Goal: Task Accomplishment & Management: Manage account settings

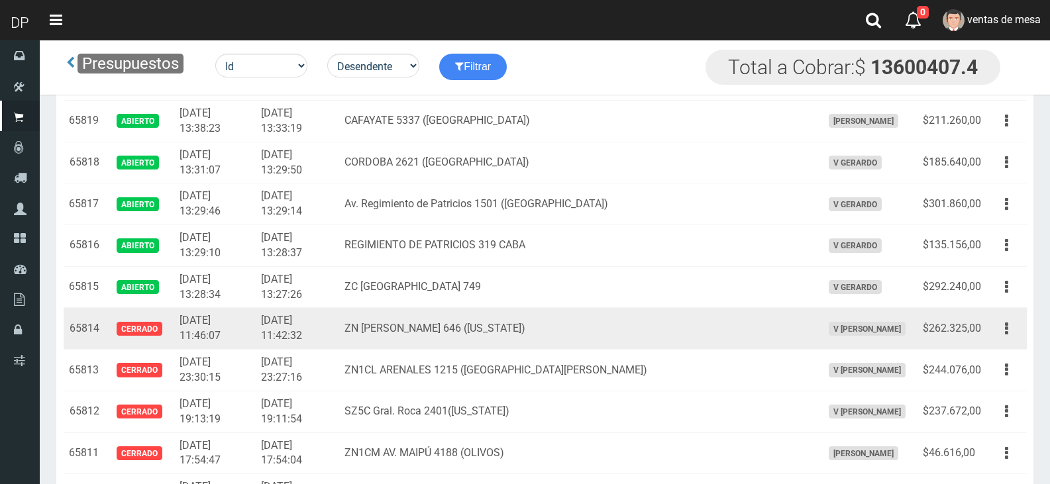
scroll to position [1987, 0]
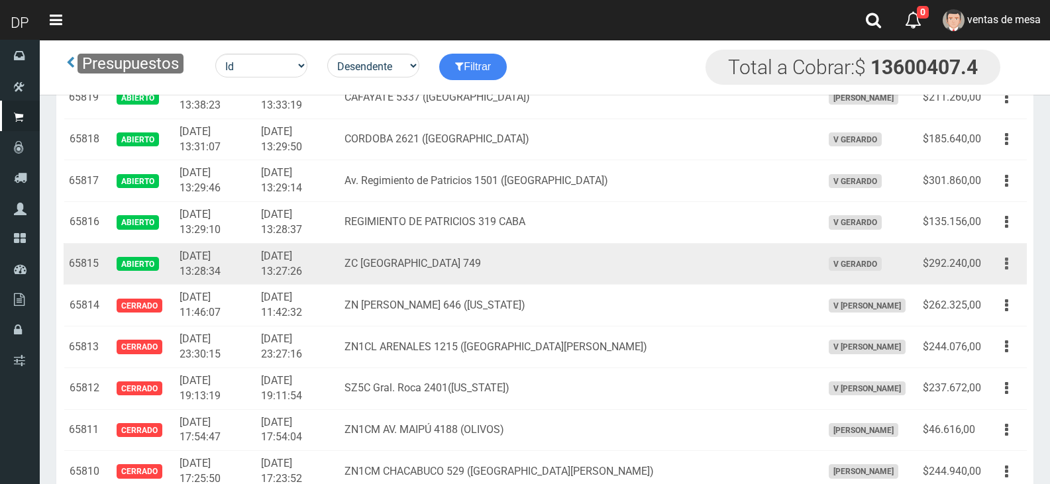
click at [997, 258] on button "button" at bounding box center [1006, 263] width 30 height 23
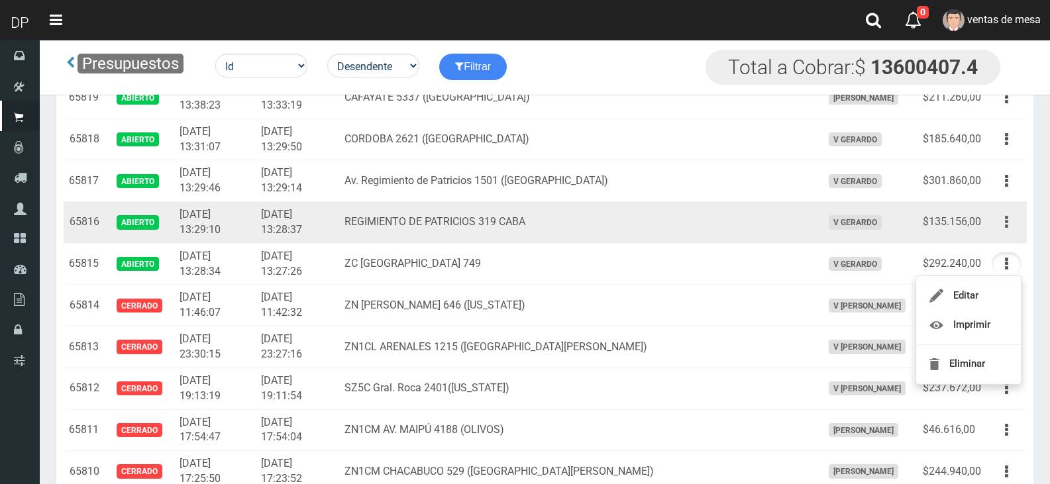
click at [1013, 217] on button "button" at bounding box center [1006, 222] width 30 height 23
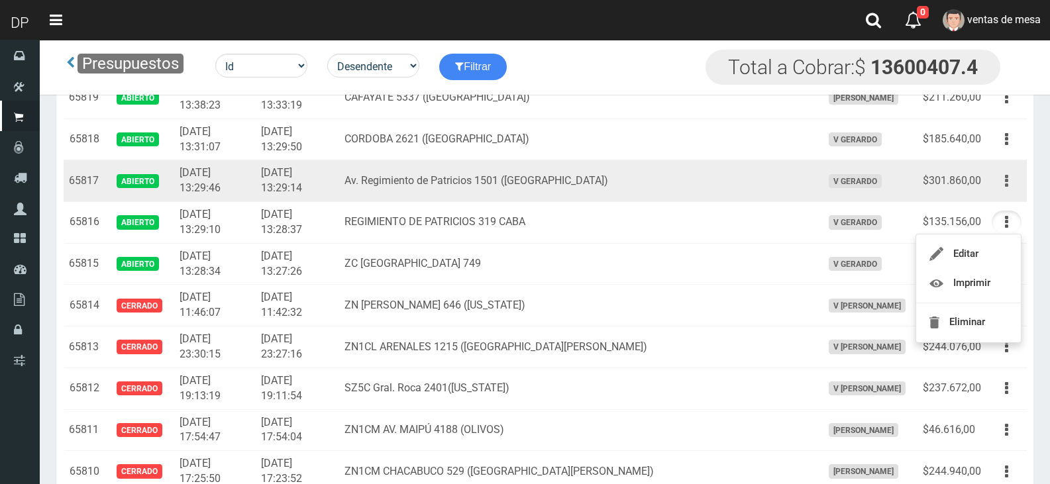
click at [1007, 183] on icon "button" at bounding box center [1006, 181] width 3 height 23
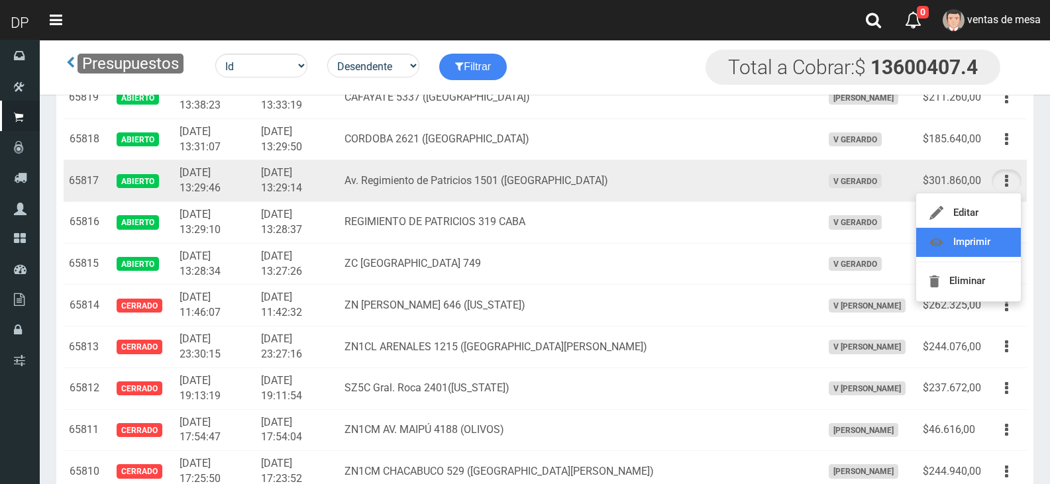
scroll to position [1921, 0]
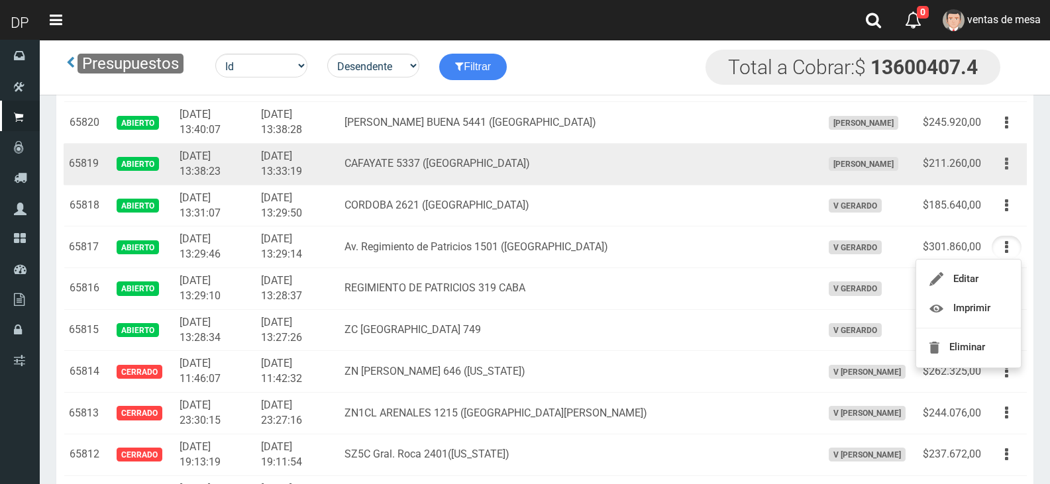
click at [1011, 168] on button "button" at bounding box center [1006, 163] width 30 height 23
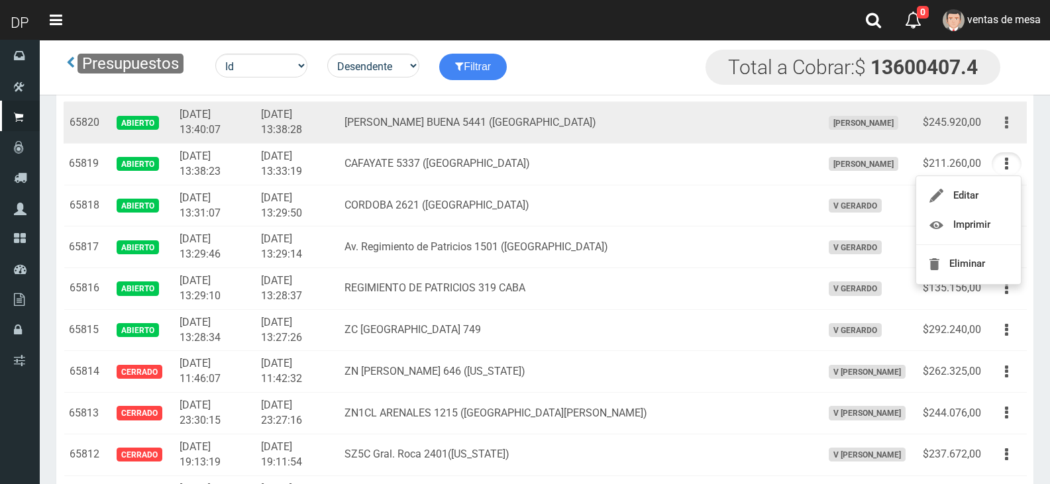
click at [1007, 133] on icon "button" at bounding box center [1006, 122] width 3 height 23
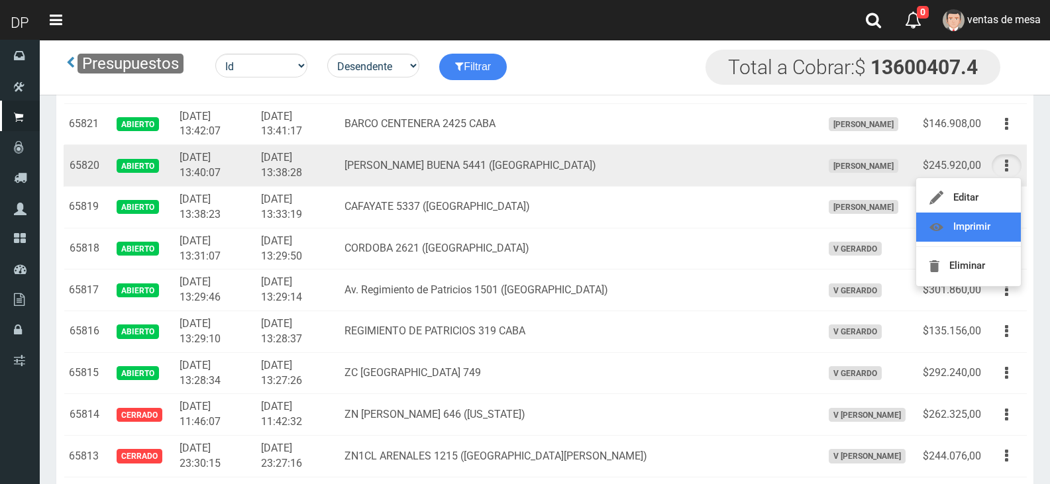
scroll to position [1854, 0]
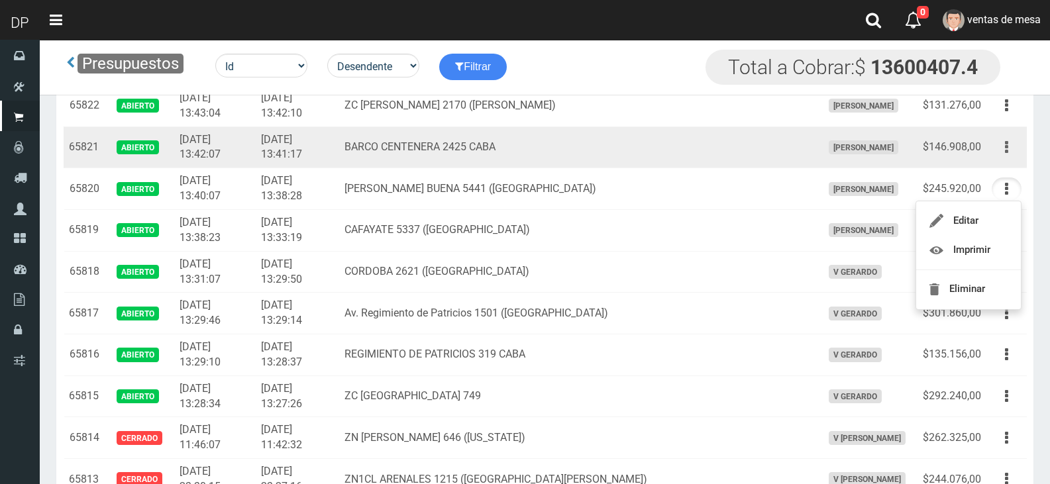
click at [1009, 152] on button "button" at bounding box center [1006, 147] width 30 height 23
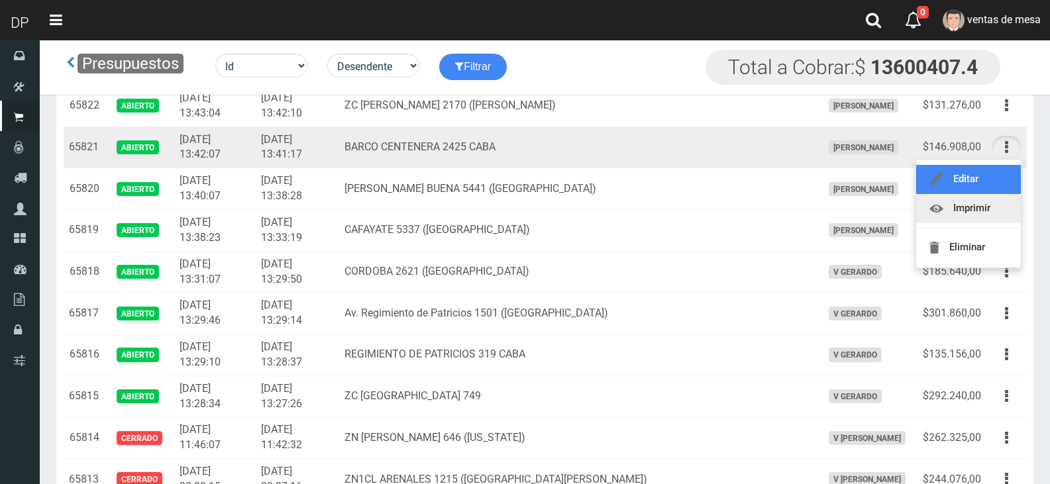
drag, startPoint x: 1001, startPoint y: 190, endPoint x: 1001, endPoint y: 210, distance: 19.9
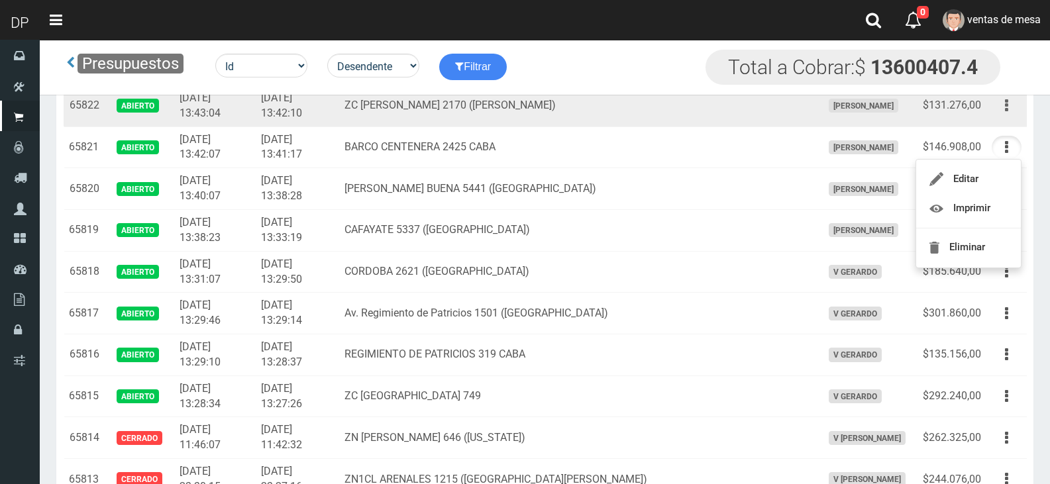
click at [1007, 111] on icon "button" at bounding box center [1006, 105] width 3 height 23
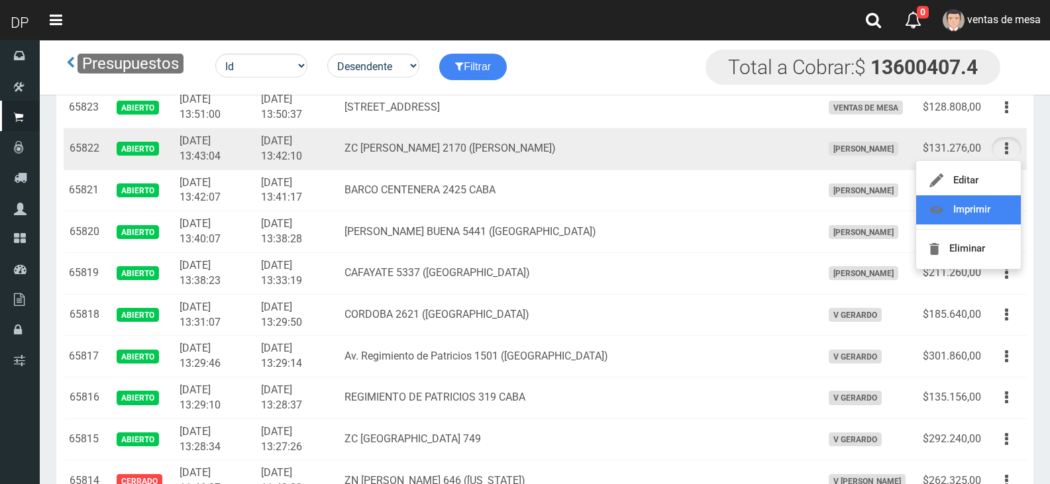
scroll to position [1788, 0]
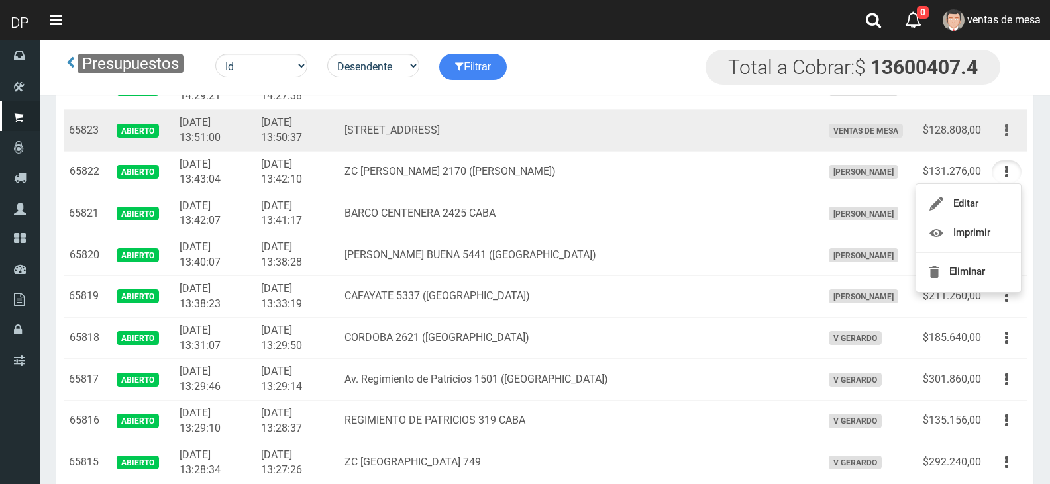
click at [1014, 134] on button "button" at bounding box center [1006, 130] width 30 height 23
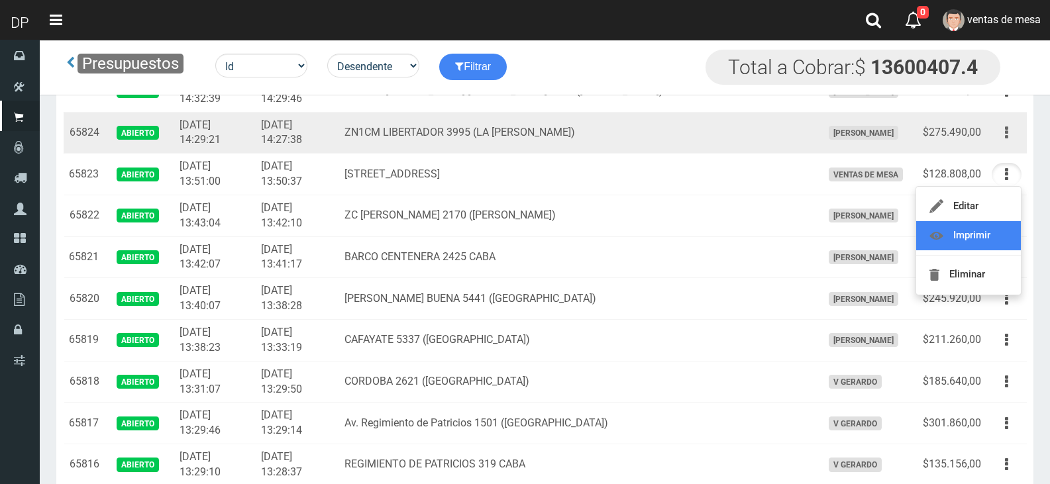
scroll to position [1722, 0]
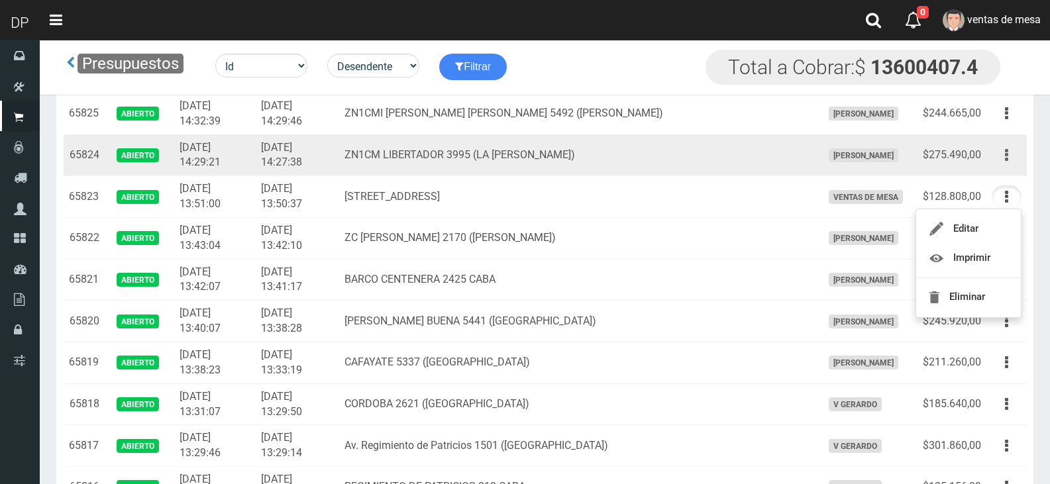
click at [1007, 162] on icon "button" at bounding box center [1006, 155] width 3 height 23
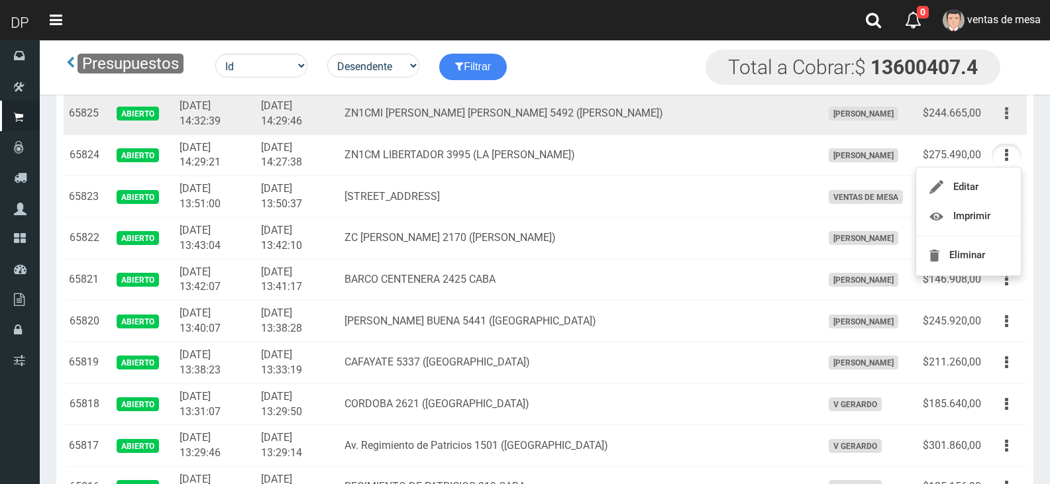
click at [1010, 117] on button "button" at bounding box center [1006, 113] width 30 height 23
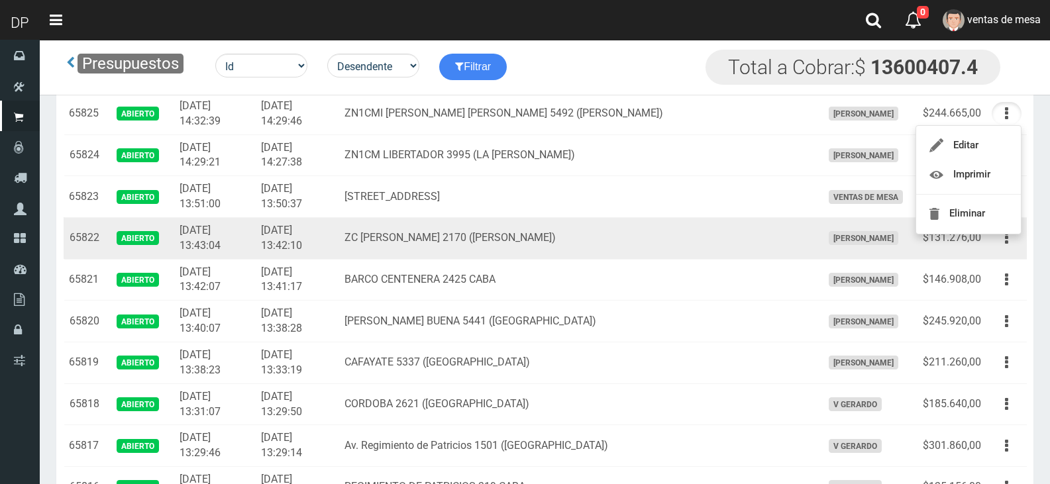
click at [580, 248] on td "ZC AGUSTIN DE VEDIA 2170 (FLORES)" at bounding box center [577, 238] width 477 height 42
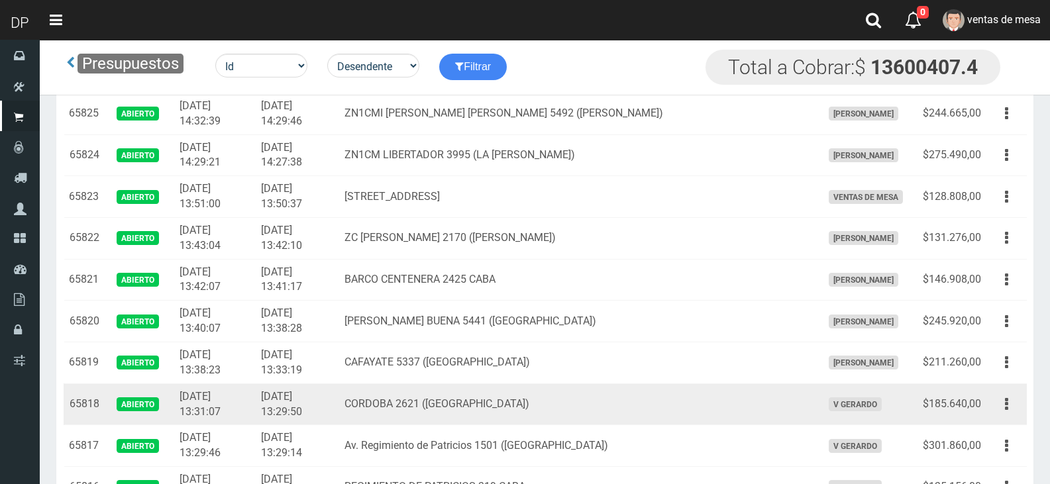
drag, startPoint x: 1009, startPoint y: 410, endPoint x: 1001, endPoint y: 424, distance: 16.0
click at [1007, 410] on button "button" at bounding box center [1006, 404] width 30 height 23
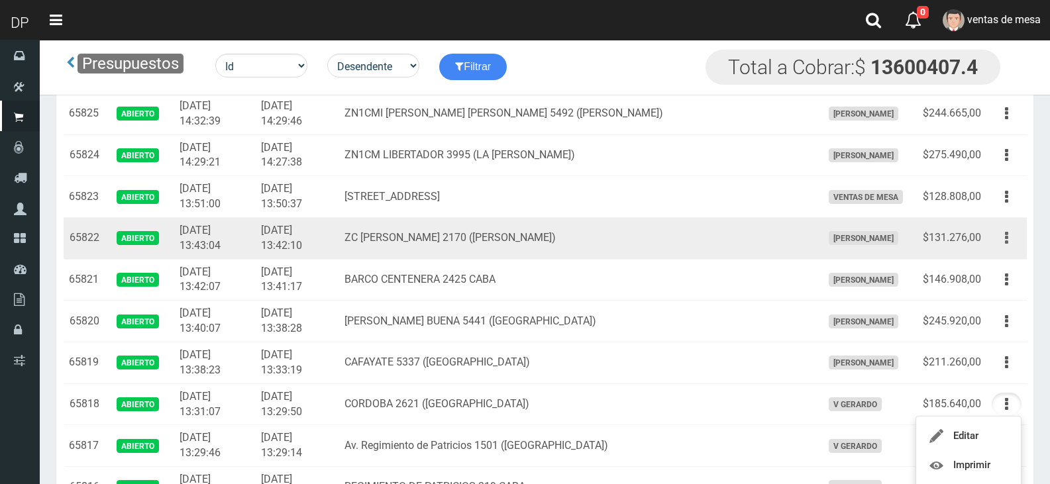
click at [996, 238] on button "button" at bounding box center [1006, 238] width 30 height 23
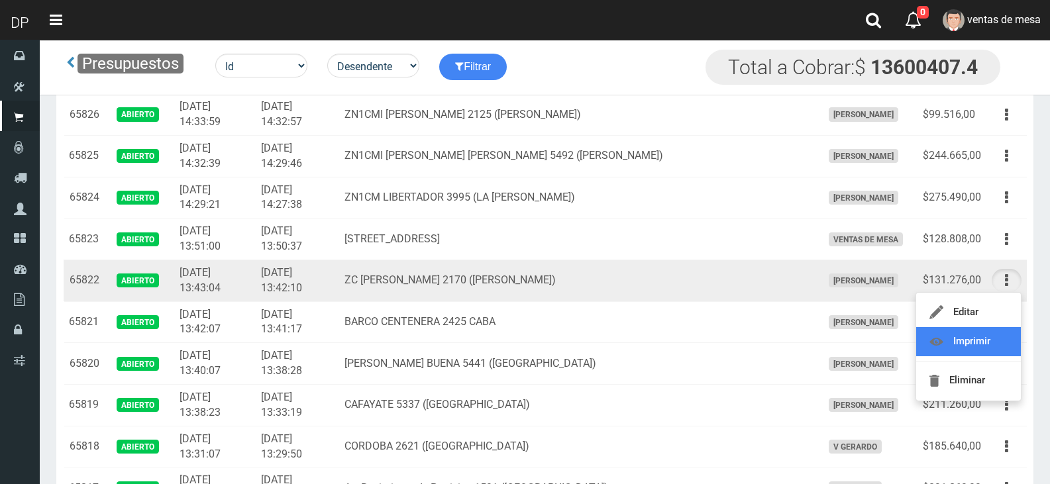
scroll to position [1656, 0]
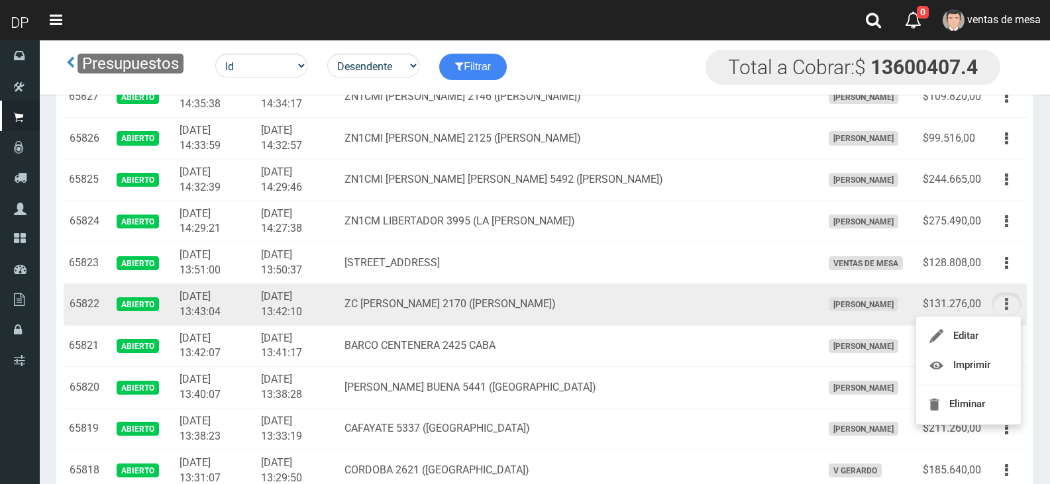
click at [1007, 297] on icon "button" at bounding box center [1006, 304] width 3 height 23
click at [1007, 297] on button "button" at bounding box center [1006, 304] width 30 height 23
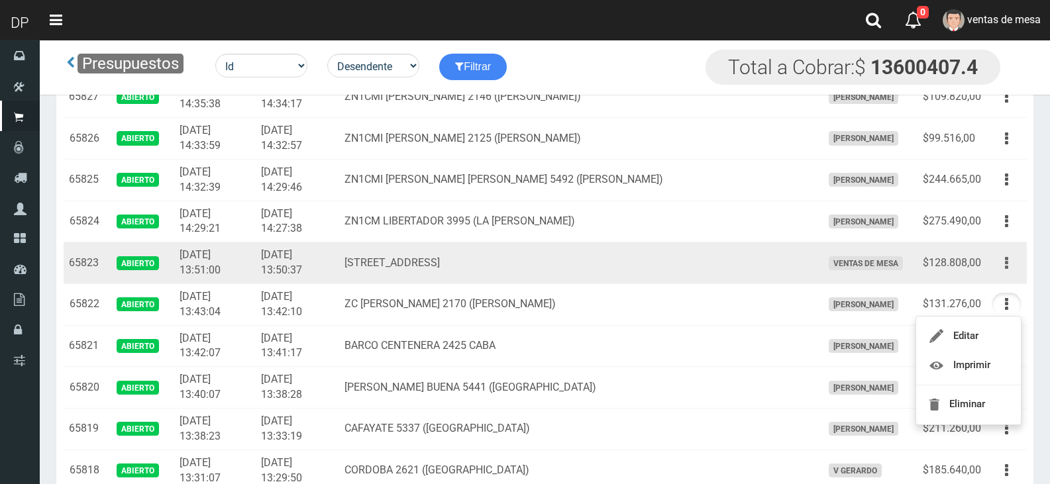
click at [1017, 265] on button "button" at bounding box center [1006, 263] width 30 height 23
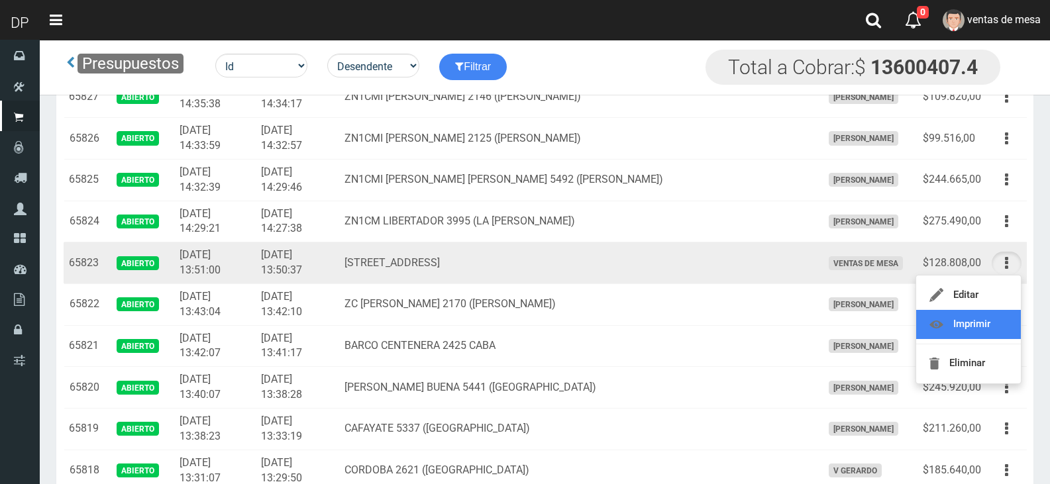
drag, startPoint x: 1004, startPoint y: 319, endPoint x: 1016, endPoint y: 262, distance: 58.8
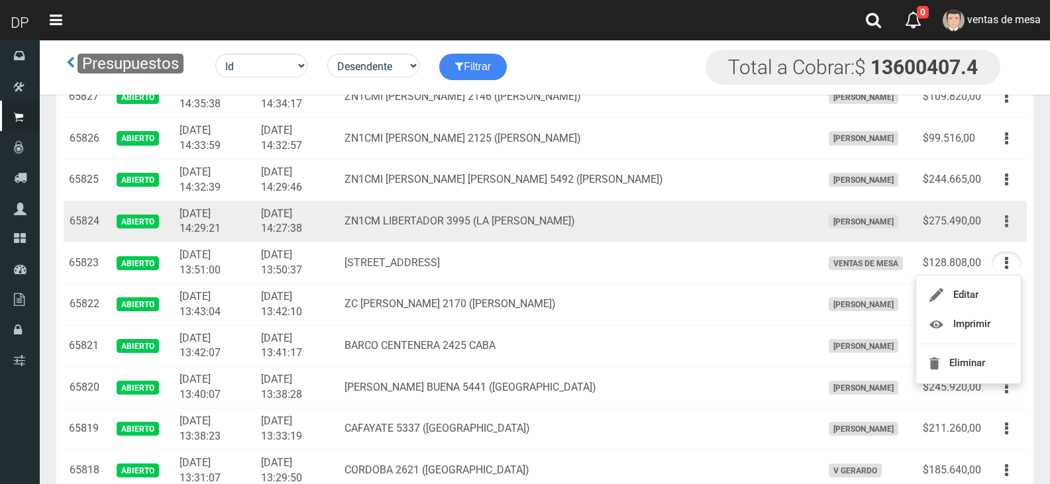
click at [1013, 223] on button "button" at bounding box center [1006, 221] width 30 height 23
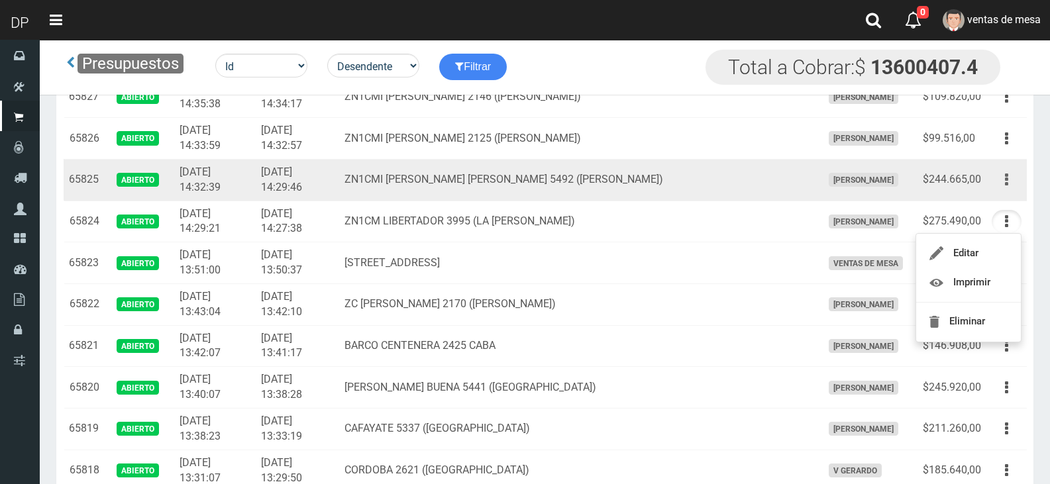
click at [999, 183] on button "button" at bounding box center [1006, 179] width 30 height 23
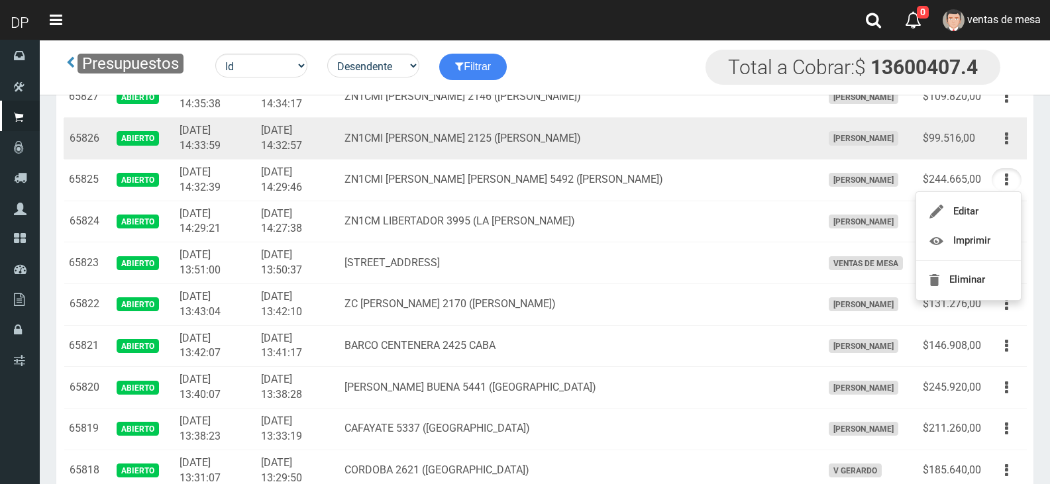
click at [1005, 156] on td "Editar Imprimir Eliminar" at bounding box center [1006, 139] width 40 height 42
drag, startPoint x: 1006, startPoint y: 145, endPoint x: 1003, endPoint y: 192, distance: 47.1
click at [1006, 145] on icon "button" at bounding box center [1006, 138] width 3 height 23
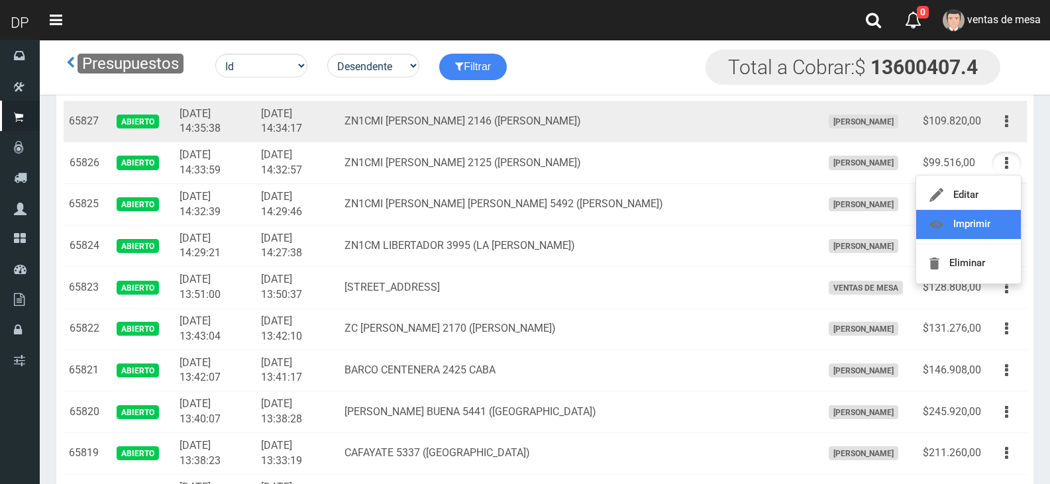
scroll to position [1589, 0]
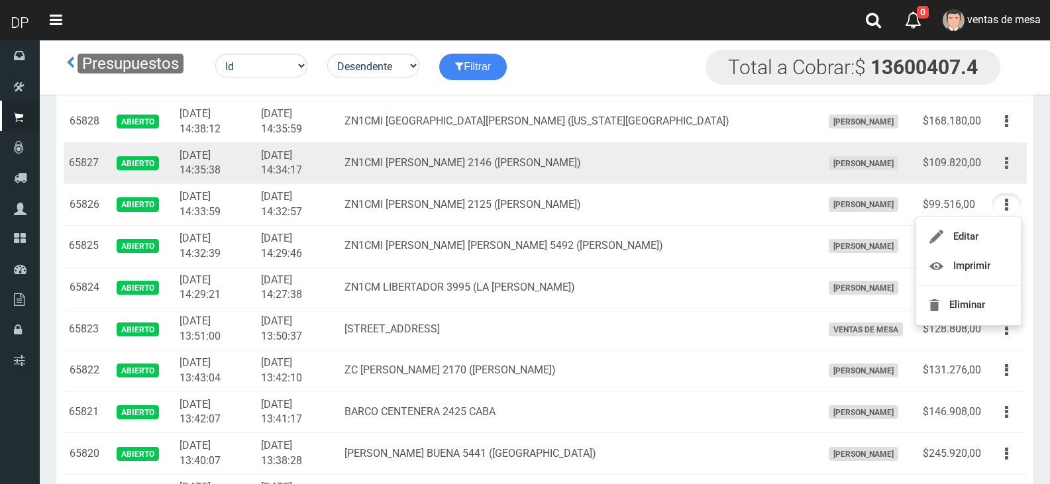
click at [1011, 170] on button "button" at bounding box center [1006, 163] width 30 height 23
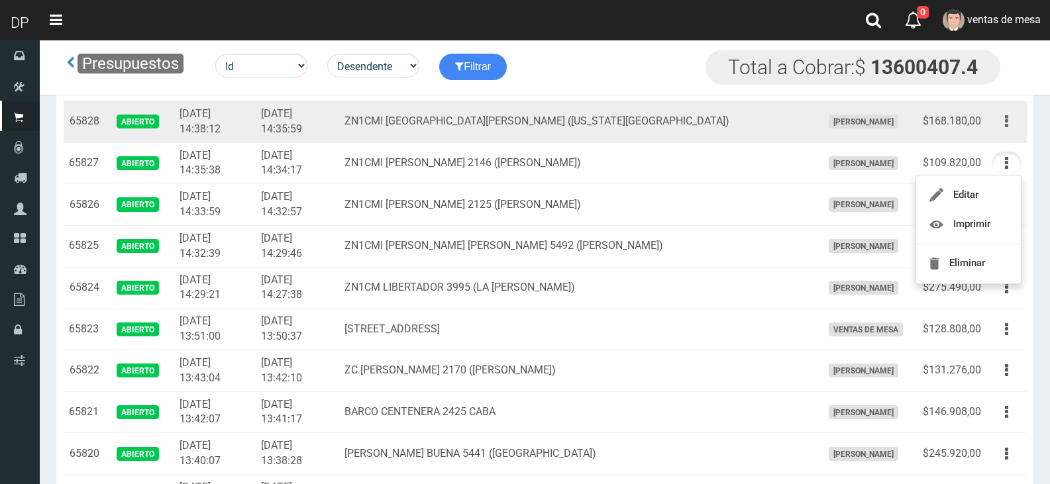
click at [1008, 125] on button "button" at bounding box center [1006, 121] width 30 height 23
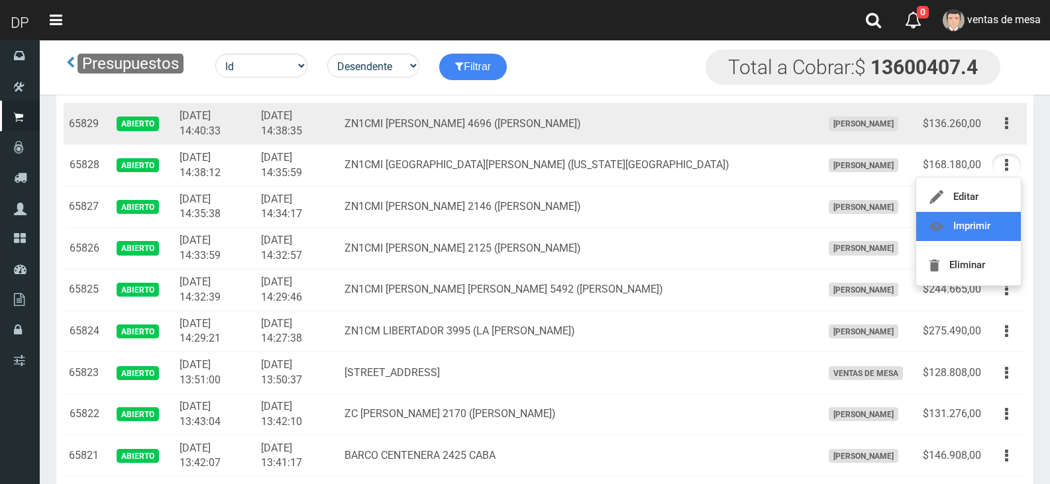
scroll to position [1523, 0]
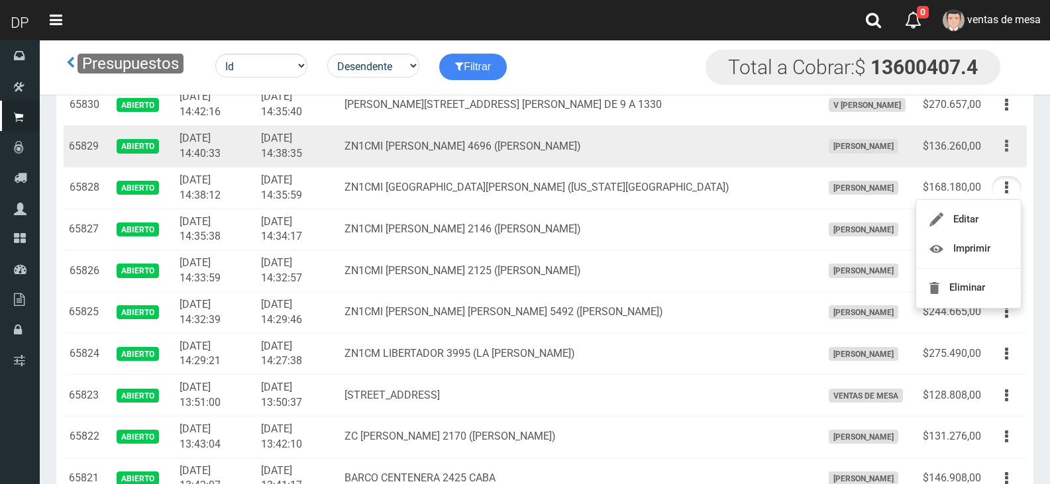
click at [1005, 155] on icon "button" at bounding box center [1006, 145] width 3 height 23
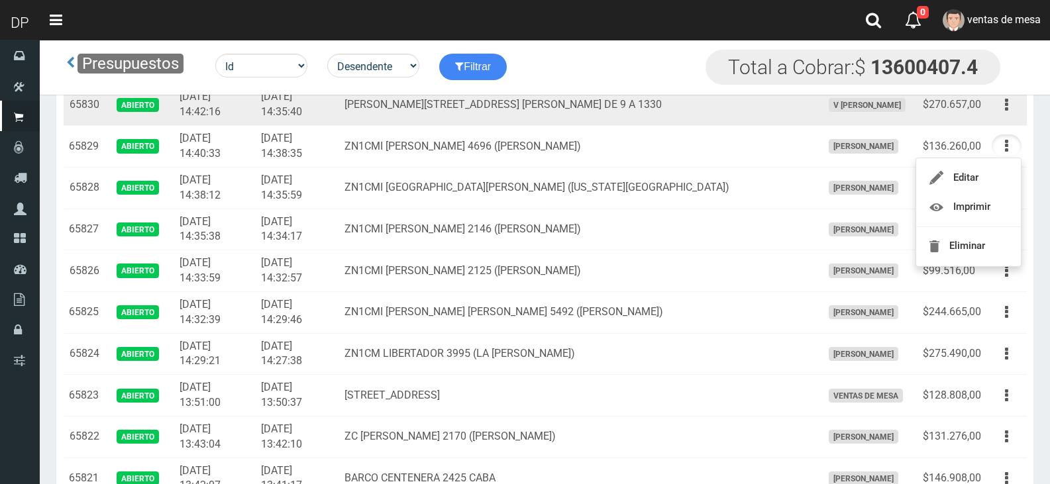
click at [1011, 113] on button "button" at bounding box center [1006, 104] width 30 height 23
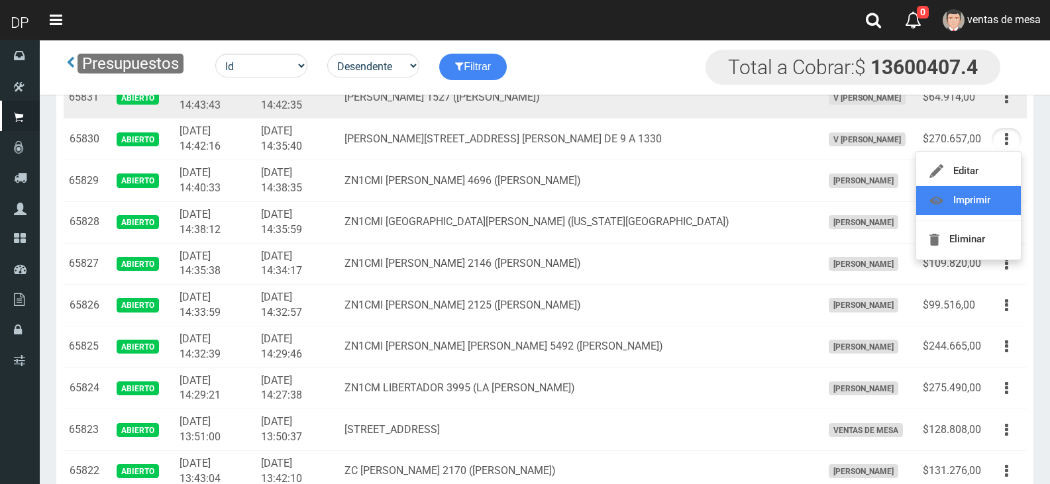
scroll to position [1457, 0]
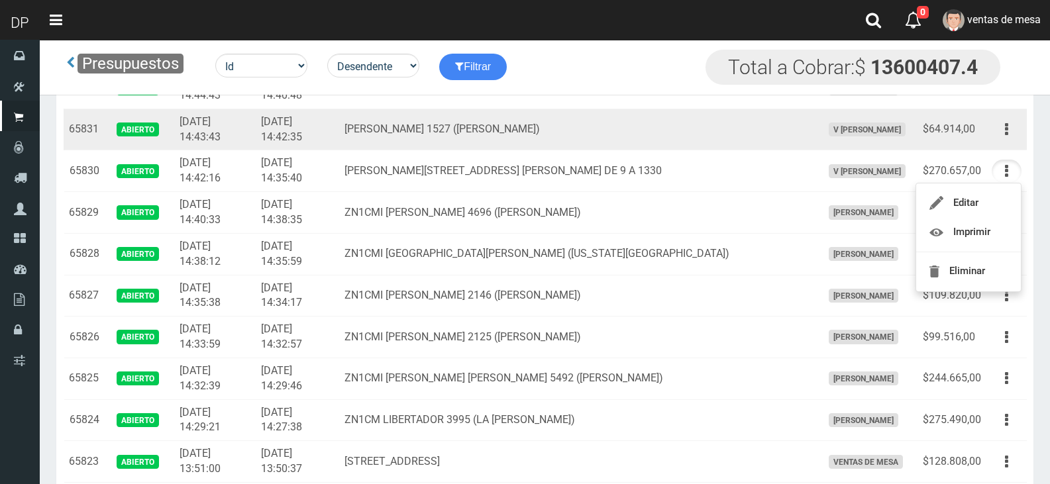
click at [1004, 142] on td "Editar Imprimir Eliminar" at bounding box center [1006, 130] width 40 height 42
click at [1006, 146] on td "Editar Imprimir Eliminar" at bounding box center [1006, 130] width 40 height 42
click at [1008, 132] on button "button" at bounding box center [1006, 129] width 30 height 23
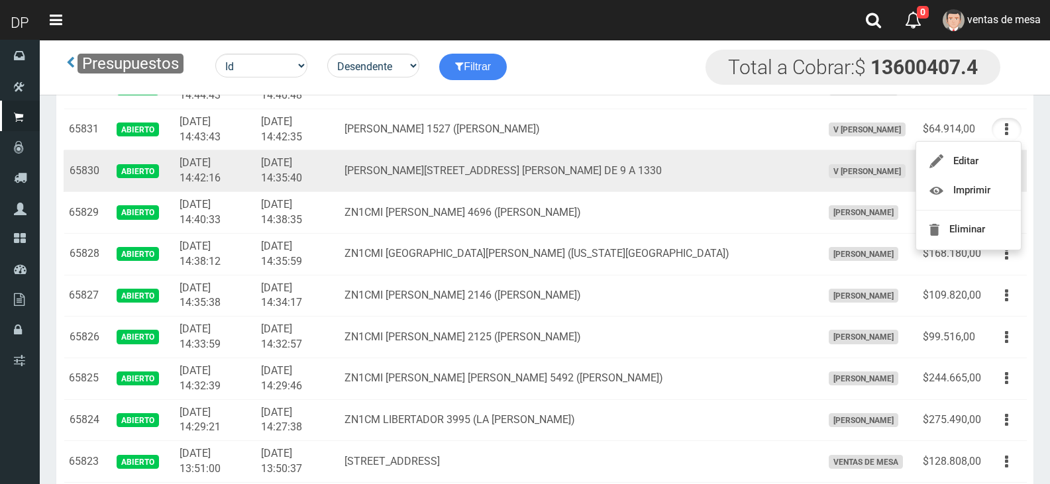
click at [758, 152] on td "AV DE MAYO 1207 VILLA ADELINA DE 9 A 1330" at bounding box center [577, 171] width 477 height 42
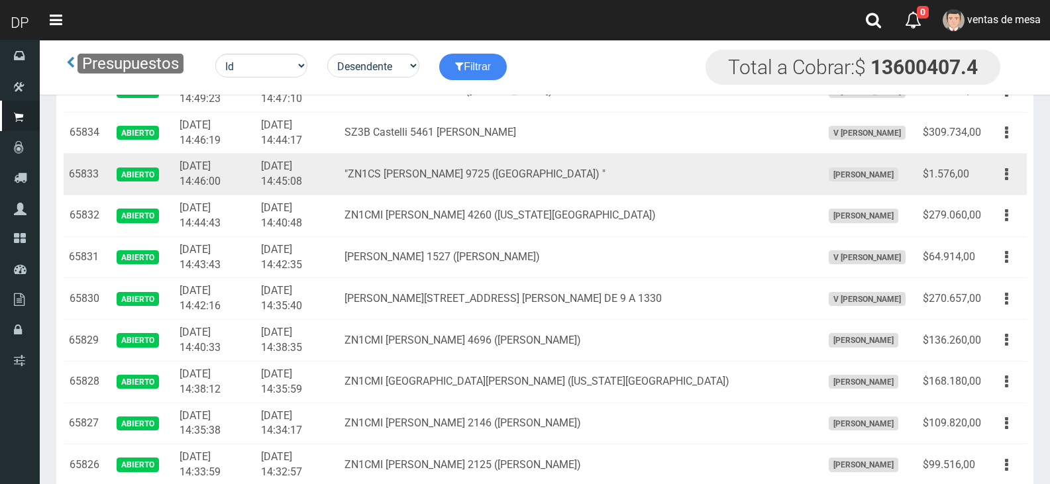
scroll to position [1325, 0]
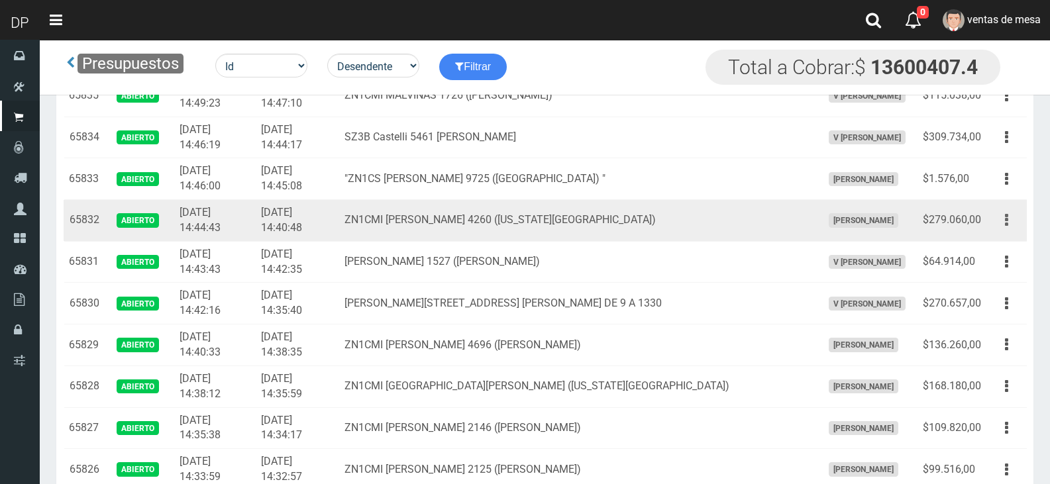
click at [1004, 212] on button "button" at bounding box center [1006, 220] width 30 height 23
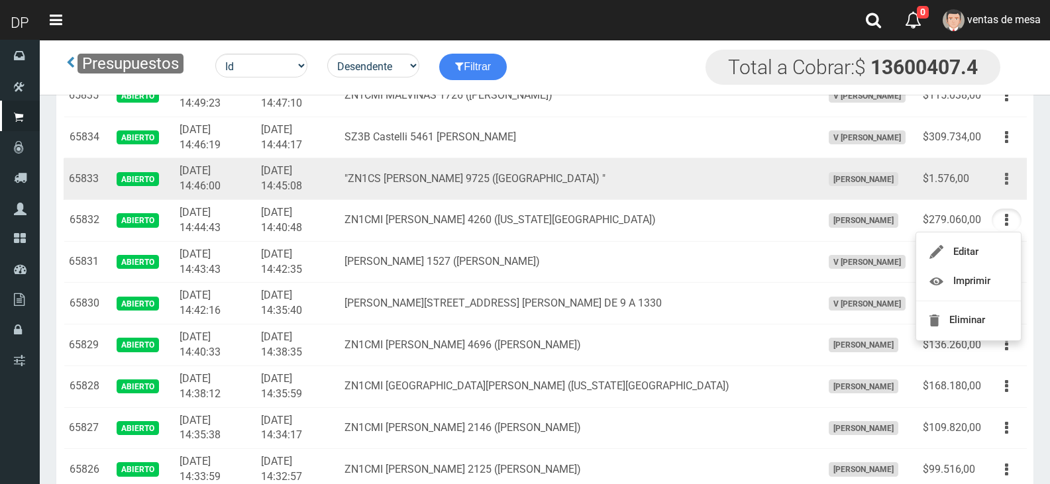
click at [1004, 183] on button "button" at bounding box center [1006, 179] width 30 height 23
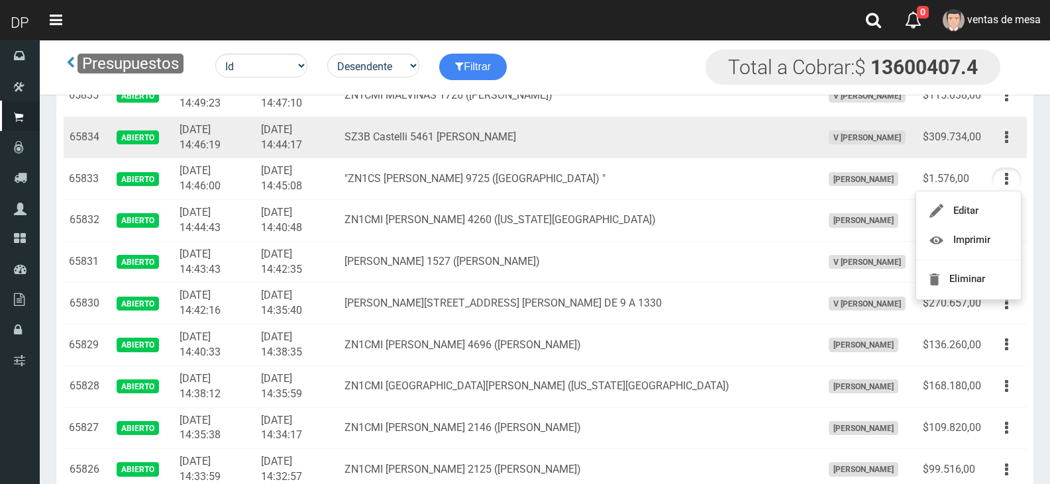
drag, startPoint x: 1017, startPoint y: 136, endPoint x: 1002, endPoint y: 176, distance: 42.9
click at [1015, 135] on button "button" at bounding box center [1006, 137] width 30 height 23
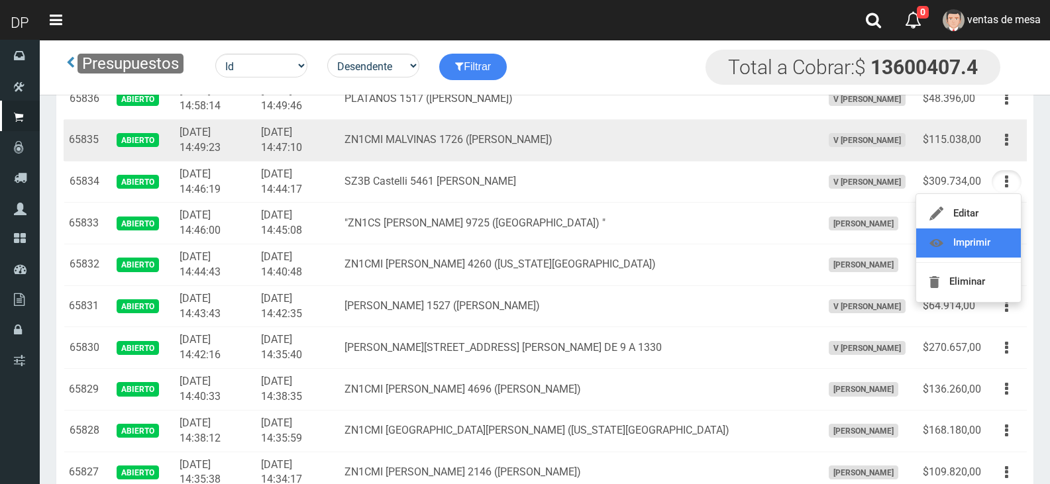
scroll to position [1258, 0]
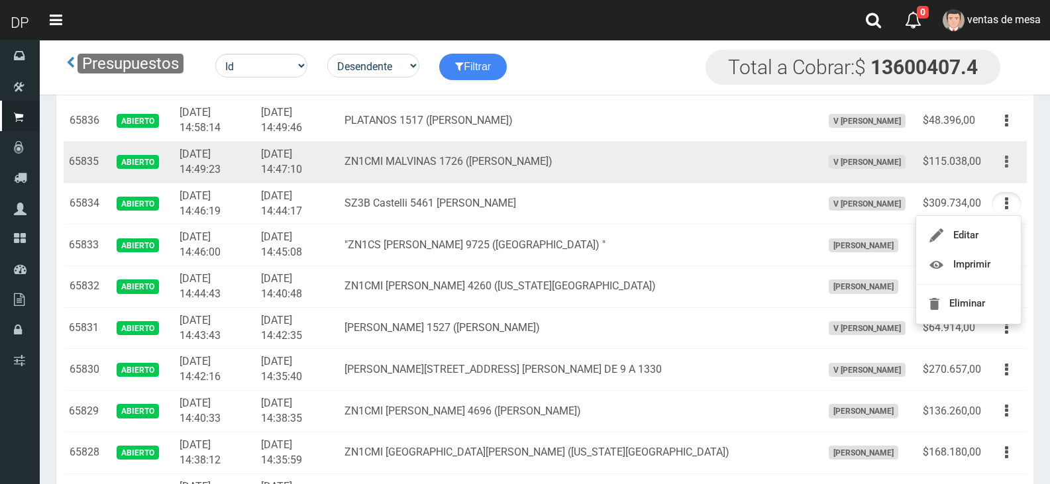
click at [1008, 164] on button "button" at bounding box center [1006, 161] width 30 height 23
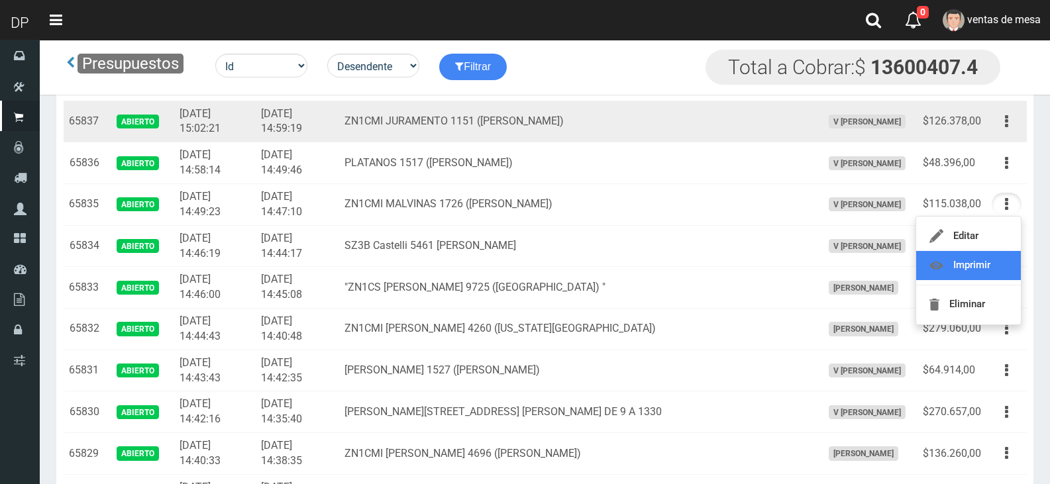
scroll to position [1192, 0]
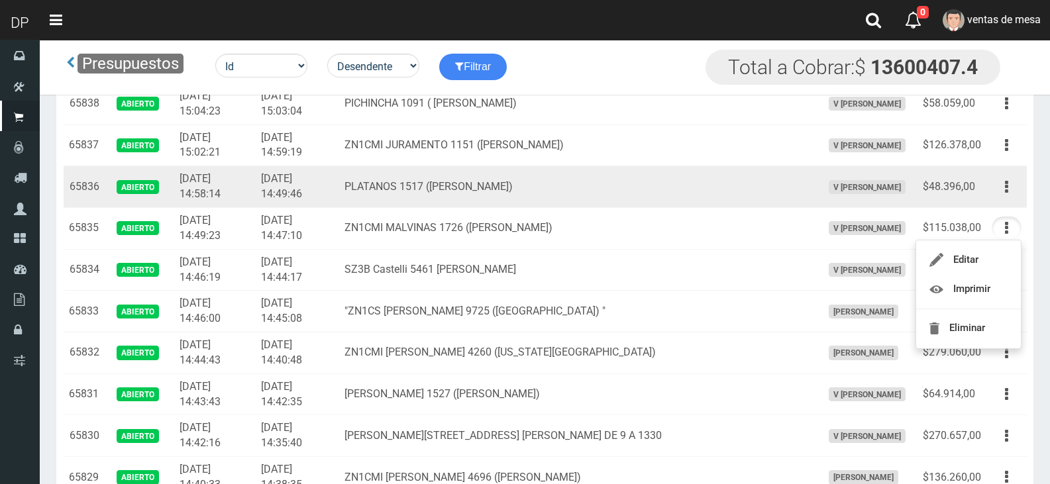
drag, startPoint x: 1017, startPoint y: 186, endPoint x: 1013, endPoint y: 207, distance: 20.9
click at [1017, 187] on button "button" at bounding box center [1006, 187] width 30 height 23
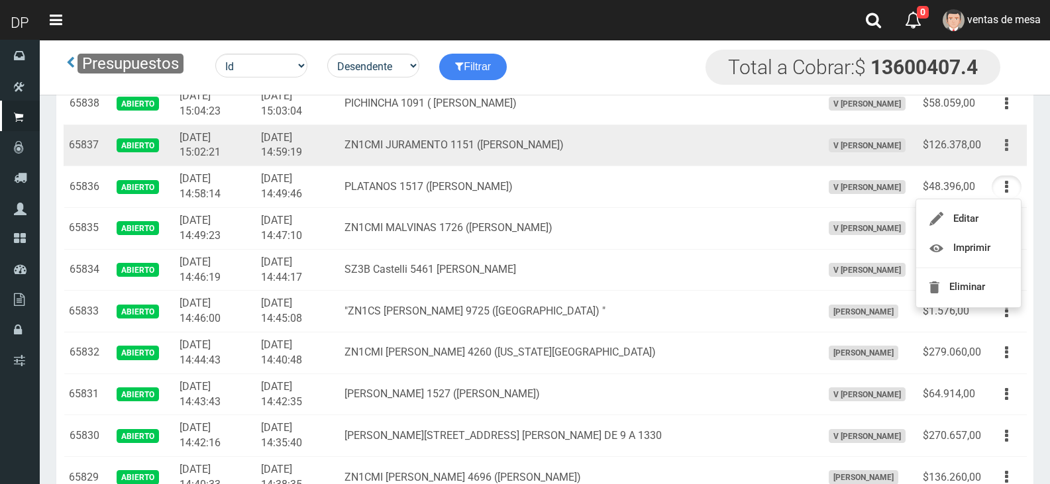
click at [1009, 140] on button "button" at bounding box center [1006, 145] width 30 height 23
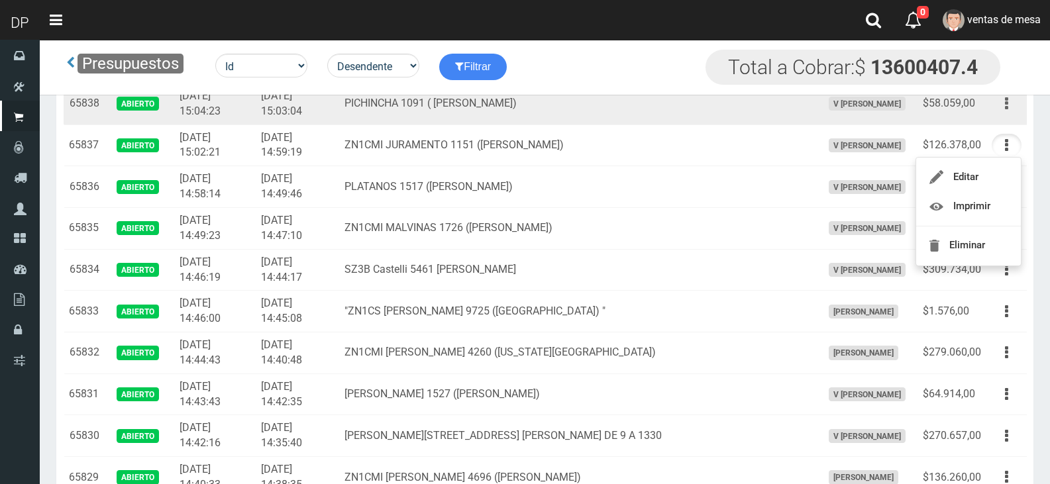
click at [1012, 109] on button "button" at bounding box center [1006, 103] width 30 height 23
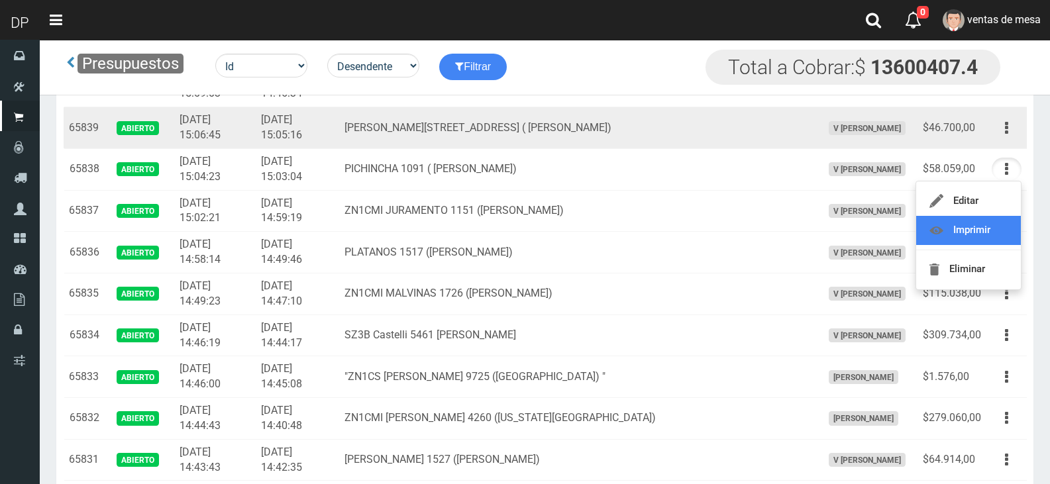
scroll to position [1126, 0]
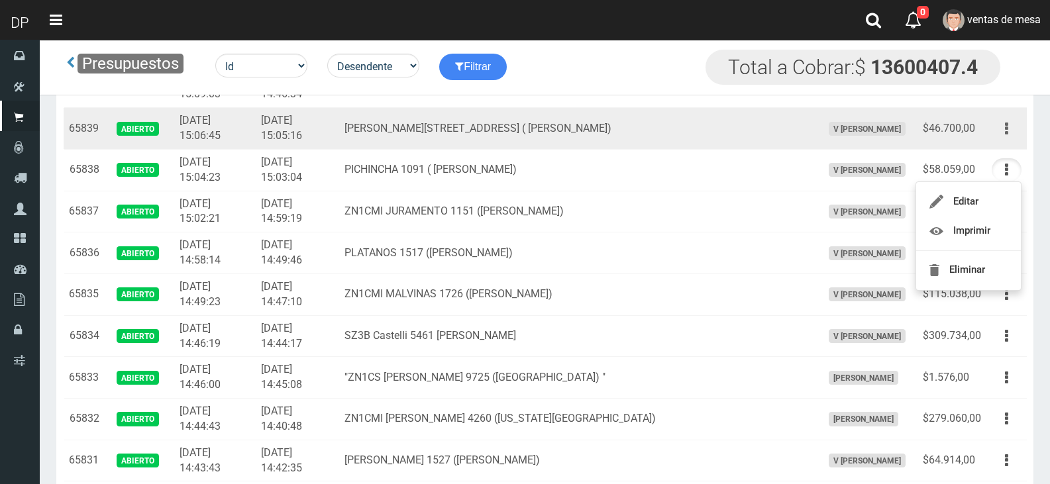
click at [1004, 132] on button "button" at bounding box center [1006, 128] width 30 height 23
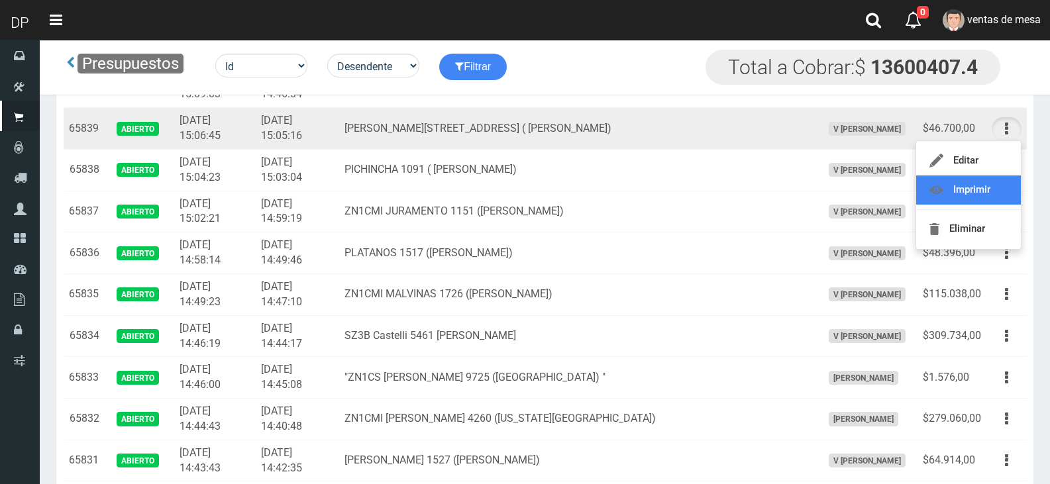
scroll to position [1060, 0]
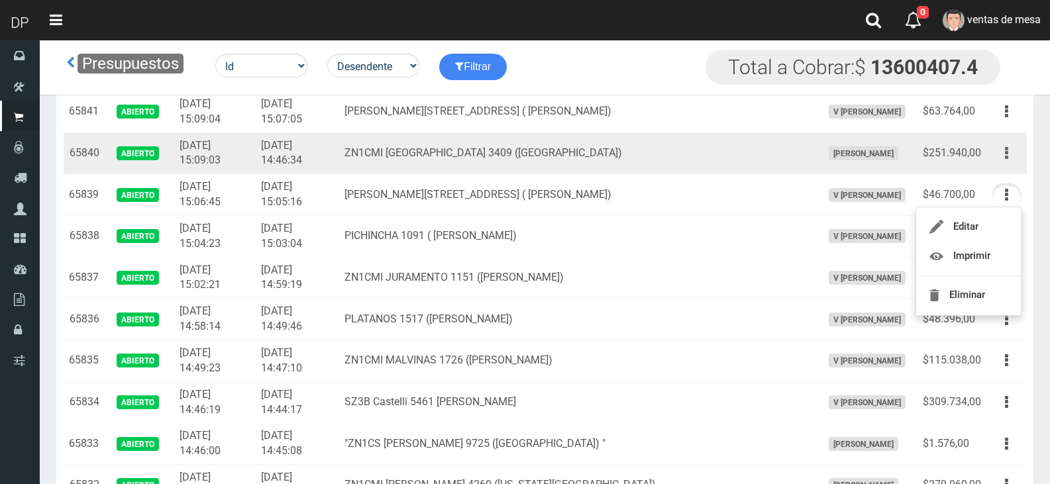
click at [1001, 155] on button "button" at bounding box center [1006, 153] width 30 height 23
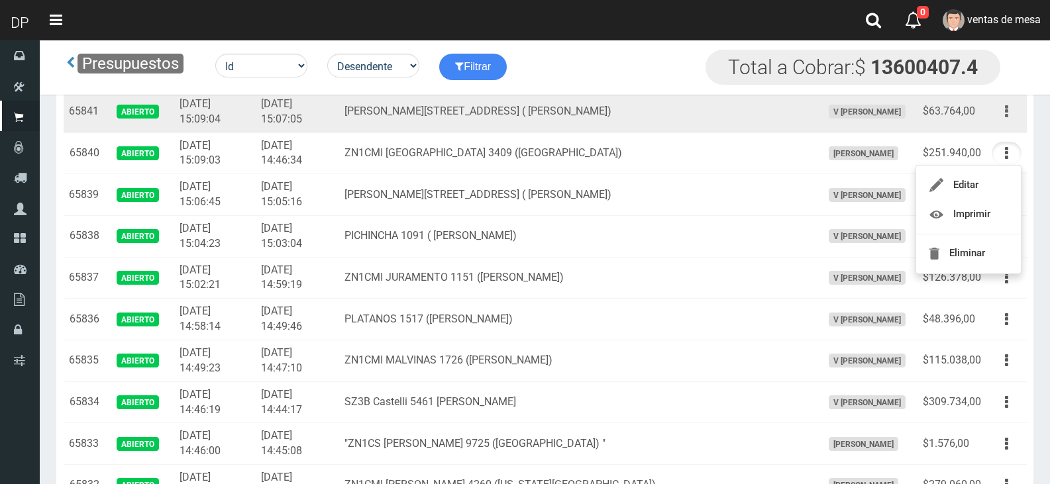
click at [1008, 115] on button "button" at bounding box center [1006, 111] width 30 height 23
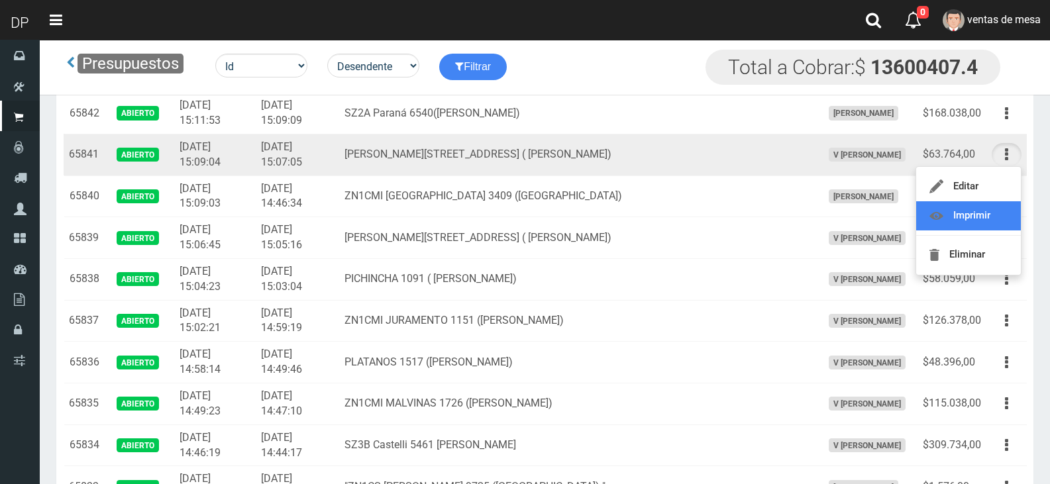
scroll to position [993, 0]
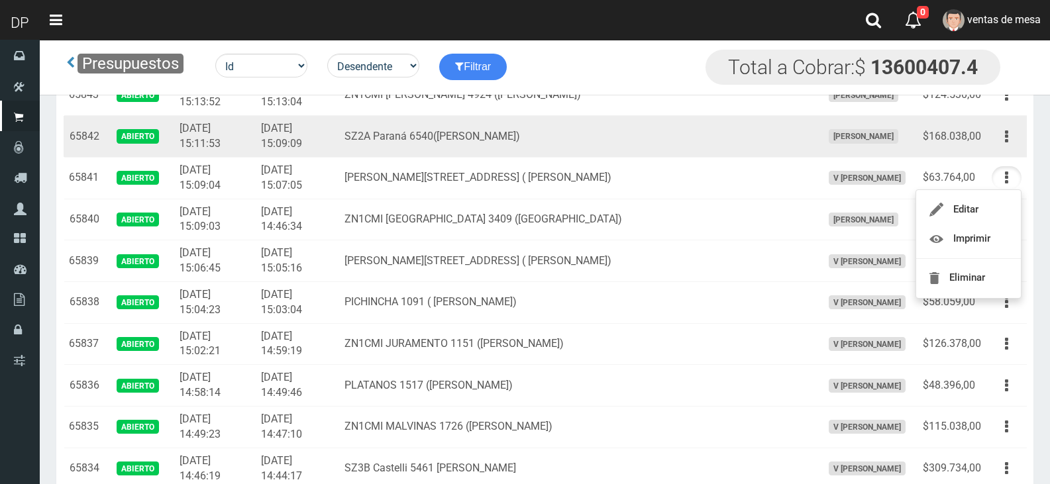
click at [997, 148] on td "Editar Imprimir Eliminar" at bounding box center [1006, 137] width 40 height 42
click at [1012, 138] on button "button" at bounding box center [1006, 136] width 30 height 23
drag, startPoint x: 1012, startPoint y: 138, endPoint x: 1001, endPoint y: 186, distance: 49.0
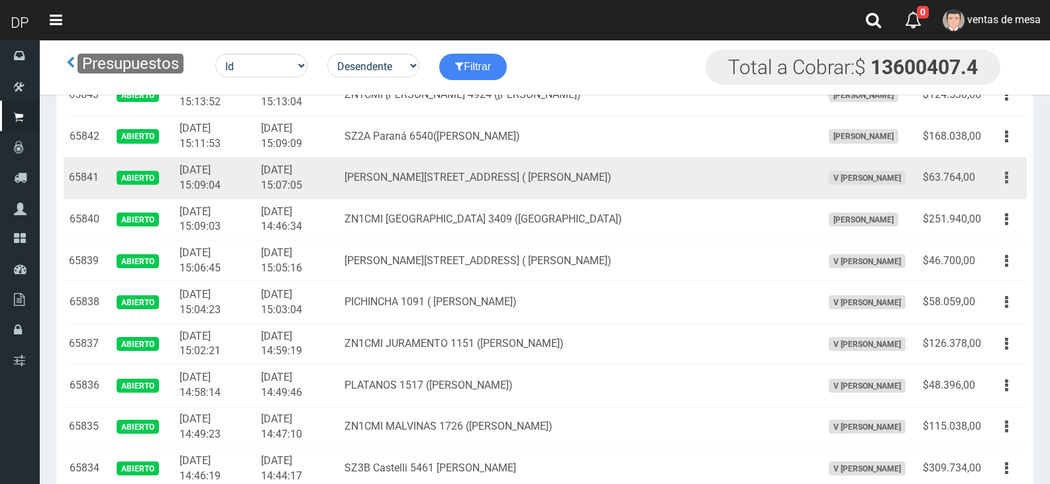
click at [1012, 138] on button "button" at bounding box center [1006, 136] width 30 height 23
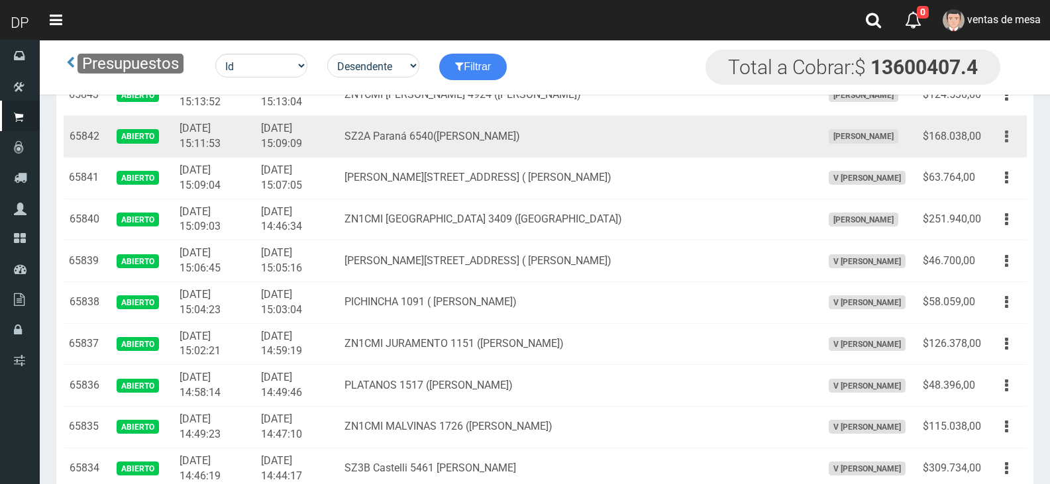
click at [1005, 126] on button "button" at bounding box center [1006, 136] width 30 height 23
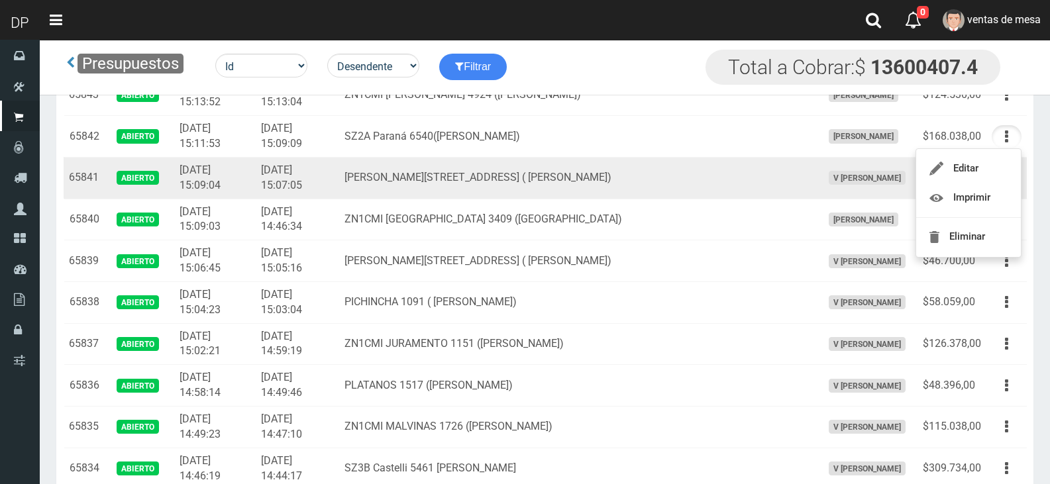
click at [602, 164] on td "[PERSON_NAME][STREET_ADDRESS] ( [PERSON_NAME])" at bounding box center [577, 178] width 477 height 42
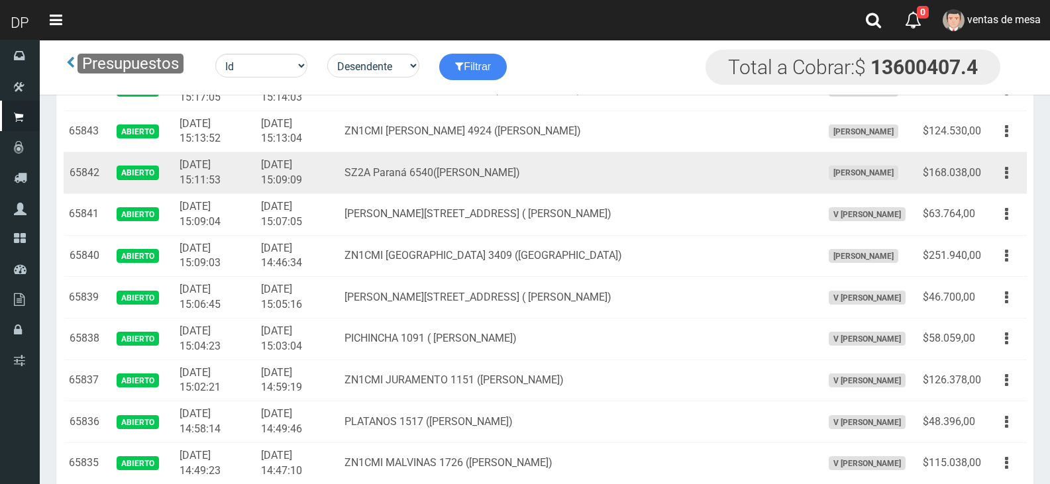
scroll to position [927, 0]
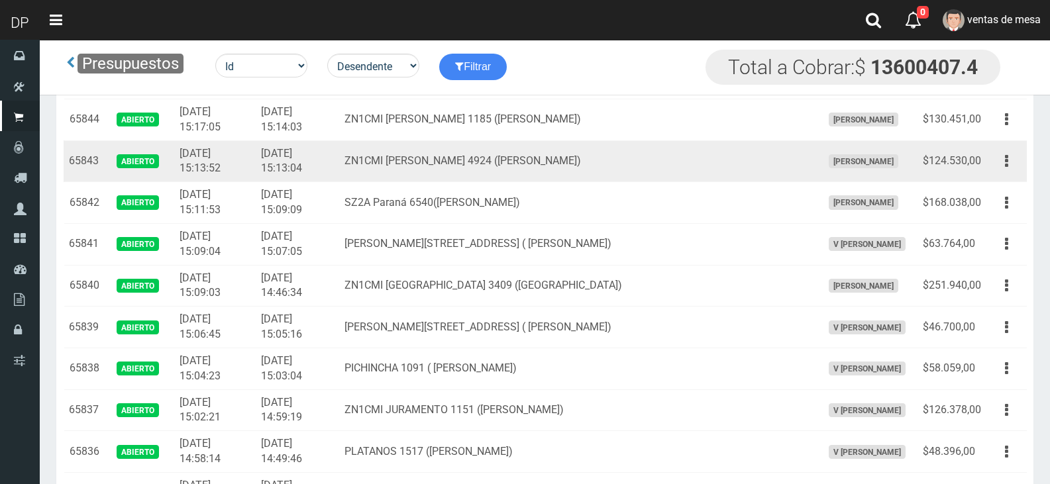
click at [613, 165] on td "ZN1CMI [PERSON_NAME] 4924 ([PERSON_NAME])" at bounding box center [577, 161] width 477 height 42
drag, startPoint x: 1023, startPoint y: 168, endPoint x: 1015, endPoint y: 166, distance: 8.1
click at [1021, 167] on td "Editar Imprimir Eliminar" at bounding box center [1006, 161] width 40 height 42
click at [1009, 166] on button "button" at bounding box center [1006, 161] width 30 height 23
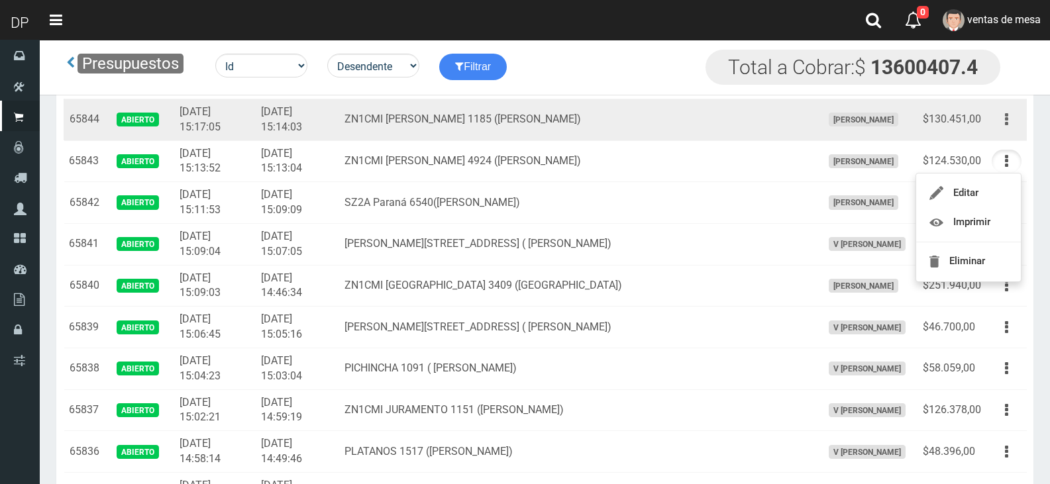
click at [1011, 124] on button "button" at bounding box center [1006, 119] width 30 height 23
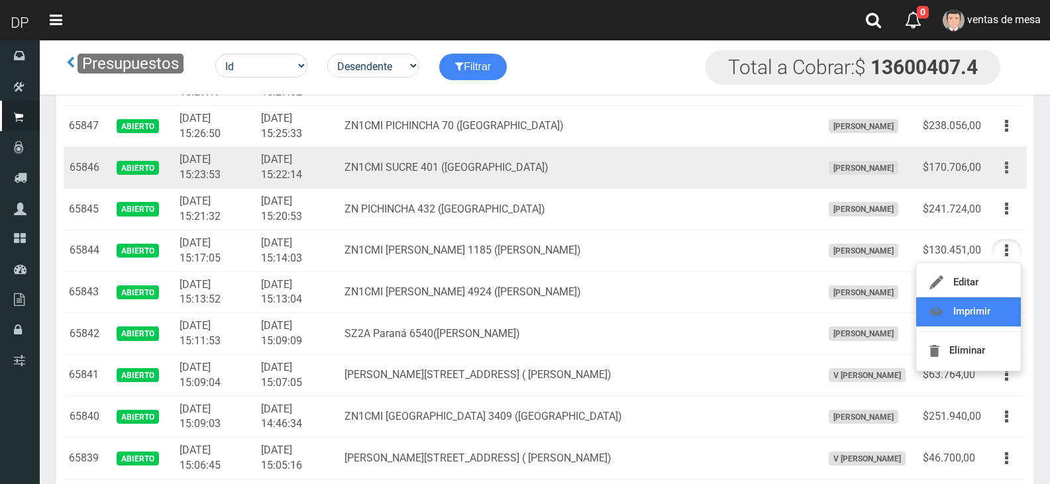
scroll to position [795, 0]
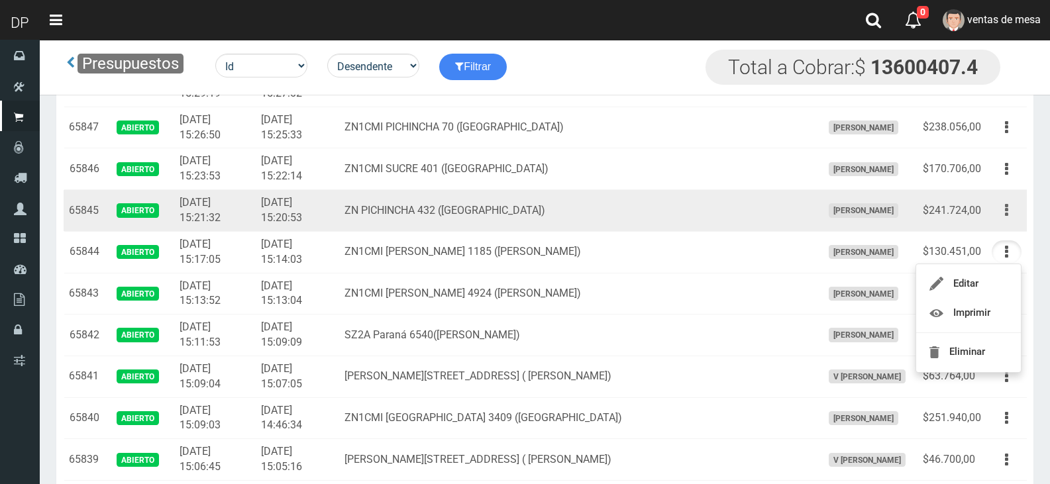
click at [1012, 205] on button "button" at bounding box center [1006, 210] width 30 height 23
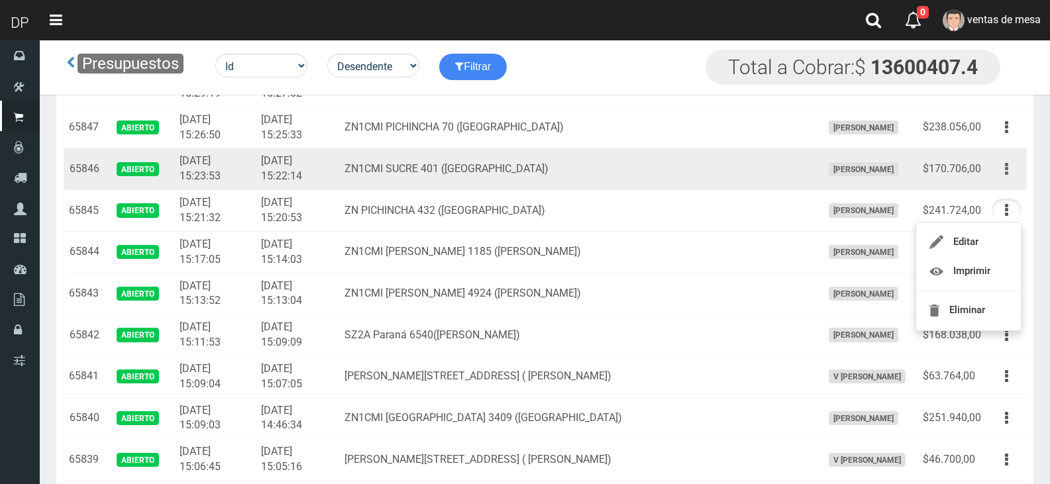
click at [1013, 177] on button "button" at bounding box center [1006, 169] width 30 height 23
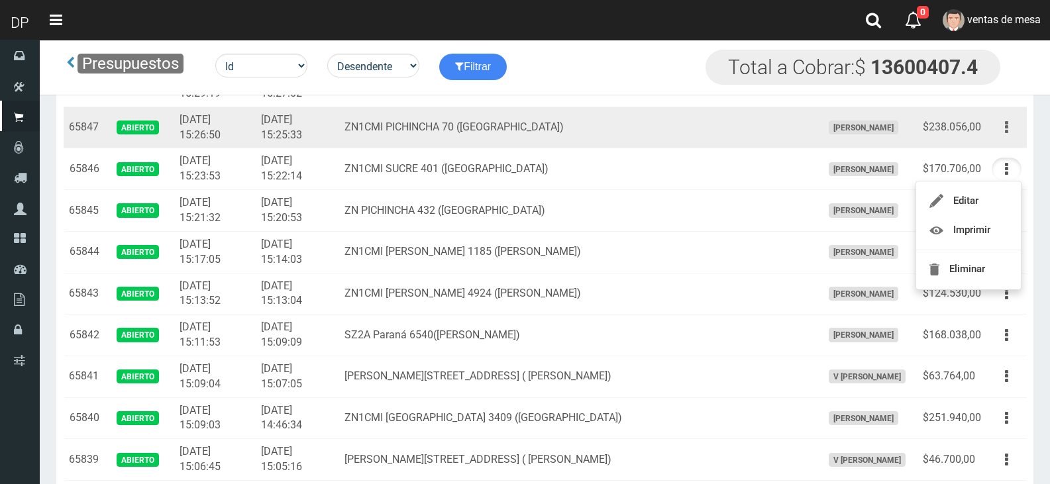
click at [1011, 131] on button "button" at bounding box center [1006, 127] width 30 height 23
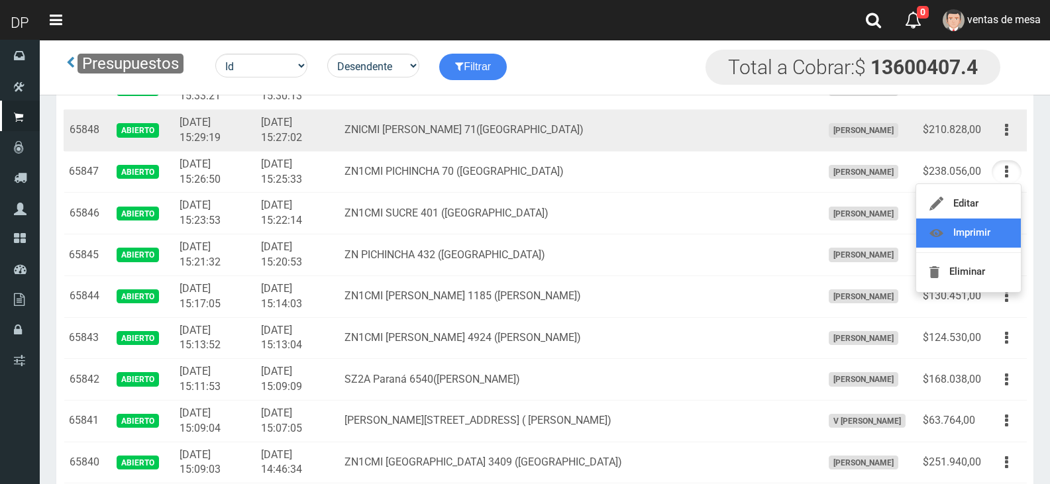
scroll to position [729, 0]
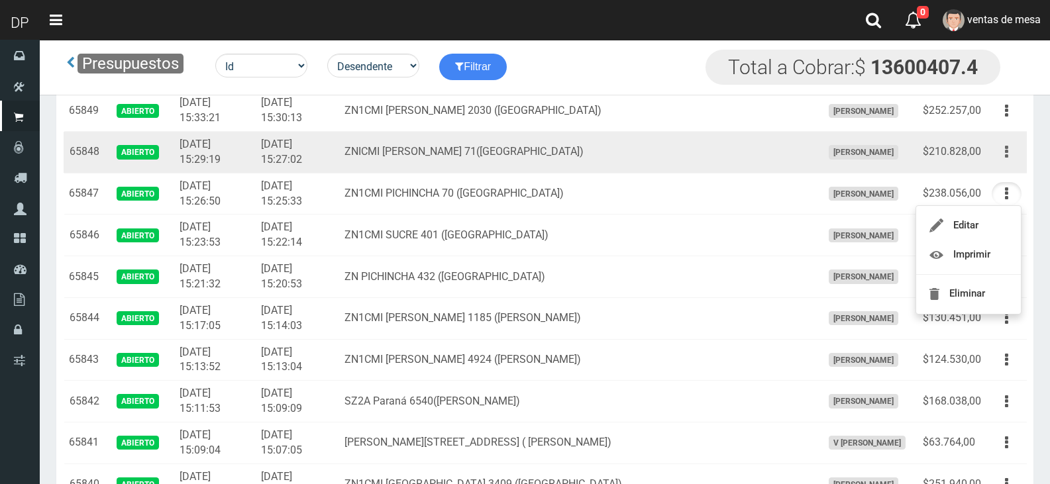
click at [1008, 159] on button "button" at bounding box center [1006, 151] width 30 height 23
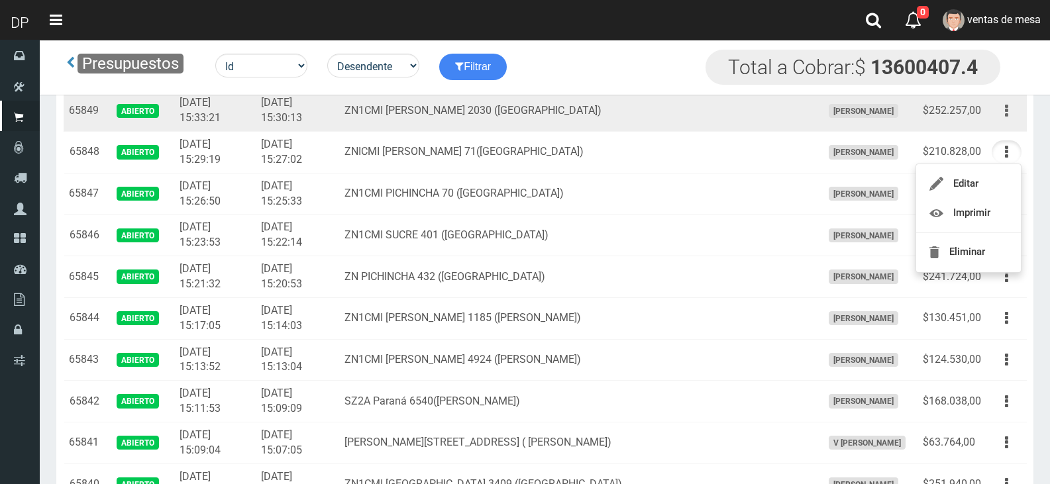
click at [1005, 113] on icon "button" at bounding box center [1006, 110] width 3 height 23
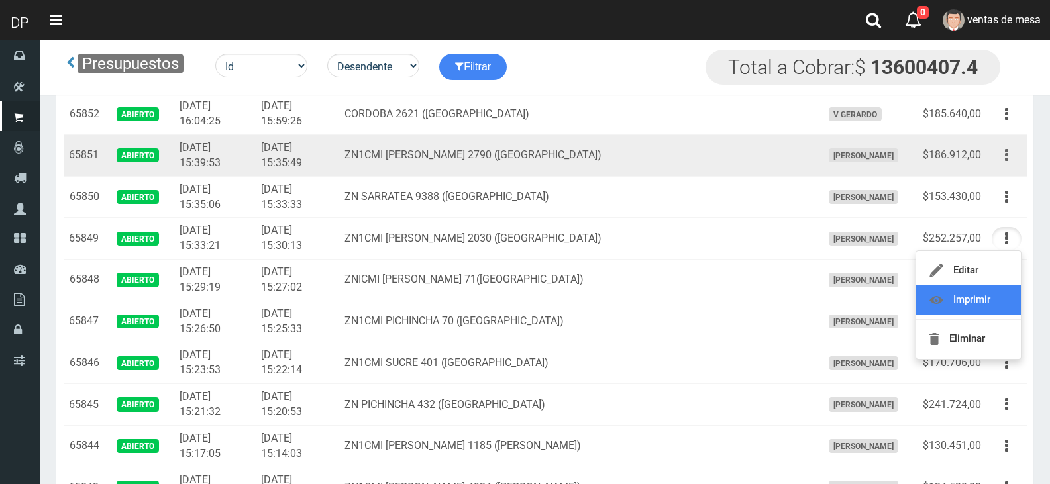
scroll to position [596, 0]
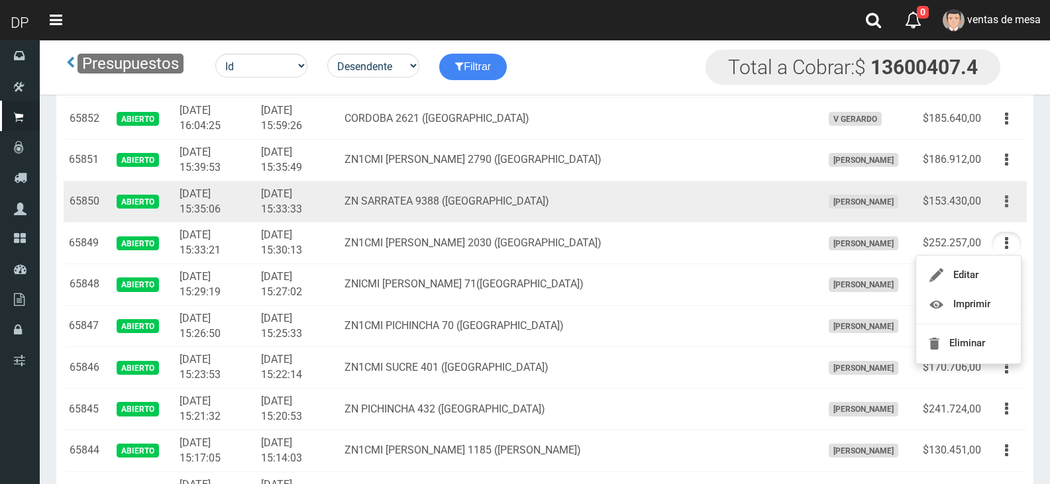
click at [1009, 202] on button "button" at bounding box center [1006, 201] width 30 height 23
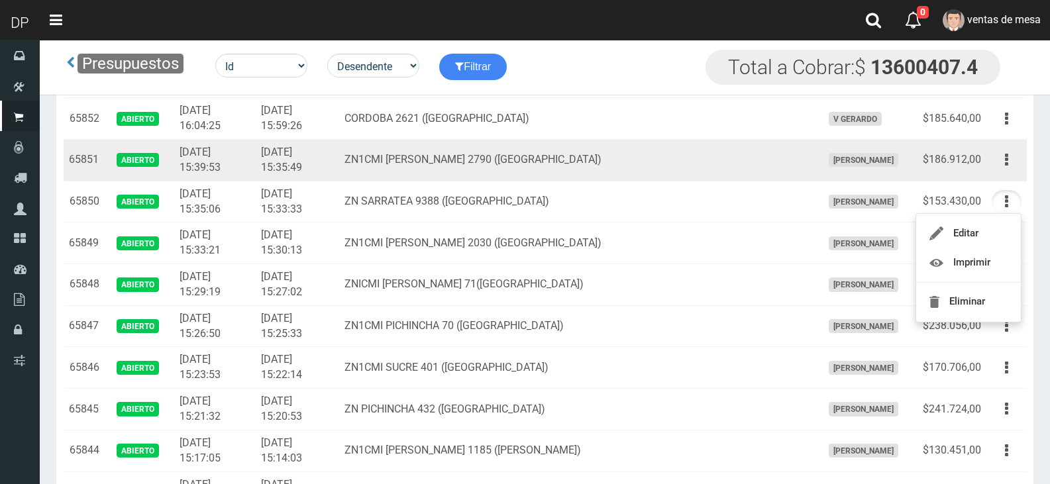
click at [1015, 173] on td "Editar Imprimir Eliminar" at bounding box center [1006, 161] width 40 height 42
click at [1012, 166] on button "button" at bounding box center [1006, 159] width 30 height 23
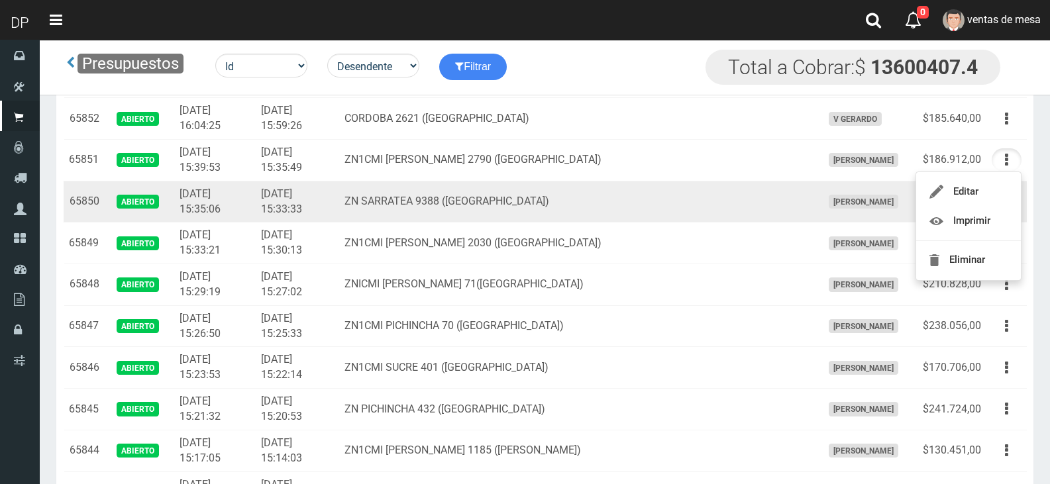
click at [466, 207] on td "ZN SARRATEA 9388 ([GEOGRAPHIC_DATA])" at bounding box center [577, 202] width 477 height 42
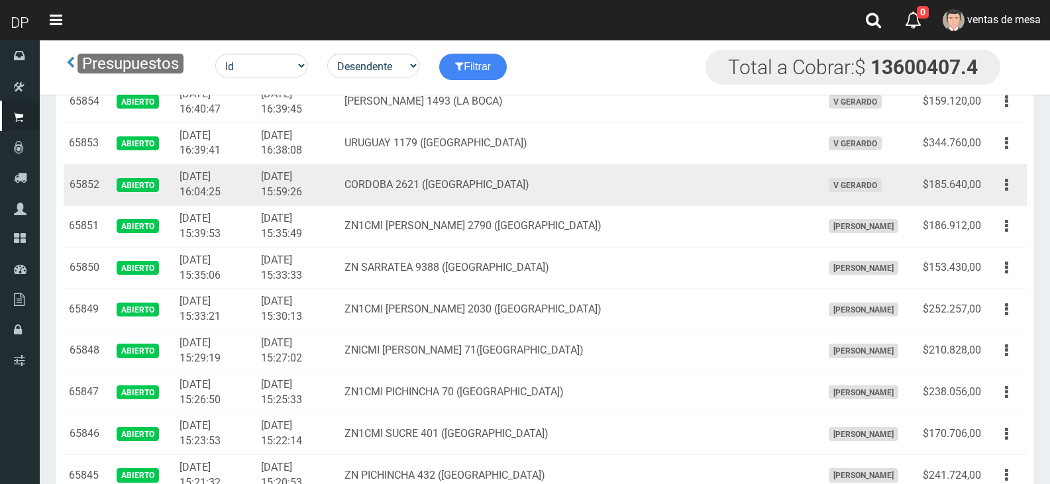
click at [538, 191] on td "CORDOBA 2621 ([GEOGRAPHIC_DATA])" at bounding box center [577, 185] width 477 height 42
click at [1003, 194] on button "button" at bounding box center [1006, 185] width 30 height 23
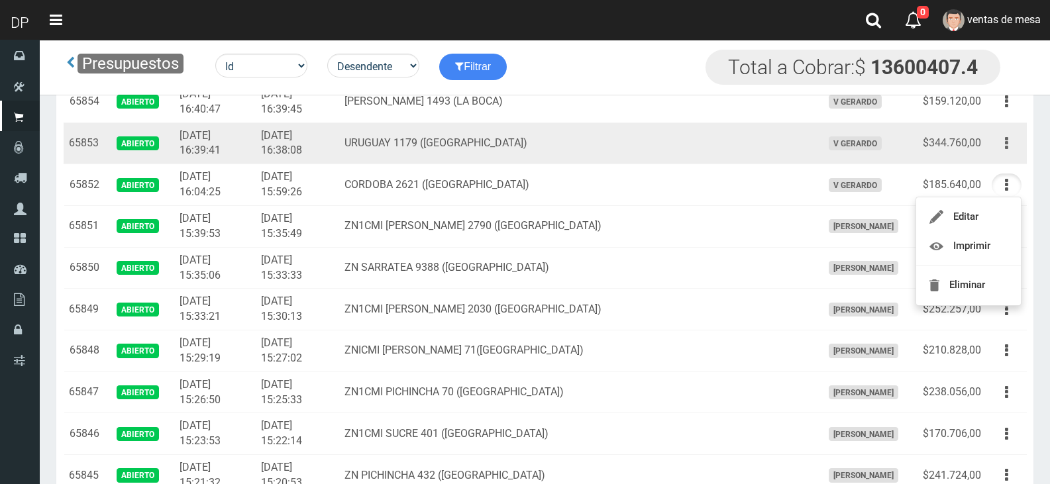
click at [1005, 145] on icon "button" at bounding box center [1006, 143] width 3 height 23
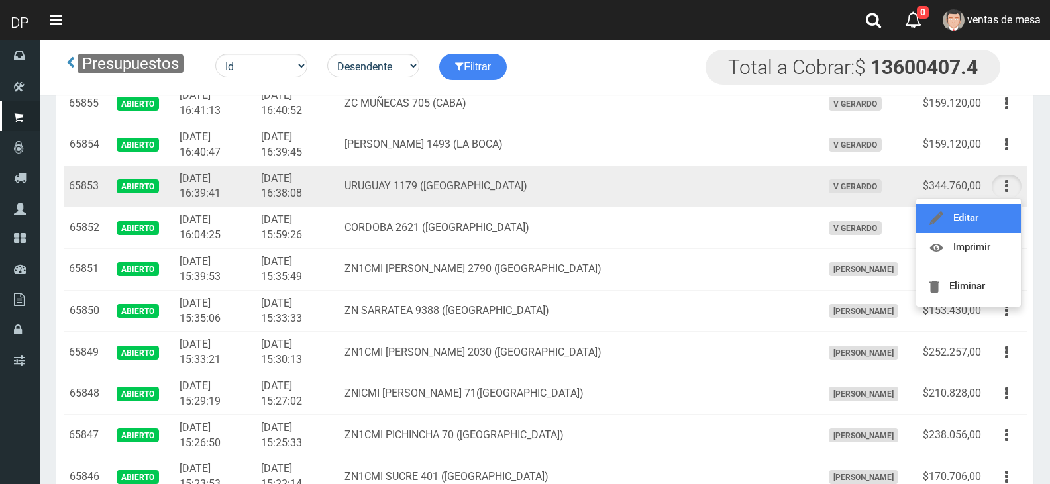
scroll to position [464, 0]
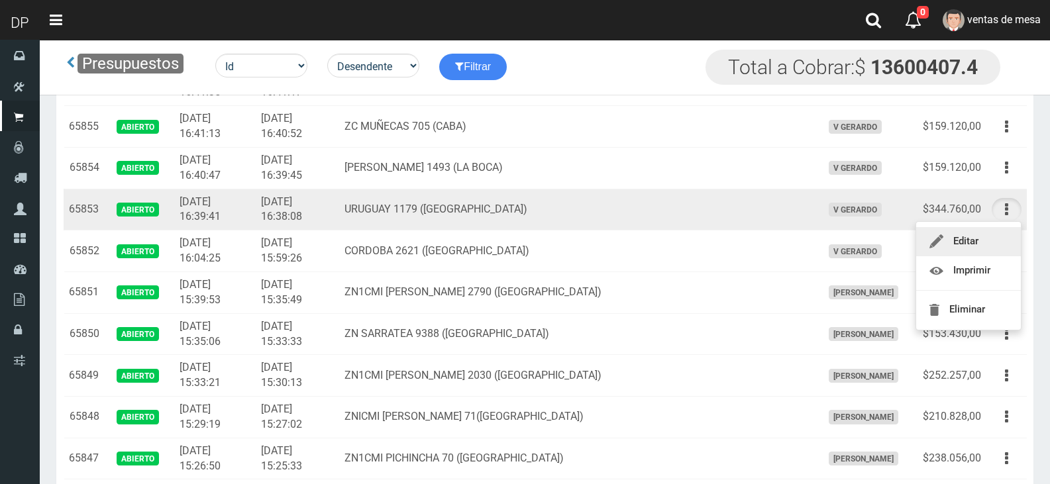
click at [1002, 163] on button "button" at bounding box center [1006, 167] width 30 height 23
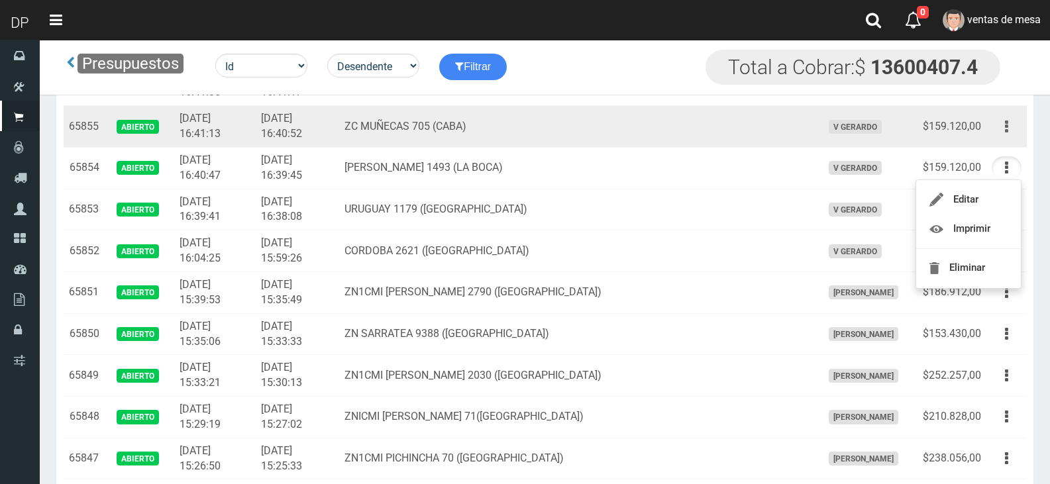
click at [1007, 136] on icon "button" at bounding box center [1006, 126] width 3 height 23
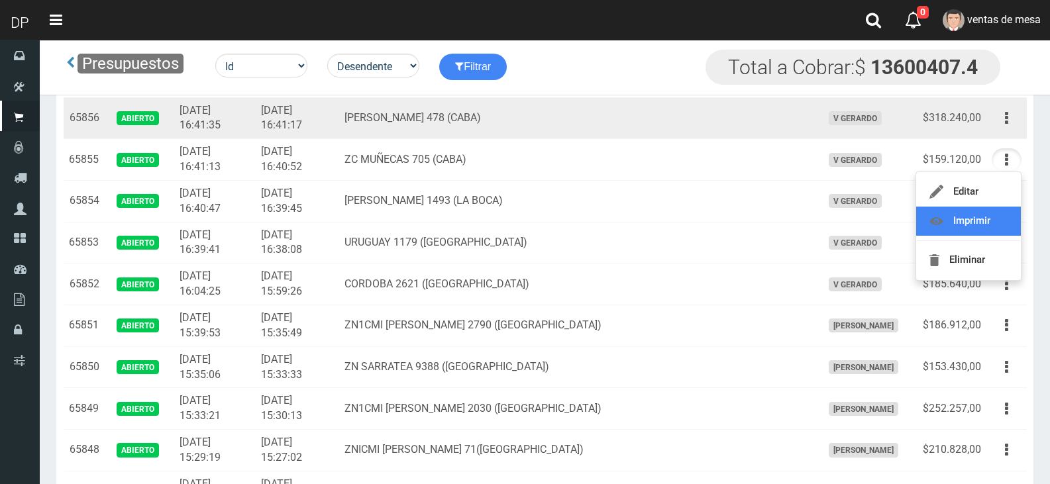
scroll to position [397, 0]
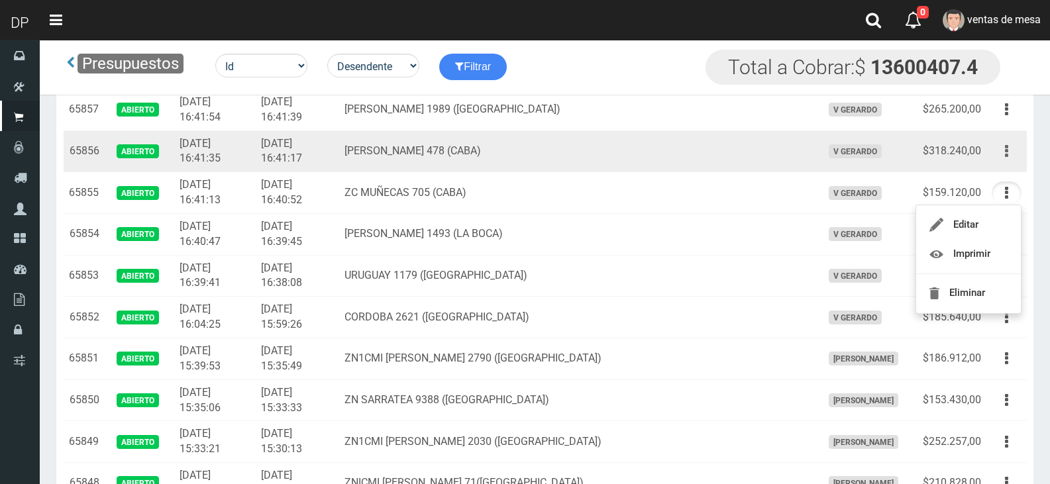
click at [1009, 158] on button "button" at bounding box center [1006, 151] width 30 height 23
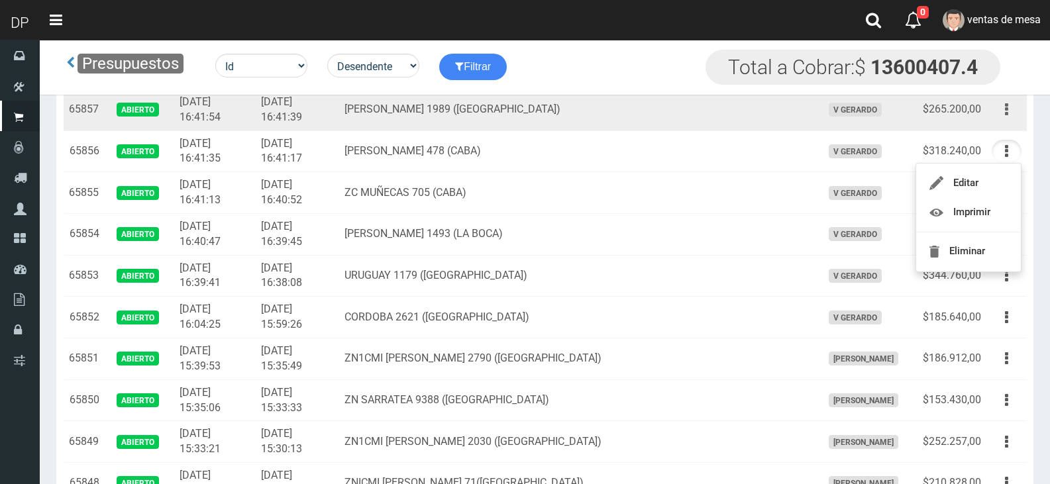
click at [1007, 114] on icon "button" at bounding box center [1006, 109] width 3 height 23
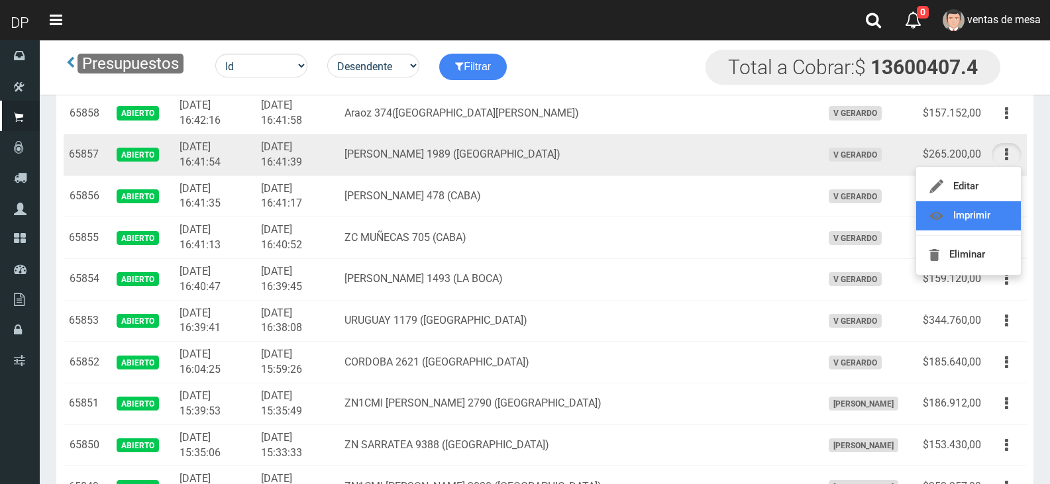
scroll to position [331, 0]
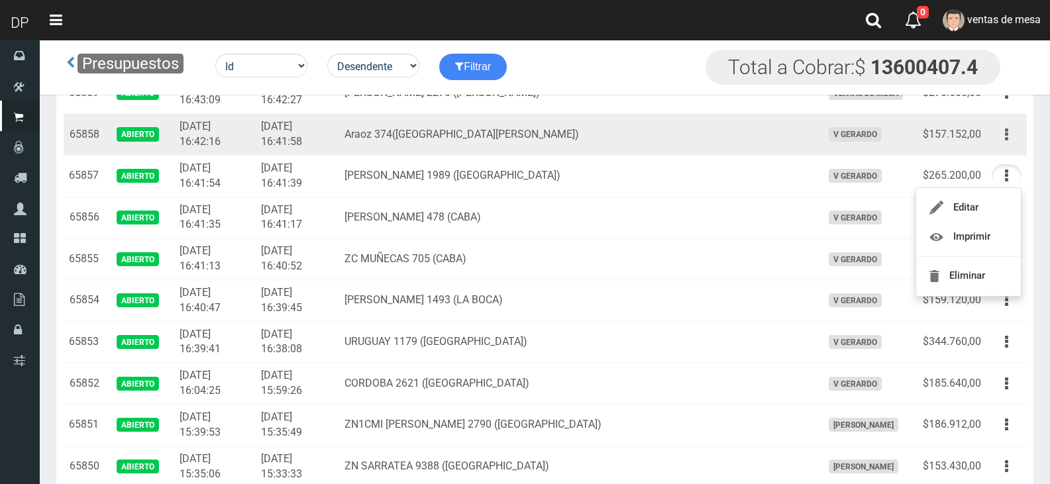
click at [998, 141] on button "button" at bounding box center [1006, 134] width 30 height 23
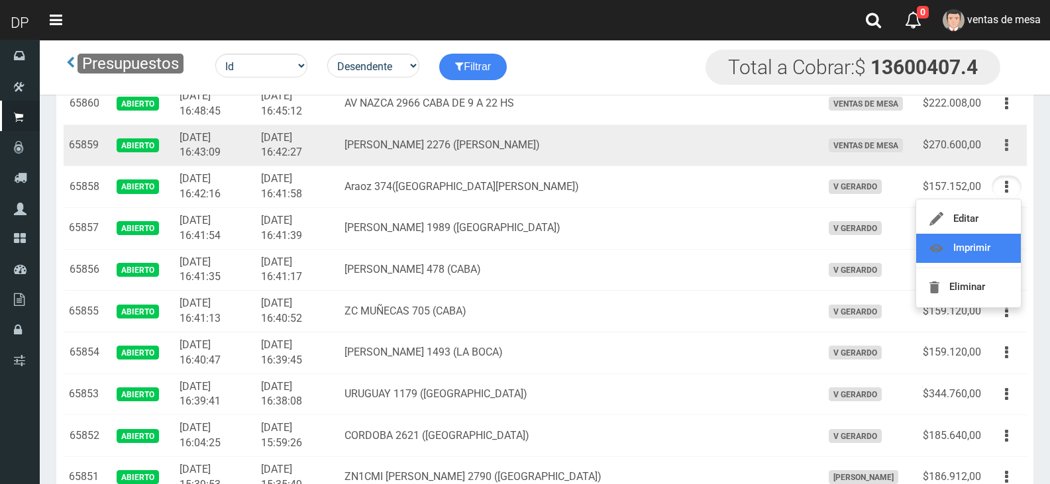
scroll to position [265, 0]
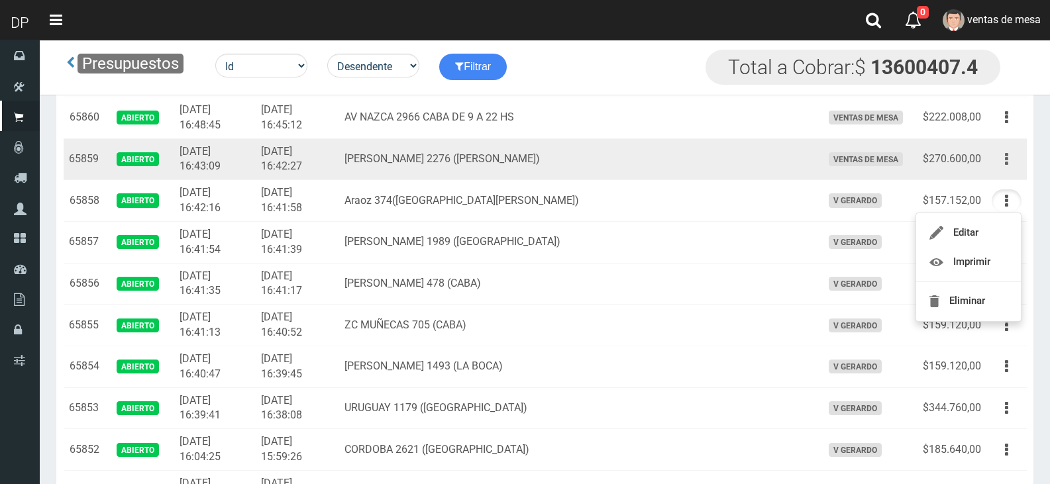
click at [1011, 158] on button "button" at bounding box center [1006, 159] width 30 height 23
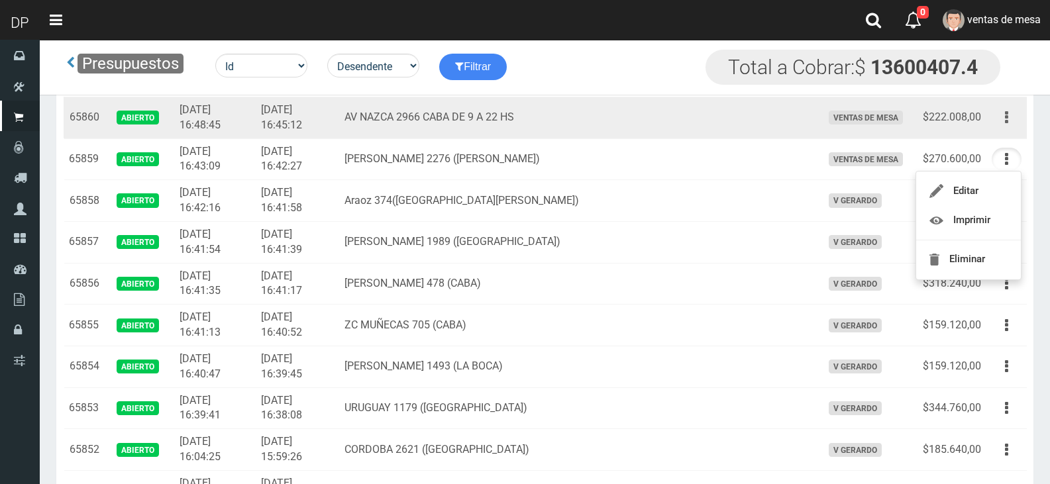
click at [999, 123] on button "button" at bounding box center [1006, 117] width 30 height 23
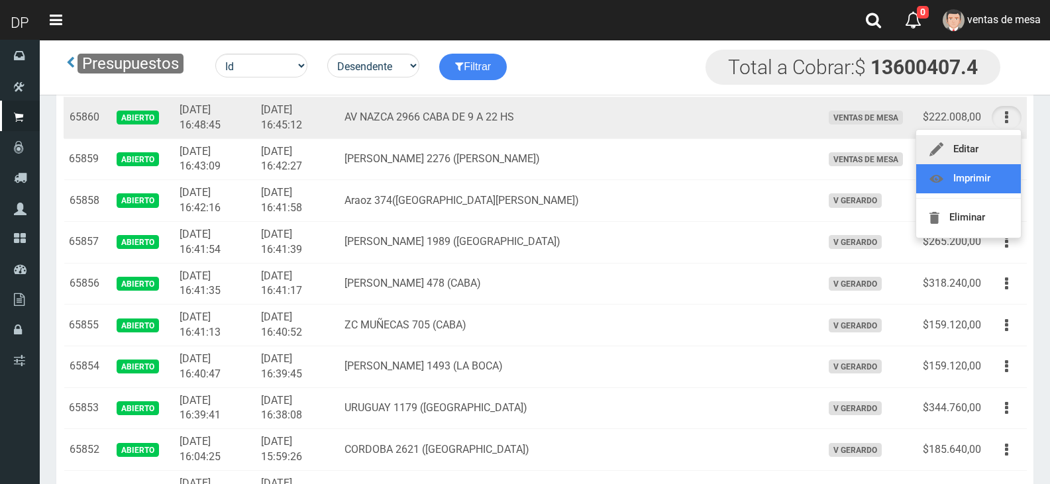
scroll to position [199, 0]
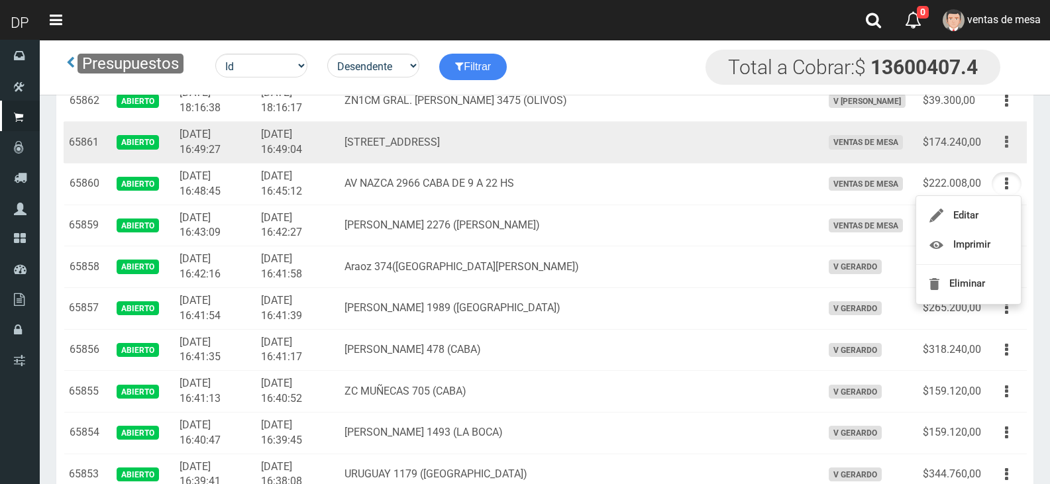
click at [1008, 142] on button "button" at bounding box center [1006, 141] width 30 height 23
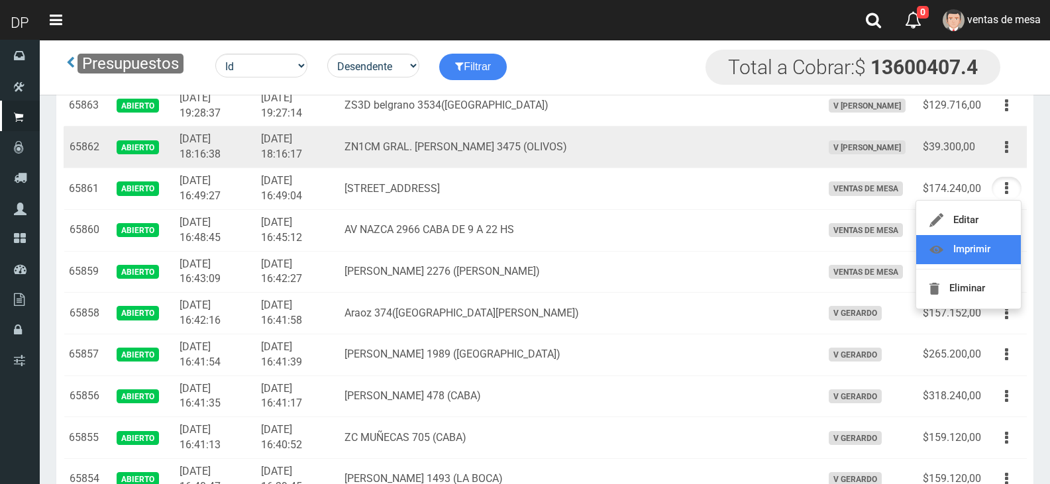
scroll to position [132, 0]
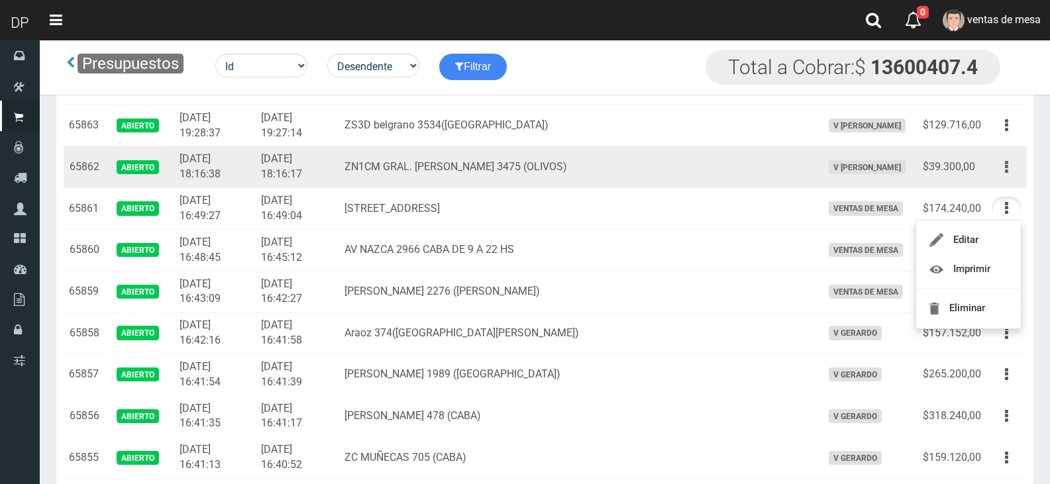
click at [1009, 174] on button "button" at bounding box center [1006, 167] width 30 height 23
click at [748, 157] on td "ZN1CM GRAL. [PERSON_NAME] 3475 (OLIVOS)" at bounding box center [577, 167] width 477 height 42
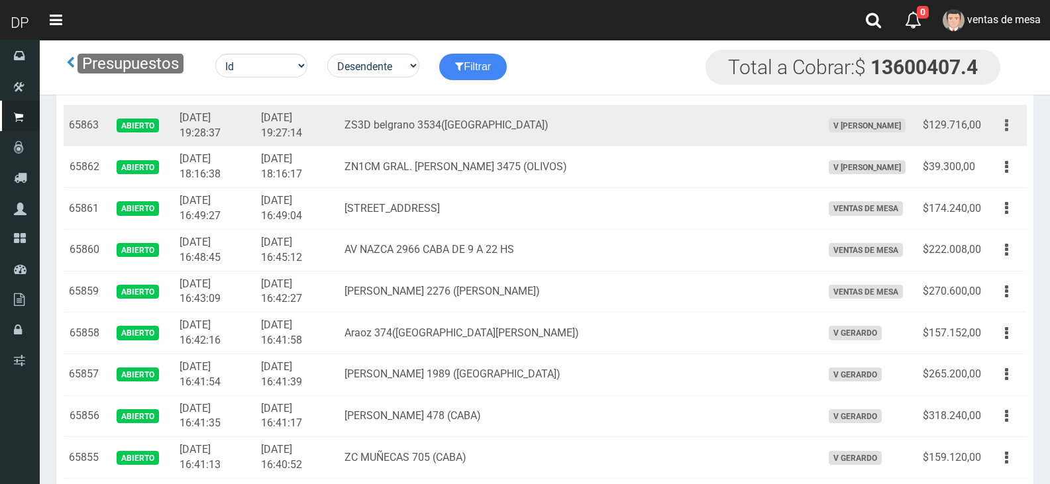
click at [1011, 123] on button "button" at bounding box center [1006, 125] width 30 height 23
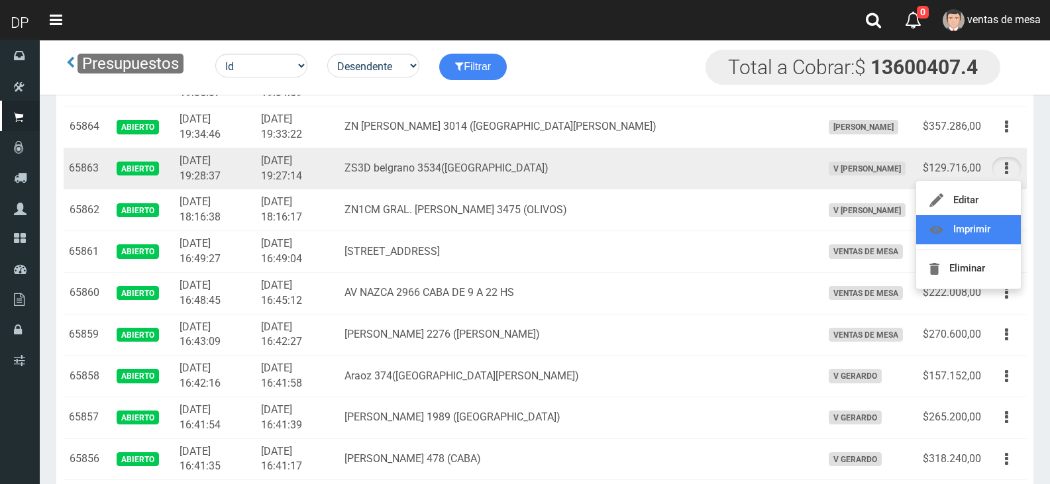
scroll to position [66, 0]
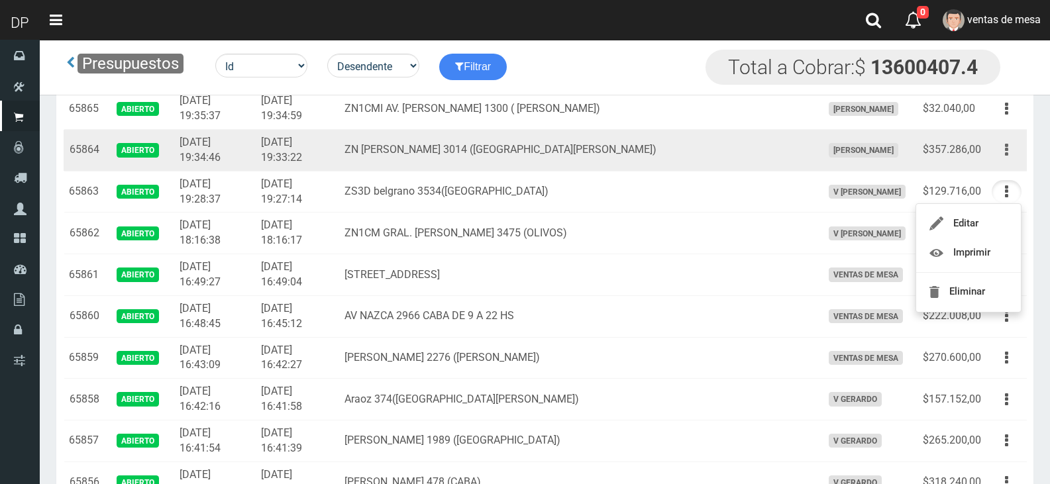
drag, startPoint x: 999, startPoint y: 155, endPoint x: 999, endPoint y: 193, distance: 38.4
click at [999, 155] on button "button" at bounding box center [1006, 149] width 30 height 23
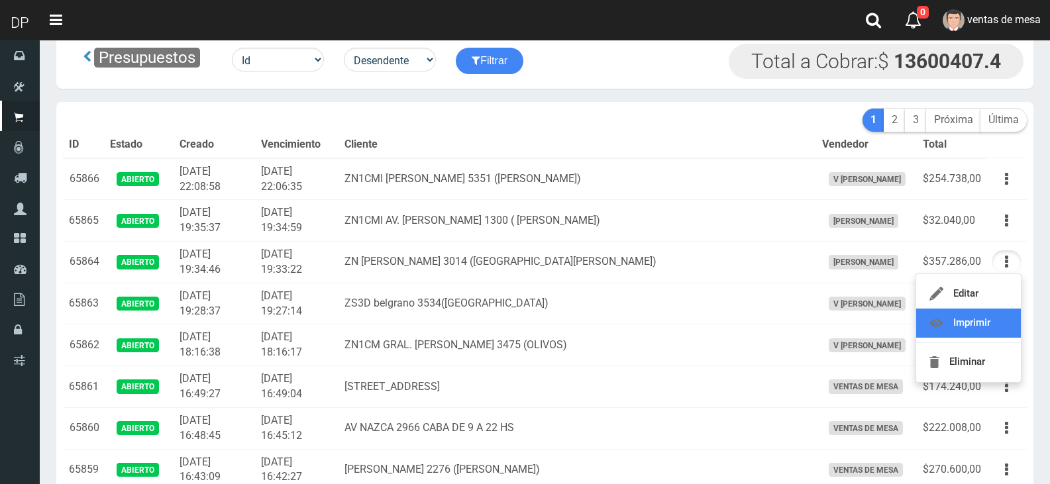
scroll to position [0, 0]
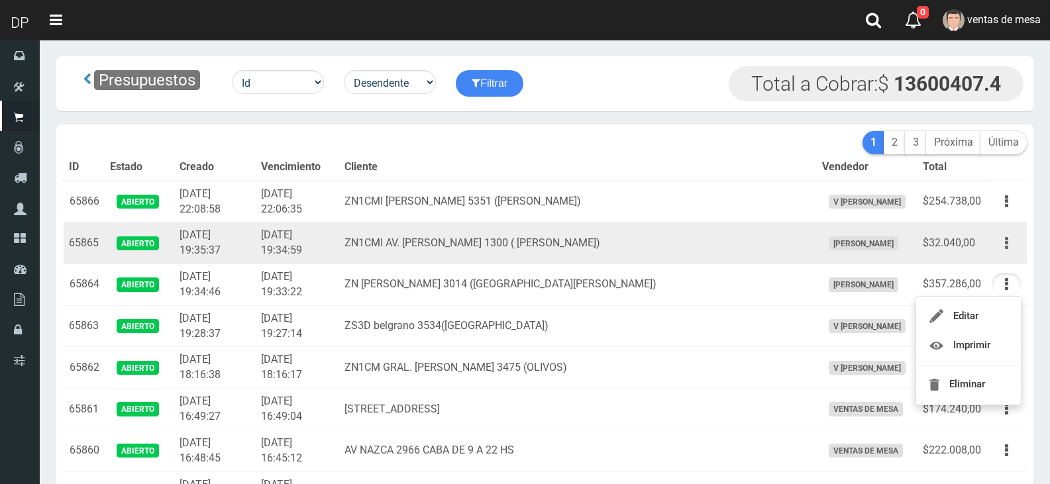
click at [1011, 236] on button "button" at bounding box center [1006, 243] width 30 height 23
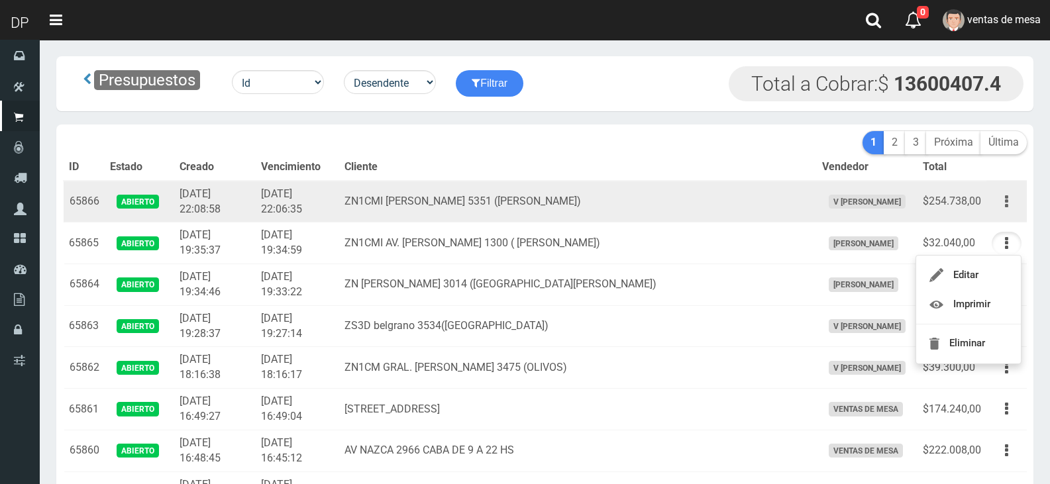
click at [1018, 199] on button "button" at bounding box center [1006, 201] width 30 height 23
click at [521, 198] on td "ZN1CMI [PERSON_NAME] 5351 ([PERSON_NAME])" at bounding box center [577, 202] width 477 height 42
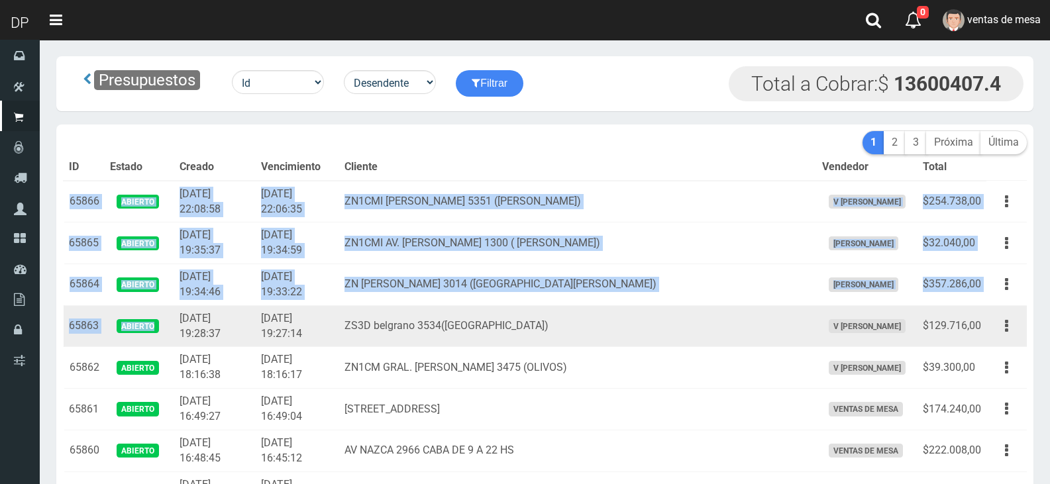
drag, startPoint x: 68, startPoint y: 203, endPoint x: 154, endPoint y: 344, distance: 165.3
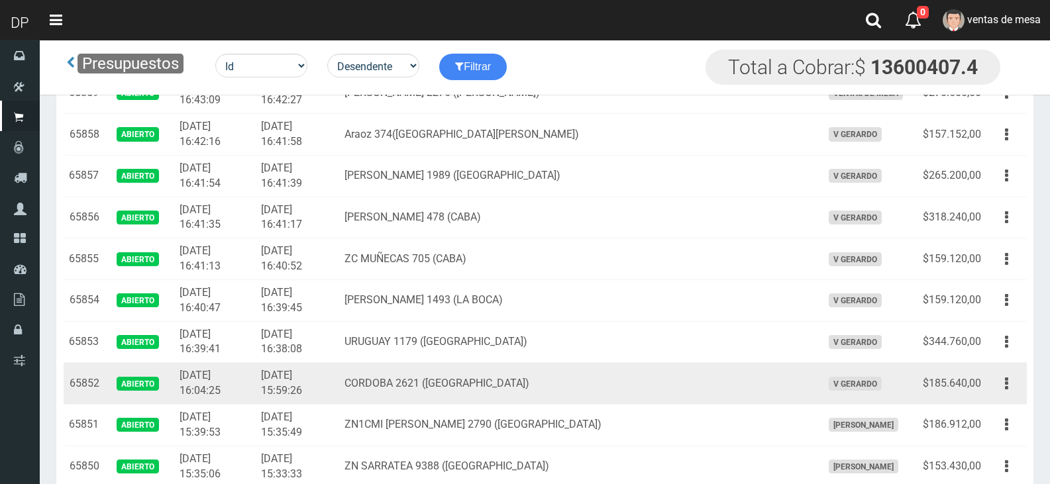
click at [339, 386] on td "2025-08-27 15:59:26" at bounding box center [297, 384] width 83 height 42
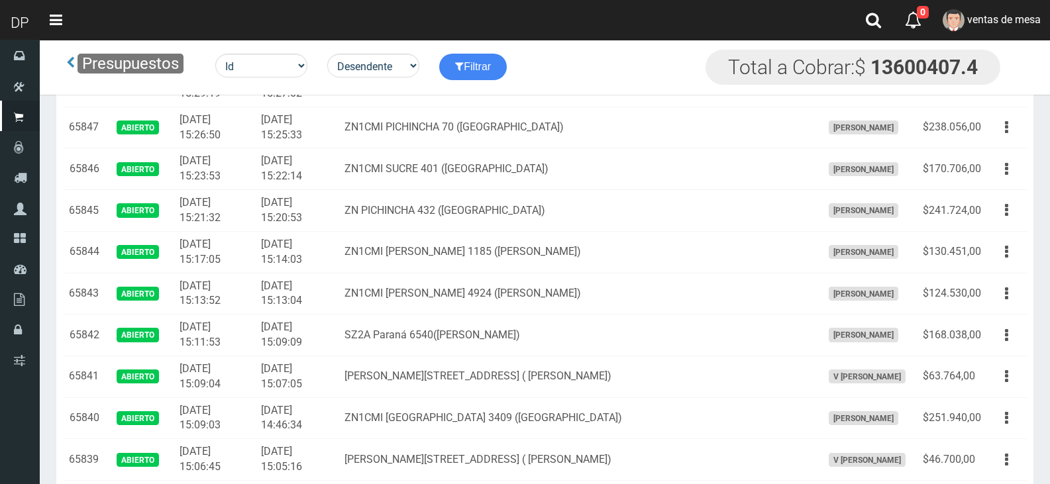
click at [339, 381] on td "[DATE] 15:07:05" at bounding box center [297, 377] width 83 height 42
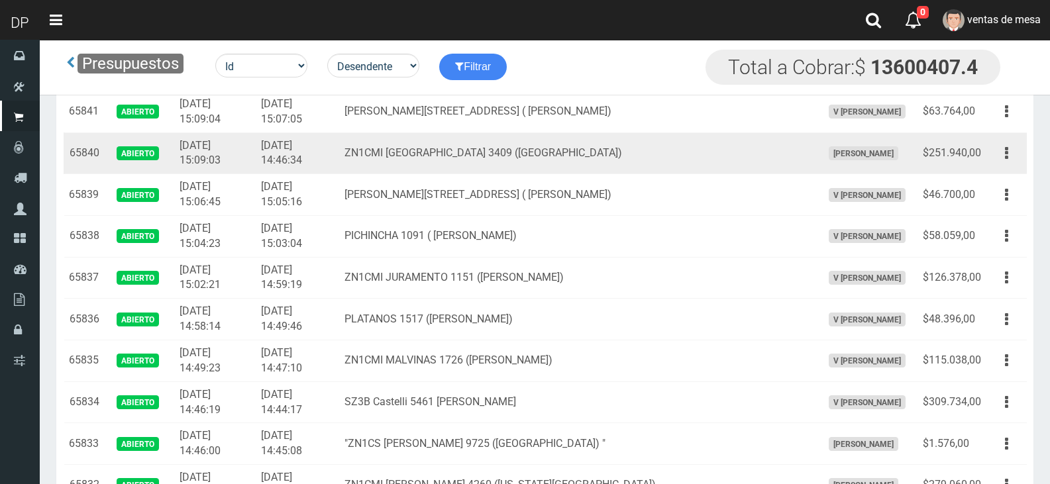
click at [379, 380] on td "ZN1CMI MALVINAS 1726 ([PERSON_NAME])" at bounding box center [577, 361] width 477 height 42
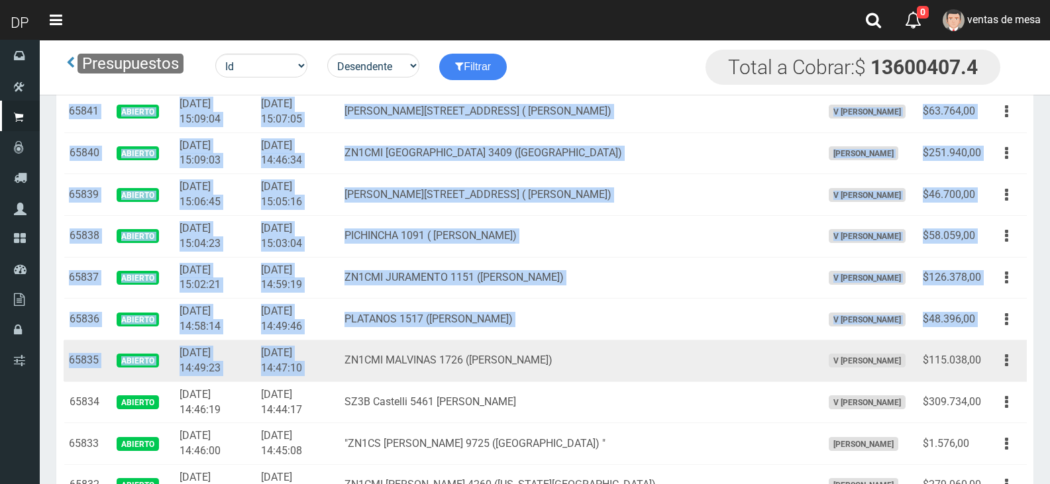
click at [379, 380] on td "ZN1CMI MALVINAS 1726 ([PERSON_NAME])" at bounding box center [577, 361] width 477 height 42
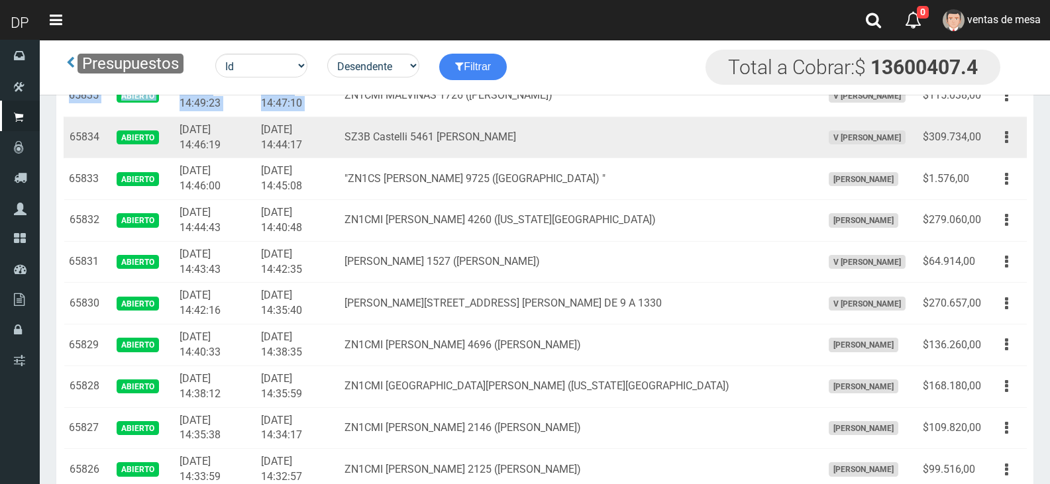
click at [385, 380] on td "ZN1CMI [GEOGRAPHIC_DATA][PERSON_NAME] ([US_STATE][GEOGRAPHIC_DATA])" at bounding box center [577, 387] width 477 height 42
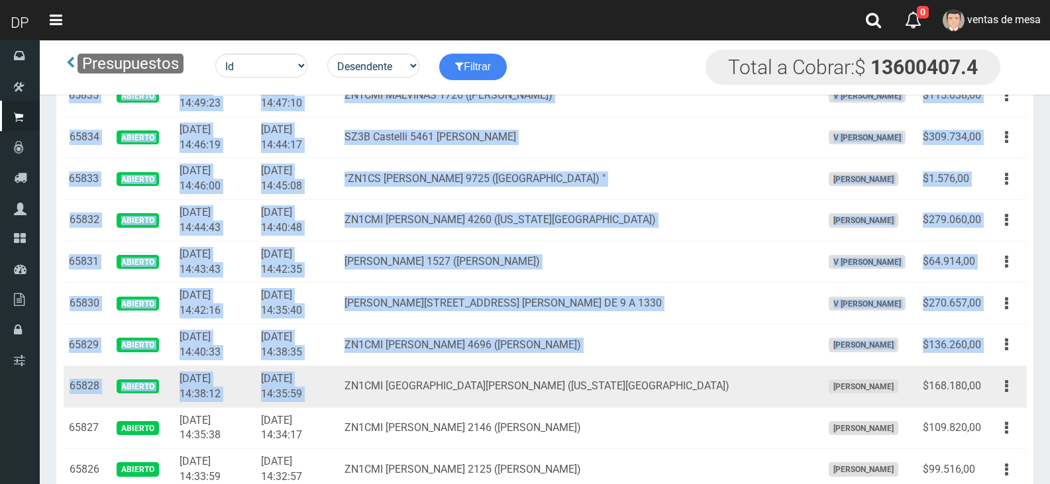
click at [386, 380] on td "ZN1CMI [GEOGRAPHIC_DATA][PERSON_NAME] ([US_STATE][GEOGRAPHIC_DATA])" at bounding box center [577, 387] width 477 height 42
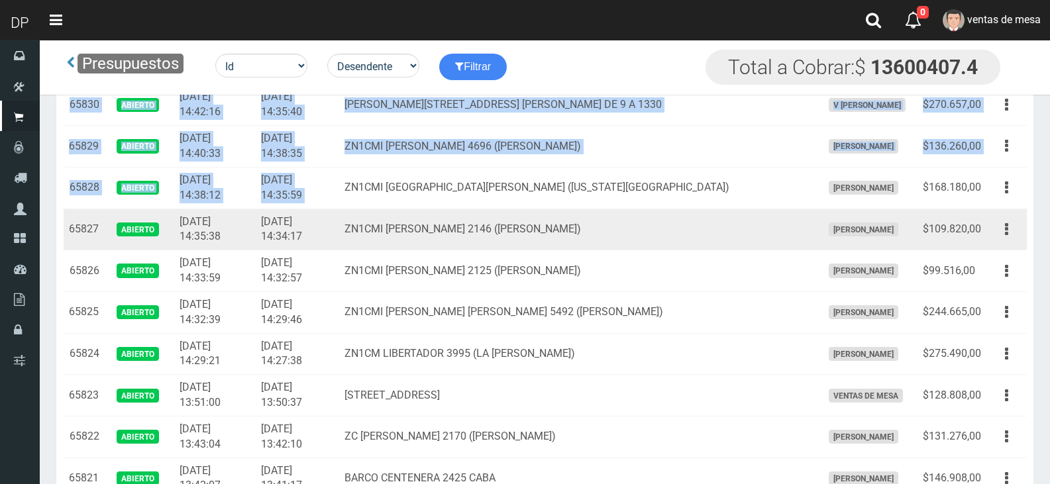
click at [387, 380] on td "[STREET_ADDRESS]" at bounding box center [577, 396] width 477 height 42
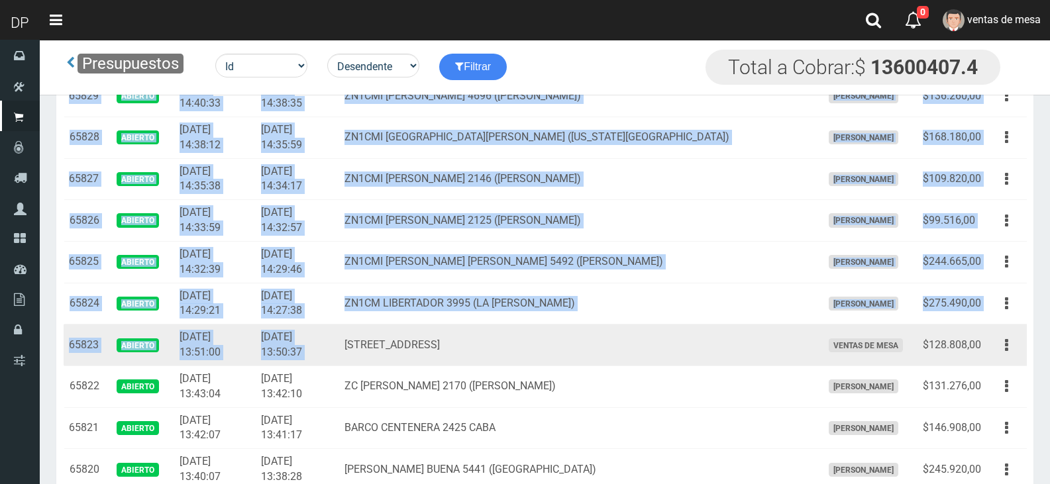
scroll to position [1854, 0]
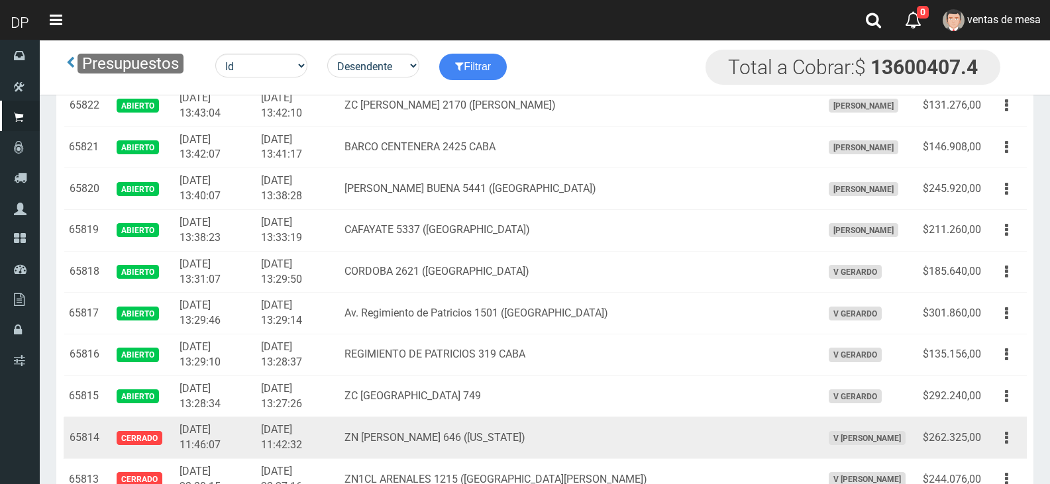
click at [553, 424] on td "ZN [PERSON_NAME] 646 ([US_STATE])" at bounding box center [577, 438] width 477 height 42
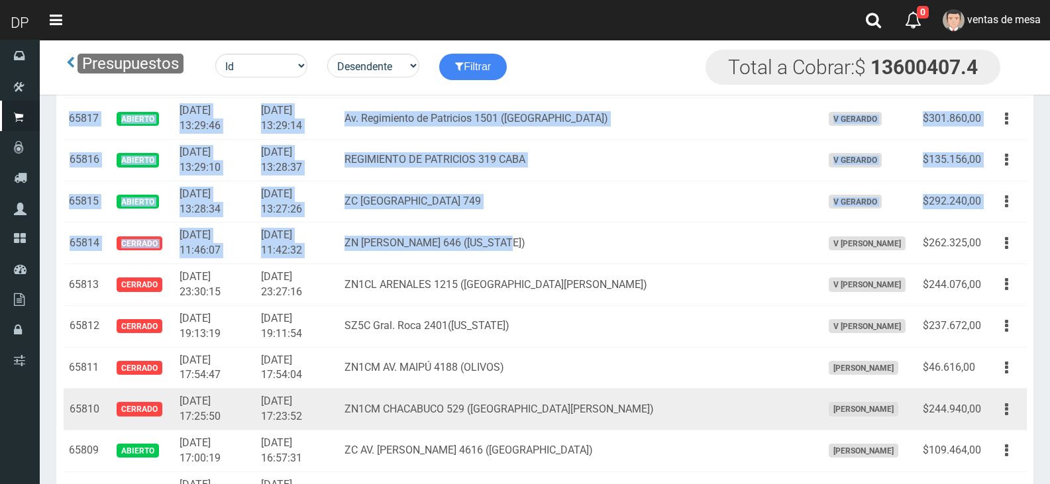
scroll to position [2053, 0]
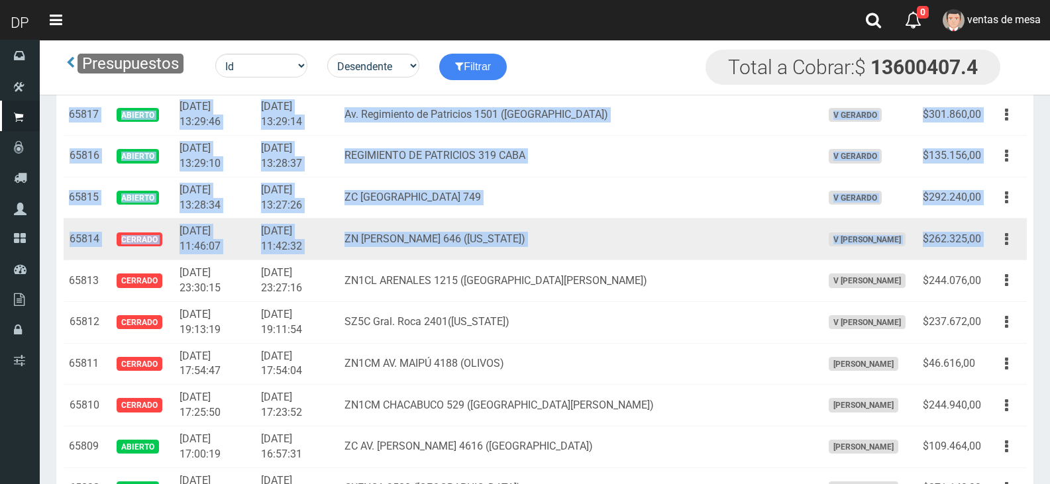
drag, startPoint x: 987, startPoint y: 240, endPoint x: 978, endPoint y: 252, distance: 14.6
click at [987, 240] on td "Editar Imprimir Eliminar" at bounding box center [1006, 240] width 40 height 42
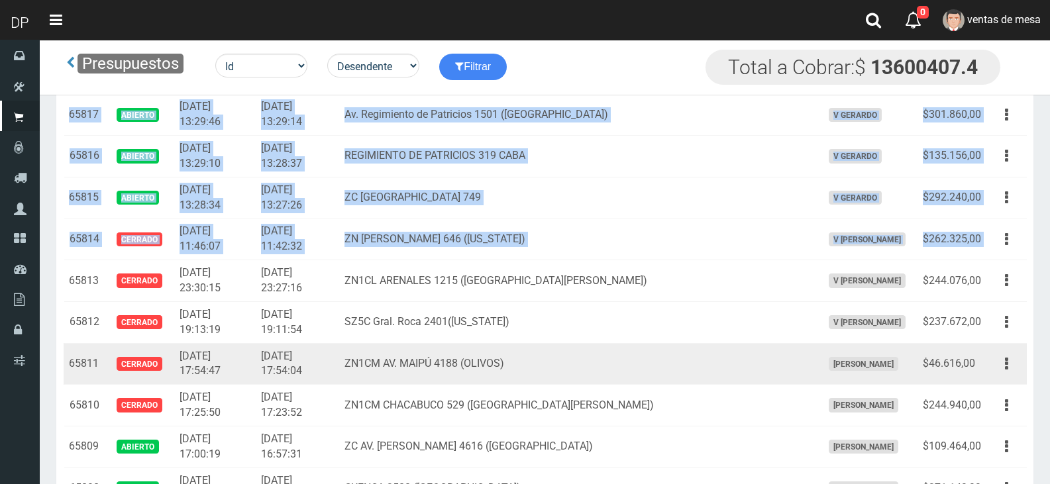
copy tbody "65866 Abierto 2025-08-27 22:08:58 2025-08-27 22:06:35 ZN1CMI MANUEL GARCIA 5351…"
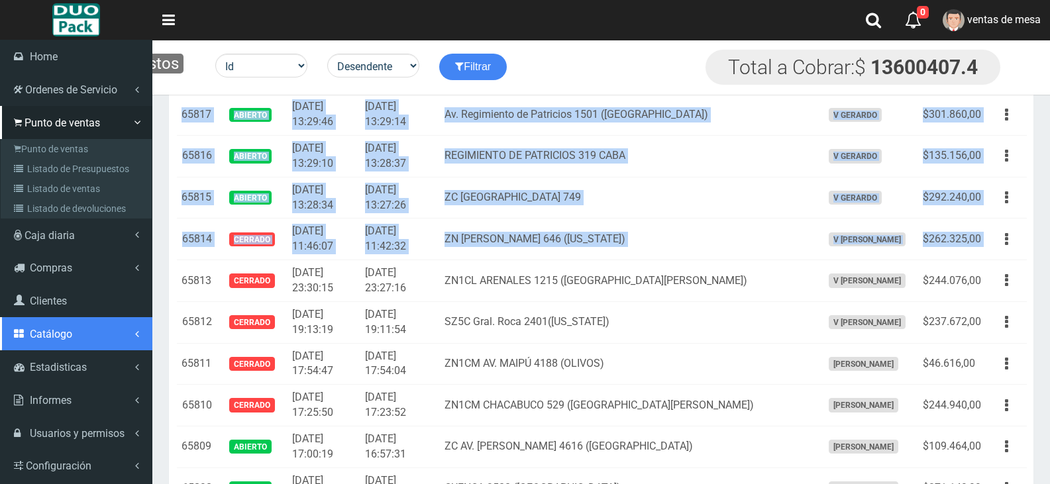
click at [28, 319] on link "Catálogo" at bounding box center [76, 333] width 152 height 33
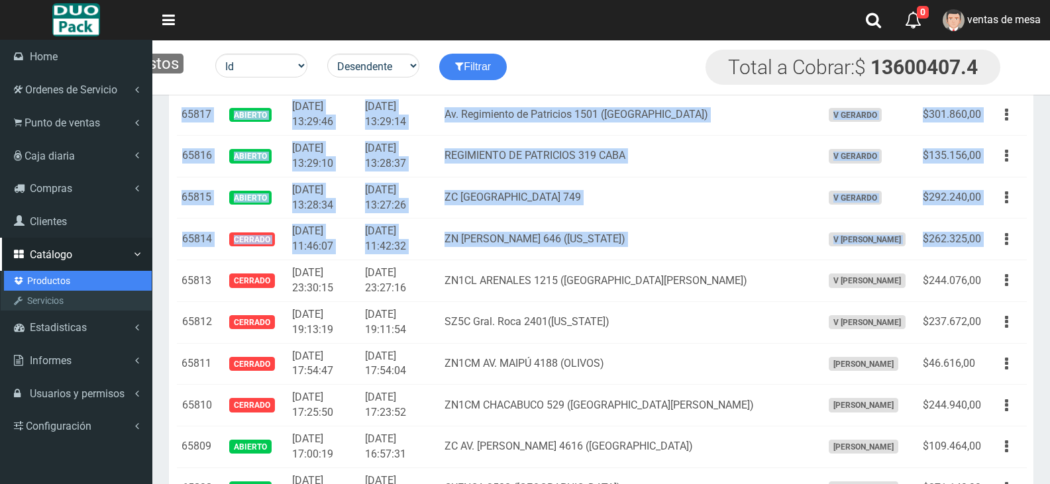
click at [33, 280] on link "Productos" at bounding box center [78, 281] width 148 height 20
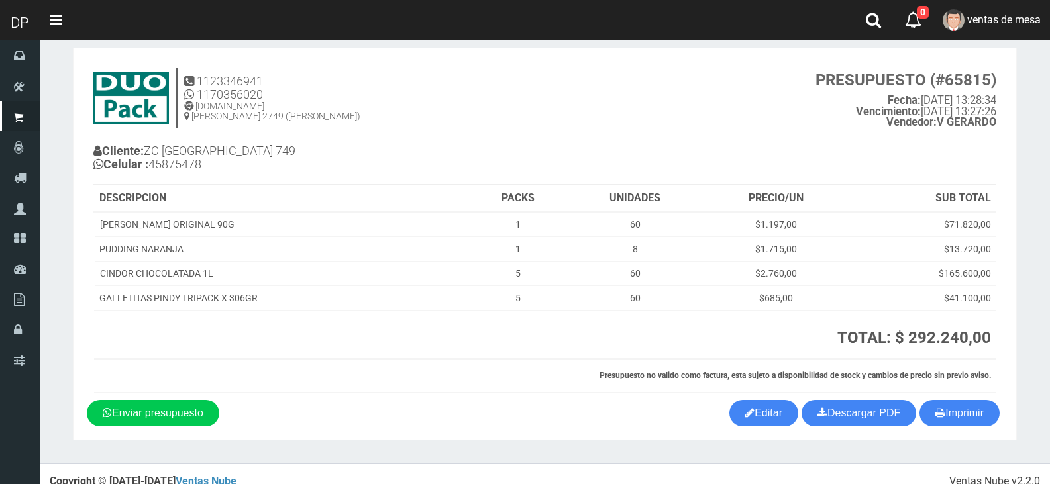
scroll to position [30, 0]
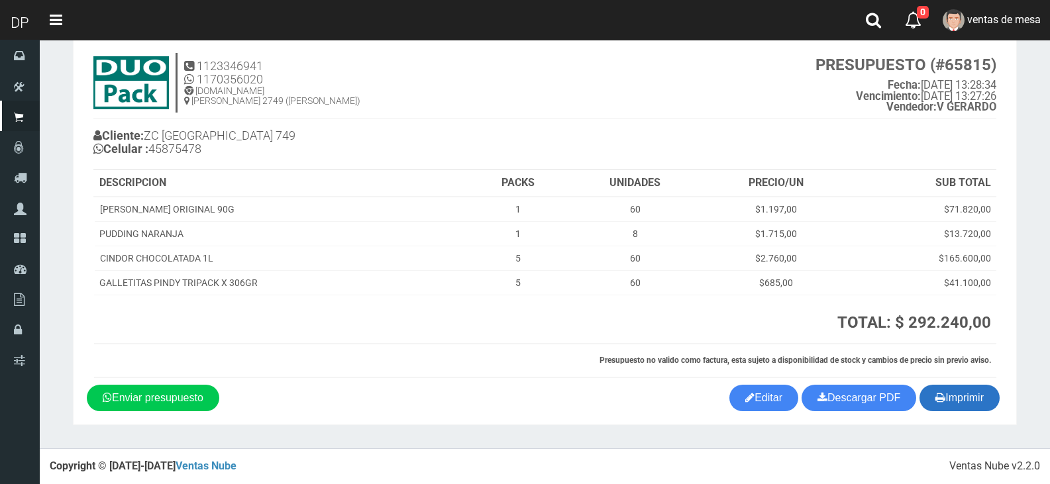
click at [972, 395] on button "Imprimir" at bounding box center [959, 398] width 80 height 26
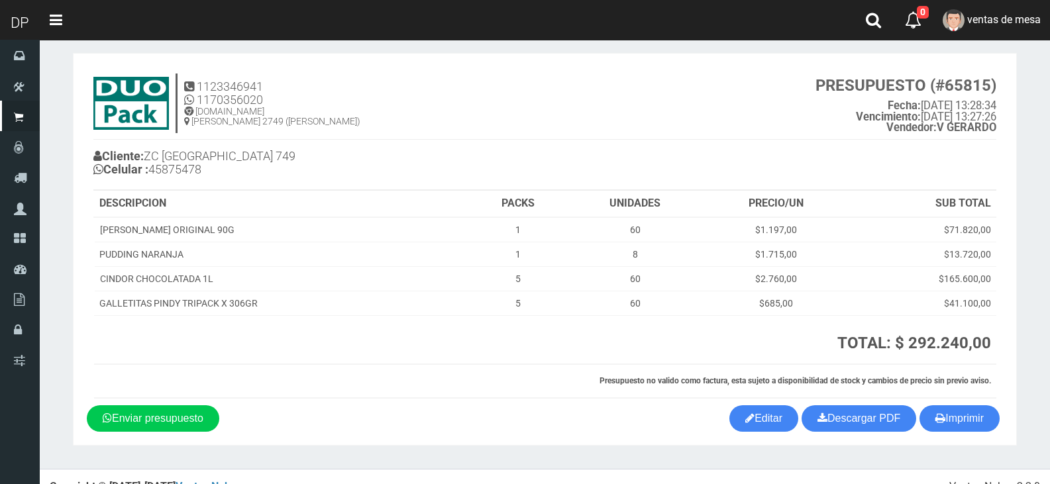
scroll to position [0, 0]
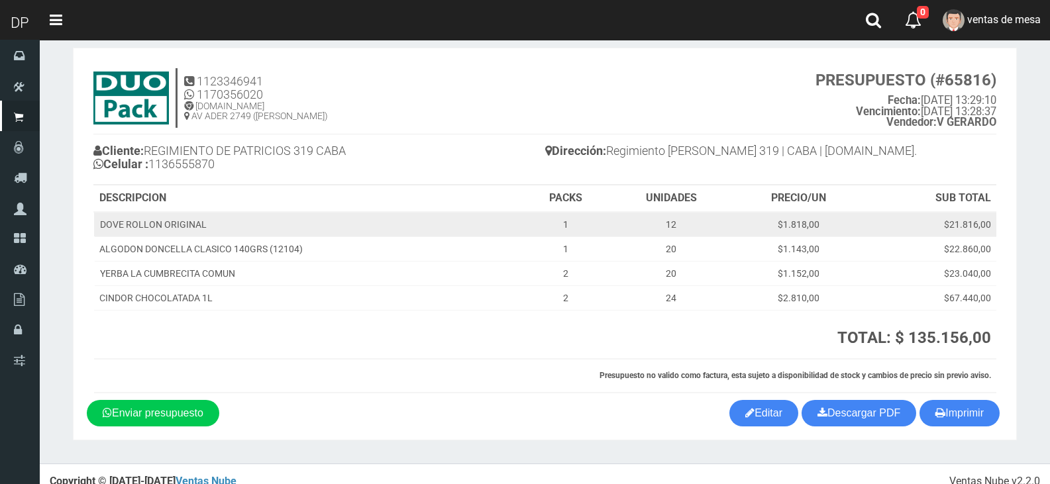
scroll to position [30, 0]
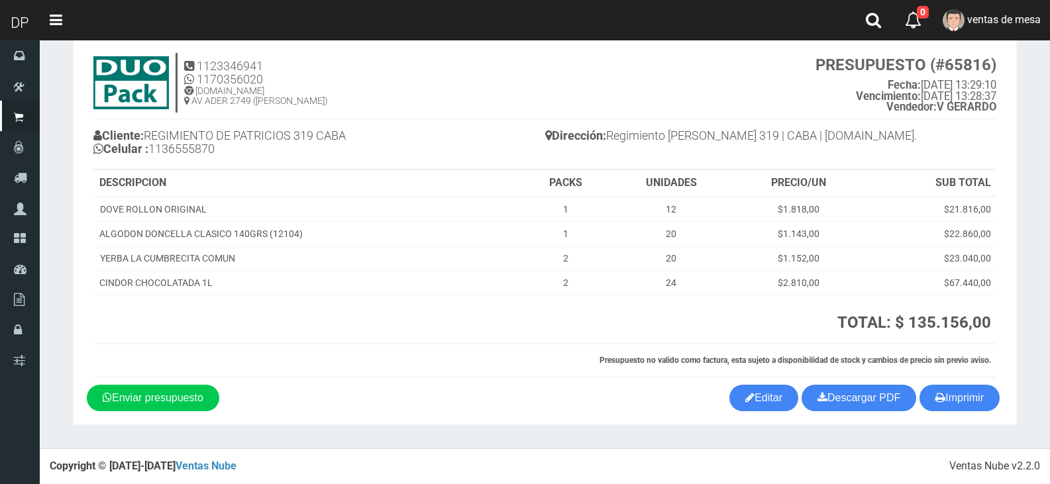
click at [852, 121] on div "Dirección: Regimiento de Patricios 319 | CABA | BS.AS." at bounding box center [771, 137] width 452 height 36
click at [962, 407] on button "Imprimir" at bounding box center [959, 398] width 80 height 26
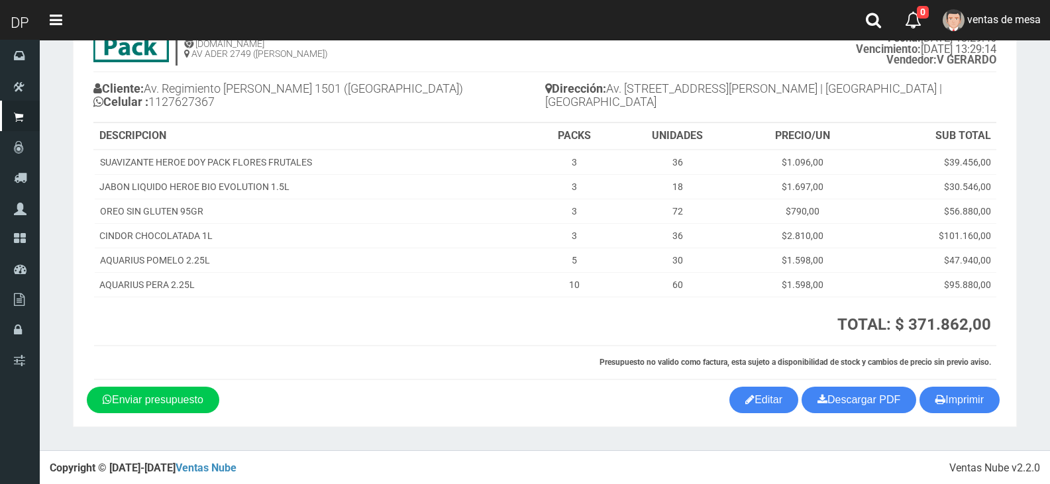
scroll to position [79, 0]
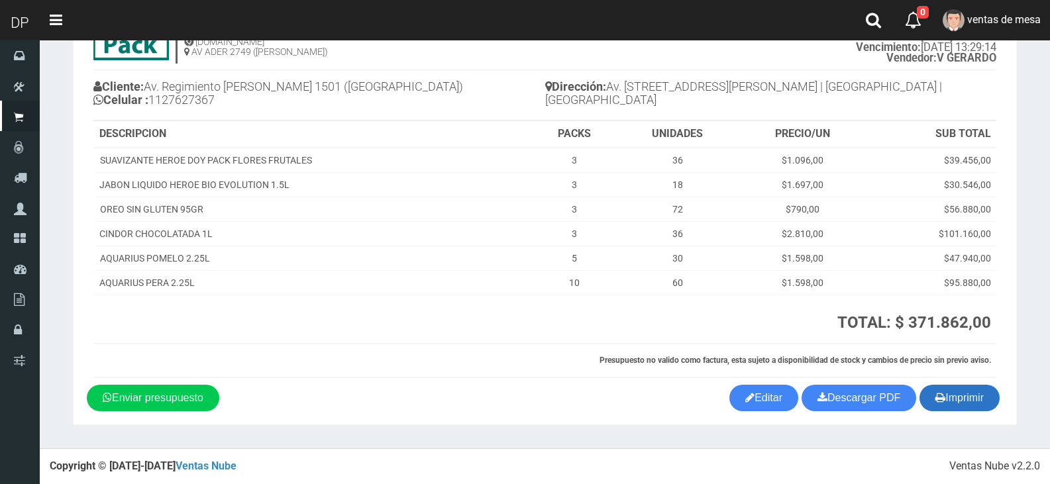
click at [957, 405] on button "Imprimir" at bounding box center [959, 398] width 80 height 26
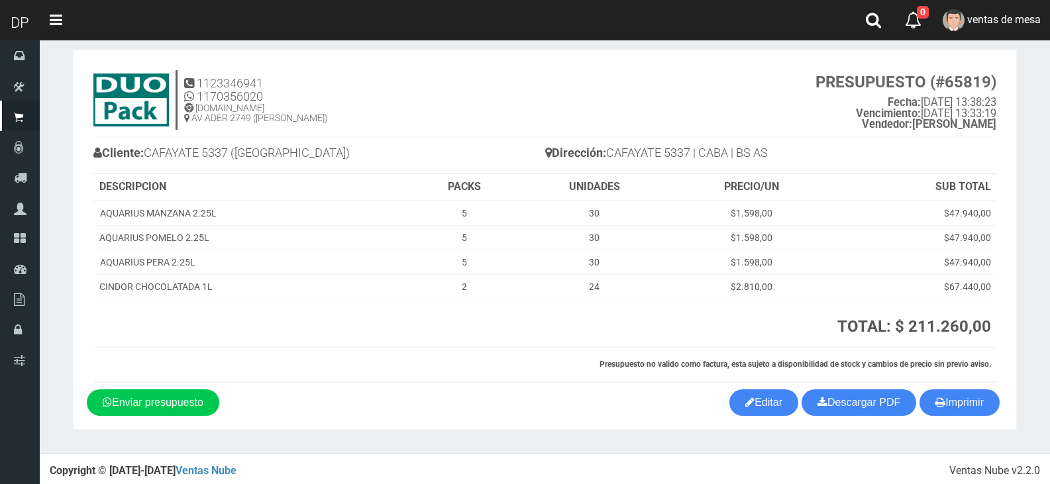
scroll to position [17, 0]
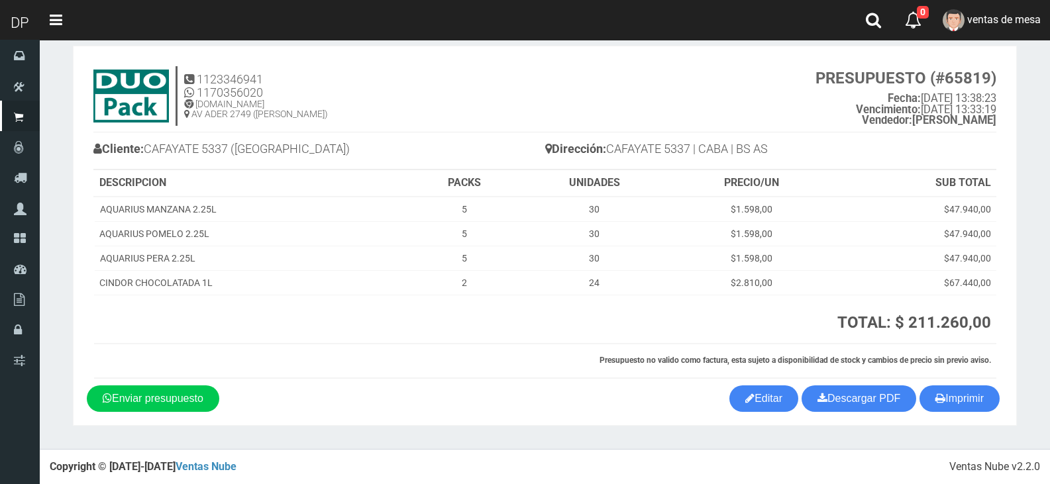
click at [960, 414] on section "1123346941 1170356020 WWW.DUOPACKS.COM.AR AV ADER 2749 (MUNRO) PRESUPUESTO (#65…" at bounding box center [545, 236] width 944 height 380
click at [961, 405] on button "Imprimir" at bounding box center [959, 398] width 80 height 26
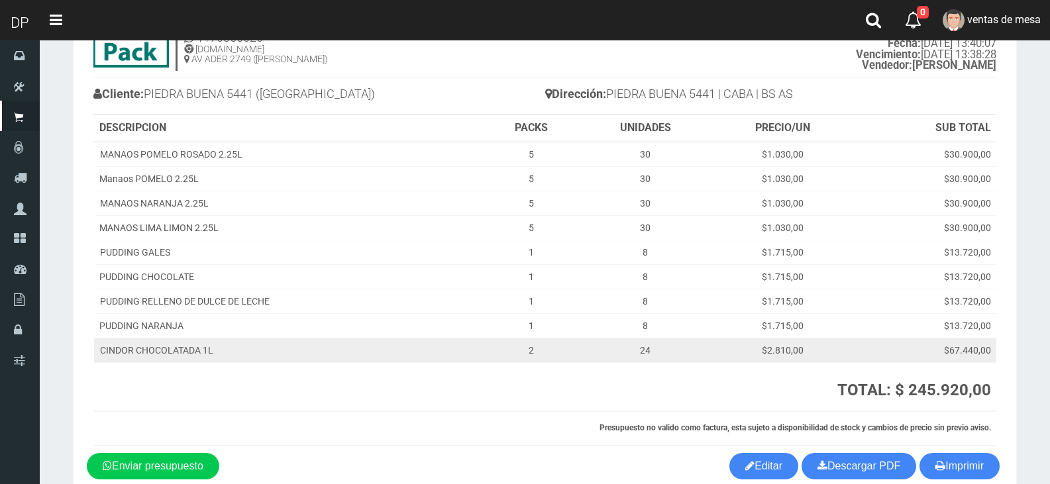
scroll to position [140, 0]
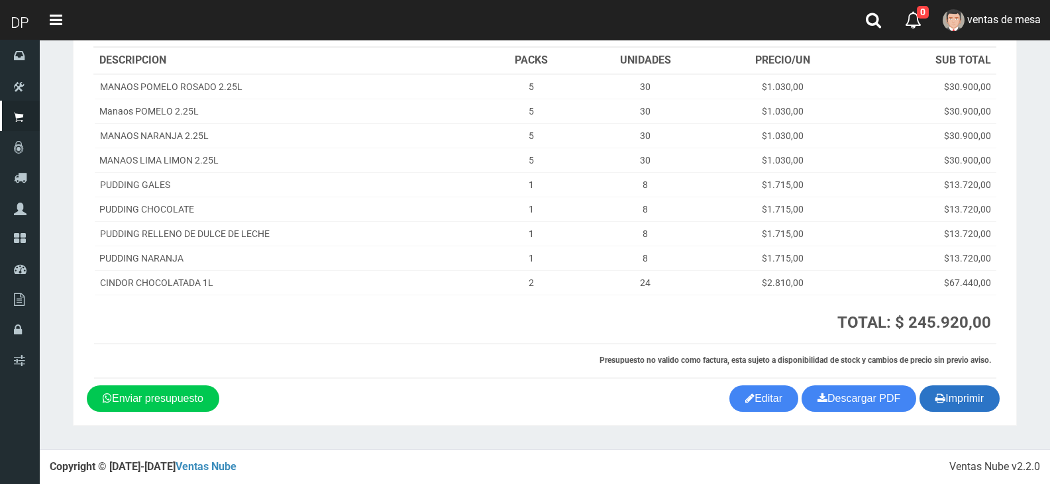
click at [956, 393] on button "Imprimir" at bounding box center [959, 398] width 80 height 26
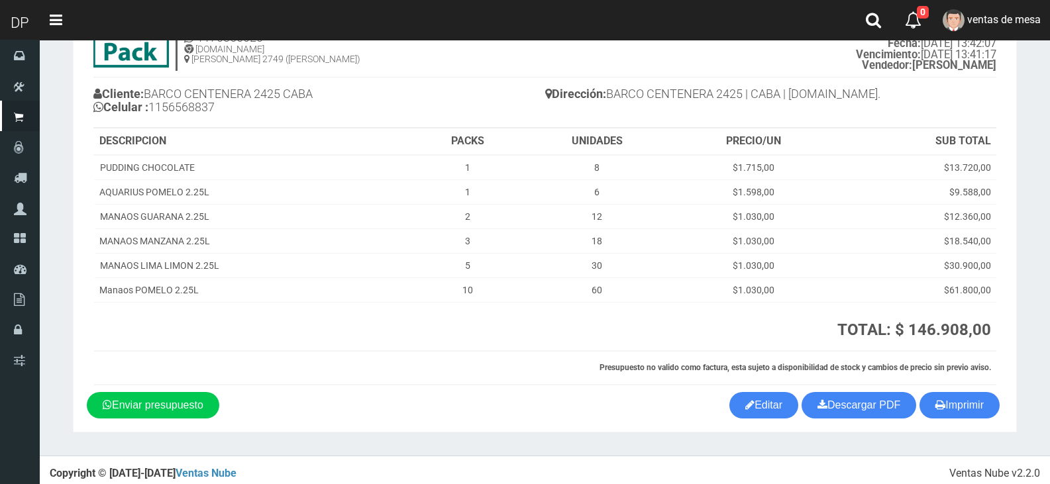
scroll to position [79, 0]
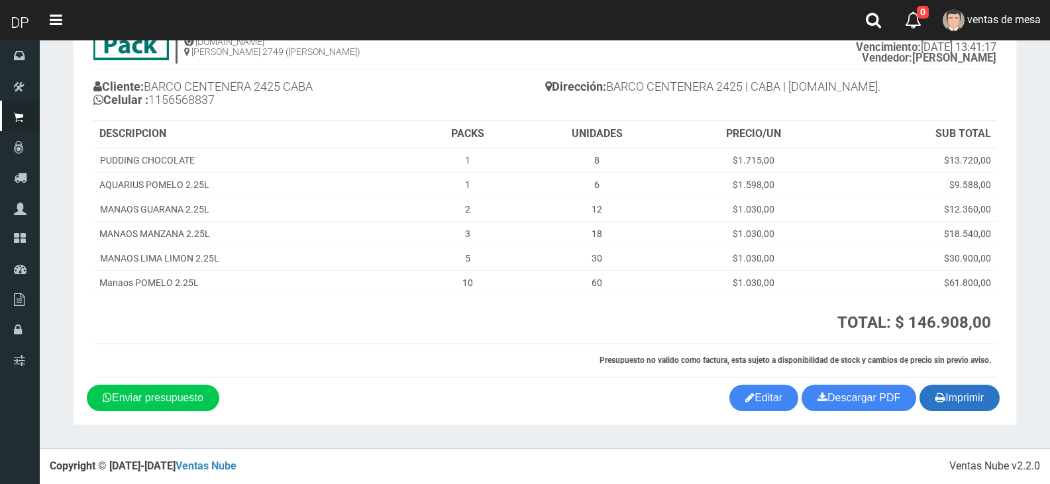
click at [973, 404] on button "Imprimir" at bounding box center [959, 398] width 80 height 26
click at [568, 360] on h6 "Presupuesto no valido como factura, esta sujeto a disponibilidad de stock y cam…" at bounding box center [544, 360] width 891 height 9
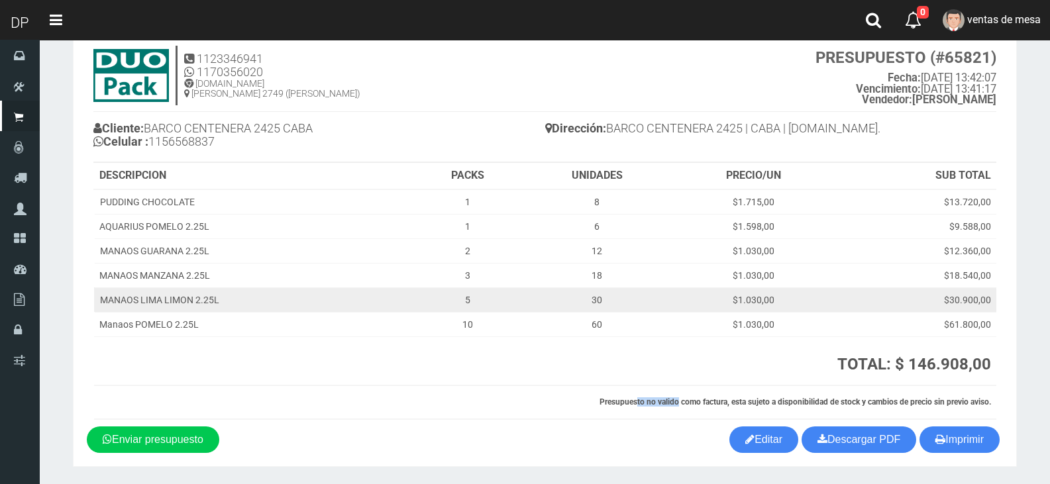
scroll to position [0, 0]
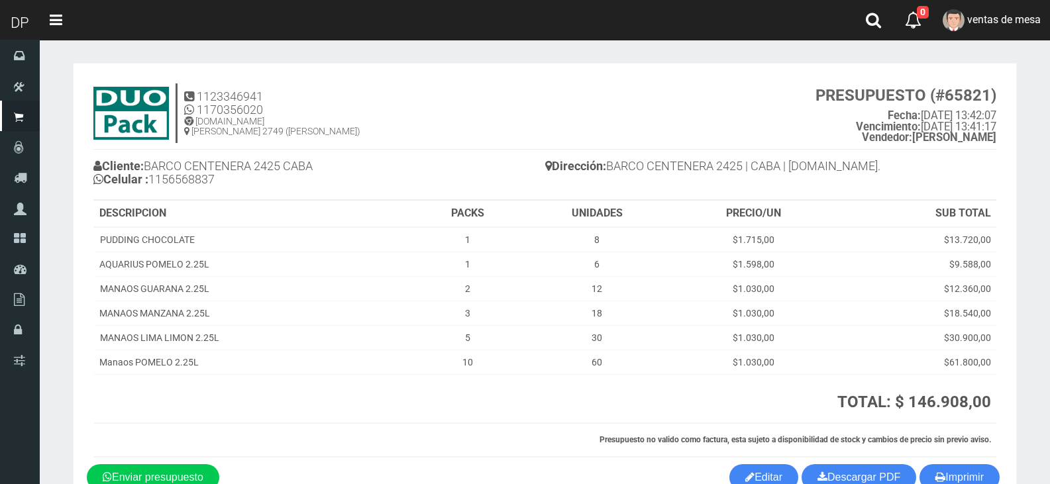
drag, startPoint x: 601, startPoint y: 248, endPoint x: 444, endPoint y: 15, distance: 281.4
click at [601, 248] on td "8" at bounding box center [596, 239] width 151 height 25
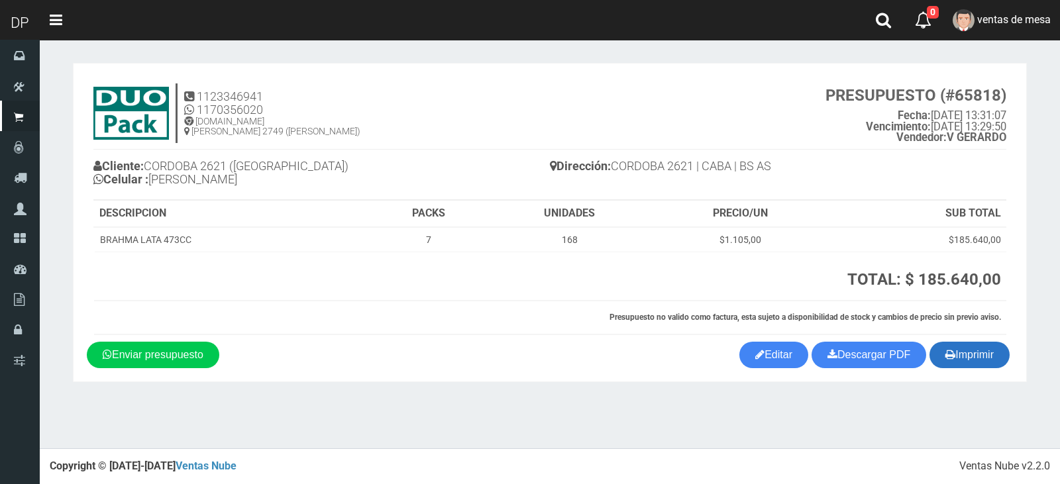
click at [992, 368] on button "Imprimir" at bounding box center [969, 355] width 80 height 26
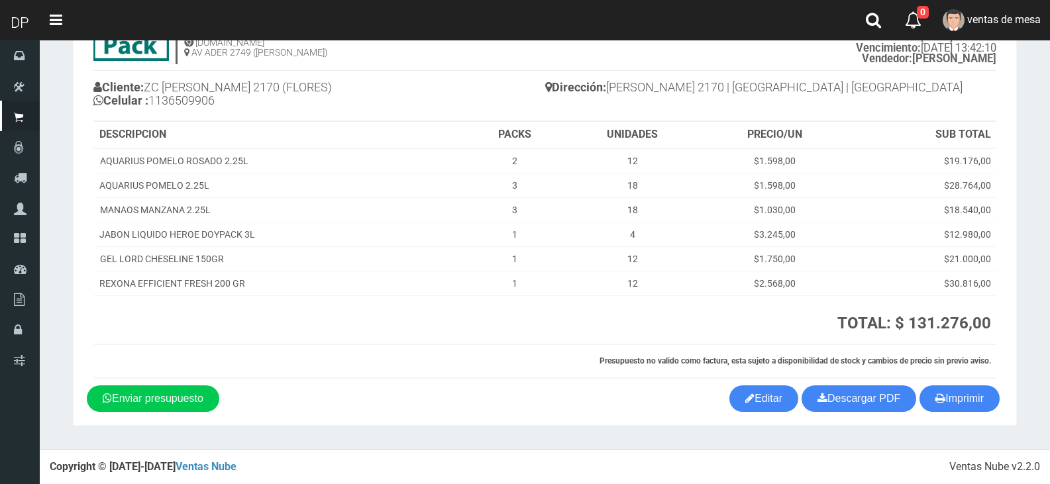
scroll to position [79, 0]
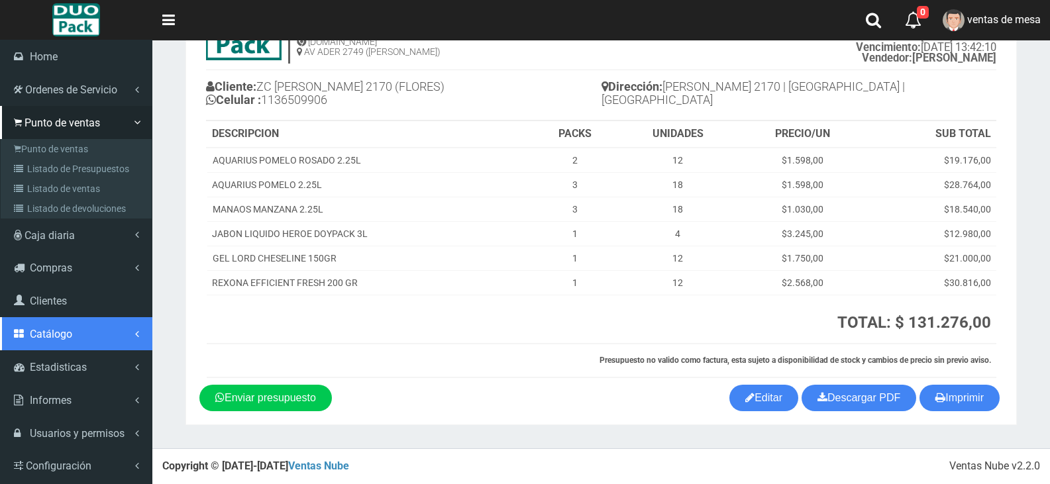
click at [77, 336] on link "Catálogo" at bounding box center [76, 333] width 152 height 33
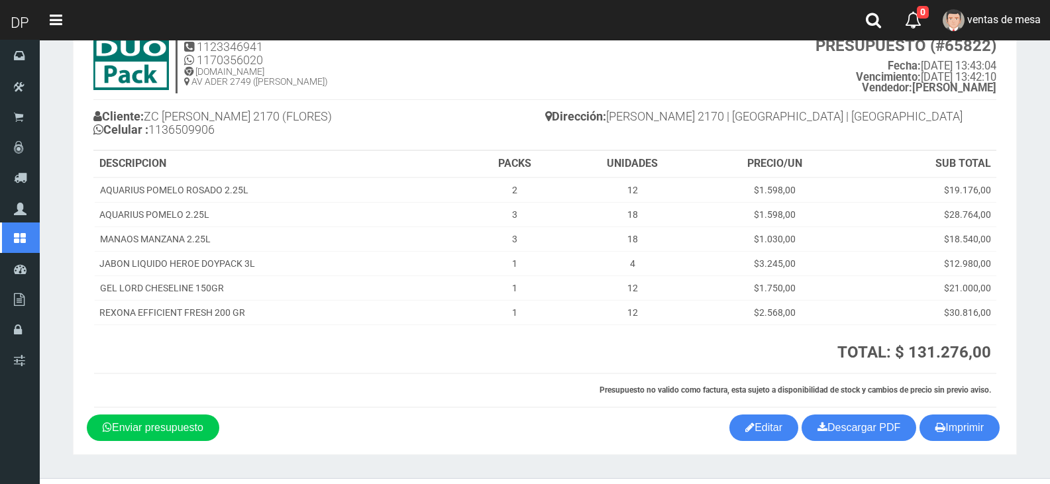
scroll to position [0, 0]
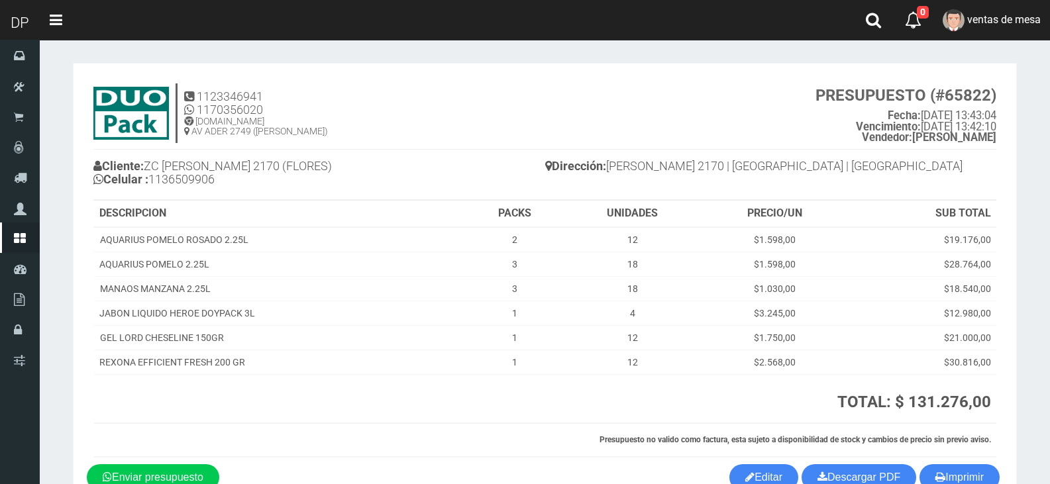
click at [357, 169] on h4 "Cliente: ZC AGUSTIN DE VEDIA 2170 (FLORES) Celular : 1136509906" at bounding box center [319, 174] width 452 height 36
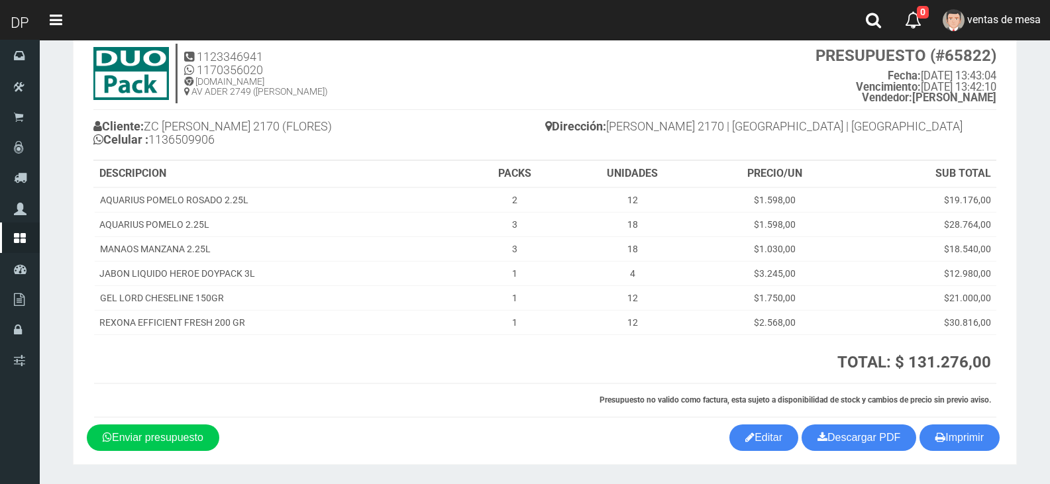
scroll to position [79, 0]
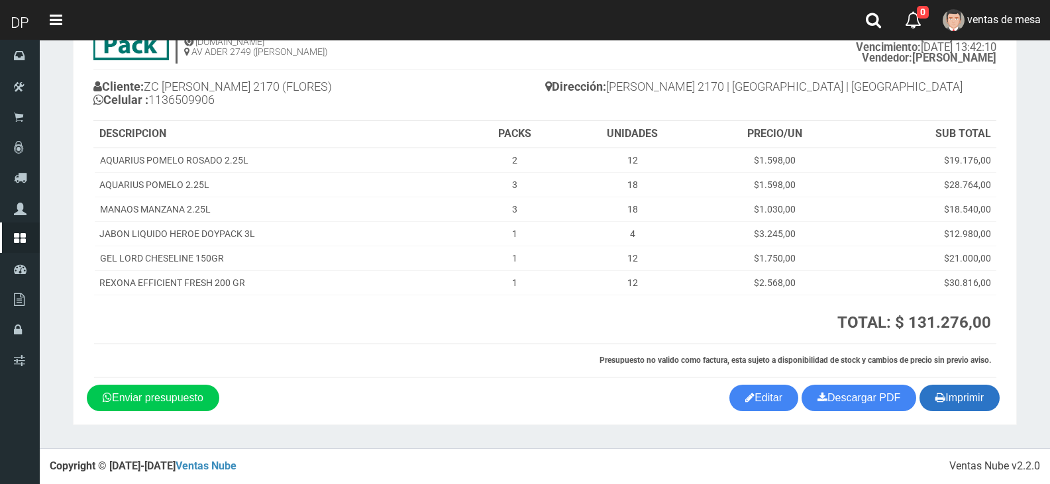
click at [969, 397] on button "Imprimir" at bounding box center [959, 398] width 80 height 26
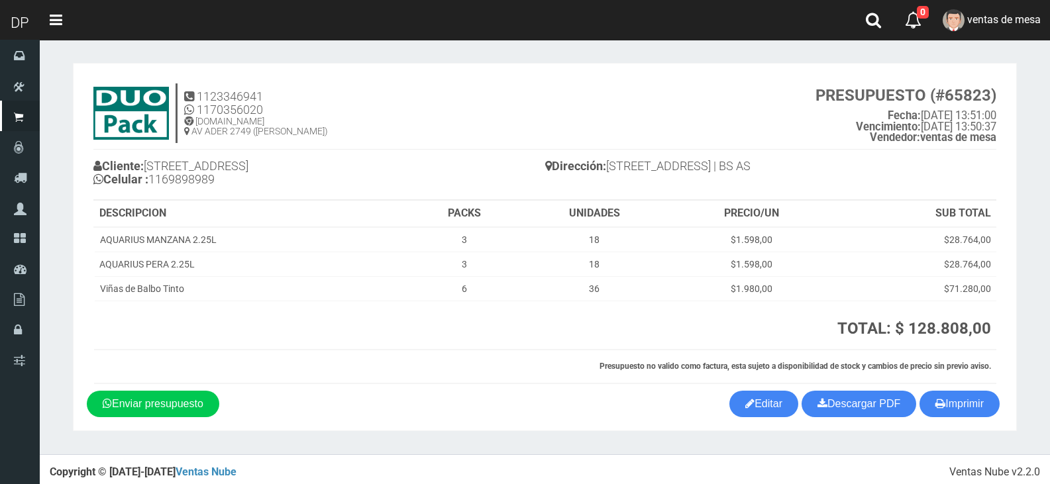
click at [842, 150] on div "Dirección: [STREET_ADDRESS] AS" at bounding box center [771, 168] width 452 height 36
drag, startPoint x: 936, startPoint y: 399, endPoint x: 921, endPoint y: 401, distance: 15.3
click at [936, 399] on icon "button" at bounding box center [940, 403] width 10 height 19
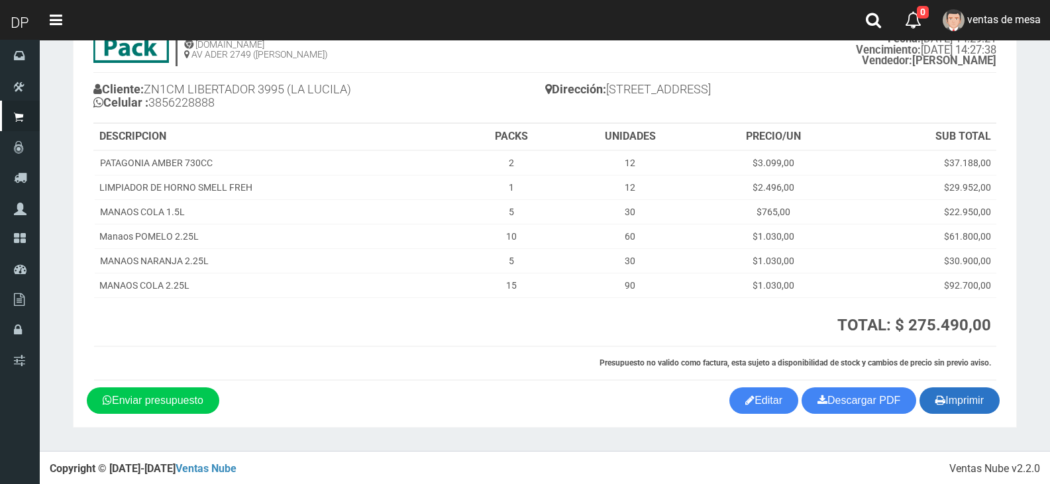
scroll to position [79, 0]
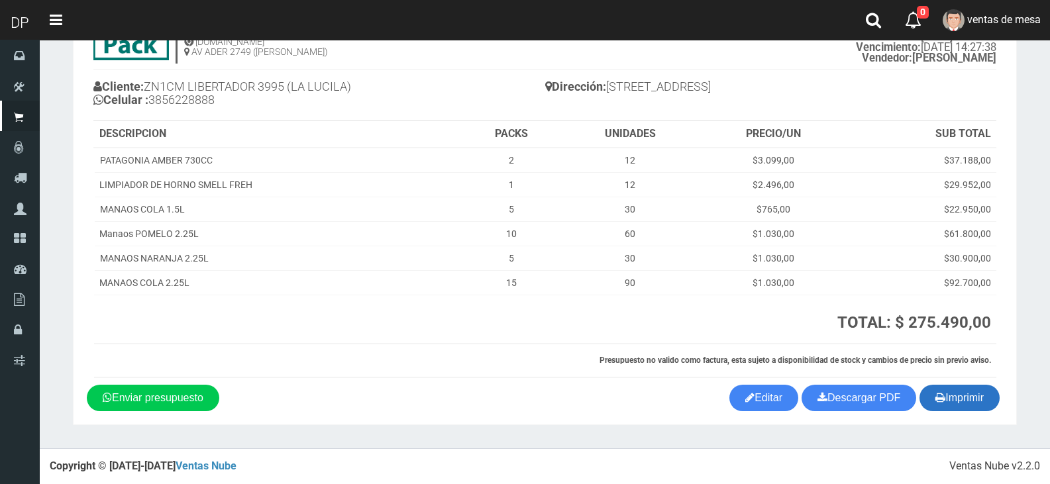
click at [962, 393] on button "Imprimir" at bounding box center [959, 398] width 80 height 26
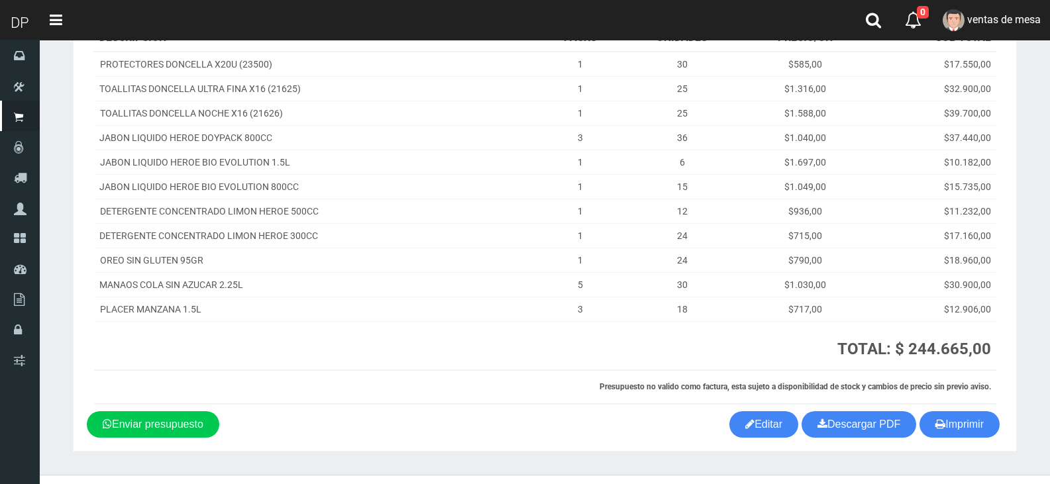
scroll to position [215, 0]
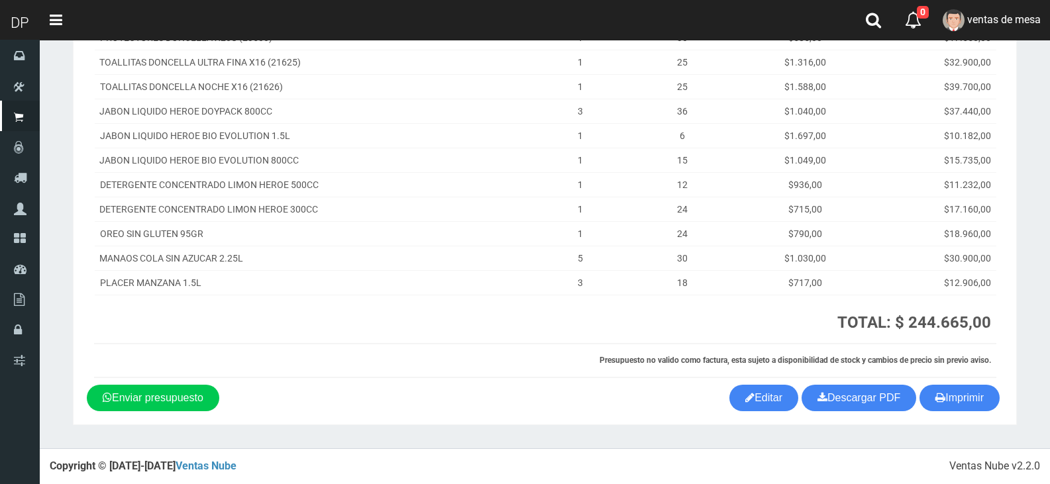
click at [920, 326] on strong "TOTAL: $ 244.665,00" at bounding box center [914, 322] width 154 height 19
click at [971, 391] on button "Imprimir" at bounding box center [959, 398] width 80 height 26
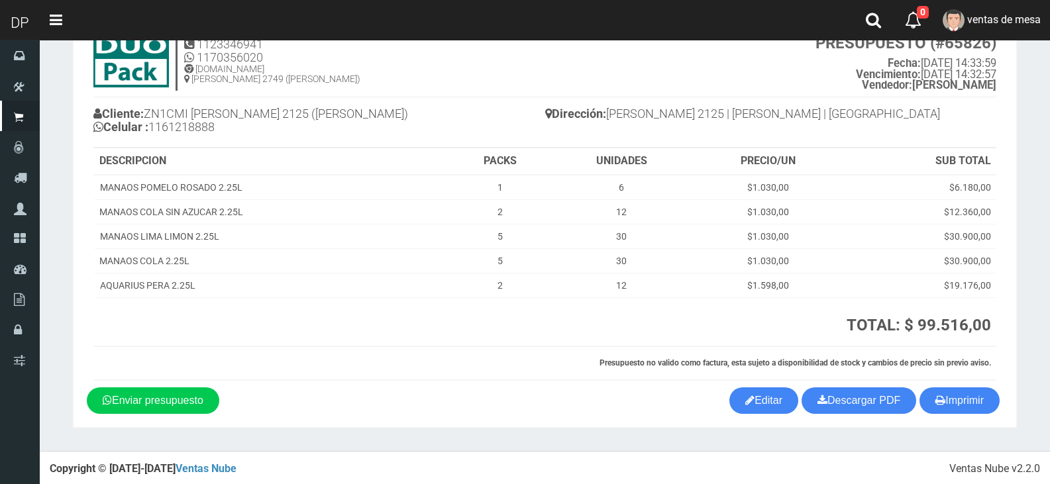
scroll to position [55, 0]
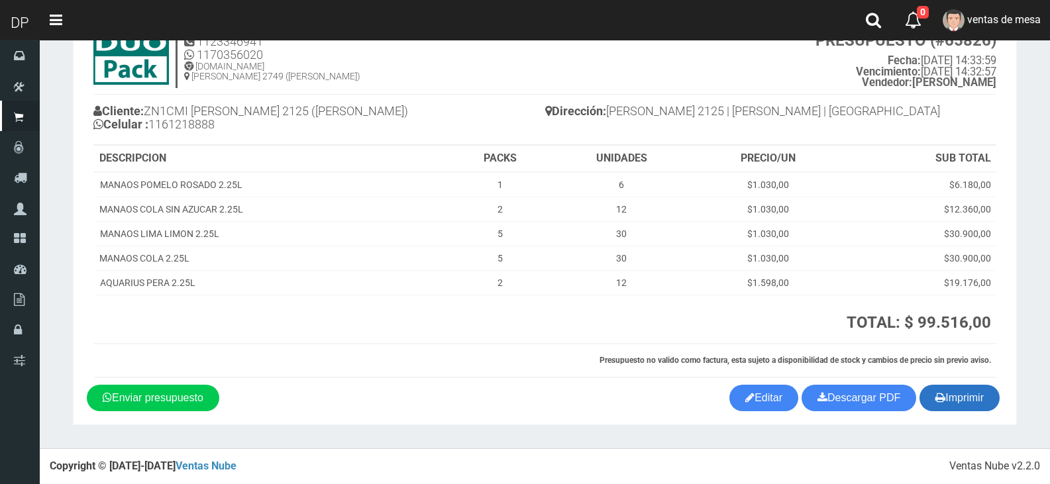
click at [982, 411] on button "Imprimir" at bounding box center [959, 398] width 80 height 26
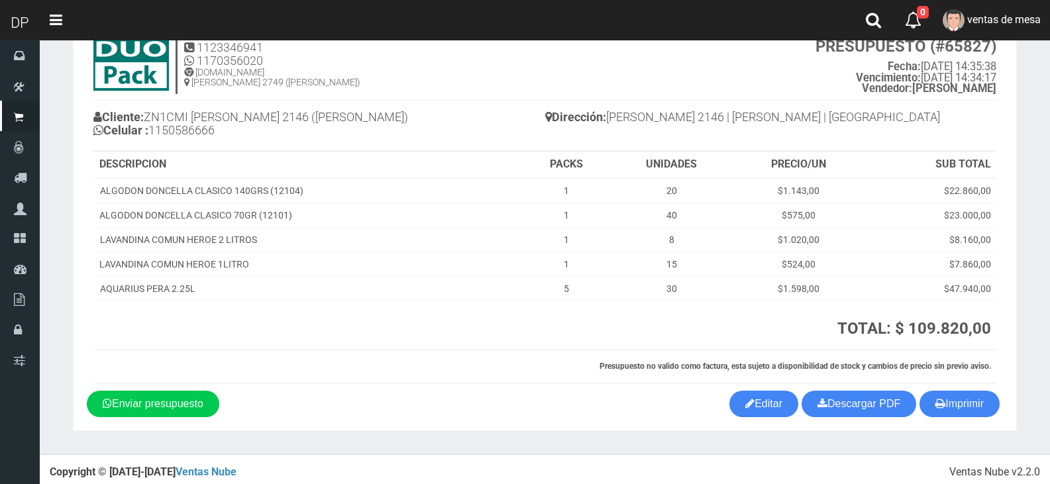
scroll to position [55, 0]
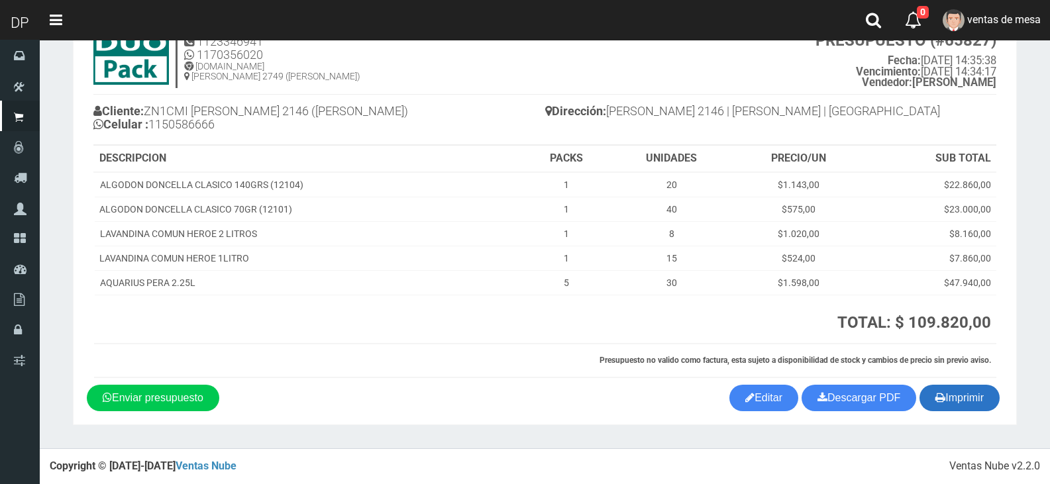
click at [936, 393] on icon "button" at bounding box center [940, 397] width 10 height 19
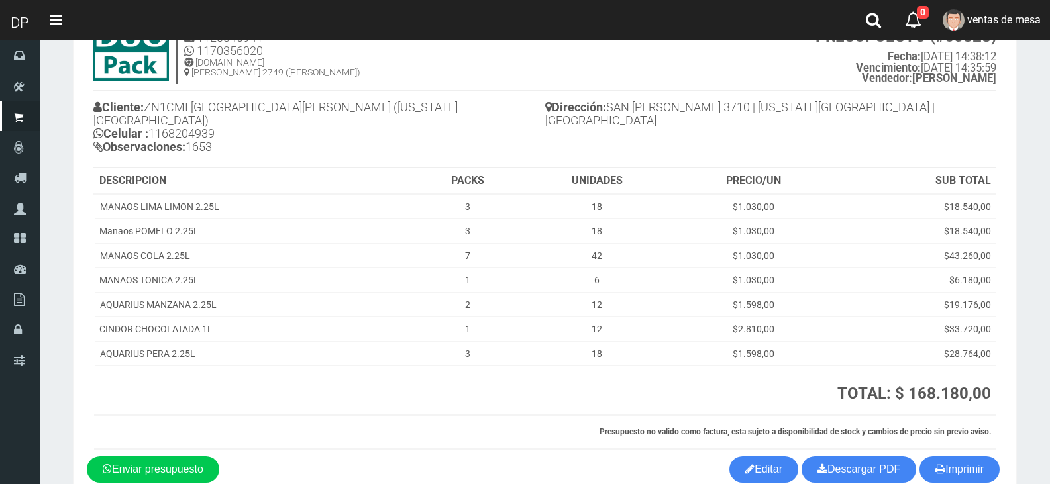
scroll to position [117, 0]
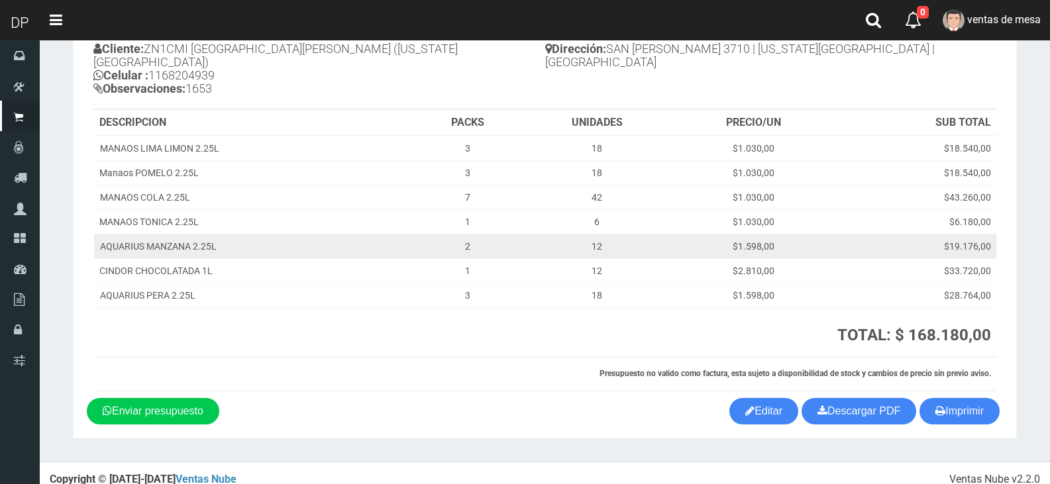
click at [923, 235] on td "$19.176,00" at bounding box center [915, 246] width 163 height 25
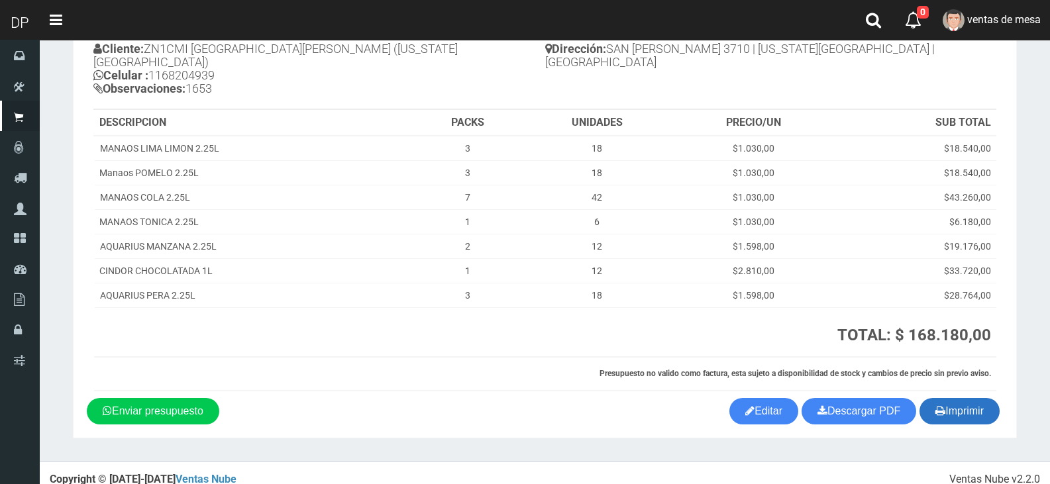
click at [938, 401] on icon "button" at bounding box center [940, 410] width 10 height 19
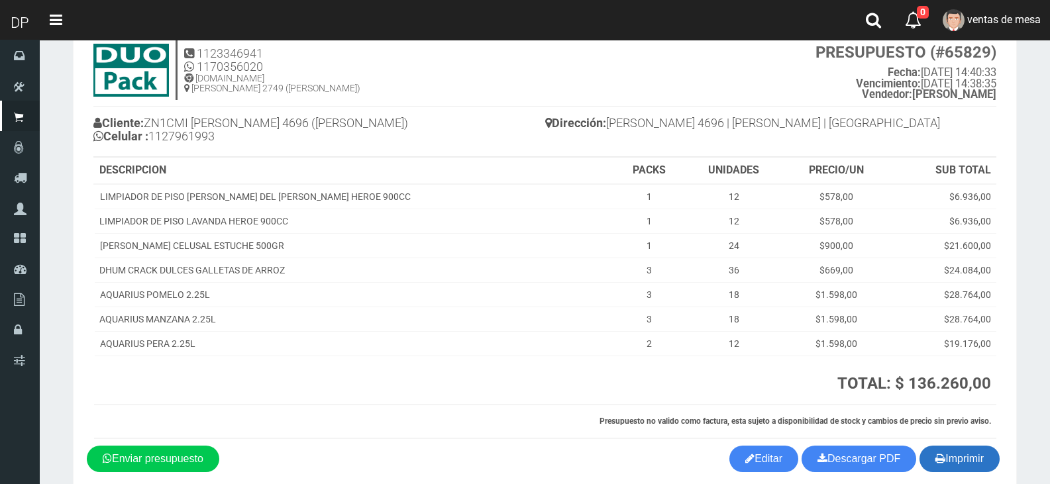
scroll to position [104, 0]
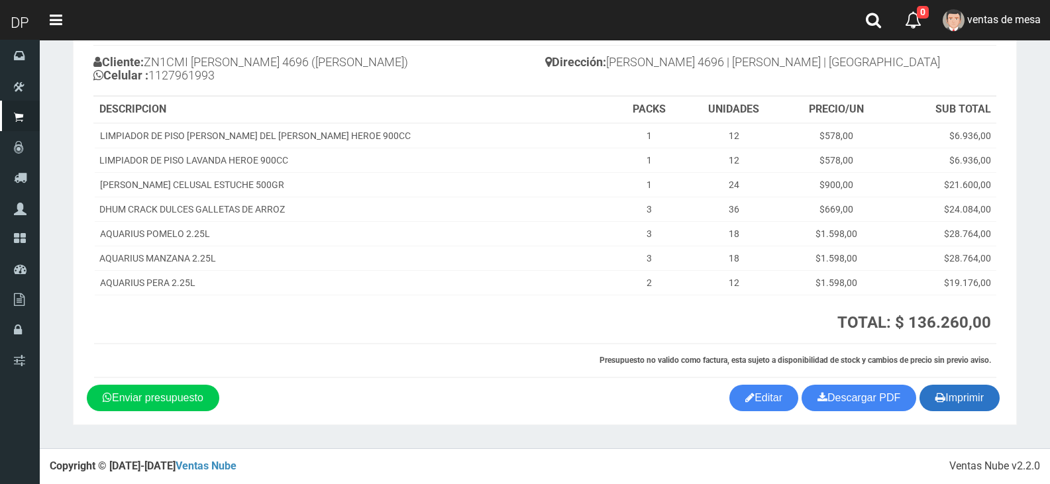
click at [960, 404] on button "Imprimir" at bounding box center [959, 398] width 80 height 26
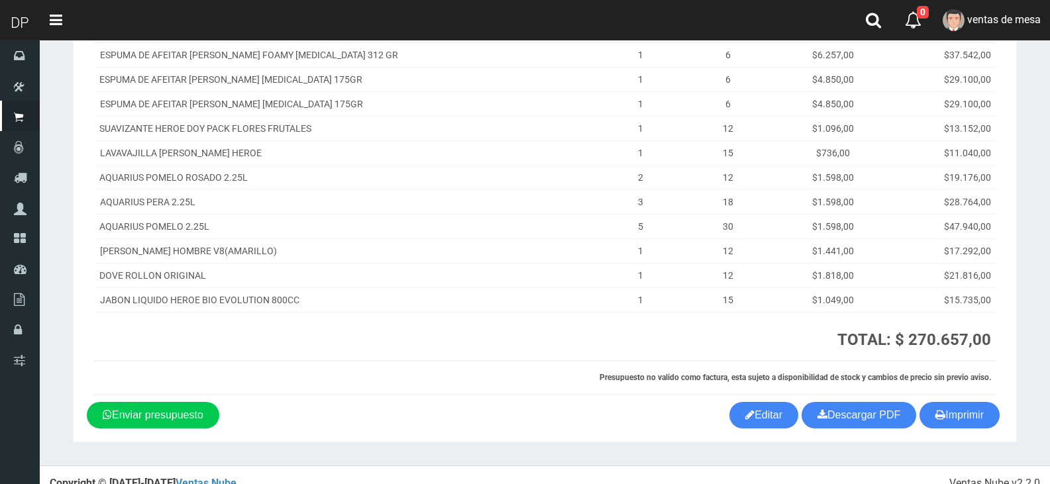
scroll to position [202, 0]
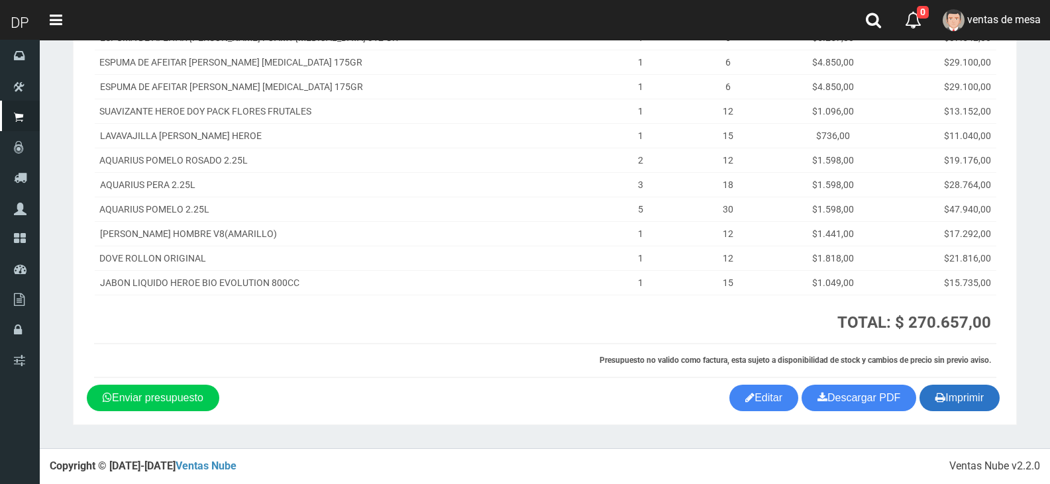
click at [935, 396] on icon "button" at bounding box center [940, 397] width 10 height 19
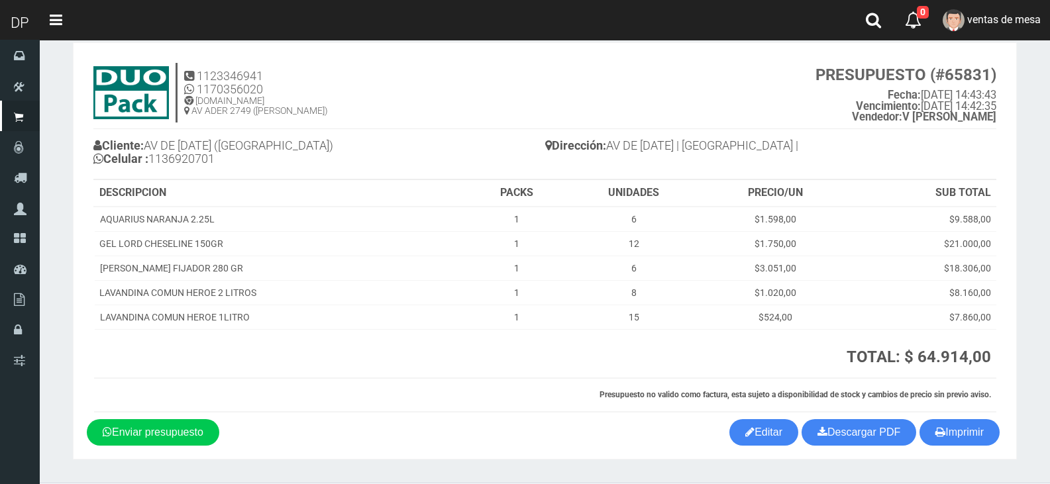
scroll to position [55, 0]
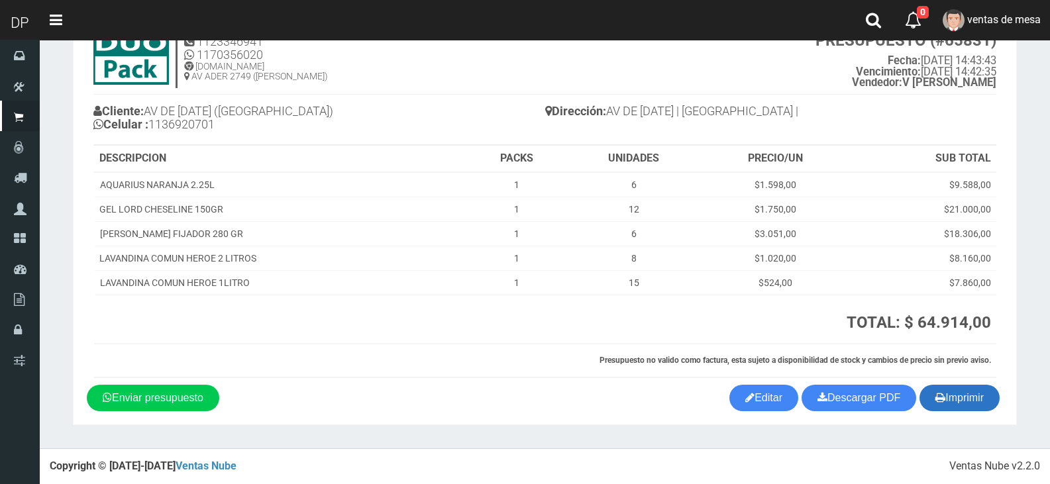
click at [965, 399] on button "Imprimir" at bounding box center [959, 398] width 80 height 26
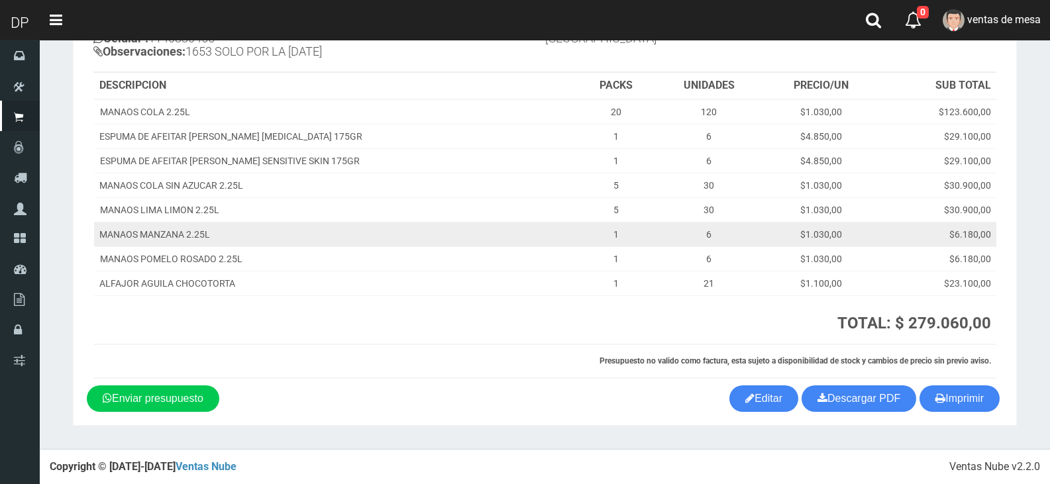
scroll to position [142, 0]
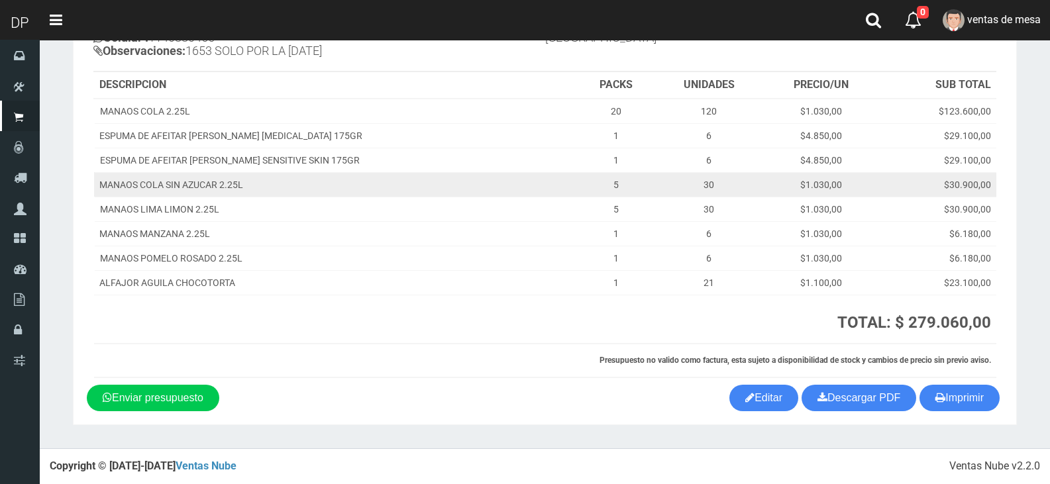
click at [905, 195] on td "$30.900,00" at bounding box center [937, 184] width 117 height 25
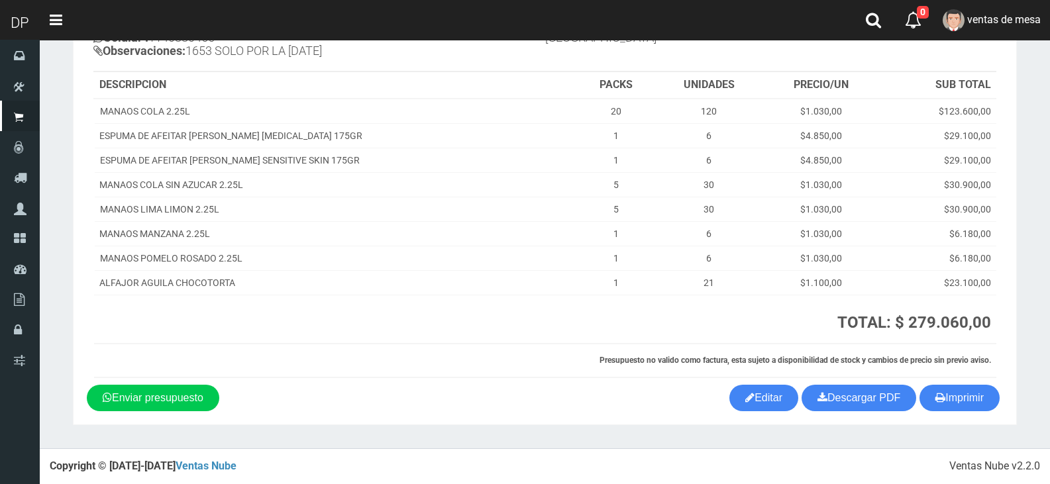
click at [959, 379] on div "1123346941 1170356020 WWW.DUOPACKS.COM.AR AV ADER 2749 (MUNRO) PRESUPUESTO (#65…" at bounding box center [545, 160] width 916 height 450
click at [955, 393] on button "Imprimir" at bounding box center [959, 398] width 80 height 26
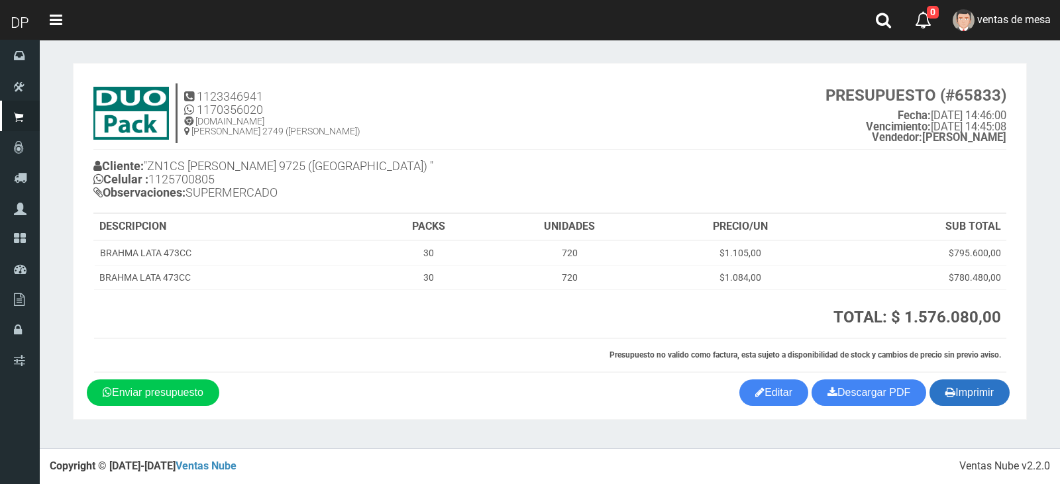
click at [939, 387] on button "Imprimir" at bounding box center [969, 392] width 80 height 26
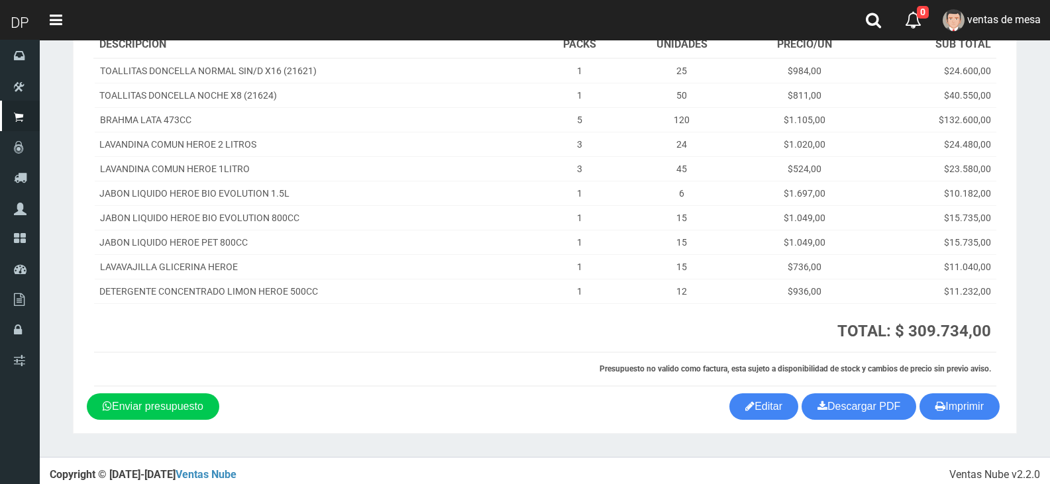
scroll to position [177, 0]
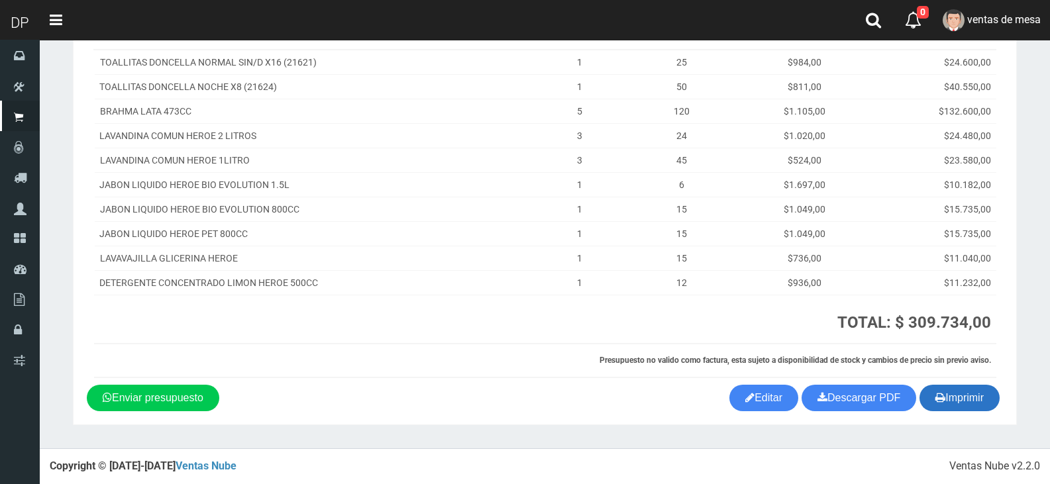
click at [941, 399] on icon "button" at bounding box center [940, 397] width 10 height 19
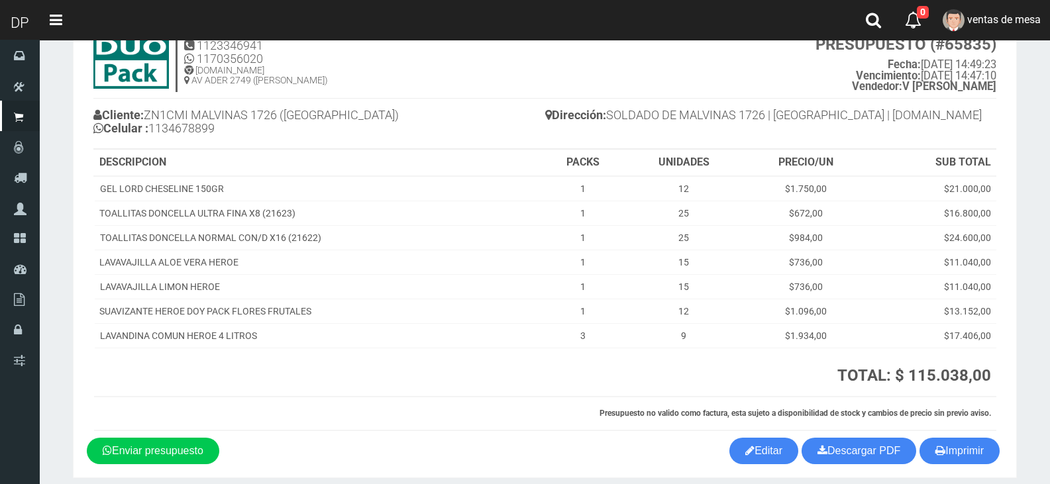
scroll to position [104, 0]
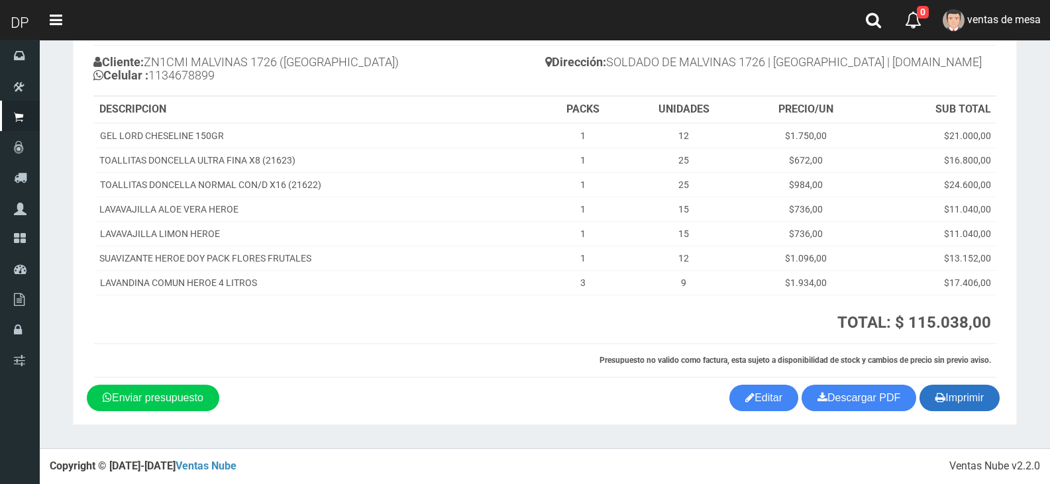
click at [983, 400] on button "Imprimir" at bounding box center [959, 398] width 80 height 26
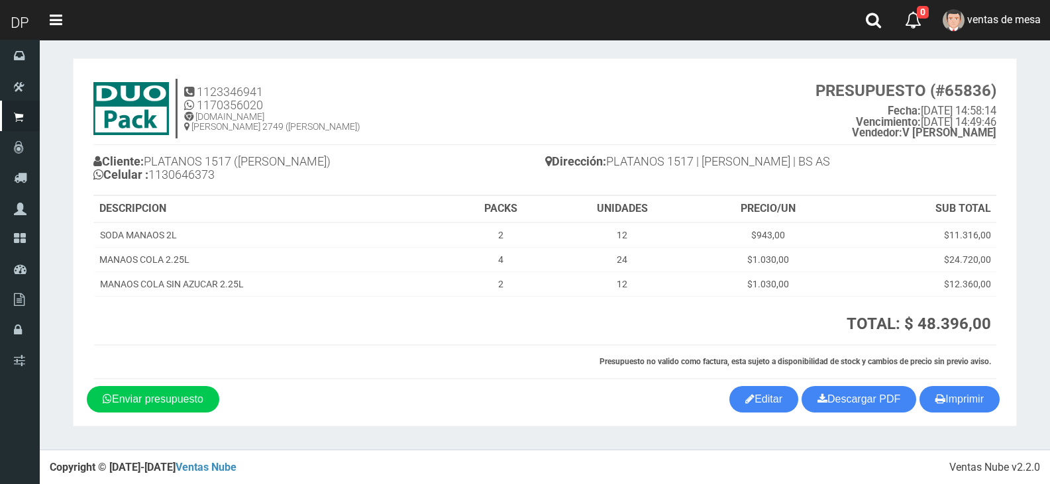
scroll to position [6, 0]
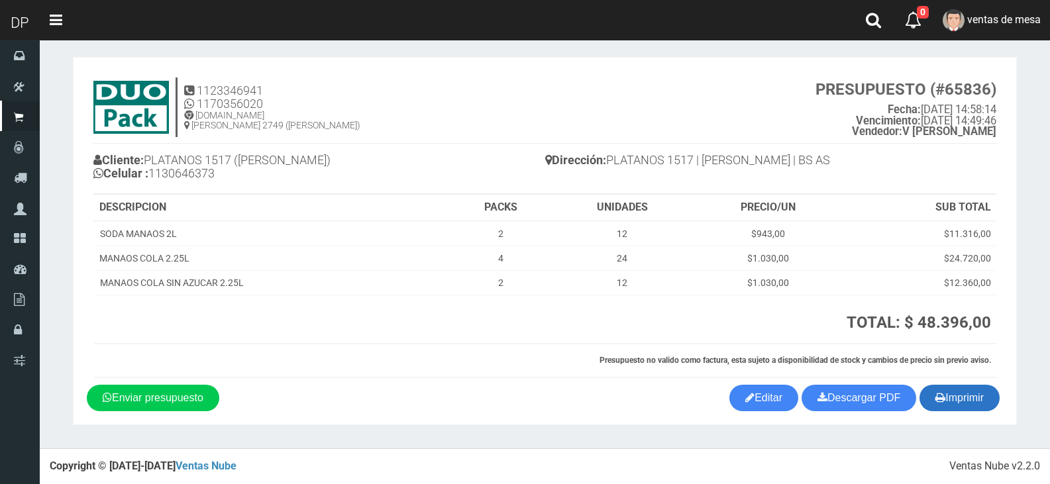
click at [967, 402] on button "Imprimir" at bounding box center [959, 398] width 80 height 26
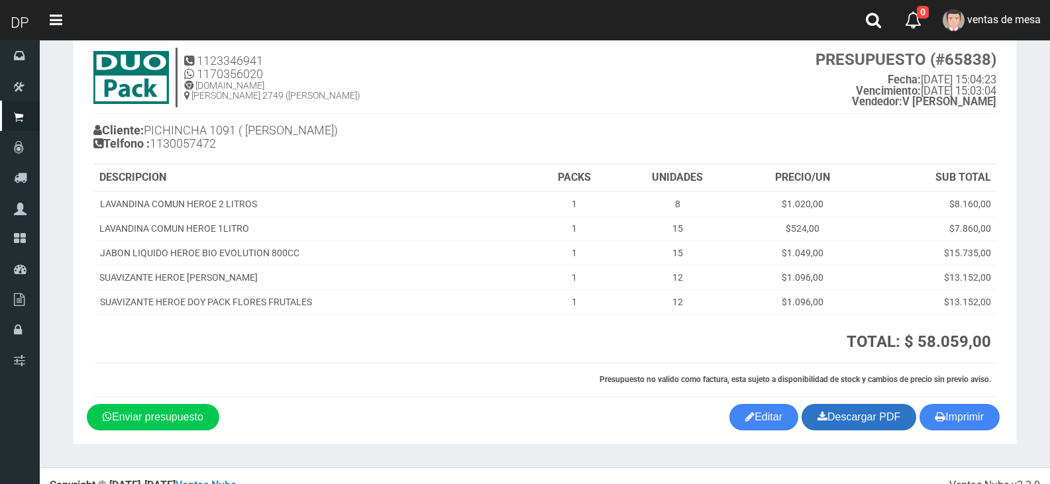
scroll to position [55, 0]
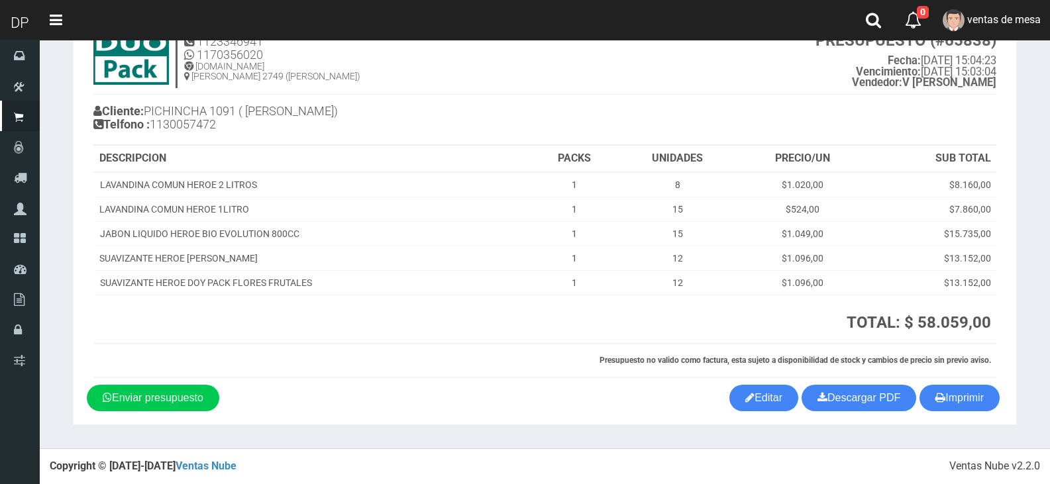
drag, startPoint x: 760, startPoint y: 153, endPoint x: 944, endPoint y: 319, distance: 247.6
click at [760, 153] on th "PRECIO/UN" at bounding box center [802, 159] width 128 height 26
click at [977, 403] on button "Imprimir" at bounding box center [959, 398] width 80 height 26
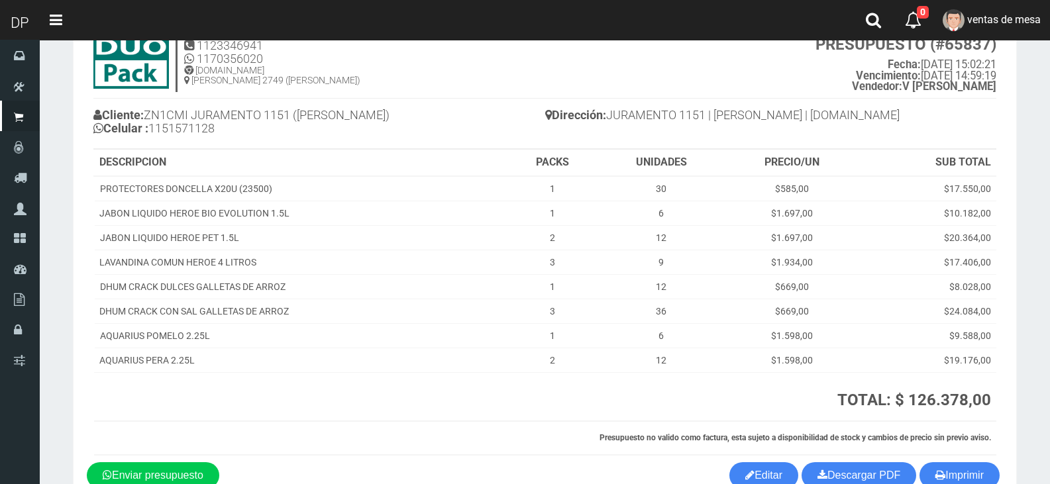
scroll to position [128, 0]
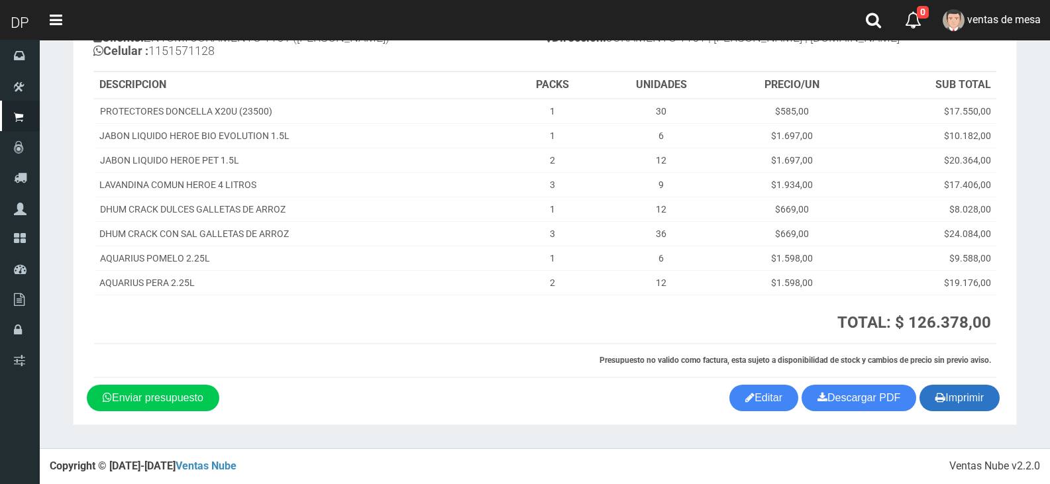
click at [949, 399] on button "Imprimir" at bounding box center [959, 398] width 80 height 26
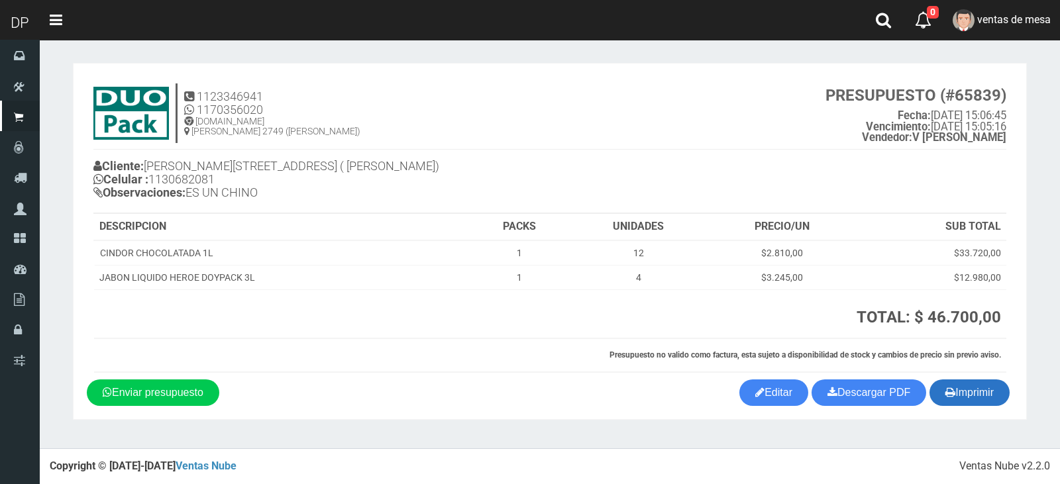
click at [962, 404] on button "Imprimir" at bounding box center [969, 392] width 80 height 26
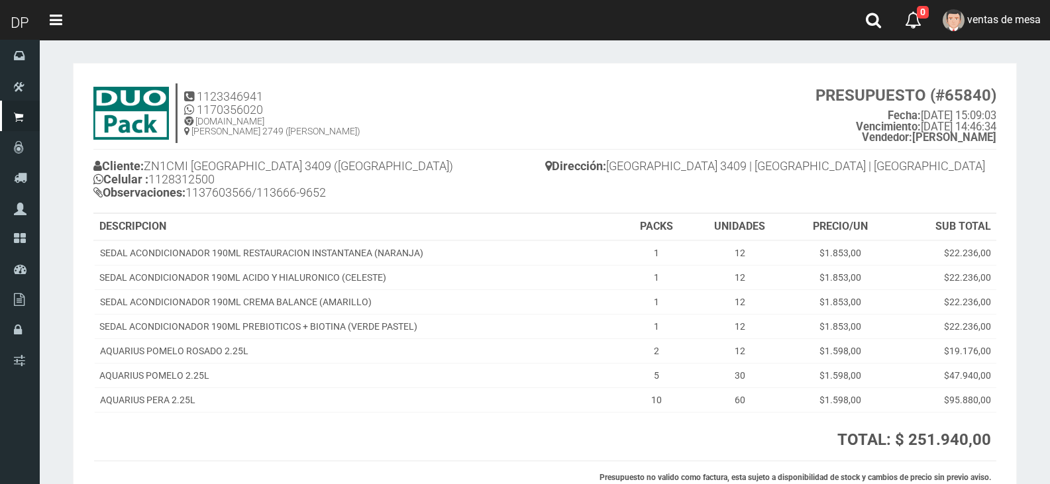
scroll to position [117, 0]
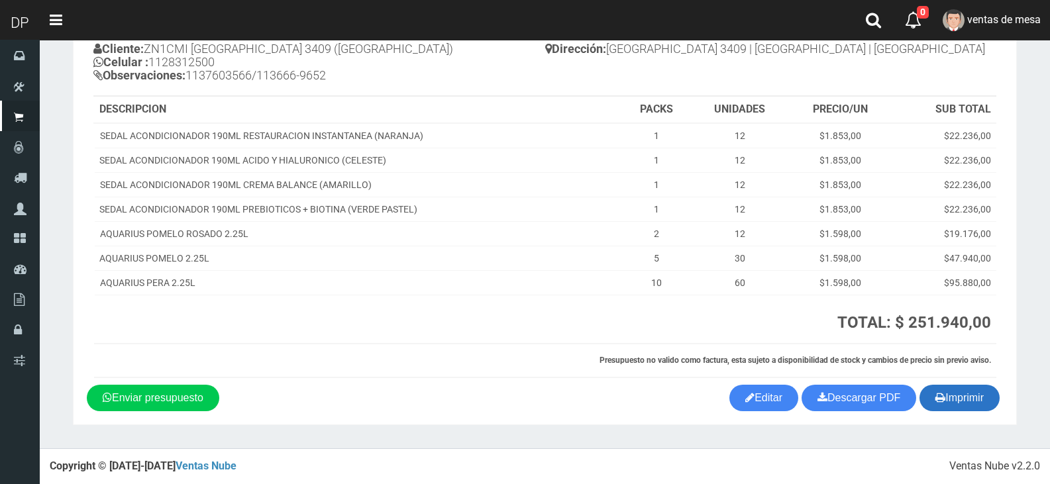
click at [949, 395] on button "Imprimir" at bounding box center [959, 398] width 80 height 26
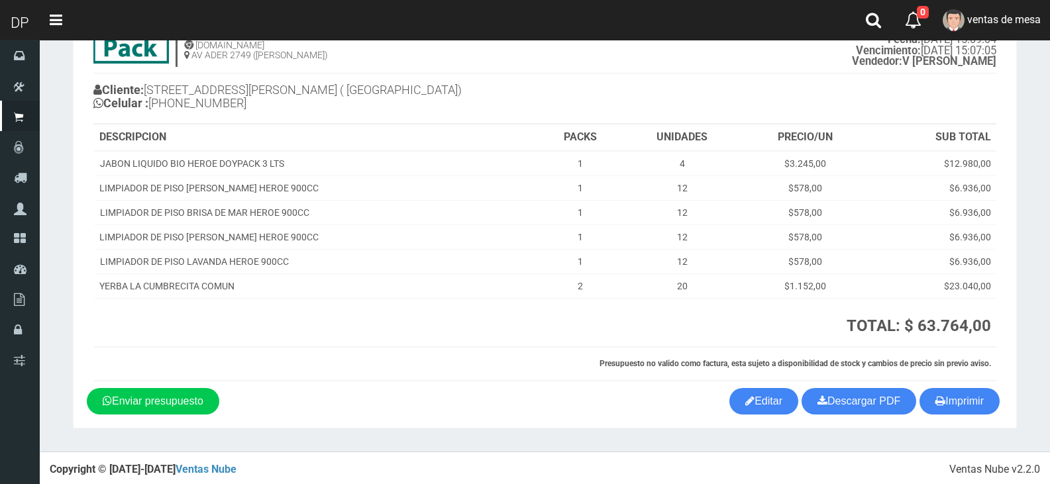
scroll to position [79, 0]
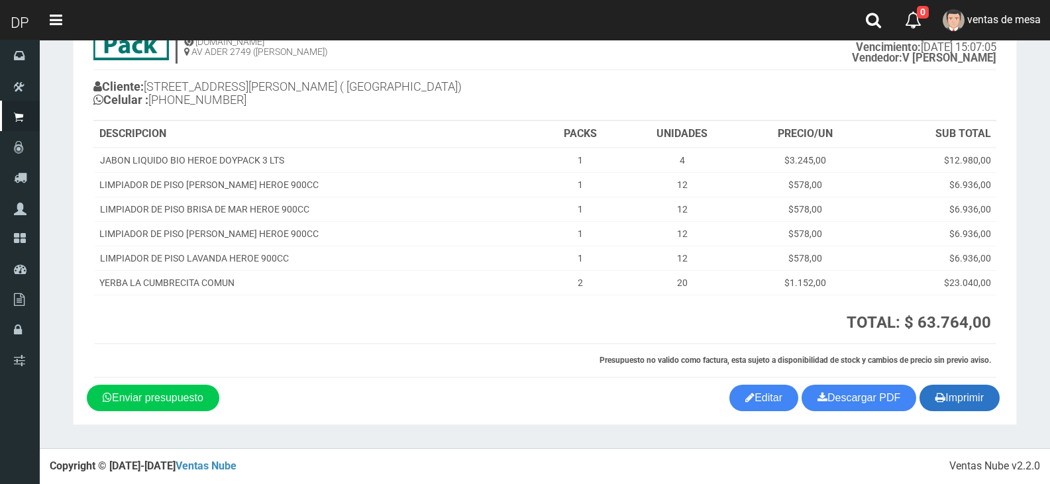
click at [977, 405] on button "Imprimir" at bounding box center [959, 398] width 80 height 26
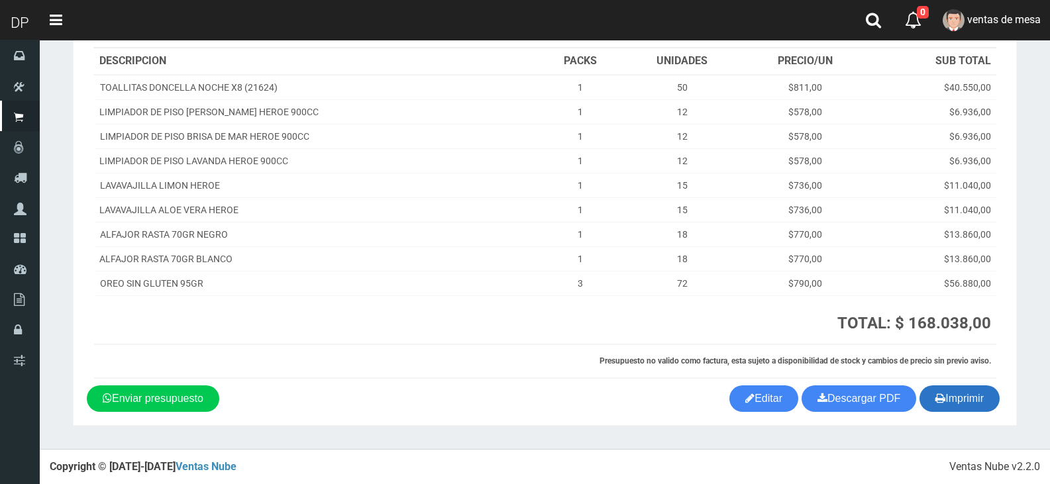
scroll to position [153, 0]
click at [950, 401] on button "Imprimir" at bounding box center [959, 398] width 80 height 26
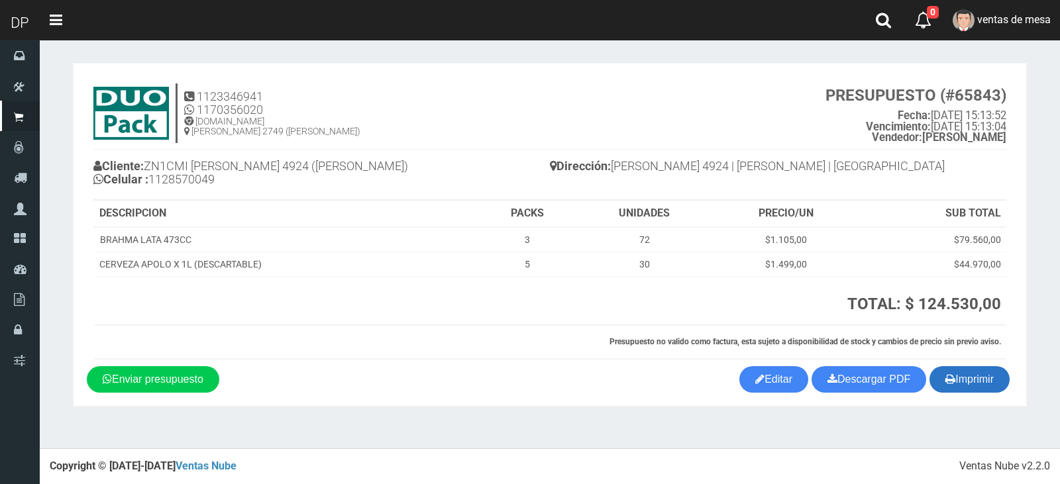
click at [929, 372] on button "Imprimir" at bounding box center [969, 379] width 80 height 26
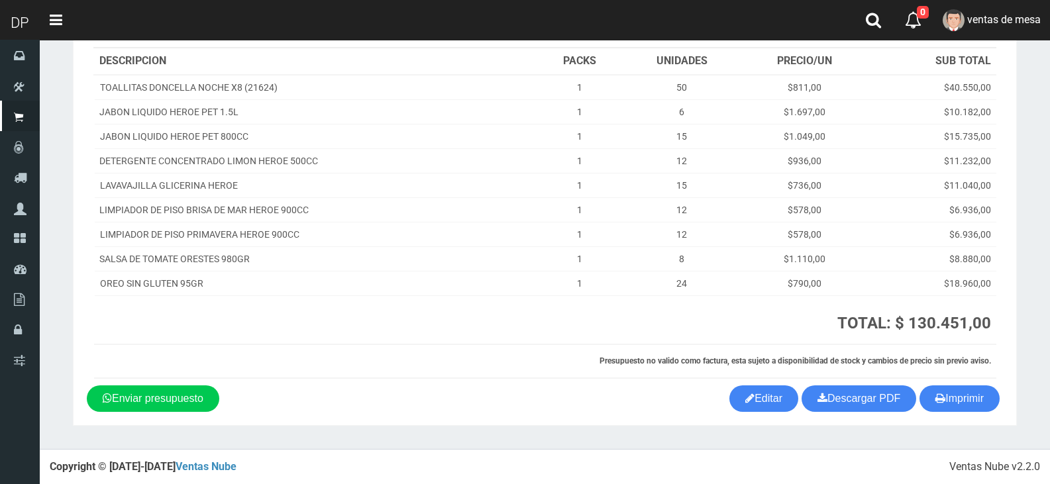
scroll to position [153, 0]
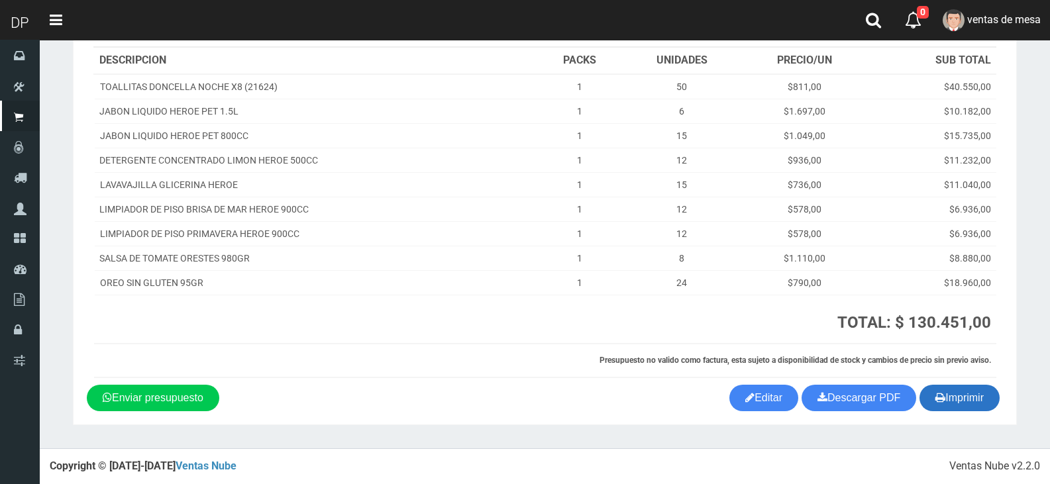
click at [938, 395] on icon "button" at bounding box center [940, 397] width 10 height 19
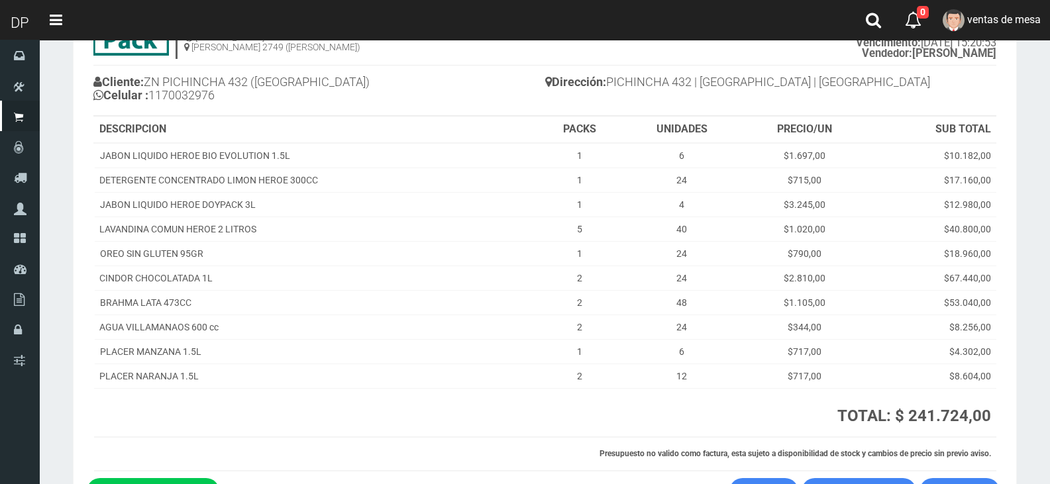
scroll to position [177, 0]
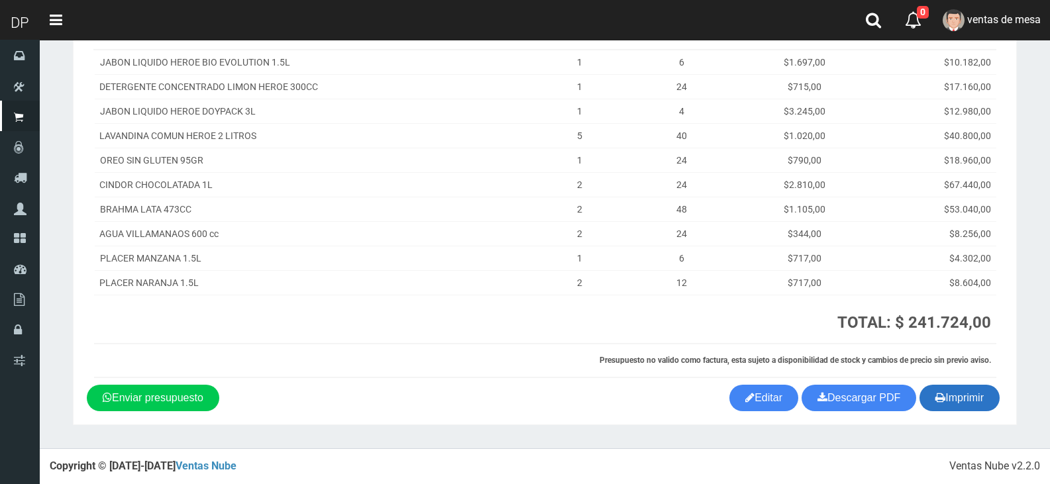
click at [976, 394] on button "Imprimir" at bounding box center [959, 398] width 80 height 26
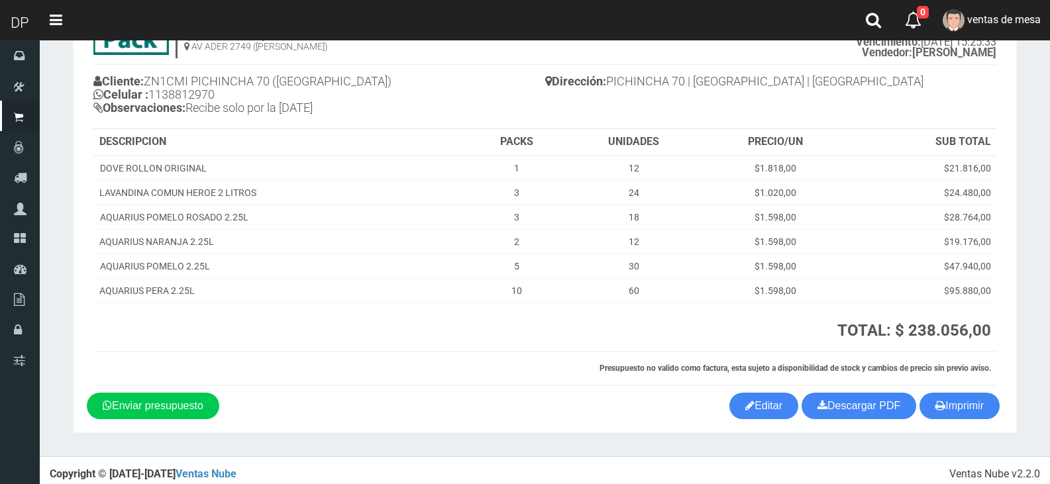
scroll to position [93, 0]
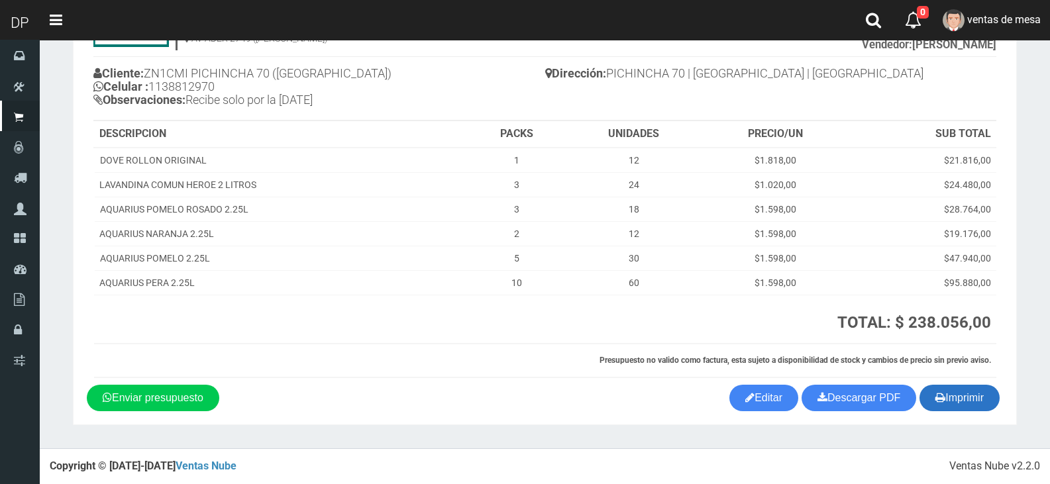
click at [954, 395] on button "Imprimir" at bounding box center [959, 398] width 80 height 26
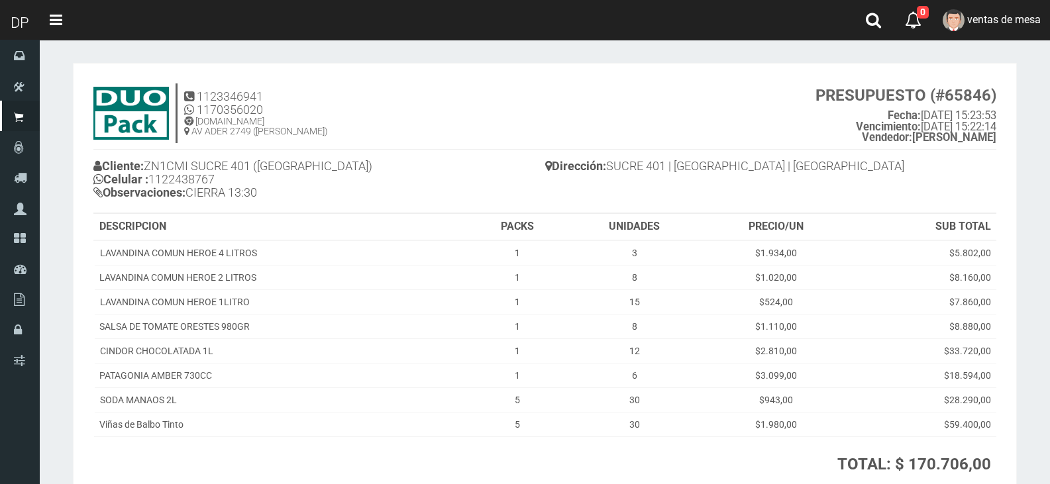
click at [599, 212] on div "Cliente: ZN1CMI SUCRE 401 ([GEOGRAPHIC_DATA]) Celular : [PHONE_NUMBER] Observac…" at bounding box center [544, 182] width 903 height 64
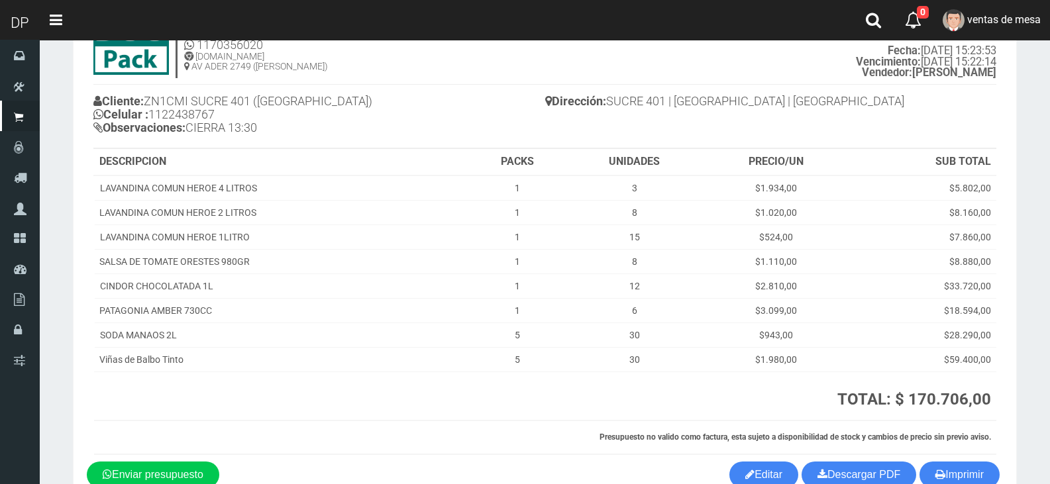
scroll to position [142, 0]
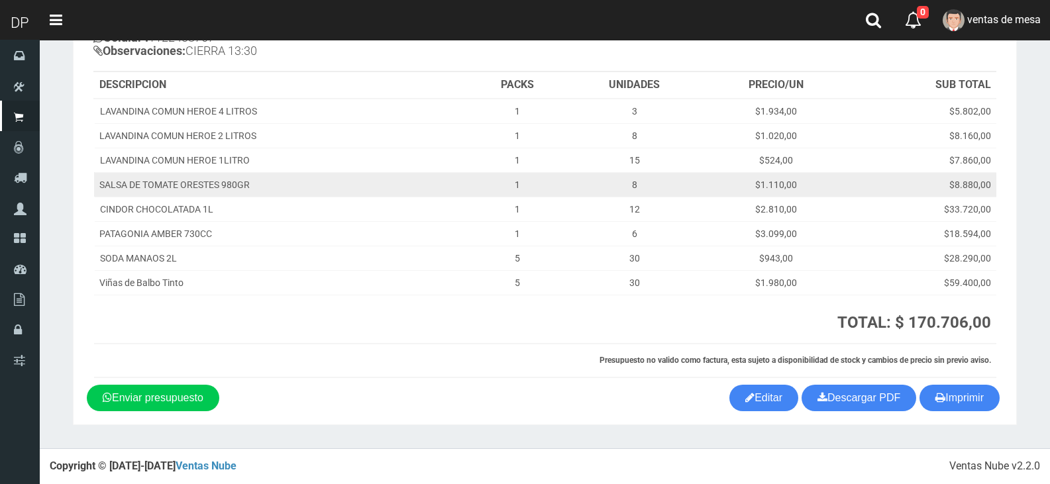
click at [913, 172] on td "$8.880,00" at bounding box center [922, 184] width 148 height 25
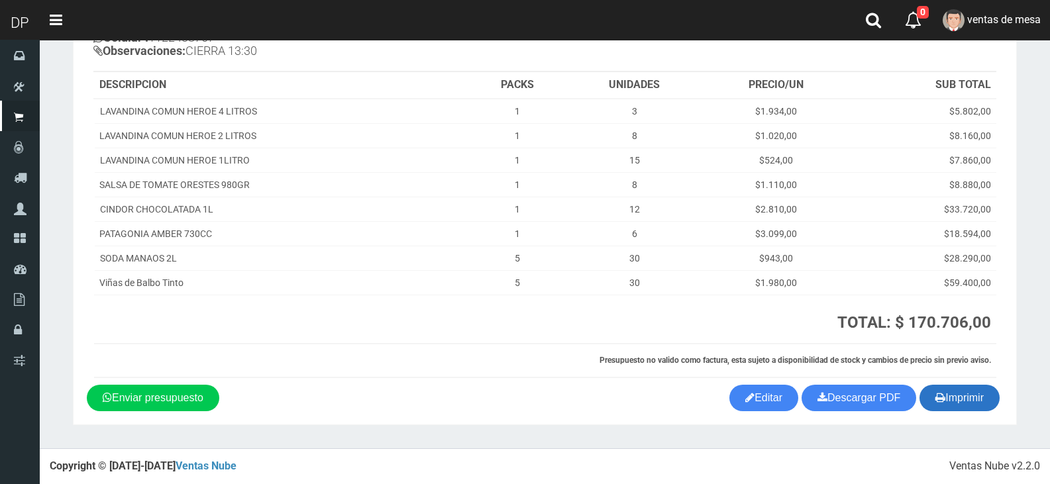
click at [955, 400] on button "Imprimir" at bounding box center [959, 398] width 80 height 26
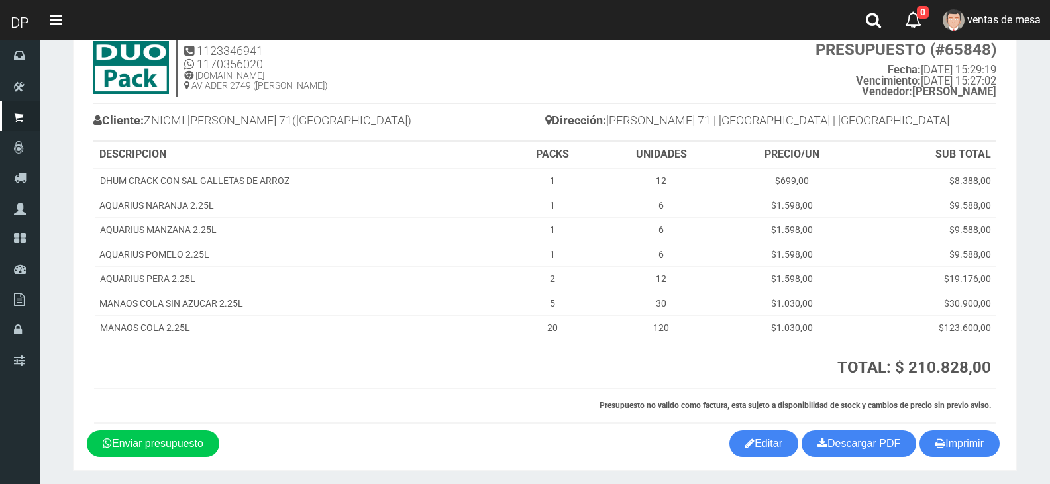
scroll to position [91, 0]
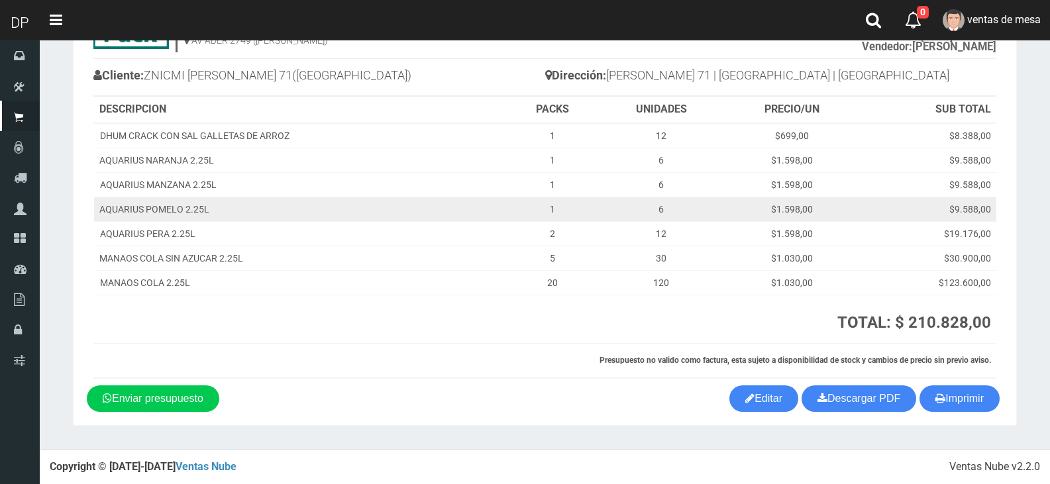
click at [923, 214] on td "$9.588,00" at bounding box center [928, 209] width 136 height 25
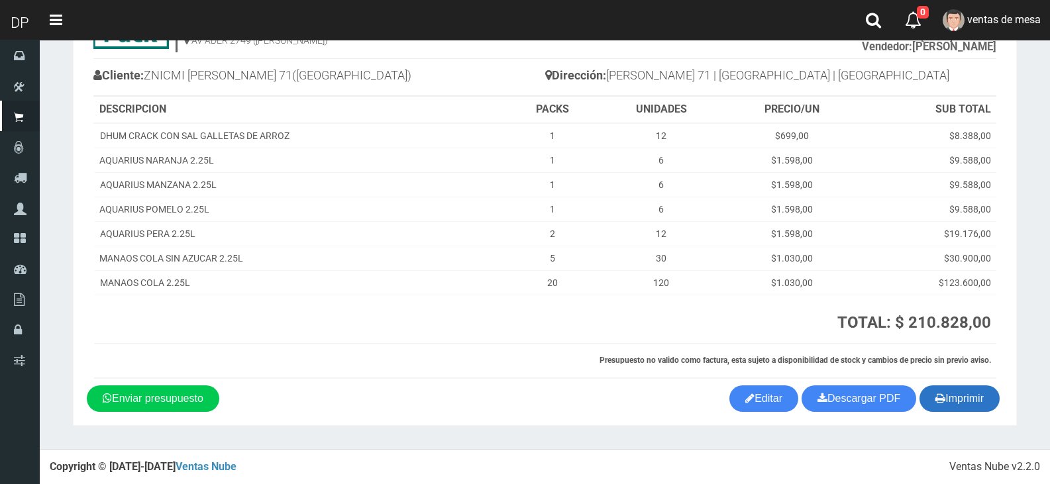
click at [940, 382] on div "1123346941 1170356020 WWW.DUOPACKS.COM.AR AV ADER 2749 (MUNRO) PRESUPUESTO (#65…" at bounding box center [545, 185] width 916 height 399
click at [945, 397] on button "Imprimir" at bounding box center [959, 398] width 80 height 26
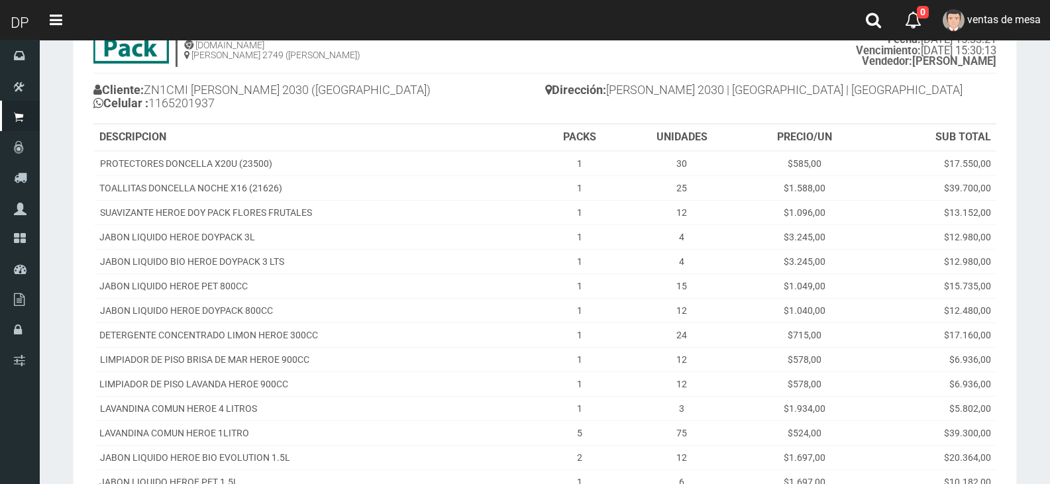
scroll to position [300, 0]
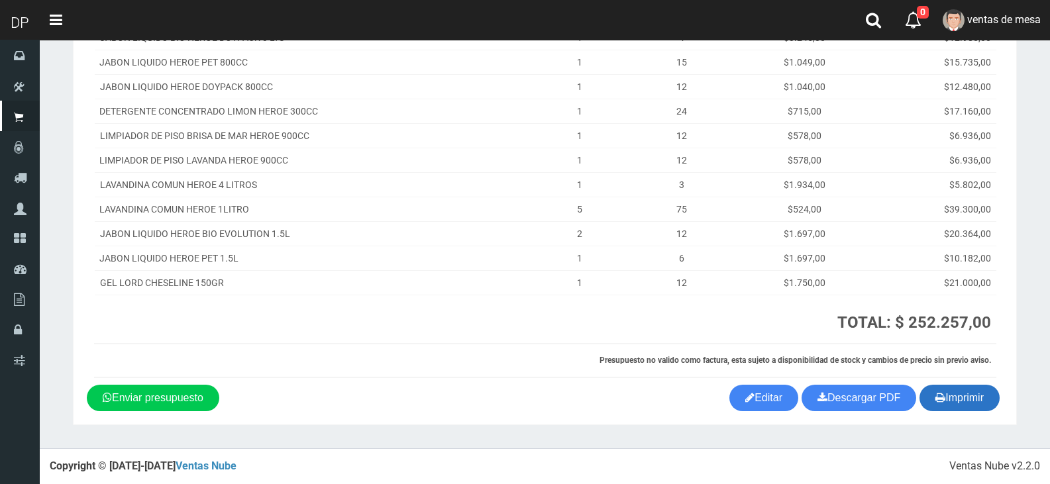
click at [945, 411] on button "Imprimir" at bounding box center [959, 398] width 80 height 26
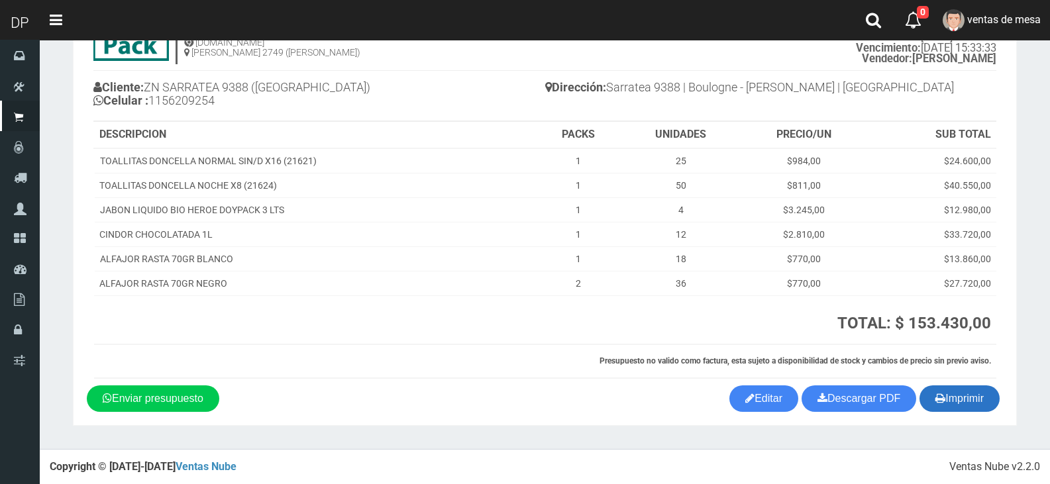
scroll to position [79, 0]
click at [980, 396] on button "Imprimir" at bounding box center [959, 398] width 80 height 26
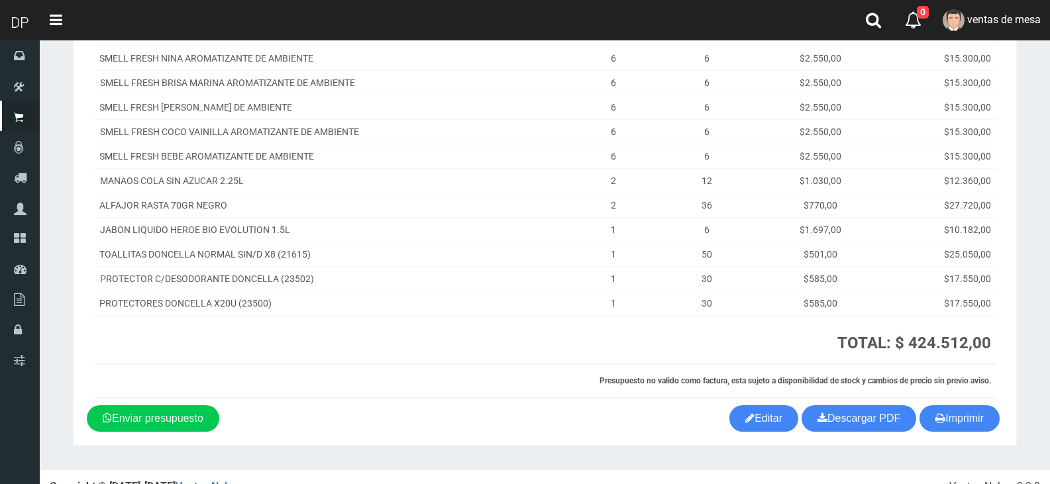
scroll to position [240, 0]
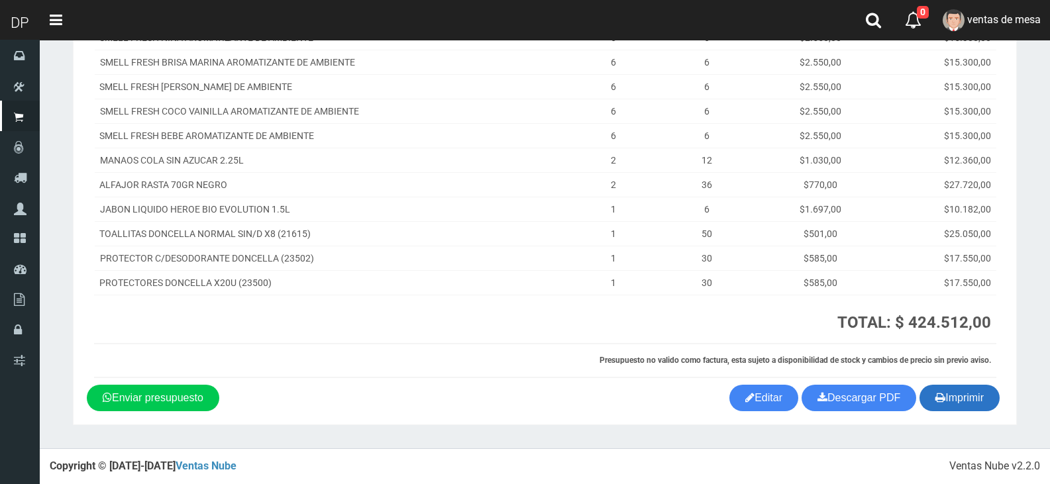
click at [975, 397] on button "Imprimir" at bounding box center [959, 398] width 80 height 26
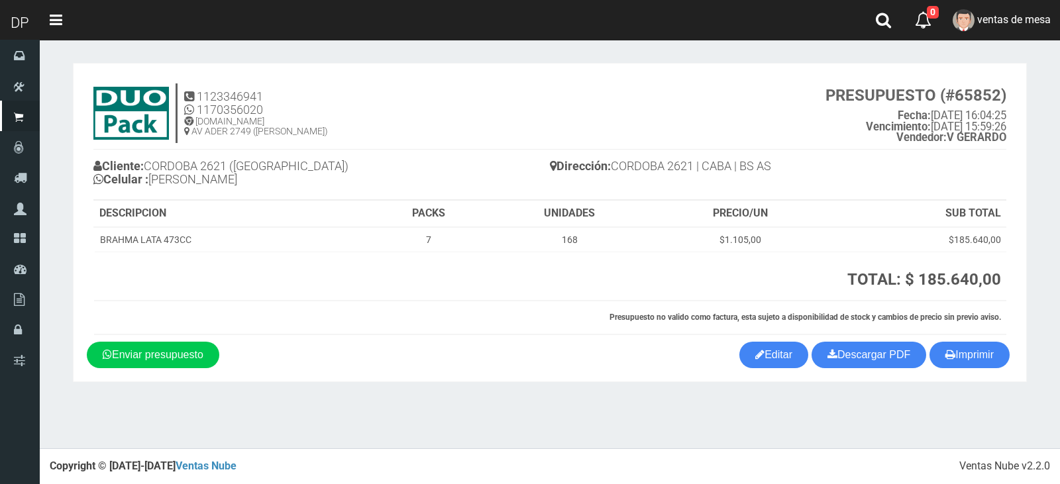
click at [982, 340] on div "1123346941 1170356020 WWW.DUOPACKS.COM.AR AV ADER 2749 (MUNRO) PRESUPUESTO (#65…" at bounding box center [550, 209] width 926 height 265
click at [980, 357] on button "Imprimir" at bounding box center [969, 355] width 80 height 26
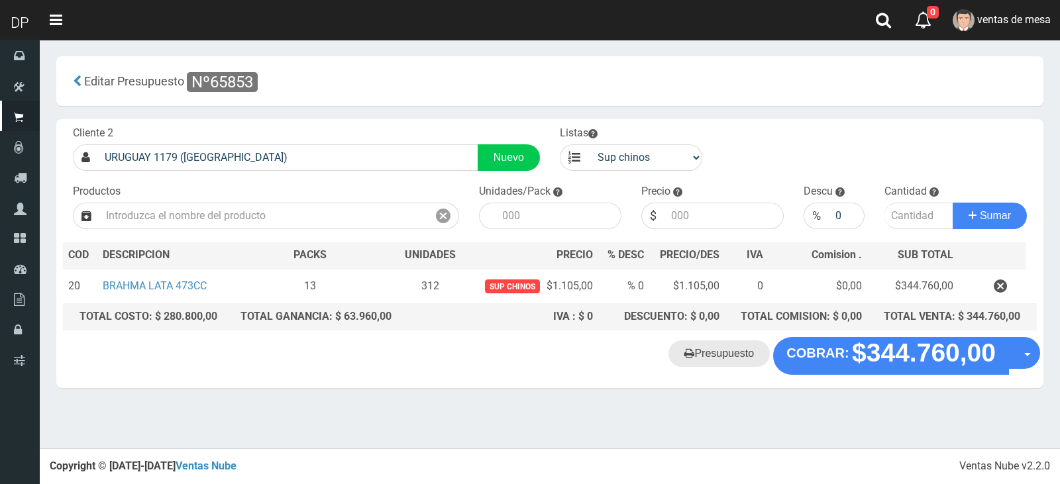
click at [737, 360] on link "Presupuesto" at bounding box center [718, 353] width 101 height 26
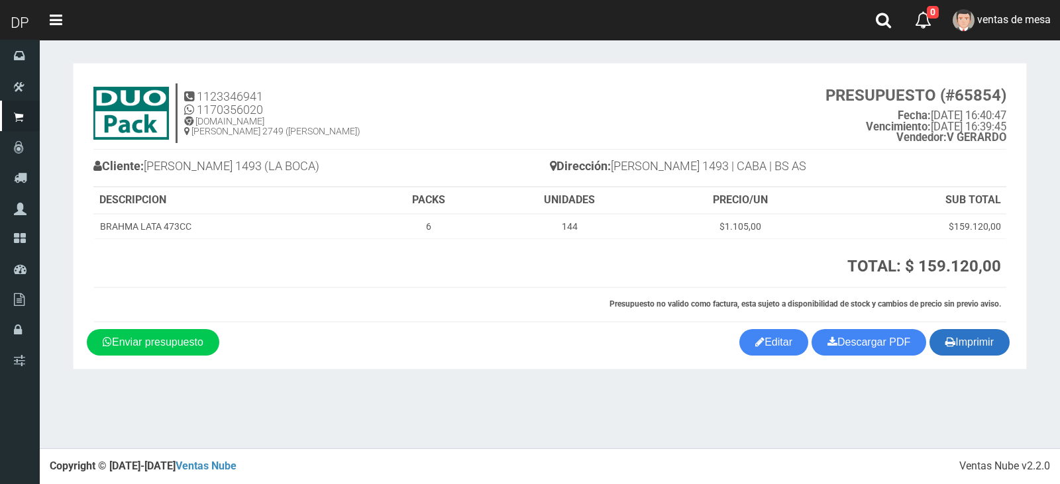
click at [983, 343] on button "Imprimir" at bounding box center [969, 342] width 80 height 26
click at [938, 344] on button "Imprimir" at bounding box center [969, 342] width 80 height 26
click at [991, 349] on button "Imprimir" at bounding box center [969, 342] width 80 height 26
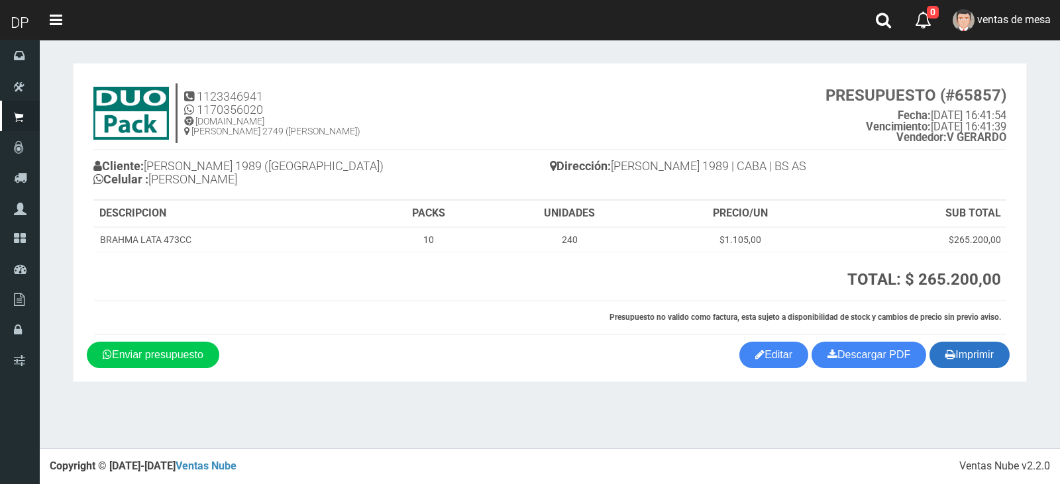
click at [963, 350] on button "Imprimir" at bounding box center [969, 355] width 80 height 26
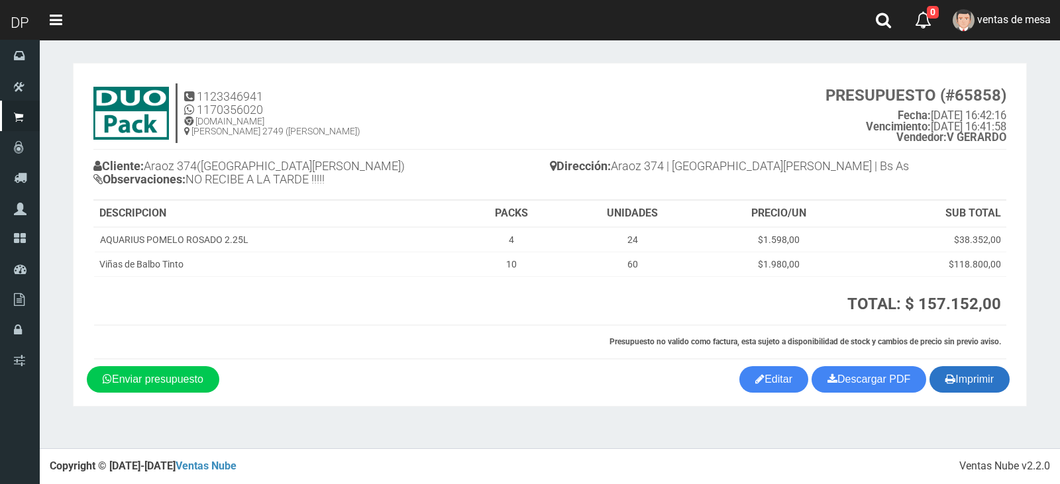
click at [987, 383] on button "Imprimir" at bounding box center [969, 379] width 80 height 26
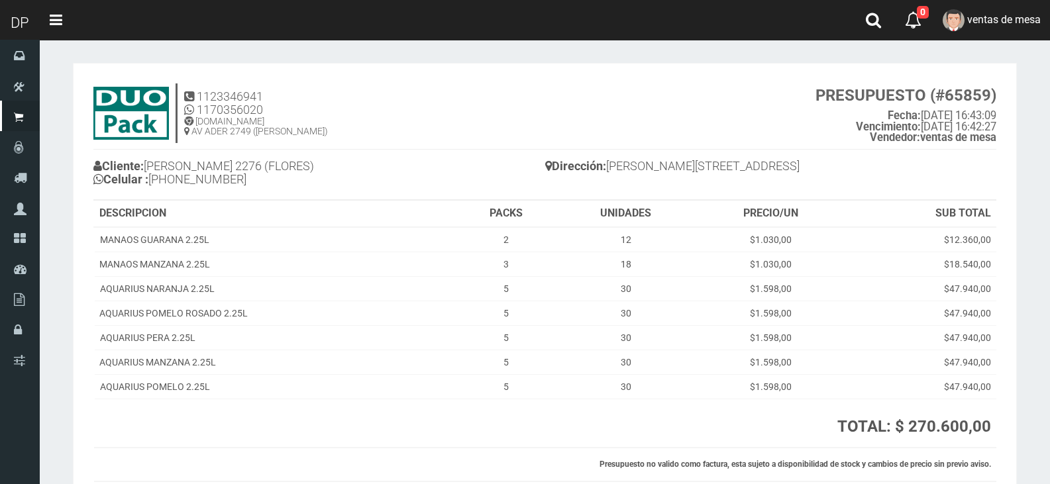
click at [664, 195] on div "Cliente: RAMÓN FALCÓN 2276 (FLORES) Celular : +54 9 11 6643-9999 Dirección: Ram…" at bounding box center [544, 175] width 903 height 51
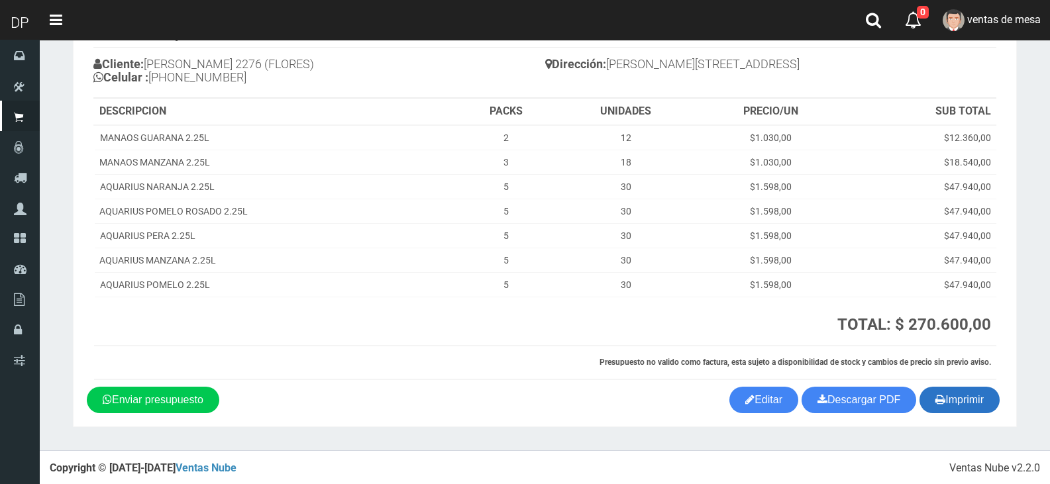
scroll to position [104, 0]
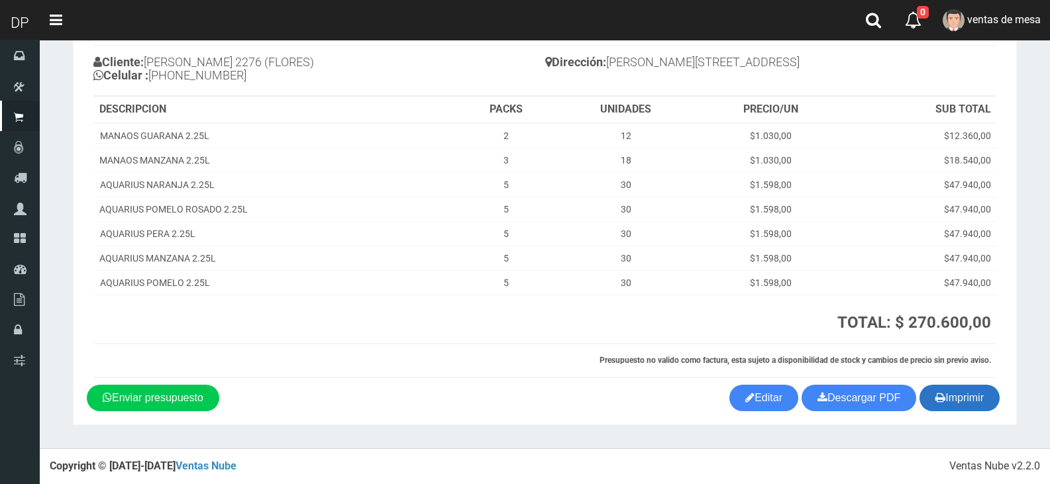
click at [940, 403] on icon "button" at bounding box center [940, 397] width 10 height 19
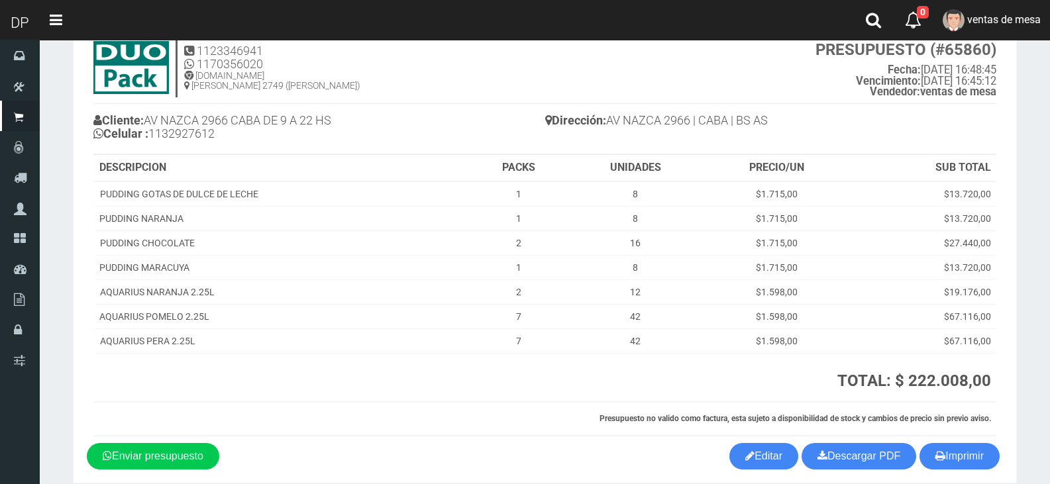
scroll to position [104, 0]
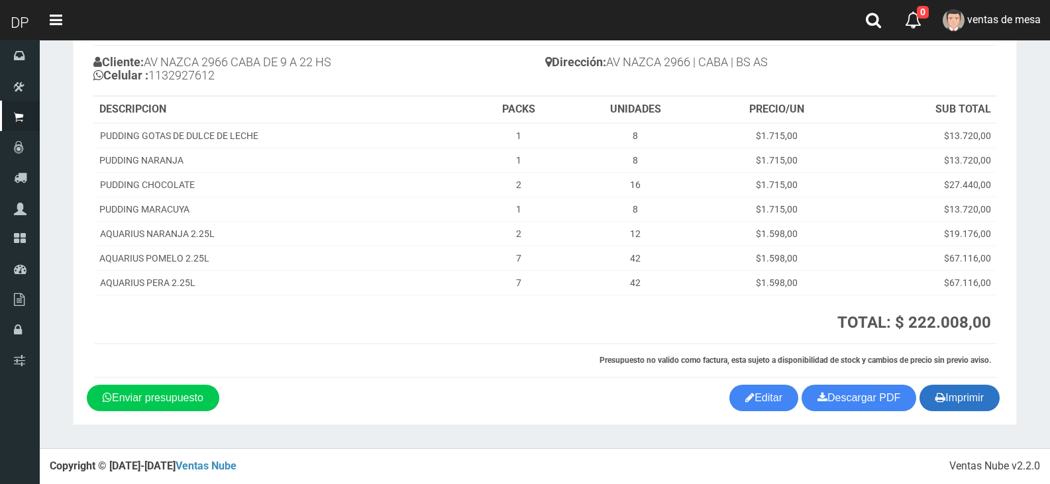
click at [936, 389] on icon "button" at bounding box center [940, 397] width 10 height 19
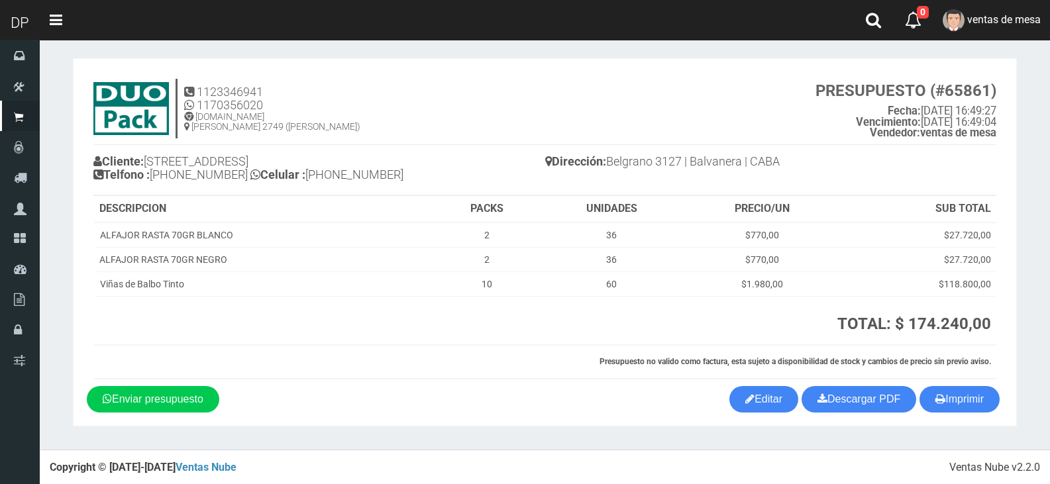
scroll to position [6, 0]
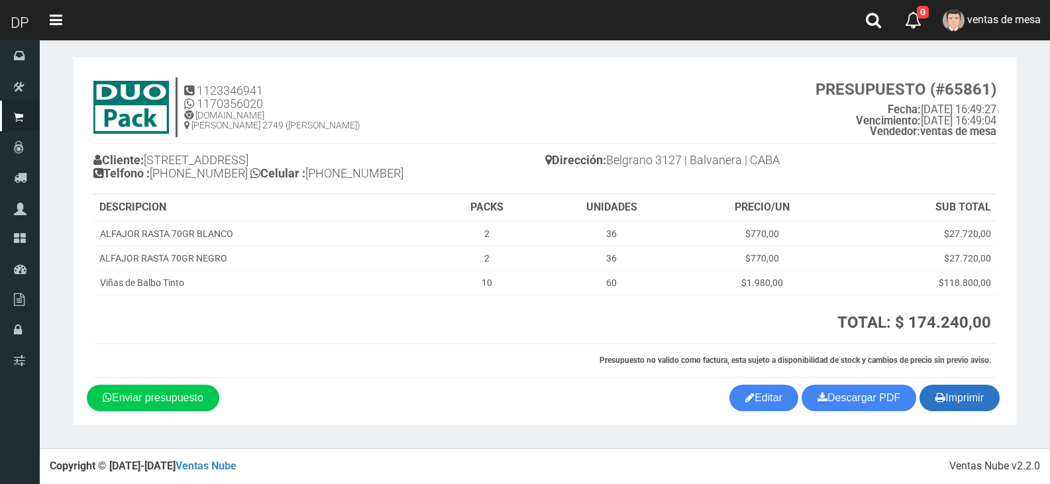
click at [928, 394] on button "Imprimir" at bounding box center [959, 398] width 80 height 26
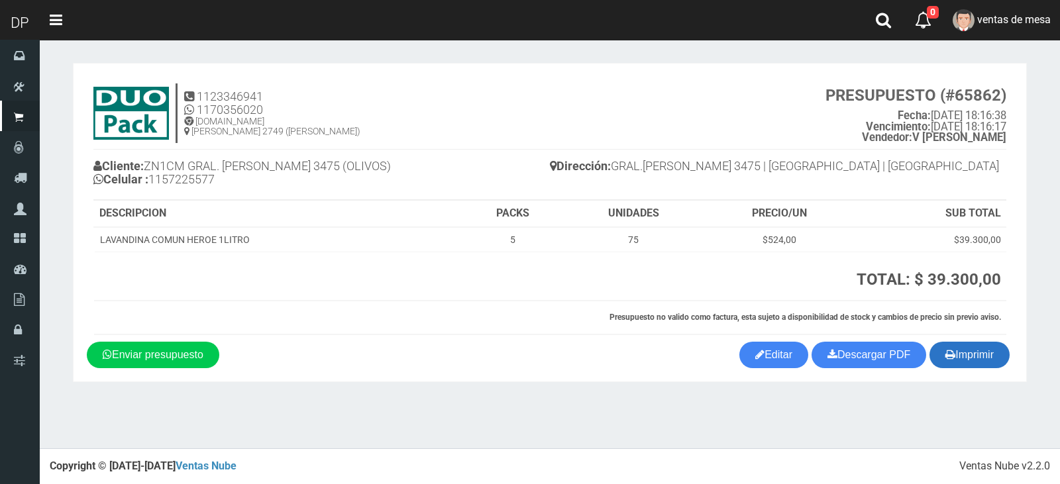
click at [968, 366] on button "Imprimir" at bounding box center [969, 355] width 80 height 26
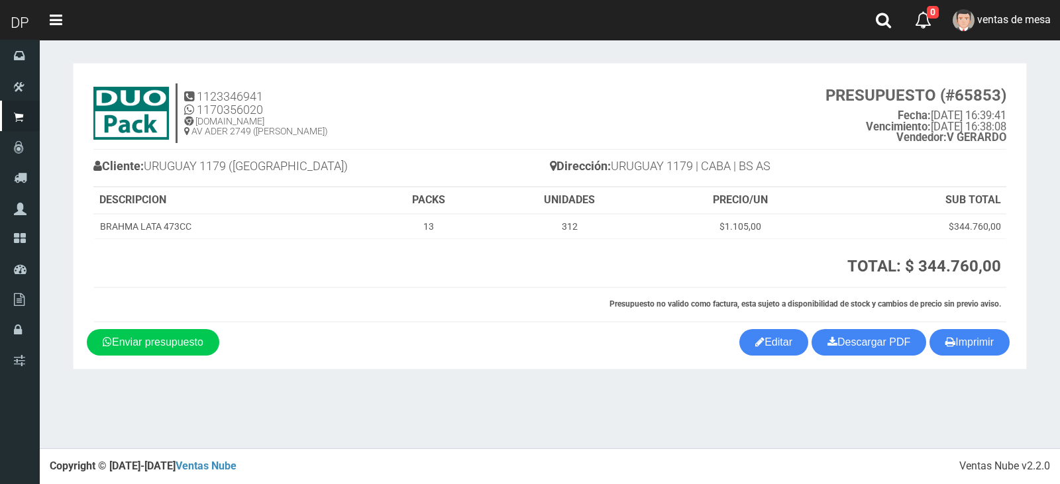
click at [952, 356] on section "1123346941 1170356020 WWW.DUOPACKS.COM.AR AV ADER 2749 (MUNRO) PRESUPUESTO (#65…" at bounding box center [550, 216] width 954 height 307
click at [857, 257] on strong "TOTAL: $ 344.760,00" at bounding box center [924, 266] width 154 height 19
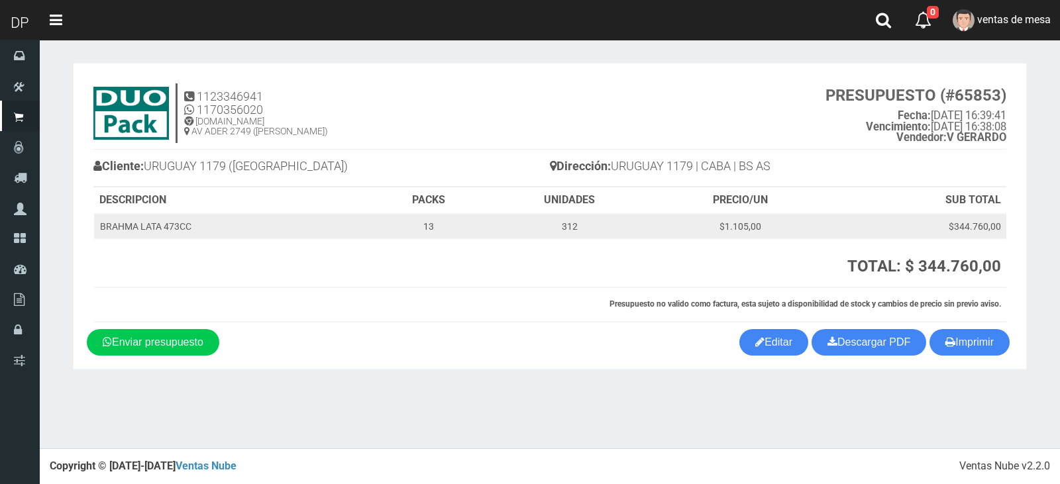
click at [605, 227] on td "312" at bounding box center [570, 226] width 166 height 25
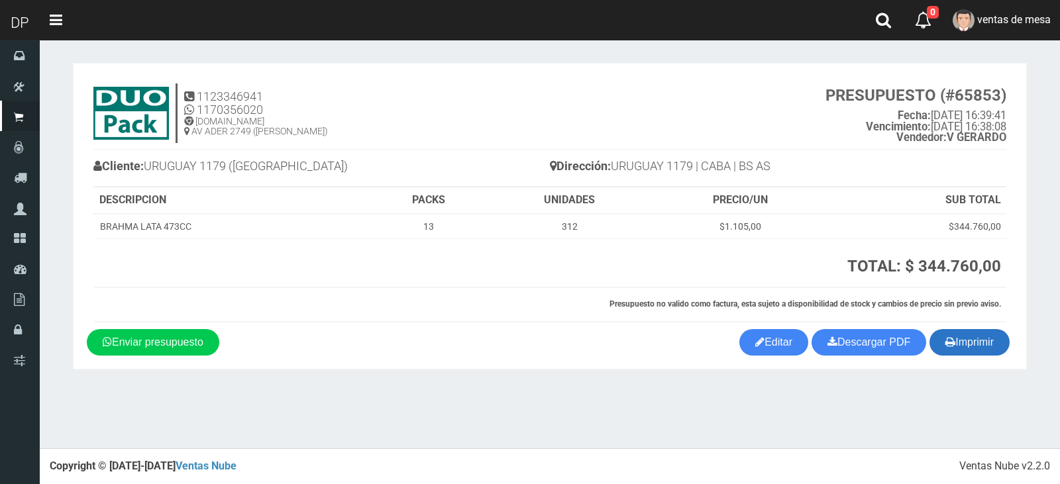
click at [984, 341] on button "Imprimir" at bounding box center [969, 342] width 80 height 26
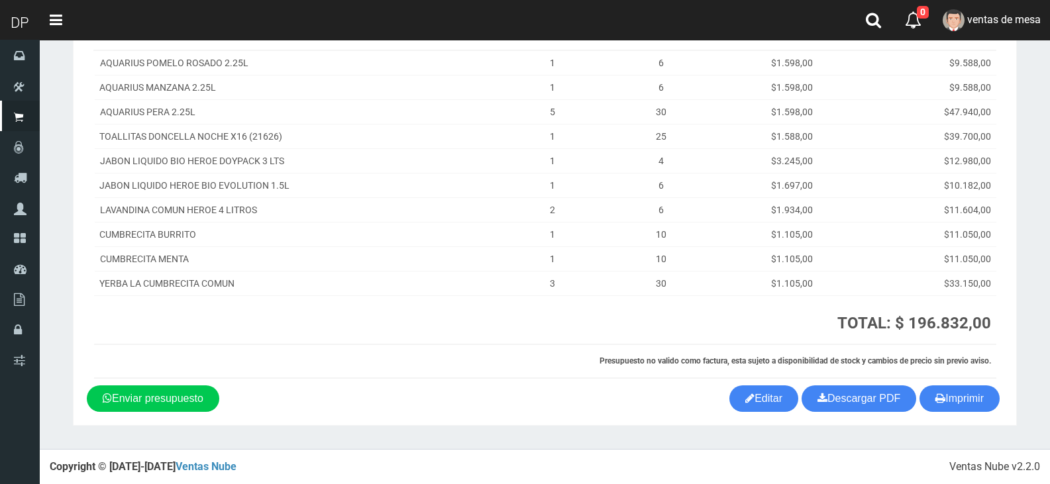
scroll to position [177, 0]
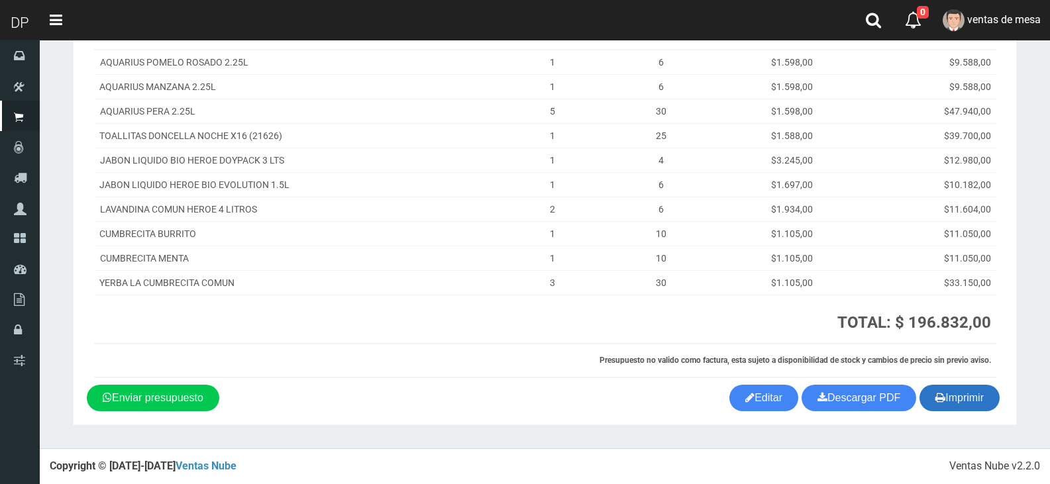
click at [952, 403] on button "Imprimir" at bounding box center [959, 398] width 80 height 26
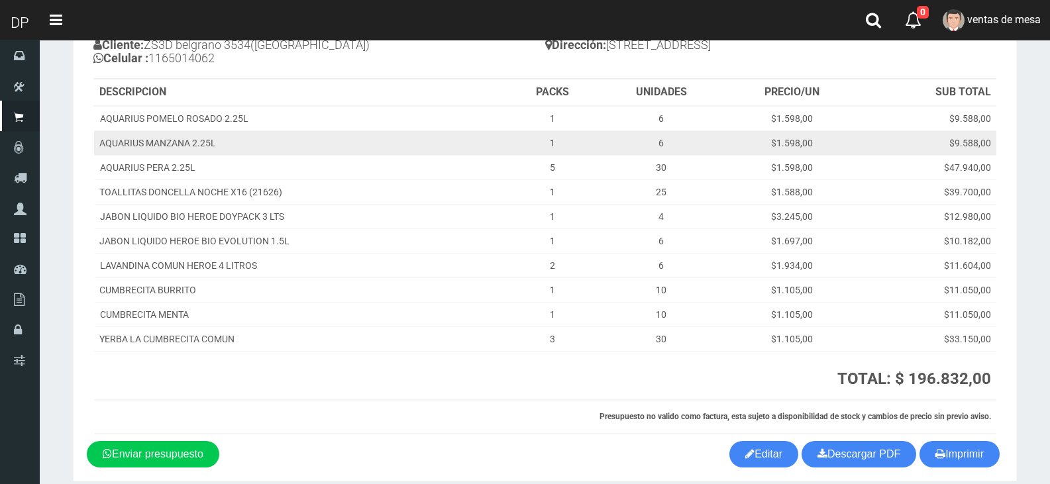
scroll to position [0, 0]
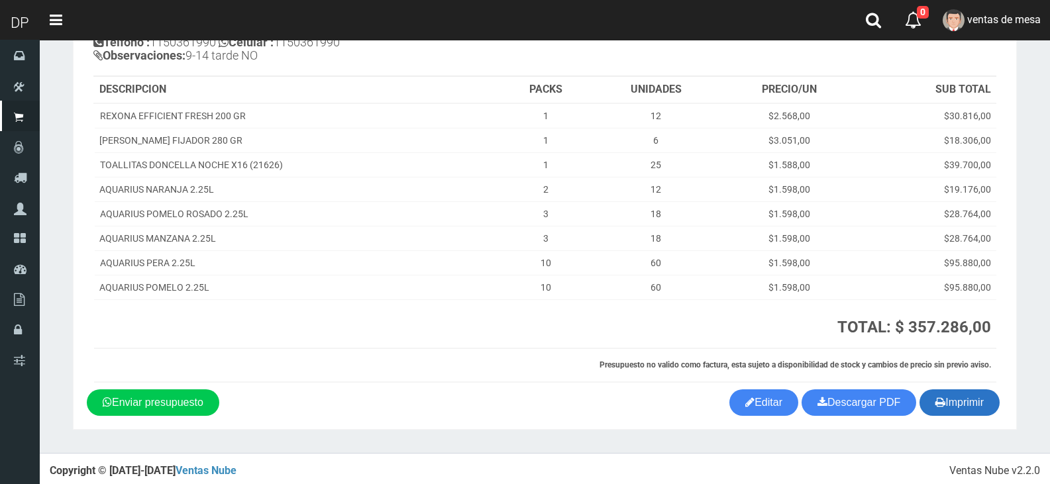
scroll to position [142, 0]
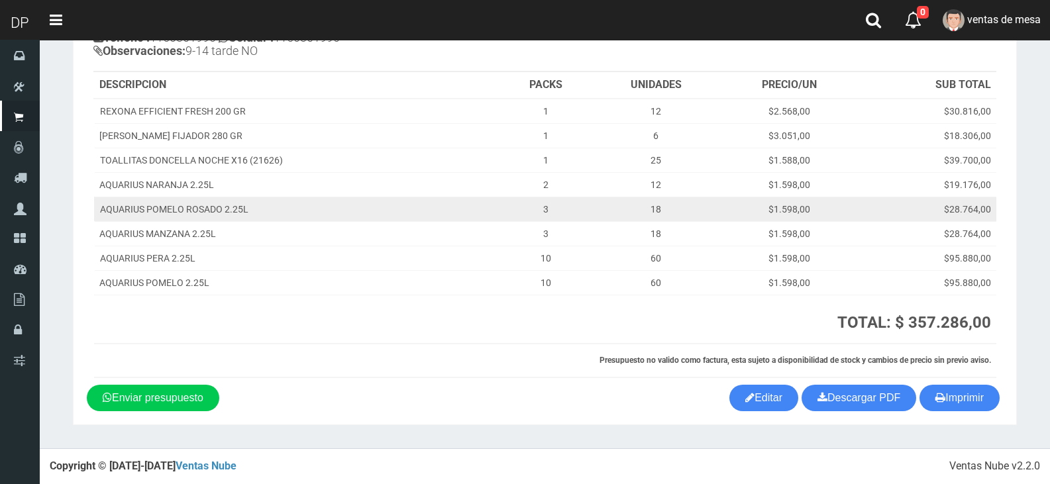
click at [940, 201] on td "$28.764,00" at bounding box center [927, 209] width 138 height 25
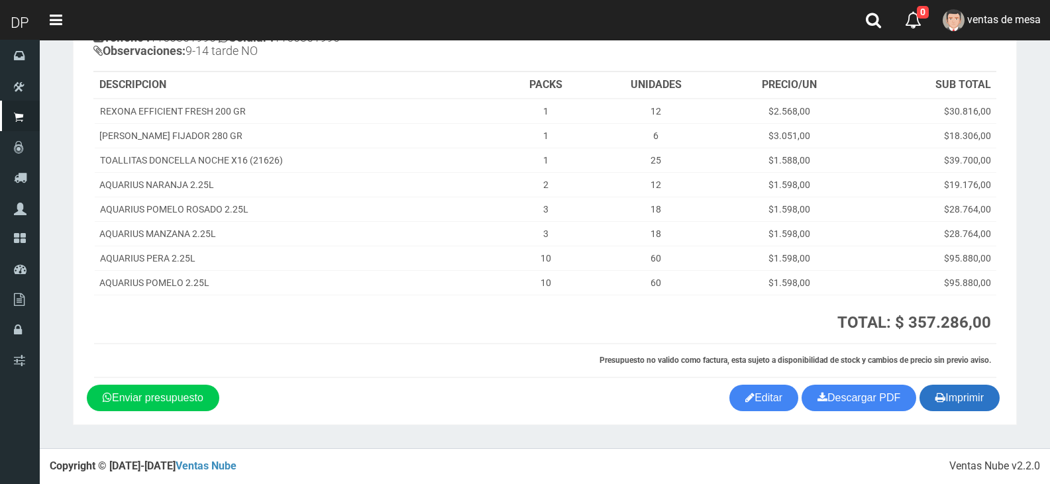
click at [974, 411] on button "Imprimir" at bounding box center [959, 398] width 80 height 26
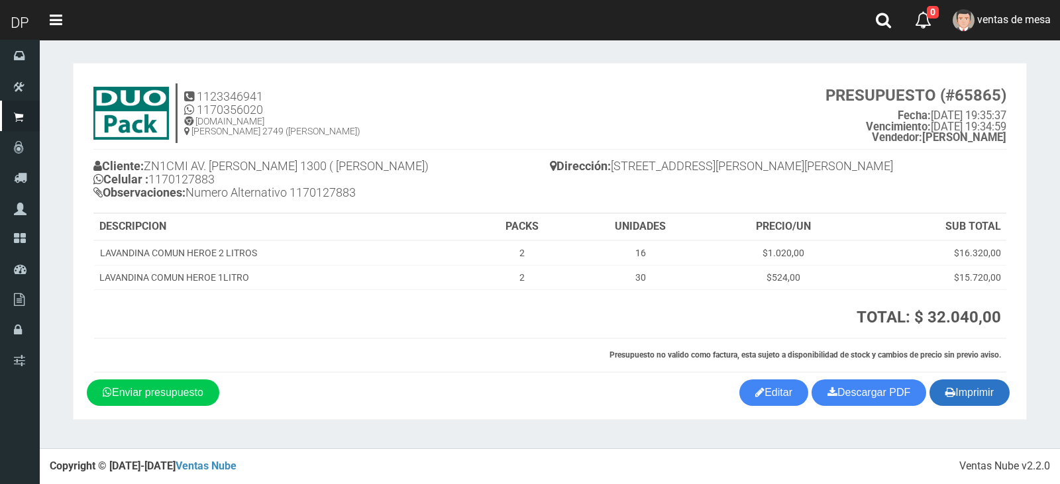
click at [985, 401] on button "Imprimir" at bounding box center [969, 392] width 80 height 26
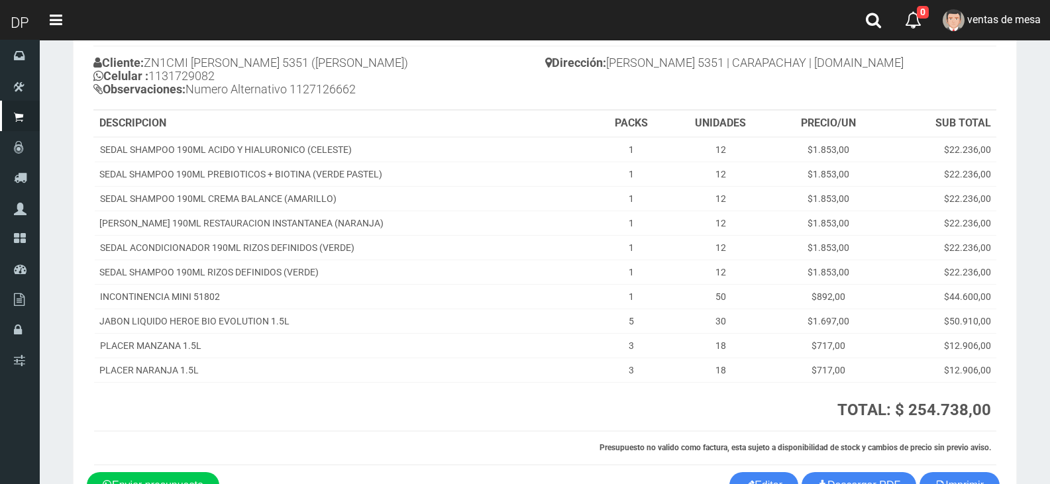
scroll to position [191, 0]
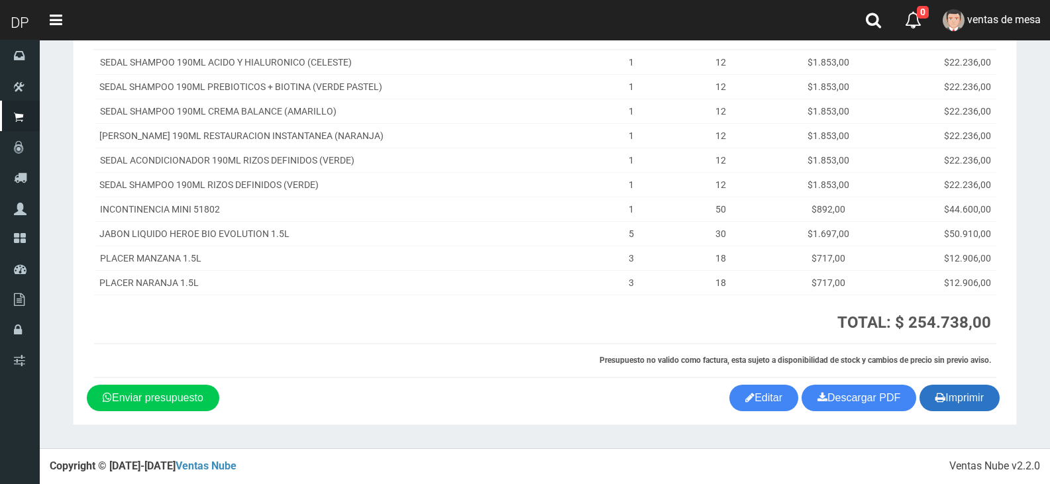
click at [946, 405] on button "Imprimir" at bounding box center [959, 398] width 80 height 26
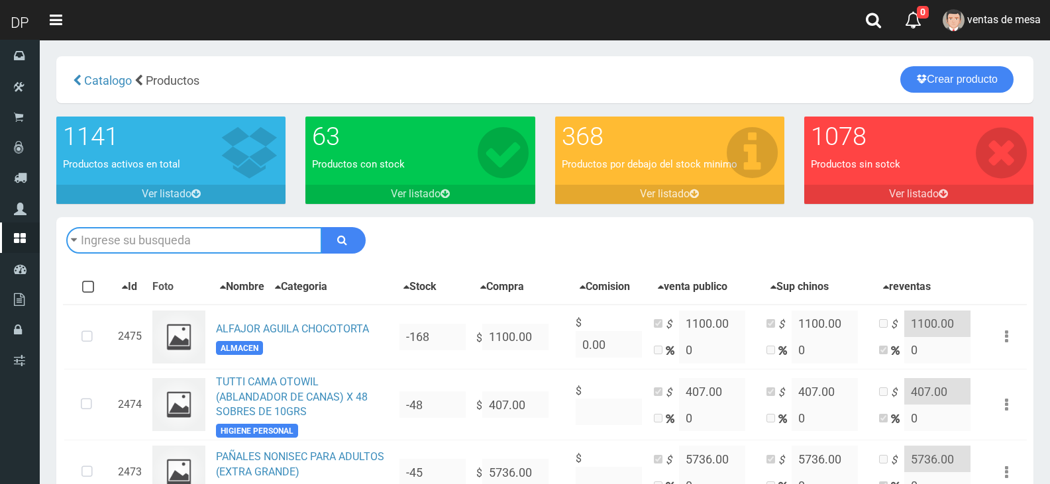
click at [296, 233] on input "text" at bounding box center [194, 240] width 256 height 26
type input "BRAH"
click at [321, 227] on button "submit" at bounding box center [343, 240] width 44 height 26
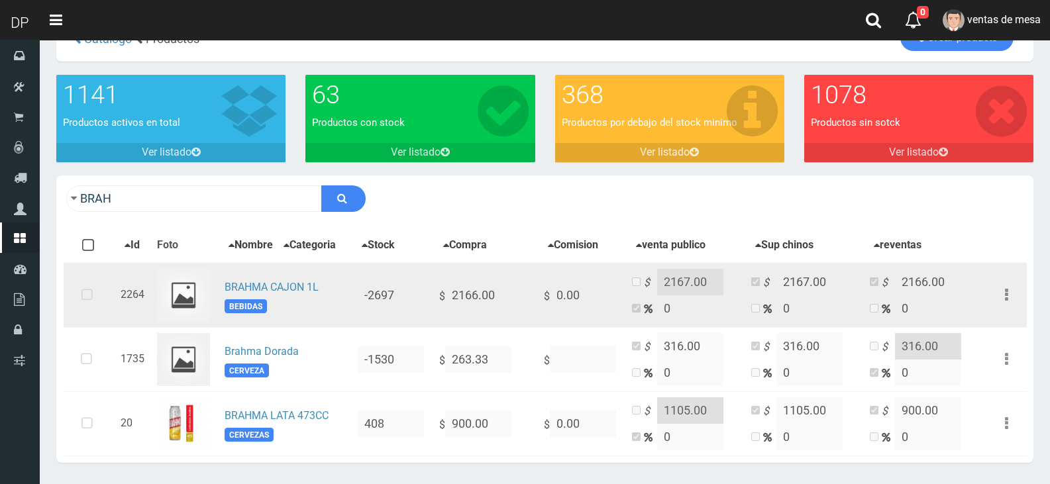
scroll to position [86, 0]
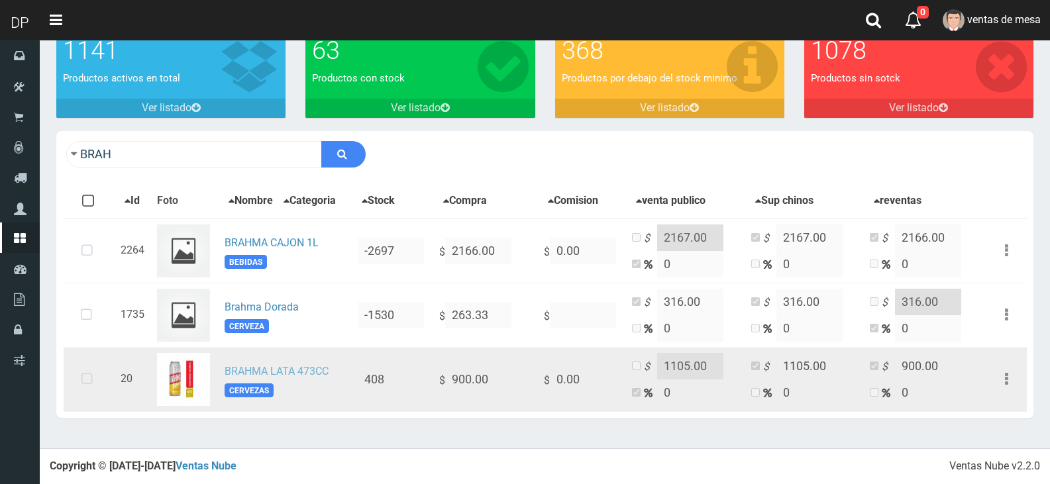
click at [295, 371] on link "BRAHMA LATA 473CC" at bounding box center [277, 371] width 104 height 13
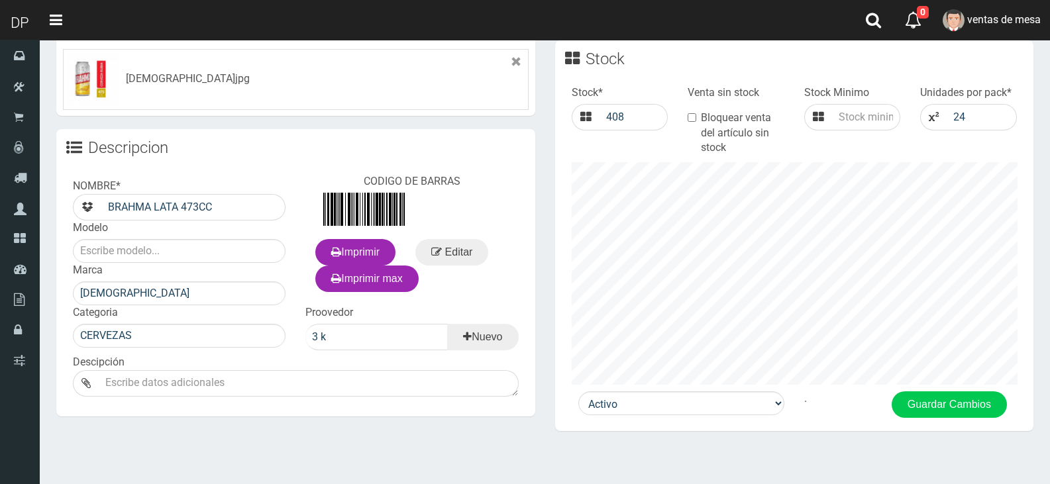
scroll to position [540, 0]
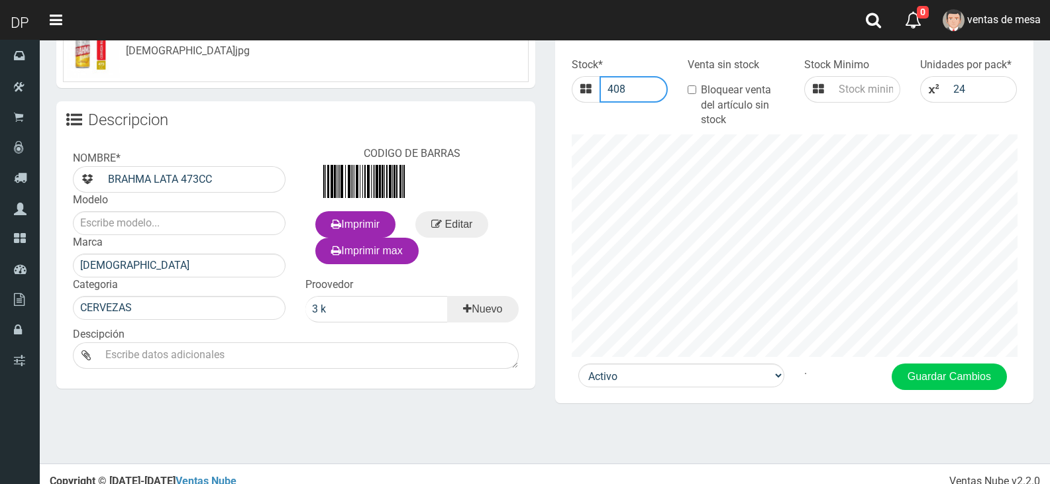
click at [621, 76] on input "408" at bounding box center [633, 89] width 69 height 26
click at [699, 83] on label "Bloquear venta del artículo sin stock" at bounding box center [735, 106] width 97 height 46
click at [696, 85] on input "Bloquear venta del artículo sin stock" at bounding box center [691, 89] width 9 height 9
checkbox input "true"
click at [648, 76] on input "408" at bounding box center [633, 89] width 69 height 26
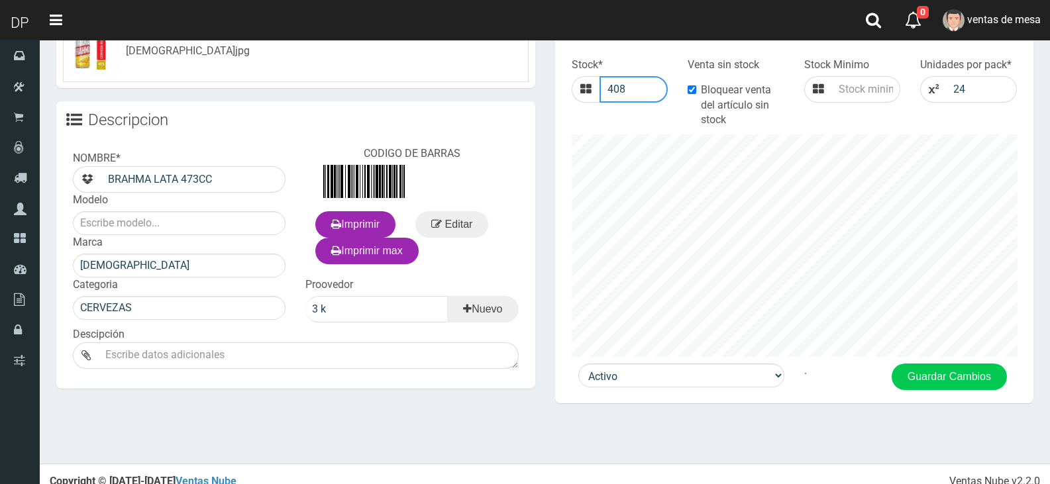
click at [648, 76] on input "408" at bounding box center [633, 89] width 69 height 26
type input "0"
click button "Guardar" at bounding box center [0, 0] width 0 height 0
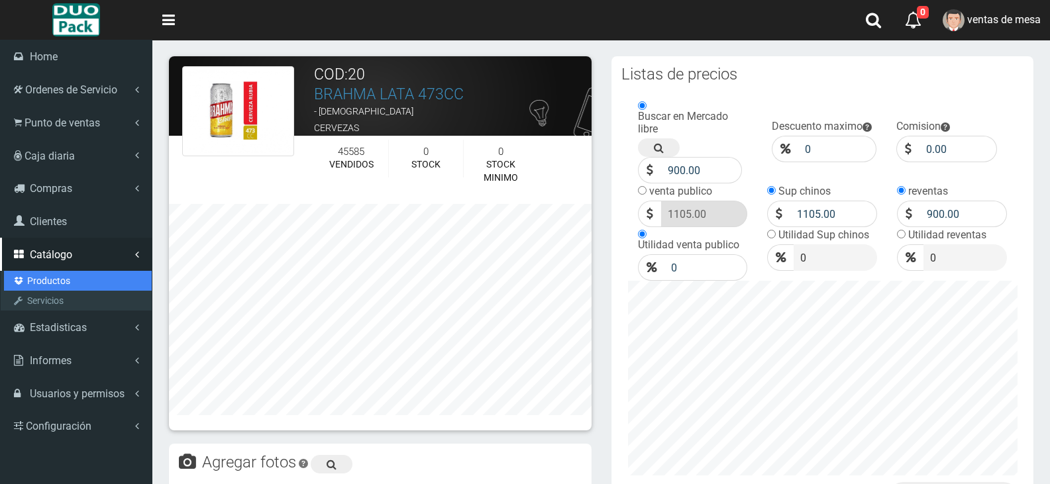
click at [42, 284] on link "Productos" at bounding box center [78, 281] width 148 height 20
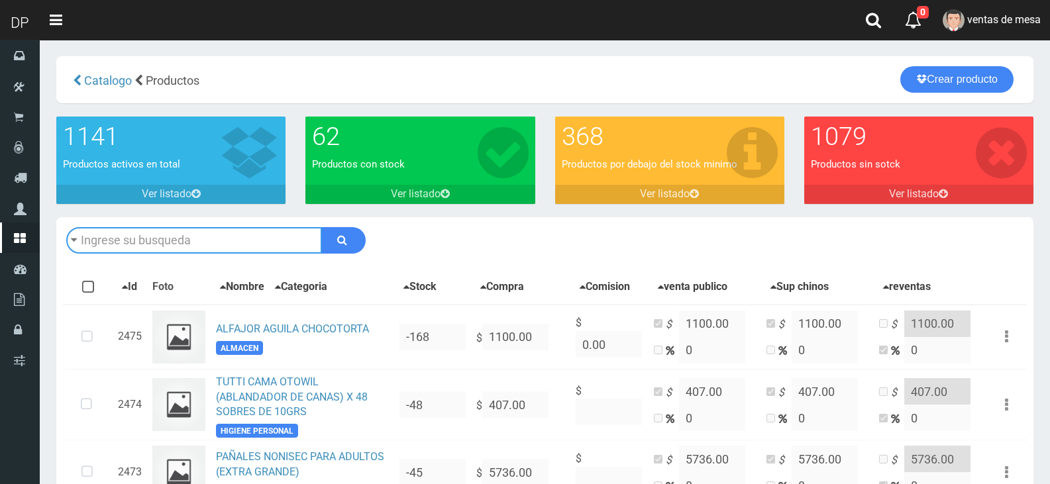
click at [169, 230] on input "text" at bounding box center [194, 240] width 256 height 26
type input "la quese"
click at [321, 227] on button "submit" at bounding box center [343, 240] width 44 height 26
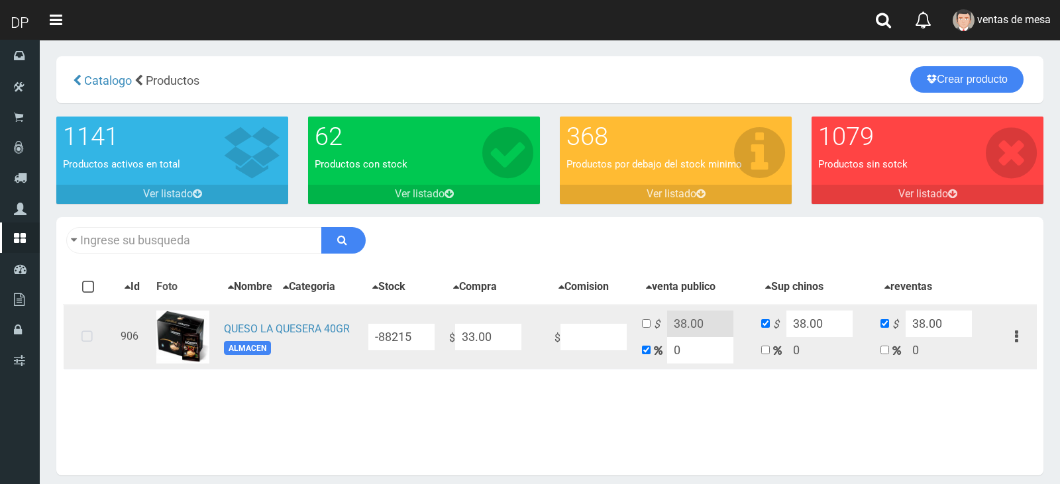
type input "la quese"
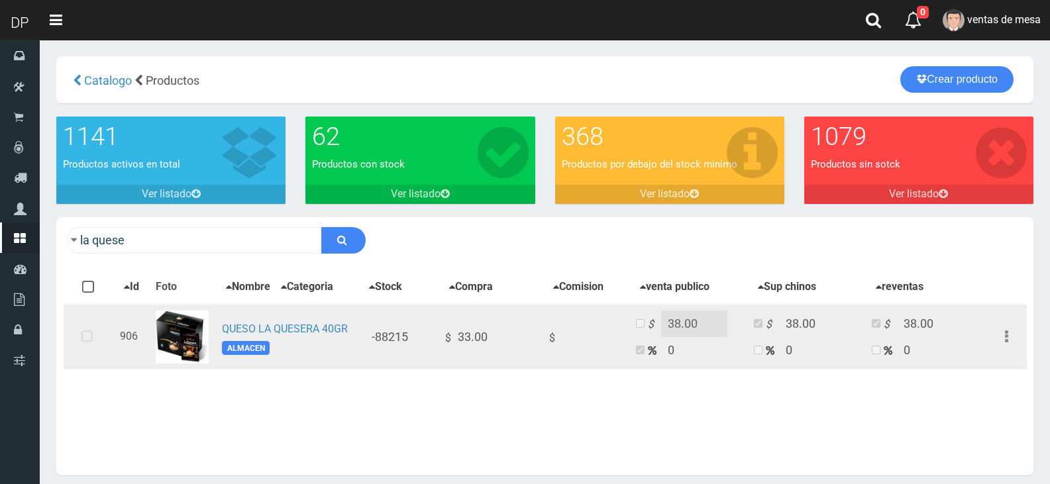
click at [87, 347] on icon at bounding box center [87, 337] width 35 height 44
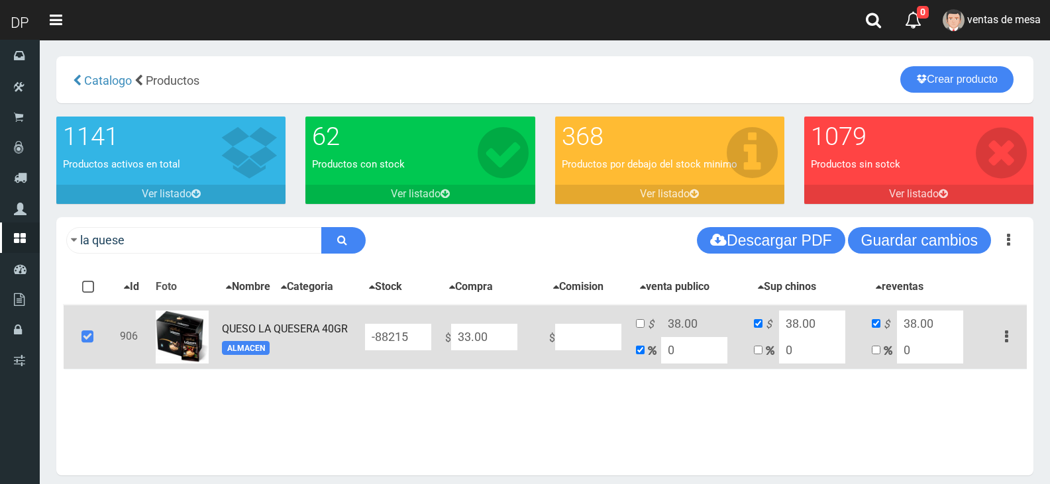
click at [391, 342] on input "-88215" at bounding box center [398, 337] width 66 height 26
type input "0"
click at [478, 332] on input "33.00" at bounding box center [484, 337] width 66 height 26
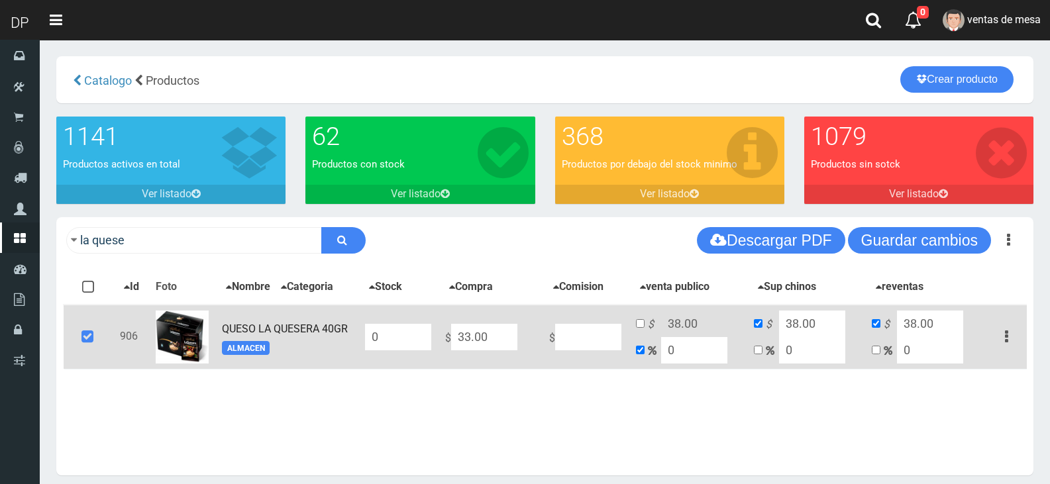
click at [478, 332] on input "33.00" at bounding box center [484, 337] width 66 height 26
type input "4"
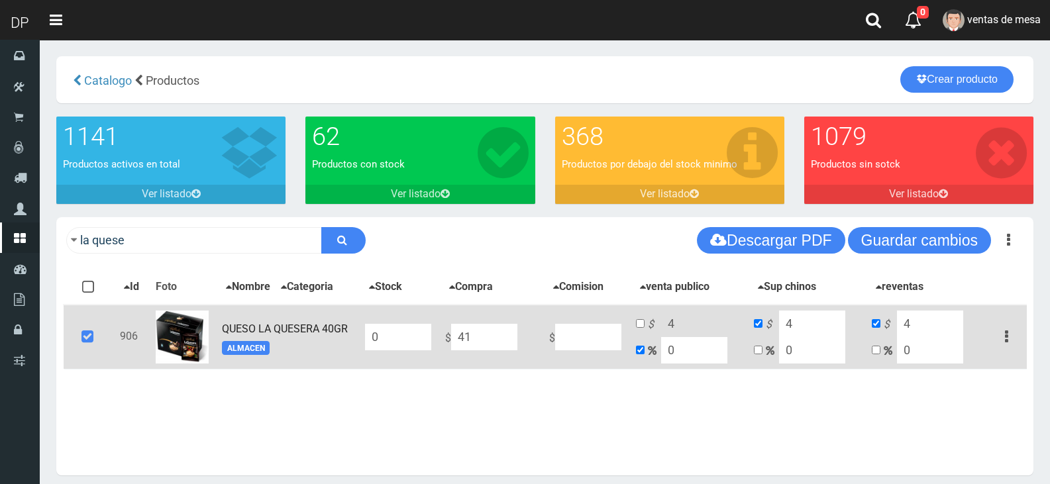
type input "415"
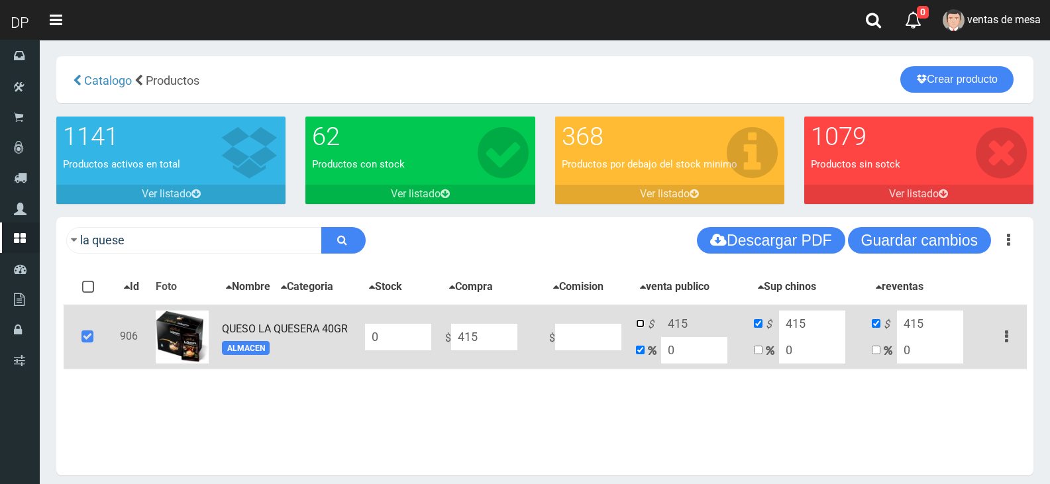
click at [644, 323] on input "checkbox" at bounding box center [640, 323] width 9 height 9
checkbox input "true"
checkbox input "false"
click at [678, 323] on input "415" at bounding box center [694, 324] width 66 height 26
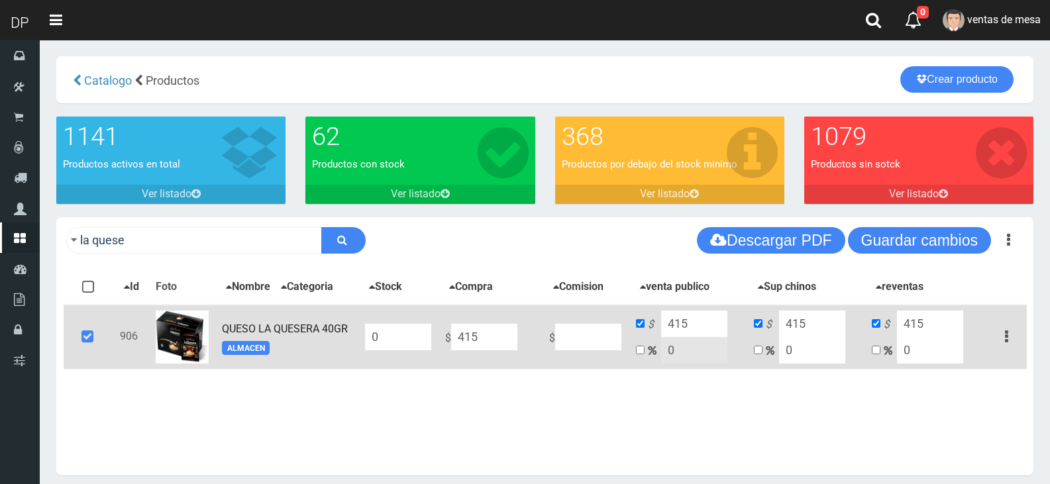
click at [678, 323] on input "415" at bounding box center [694, 324] width 66 height 26
type input "570"
click at [809, 330] on input "415" at bounding box center [812, 324] width 66 height 26
type input "570"
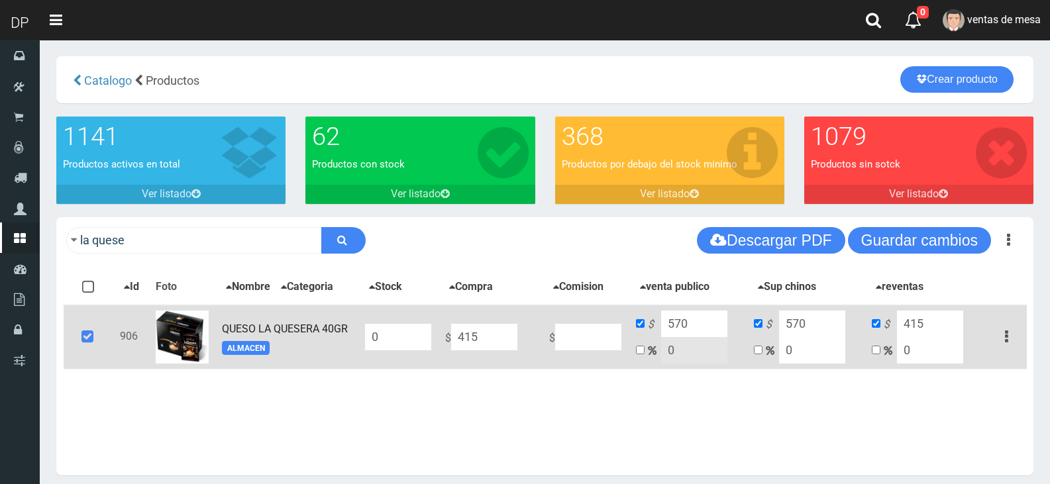
click at [921, 332] on input "415" at bounding box center [930, 324] width 66 height 26
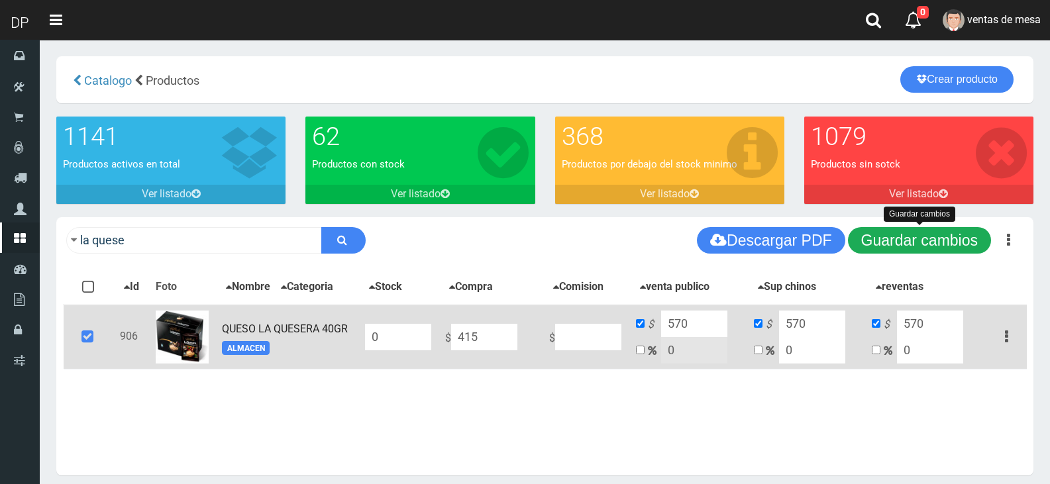
type input "570"
click at [893, 248] on button "Guardar cambios" at bounding box center [919, 240] width 143 height 26
click at [97, 338] on icon at bounding box center [88, 337] width 36 height 44
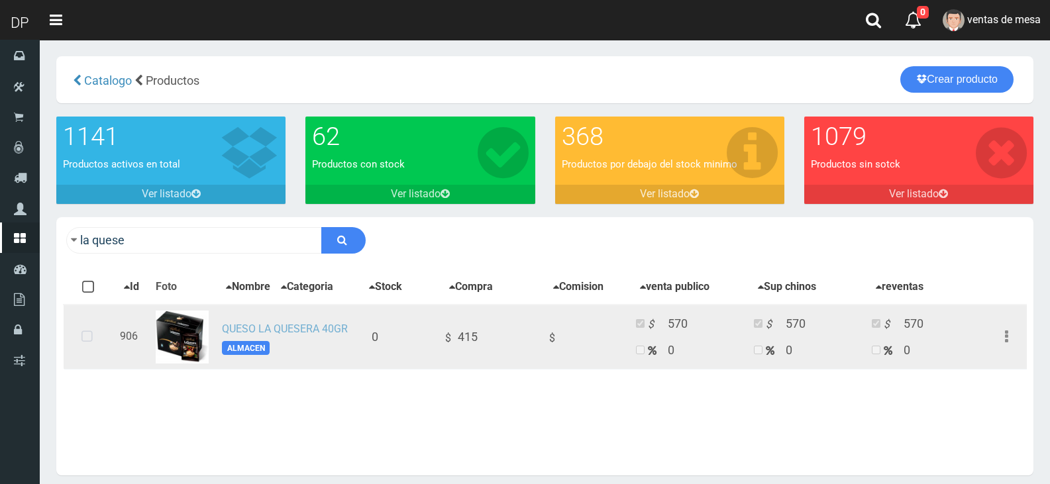
click at [303, 330] on link "QUESO LA QUESERA 40GR" at bounding box center [285, 329] width 126 height 13
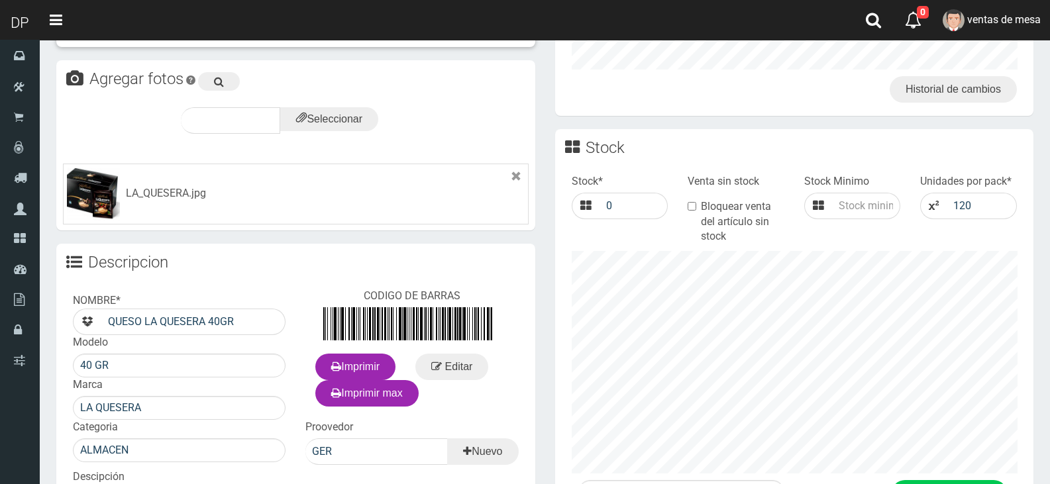
scroll to position [544, 0]
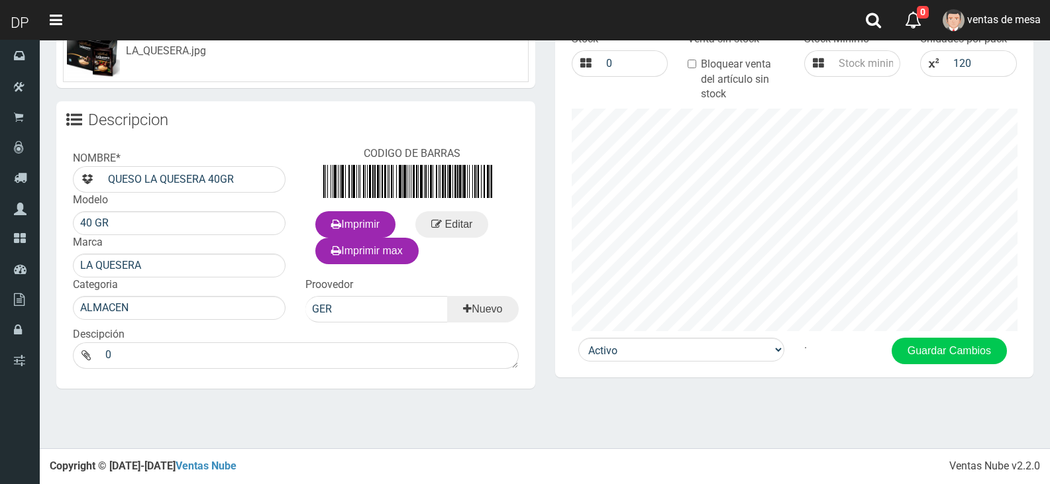
click at [1009, 348] on div ". Guardar Cambios" at bounding box center [907, 351] width 226 height 26
drag, startPoint x: 999, startPoint y: 352, endPoint x: 991, endPoint y: 360, distance: 11.3
click at [998, 352] on button "Guardar Cambios" at bounding box center [948, 351] width 115 height 26
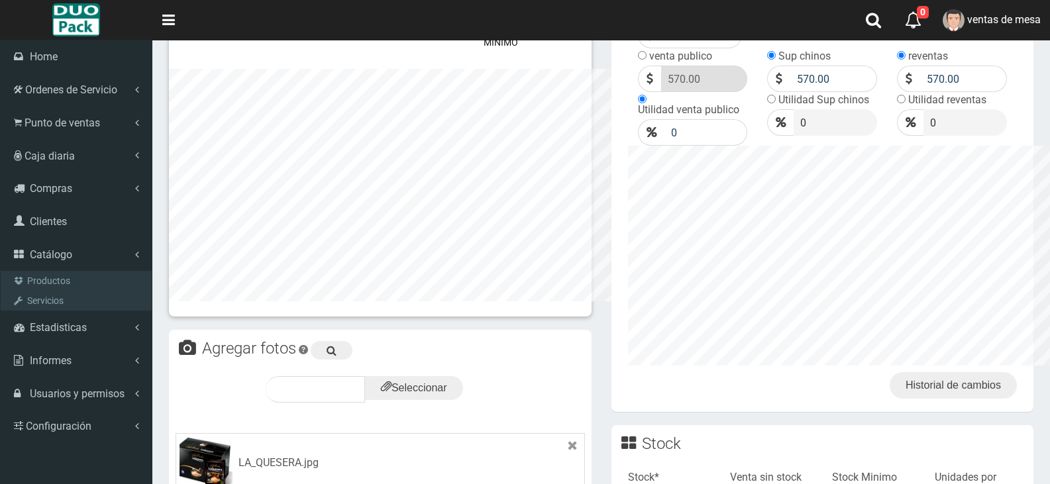
scroll to position [331, 0]
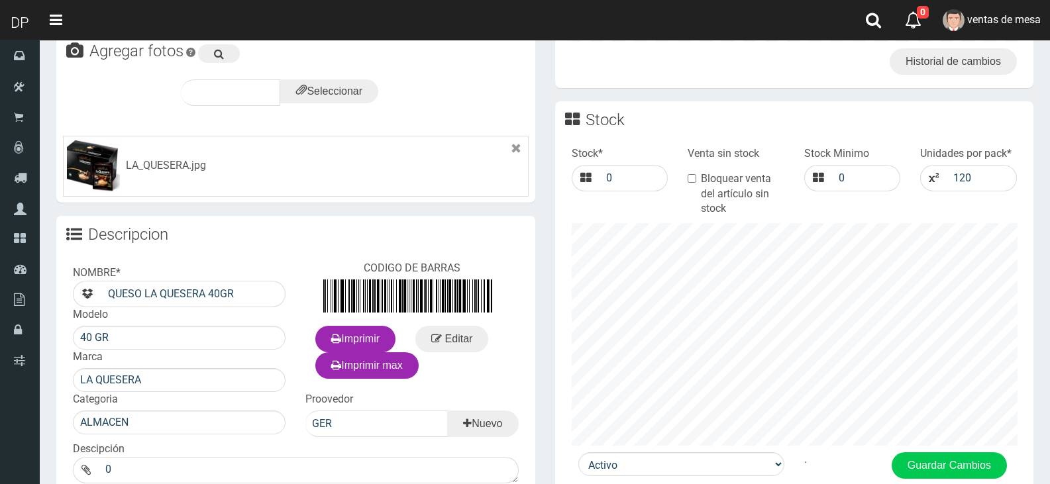
scroll to position [411, 0]
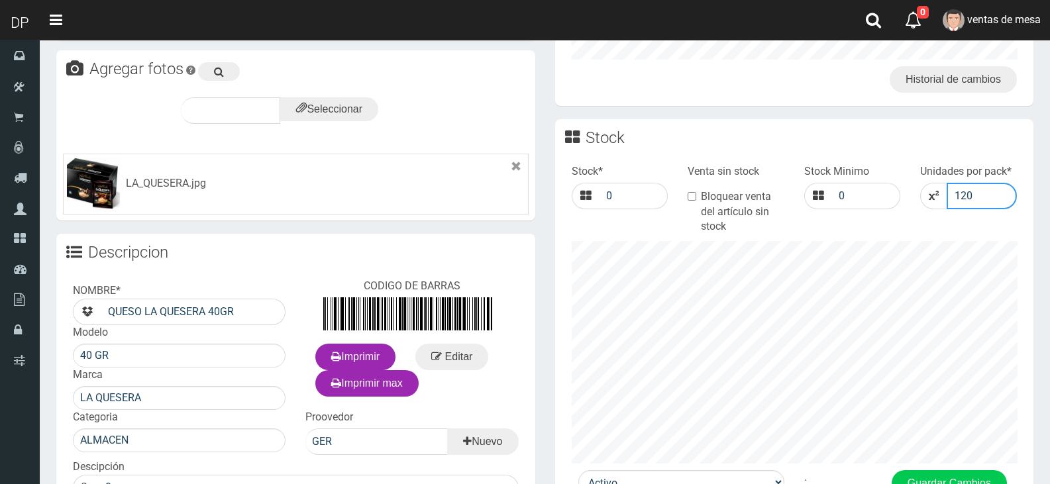
click at [960, 199] on input "120" at bounding box center [981, 196] width 70 height 26
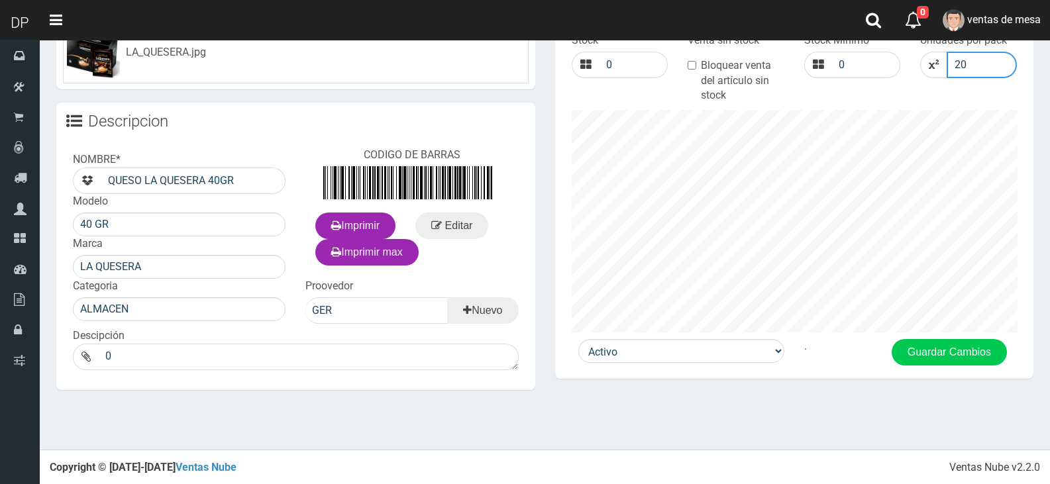
scroll to position [544, 0]
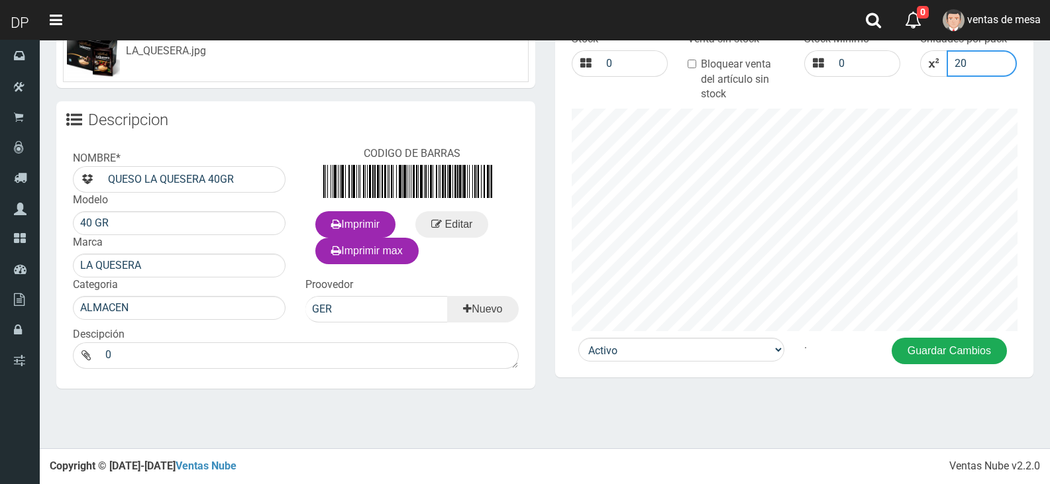
type input "20"
click at [948, 349] on button "Guardar Cambios" at bounding box center [948, 351] width 115 height 26
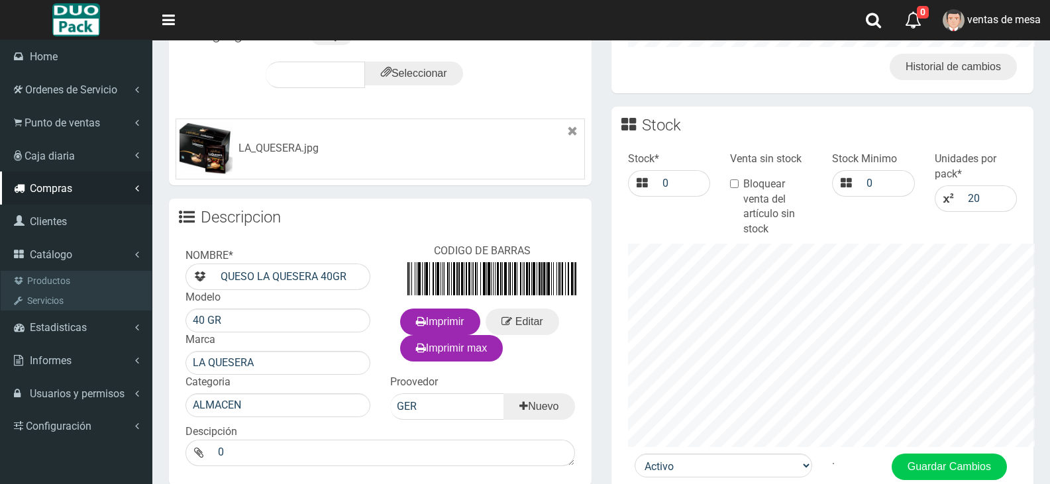
scroll to position [436, 0]
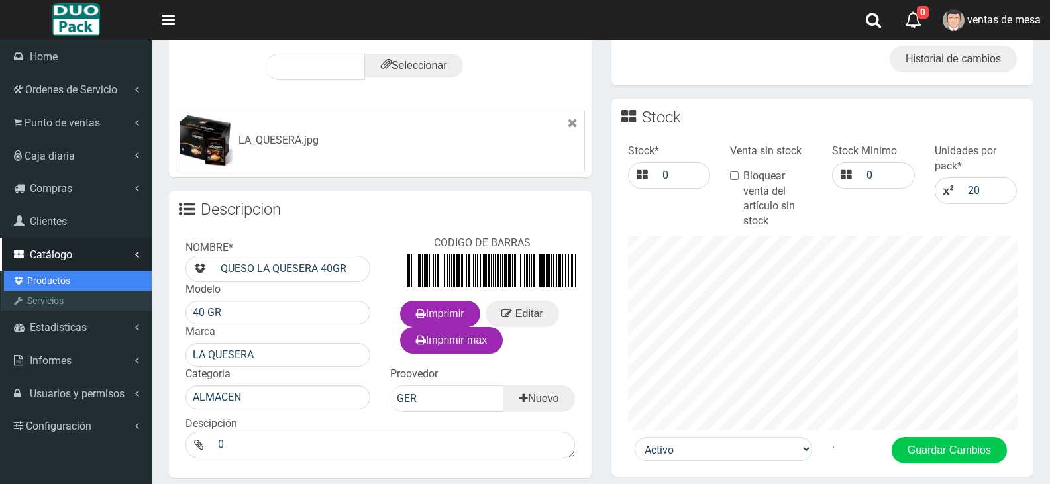
click at [94, 274] on link "Productos" at bounding box center [78, 281] width 148 height 20
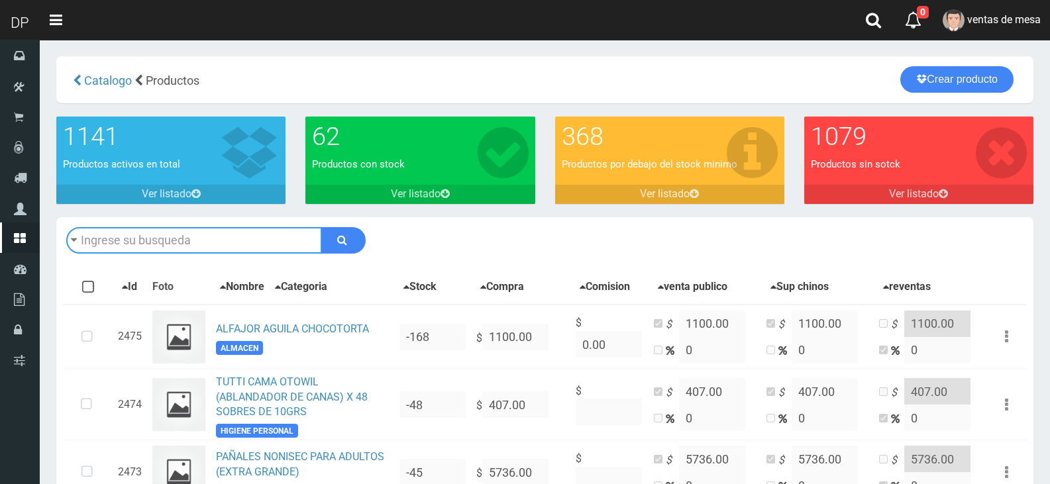
click at [187, 240] on input "text" at bounding box center [194, 240] width 256 height 26
click at [230, 241] on input "text" at bounding box center [194, 240] width 256 height 26
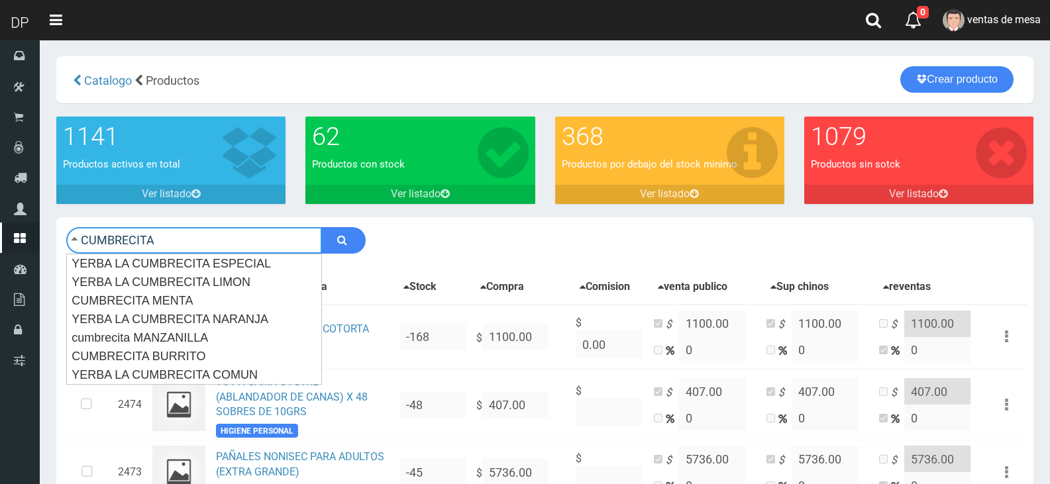
type input "CUMBRECITA"
click at [321, 227] on button "submit" at bounding box center [343, 240] width 44 height 26
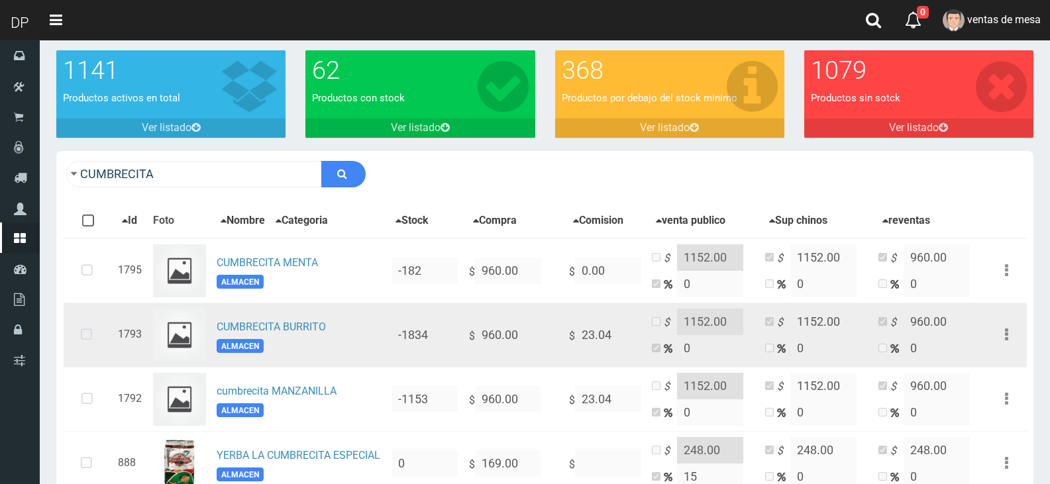
scroll to position [132, 0]
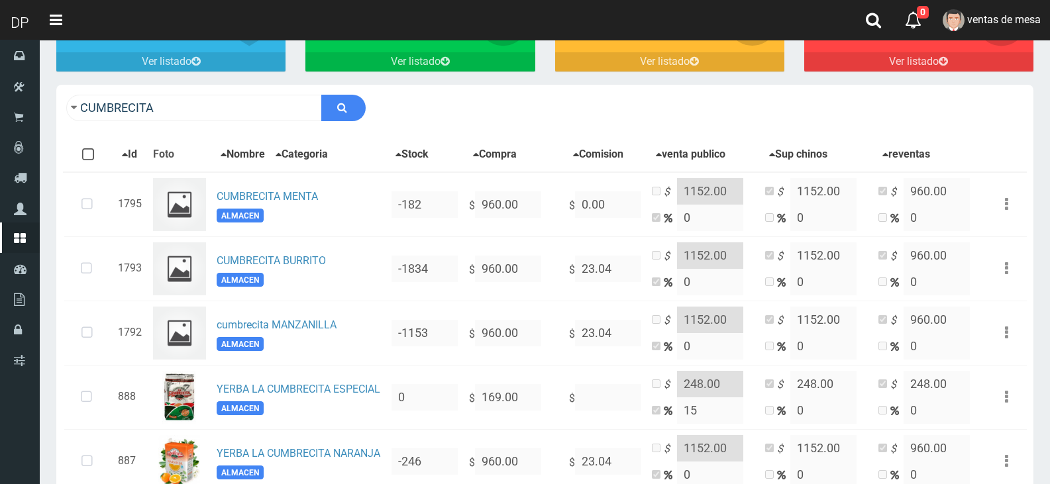
click at [162, 87] on div "CUMBRECITA Descargar PDF Guardar cambios Imprimir Seleccion" at bounding box center [544, 108] width 977 height 46
click at [170, 103] on input "CUMBRECITA" at bounding box center [194, 108] width 256 height 26
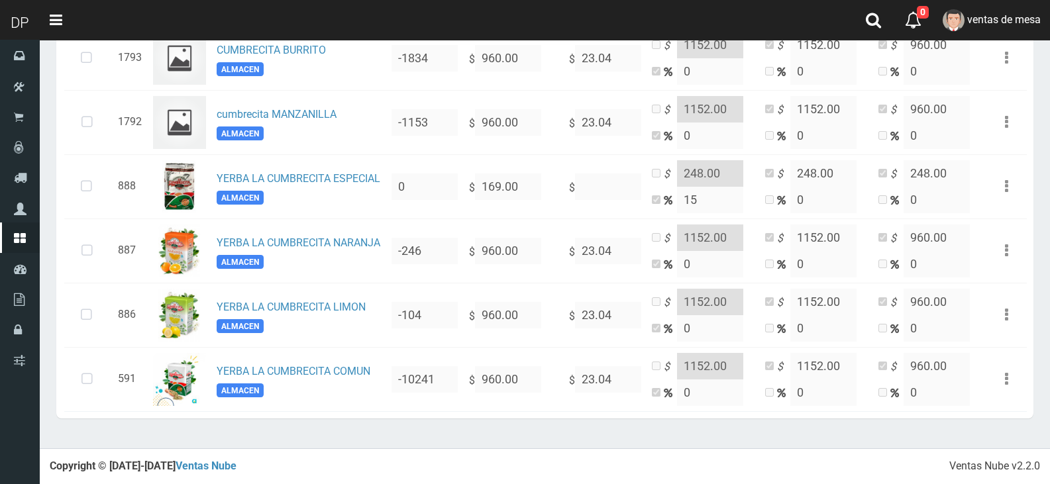
scroll to position [343, 0]
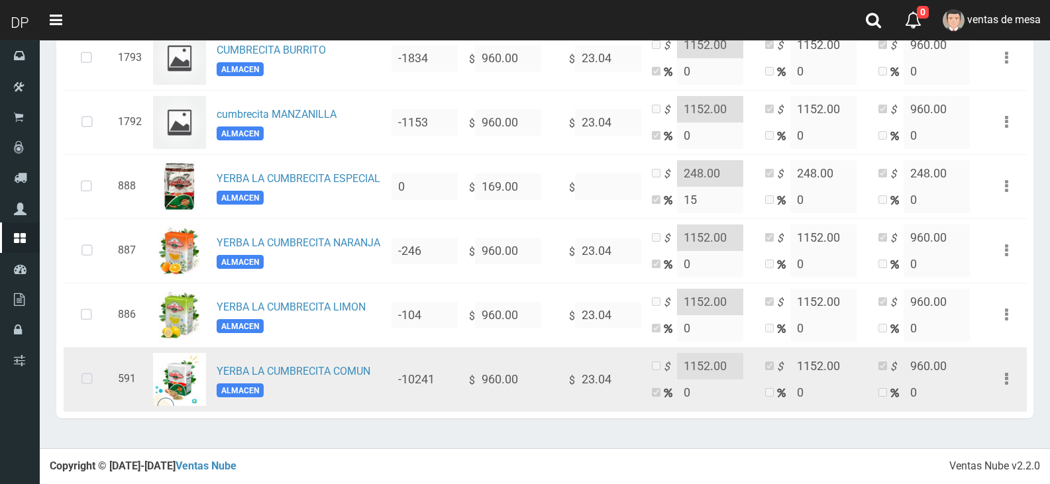
type input "BRAH"
click at [75, 372] on icon at bounding box center [87, 380] width 35 height 44
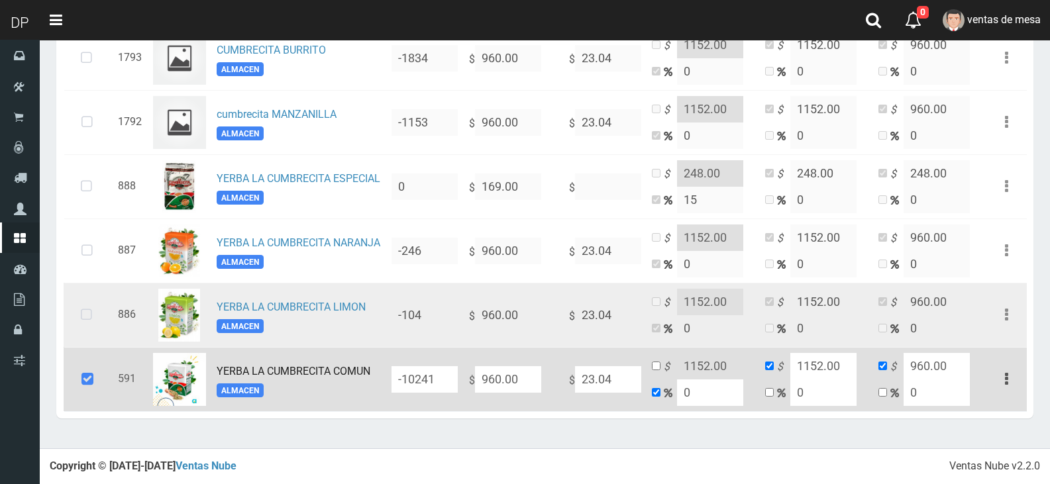
click at [85, 314] on icon at bounding box center [86, 315] width 35 height 44
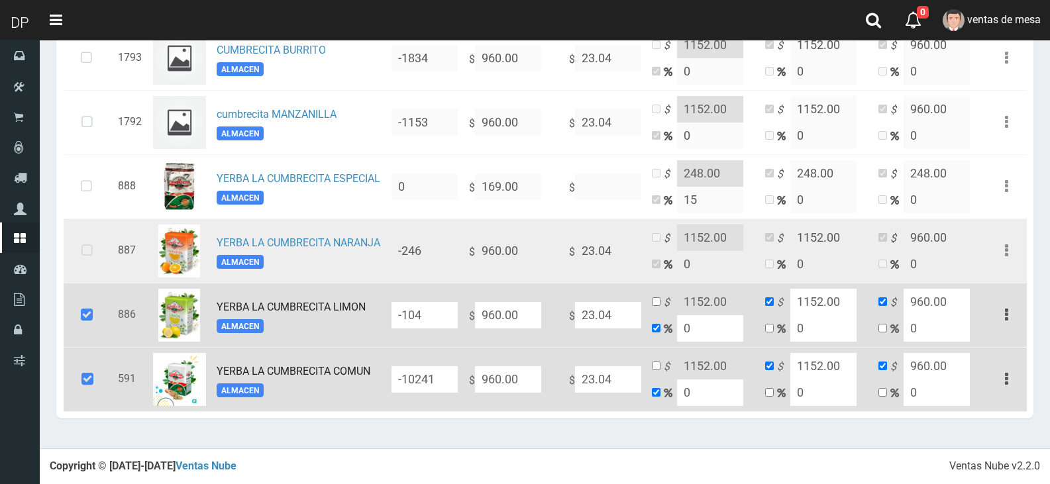
click at [86, 251] on icon at bounding box center [87, 251] width 35 height 44
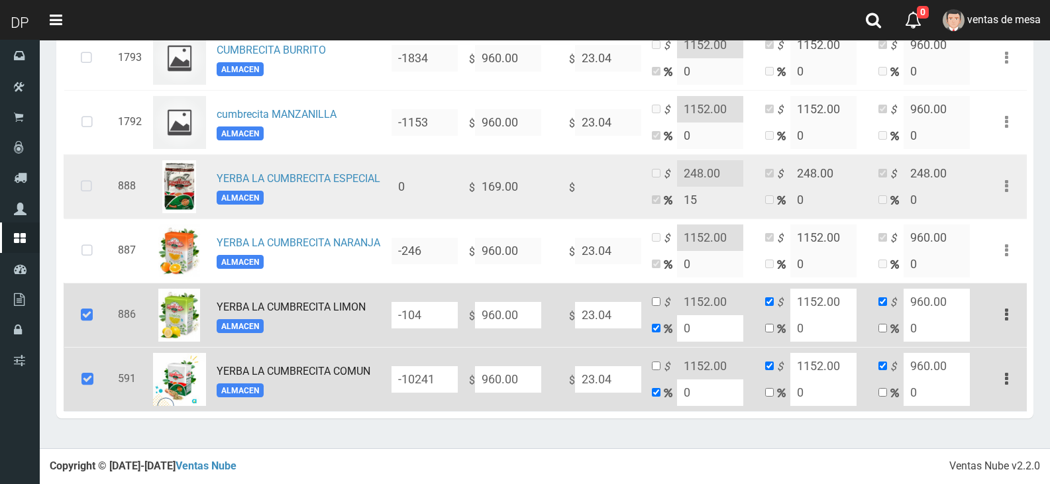
click at [80, 186] on icon at bounding box center [86, 187] width 35 height 44
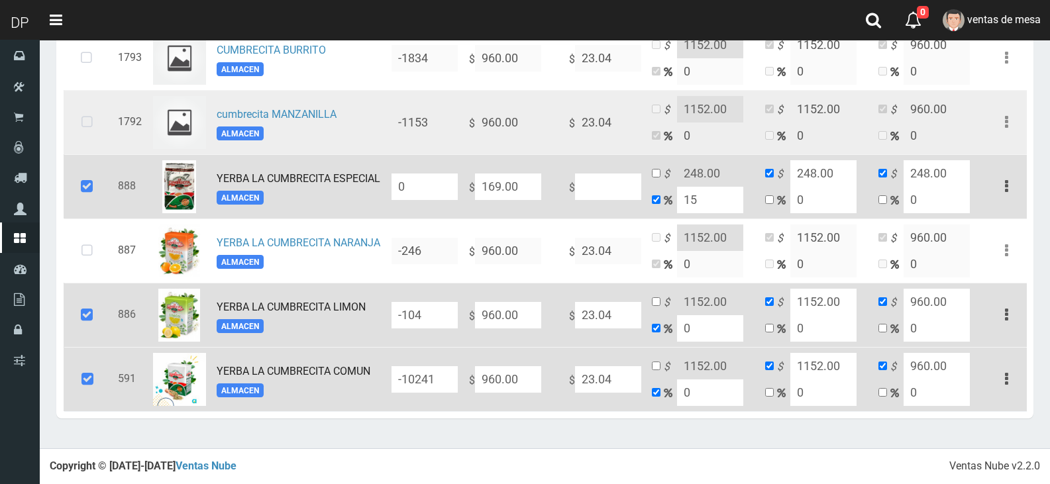
click at [76, 122] on icon at bounding box center [87, 123] width 35 height 44
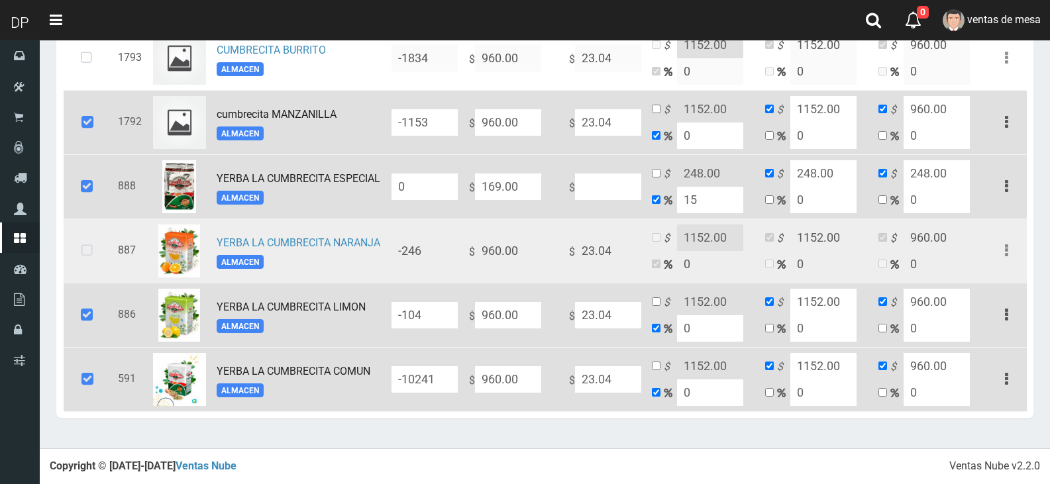
click at [87, 267] on icon at bounding box center [87, 251] width 35 height 44
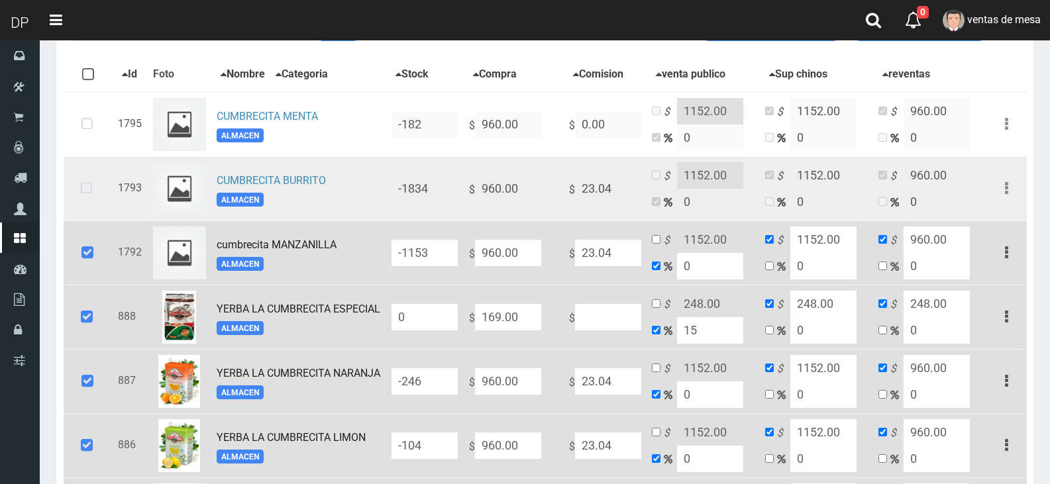
scroll to position [211, 0]
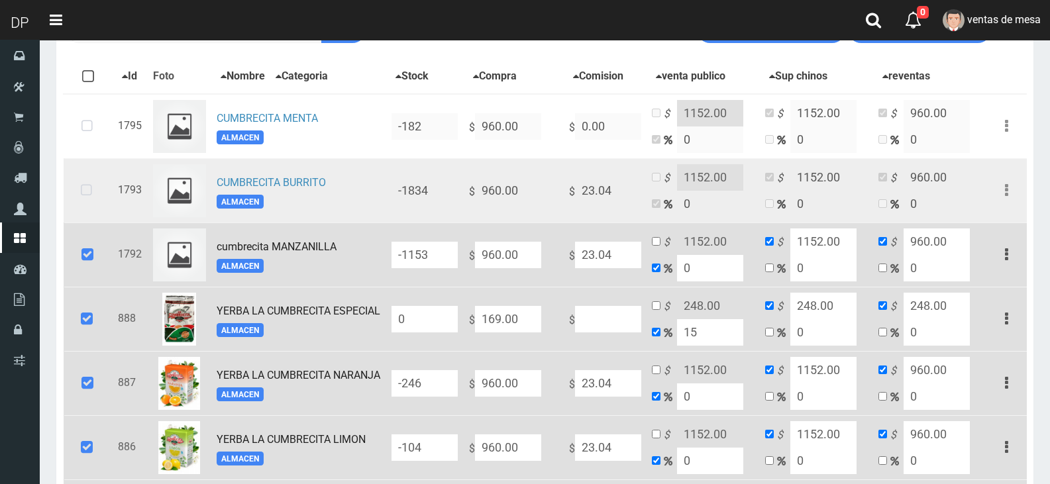
click at [88, 191] on icon at bounding box center [86, 191] width 35 height 44
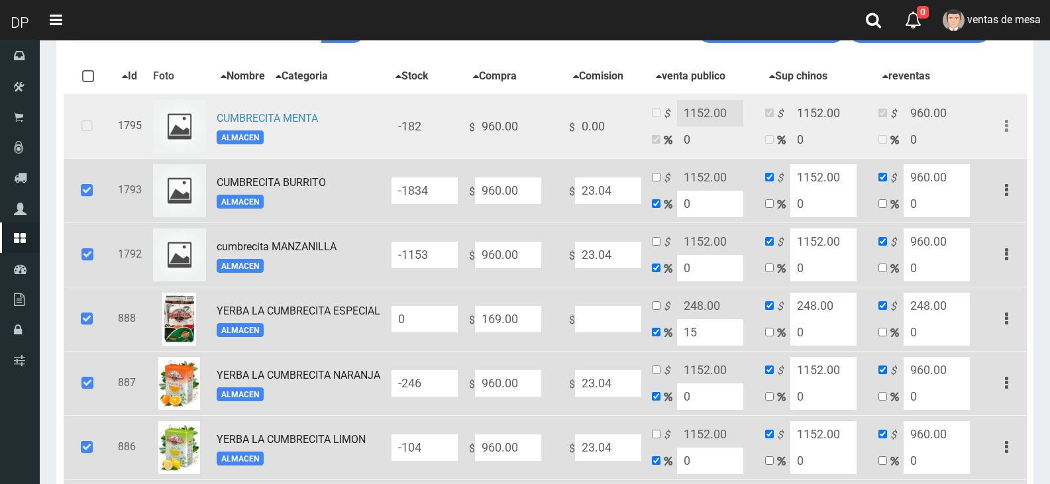
click at [89, 143] on icon at bounding box center [87, 127] width 35 height 44
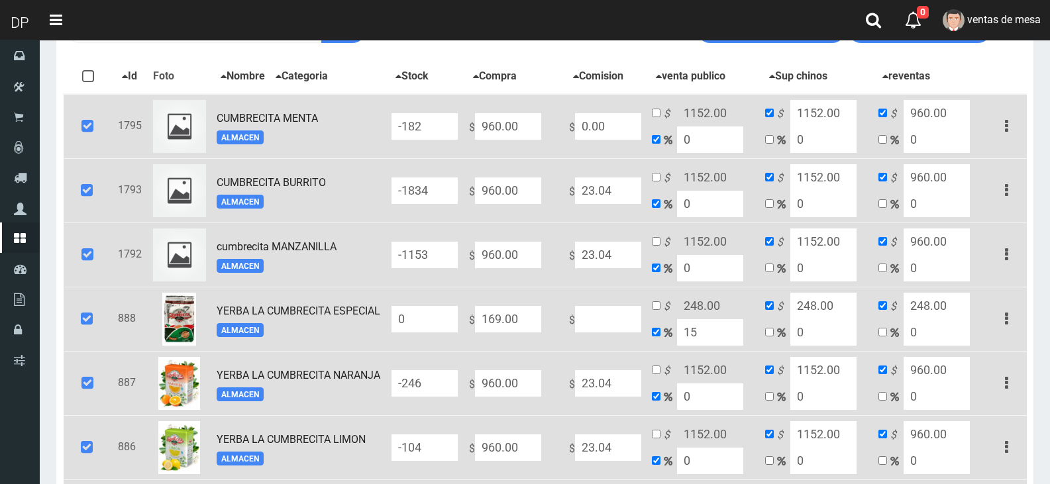
click at [78, 332] on icon at bounding box center [87, 319] width 36 height 44
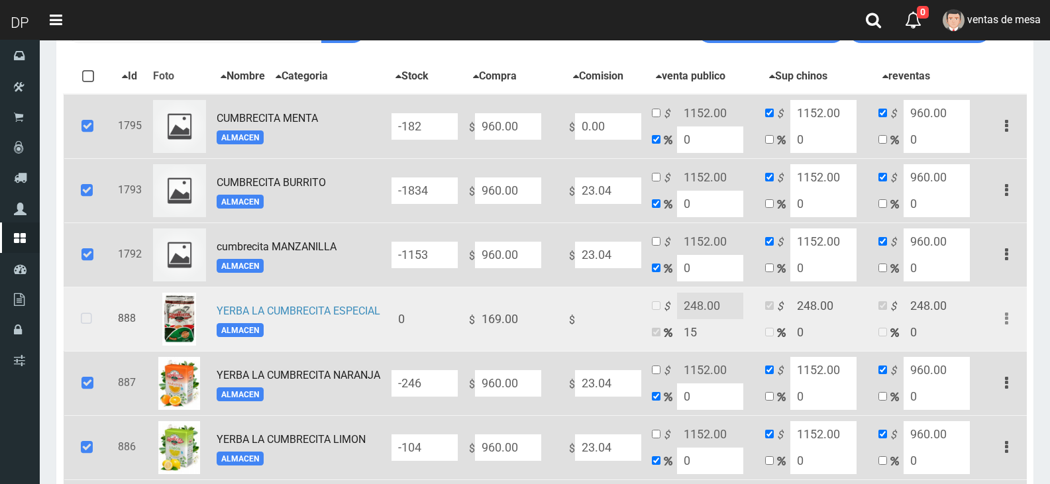
click at [80, 326] on icon at bounding box center [86, 319] width 35 height 44
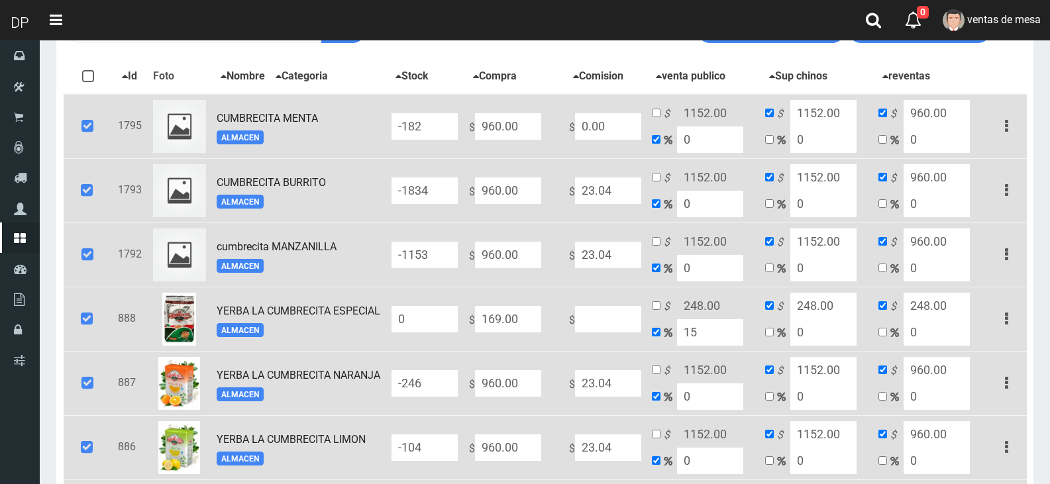
click at [451, 120] on input "-182" at bounding box center [424, 126] width 66 height 26
type input "0"
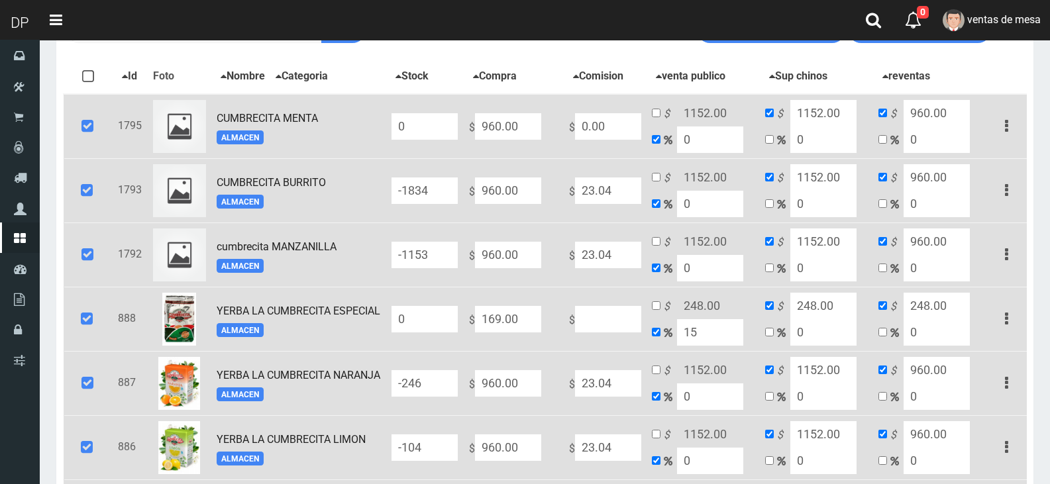
click at [446, 197] on input "-1834" at bounding box center [424, 190] width 66 height 26
click at [446, 196] on input "-1834" at bounding box center [424, 190] width 66 height 26
type input "0"
click at [449, 244] on input "-1153" at bounding box center [424, 255] width 66 height 26
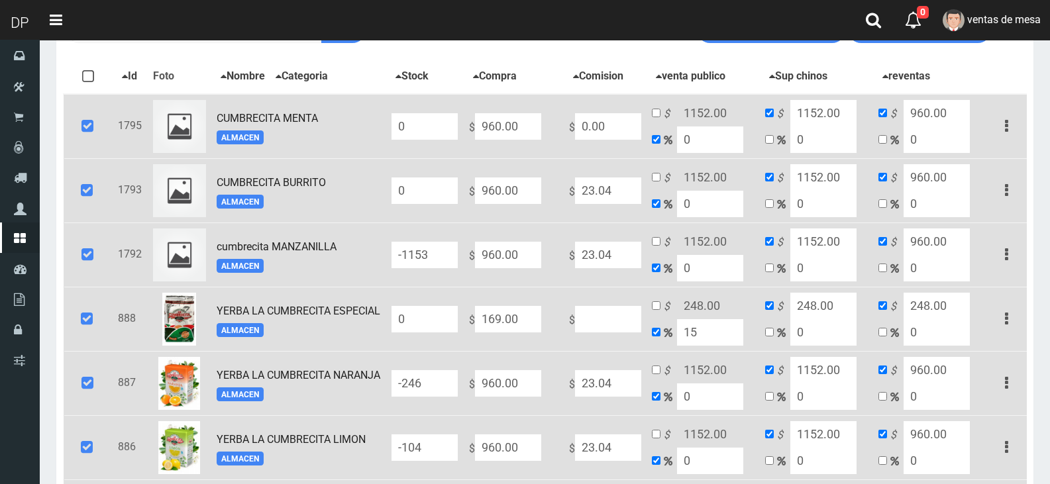
click at [449, 244] on input "-1153" at bounding box center [424, 255] width 66 height 26
click at [442, 262] on input "-0" at bounding box center [424, 255] width 66 height 26
click at [444, 262] on input "-0" at bounding box center [424, 255] width 66 height 26
drag, startPoint x: 444, startPoint y: 262, endPoint x: 440, endPoint y: 272, distance: 10.5
click at [445, 263] on input "-0" at bounding box center [424, 255] width 66 height 26
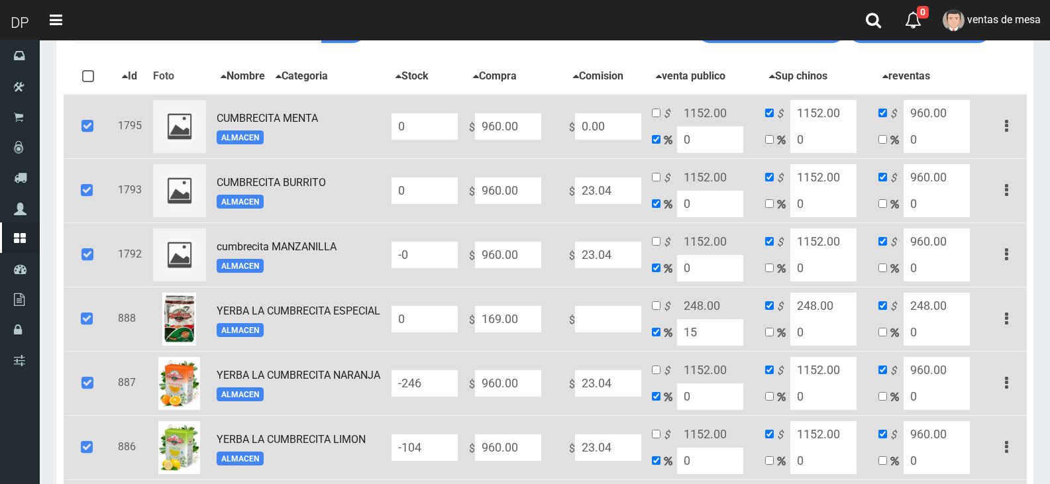
click at [445, 258] on input "-0" at bounding box center [424, 255] width 66 height 26
type input "0"
click at [440, 382] on input "-246" at bounding box center [424, 383] width 66 height 26
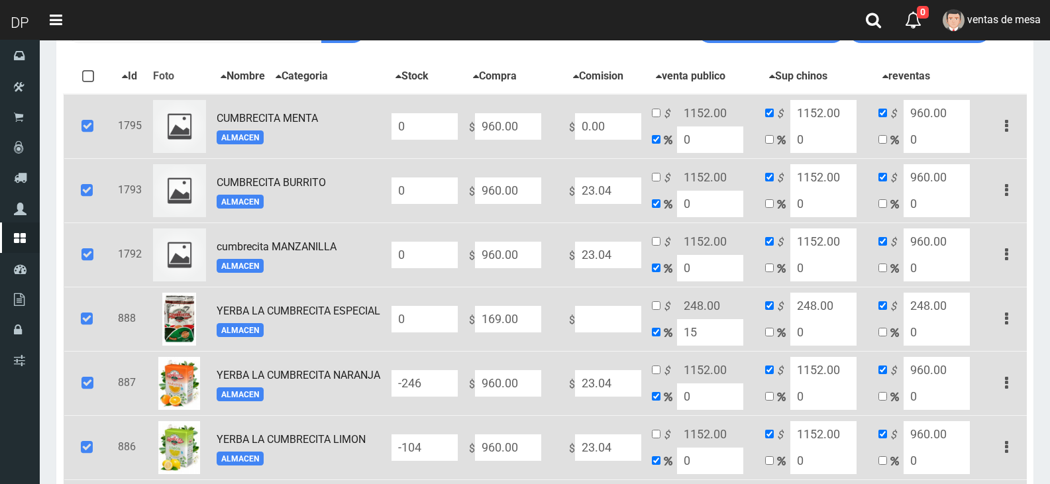
click at [440, 382] on input "-246" at bounding box center [424, 383] width 66 height 26
click at [441, 382] on input "-246" at bounding box center [424, 383] width 66 height 26
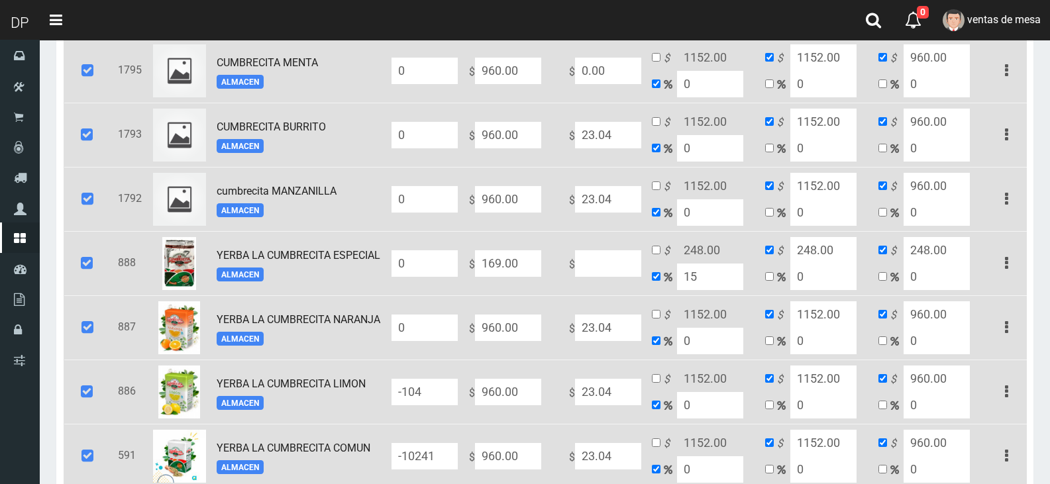
scroll to position [343, 0]
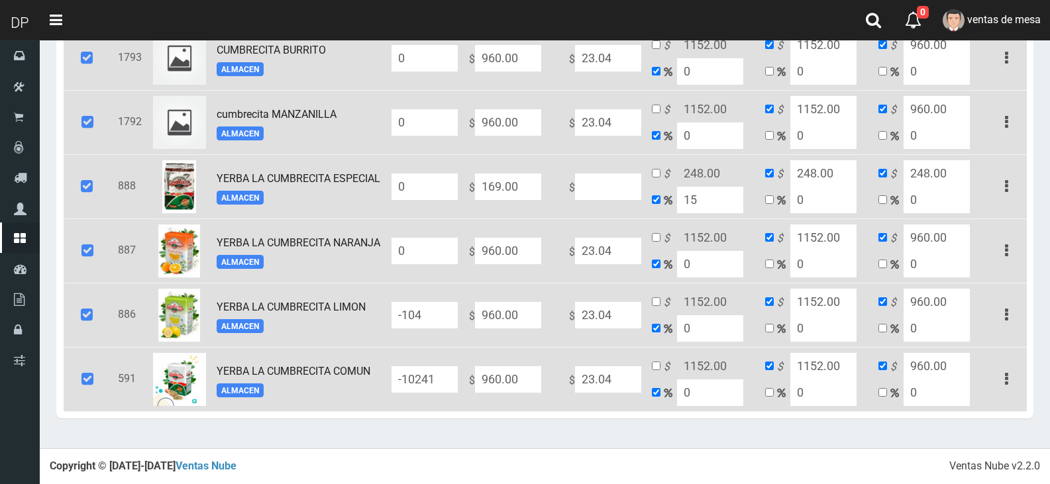
type input "0"
click at [442, 326] on input "-104" at bounding box center [424, 315] width 66 height 26
click at [443, 325] on input "-104" at bounding box center [424, 315] width 66 height 26
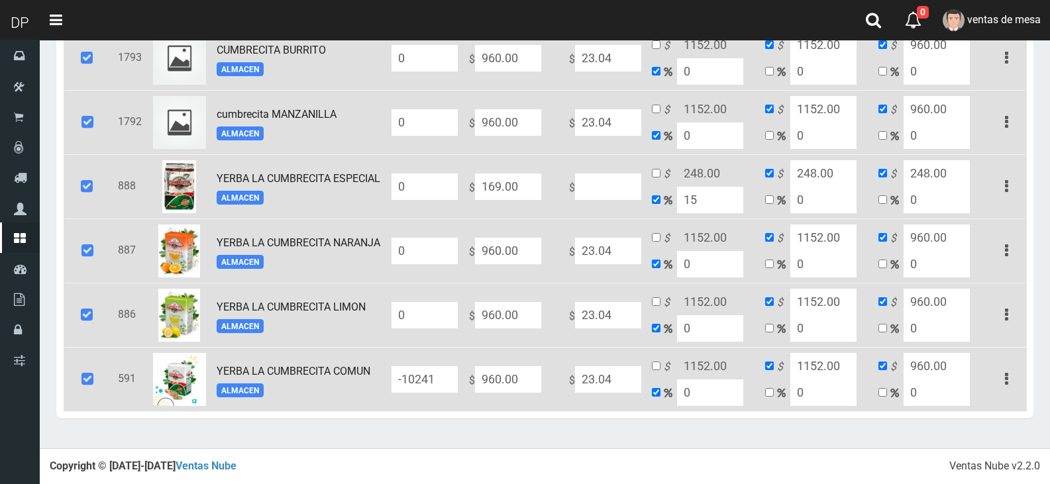
type input "0"
click at [461, 383] on td "-10241" at bounding box center [424, 379] width 77 height 64
click at [457, 382] on input "-10241" at bounding box center [424, 379] width 66 height 26
click at [456, 382] on input "-10241" at bounding box center [424, 379] width 66 height 26
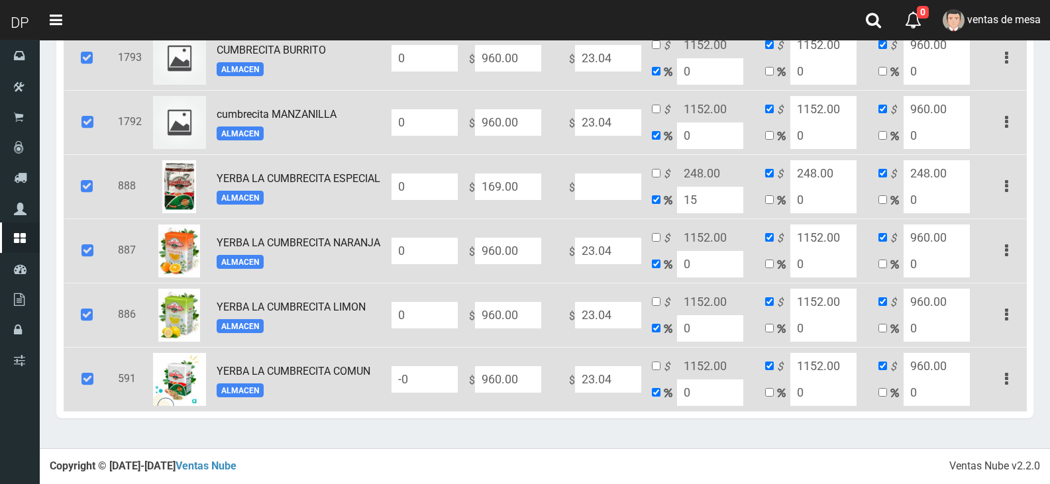
click at [456, 382] on input "-0" at bounding box center [424, 379] width 66 height 26
type input "0"
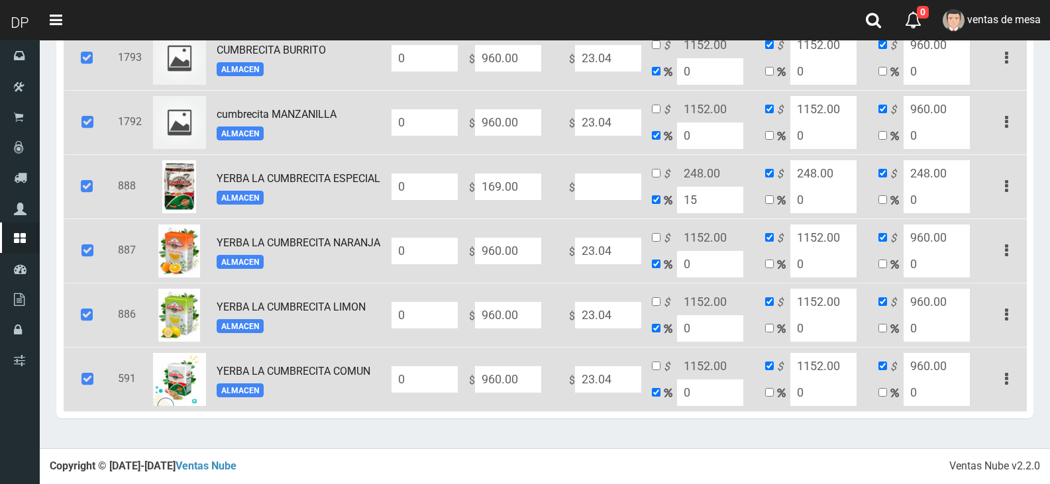
type input "950"
type input "95"
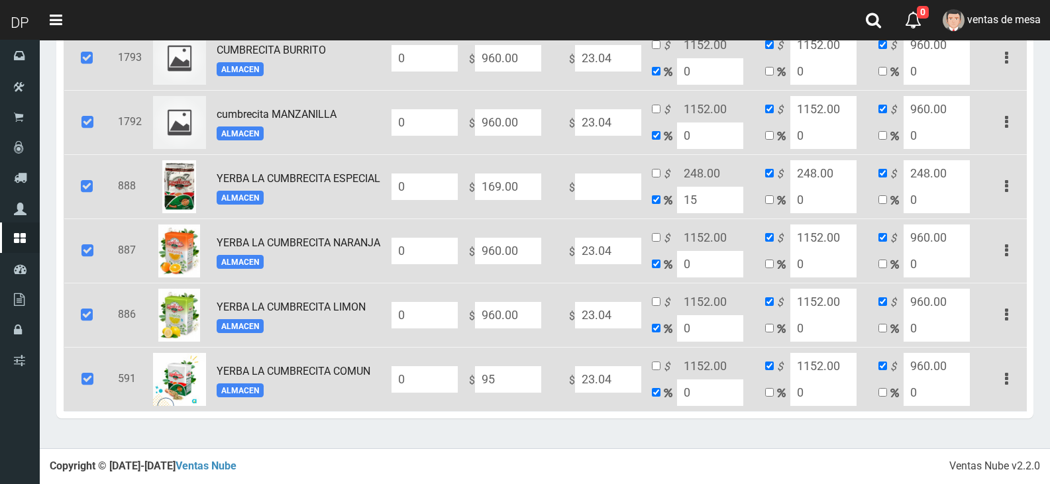
type input "95"
type input "950"
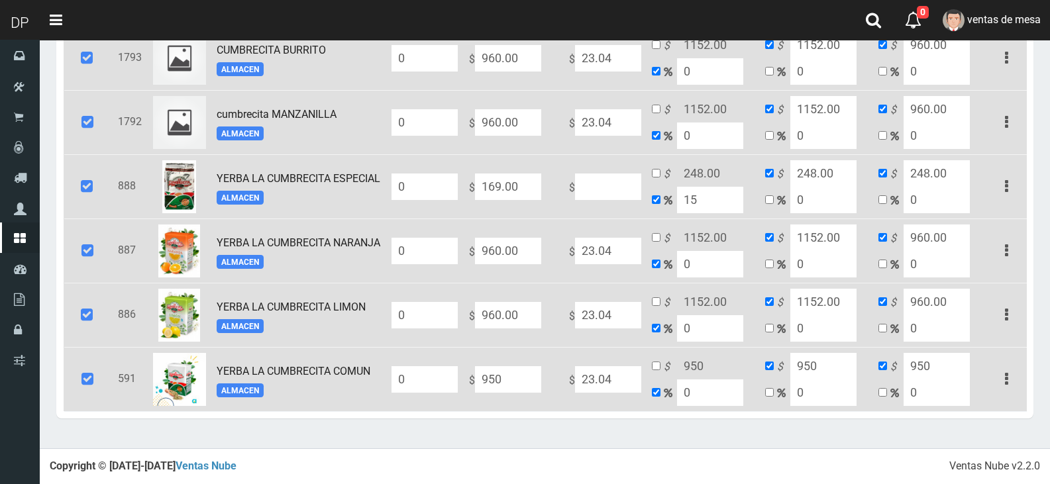
type input "950"
type input "95"
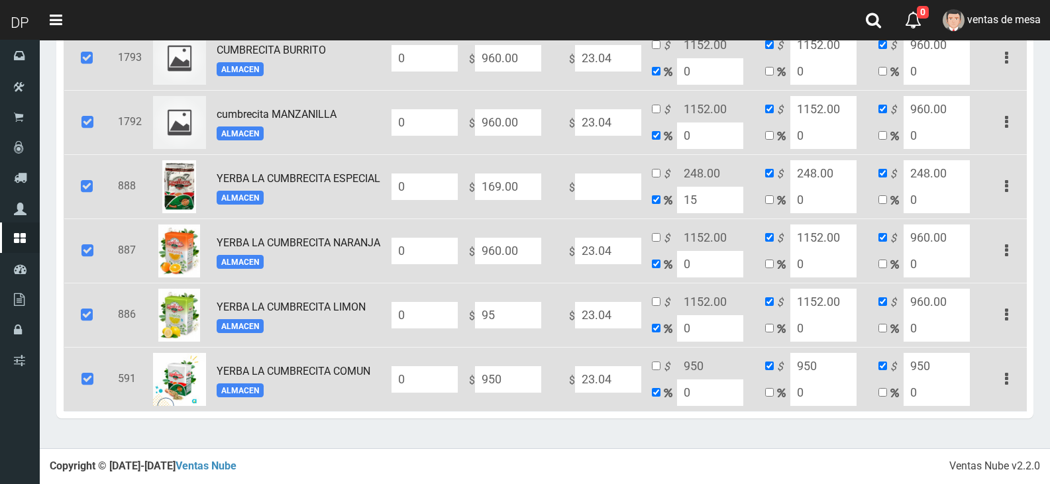
type input "95"
type input "950"
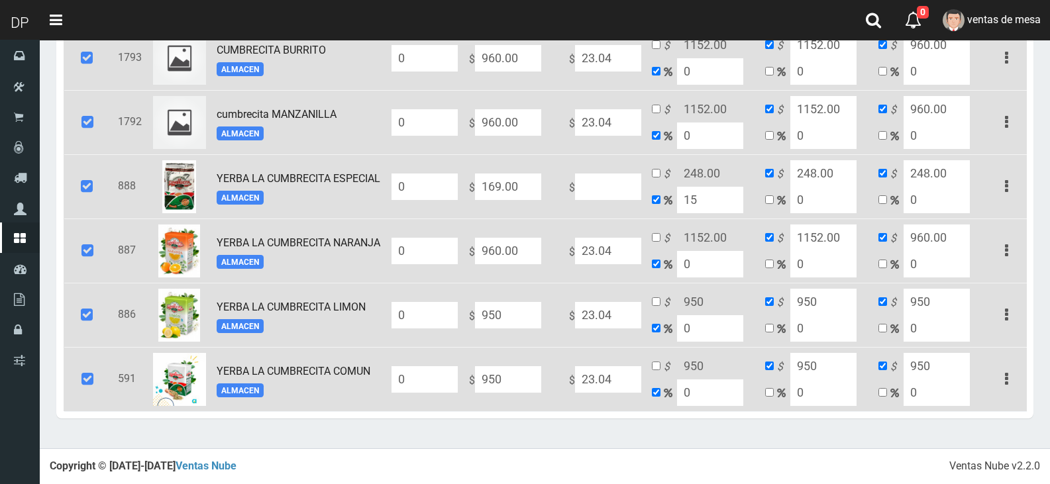
type input "950"
type input "95"
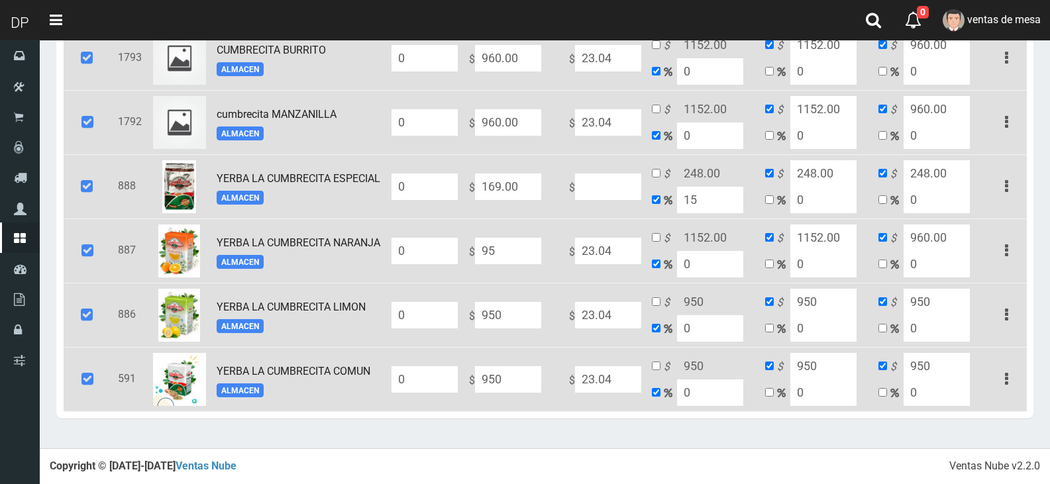
type input "95"
type input "950"
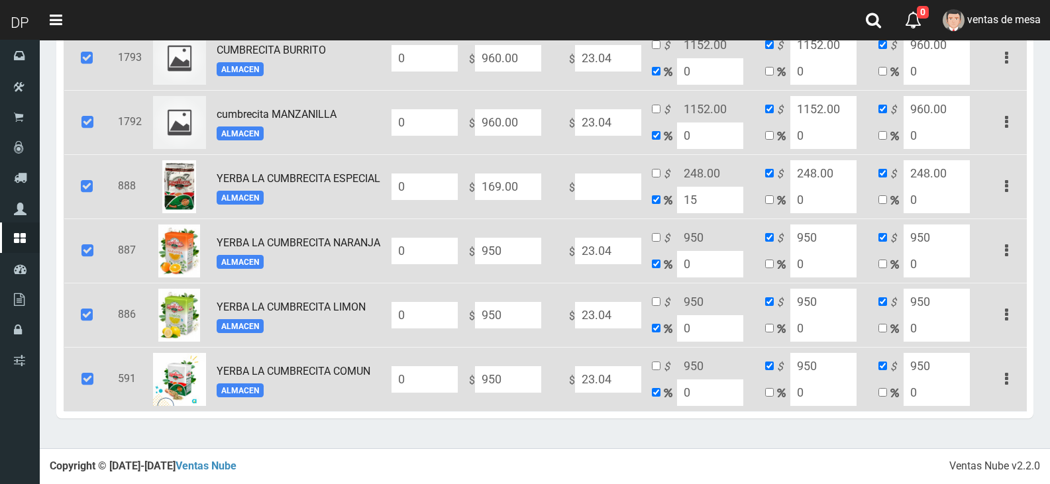
type input "950"
type input "95"
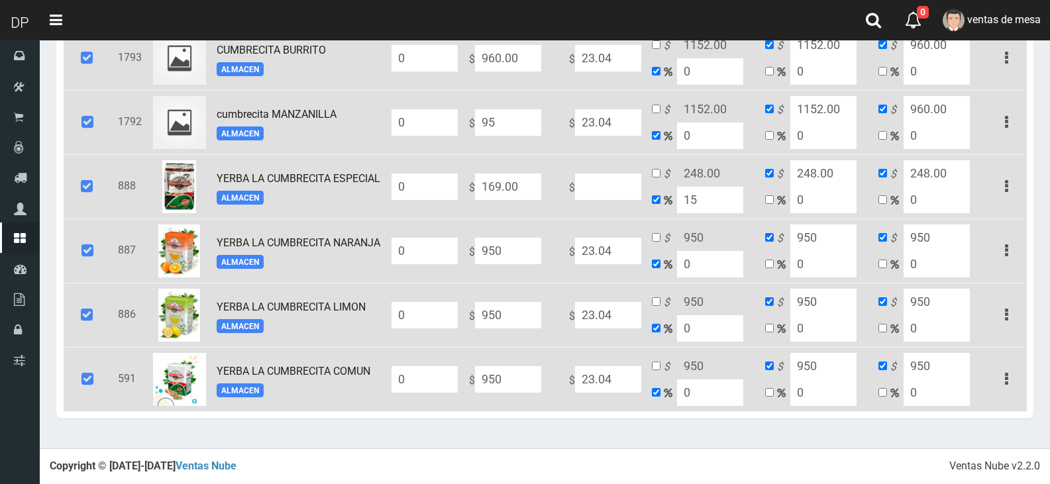
type input "95"
type input "950"
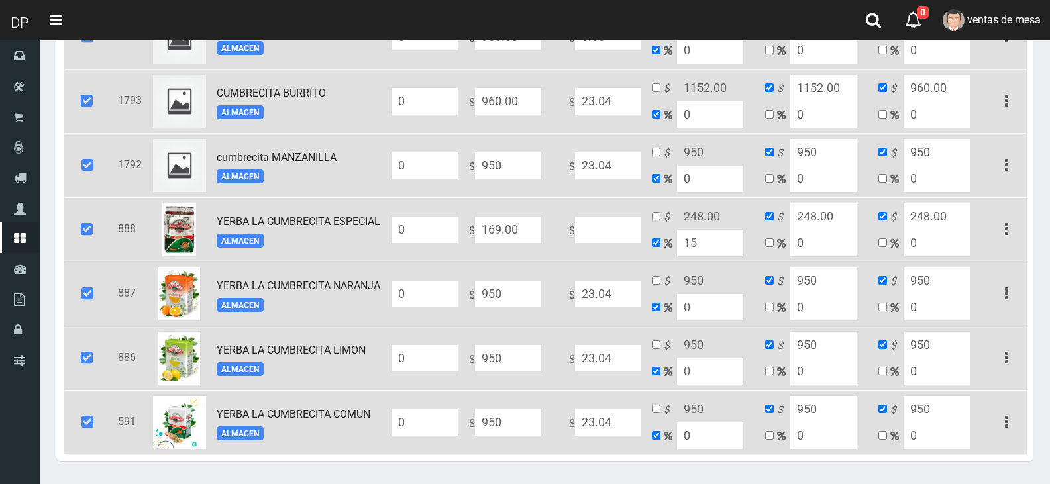
scroll to position [277, 0]
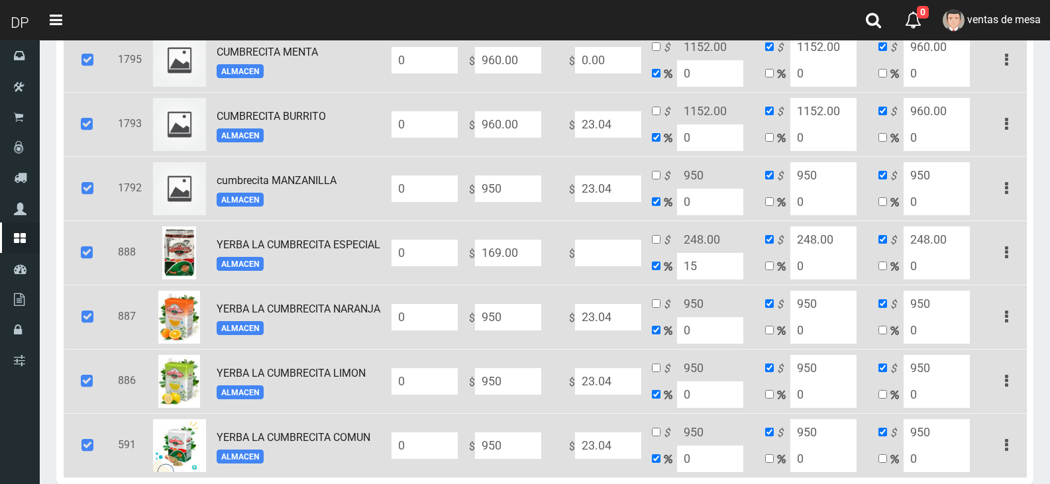
type input "950"
click at [508, 74] on input "960.00" at bounding box center [508, 60] width 66 height 26
click at [509, 74] on input "960.00" at bounding box center [508, 60] width 66 height 26
type input "960.0"
type input "960"
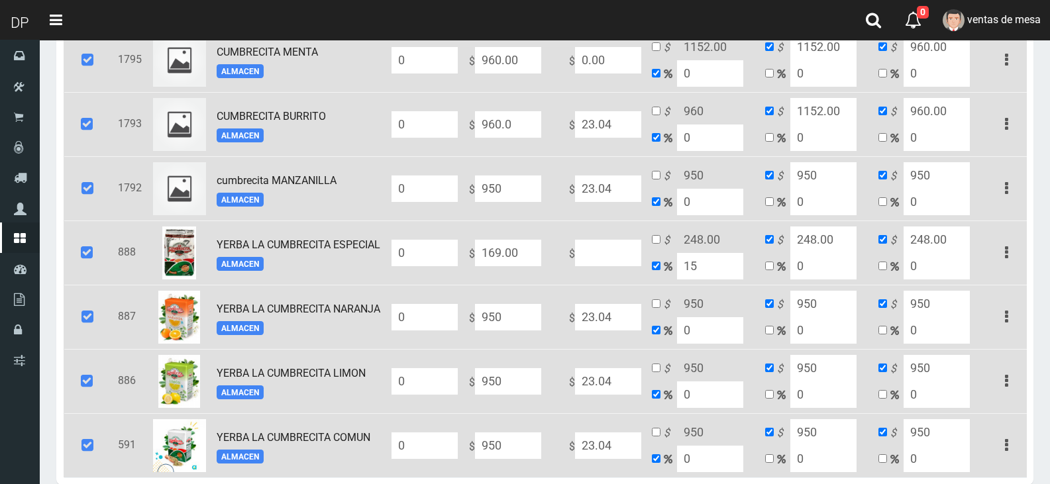
type input "960"
type input "0"
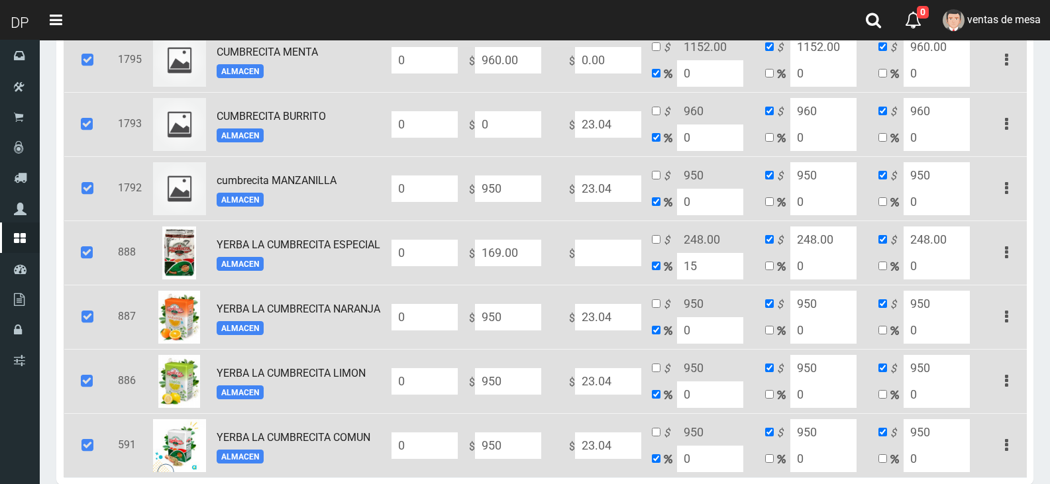
type input "0"
type input "950"
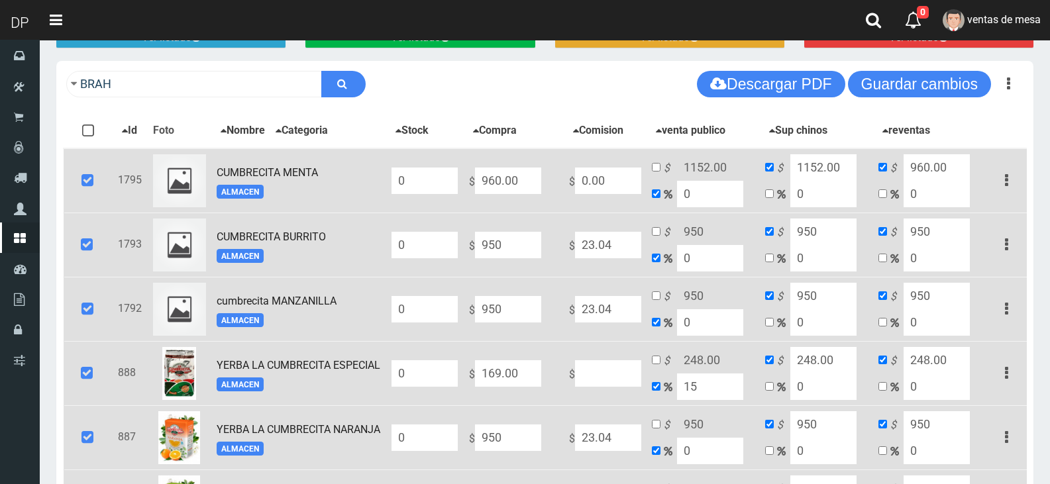
scroll to position [144, 0]
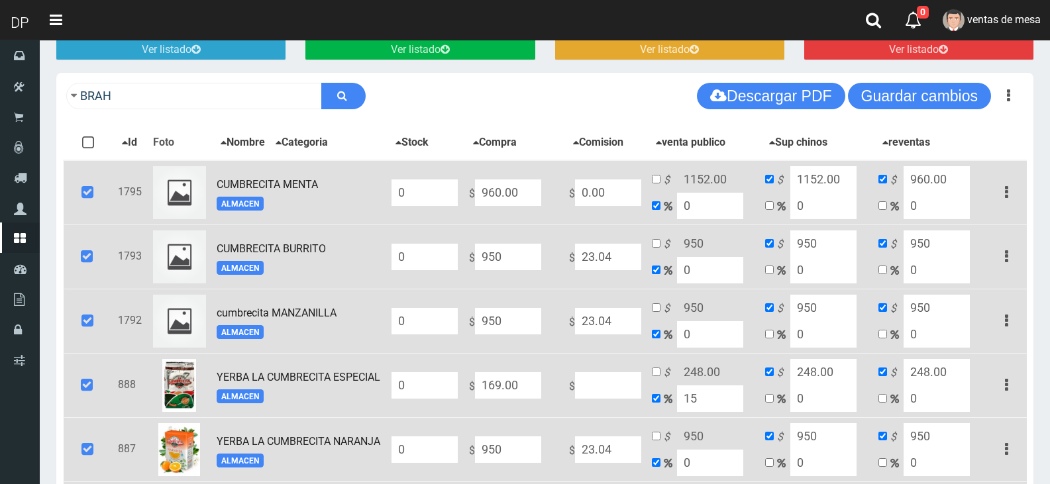
type input "950"
drag, startPoint x: 511, startPoint y: 195, endPoint x: 483, endPoint y: 193, distance: 27.9
click at [483, 193] on input "960.00" at bounding box center [508, 192] width 66 height 26
type input "950"
type input "90"
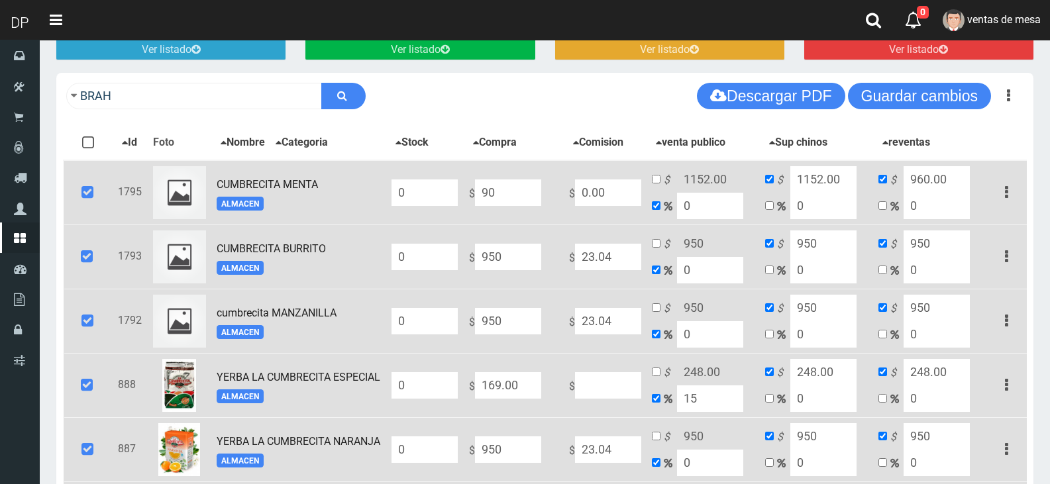
type input "90"
type input "950"
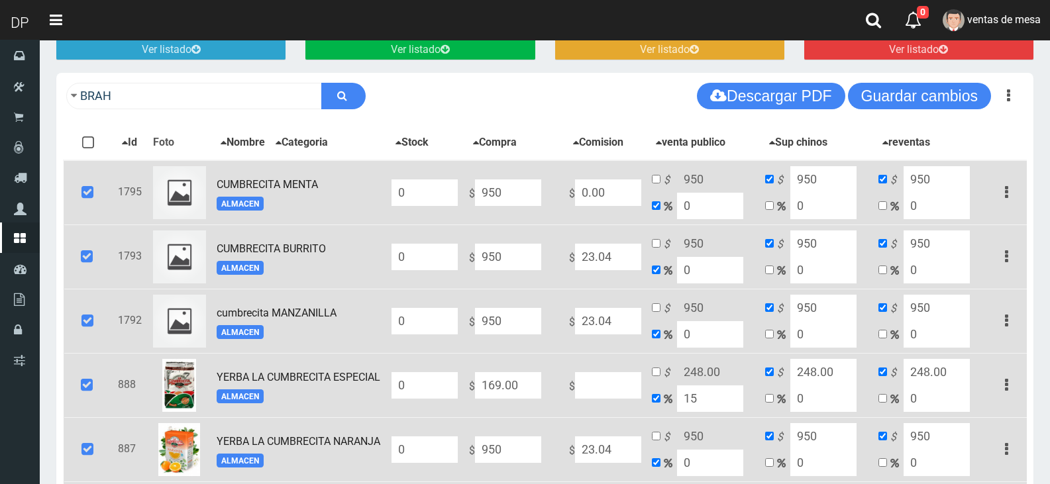
type input "950"
click at [519, 206] on input "169.00" at bounding box center [508, 192] width 66 height 26
type input "1"
type input "1.15"
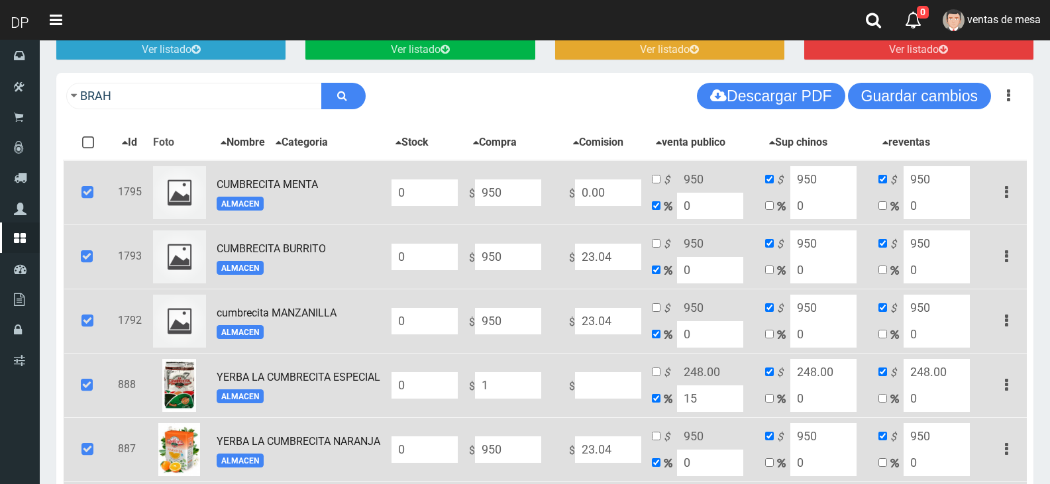
type input "1"
type input "11"
type input "12.65"
type input "11"
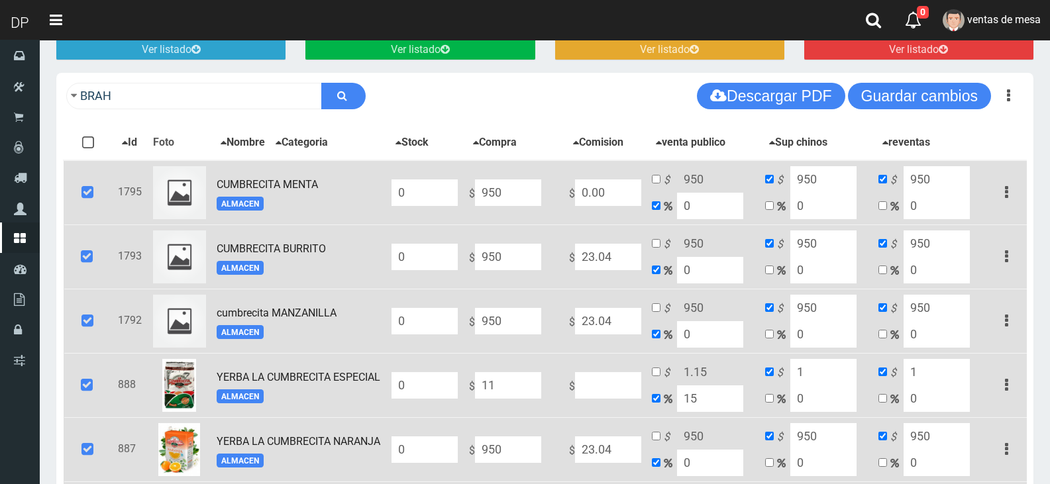
type input "11"
type input "114"
type input "131.1"
type input "114"
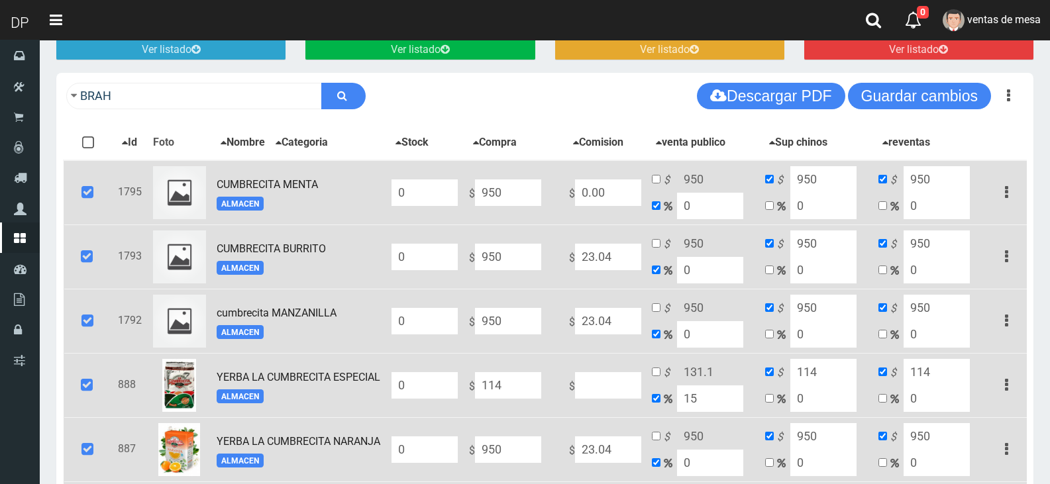
type input "1140"
type input "1311"
type input "1140"
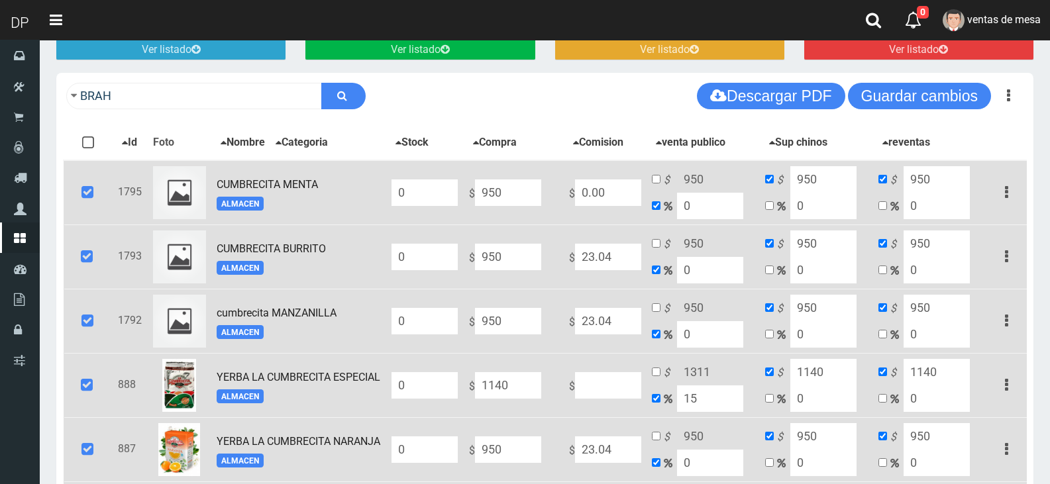
click at [666, 177] on icon "$" at bounding box center [670, 180] width 13 height 15
click at [656, 180] on input "checkbox" at bounding box center [656, 179] width 9 height 9
checkbox input "true"
checkbox input "false"
click at [657, 246] on input "checkbox" at bounding box center [656, 243] width 9 height 9
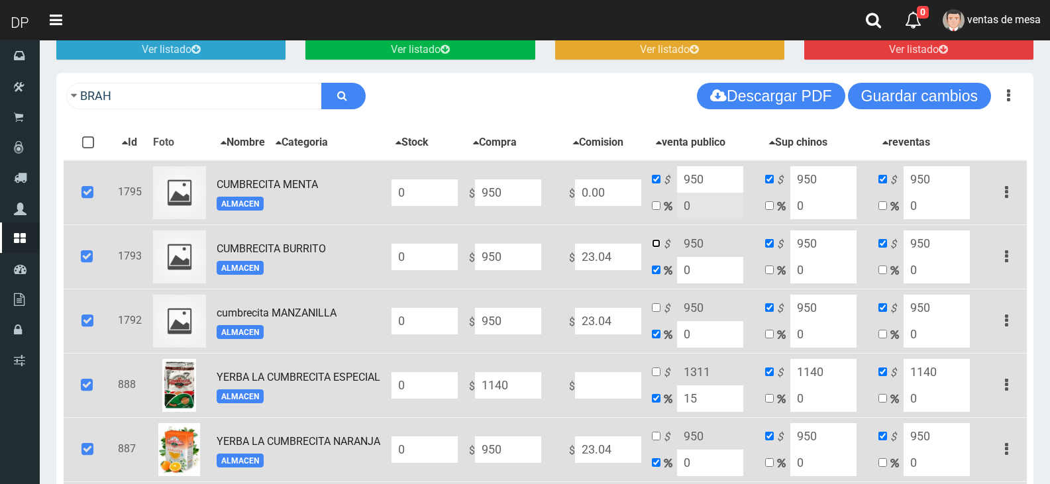
checkbox input "true"
checkbox input "false"
click at [660, 307] on input "checkbox" at bounding box center [656, 307] width 9 height 9
checkbox input "true"
checkbox input "false"
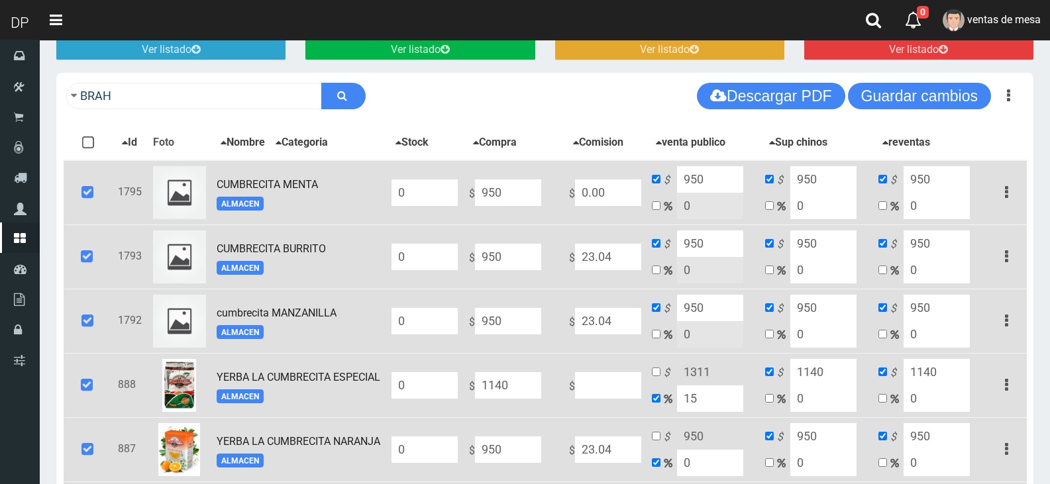
click at [690, 397] on input "15" at bounding box center [710, 398] width 66 height 26
click at [691, 397] on input "15" at bounding box center [710, 398] width 66 height 26
type input "0"
type input "1140"
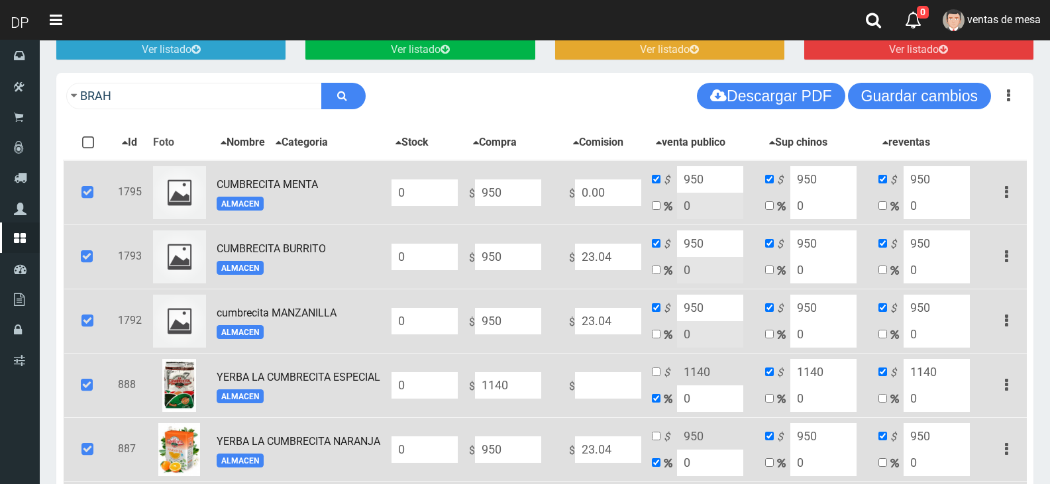
type input "0"
click at [659, 376] on td "$ 1140 0" at bounding box center [702, 385] width 113 height 64
click at [659, 430] on td "$ 950 0" at bounding box center [702, 449] width 113 height 64
drag, startPoint x: 660, startPoint y: 358, endPoint x: 660, endPoint y: 368, distance: 10.0
click at [660, 367] on td "$ 1140 0" at bounding box center [702, 385] width 113 height 64
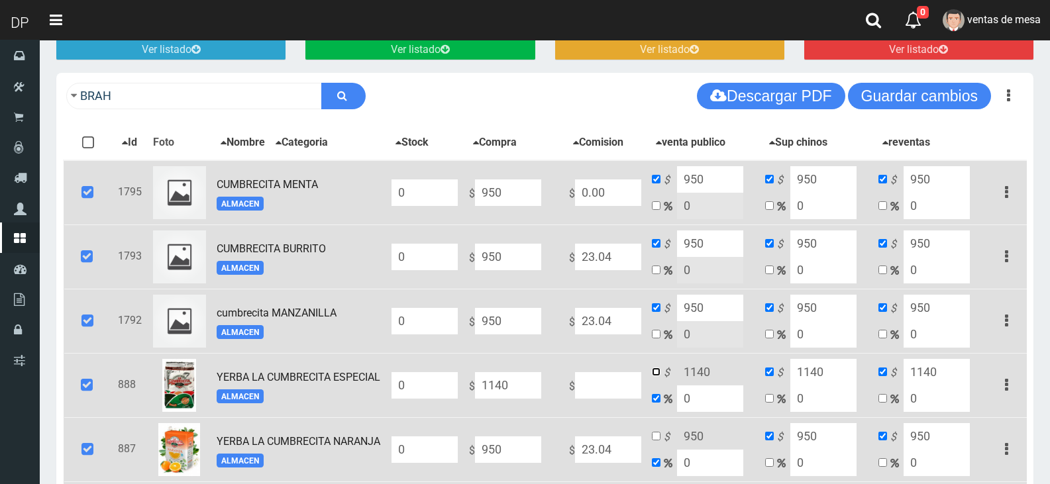
click at [659, 370] on input "checkbox" at bounding box center [656, 372] width 9 height 9
checkbox input "true"
checkbox input "false"
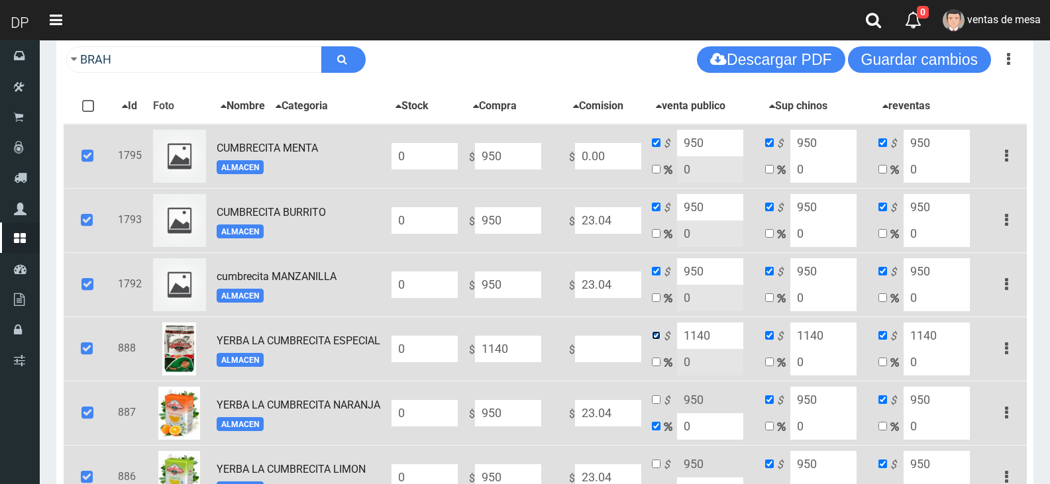
scroll to position [211, 0]
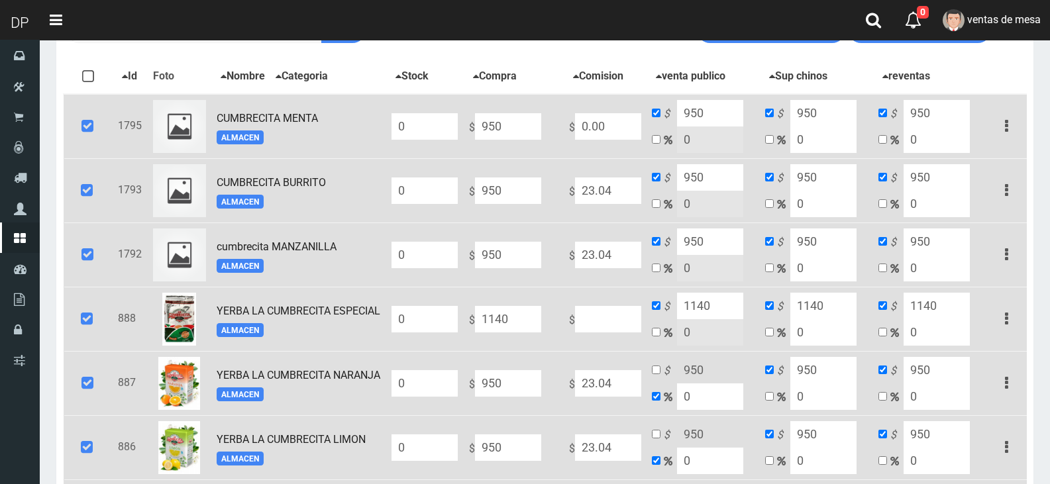
click at [660, 359] on td "$ 950 0" at bounding box center [702, 383] width 113 height 64
click at [659, 366] on input "checkbox" at bounding box center [656, 370] width 9 height 9
checkbox input "true"
checkbox input "false"
click at [658, 432] on input "checkbox" at bounding box center [656, 434] width 9 height 9
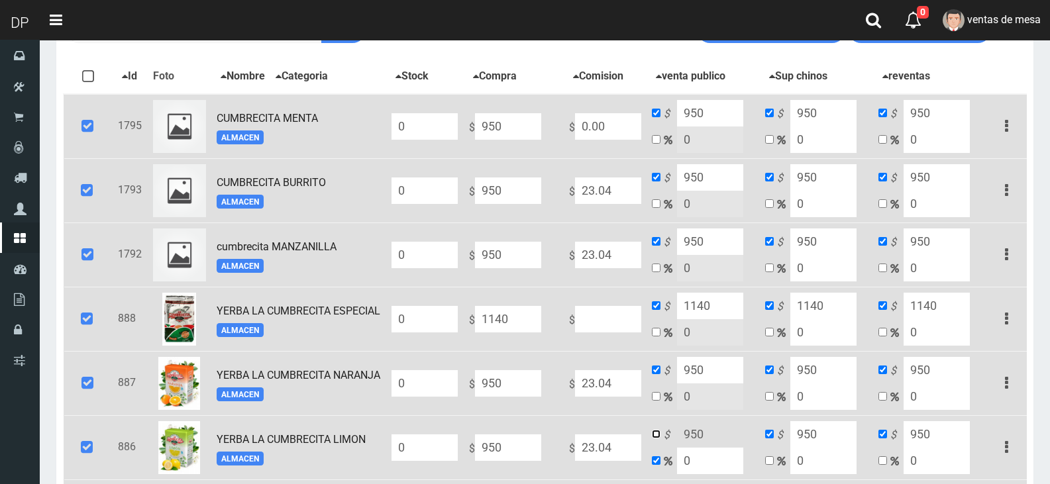
checkbox input "true"
checkbox input "false"
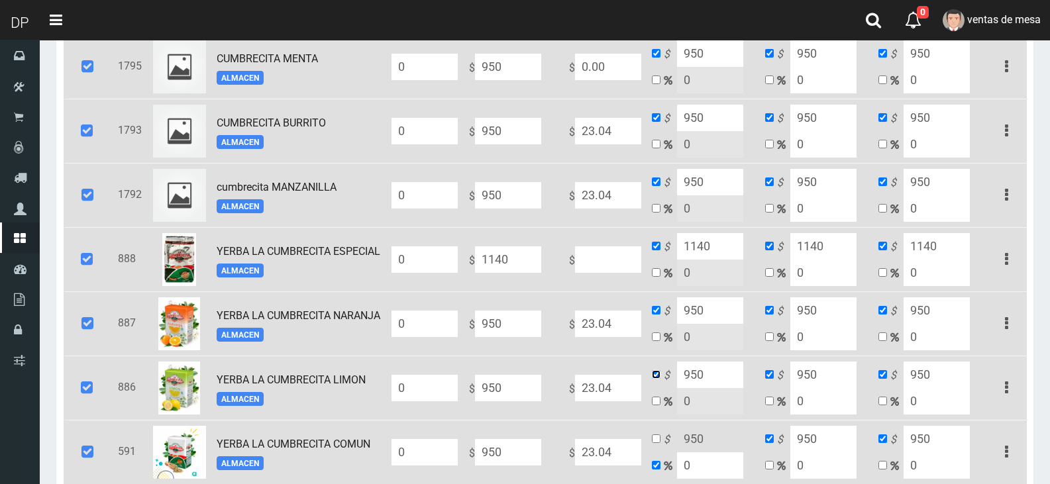
scroll to position [343, 0]
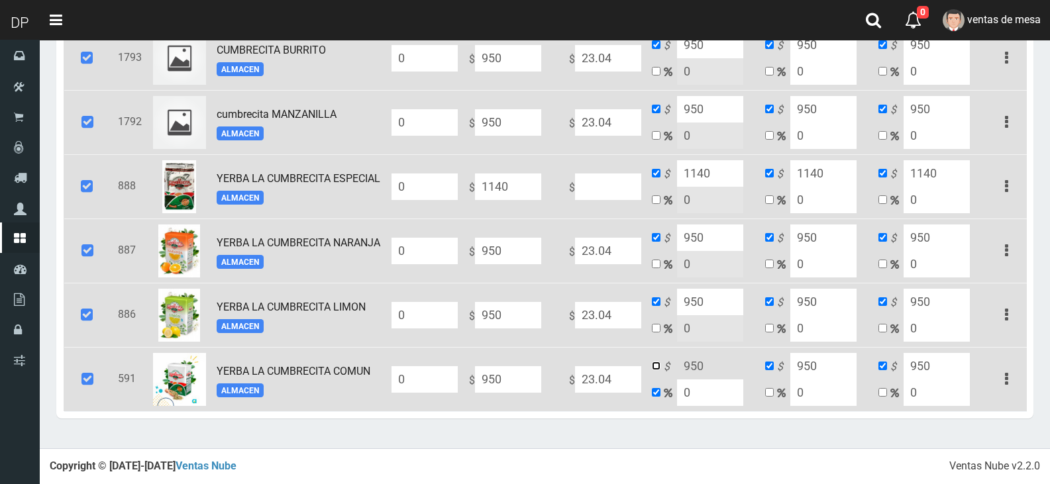
click at [660, 366] on input "checkbox" at bounding box center [656, 366] width 9 height 9
checkbox input "true"
checkbox input "false"
click at [683, 367] on input "950" at bounding box center [710, 366] width 66 height 26
click at [683, 366] on input "950" at bounding box center [710, 366] width 66 height 26
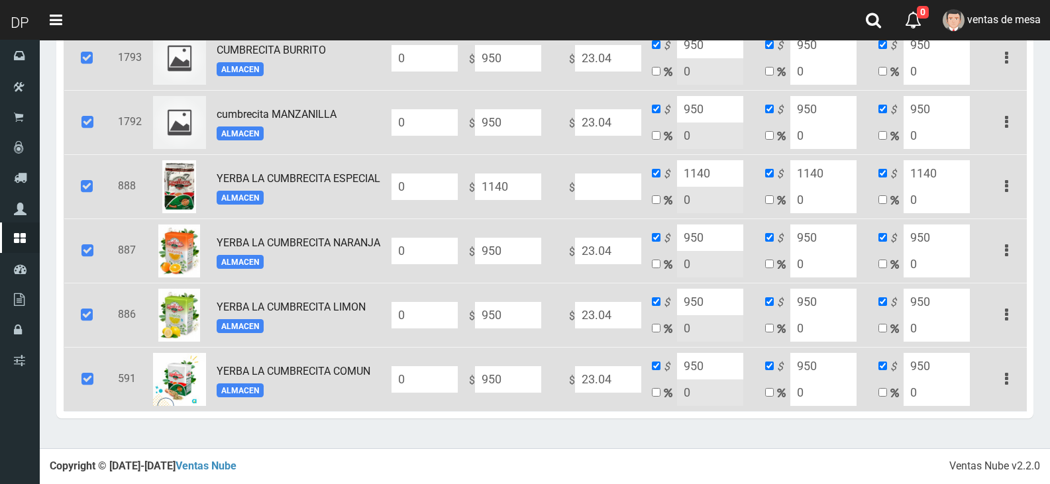
click at [683, 366] on input "950" at bounding box center [710, 366] width 66 height 26
click at [683, 366] on input "1180" at bounding box center [710, 366] width 66 height 26
type input "1180"
click at [840, 365] on input "950" at bounding box center [823, 366] width 66 height 26
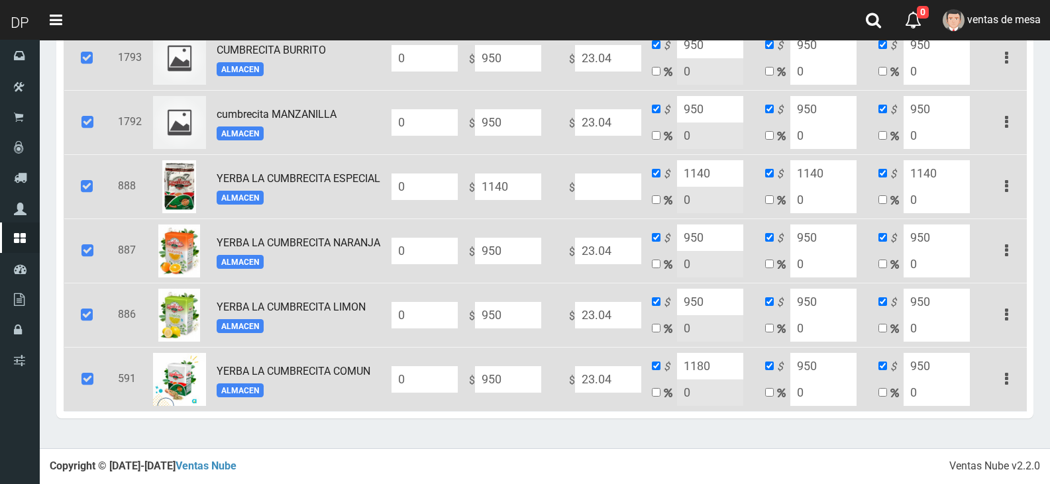
click at [840, 365] on input "950" at bounding box center [823, 366] width 66 height 26
paste input "118"
type input "1180"
click at [829, 309] on input "950" at bounding box center [823, 302] width 66 height 26
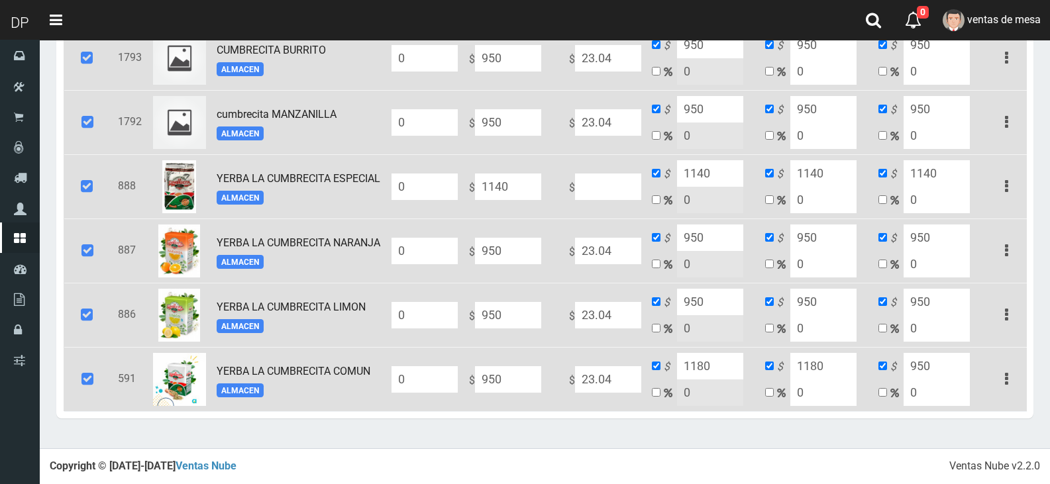
paste input "118"
type input "1180"
click at [722, 300] on input "950" at bounding box center [710, 302] width 66 height 26
paste input "118"
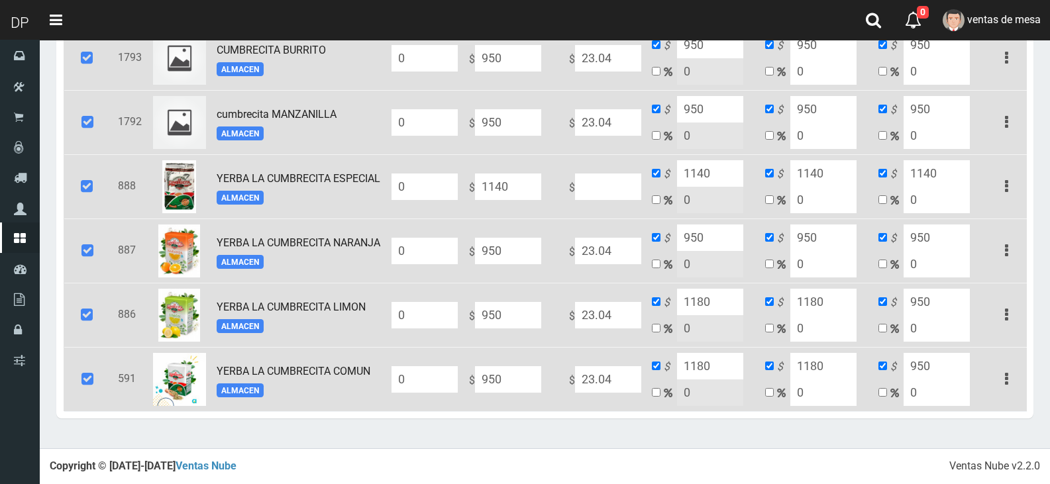
type input "1180"
click at [822, 238] on input "950" at bounding box center [823, 238] width 66 height 26
paste input "118"
type input "1180"
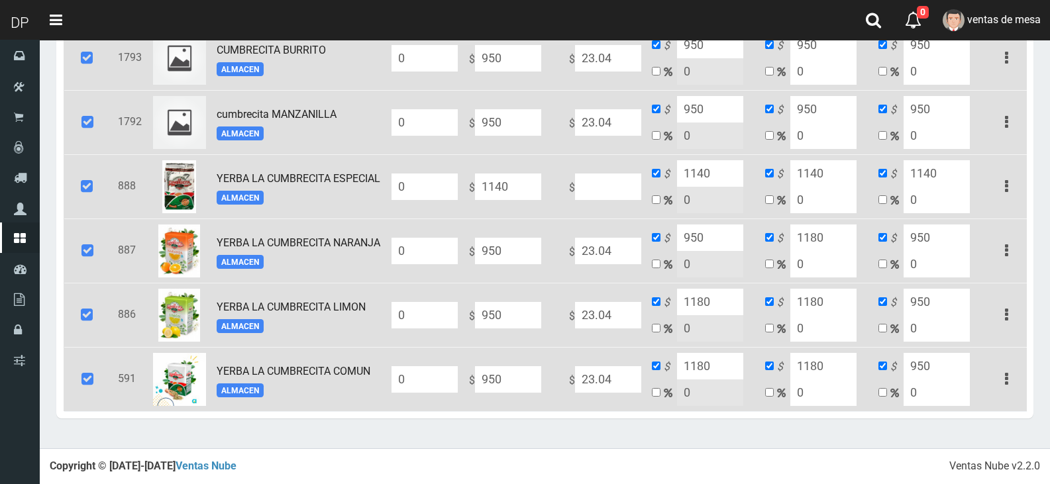
click at [737, 242] on input "950" at bounding box center [710, 238] width 66 height 26
paste input "118"
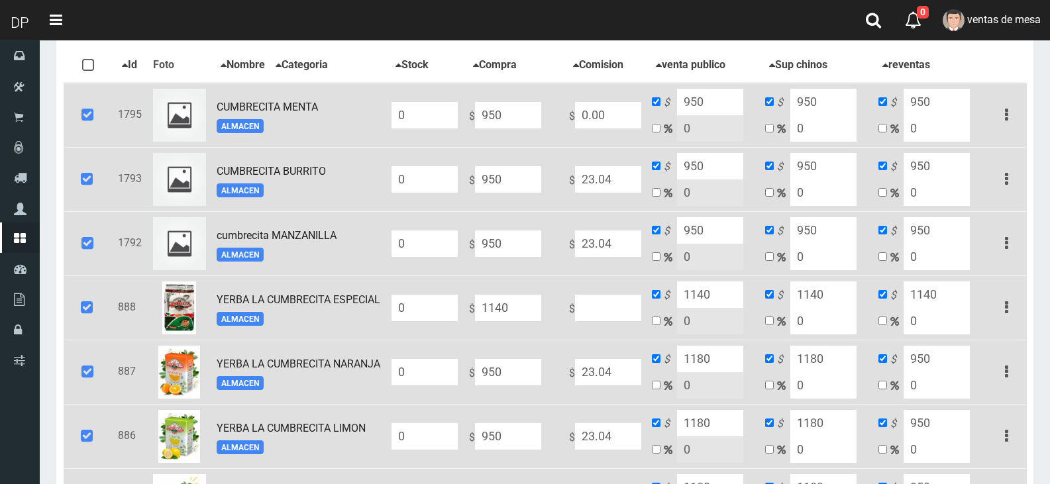
scroll to position [211, 0]
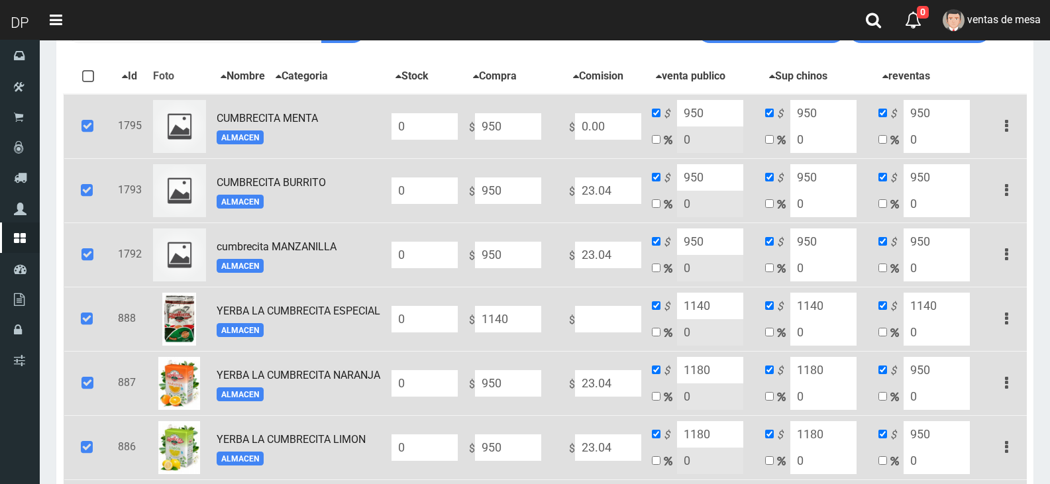
type input "1180"
click at [712, 252] on input "950" at bounding box center [710, 241] width 66 height 26
click at [713, 254] on input "950" at bounding box center [710, 241] width 66 height 26
paste input "118"
type input "1180"
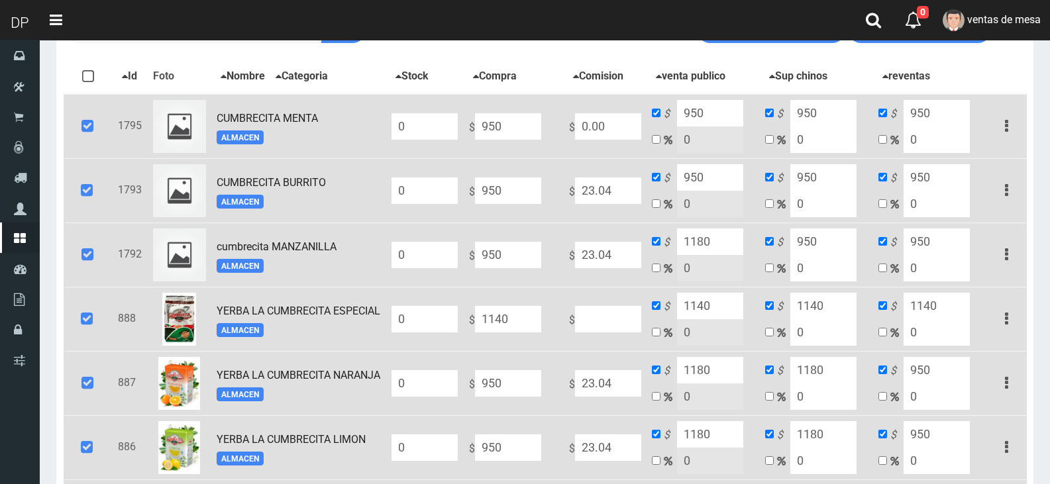
click at [718, 176] on input "950" at bounding box center [710, 177] width 66 height 26
click at [719, 175] on input "950" at bounding box center [710, 177] width 66 height 26
paste input "118"
type input "1180"
click at [715, 110] on input "950" at bounding box center [710, 113] width 66 height 26
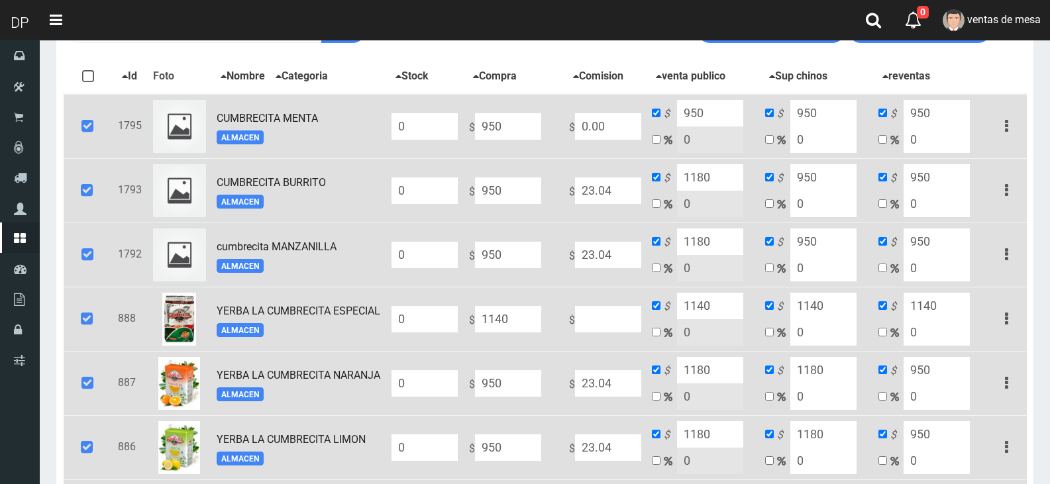
click at [715, 110] on input "950" at bounding box center [710, 113] width 66 height 26
paste input "118"
type input "1180"
click at [832, 114] on input "950" at bounding box center [823, 113] width 66 height 26
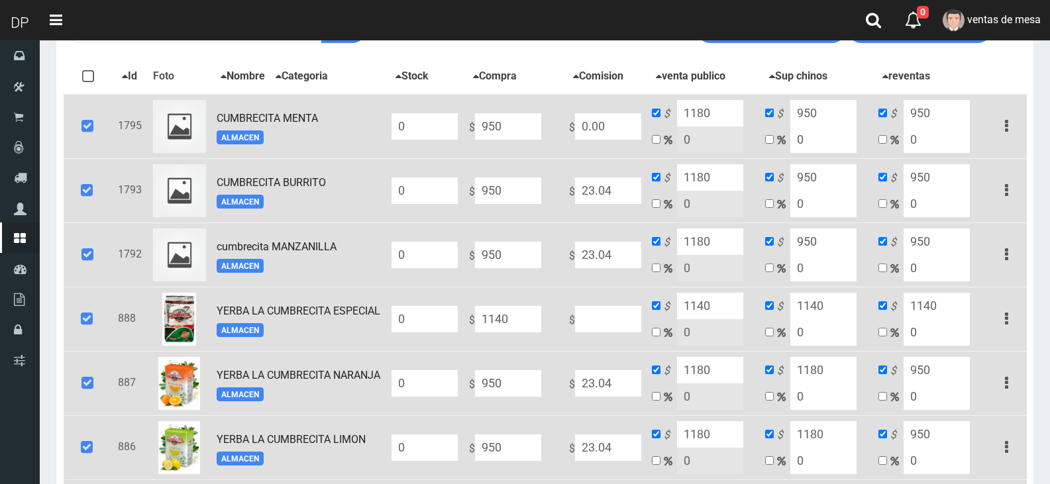
paste input "118"
type input "1180"
click at [839, 187] on input "950" at bounding box center [823, 177] width 66 height 26
paste input "118"
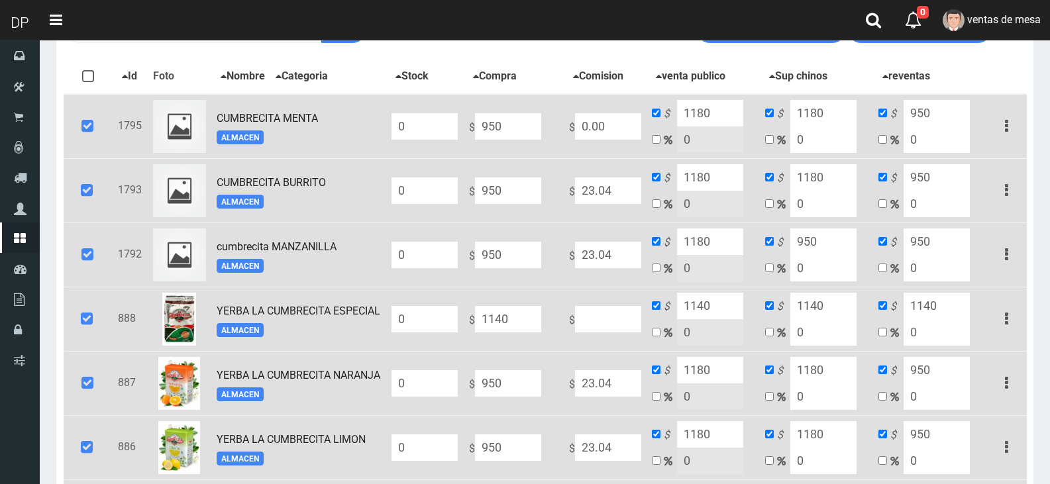
type input "1180"
click at [836, 240] on input "950" at bounding box center [823, 241] width 66 height 26
paste input "118"
type input "1180"
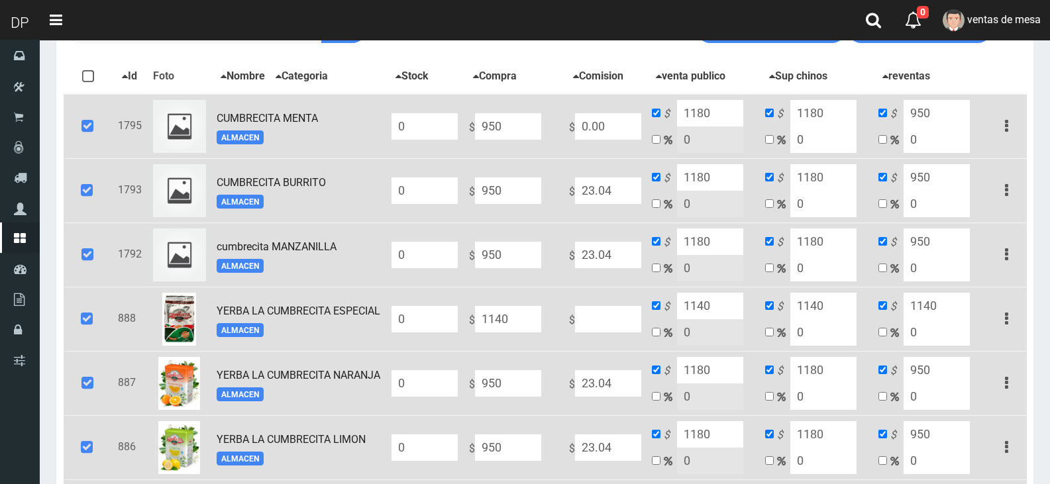
click at [696, 303] on input "1140" at bounding box center [710, 306] width 66 height 26
type input "1400"
click at [818, 303] on input "1140" at bounding box center [823, 306] width 66 height 26
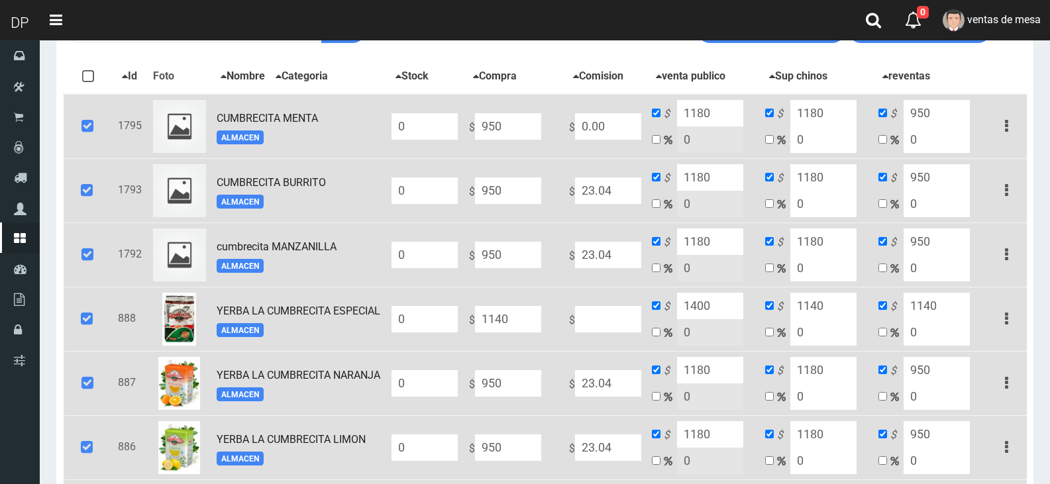
click at [818, 303] on input "1140" at bounding box center [823, 306] width 66 height 26
type input "1400"
click at [960, 307] on input "1140" at bounding box center [936, 306] width 66 height 26
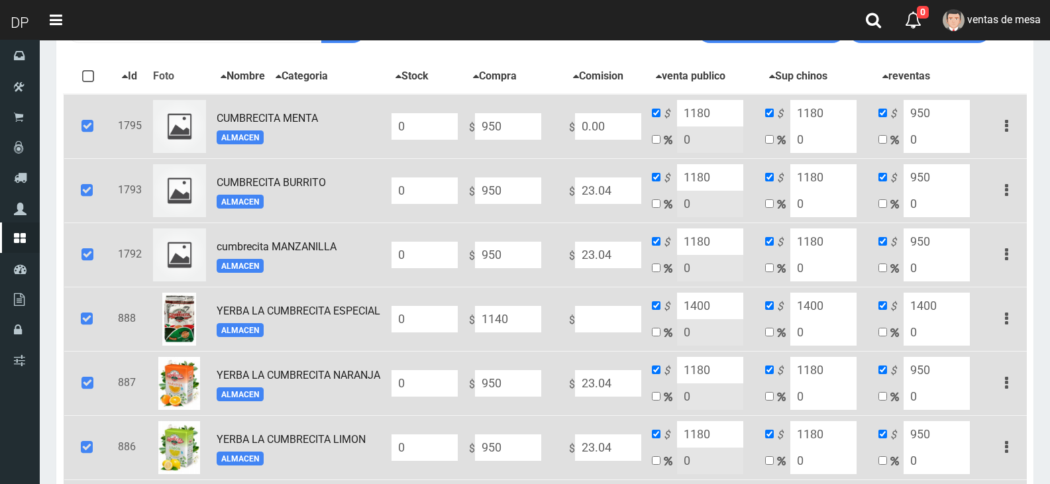
type input "1400"
click at [937, 111] on input "950" at bounding box center [936, 113] width 66 height 26
paste input "118"
type input "1180"
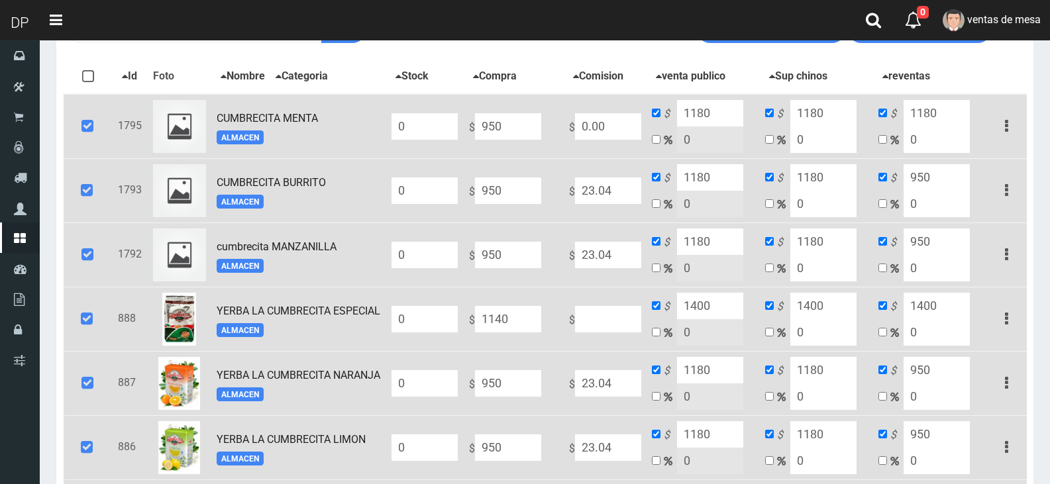
click at [934, 175] on input "950" at bounding box center [936, 177] width 66 height 26
paste input "118"
type input "1180"
click at [944, 235] on input "950" at bounding box center [936, 241] width 66 height 26
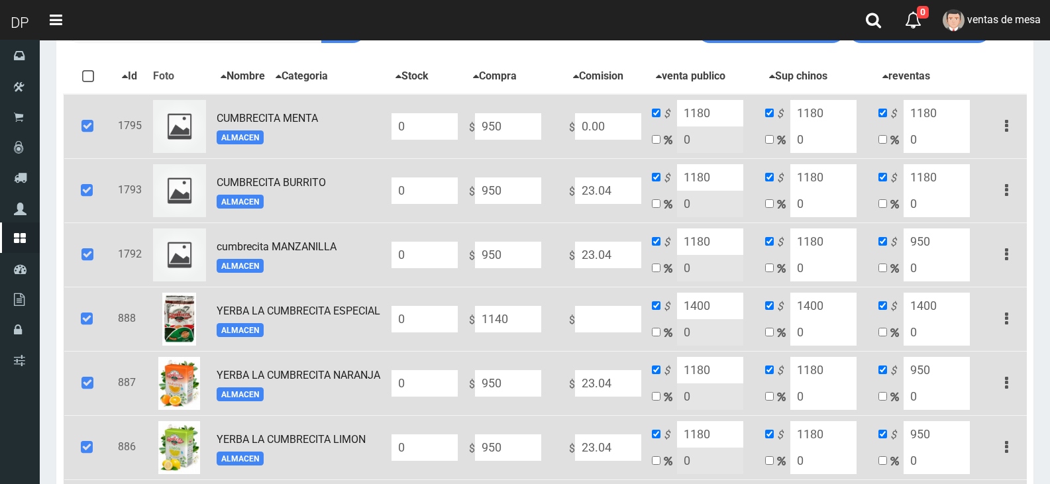
click at [944, 235] on input "950" at bounding box center [936, 241] width 66 height 26
paste input "118"
type input "1180"
click at [950, 378] on input "950" at bounding box center [936, 370] width 66 height 26
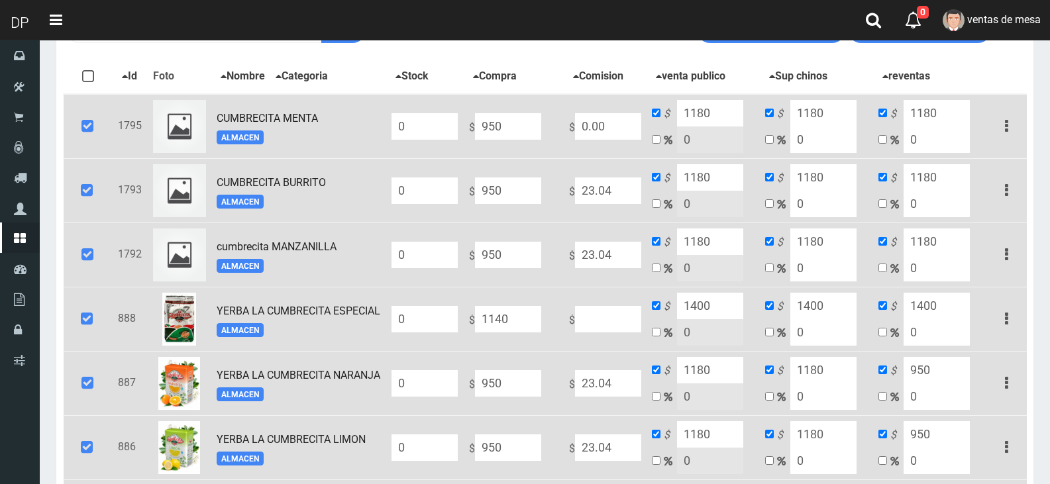
paste input "118"
type input "1180"
click at [948, 436] on input "950" at bounding box center [936, 434] width 66 height 26
paste input "118"
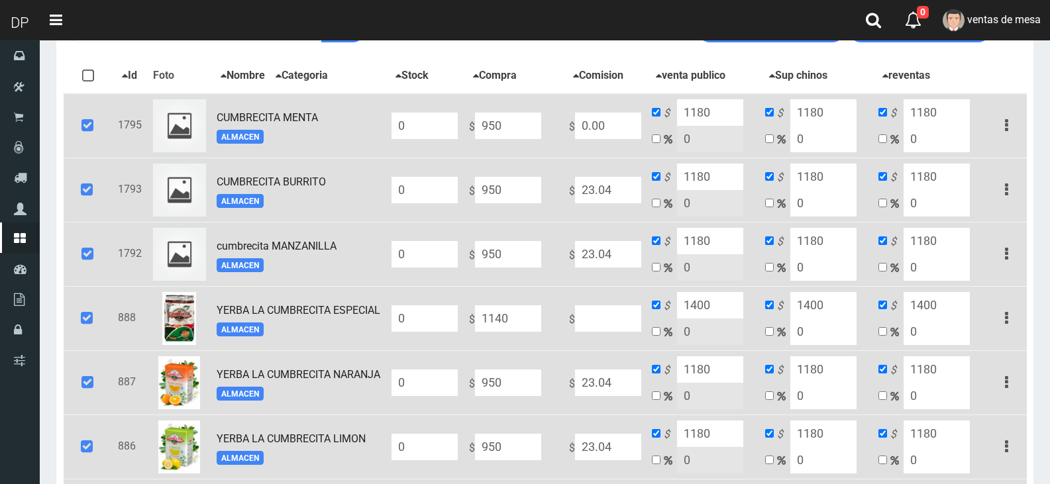
scroll to position [343, 0]
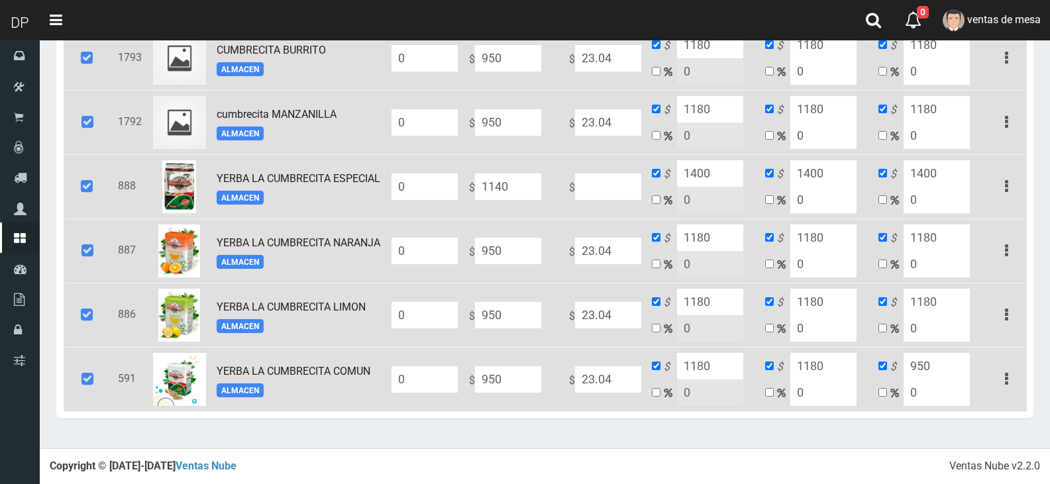
type input "1180"
click at [947, 353] on input "950" at bounding box center [936, 366] width 66 height 26
paste input "118"
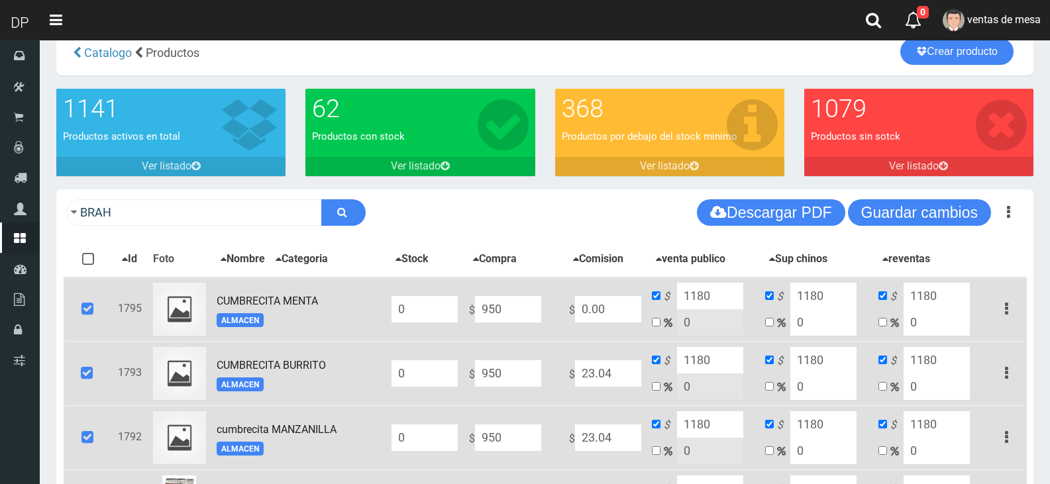
scroll to position [12, 0]
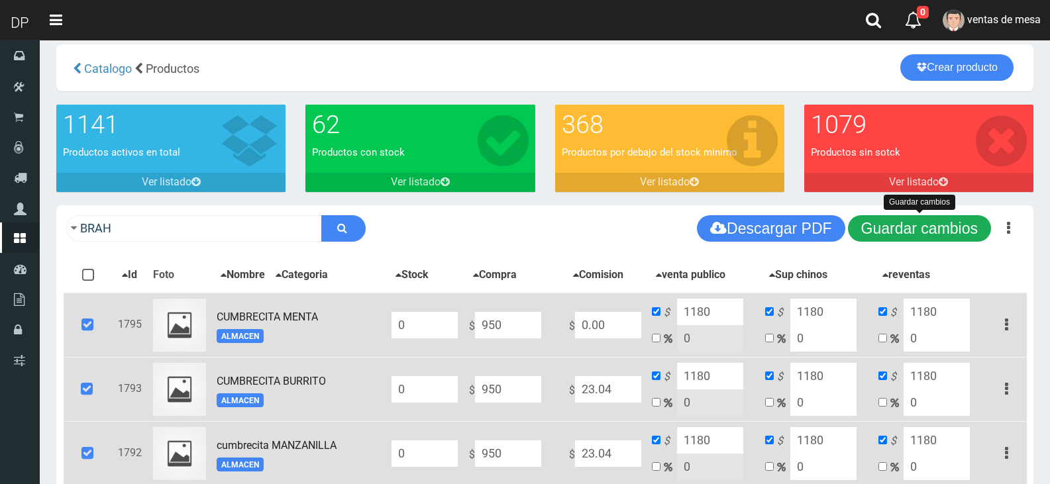
type input "1180"
click at [950, 229] on button "Guardar cambios" at bounding box center [919, 228] width 143 height 26
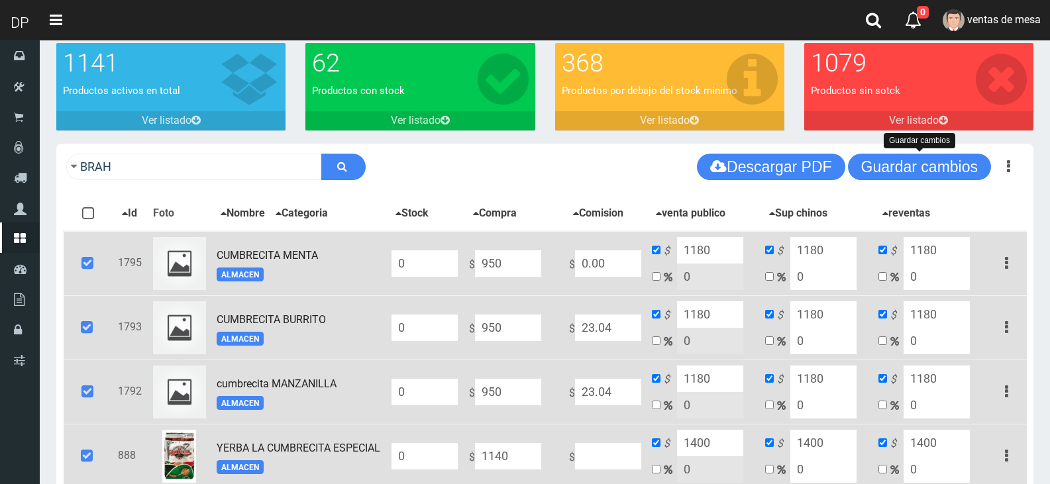
scroll to position [144, 0]
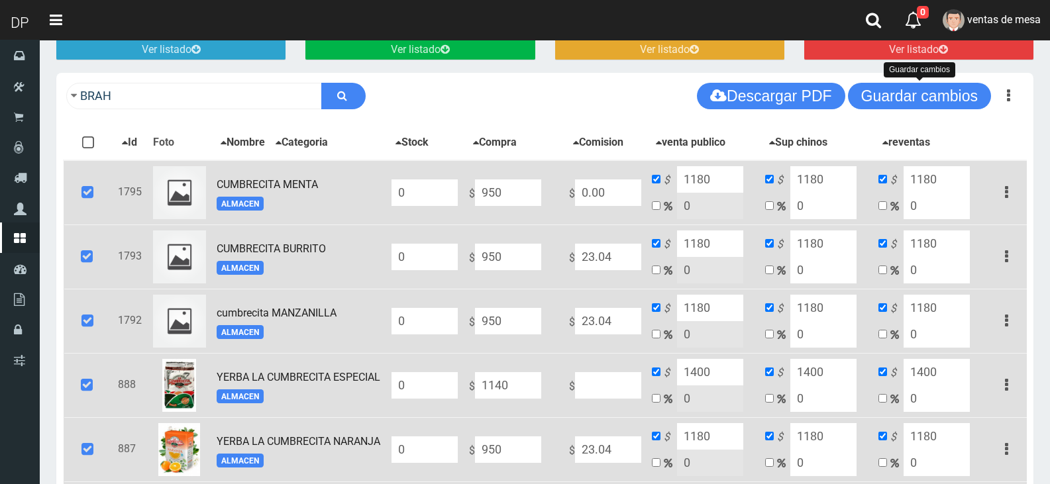
click at [76, 195] on icon at bounding box center [88, 193] width 36 height 44
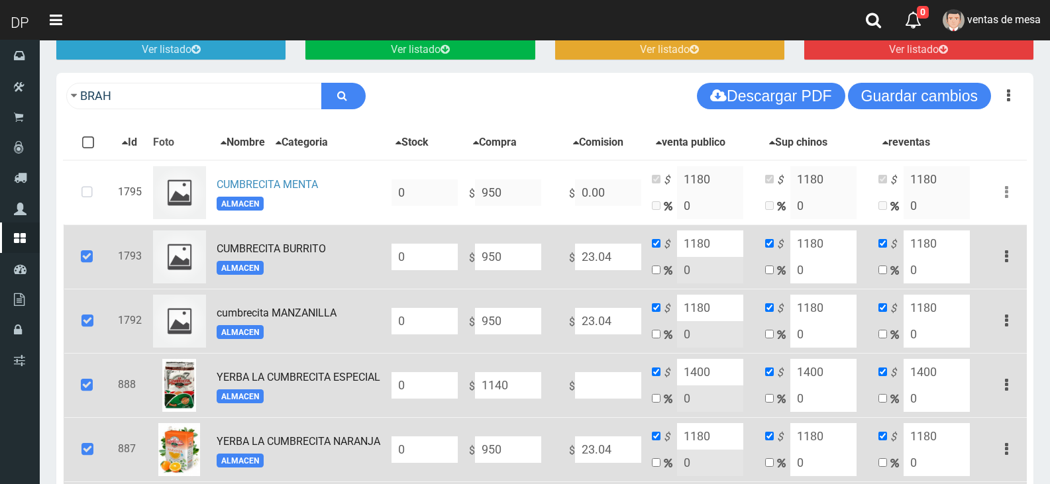
click at [89, 275] on icon at bounding box center [87, 257] width 36 height 44
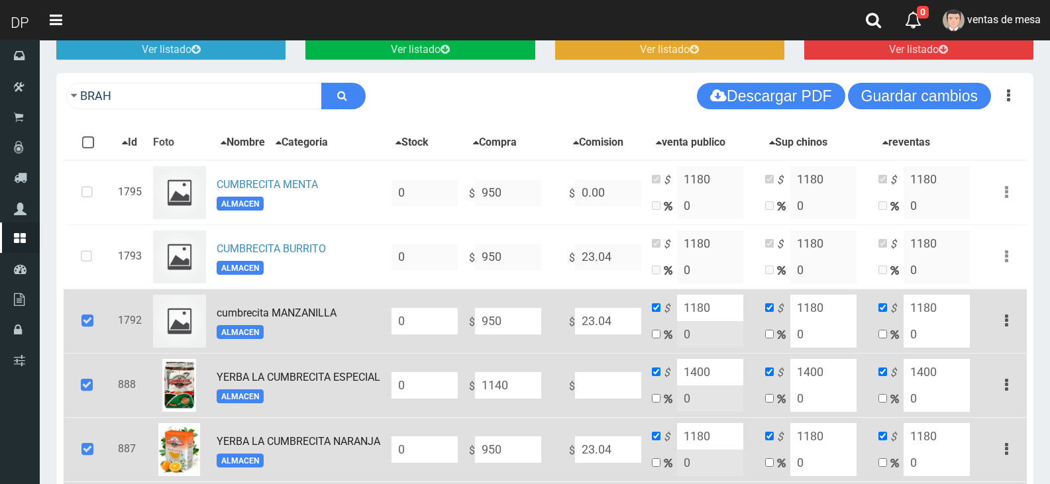
click at [81, 310] on icon at bounding box center [88, 321] width 36 height 44
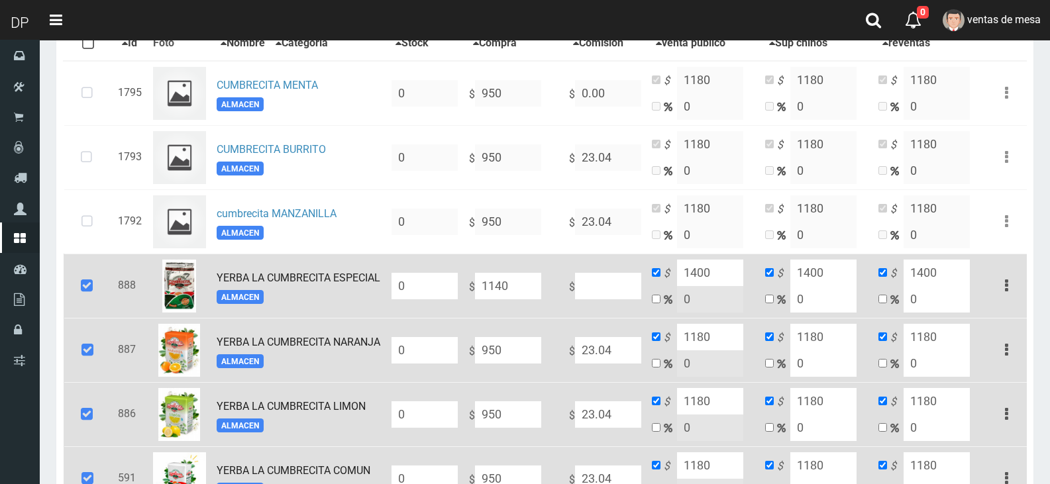
scroll to position [343, 0]
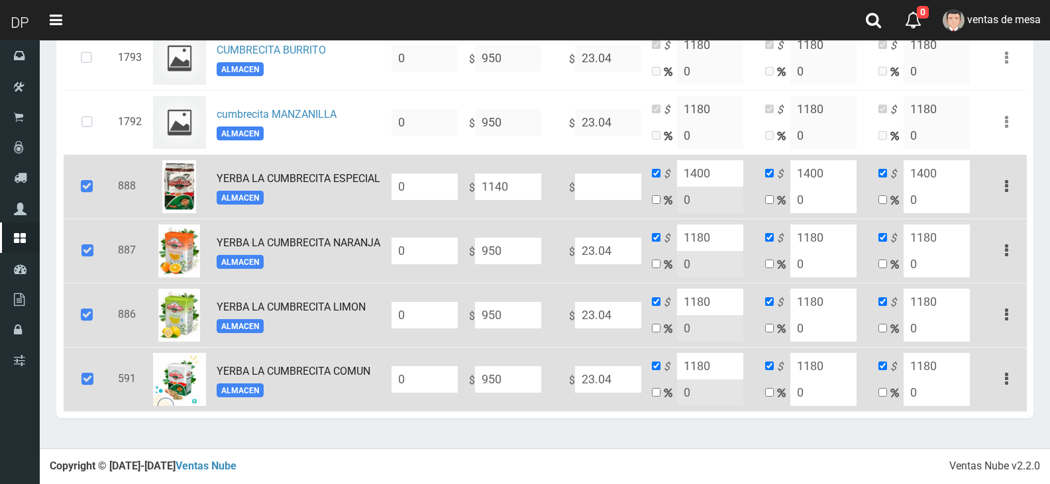
click at [72, 203] on icon at bounding box center [87, 187] width 36 height 44
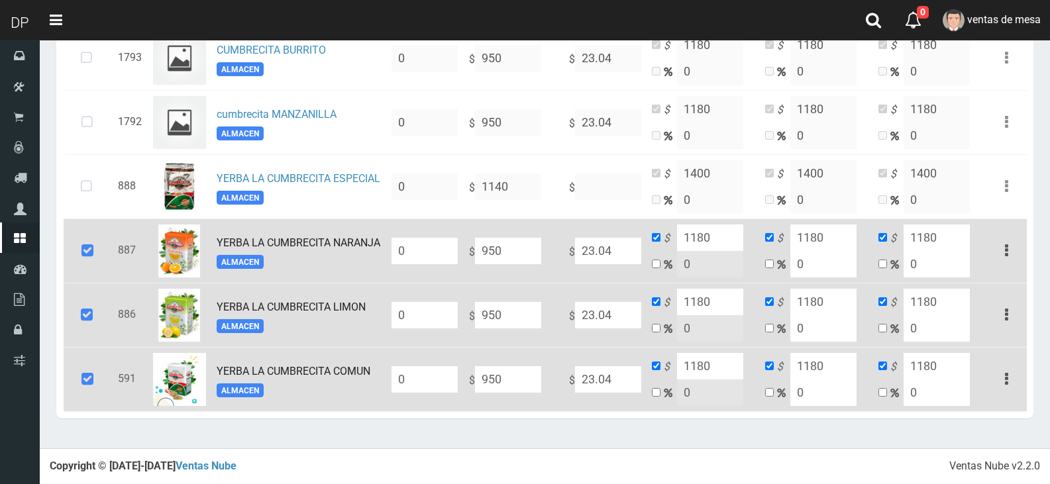
click at [80, 252] on icon at bounding box center [88, 251] width 36 height 44
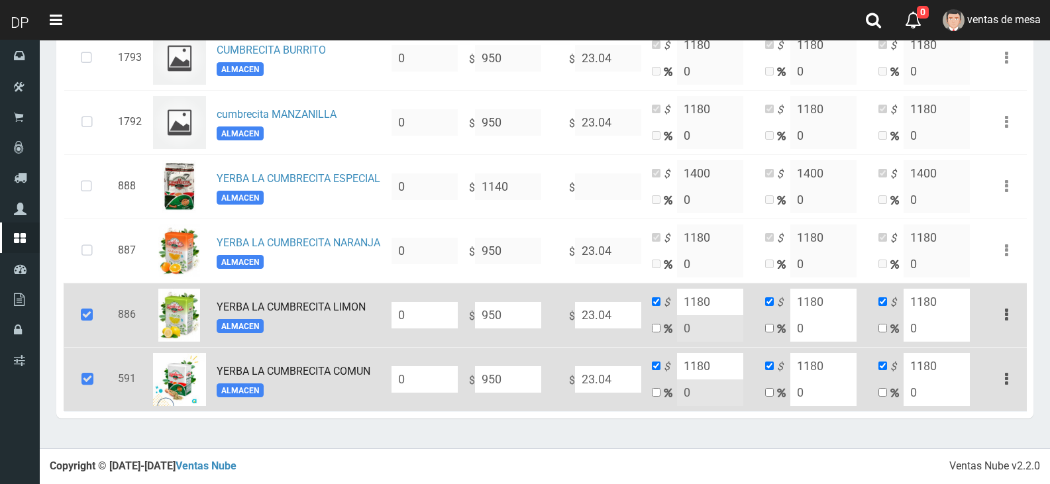
drag, startPoint x: 89, startPoint y: 329, endPoint x: 88, endPoint y: 364, distance: 35.1
click at [89, 332] on icon at bounding box center [87, 315] width 36 height 44
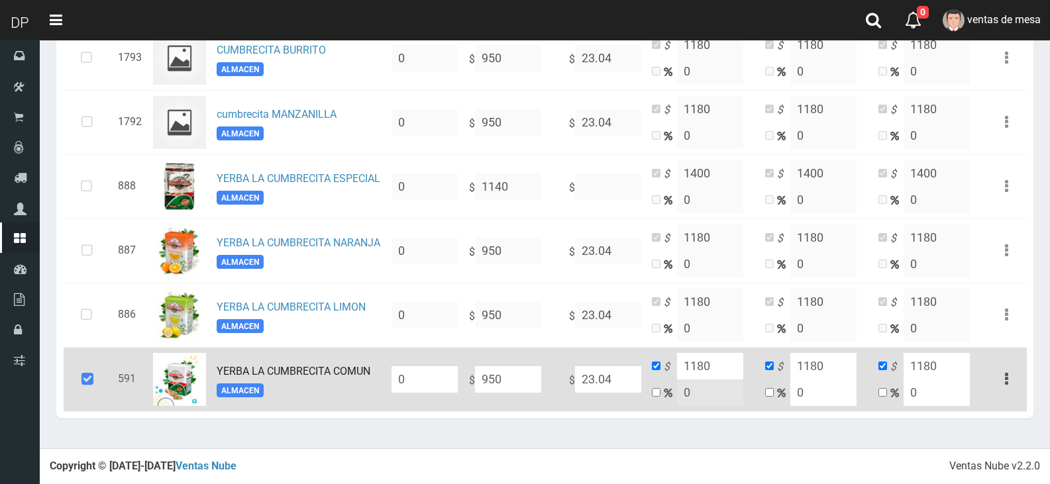
click at [88, 368] on icon at bounding box center [88, 380] width 36 height 44
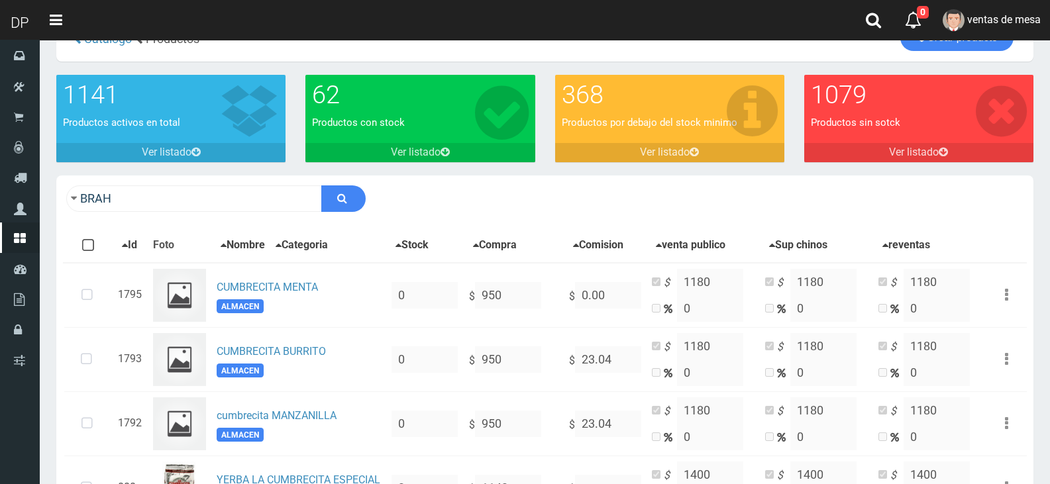
scroll to position [12, 0]
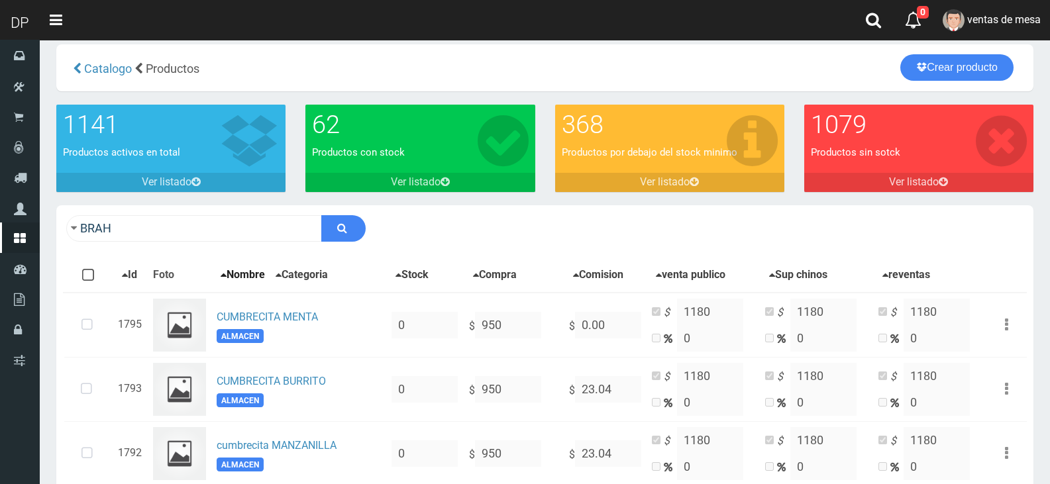
click at [224, 267] on button "Nombre" at bounding box center [243, 275] width 52 height 17
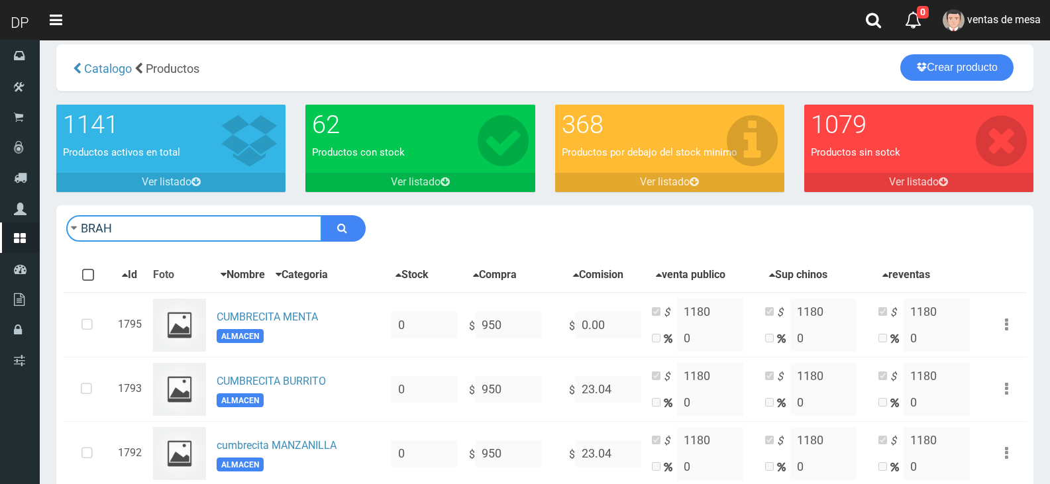
click at [252, 219] on input "BRAH" at bounding box center [194, 228] width 256 height 26
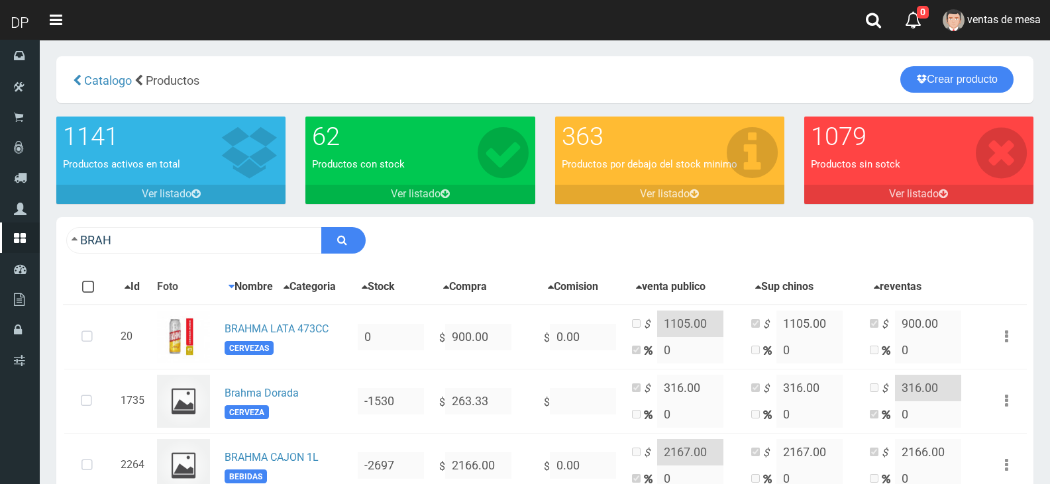
click at [246, 237] on input "BRAH" at bounding box center [194, 240] width 256 height 26
click at [572, 245] on div "BRAH Descargar PDF Guardar cambios" at bounding box center [544, 240] width 977 height 46
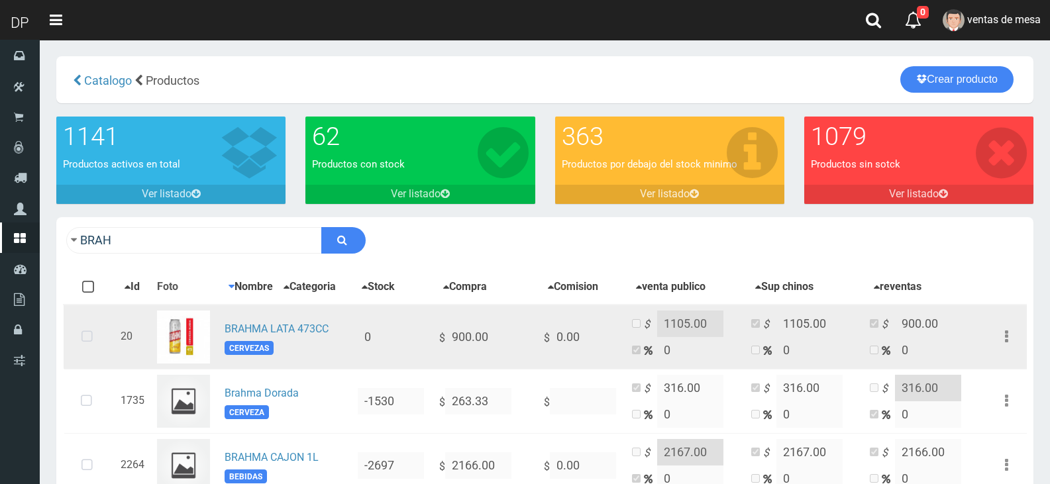
click at [76, 336] on icon at bounding box center [87, 337] width 35 height 44
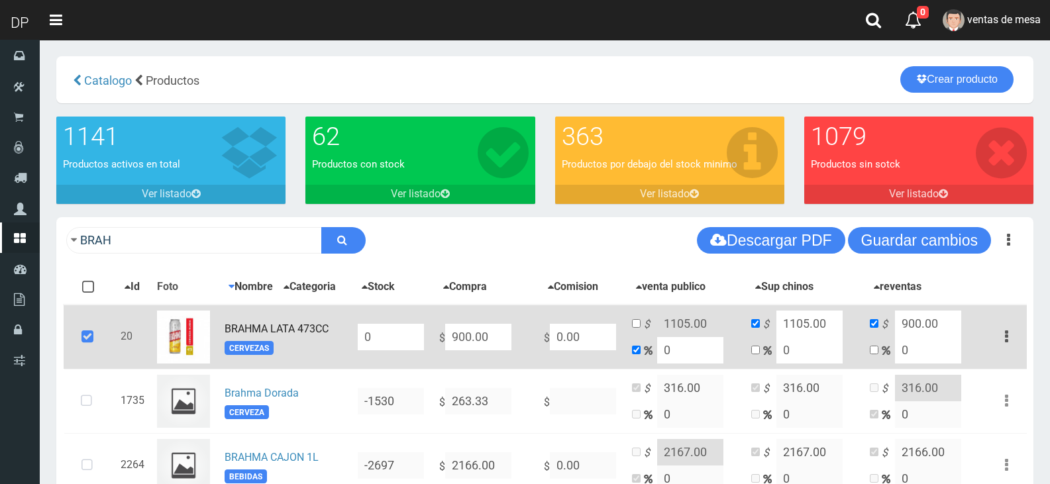
click at [286, 329] on link "BRAHMA LATA 473CC" at bounding box center [277, 329] width 104 height 13
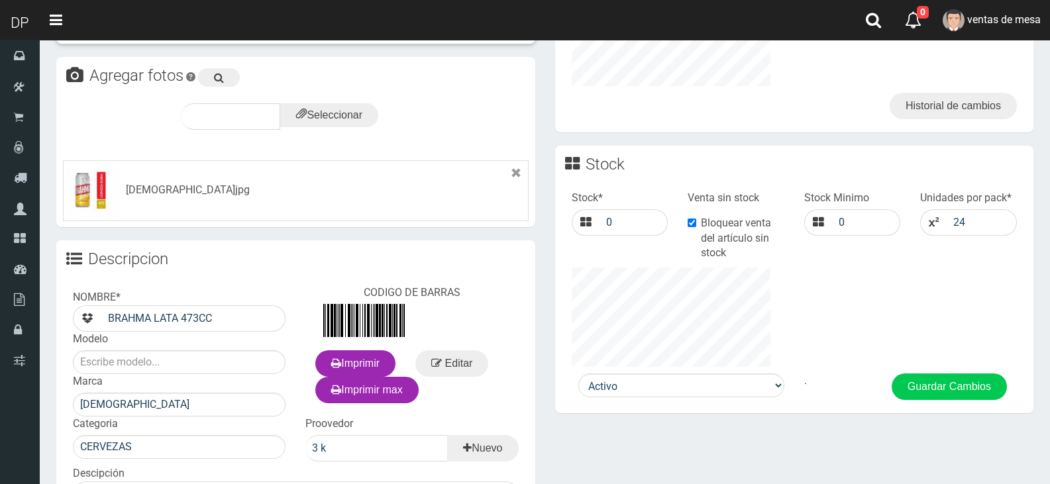
scroll to position [265, 0]
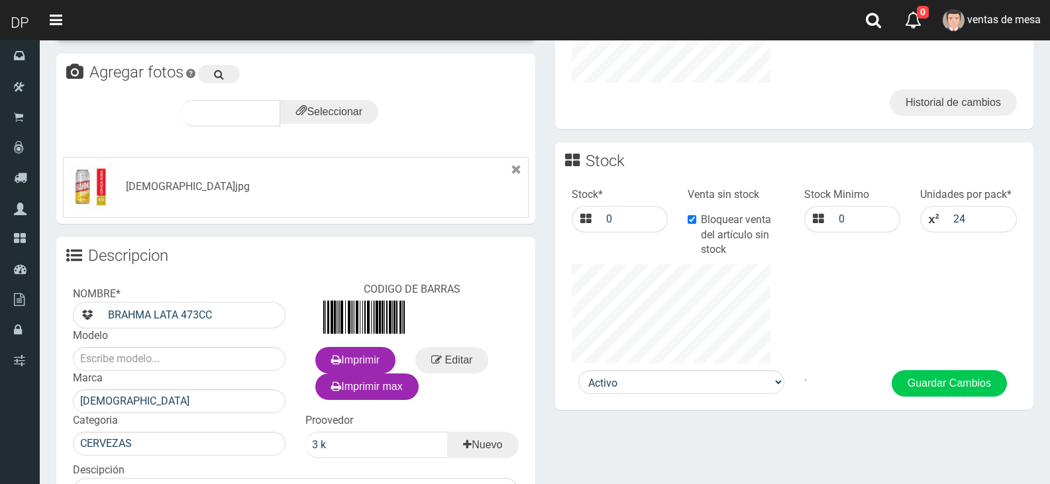
click at [721, 227] on label "Bloquear venta del artículo sin stock" at bounding box center [735, 236] width 97 height 46
click at [696, 224] on input "Bloquear venta del artículo sin stock" at bounding box center [691, 219] width 9 height 9
checkbox input "false"
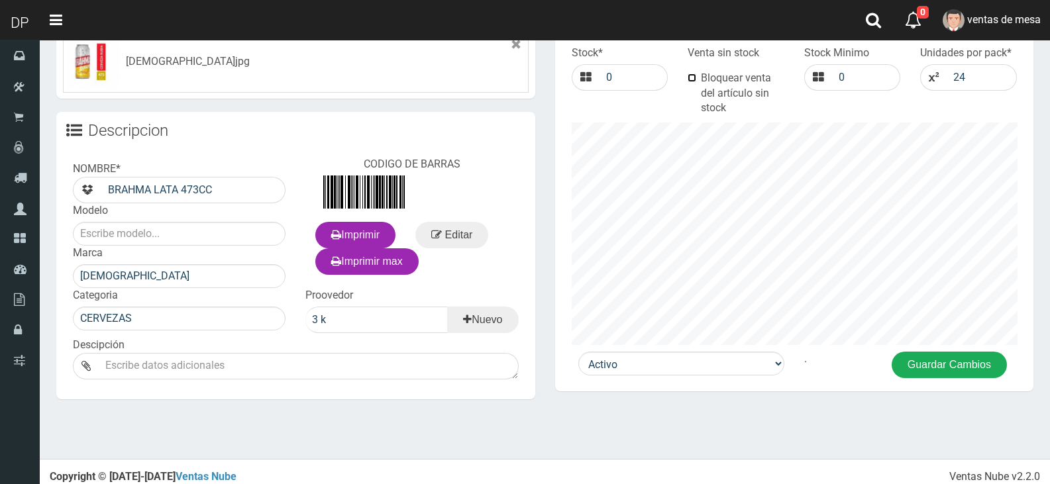
scroll to position [540, 0]
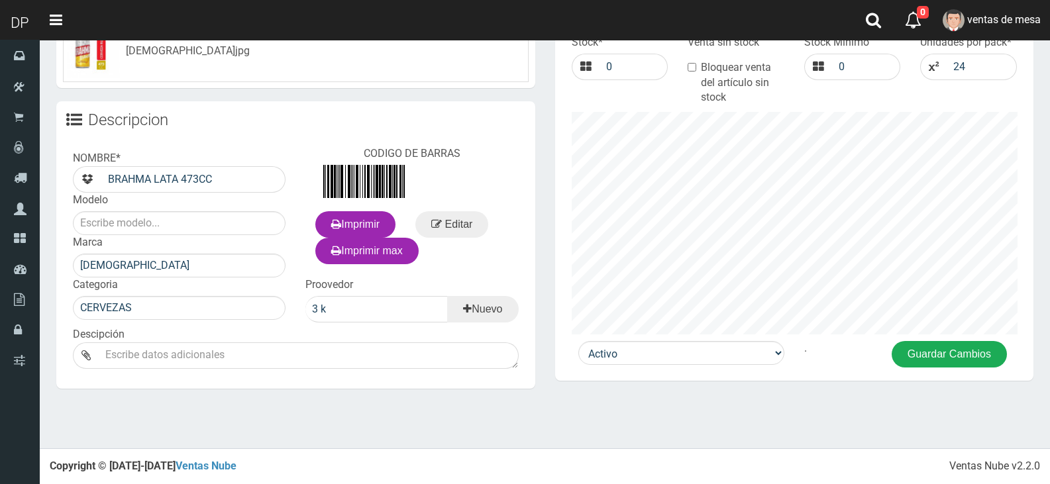
click at [926, 350] on button "Guardar Cambios" at bounding box center [948, 354] width 115 height 26
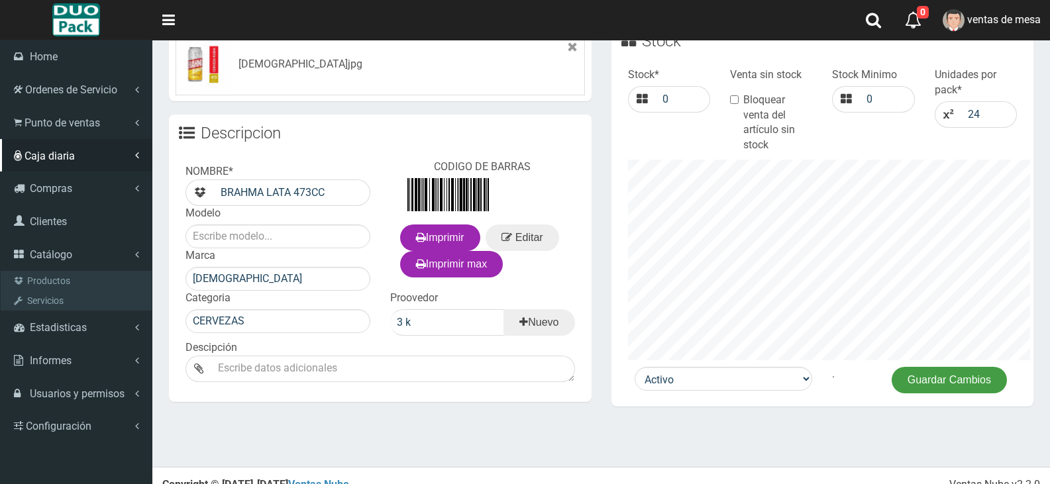
scroll to position [513, 0]
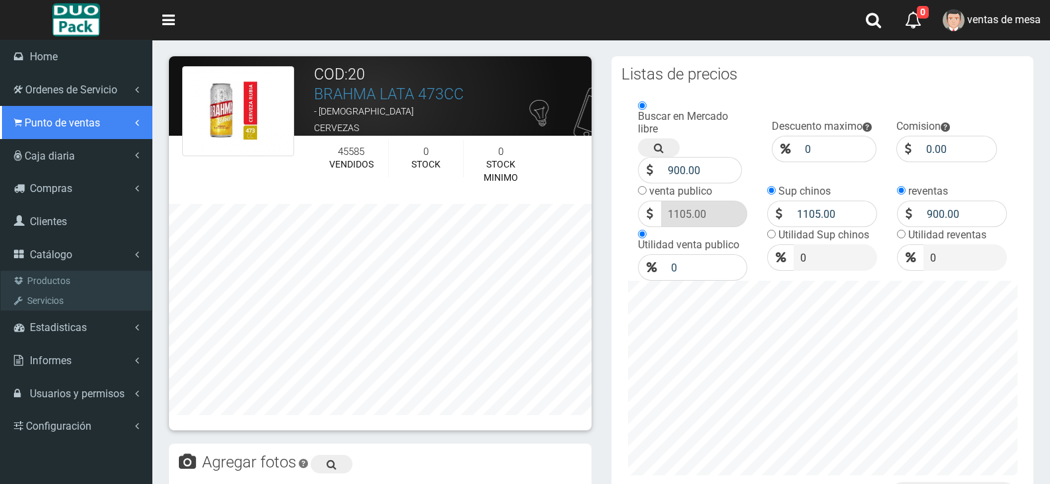
click at [32, 123] on span "Punto de ventas" at bounding box center [63, 123] width 76 height 13
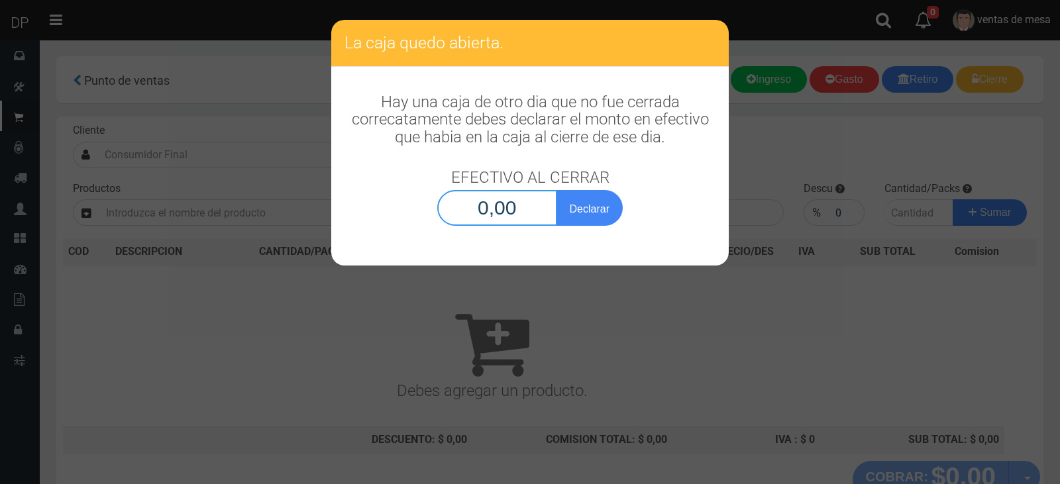
click at [492, 223] on input "0,00" at bounding box center [497, 208] width 120 height 36
type input "1,00"
click at [556, 190] on button "Declarar" at bounding box center [589, 208] width 66 height 36
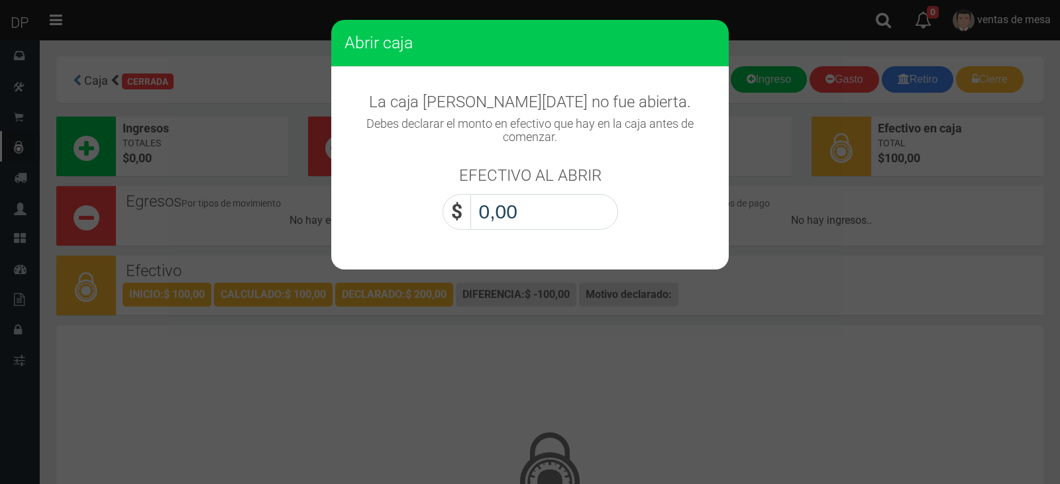
click at [544, 224] on input "0,00" at bounding box center [544, 212] width 148 height 36
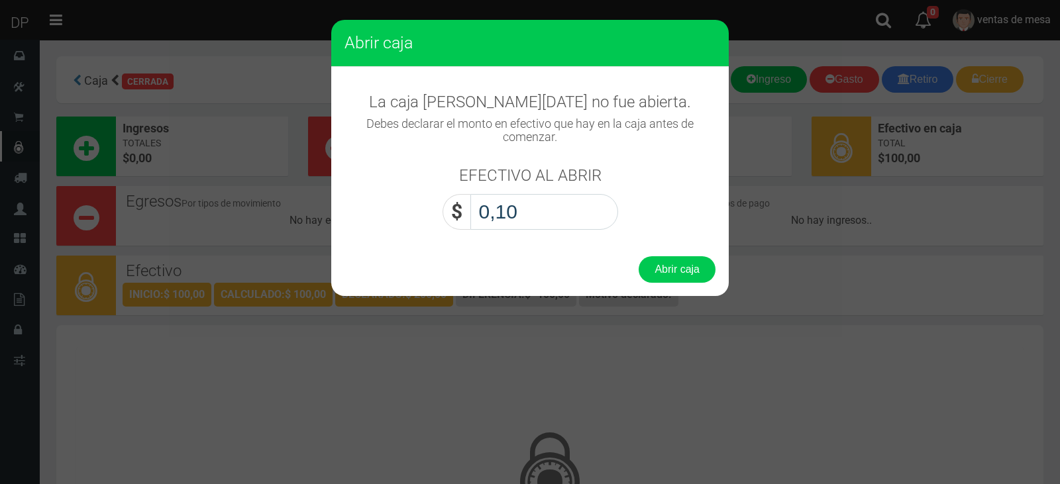
type input "1,00"
click at [638, 256] on button "Abrir caja" at bounding box center [676, 269] width 77 height 26
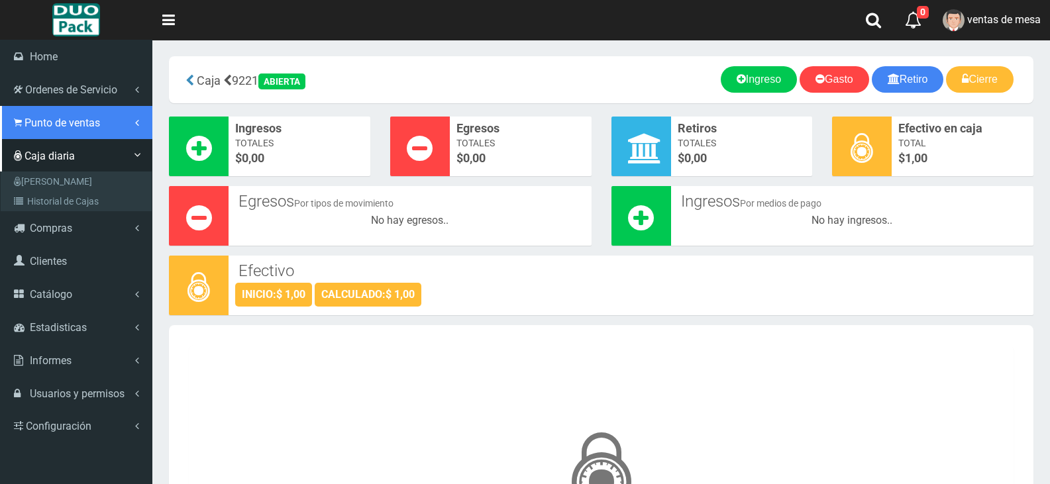
click at [51, 122] on span "Punto de ventas" at bounding box center [63, 123] width 76 height 13
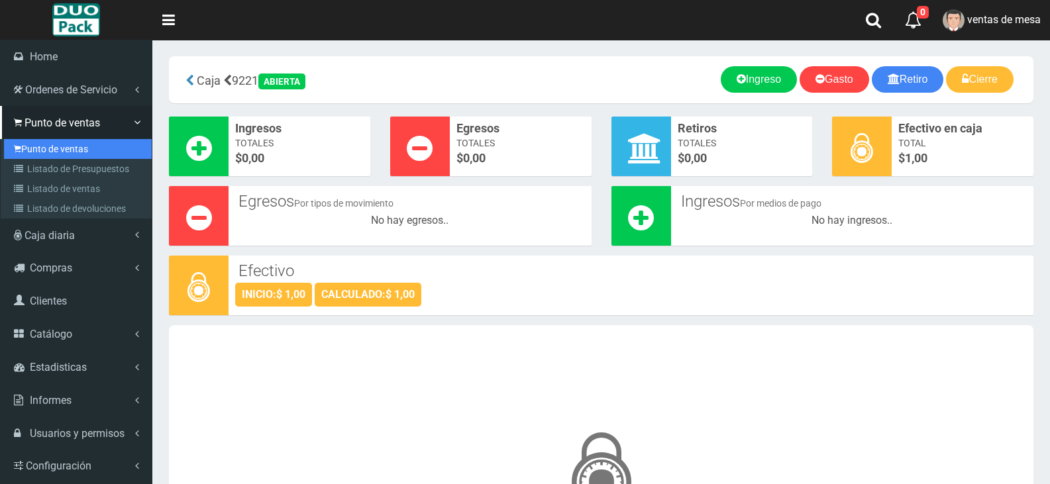
click at [58, 144] on link "Punto de ventas" at bounding box center [78, 149] width 148 height 20
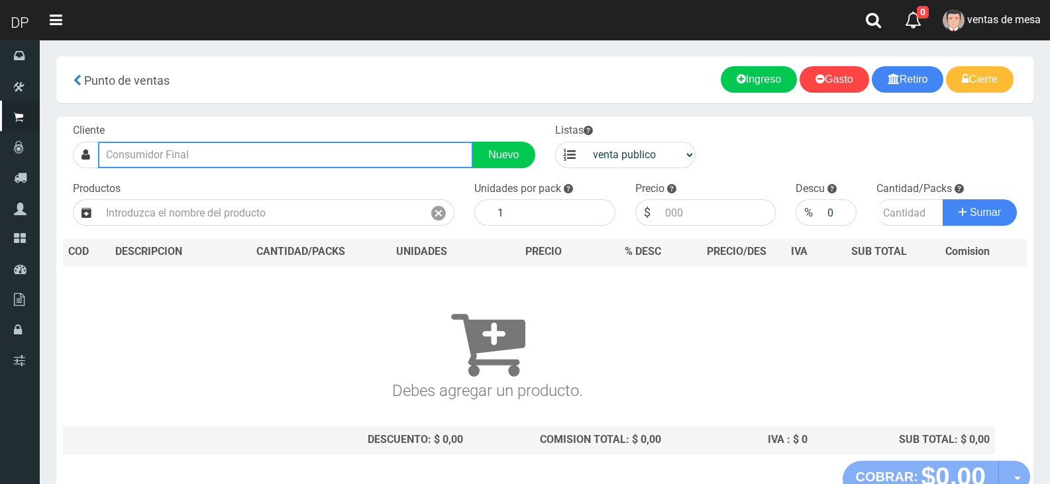
click at [264, 167] on input "text" at bounding box center [285, 155] width 375 height 26
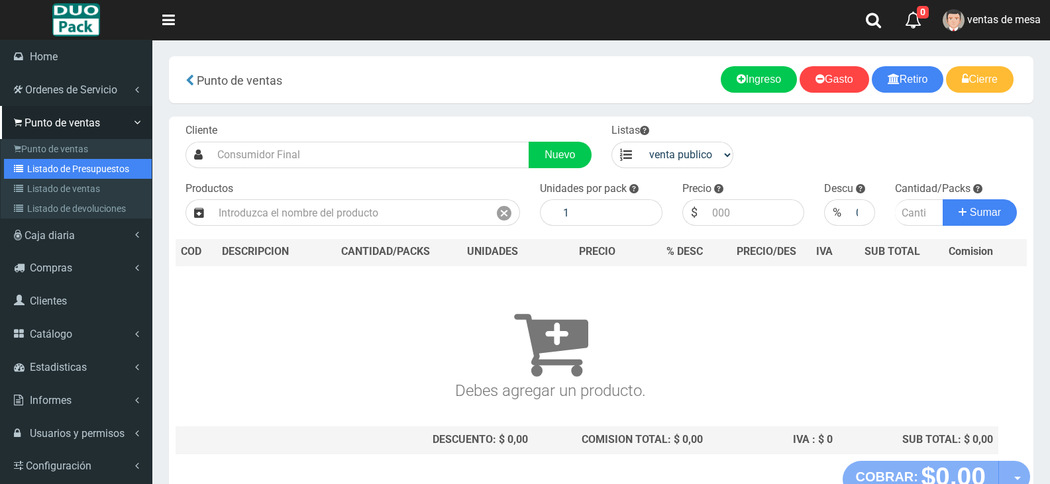
click at [42, 159] on link "Listado de Presupuestos" at bounding box center [78, 169] width 148 height 20
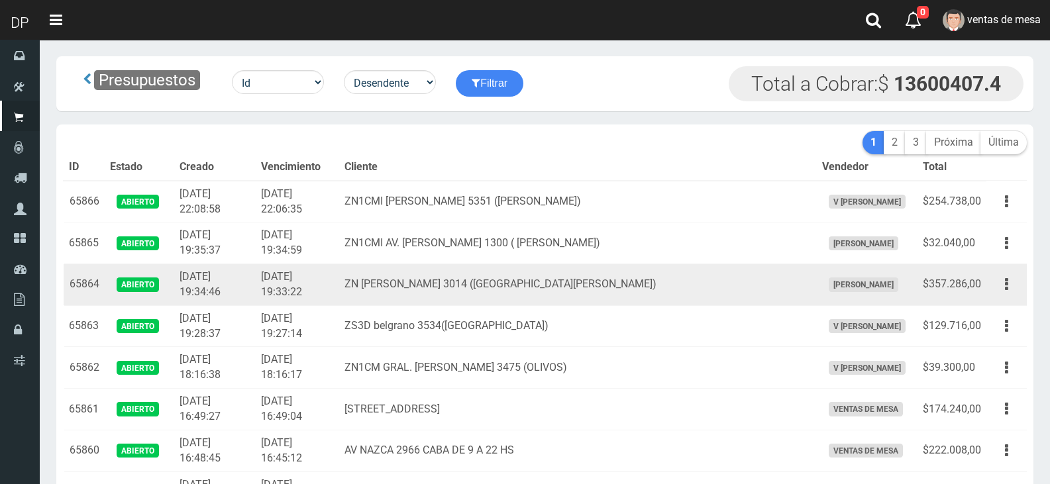
click at [281, 293] on td "2025-08-27 19:33:22" at bounding box center [297, 285] width 83 height 42
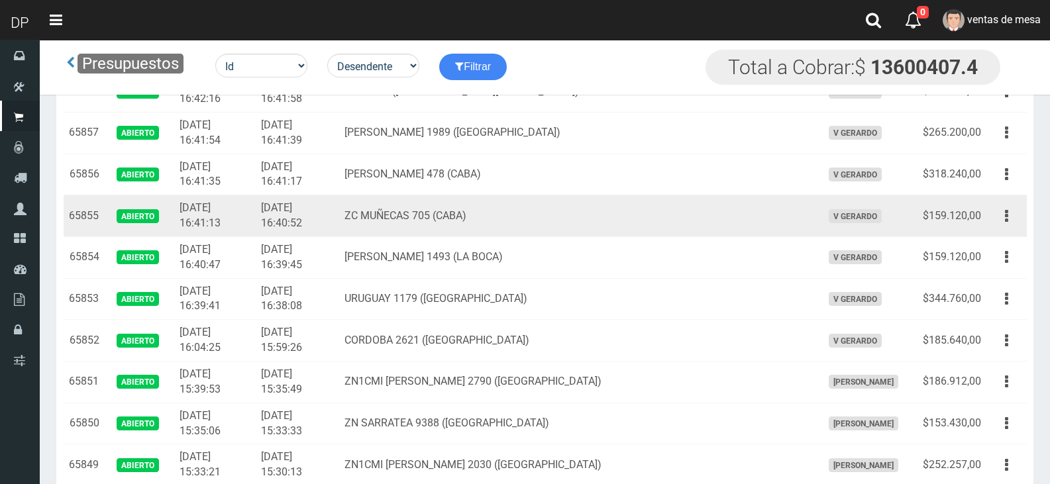
scroll to position [308, 0]
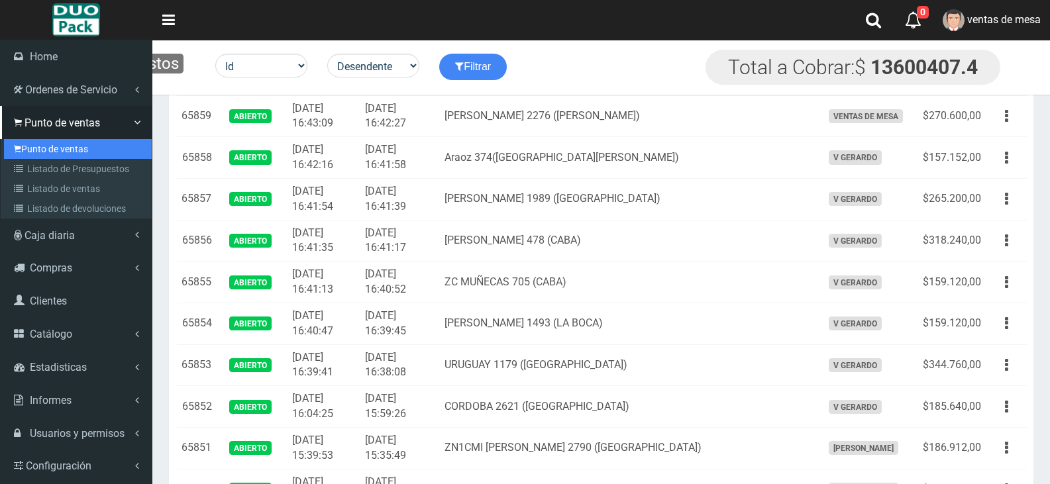
click at [46, 141] on link "Punto de ventas" at bounding box center [78, 149] width 148 height 20
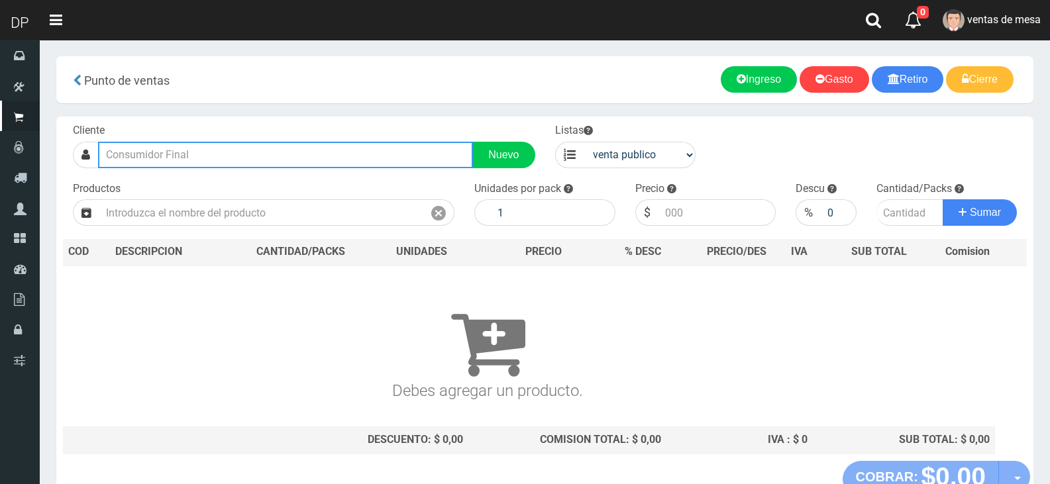
click at [168, 144] on input "text" at bounding box center [285, 155] width 375 height 26
click at [166, 149] on input "text" at bounding box center [285, 155] width 375 height 26
click at [106, 162] on input "text" at bounding box center [285, 155] width 375 height 26
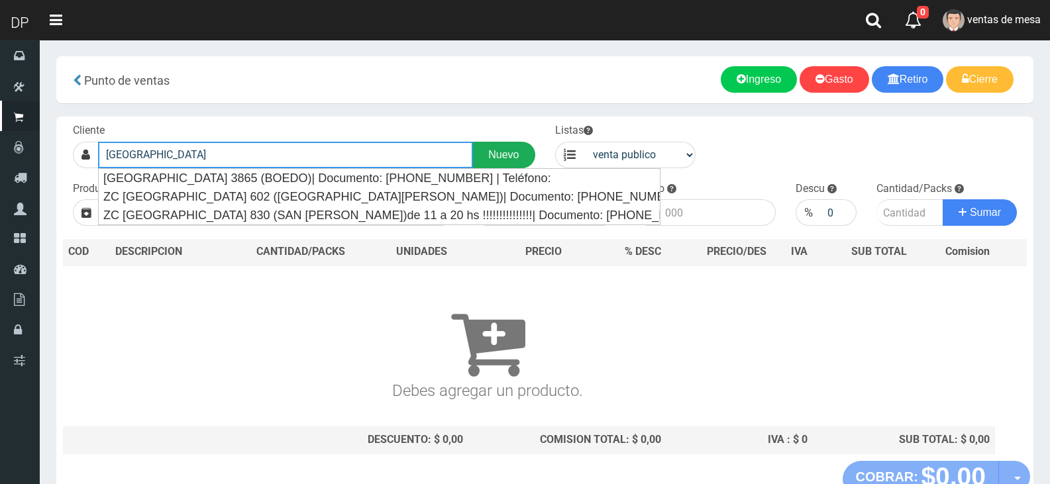
type input "[GEOGRAPHIC_DATA]"
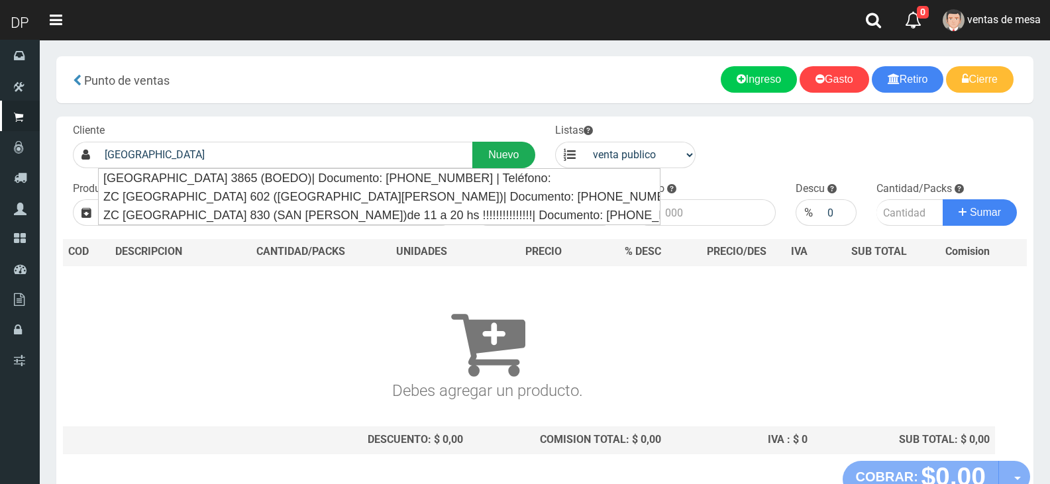
click at [504, 150] on link "Nuevo" at bounding box center [503, 155] width 62 height 26
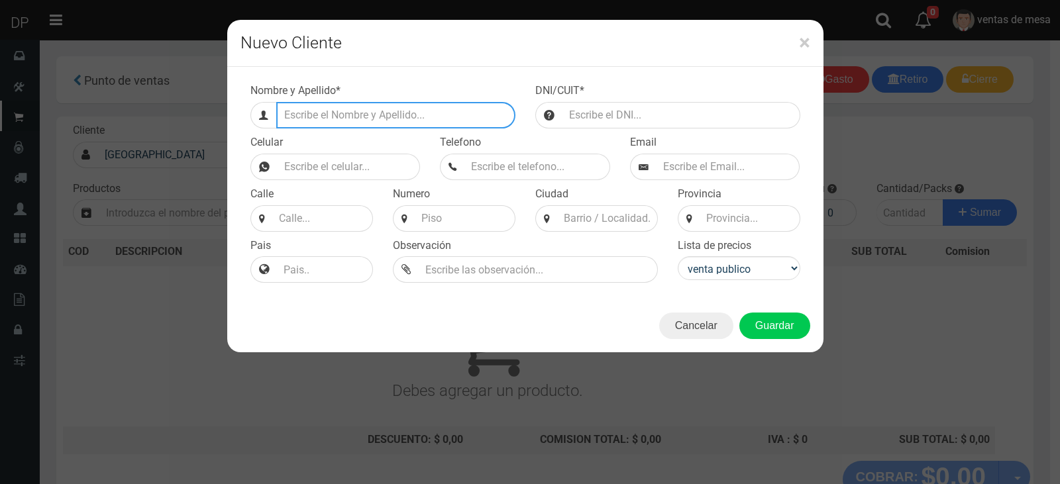
click at [346, 116] on input "Efectivo a retirar" at bounding box center [395, 115] width 239 height 26
type input "ESTADOS UNIDOS 1547 (MONSERRAT)"
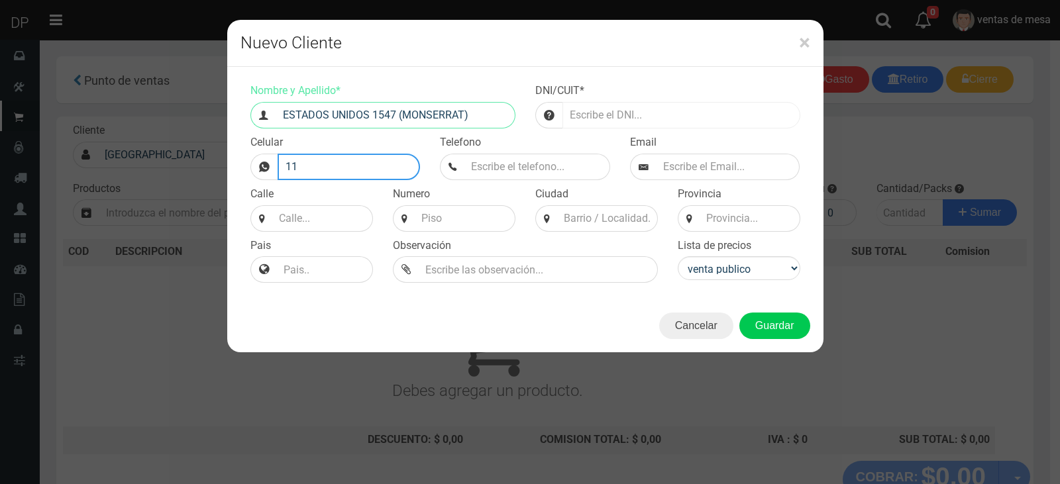
type input "1"
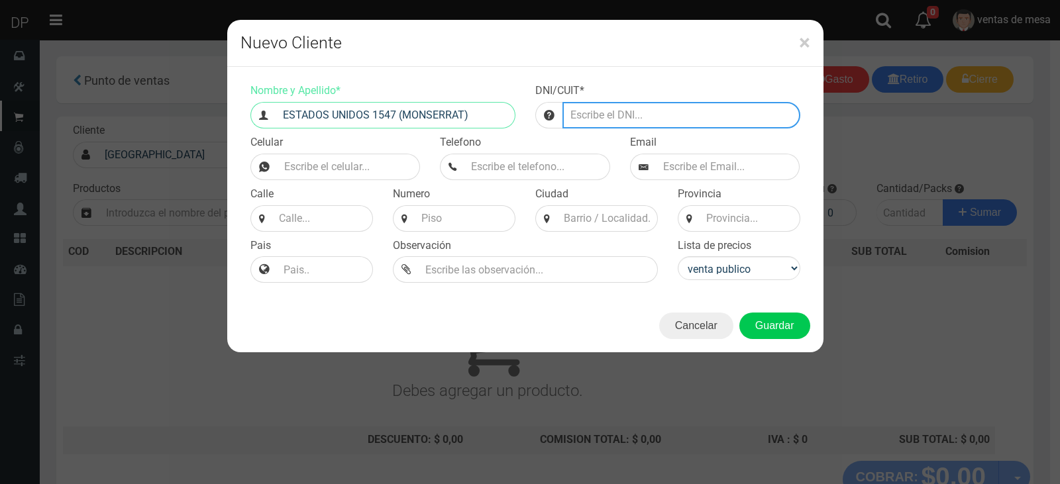
drag, startPoint x: 619, startPoint y: 113, endPoint x: 626, endPoint y: 113, distance: 7.3
click at [619, 113] on input "number" at bounding box center [681, 115] width 238 height 26
type input "12222222222444458"
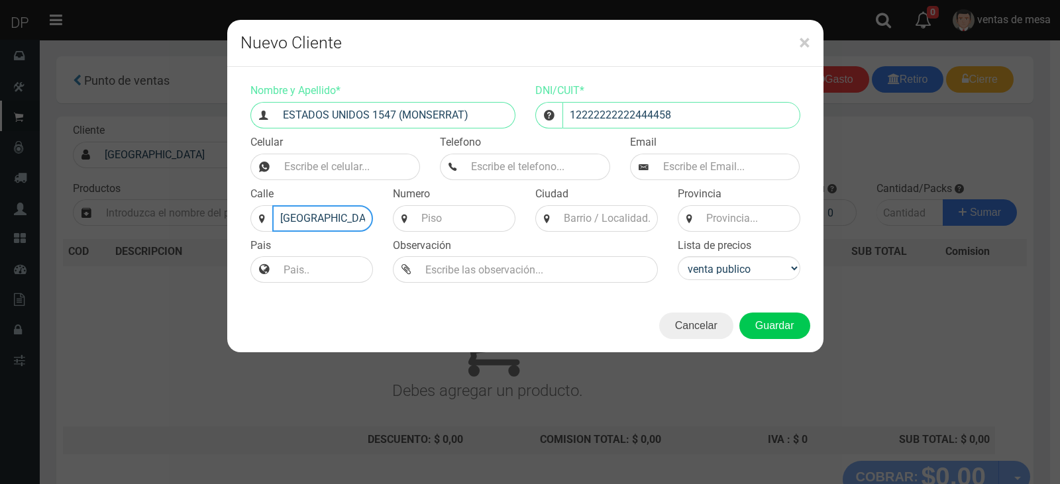
scroll to position [0, 1]
type input "[GEOGRAPHIC_DATA]"
type input "1547"
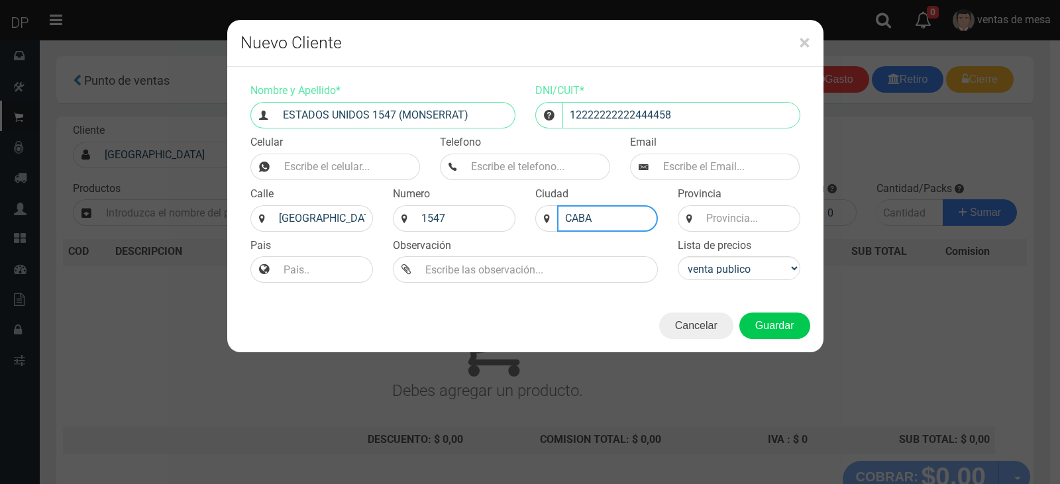
type input "CABA"
type input "BS AS"
select select "2"
click at [739, 313] on button "Guardar" at bounding box center [774, 326] width 71 height 26
type input "ESTADOS UNIDOS 1547 ([PERSON_NAME]) | Documento: 12222222222444458"
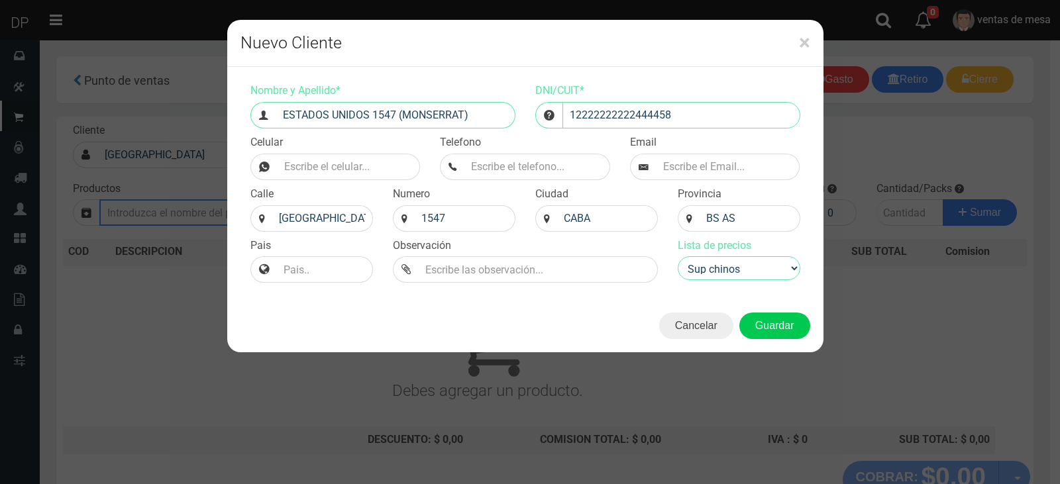
select select "2"
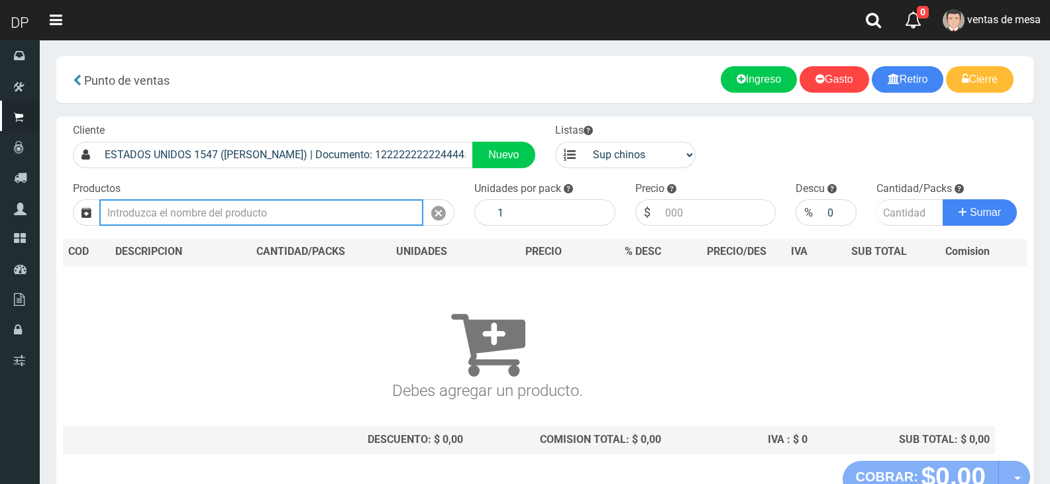
click at [389, 218] on input "text" at bounding box center [261, 212] width 324 height 26
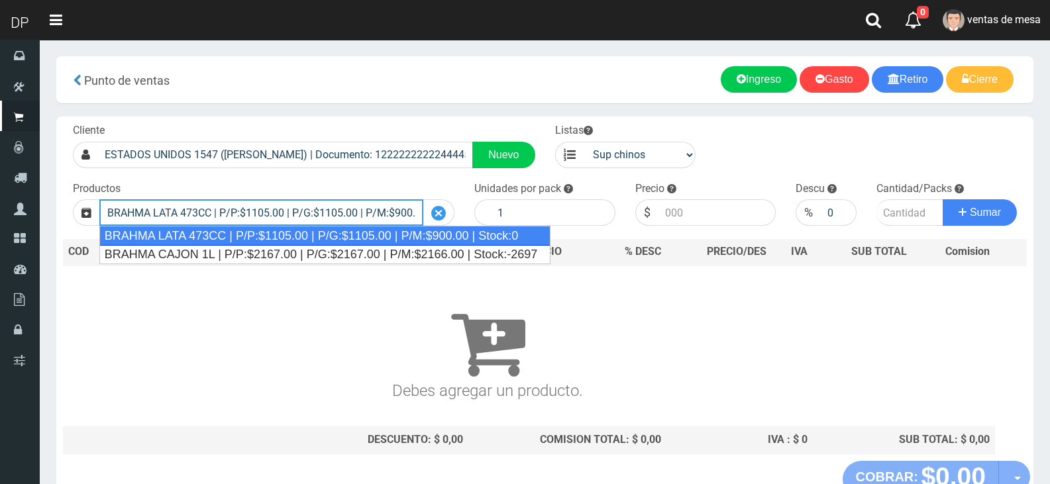
type input "BRAHMA LATA 473CC | P/P:$1105.00 | P/G:$1105.00 | P/M:$900.00 | Stock:0"
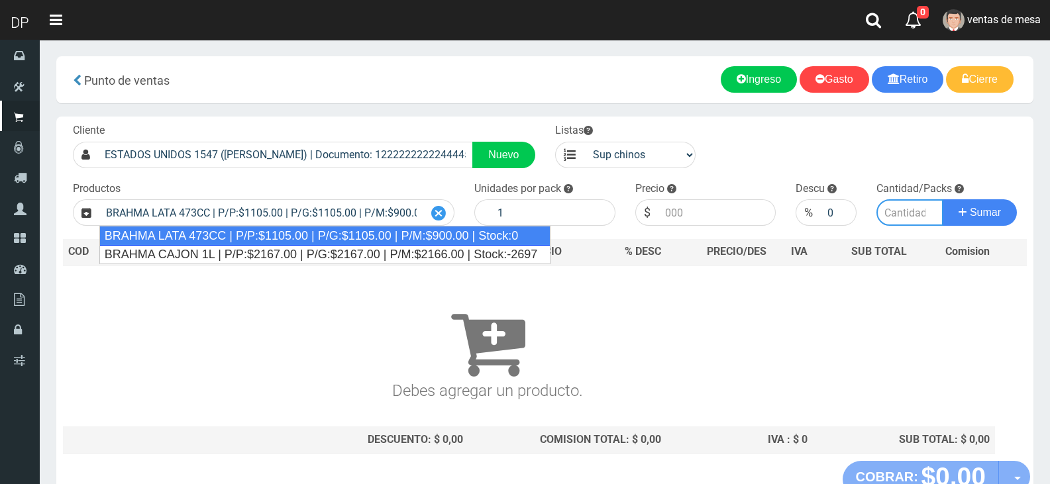
type input "24"
type input "1105.00"
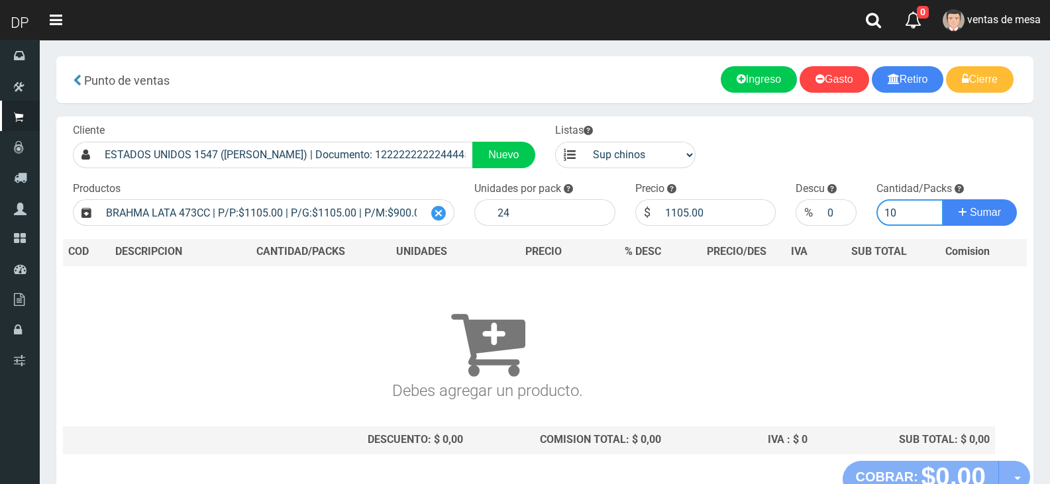
type input "10"
click at [942, 199] on button "Sumar" at bounding box center [979, 212] width 74 height 26
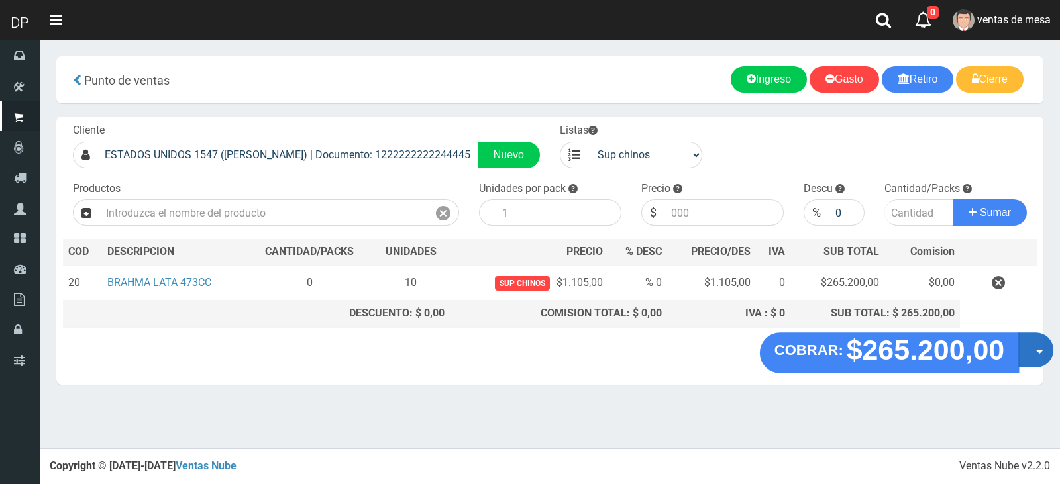
click at [1038, 360] on button "Opciones" at bounding box center [1035, 349] width 35 height 35
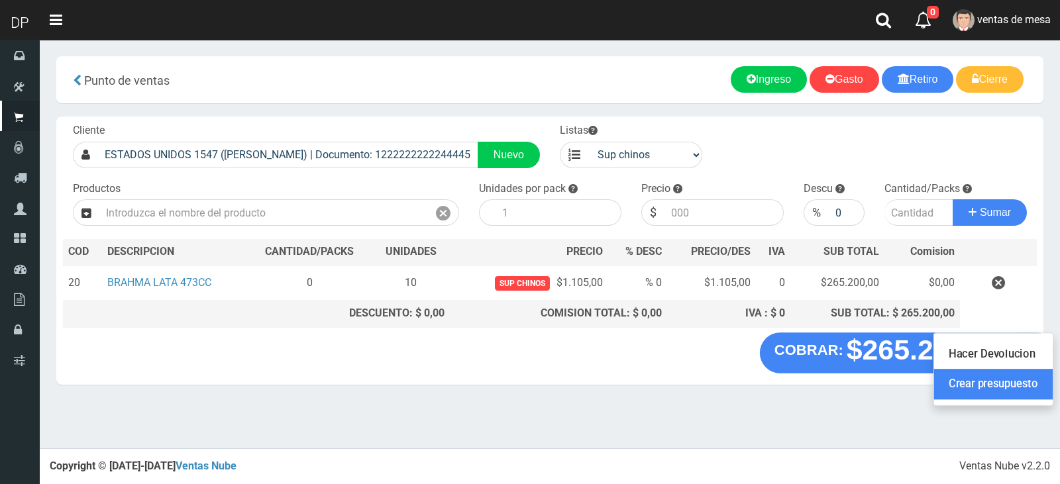
click at [1022, 386] on link "Crear presupuesto" at bounding box center [993, 384] width 119 height 30
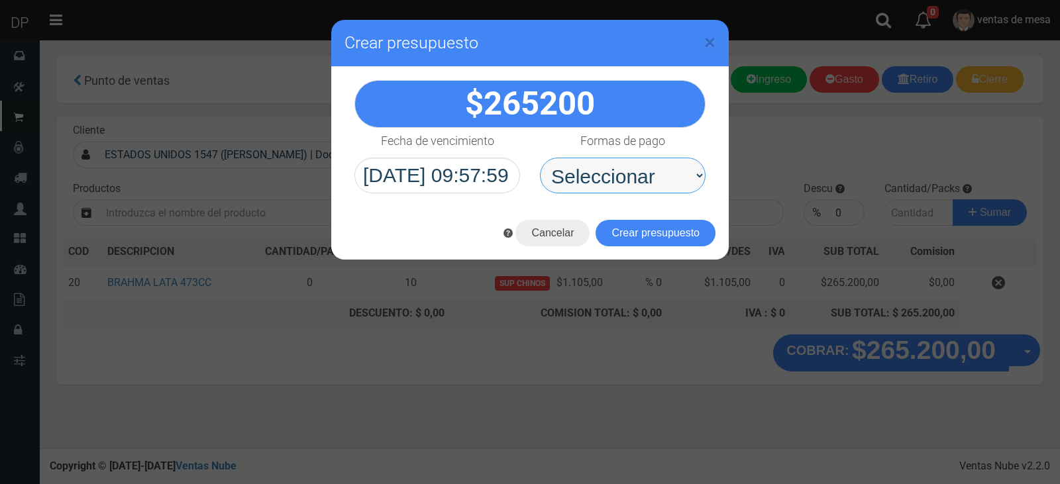
click at [621, 163] on select "Seleccionar Efectivo Tarjeta de Crédito Depósito Débito" at bounding box center [623, 176] width 166 height 36
click at [636, 179] on select "Seleccionar Efectivo Tarjeta de Crédito Depósito Débito" at bounding box center [623, 176] width 166 height 36
select select "Efectivo"
click at [540, 158] on select "Seleccionar Efectivo Tarjeta de Crédito Depósito Débito" at bounding box center [623, 176] width 166 height 36
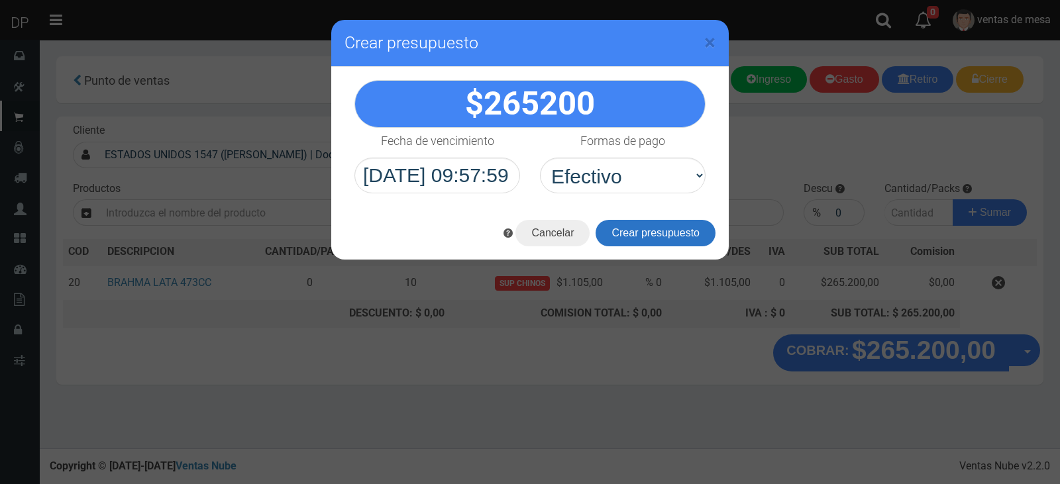
click at [644, 221] on button "Crear presupuesto" at bounding box center [655, 233] width 120 height 26
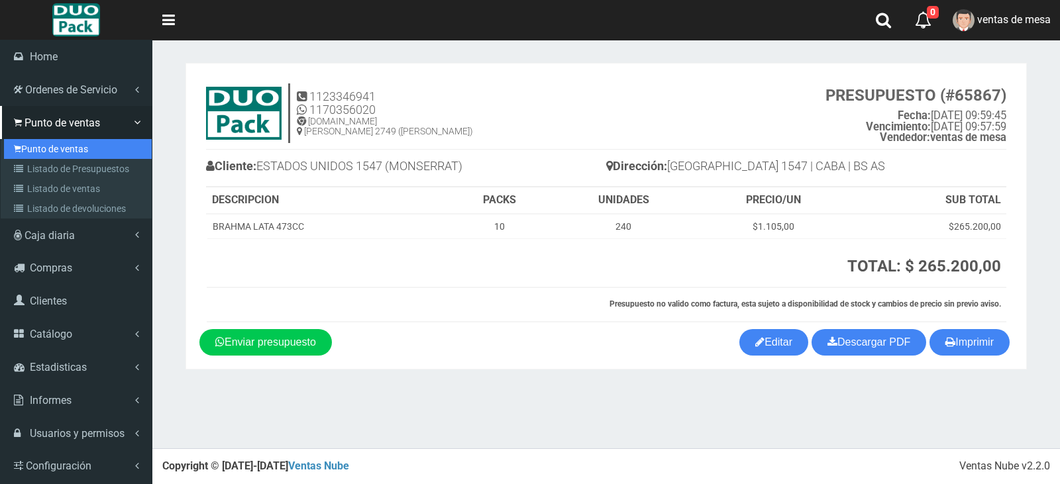
click at [36, 149] on link "Punto de ventas" at bounding box center [78, 149] width 148 height 20
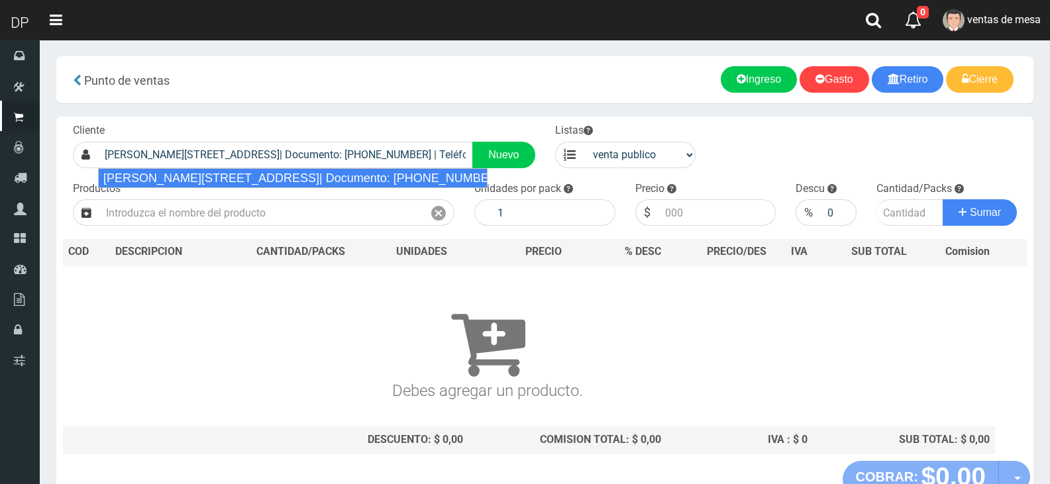
type input "[PERSON_NAME][STREET_ADDRESS]| Documento: [PHONE_NUMBER] | Teléfono:"
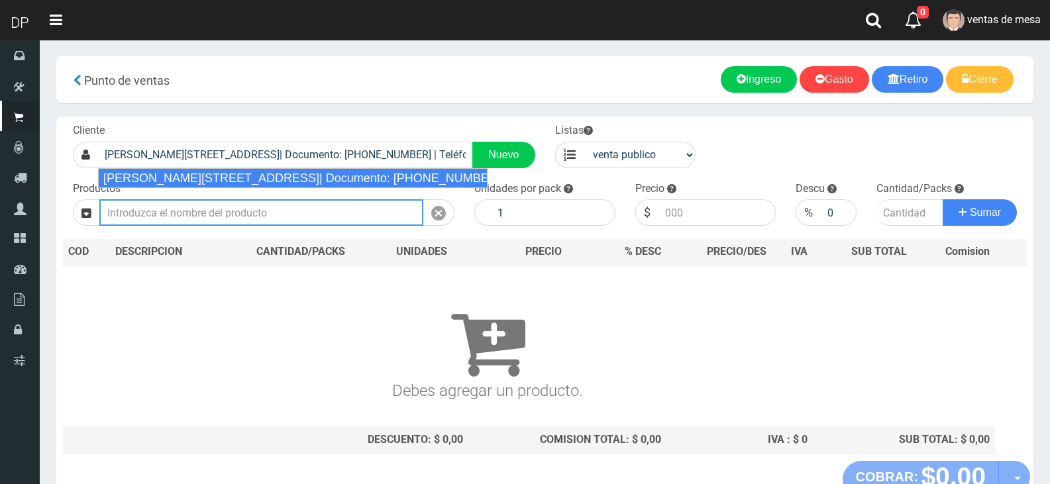
select select "2"
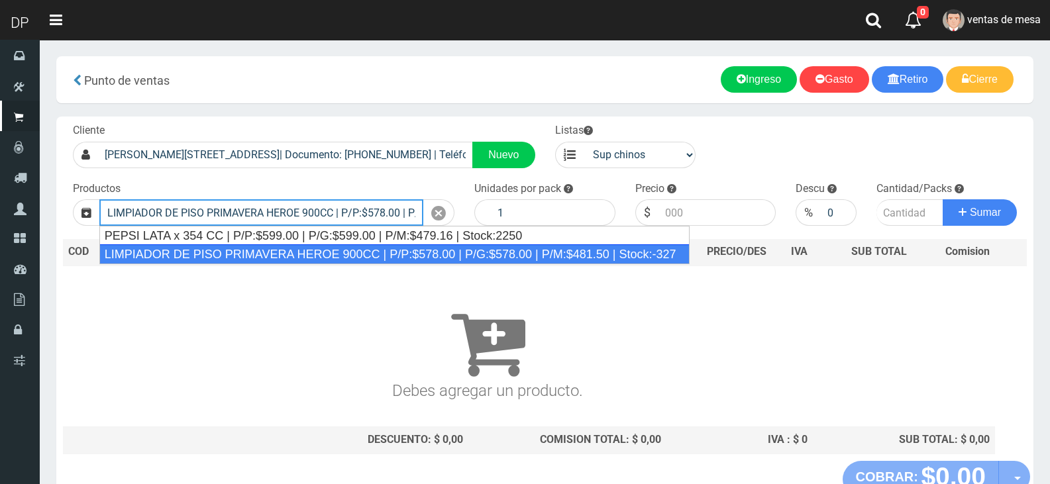
type input "LIMPIADOR DE PISO PRIMAVERA HEROE 900CC | P/P:$578.00 | P/G:$578.00 | P/M:$481.…"
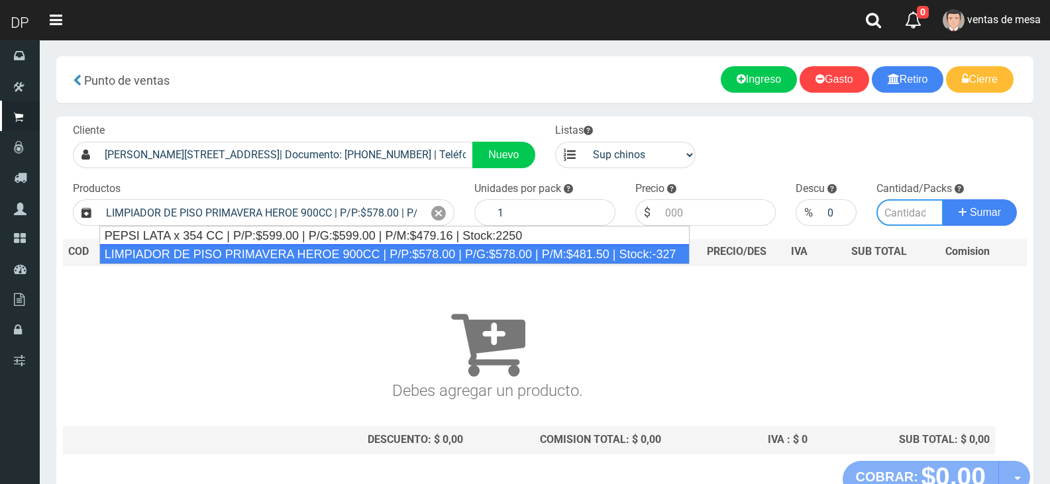
type input "12"
type input "578.00"
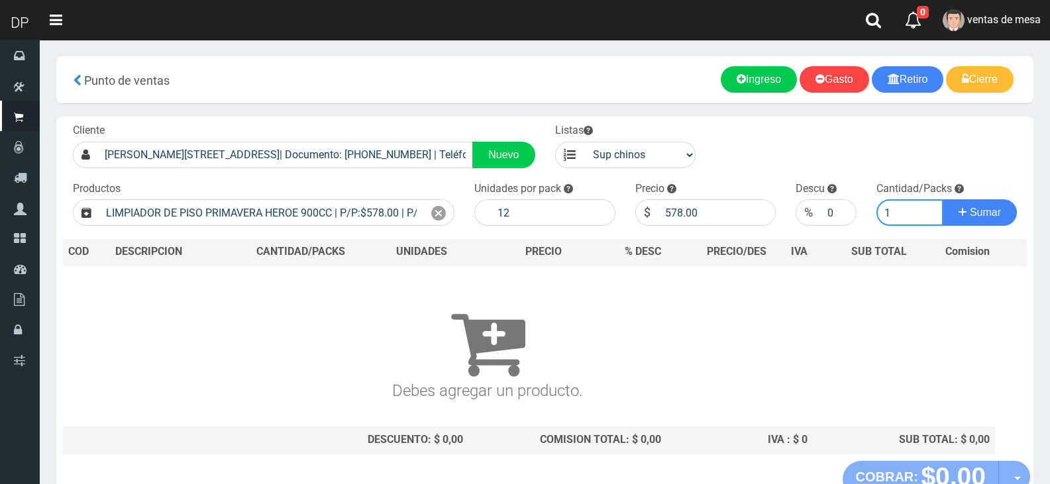
type input "1"
click at [942, 199] on button "Sumar" at bounding box center [979, 212] width 74 height 26
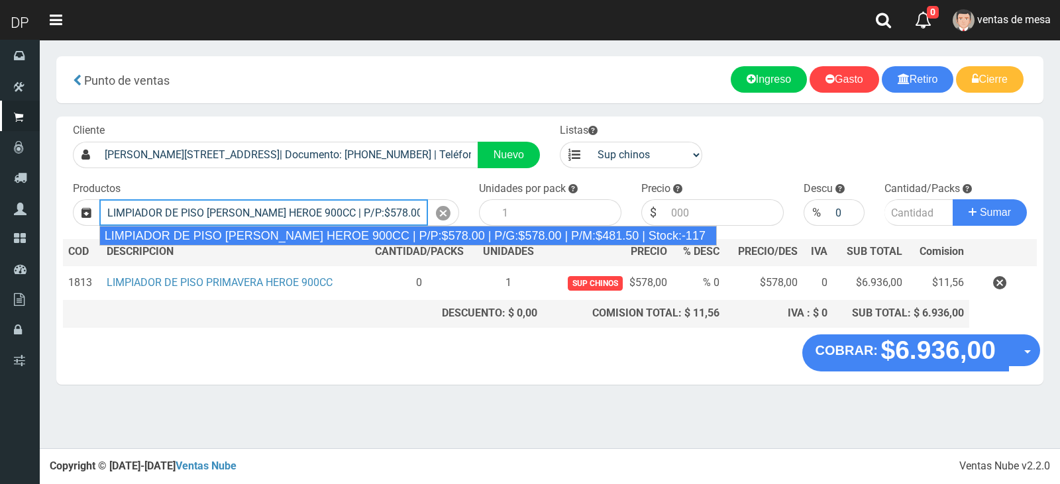
type input "LIMPIADOR DE PISO [PERSON_NAME] HEROE 900CC | P/P:$578.00 | P/G:$578.00 | P/M:$…"
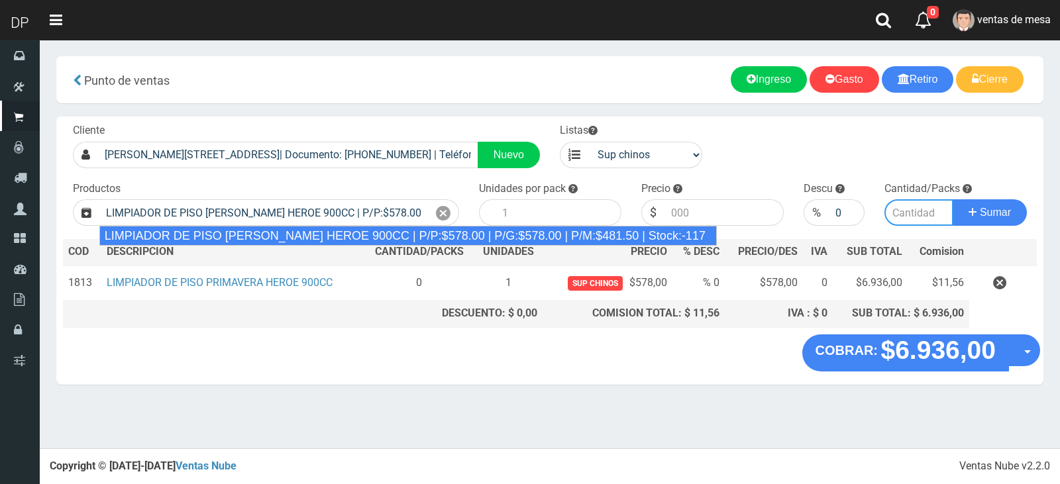
type input "12"
type input "578.00"
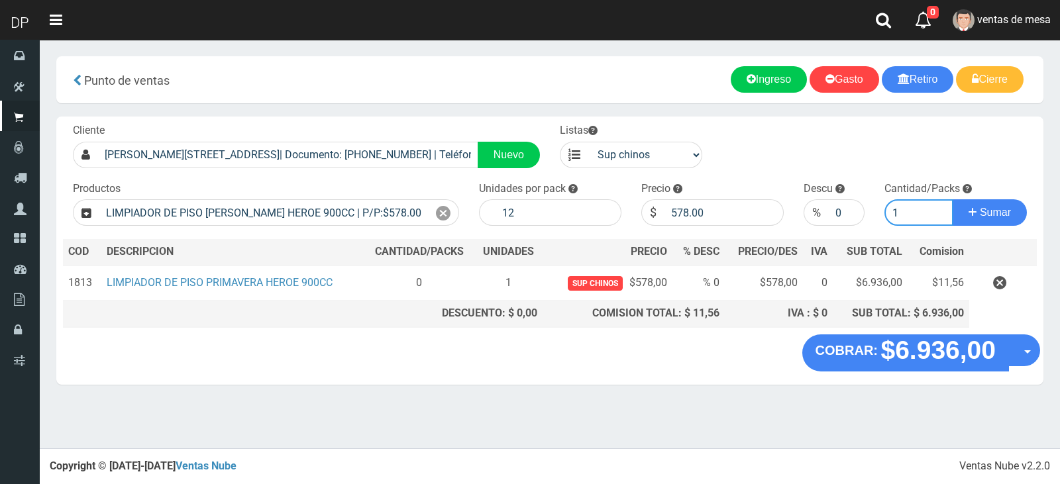
type input "1"
click at [952, 199] on button "Sumar" at bounding box center [989, 212] width 74 height 26
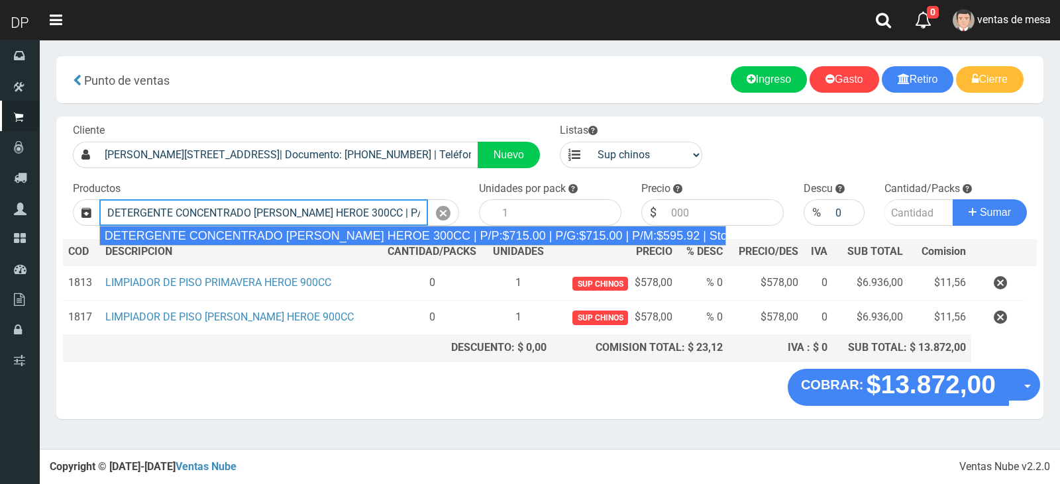
type input "DETERGENTE CONCENTRADO LIMON HEROE 300CC | P/P:$715.00 | P/G:$715.00 | P/M:$595…"
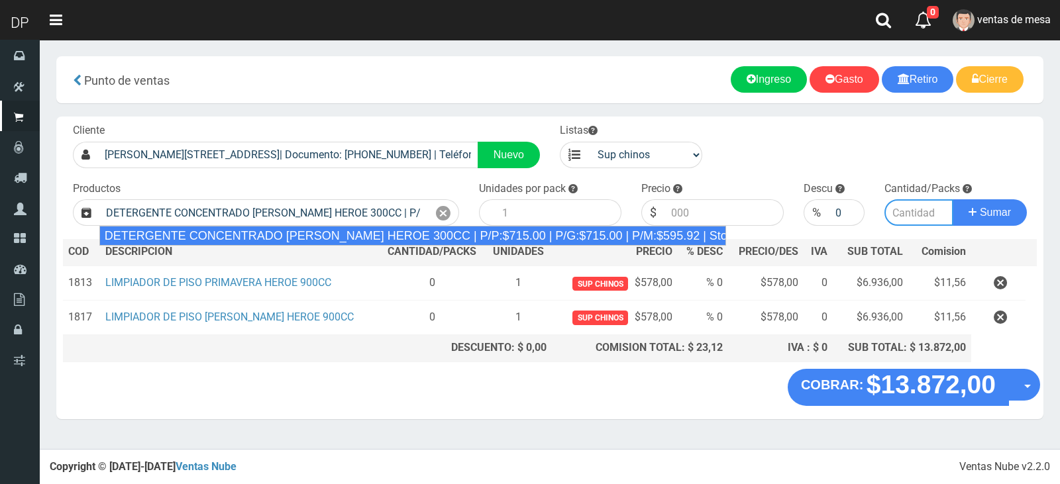
type input "24"
type input "715.00"
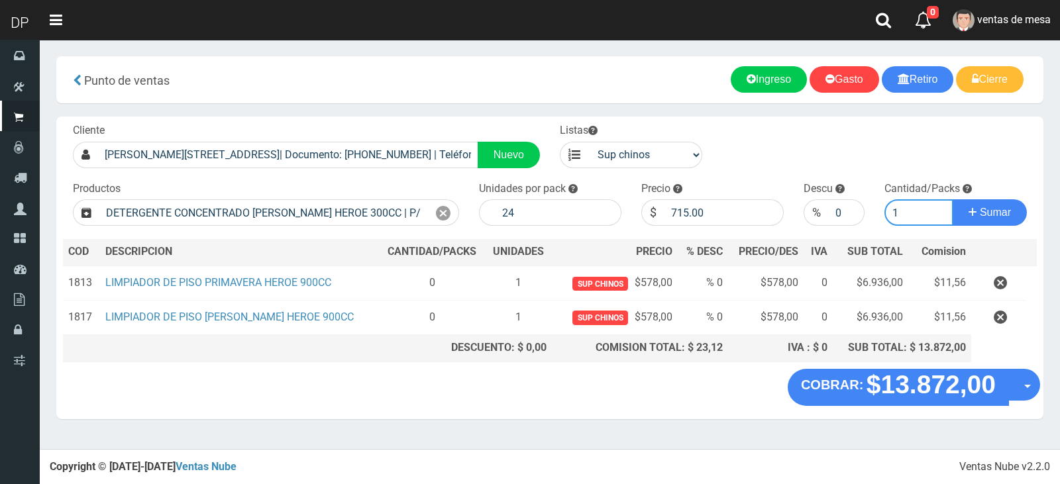
type input "1"
click at [952, 199] on button "Sumar" at bounding box center [989, 212] width 74 height 26
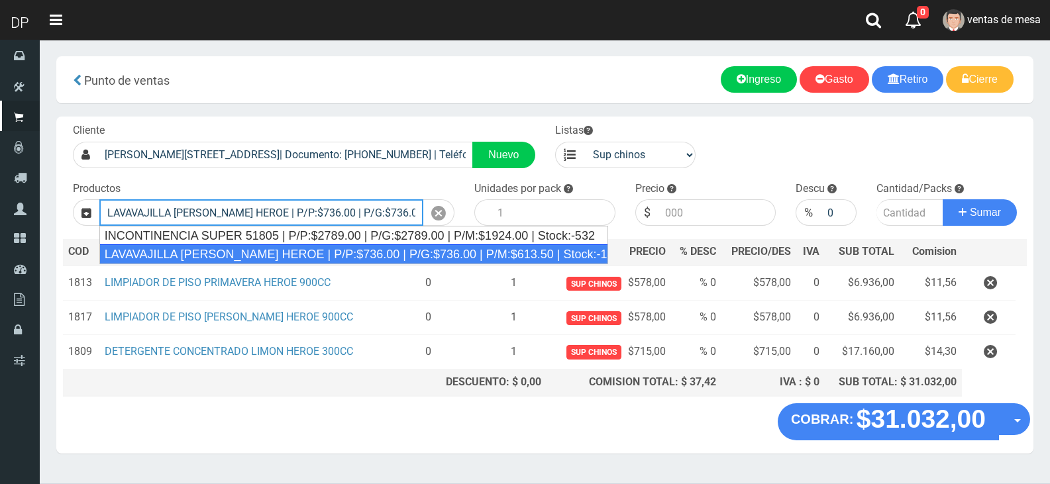
type input "LAVAVAJILLA LIMON HEROE | P/P:$736.00 | P/G:$736.00 | P/M:$613.50 | Stock:-14187"
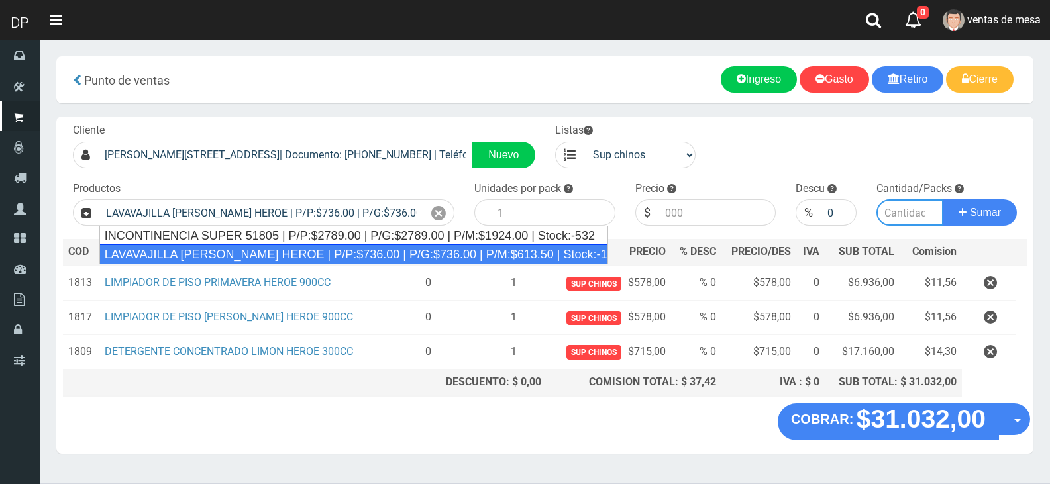
type input "15"
type input "736.00"
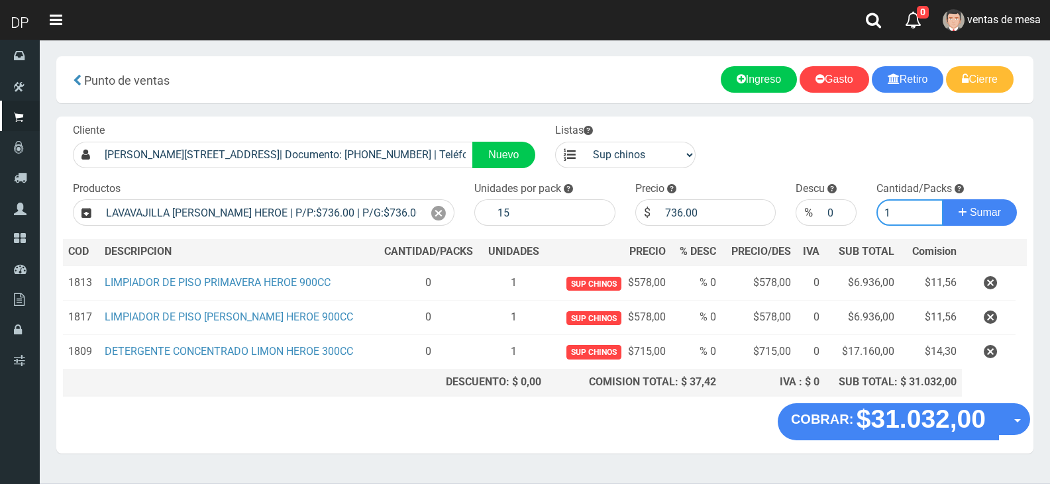
type input "1"
click at [942, 199] on button "Sumar" at bounding box center [979, 212] width 74 height 26
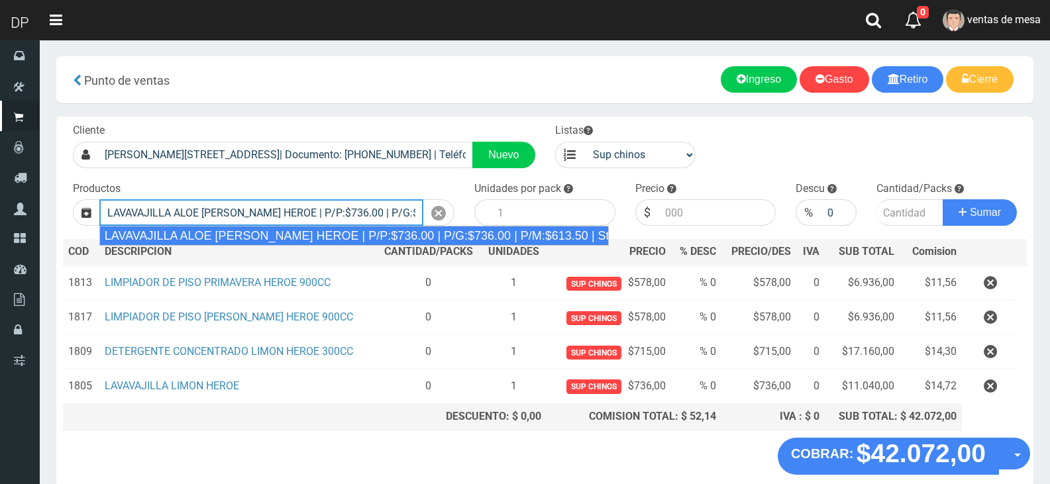
type input "LAVAVAJILLA ALOE VERA HEROE | P/P:$736.00 | P/G:$736.00 | P/M:$613.50 | Stock:-…"
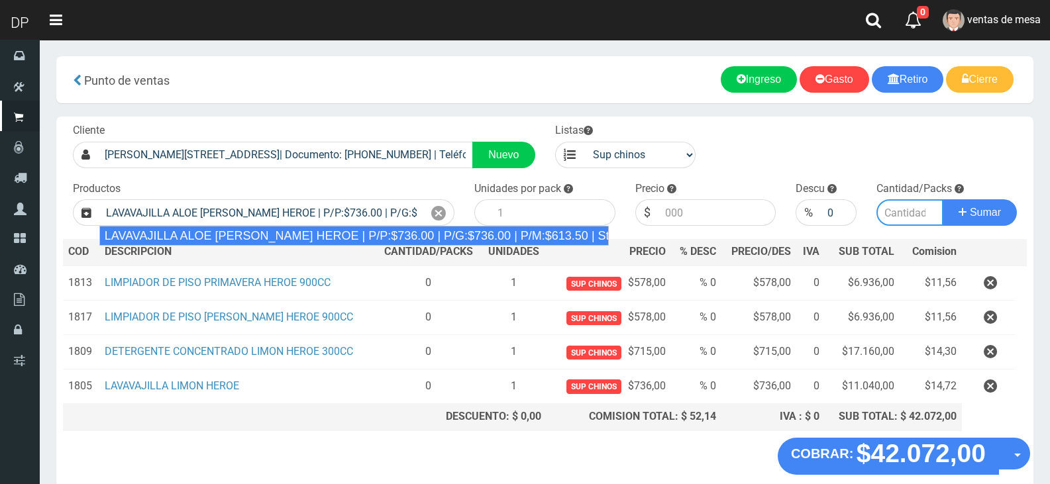
type input "15"
type input "736.00"
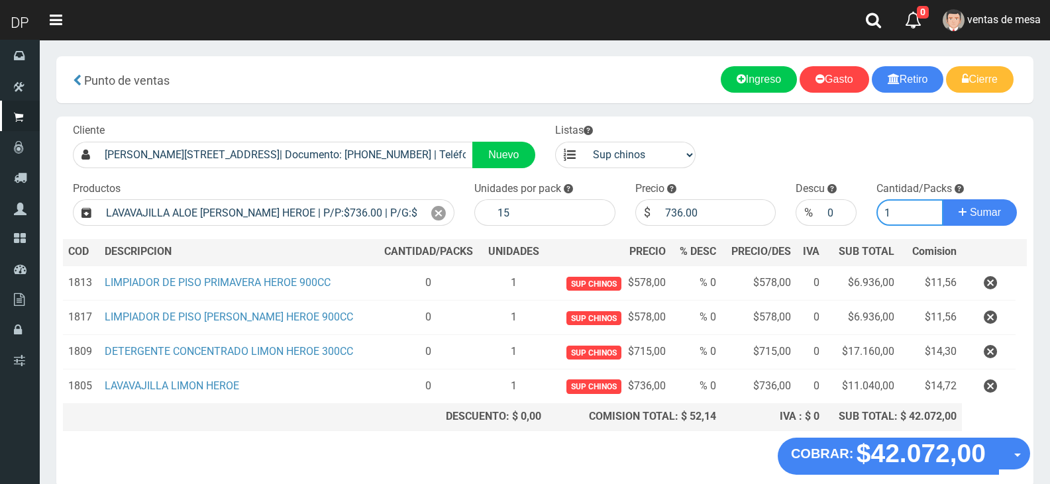
type input "1"
click at [942, 199] on button "Sumar" at bounding box center [979, 212] width 74 height 26
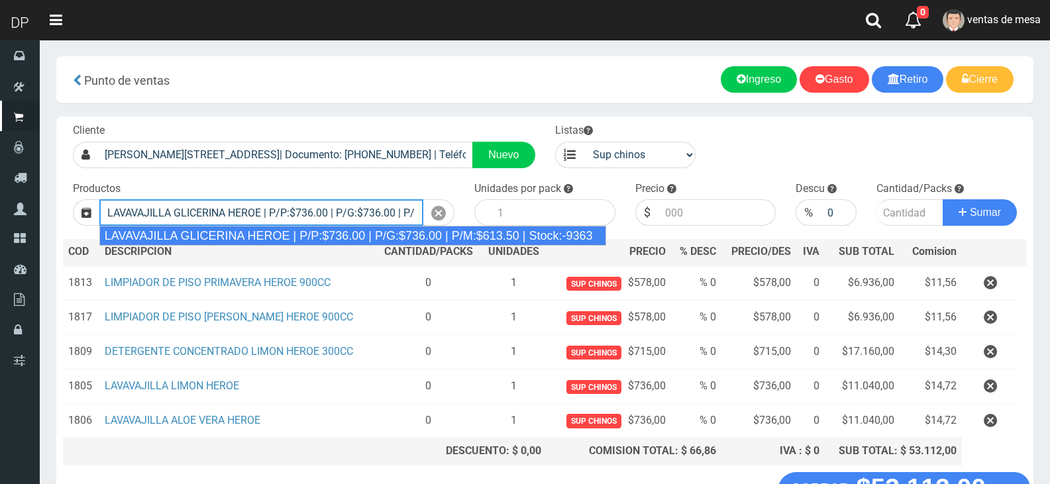
type input "LAVAVAJILLA GLICERINA HEROE | P/P:$736.00 | P/G:$736.00 | P/M:$613.50 | Stock:-…"
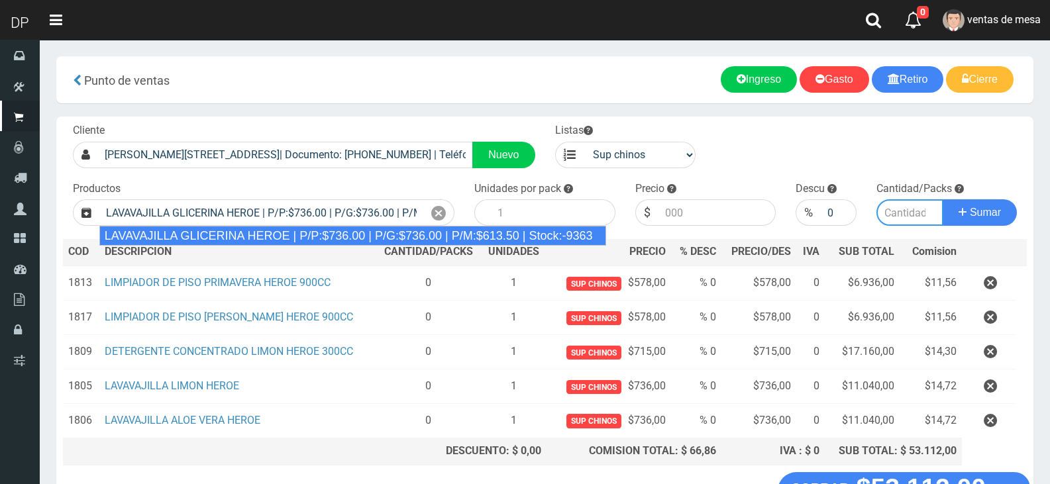
type input "15"
type input "736.00"
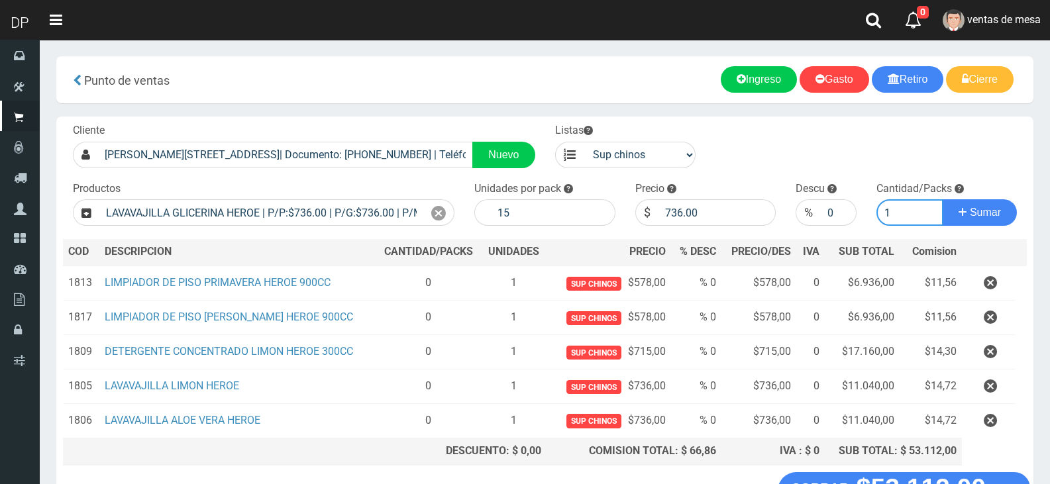
type input "1"
click at [942, 199] on button "Sumar" at bounding box center [979, 212] width 74 height 26
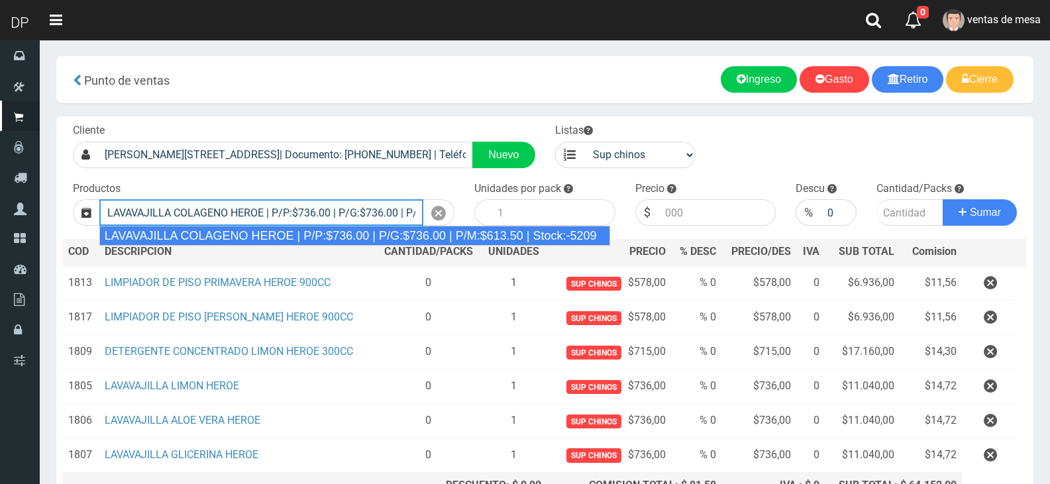
type input "LAVAVAJILLA COLAGENO HEROE | P/P:$736.00 | P/G:$736.00 | P/M:$613.50 | Stock:-5…"
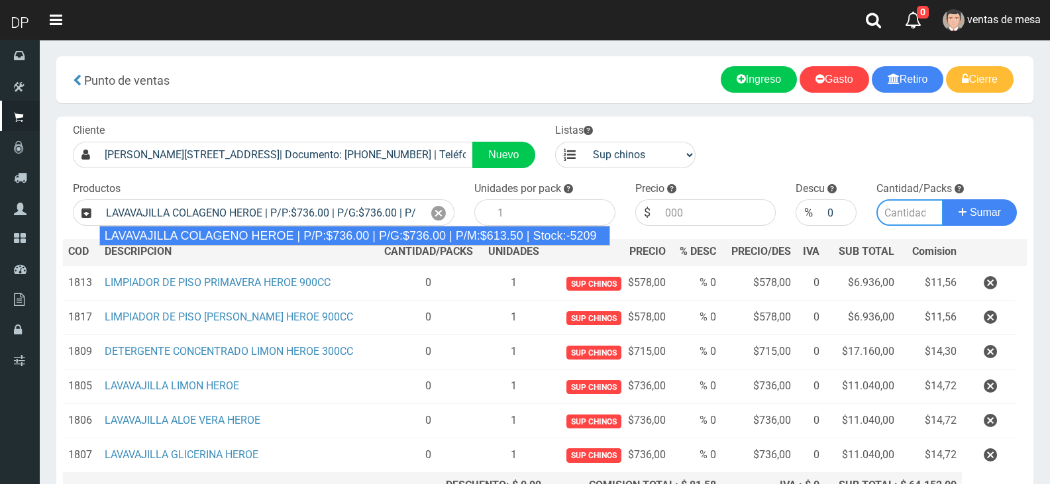
type input "15"
type input "736.00"
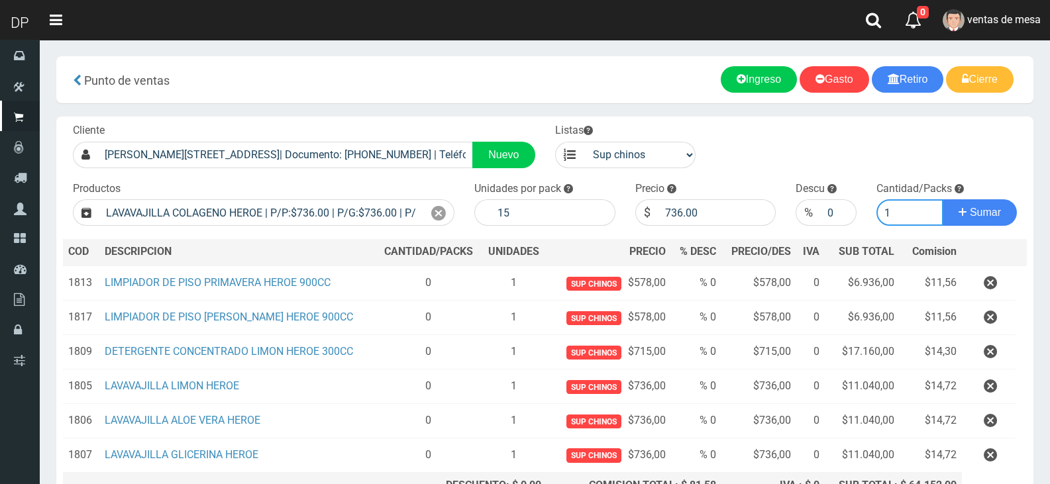
type input "1"
click at [942, 199] on button "Sumar" at bounding box center [979, 212] width 74 height 26
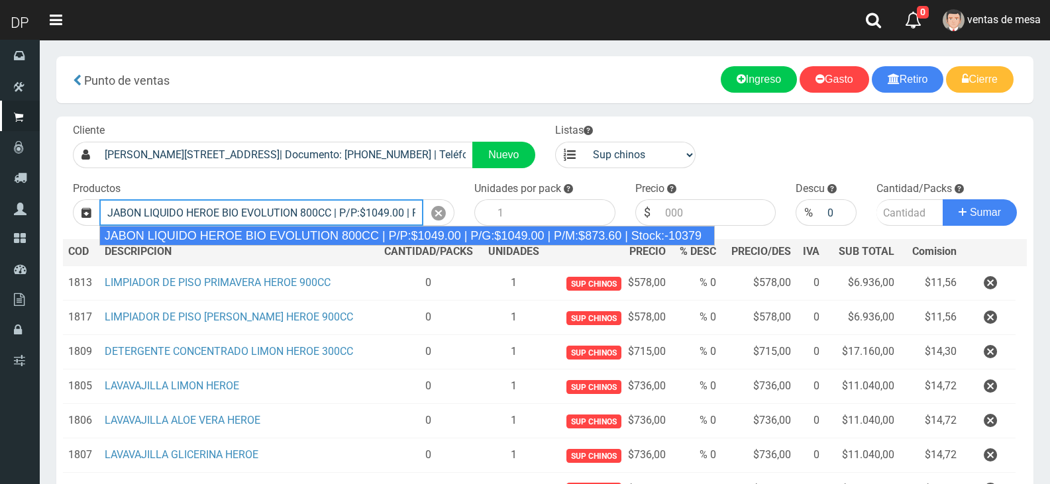
type input "JABON LIQUIDO HEROE BIO EVOLUTION 800CC | P/P:$1049.00 | P/G:$1049.00 | P/M:$87…"
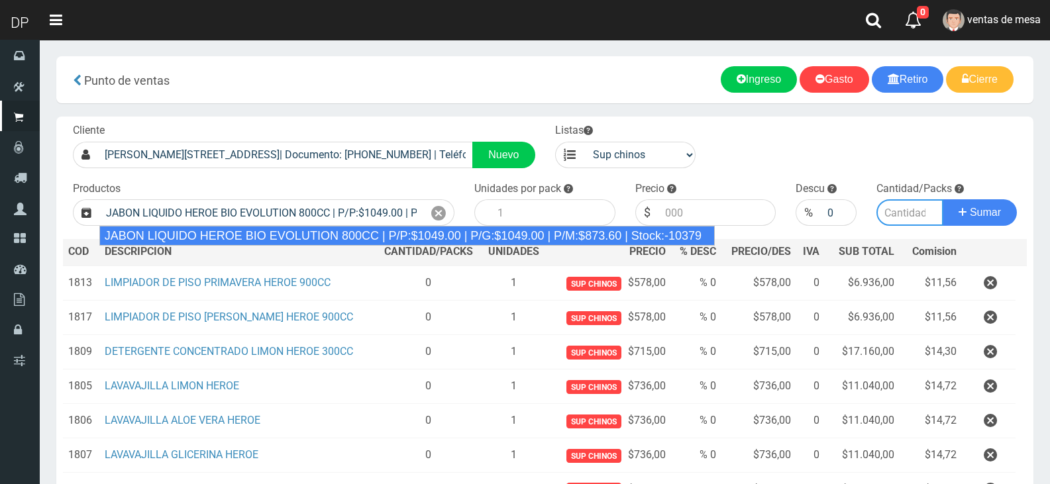
type input "15"
type input "1049.00"
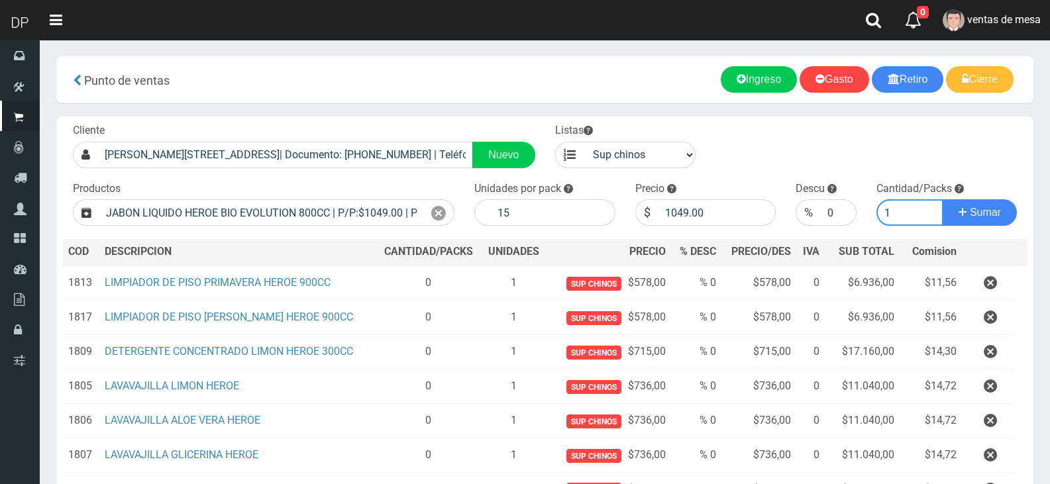
type input "1"
click at [942, 199] on button "Sumar" at bounding box center [979, 212] width 74 height 26
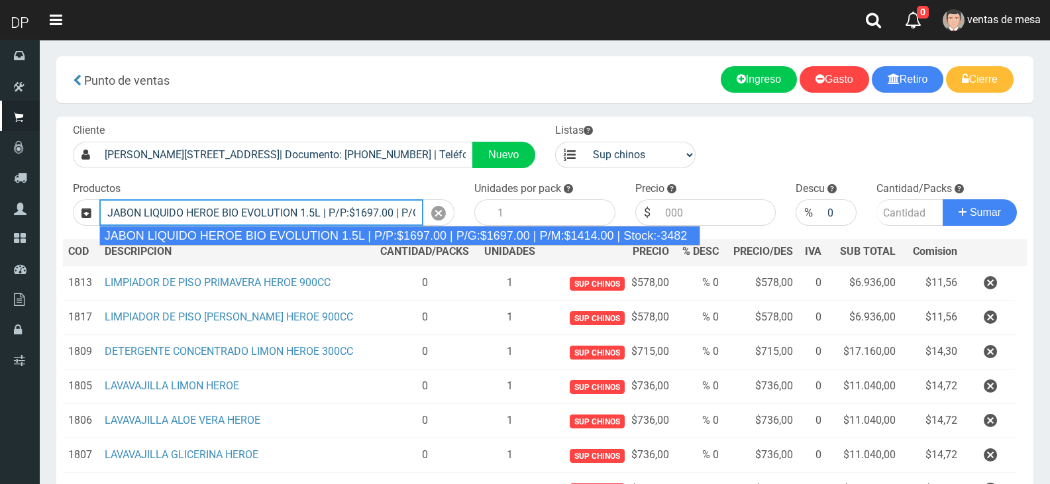
type input "JABON LIQUIDO HEROE BIO EVOLUTION 1.5L | P/P:$1697.00 | P/G:$1697.00 | P/M:$141…"
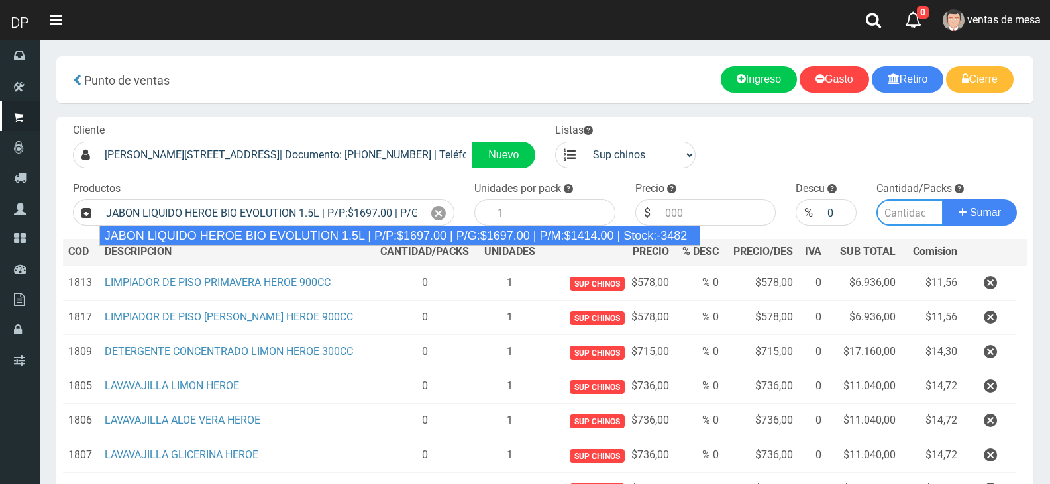
type input "6"
type input "1697.00"
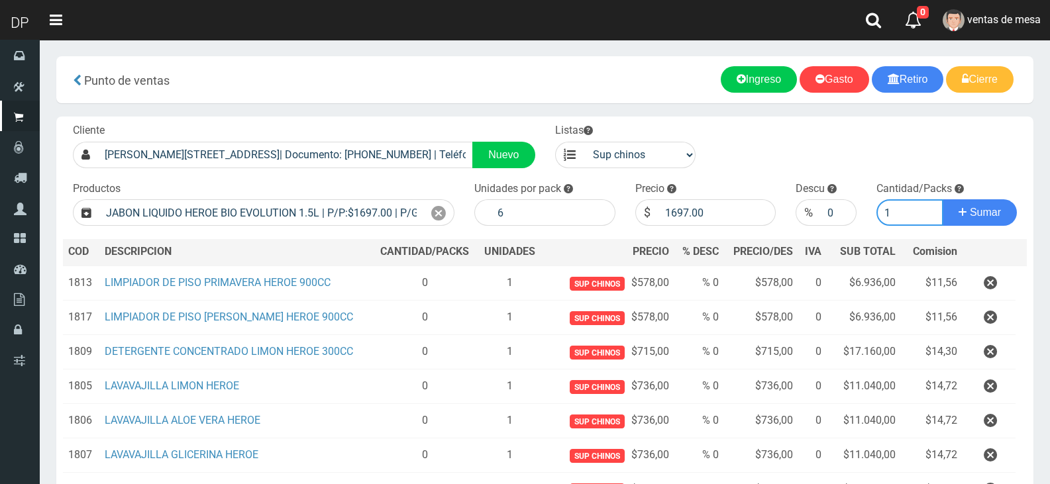
type input "1"
click at [942, 199] on button "Sumar" at bounding box center [979, 212] width 74 height 26
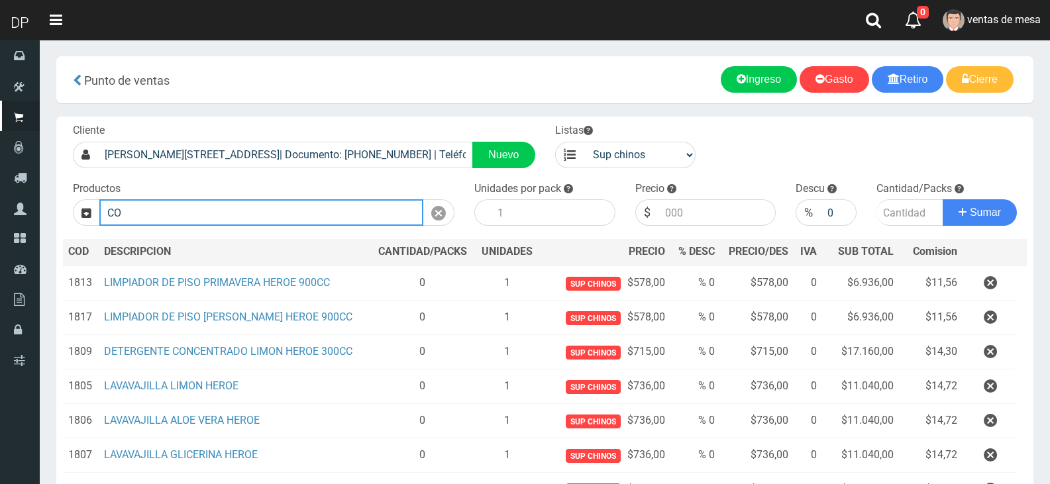
type input "C"
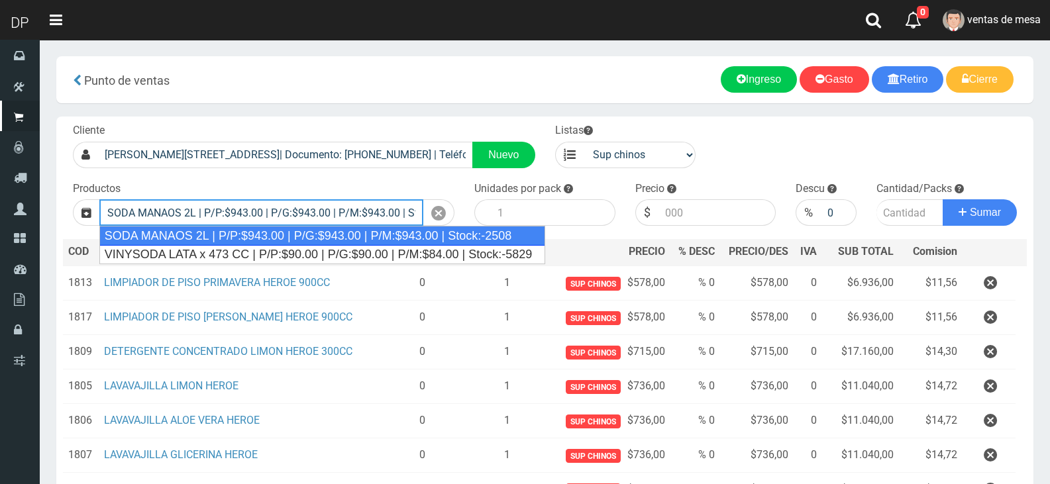
type input "SODA MANAOS 2L | P/P:$943.00 | P/G:$943.00 | P/M:$943.00 | Stock:-2508"
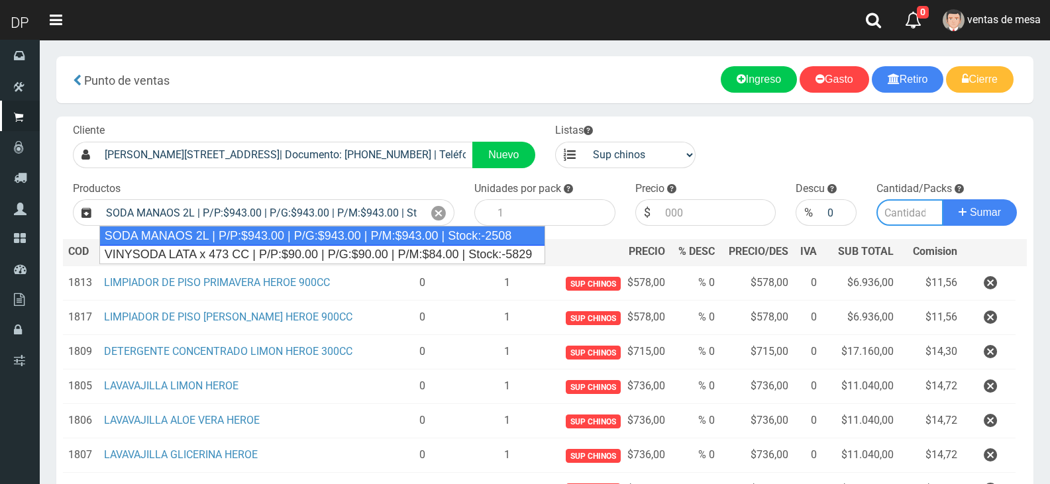
type input "6"
type input "943.00"
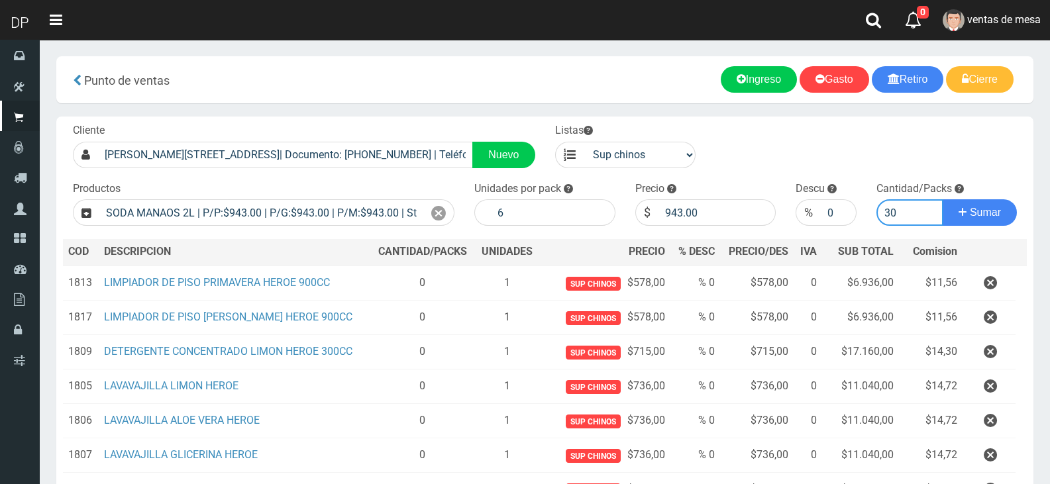
type input "30"
click at [942, 199] on button "Sumar" at bounding box center [979, 212] width 74 height 26
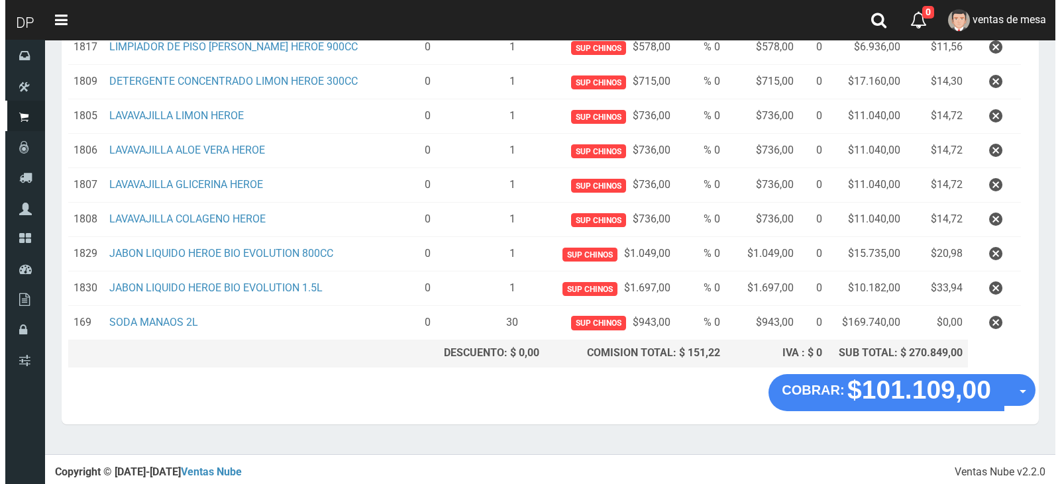
scroll to position [271, 0]
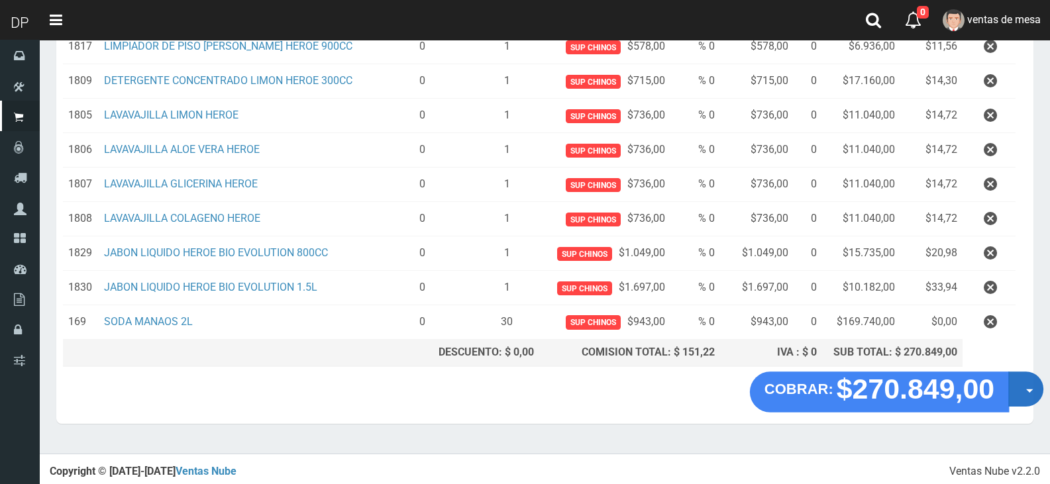
click at [1023, 390] on button "Opciones" at bounding box center [1025, 389] width 35 height 35
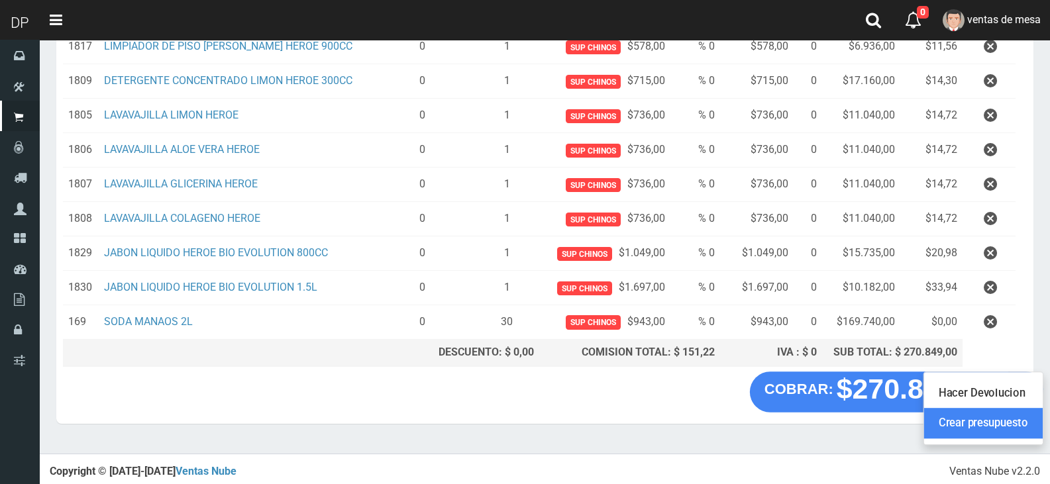
click at [1022, 419] on link "Crear presupuesto" at bounding box center [983, 423] width 119 height 30
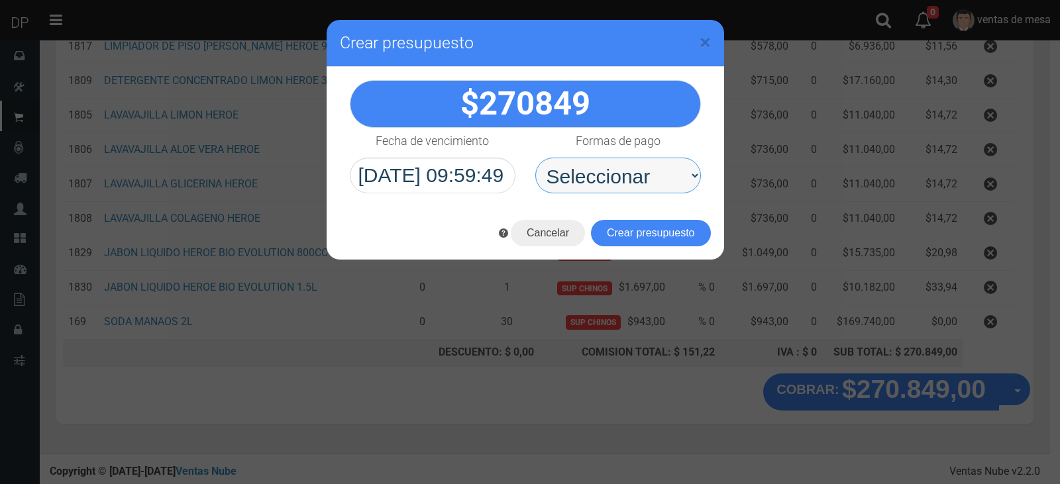
click at [603, 190] on select "Seleccionar Efectivo Tarjeta de Crédito Depósito Débito" at bounding box center [618, 176] width 166 height 36
select select "Efectivo"
click at [535, 158] on select "Seleccionar Efectivo Tarjeta de Crédito Depósito Débito" at bounding box center [618, 176] width 166 height 36
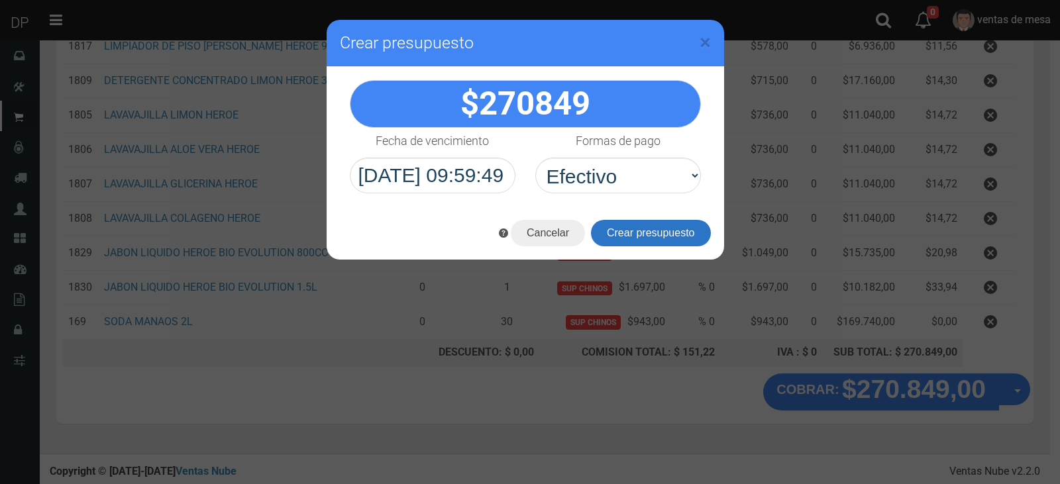
click at [634, 227] on button "Crear presupuesto" at bounding box center [651, 233] width 120 height 26
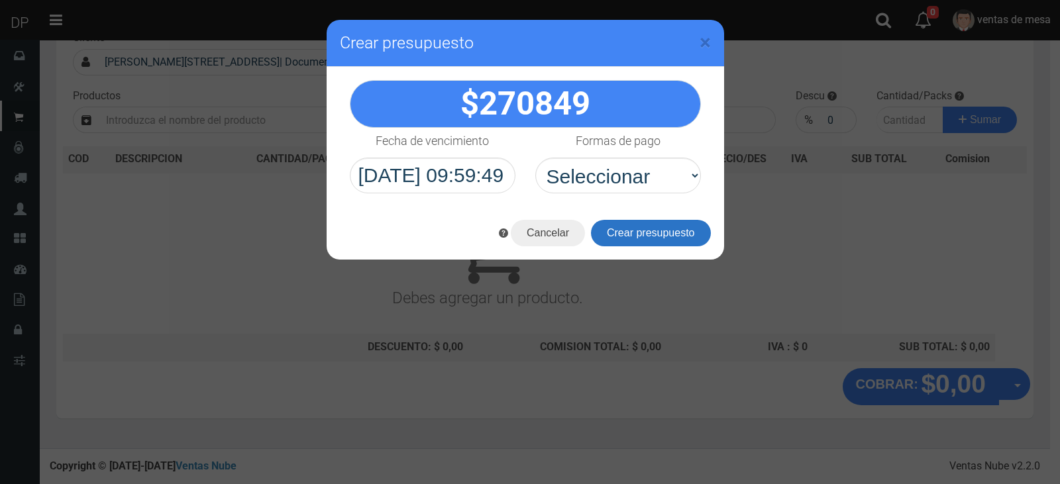
scroll to position [0, 0]
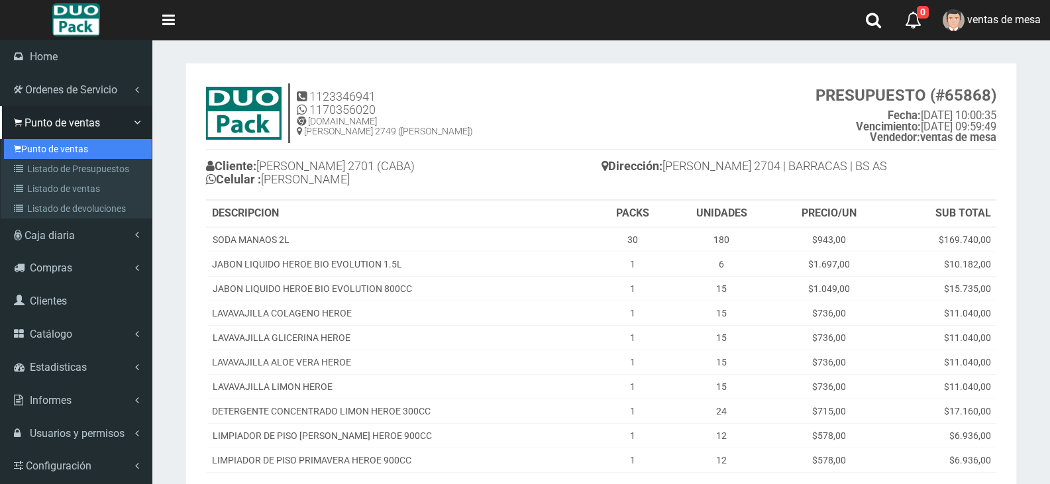
drag, startPoint x: 74, startPoint y: 153, endPoint x: 81, endPoint y: 153, distance: 7.9
click at [74, 153] on link "Punto de ventas" at bounding box center [78, 149] width 148 height 20
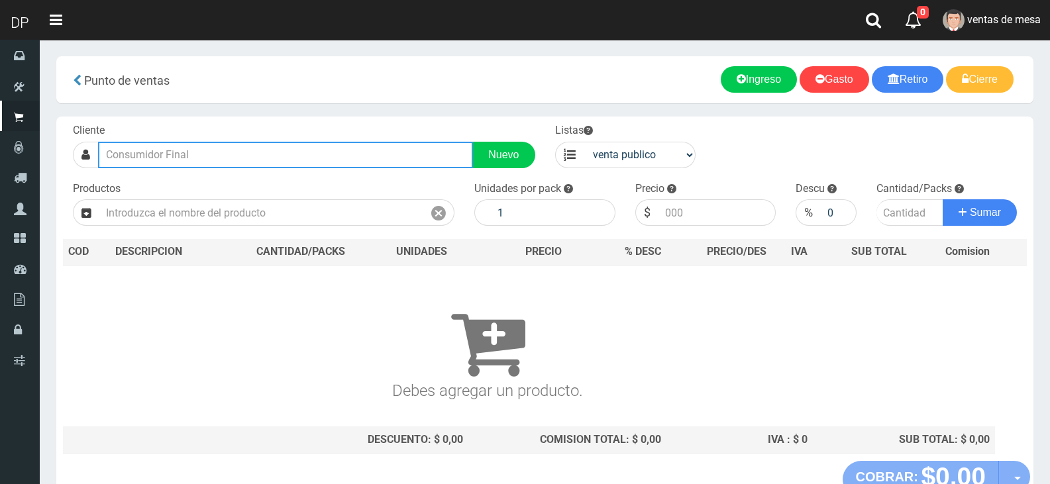
click at [402, 166] on input "text" at bounding box center [285, 155] width 375 height 26
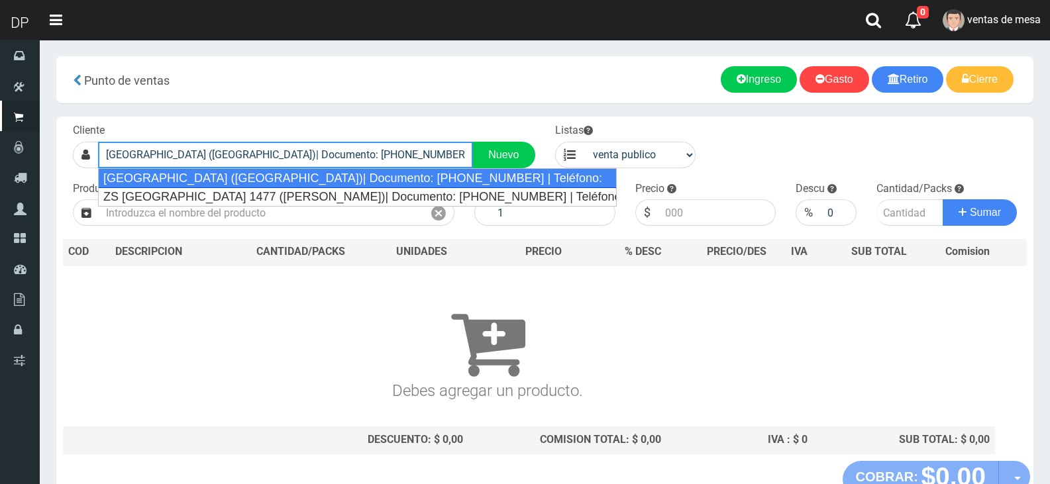
type input "[GEOGRAPHIC_DATA] ([GEOGRAPHIC_DATA])| Documento: [PHONE_NUMBER] | Teléfono:"
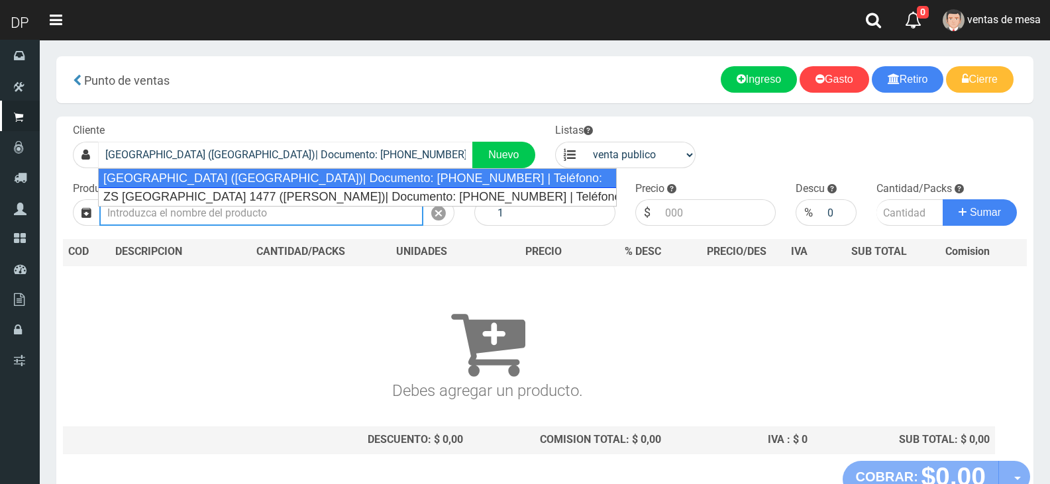
select select "2"
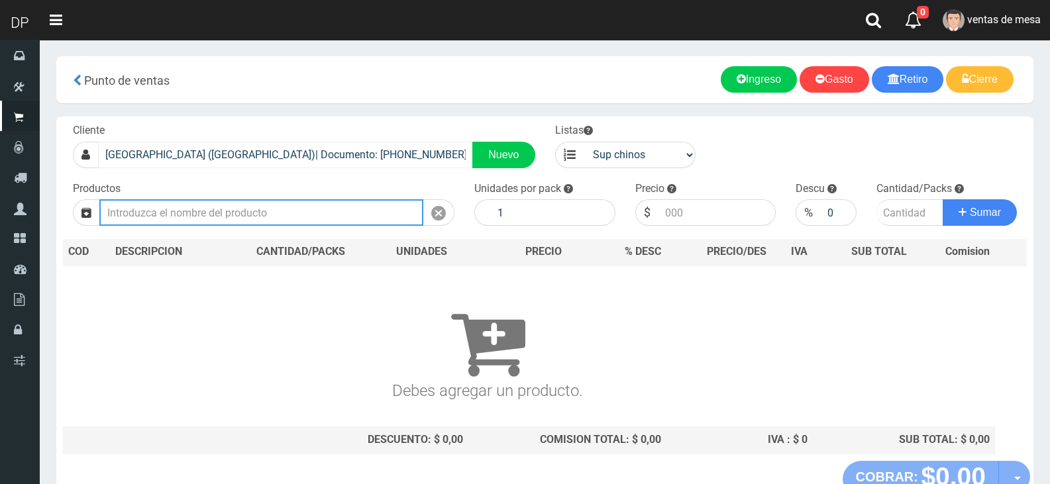
type input "2"
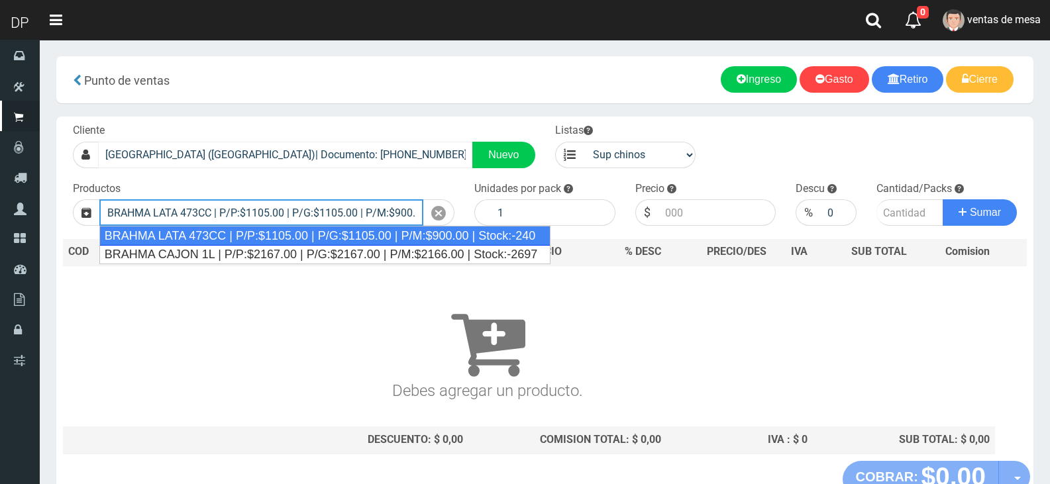
type input "BRAHMA LATA 473CC | P/P:$1105.00 | P/G:$1105.00 | P/M:$900.00 | Stock:-240"
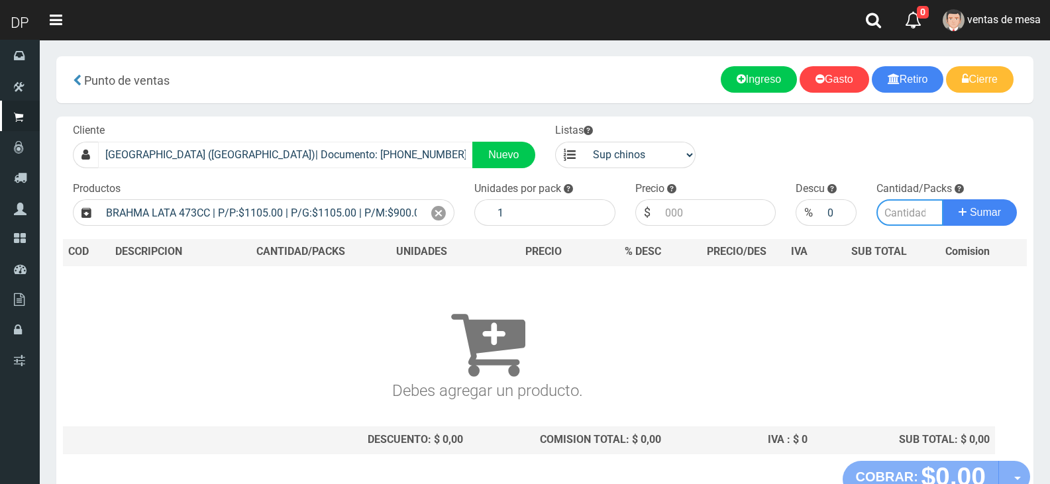
type input "24"
type input "1105.00"
type input "7"
click at [942, 199] on button "Sumar" at bounding box center [979, 212] width 74 height 26
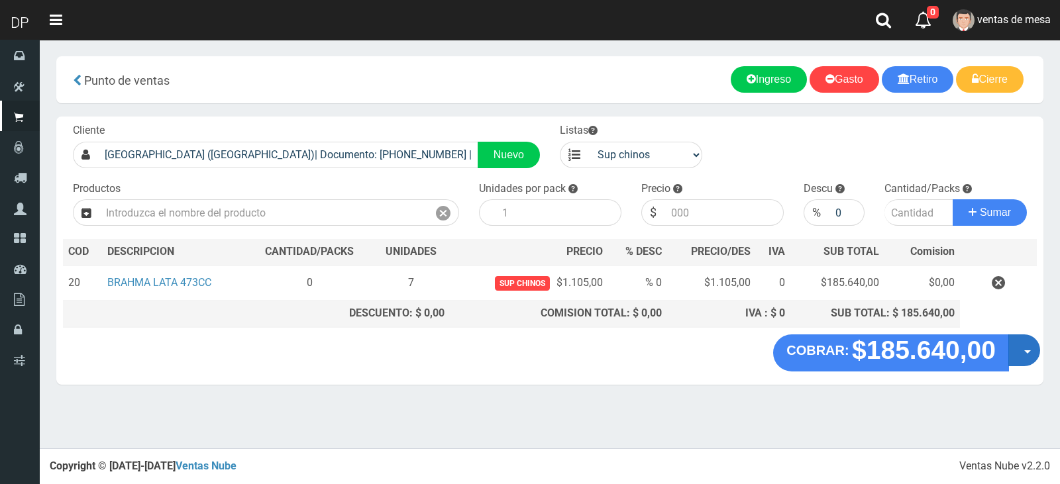
click at [1025, 356] on button "Opciones" at bounding box center [1024, 350] width 32 height 32
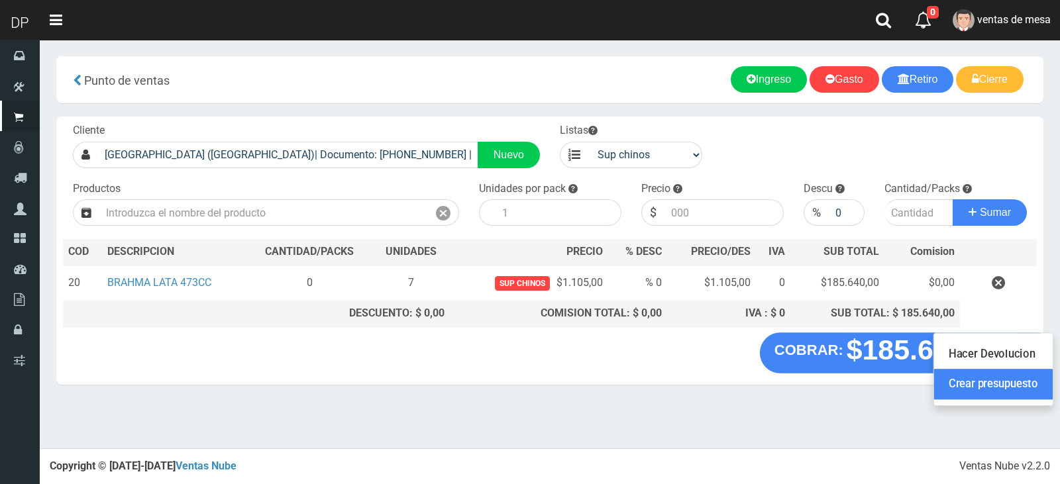
click at [1026, 391] on link "Crear presupuesto" at bounding box center [993, 384] width 119 height 30
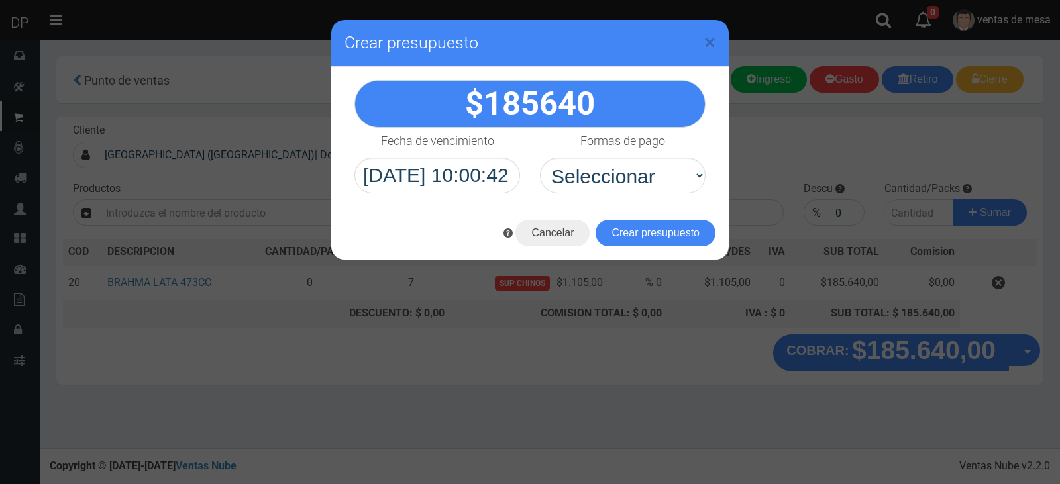
click at [654, 195] on div "185640" at bounding box center [529, 137] width 397 height 140
click at [661, 181] on select "Seleccionar Efectivo Tarjeta de Crédito Depósito Débito" at bounding box center [623, 176] width 166 height 36
click at [540, 158] on select "Seleccionar Efectivo Tarjeta de Crédito Depósito Débito" at bounding box center [623, 176] width 166 height 36
click at [658, 177] on select "Seleccionar Efectivo Tarjeta de Crédito Depósito Débito" at bounding box center [623, 176] width 166 height 36
select select "Efectivo"
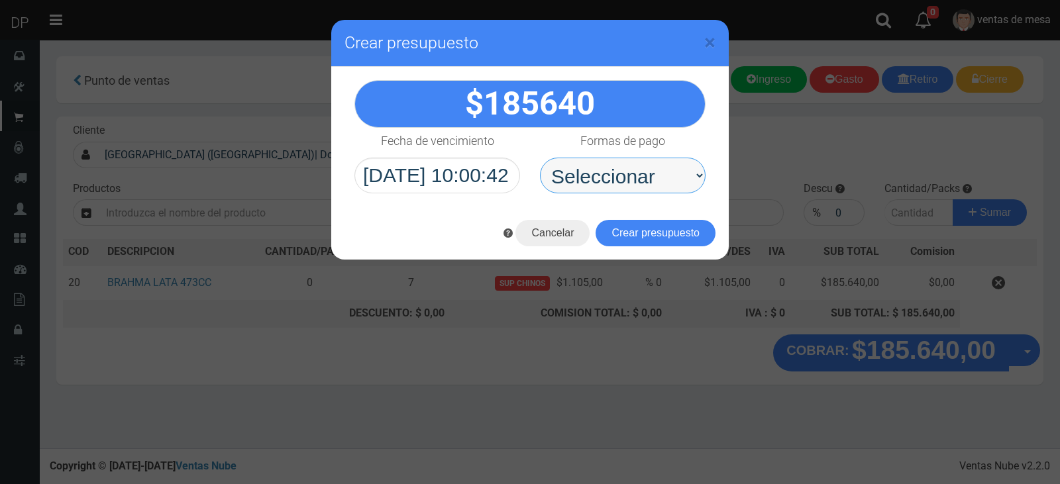
click at [540, 158] on select "Seleccionar Efectivo Tarjeta de Crédito Depósito Débito" at bounding box center [623, 176] width 166 height 36
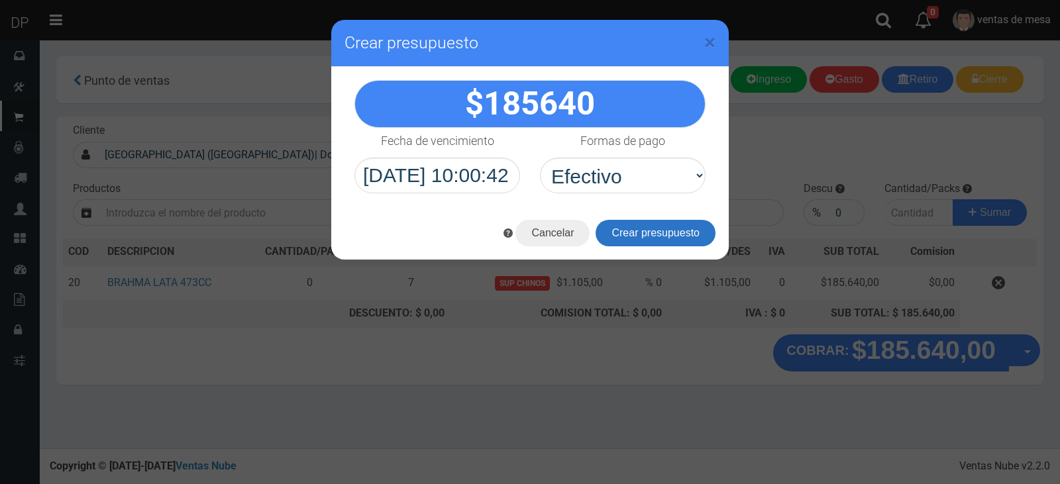
click at [657, 228] on button "Crear presupuesto" at bounding box center [655, 233] width 120 height 26
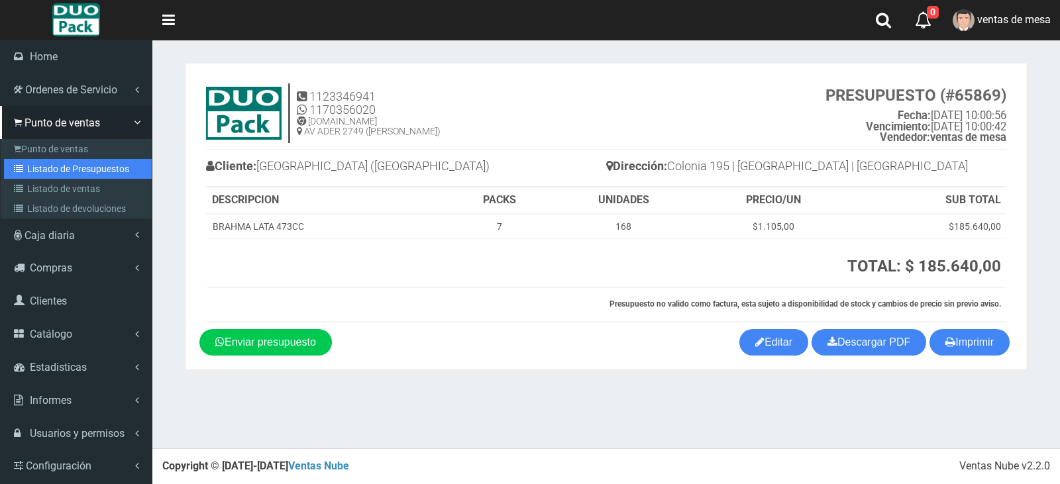
click at [34, 174] on link "Listado de Presupuestos" at bounding box center [78, 169] width 148 height 20
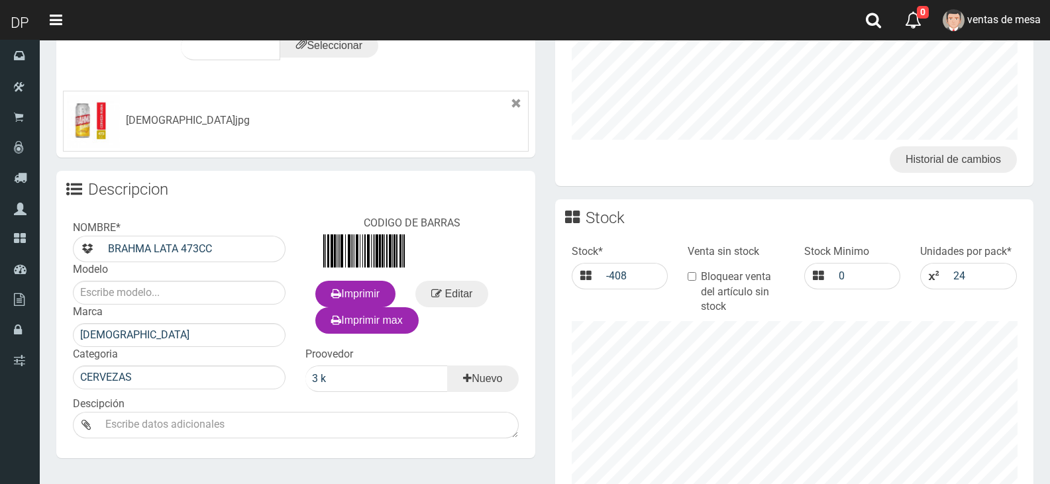
scroll to position [471, 0]
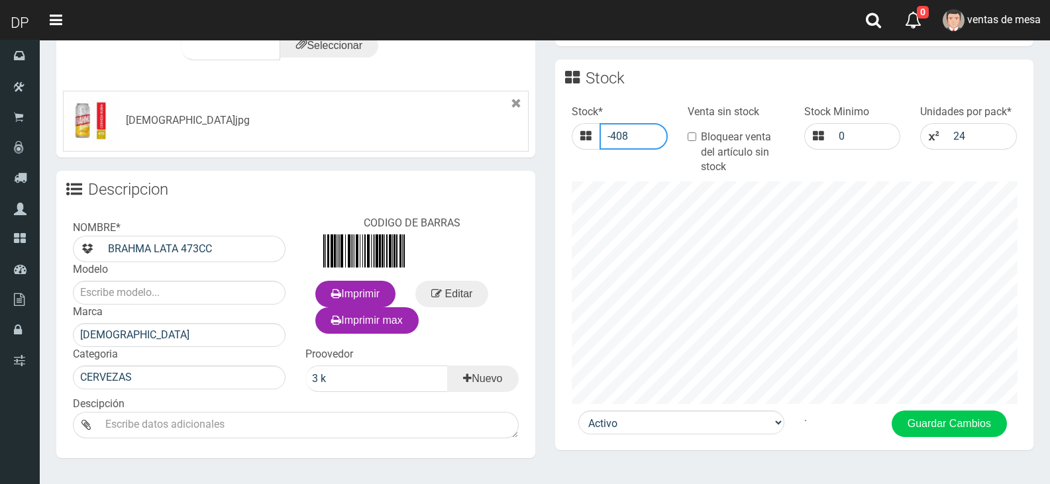
click at [641, 129] on input "-408" at bounding box center [633, 136] width 69 height 26
type input "0"
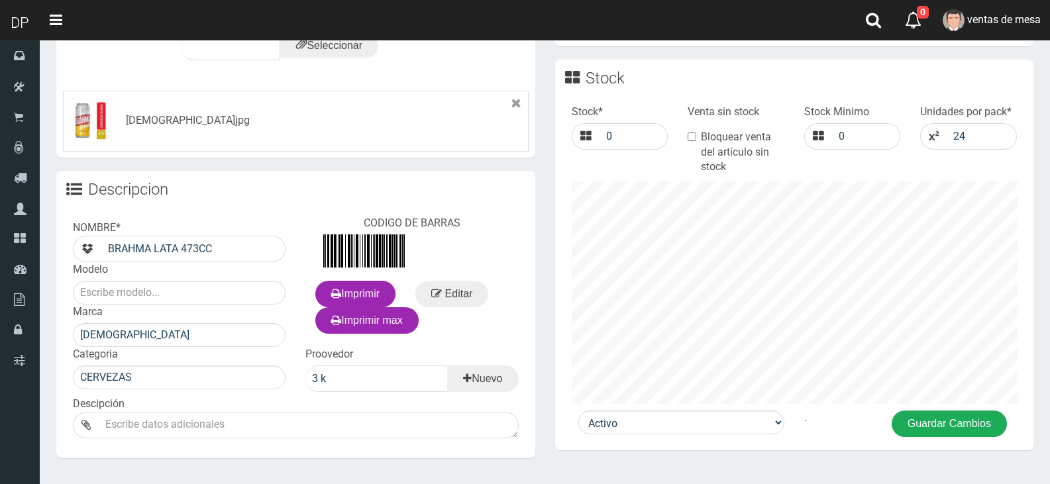
click at [901, 425] on button "Guardar Cambios" at bounding box center [948, 424] width 115 height 26
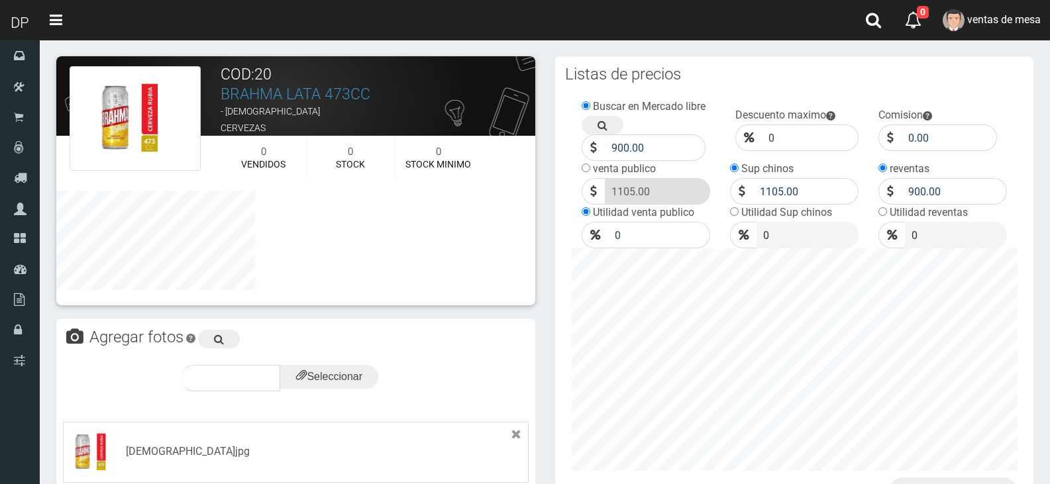
scroll to position [401, 0]
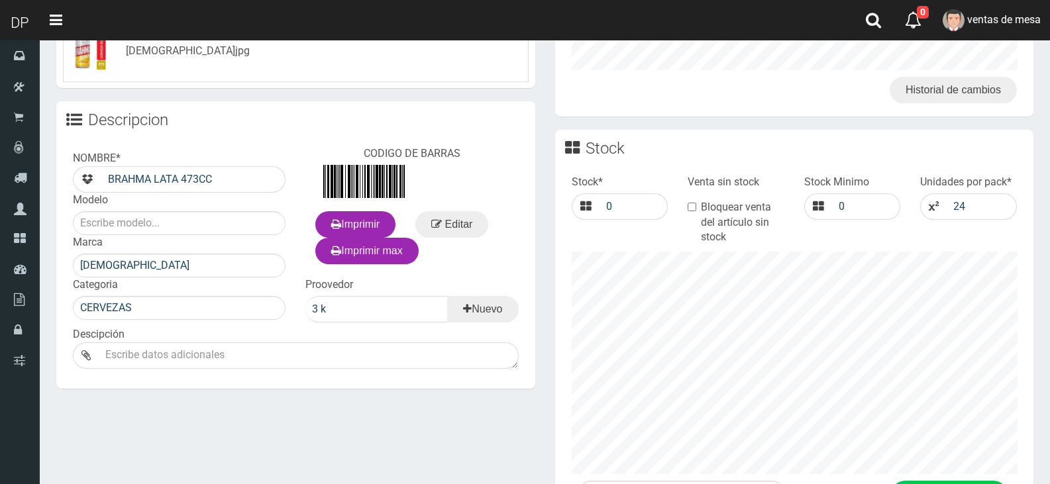
click at [721, 200] on label "Bloquear venta del artículo sin stock" at bounding box center [735, 223] width 97 height 46
click at [696, 203] on input "Bloquear venta del artículo sin stock" at bounding box center [691, 207] width 9 height 9
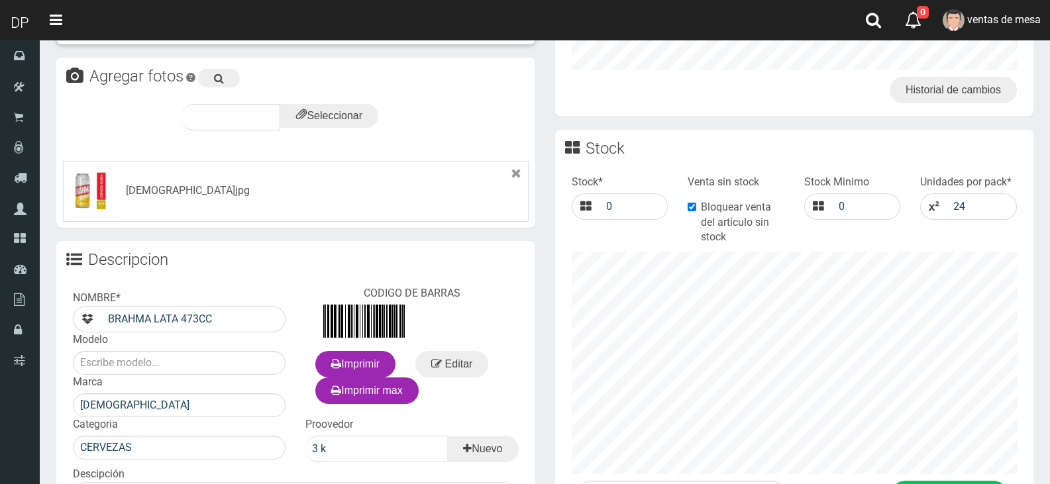
click at [724, 212] on label "Bloquear venta del artículo sin stock" at bounding box center [735, 223] width 97 height 46
click at [696, 211] on input "Bloquear venta del artículo sin stock" at bounding box center [691, 207] width 9 height 9
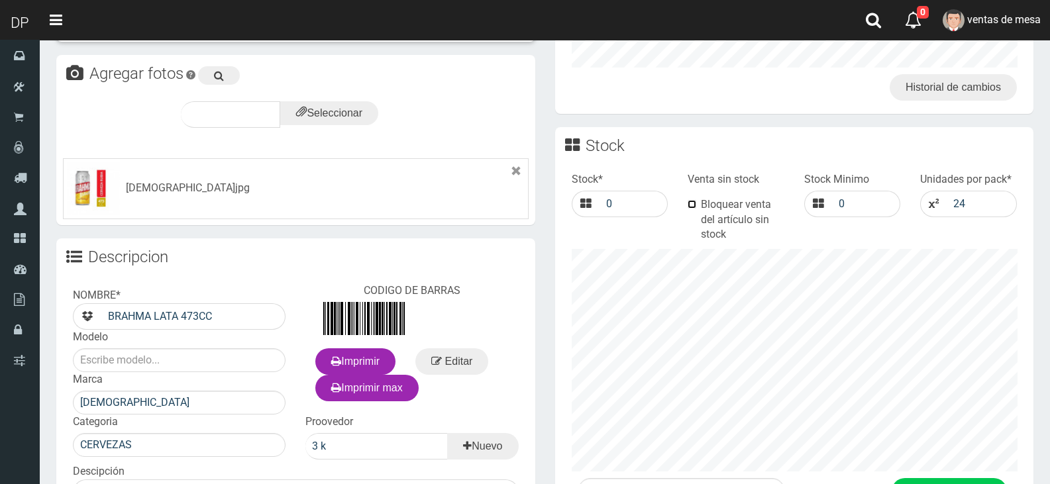
scroll to position [540, 0]
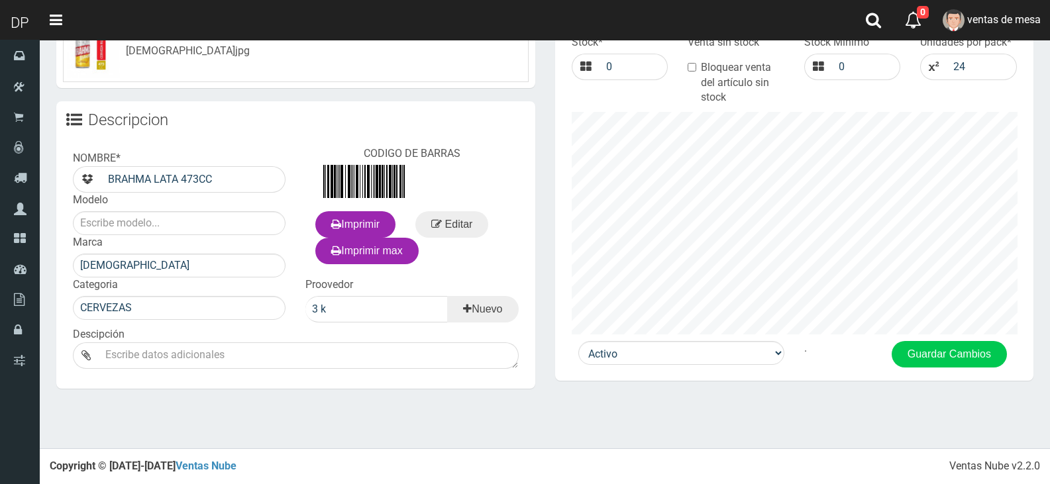
click at [732, 89] on label "Bloquear venta del artículo sin stock" at bounding box center [735, 83] width 97 height 46
click at [696, 72] on input "Bloquear venta del artículo sin stock" at bounding box center [691, 67] width 9 height 9
checkbox input "true"
click at [925, 364] on button "Guardar Cambios" at bounding box center [948, 354] width 115 height 26
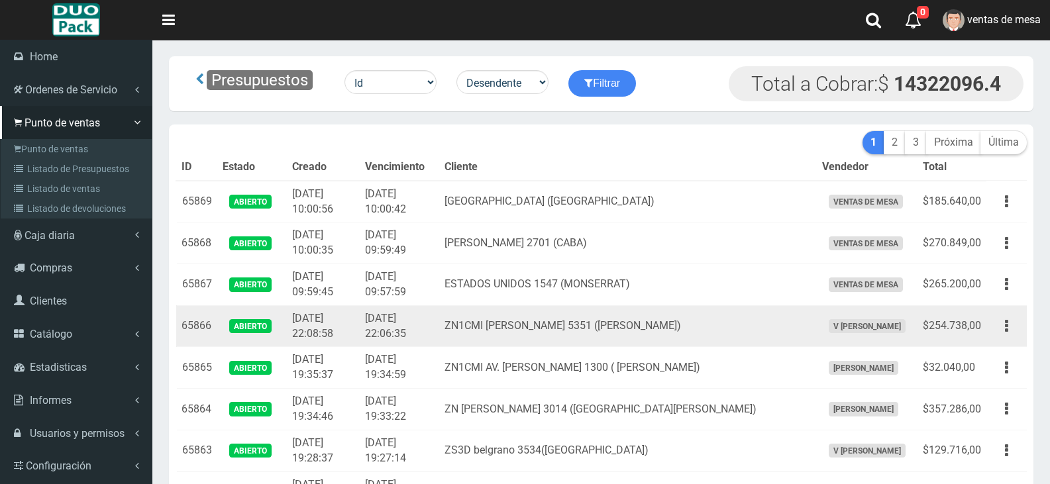
click at [396, 342] on tr "65866 Abierto 2025-08-27 22:08:58 2025-08-27 22:06:35 ZN1CMI MANUEL GARCIA 5351…" at bounding box center [601, 326] width 850 height 42
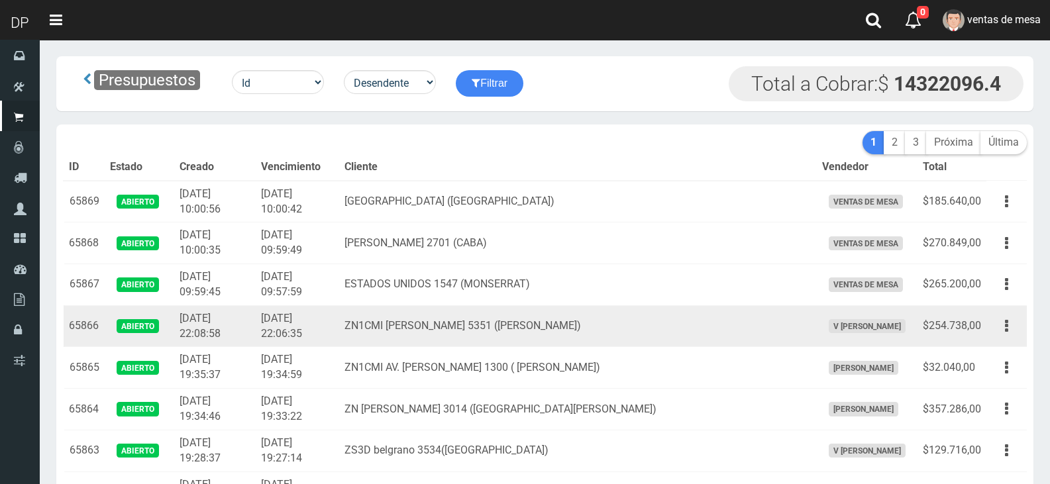
scroll to position [5357, 0]
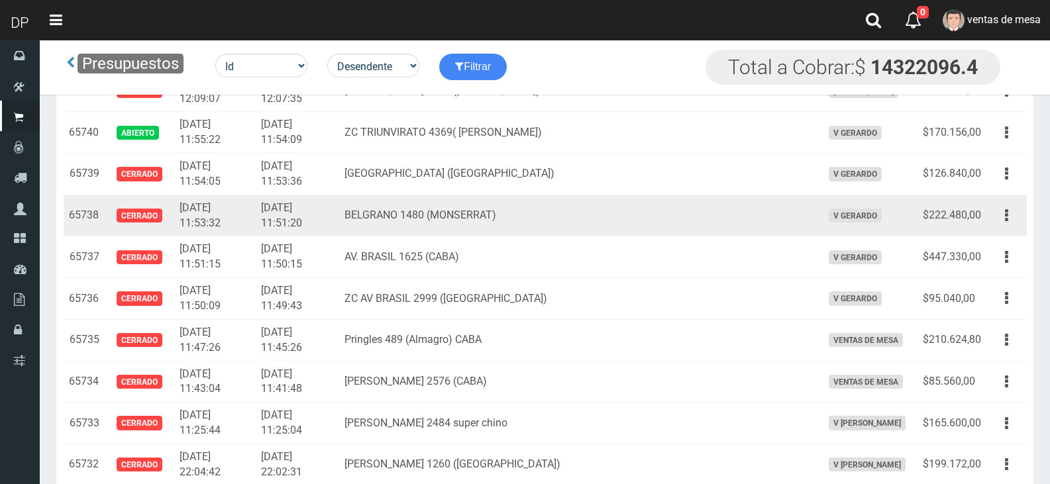
drag, startPoint x: 389, startPoint y: 246, endPoint x: 423, endPoint y: 209, distance: 49.2
click at [389, 244] on td "AV. BRASIL 1625 (CABA)" at bounding box center [577, 257] width 477 height 42
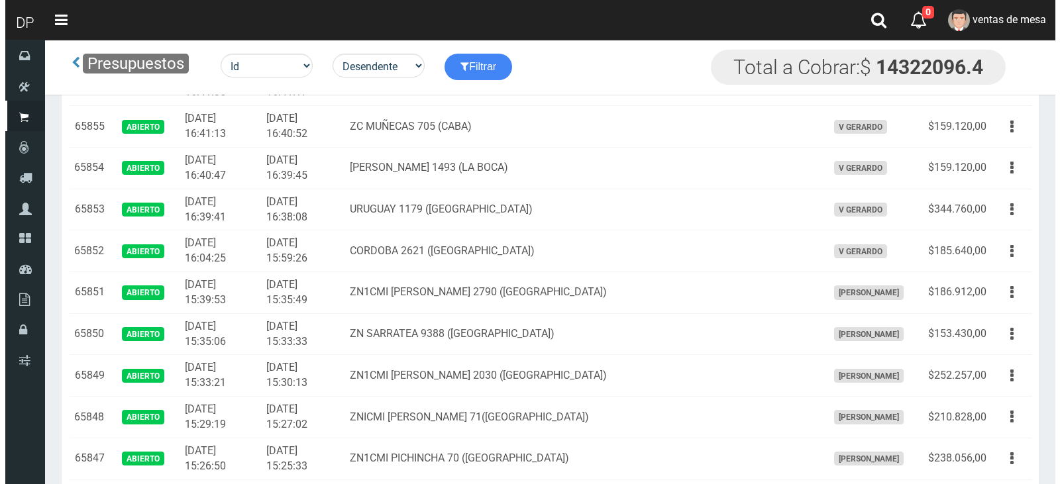
scroll to position [0, 0]
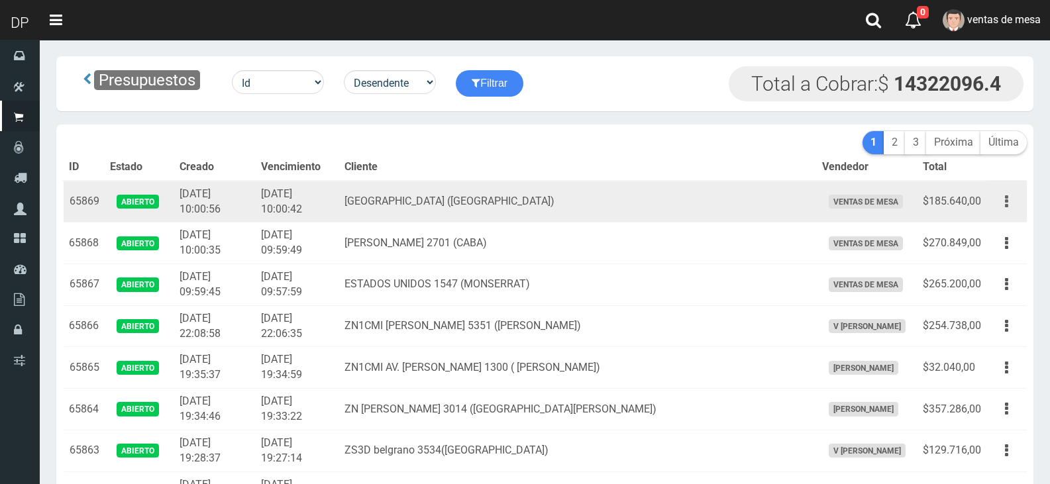
click at [1001, 205] on button "button" at bounding box center [1006, 201] width 30 height 23
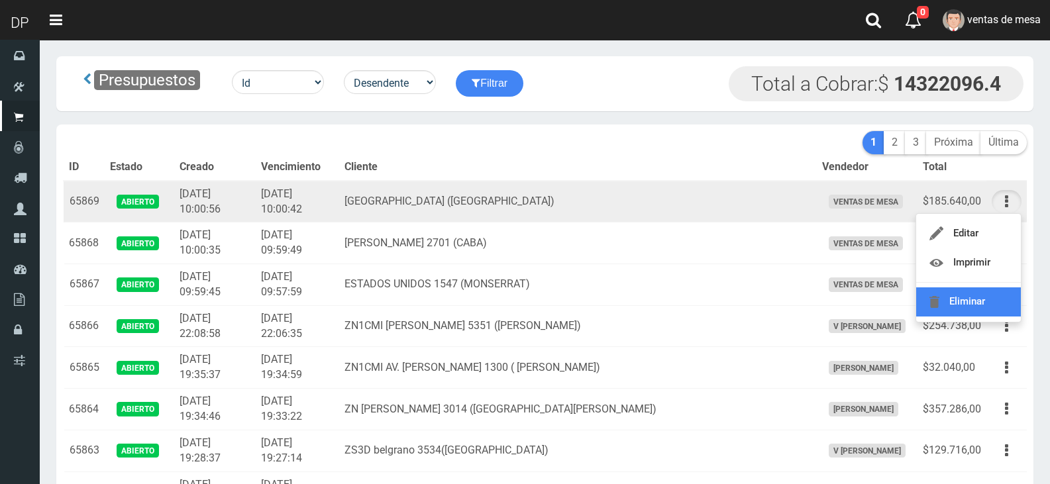
click at [997, 297] on link "Eliminar" at bounding box center [968, 301] width 105 height 29
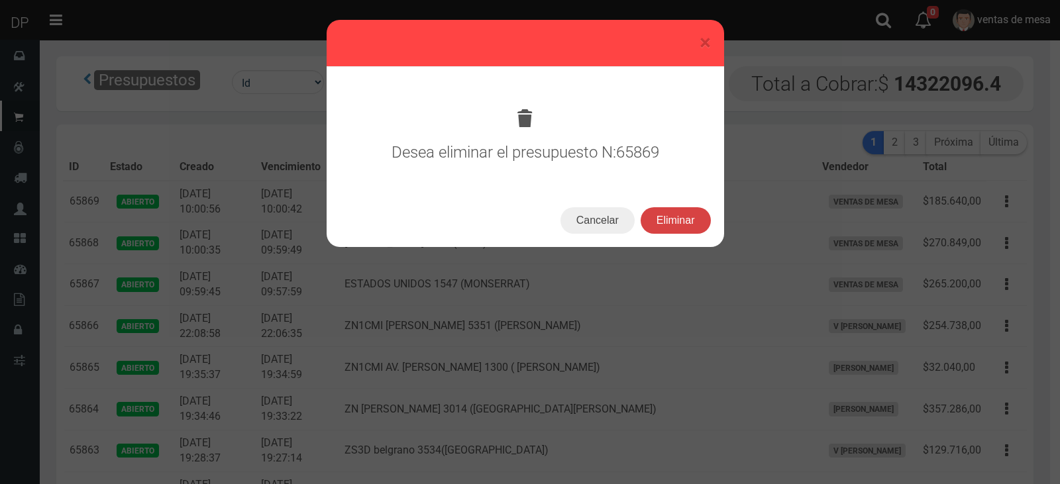
click at [708, 227] on button "Eliminar" at bounding box center [675, 220] width 70 height 26
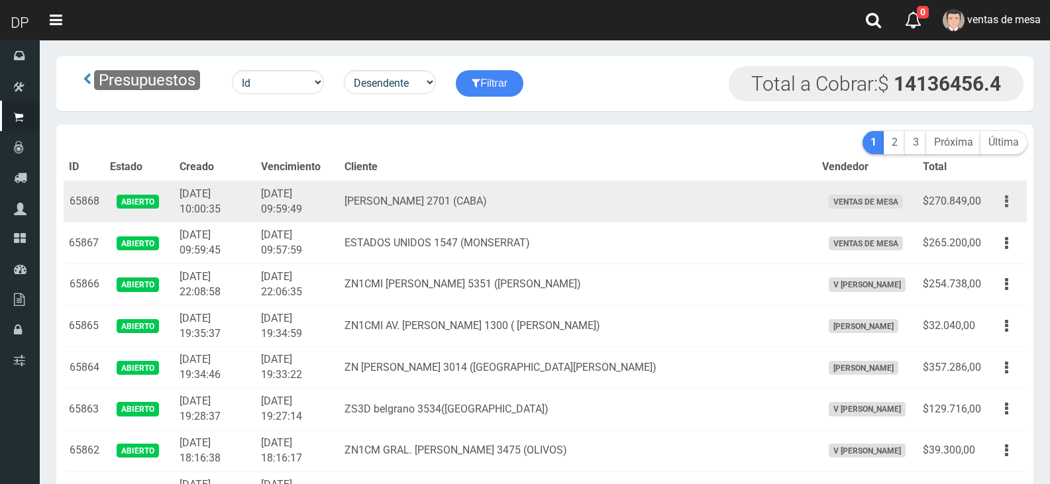
click at [1015, 201] on button "button" at bounding box center [1006, 201] width 30 height 23
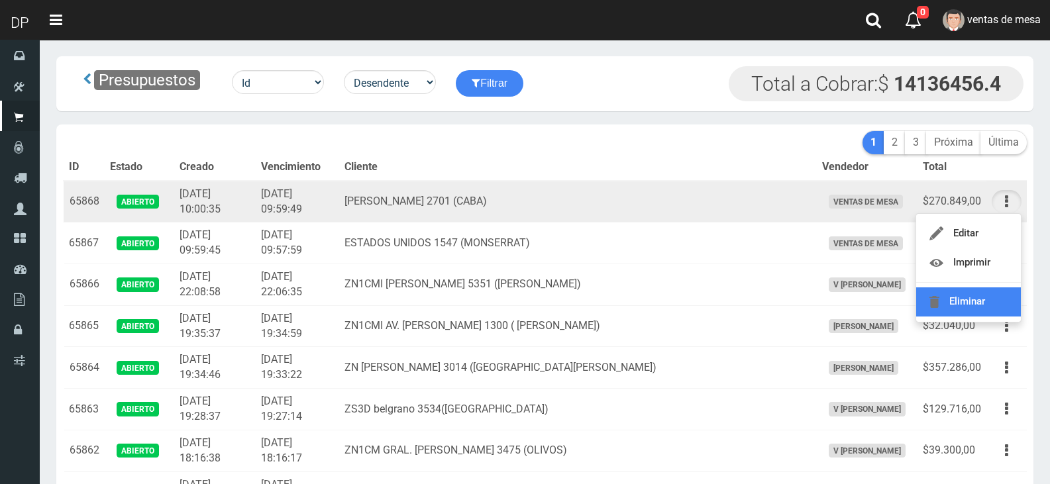
click at [983, 309] on link "Eliminar" at bounding box center [968, 301] width 105 height 29
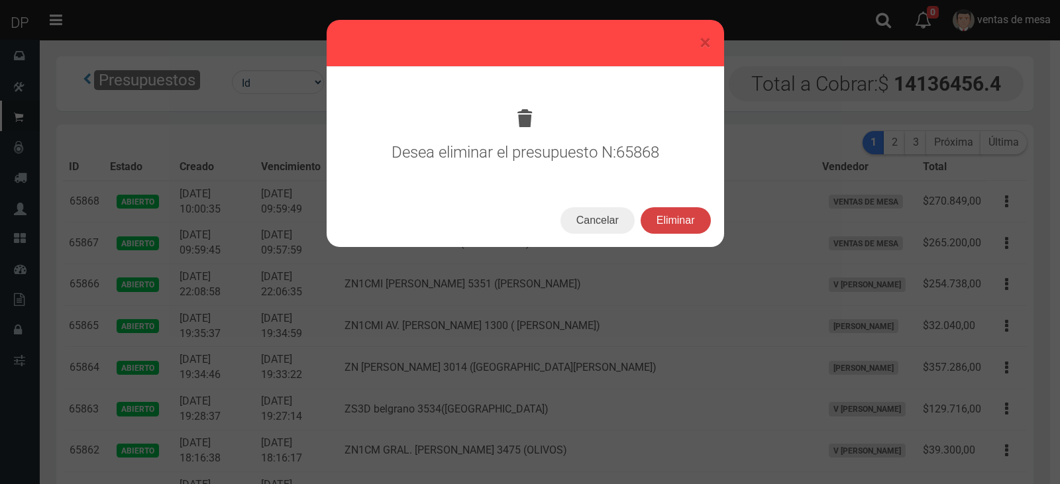
click at [695, 221] on button "Eliminar" at bounding box center [675, 220] width 70 height 26
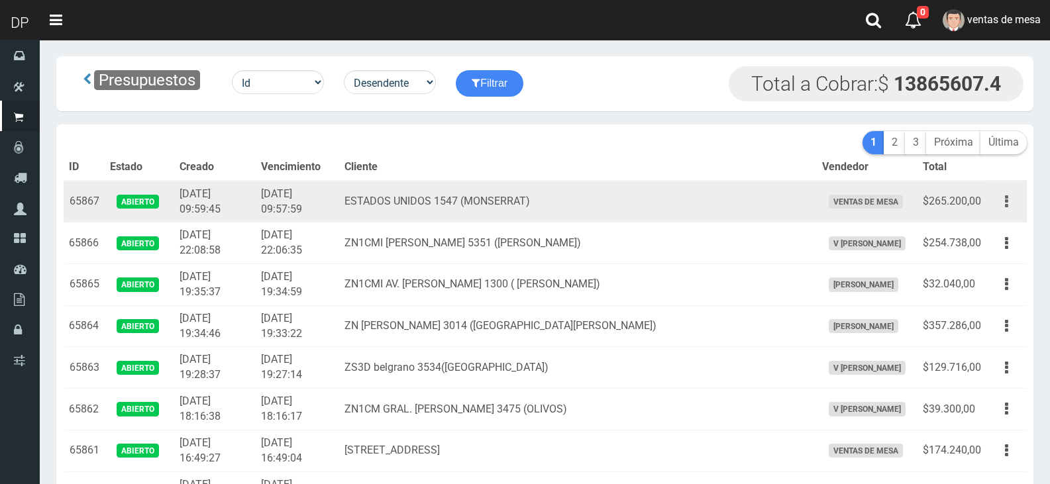
click at [1016, 201] on button "button" at bounding box center [1006, 201] width 30 height 23
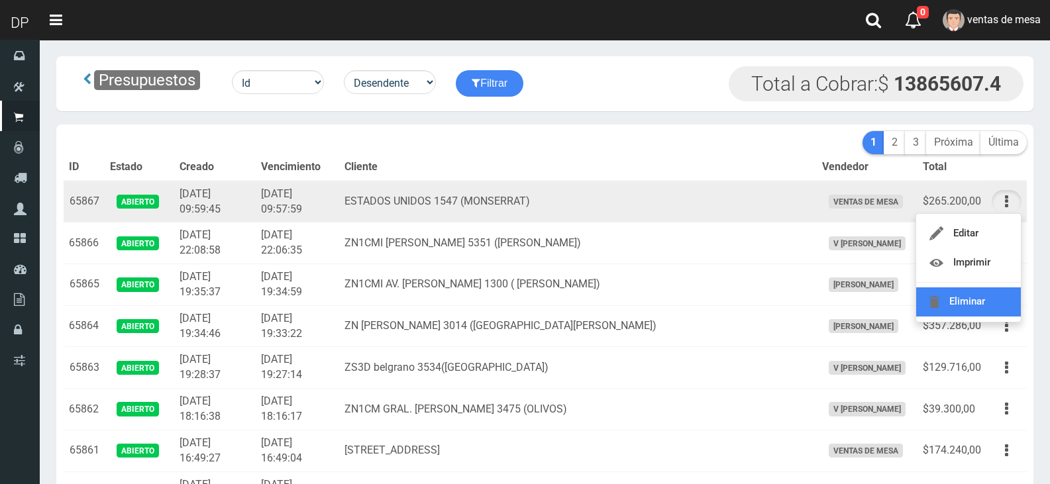
click at [983, 296] on link "Eliminar" at bounding box center [968, 301] width 105 height 29
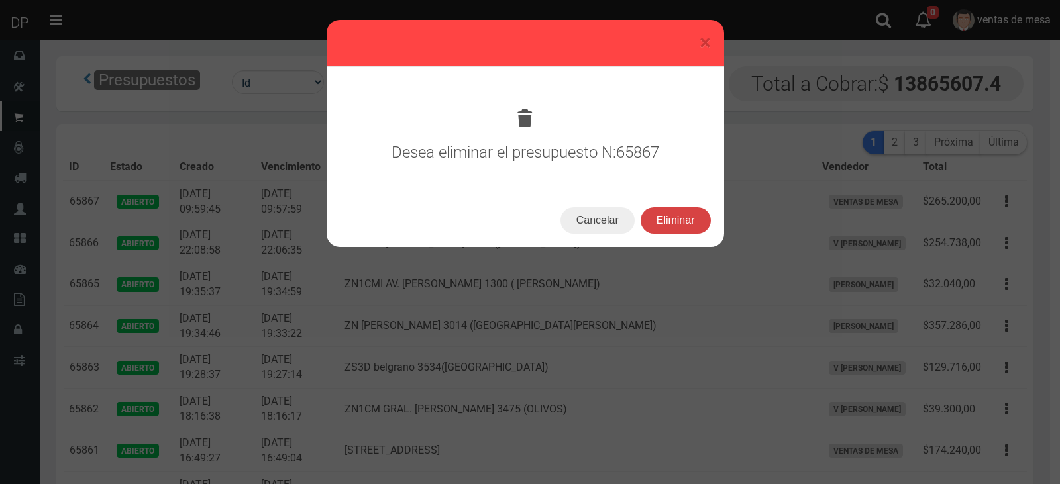
click at [696, 215] on button "Eliminar" at bounding box center [675, 220] width 70 height 26
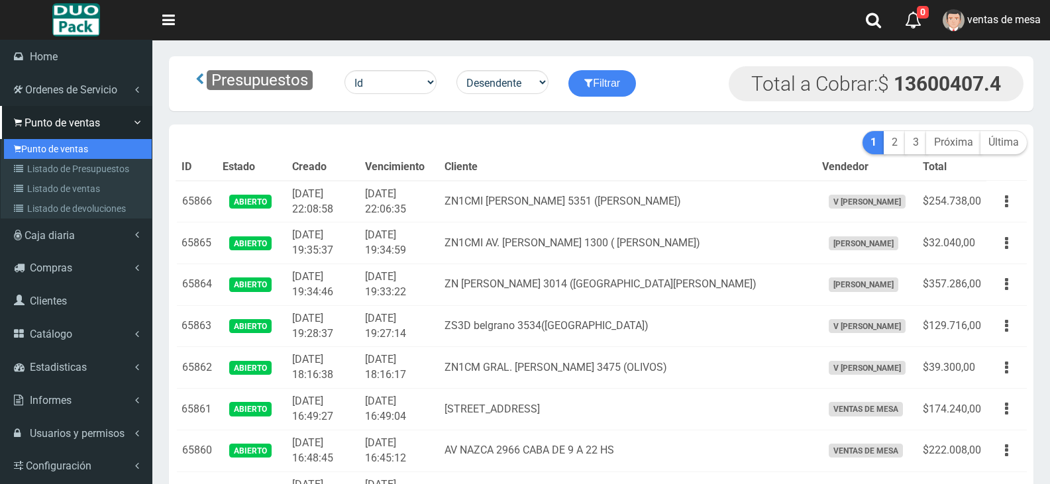
click at [21, 142] on link "Punto de ventas" at bounding box center [78, 149] width 148 height 20
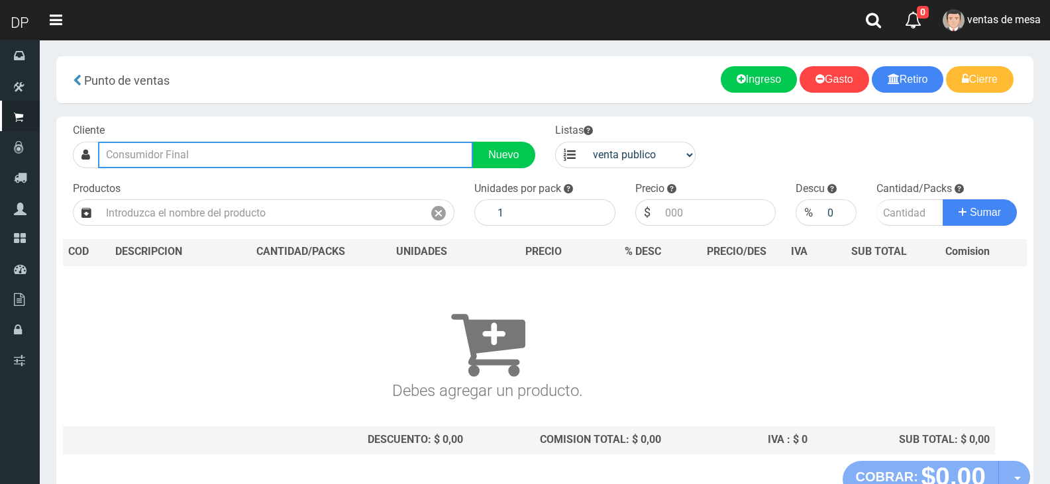
click at [256, 158] on input "text" at bounding box center [285, 155] width 375 height 26
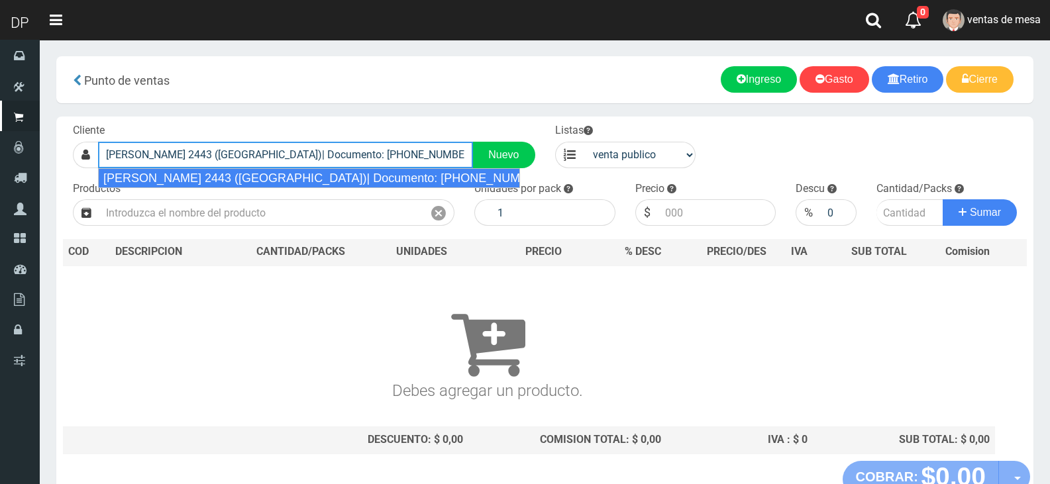
type input "[PERSON_NAME] 2443 ([GEOGRAPHIC_DATA])| Documento: [PHONE_NUMBER] | Teléfono:"
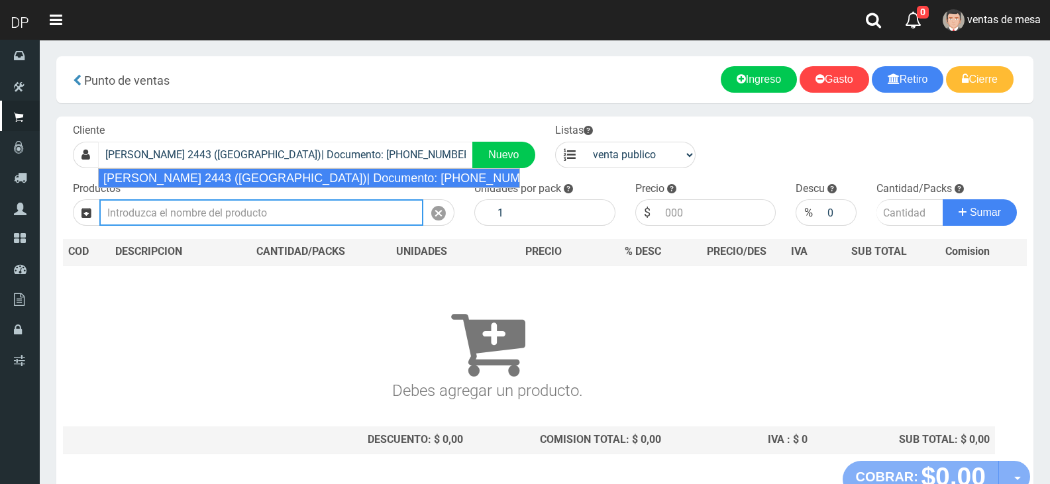
select select "2"
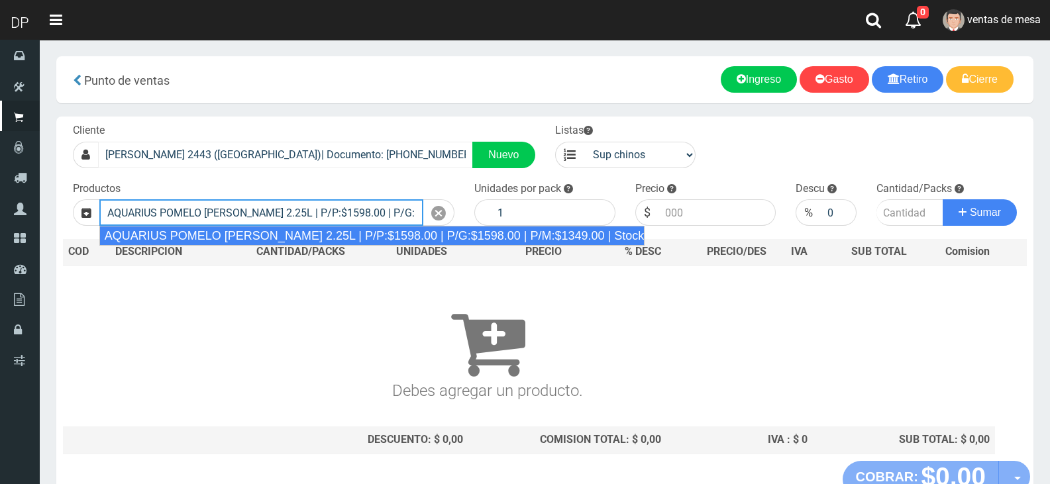
type input "AQUARIUS POMELO [PERSON_NAME] 2.25L | P/P:$1598.00 | P/G:$1598.00 | P/M:$1349.0…"
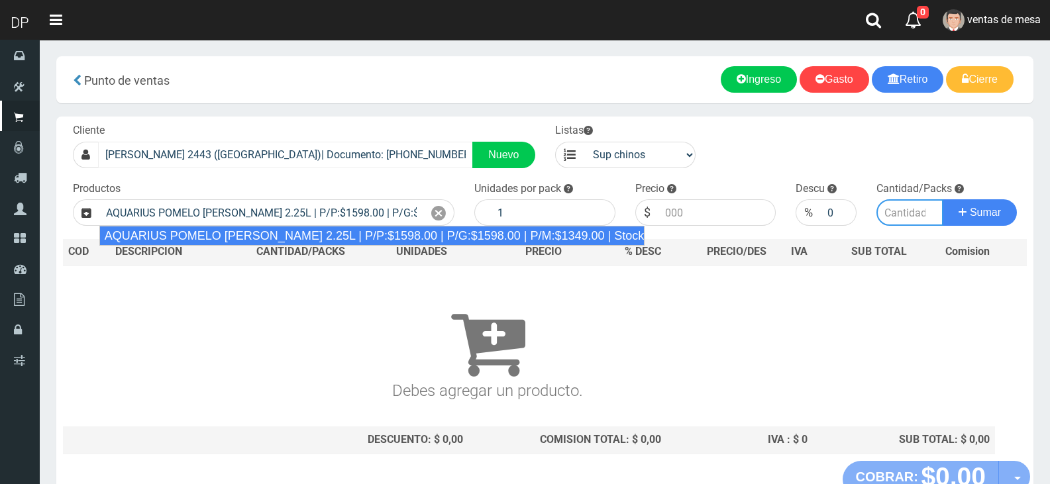
type input "6"
type input "1598.00"
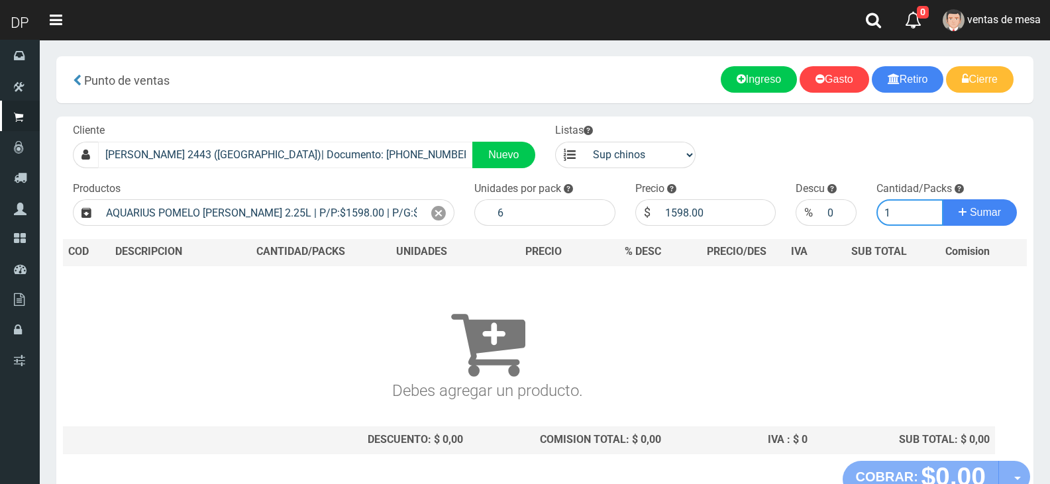
type input "1"
click at [942, 199] on button "Sumar" at bounding box center [979, 212] width 74 height 26
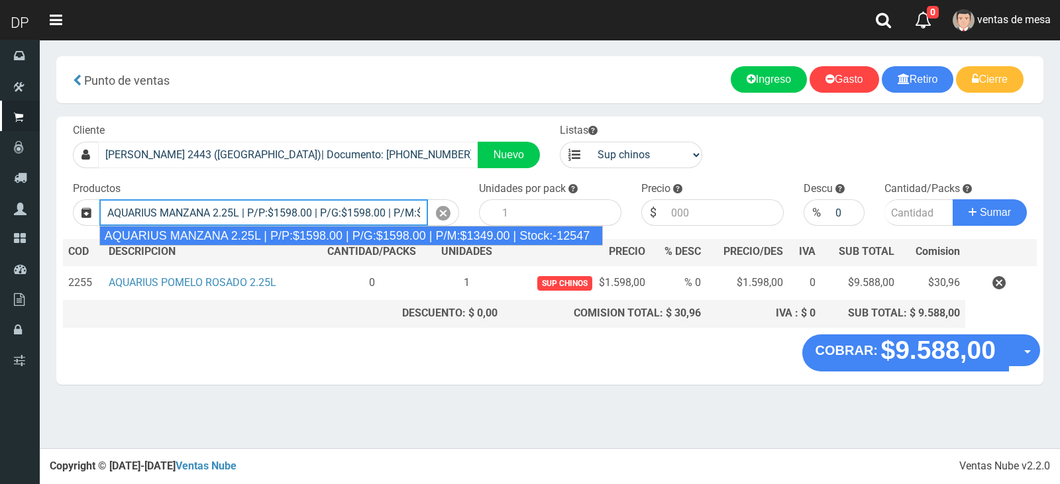
type input "AQUARIUS MANZANA 2.25L | P/P:$1598.00 | P/G:$1598.00 | P/M:$1349.00 | Stock:-12…"
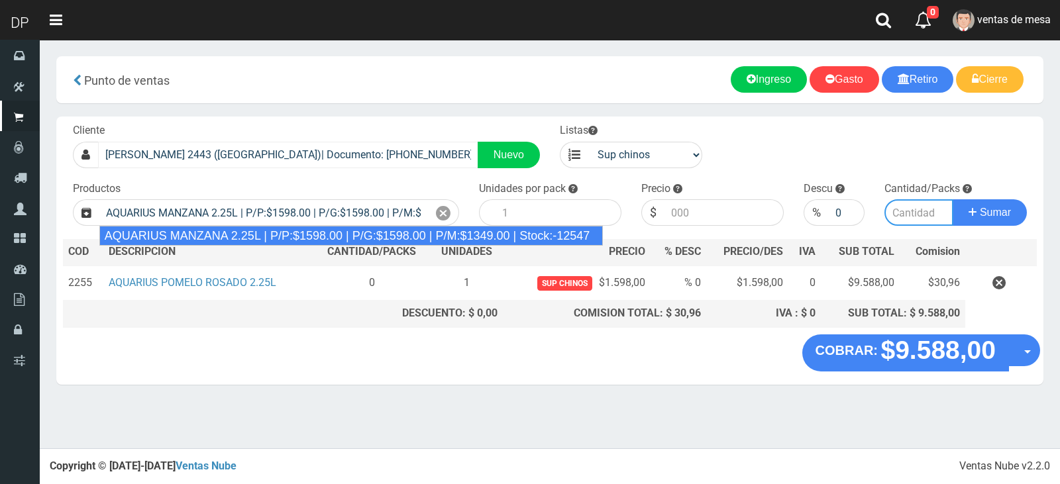
type input "6"
type input "1598.00"
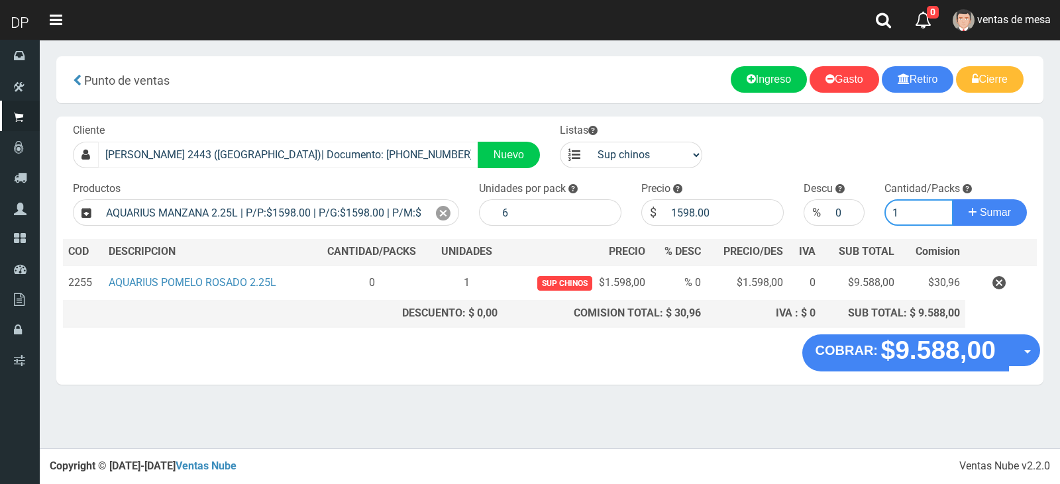
type input "1"
click at [952, 199] on button "Sumar" at bounding box center [989, 212] width 74 height 26
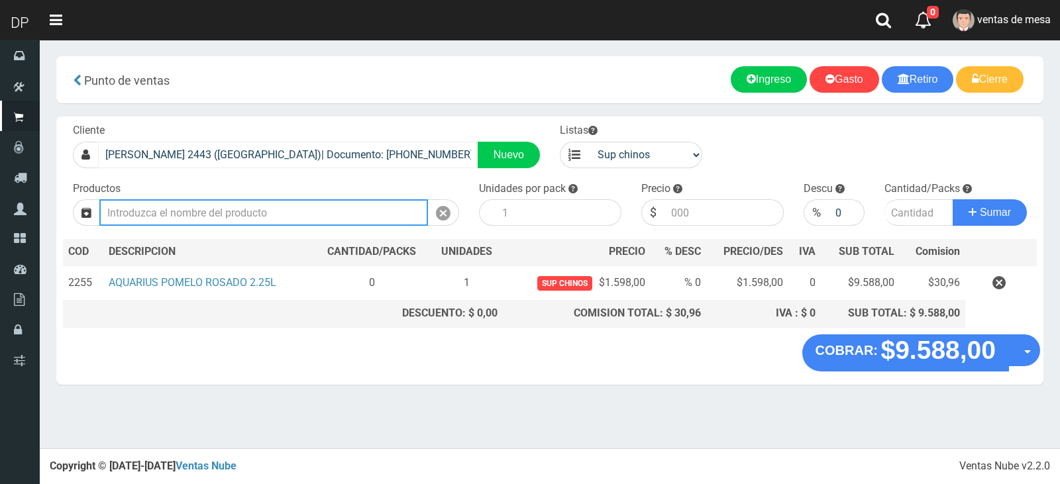
type input "2"
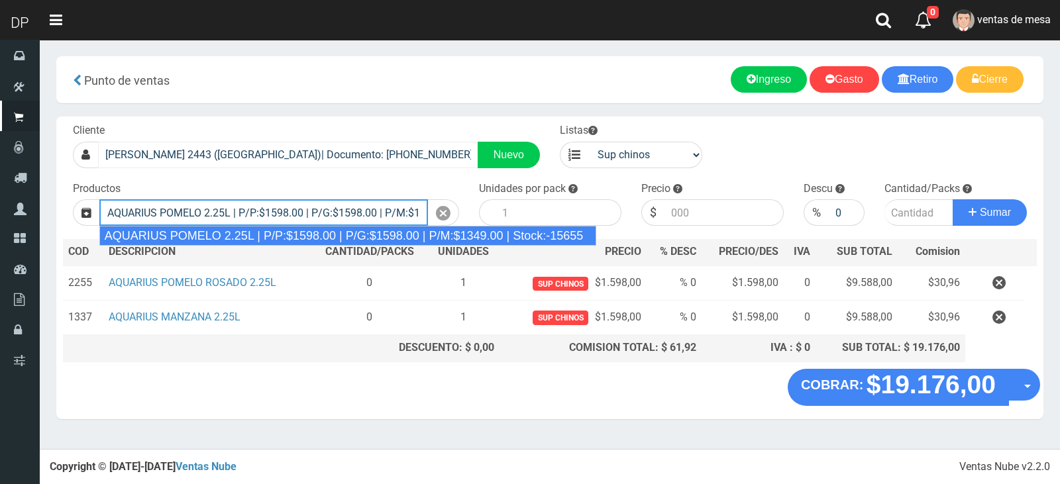
type input "AQUARIUS POMELO 2.25L | P/P:$1598.00 | P/G:$1598.00 | P/M:$1349.00 | Stock:-156…"
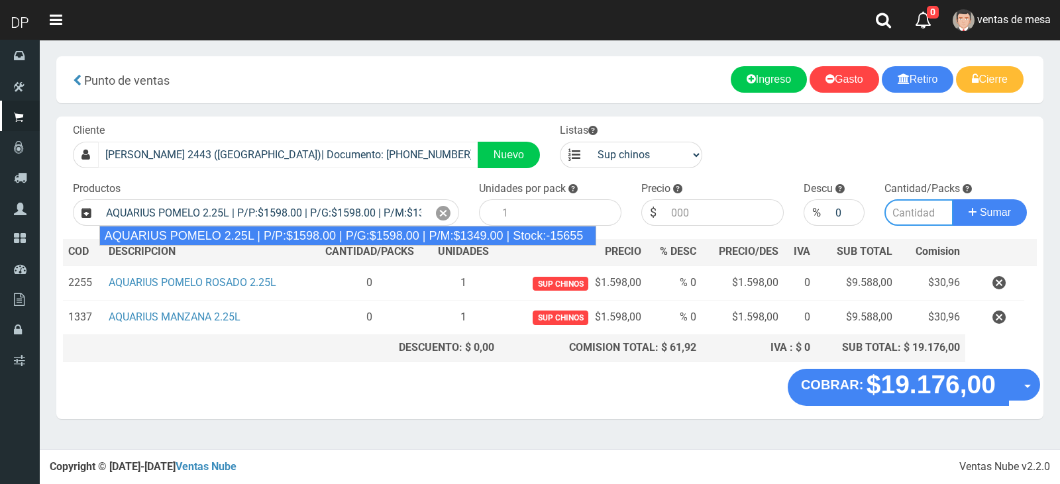
type input "6"
type input "1598.00"
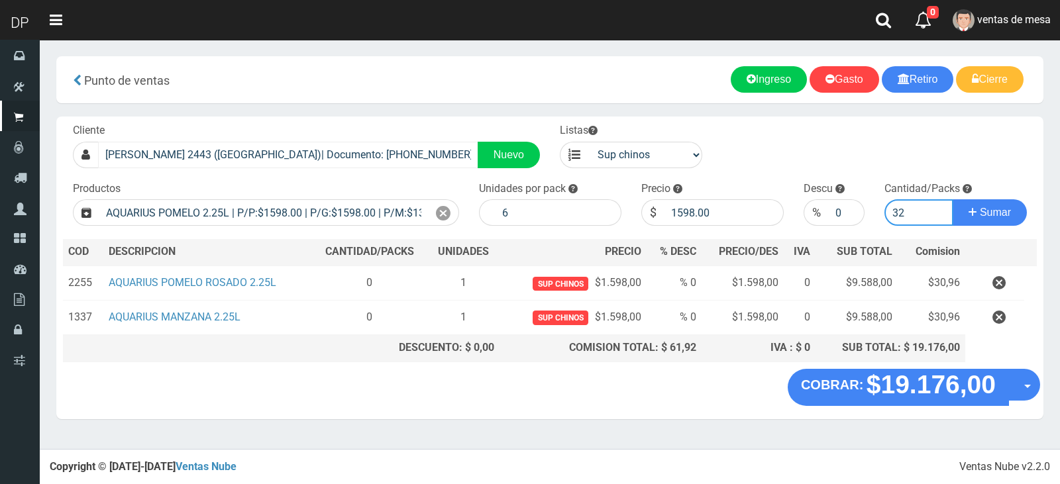
type input "3"
type input "2"
click at [952, 199] on button "Sumar" at bounding box center [989, 212] width 74 height 26
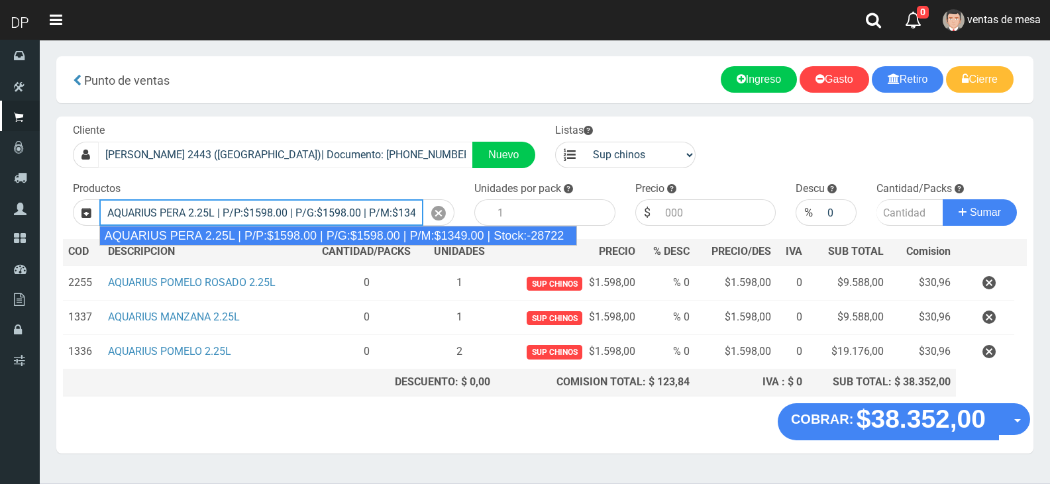
type input "AQUARIUS PERA 2.25L | P/P:$1598.00 | P/G:$1598.00 | P/M:$1349.00 | Stock:-28722"
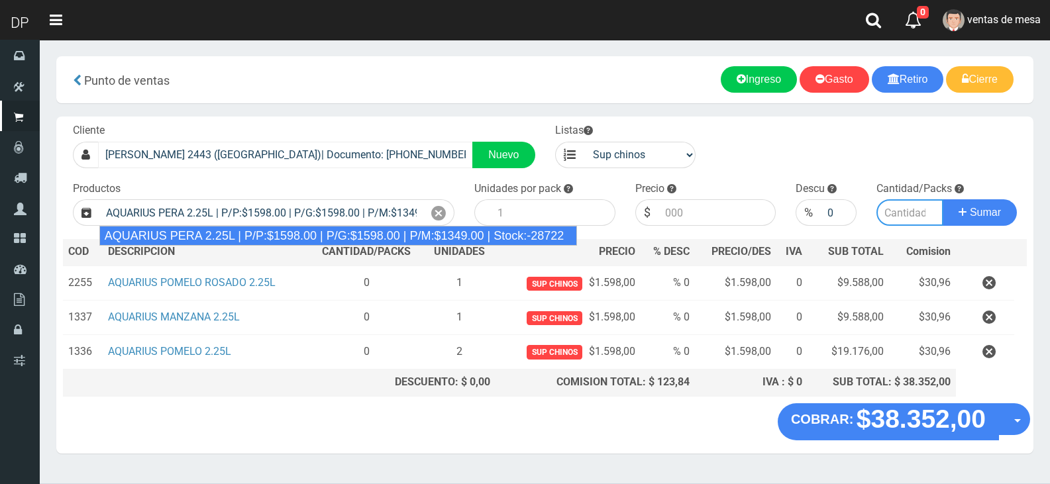
type input "6"
type input "1598.00"
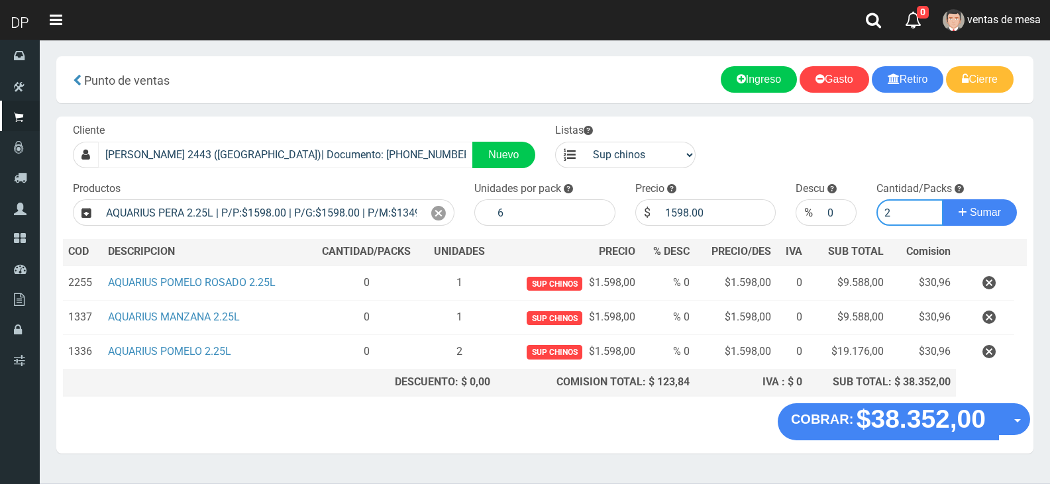
type input "2"
click at [942, 199] on button "Sumar" at bounding box center [979, 212] width 74 height 26
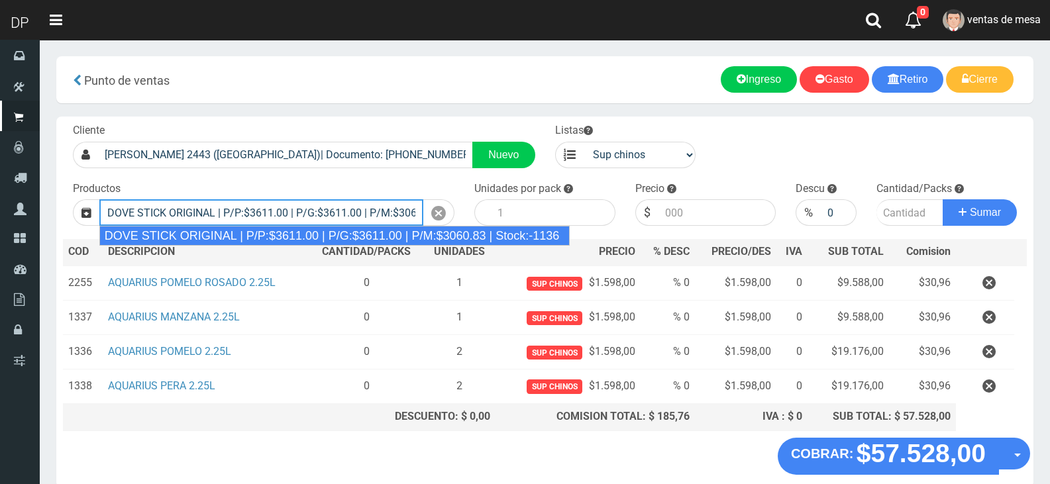
type input "DOVE STICK ORIGINAL | P/P:$3611.00 | P/G:$3611.00 | P/M:$3060.83 | Stock:-1136"
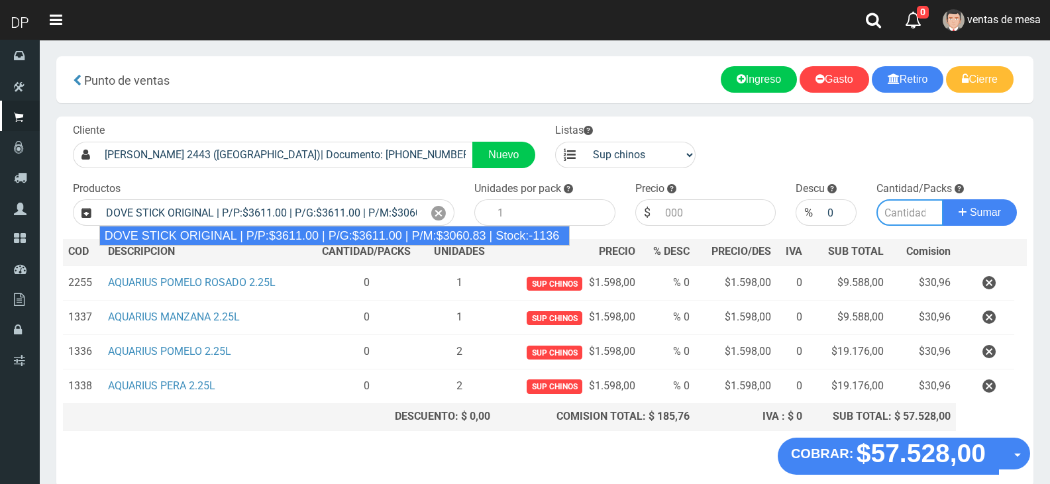
type input "12"
type input "3611.00"
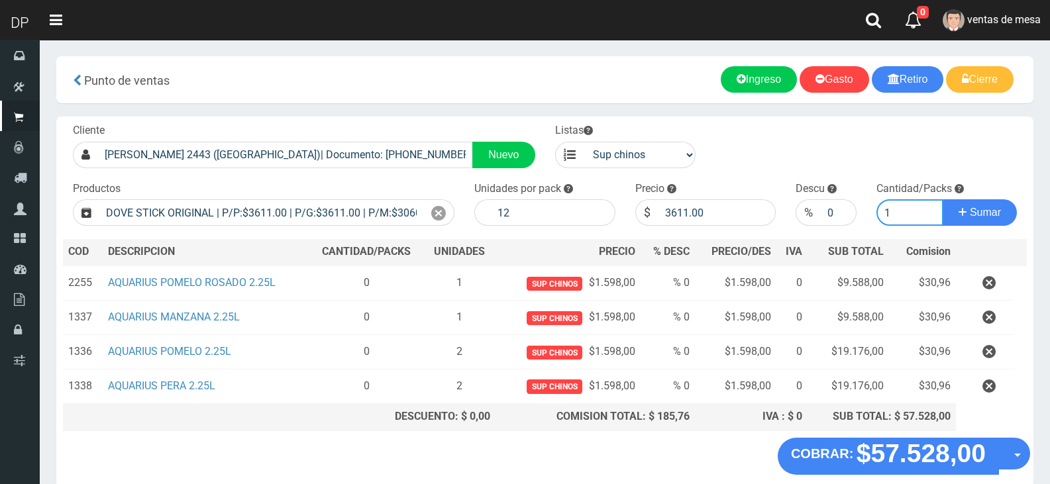
type input "1"
click at [942, 199] on button "Sumar" at bounding box center [979, 212] width 74 height 26
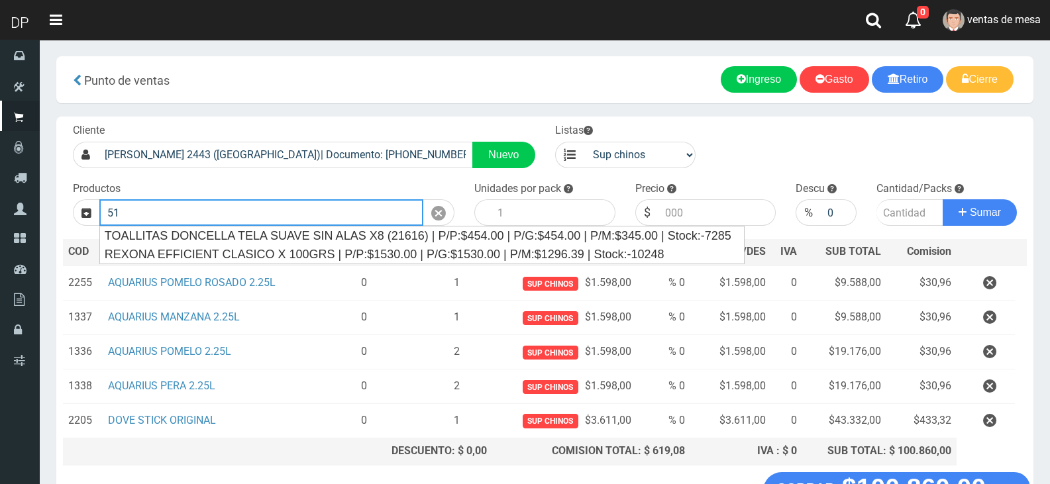
type input "5"
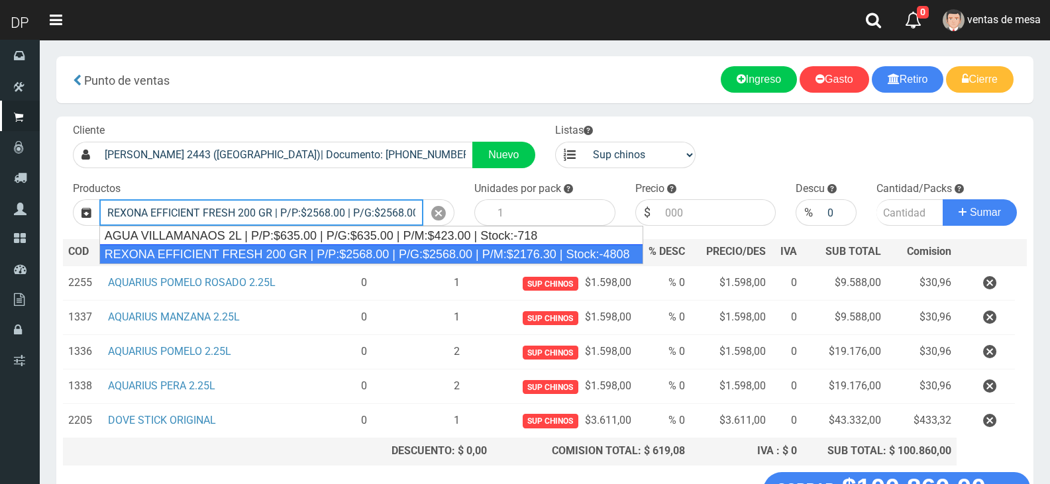
type input "REXONA EFFICIENT FRESH 200 GR | P/P:$2568.00 | P/G:$2568.00 | P/M:$2176.30 | St…"
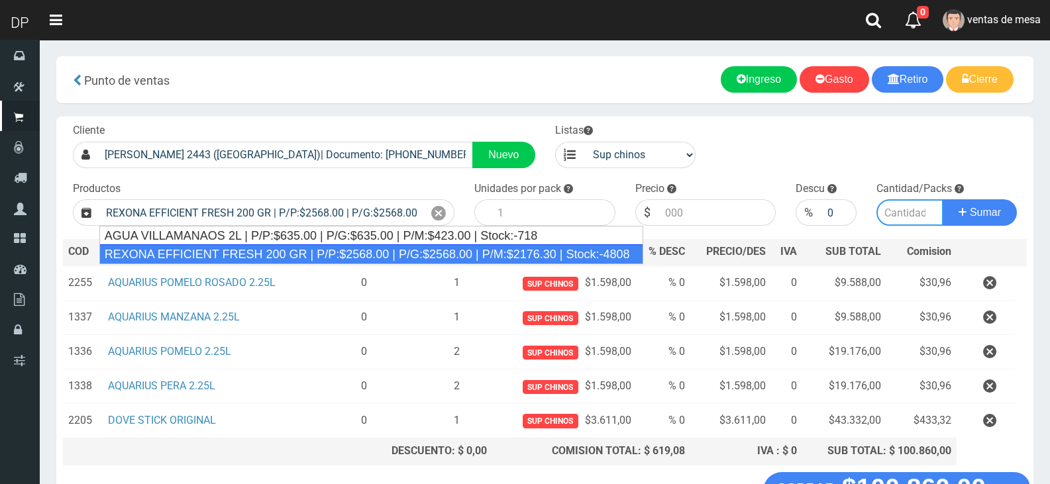
type input "12"
type input "2568.00"
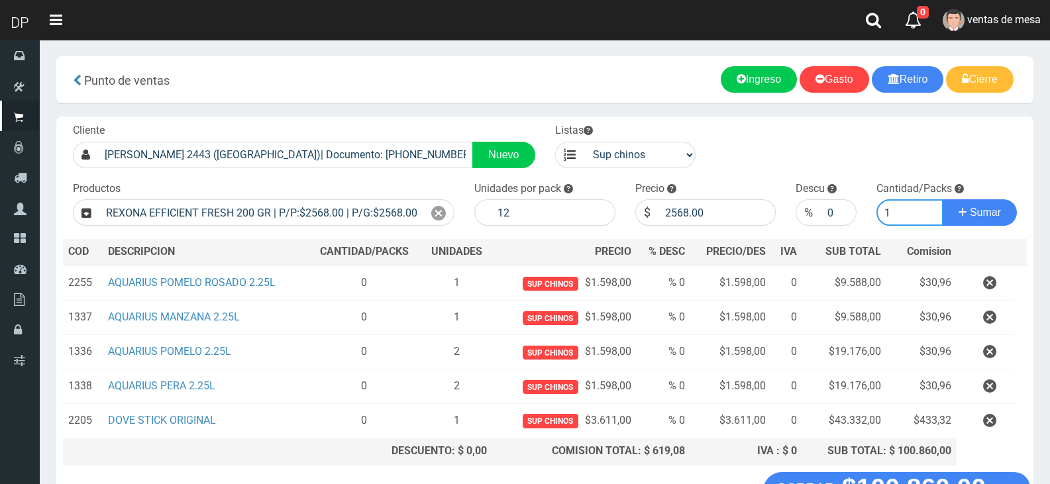
type input "1"
click at [942, 199] on button "Sumar" at bounding box center [979, 212] width 74 height 26
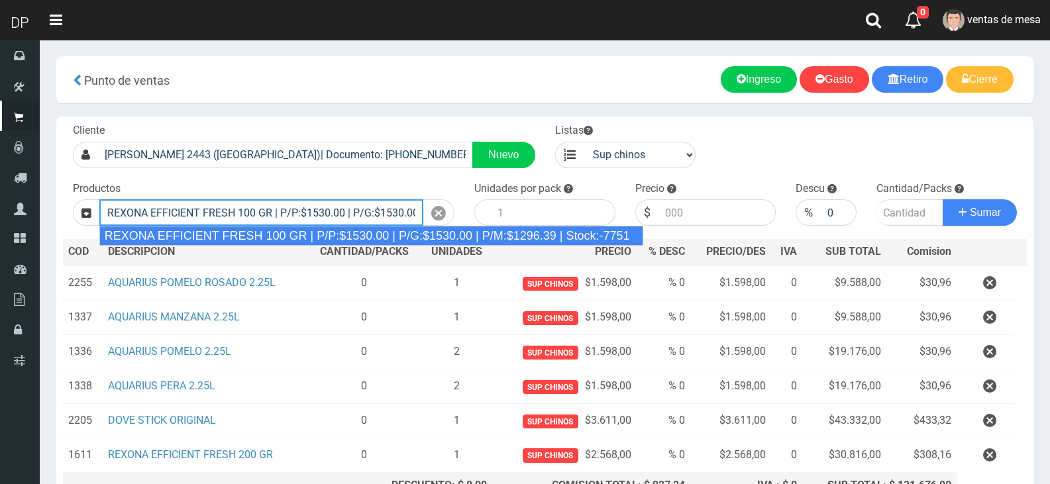
type input "REXONA EFFICIENT FRESH 100 GR | P/P:$1530.00 | P/G:$1530.00 | P/M:$1296.39 | St…"
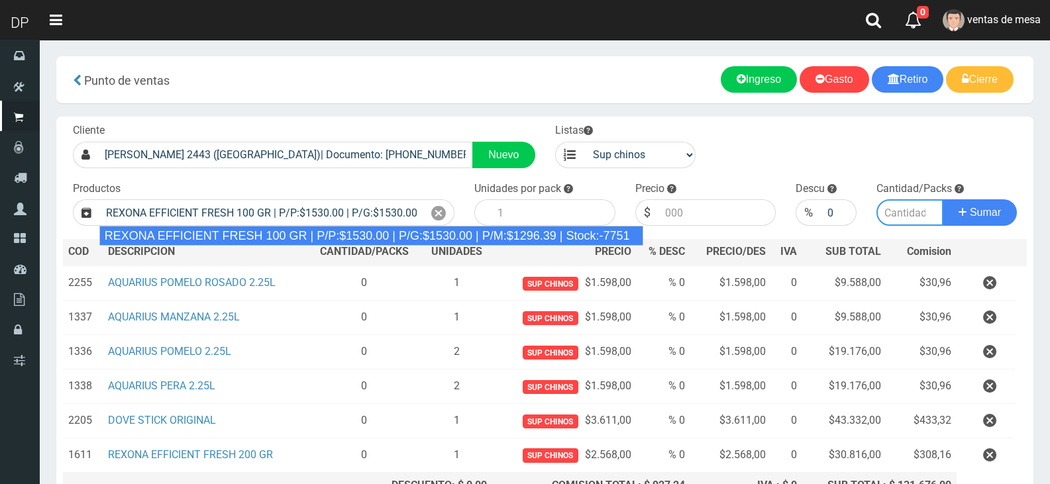
type input "12"
type input "1530.00"
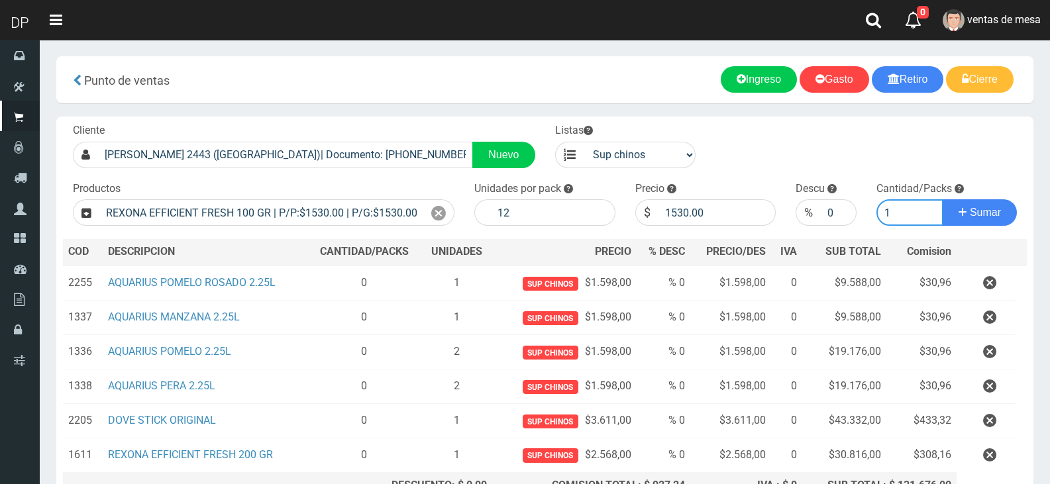
type input "1"
click at [942, 199] on button "Sumar" at bounding box center [979, 212] width 74 height 26
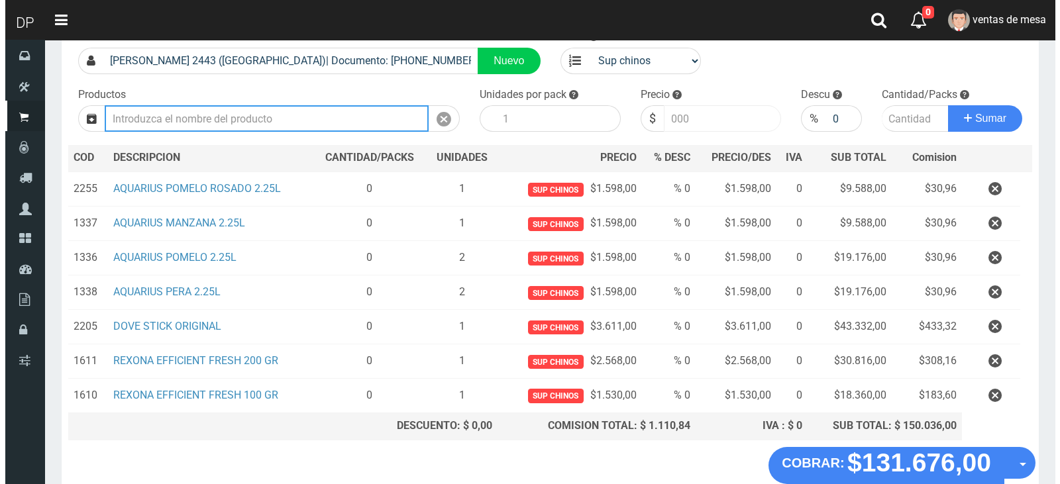
scroll to position [168, 0]
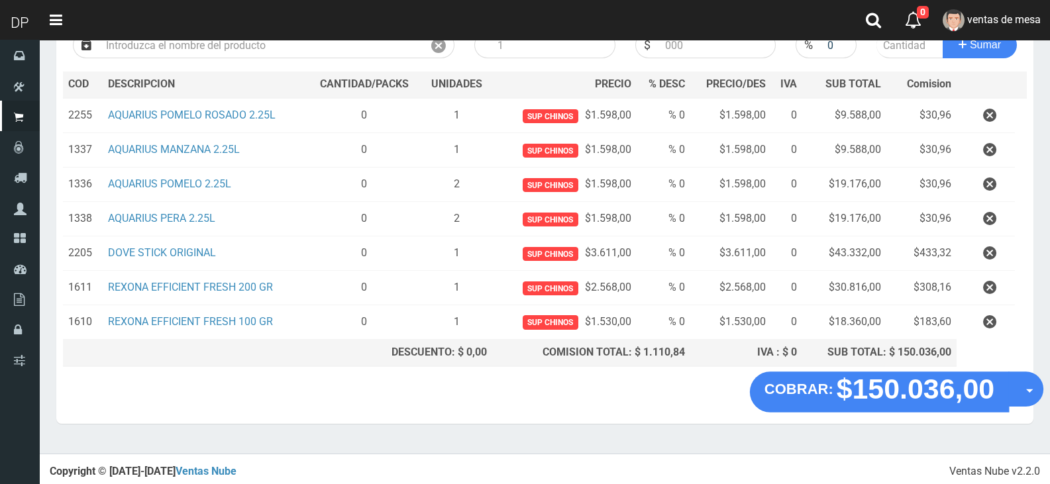
click at [1029, 397] on button "Opciones" at bounding box center [1025, 389] width 35 height 35
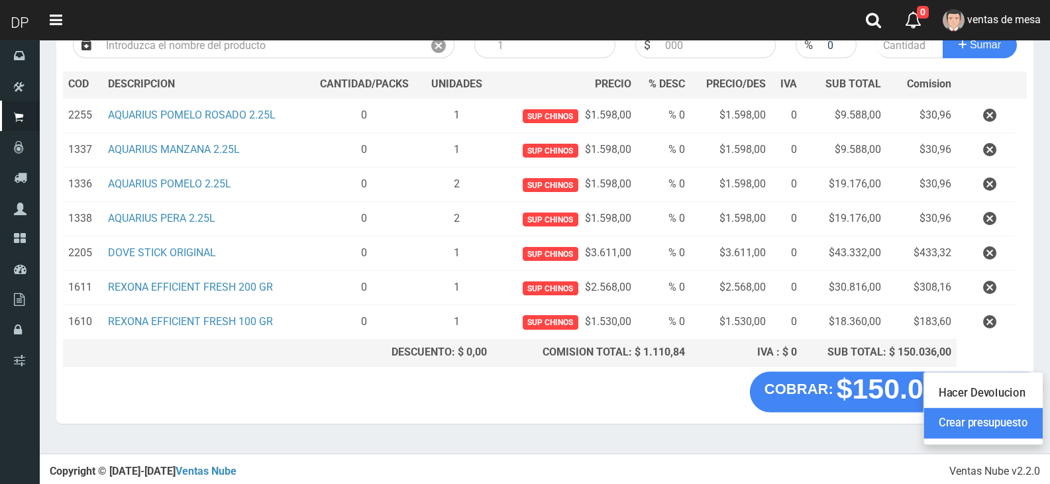
click at [1018, 425] on link "Crear presupuesto" at bounding box center [983, 423] width 119 height 30
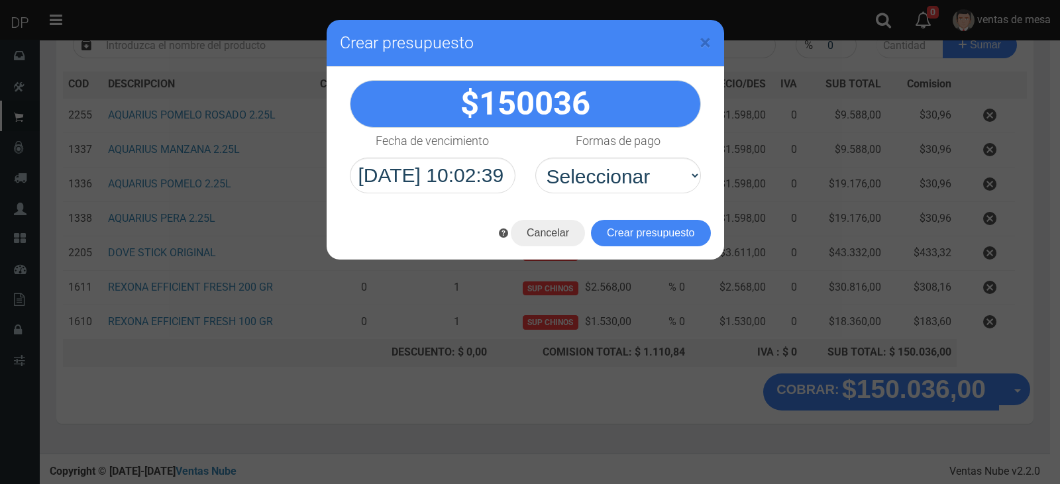
select select "Efectivo"
click at [535, 158] on select "Seleccionar Efectivo Tarjeta de Crédito Depósito Débito" at bounding box center [618, 176] width 166 height 36
click at [670, 262] on div "× Crear presupuesto" at bounding box center [530, 242] width 1060 height 484
click at [660, 238] on div at bounding box center [530, 242] width 1060 height 484
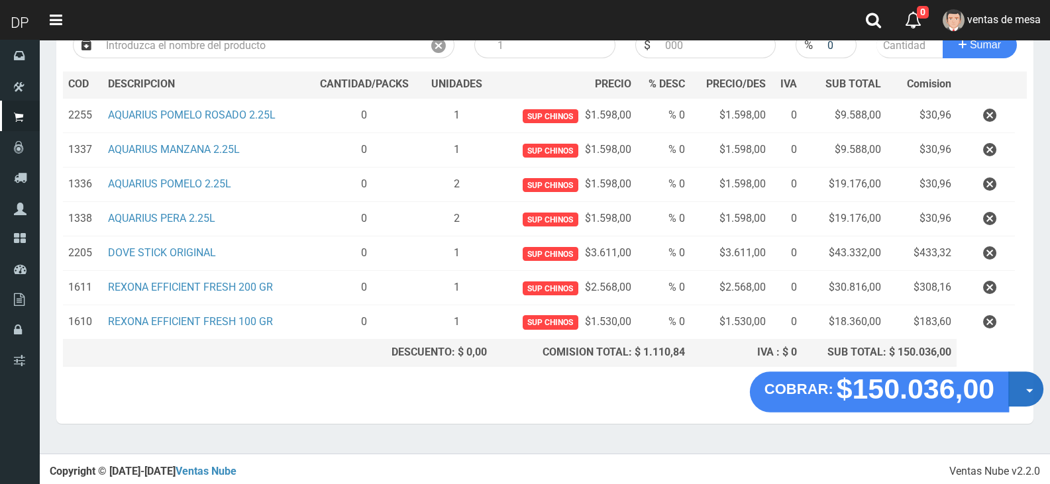
click at [1017, 378] on button "Opciones" at bounding box center [1025, 389] width 35 height 35
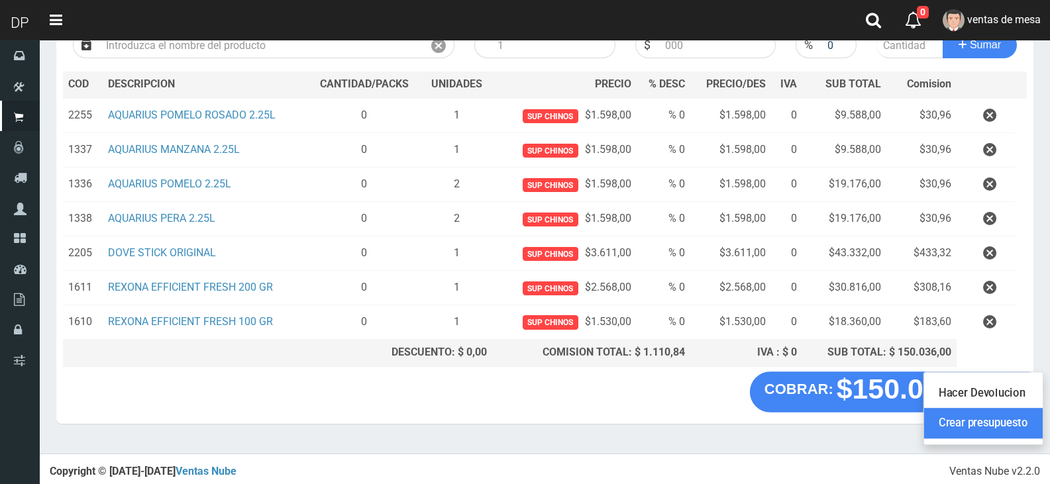
click at [990, 429] on link "Crear presupuesto" at bounding box center [983, 423] width 119 height 30
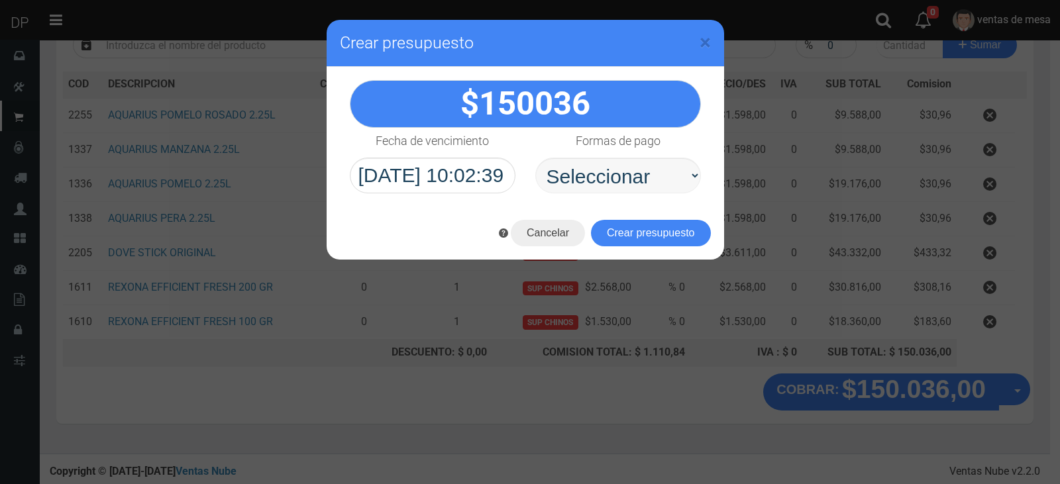
click at [684, 193] on div "150036" at bounding box center [525, 137] width 397 height 140
drag, startPoint x: 655, startPoint y: 175, endPoint x: 655, endPoint y: 189, distance: 14.6
click at [655, 175] on select "Seleccionar Efectivo Tarjeta de Crédito Depósito Débito" at bounding box center [618, 176] width 166 height 36
click at [535, 158] on select "Seleccionar Efectivo Tarjeta de Crédito Depósito Débito" at bounding box center [618, 176] width 166 height 36
drag, startPoint x: 646, startPoint y: 183, endPoint x: 642, endPoint y: 191, distance: 8.0
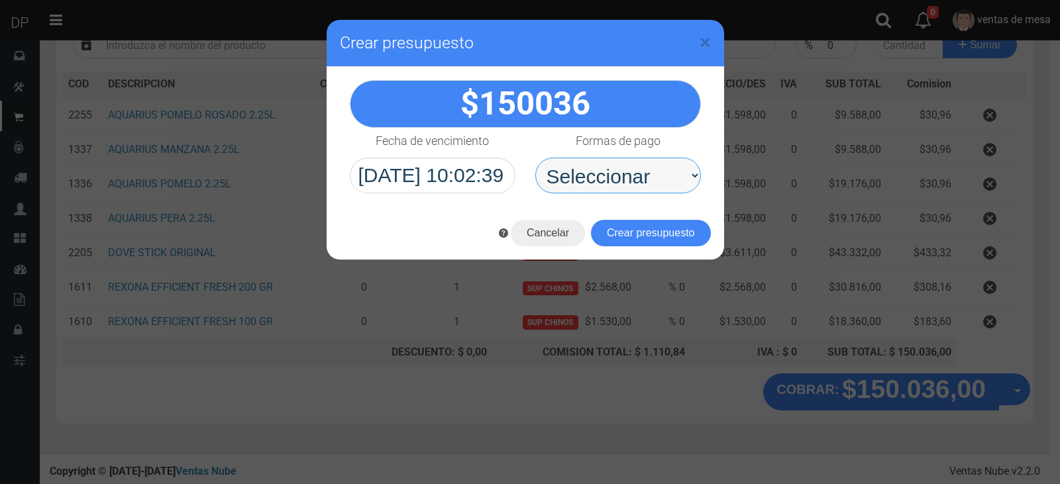
click at [646, 183] on select "Seleccionar Efectivo Tarjeta de Crédito Depósito Débito" at bounding box center [618, 176] width 166 height 36
select select "Efectivo"
click at [535, 158] on select "Seleccionar Efectivo Tarjeta de Crédito Depósito Débito" at bounding box center [618, 176] width 166 height 36
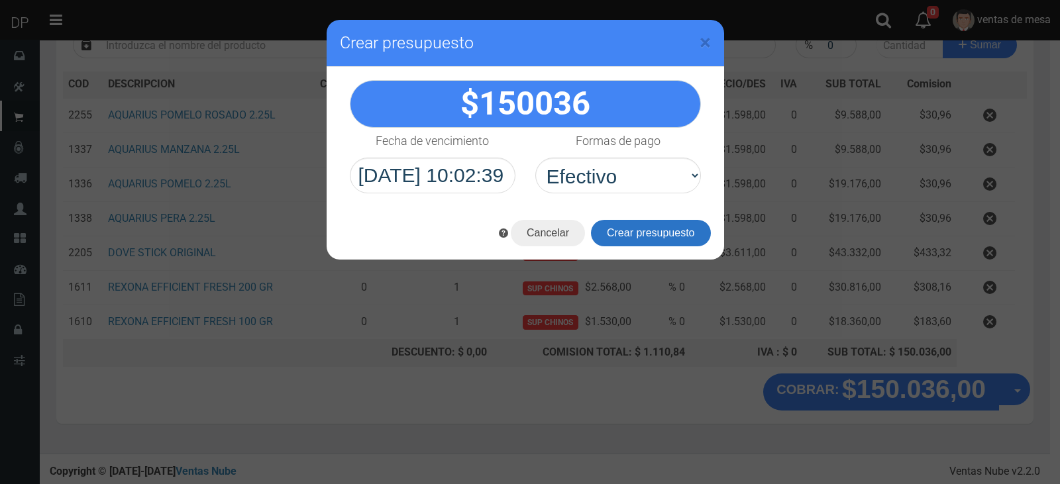
click at [640, 230] on button "Crear presupuesto" at bounding box center [651, 233] width 120 height 26
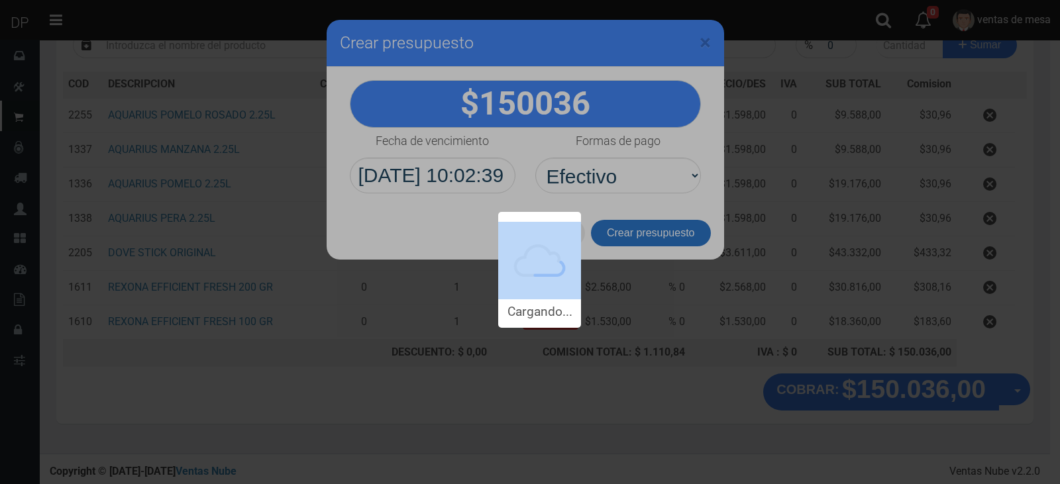
click at [640, 230] on div "Cargando..." at bounding box center [530, 164] width 1060 height 328
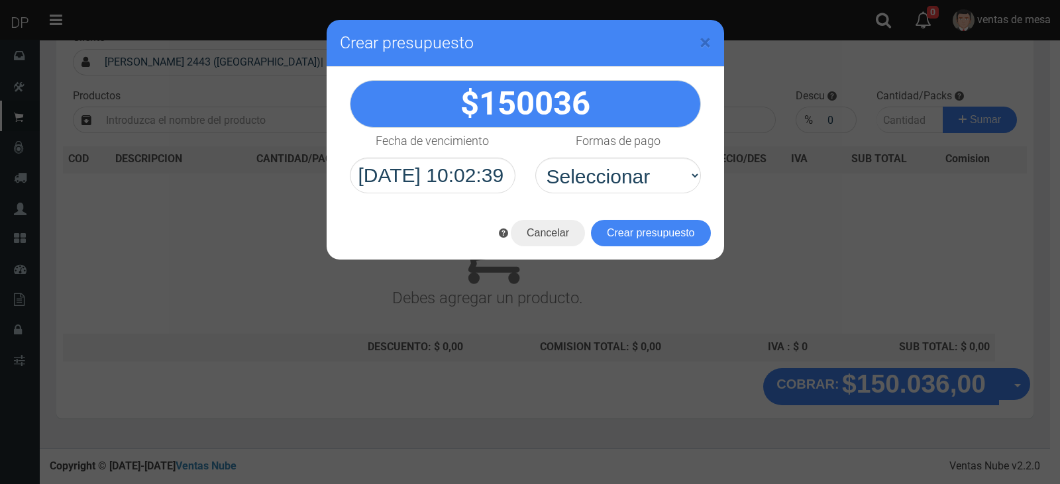
scroll to position [87, 0]
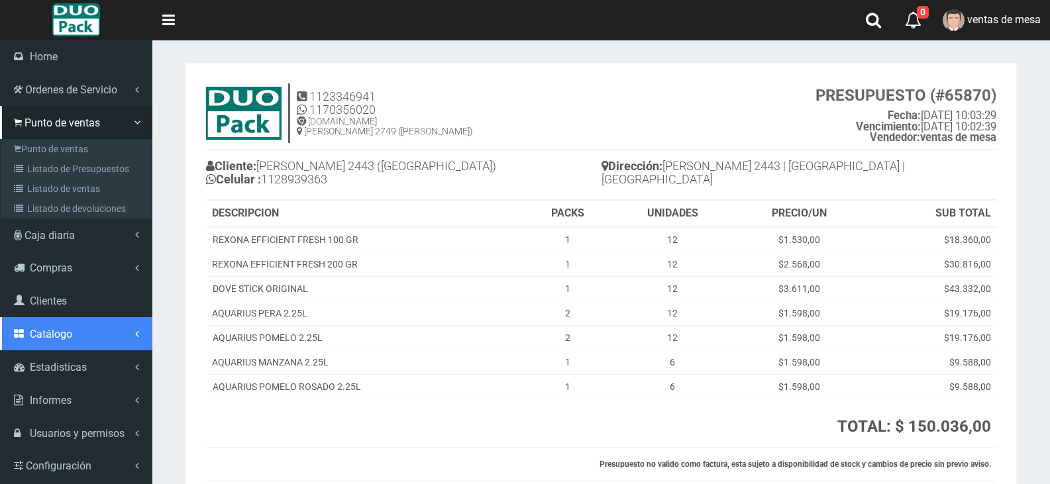
click at [92, 339] on link "Catálogo" at bounding box center [76, 333] width 152 height 33
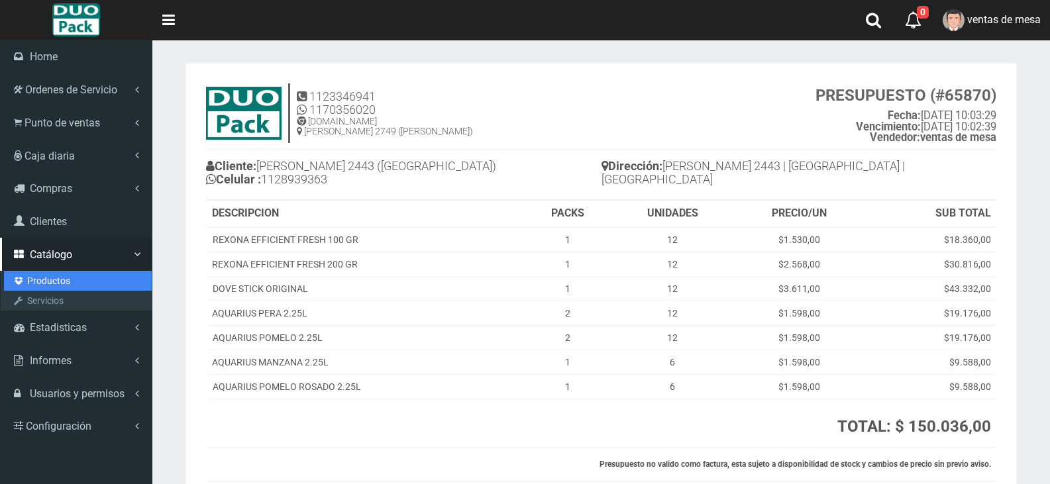
click at [71, 283] on link "Productos" at bounding box center [78, 281] width 148 height 20
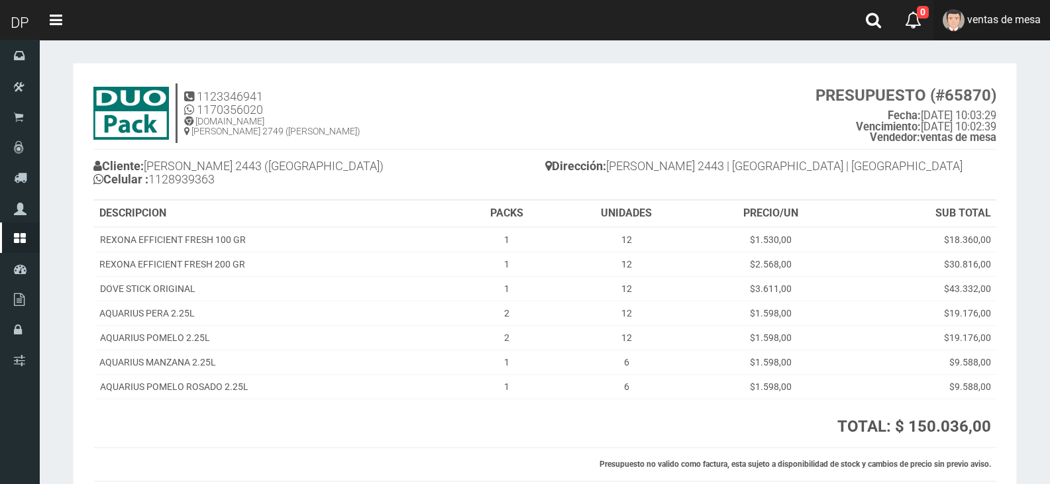
click at [1005, 14] on span "ventas de mesa" at bounding box center [1004, 19] width 74 height 13
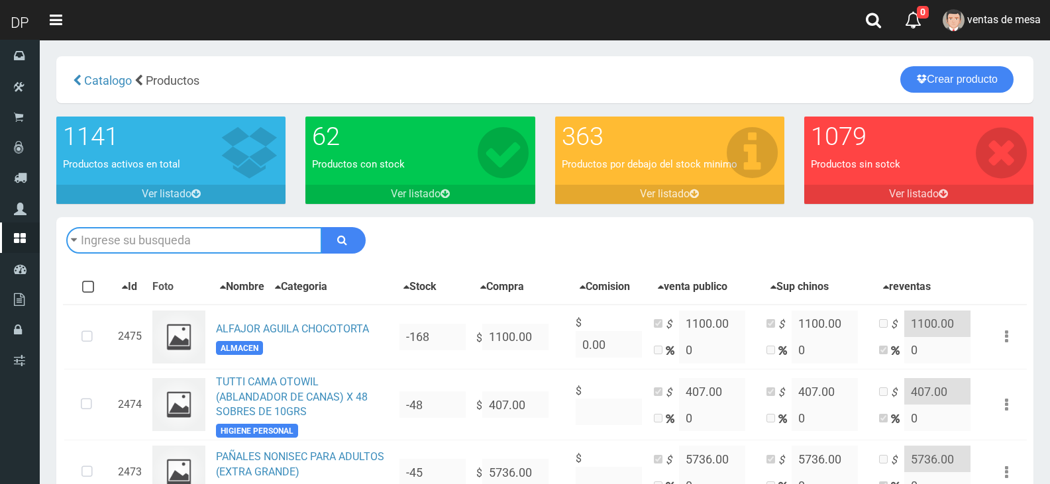
click at [156, 248] on input "text" at bounding box center [194, 240] width 256 height 26
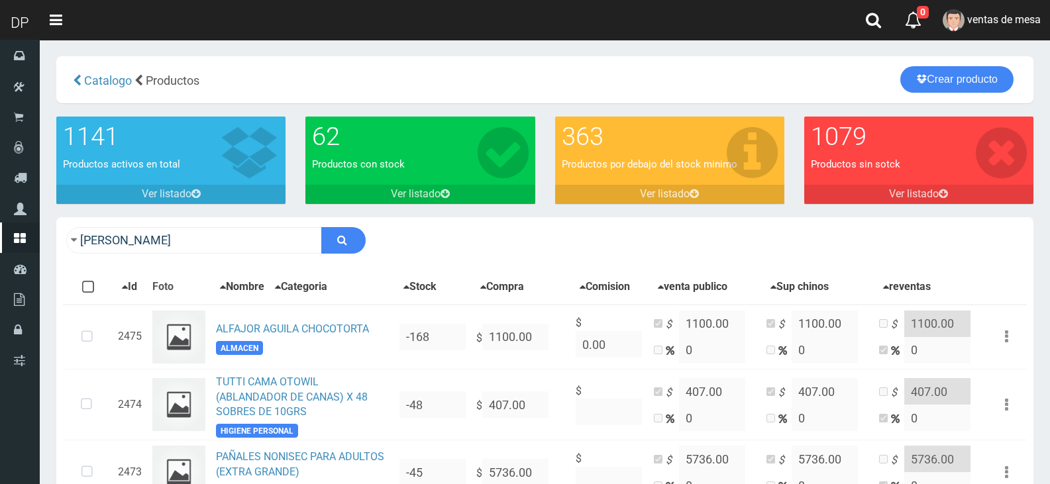
click at [198, 221] on div "[PERSON_NAME] Descargar PDF Guardar cambios" at bounding box center [544, 240] width 977 height 46
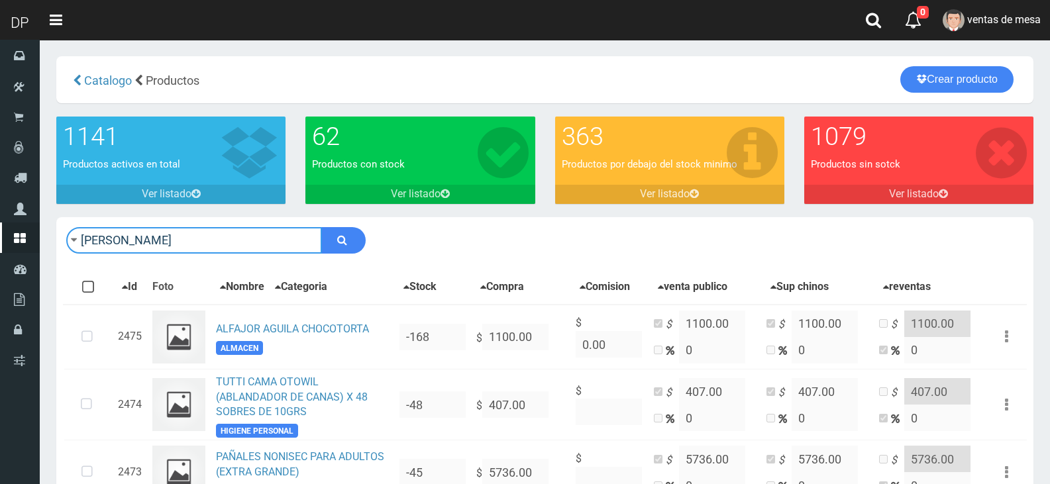
click at [192, 236] on input "GERA" at bounding box center [194, 240] width 256 height 26
click at [191, 241] on input "GERA" at bounding box center [194, 240] width 256 height 26
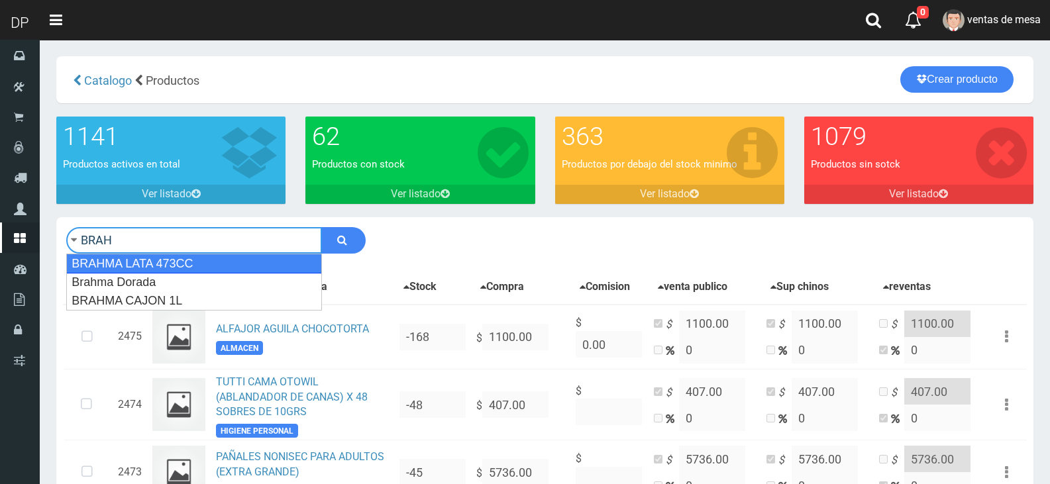
click at [203, 270] on div "BRAHMA LATA 473CC" at bounding box center [194, 264] width 256 height 20
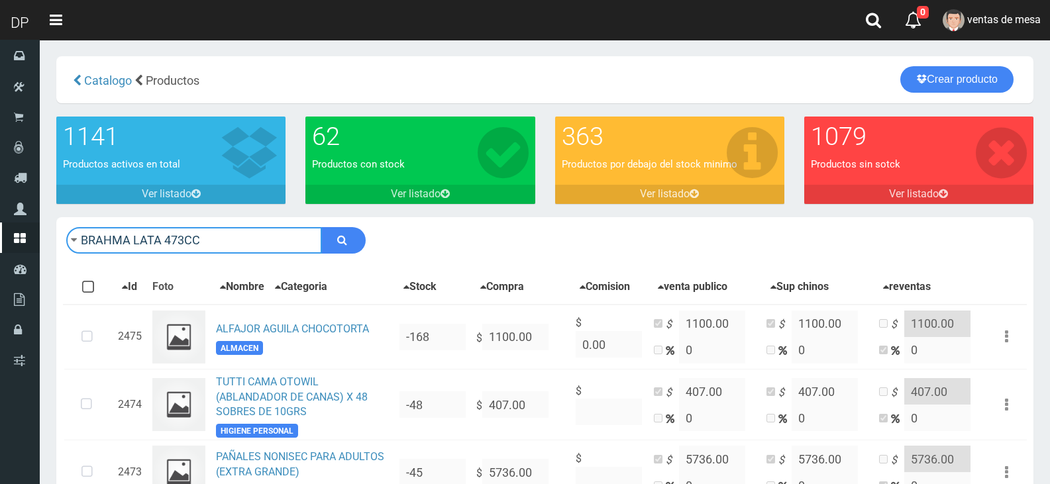
click at [314, 244] on input "BRAHMA LATA 473CC" at bounding box center [194, 240] width 256 height 26
click at [319, 241] on input "BRAHMA LATA 473CC" at bounding box center [194, 240] width 256 height 26
type input "BRAHMA LATA 473CC"
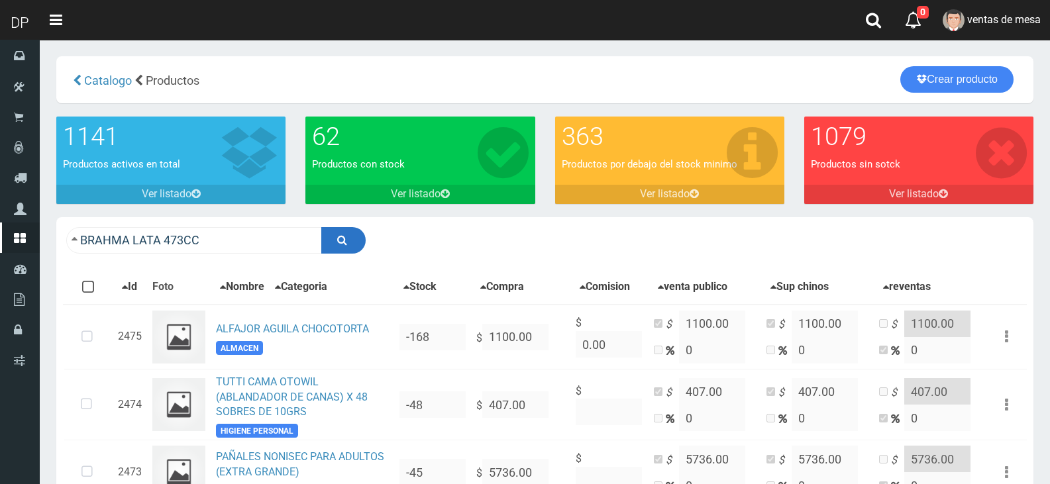
click at [332, 241] on button "submit" at bounding box center [343, 240] width 44 height 26
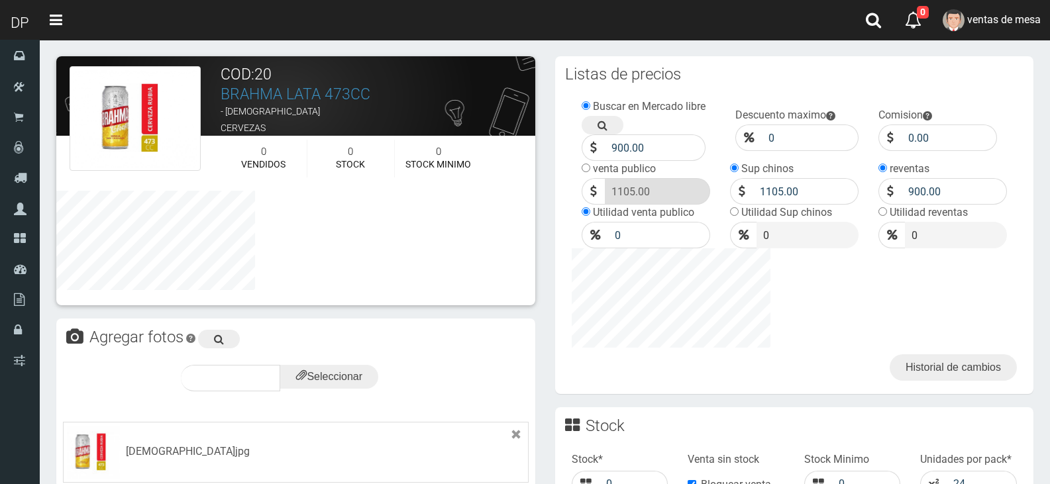
scroll to position [397, 0]
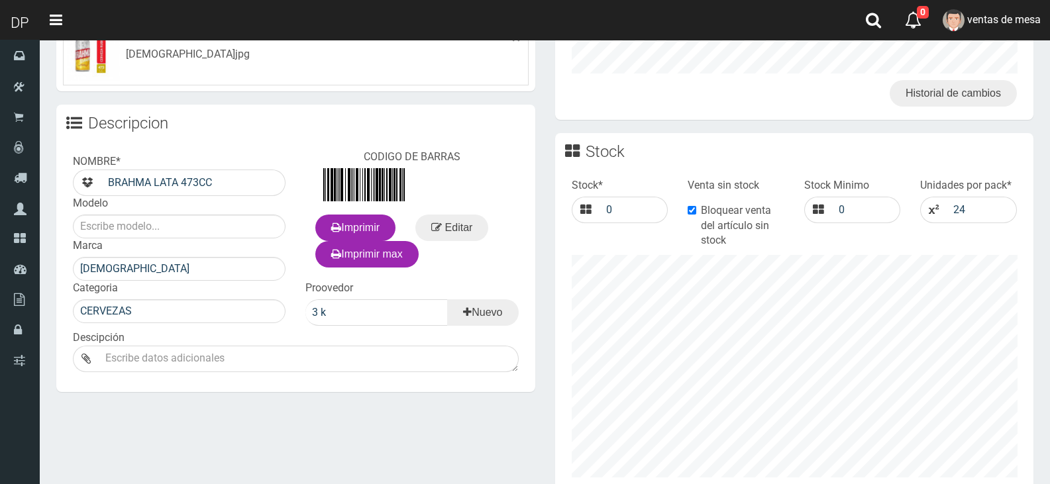
click at [729, 201] on div "Venta sin stock Bloquear venta del artículo sin stock" at bounding box center [736, 216] width 117 height 77
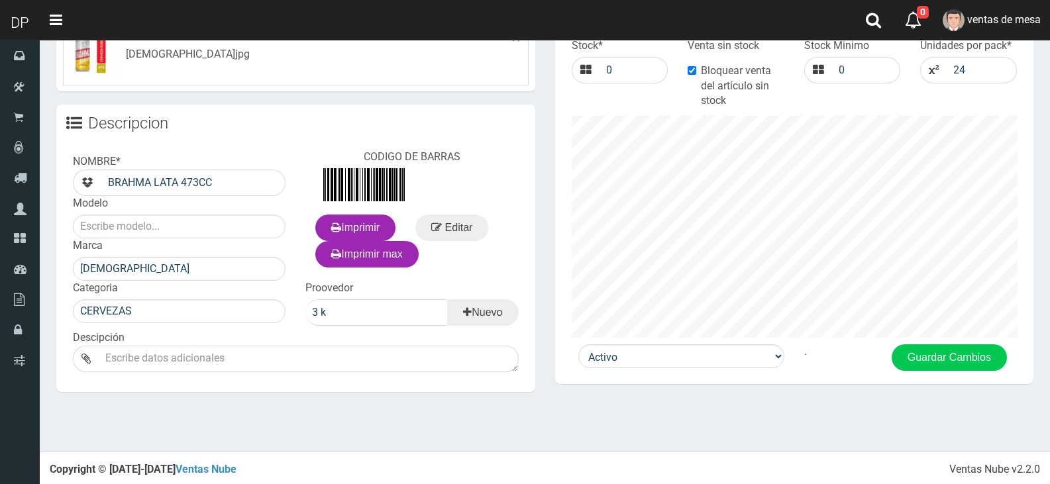
click at [712, 93] on label "Bloquear venta del artículo sin stock" at bounding box center [735, 87] width 97 height 46
click at [734, 95] on label "Bloquear venta del artículo sin stock" at bounding box center [735, 87] width 97 height 46
click at [696, 75] on input "Bloquear venta del artículo sin stock" at bounding box center [691, 70] width 9 height 9
checkbox input "false"
click at [923, 368] on button "Guardar Cambios" at bounding box center [948, 357] width 115 height 26
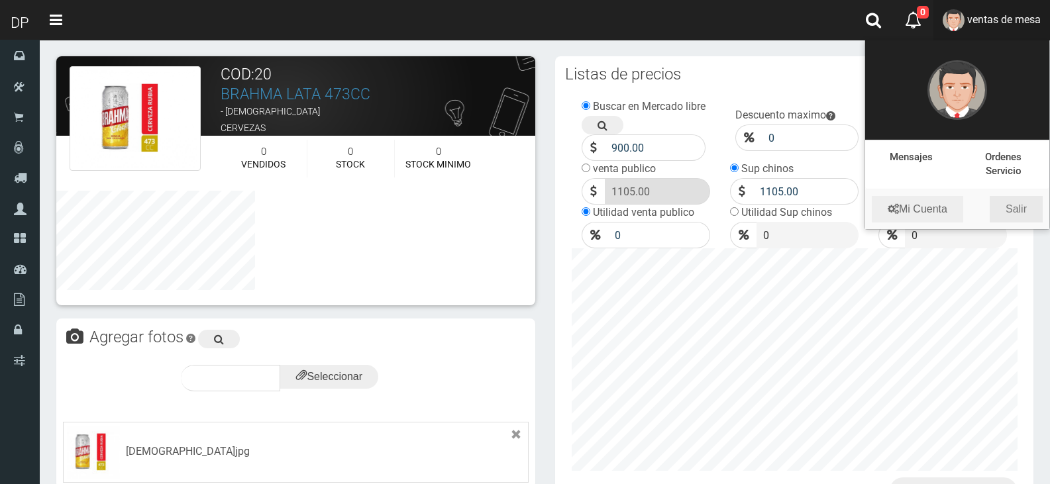
click at [1017, 207] on link "Salir" at bounding box center [1015, 209] width 53 height 26
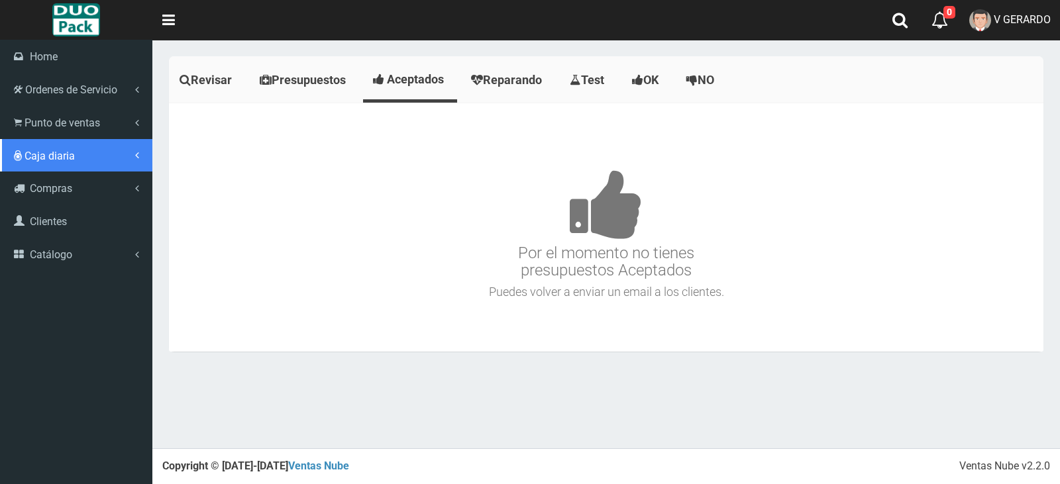
click at [23, 148] on link "Caja diaria" at bounding box center [76, 155] width 152 height 33
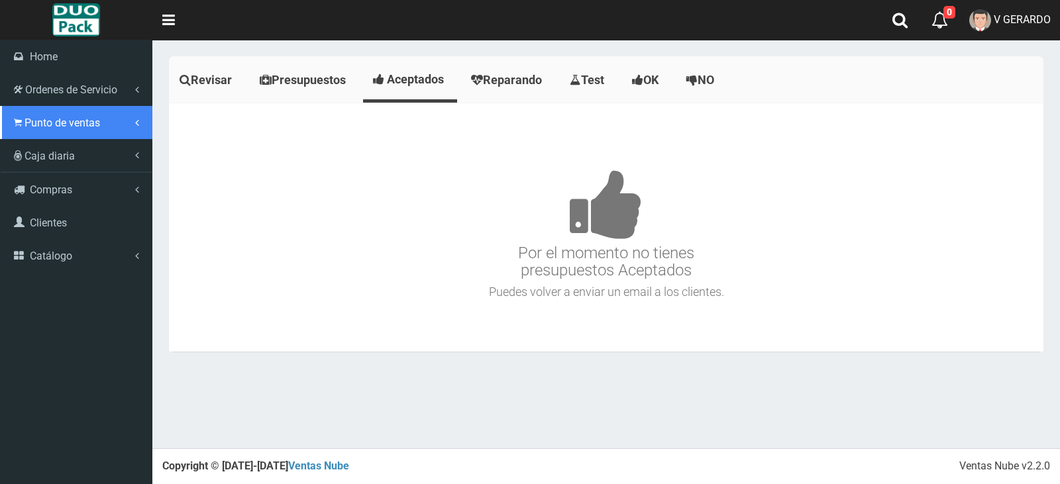
click at [34, 132] on link "Punto de ventas" at bounding box center [76, 122] width 152 height 33
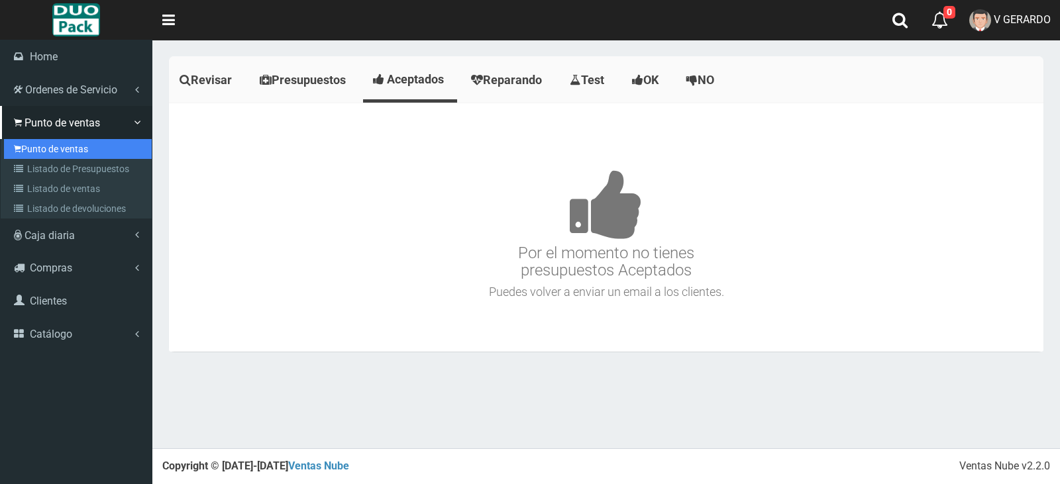
click at [15, 139] on link "Punto de ventas" at bounding box center [78, 149] width 148 height 20
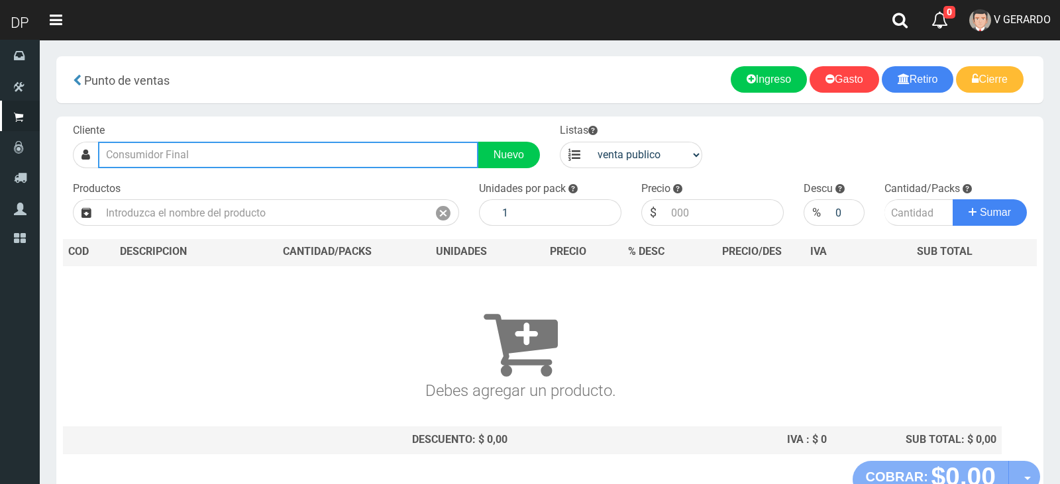
click at [180, 153] on input "text" at bounding box center [288, 155] width 380 height 26
click at [180, 153] on input "text" at bounding box center [285, 155] width 375 height 26
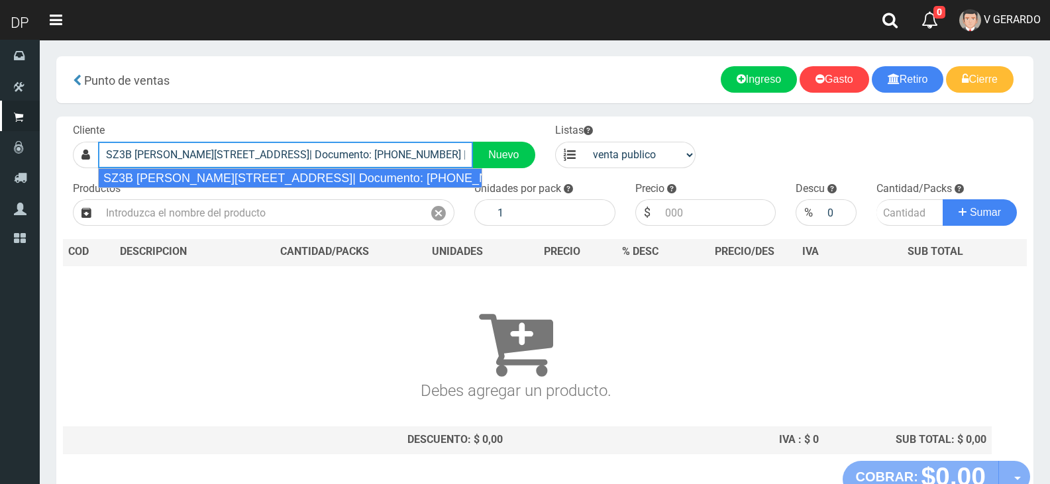
type input "SZ3B Castelli 5461 villa adelina| Documento: 6466451848 | Teléfono:"
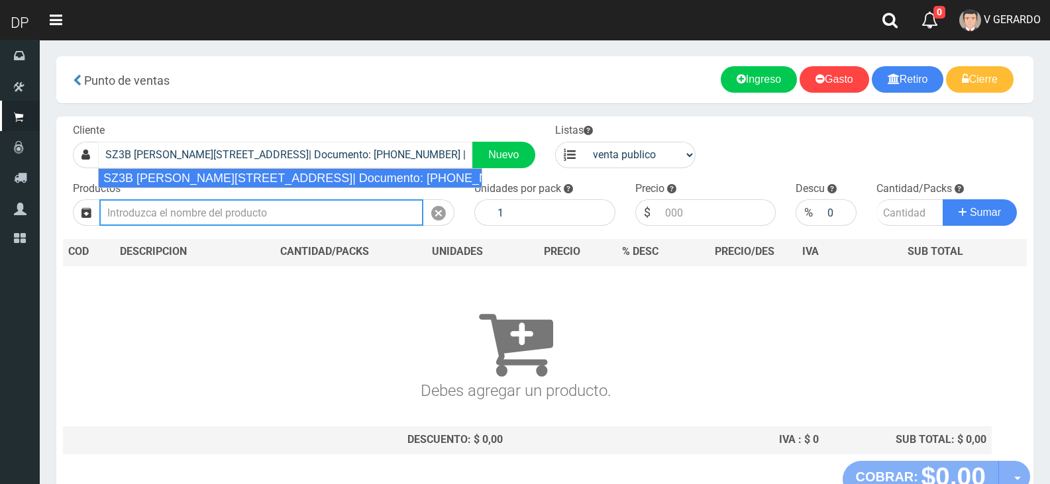
select select "2"
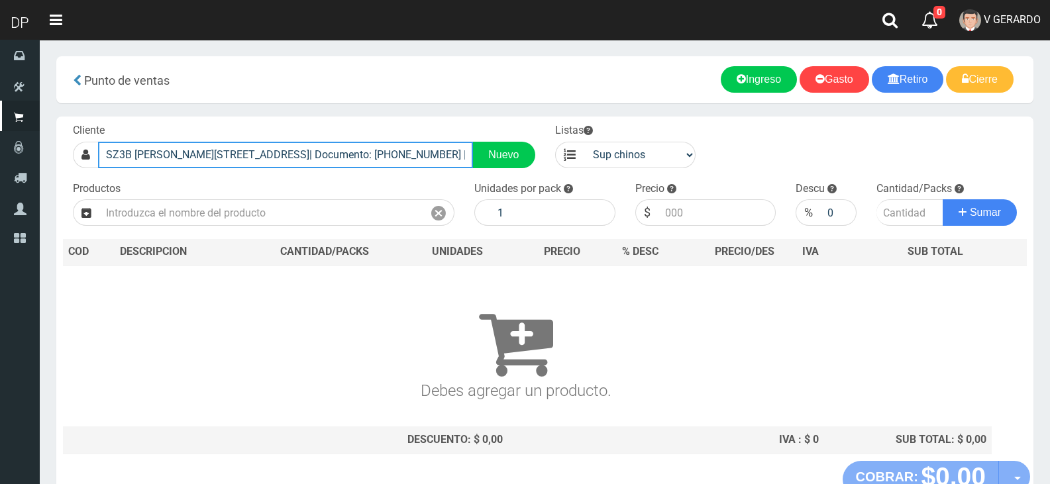
click at [164, 149] on input "SZ3B Castelli 5461 villa adelina| Documento: 6466451848 | Teléfono:" at bounding box center [285, 155] width 375 height 26
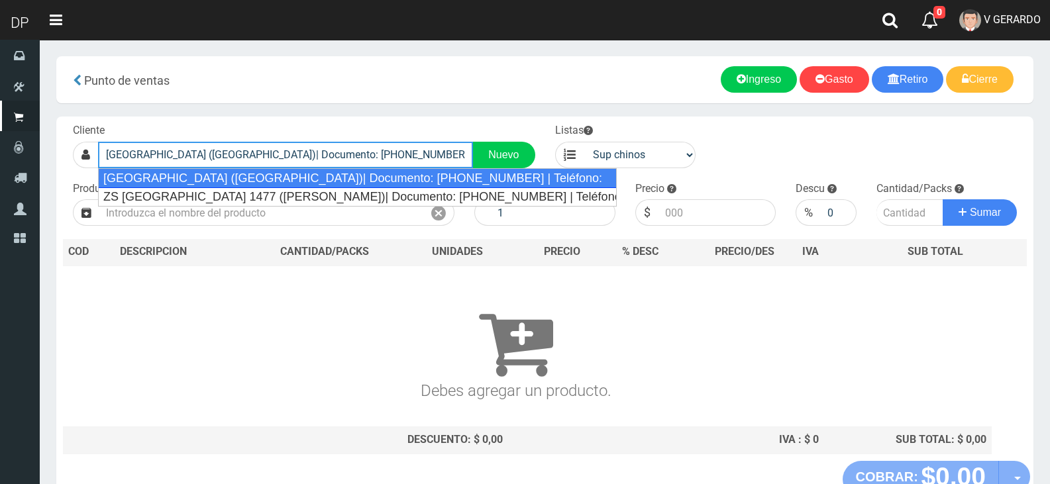
type input "COLONIA 201 (PARQUE PATRICIOS)| Documento: 013251413 | Teléfono:"
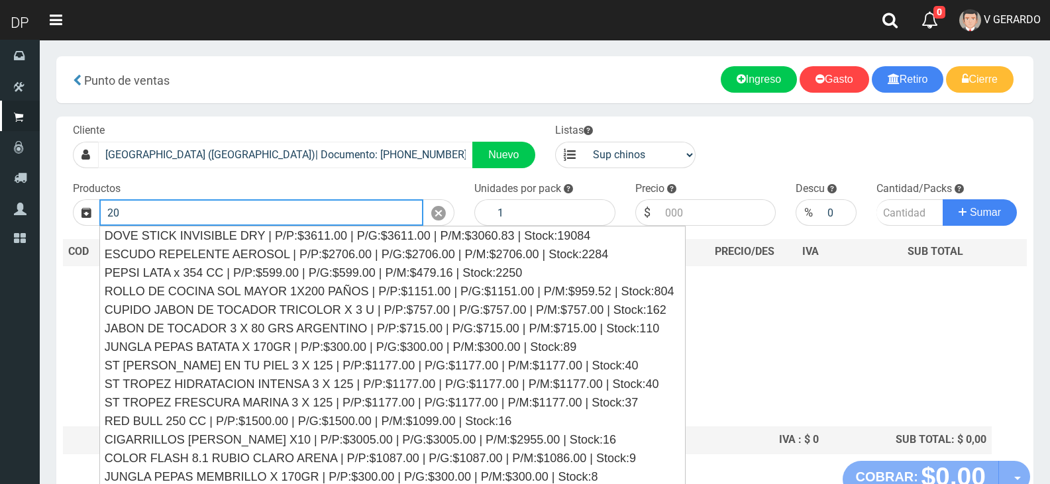
type input "2"
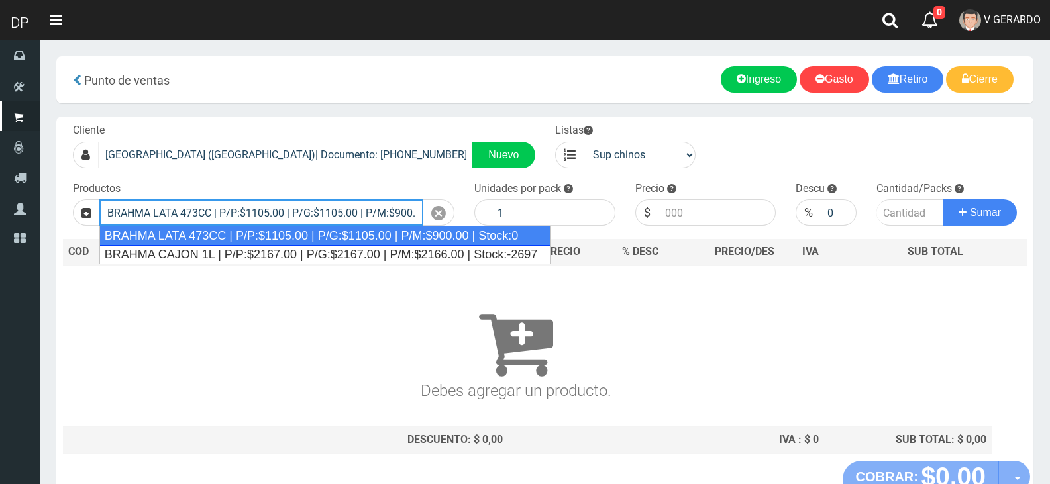
type input "BRAHMA LATA 473CC | P/P:$1105.00 | P/G:$1105.00 | P/M:$900.00 | Stock:0"
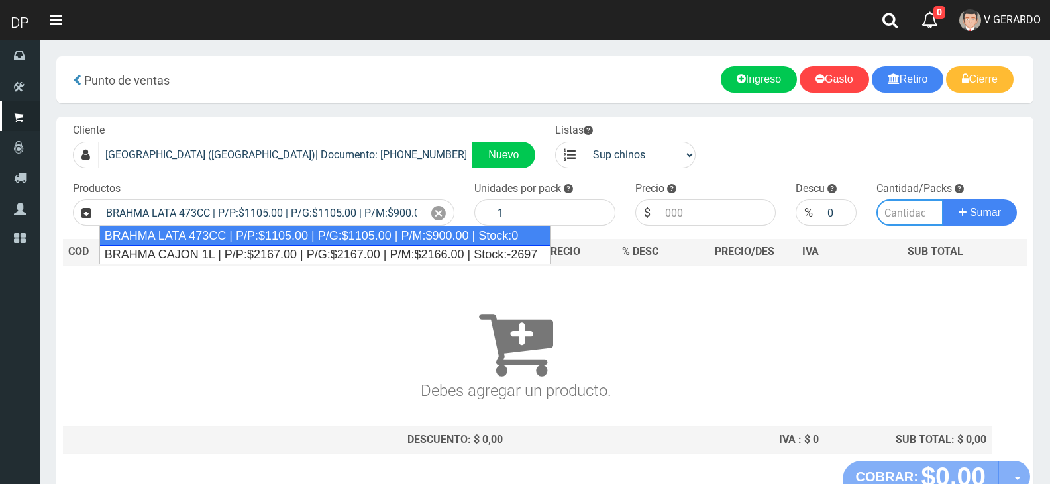
type input "24"
type input "1105.00"
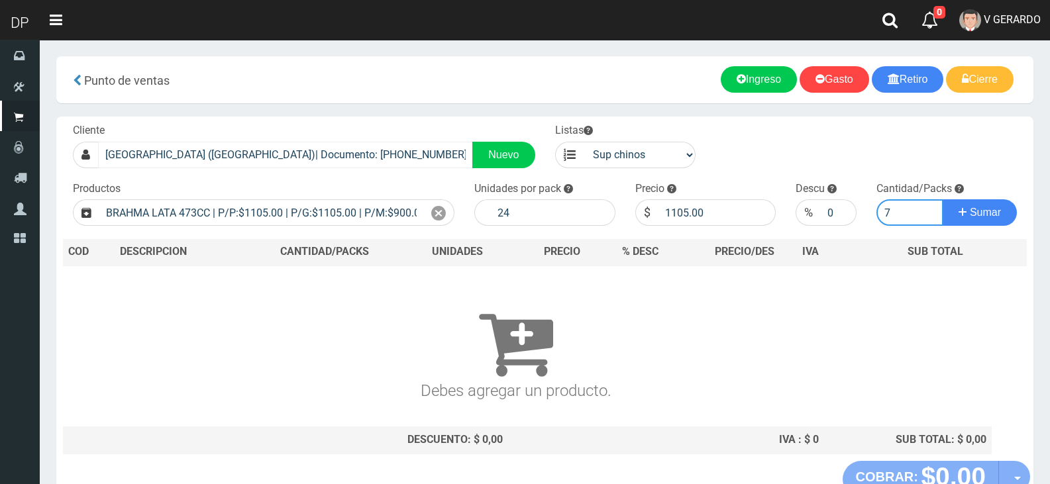
type input "7"
click at [942, 199] on button "Sumar" at bounding box center [979, 212] width 74 height 26
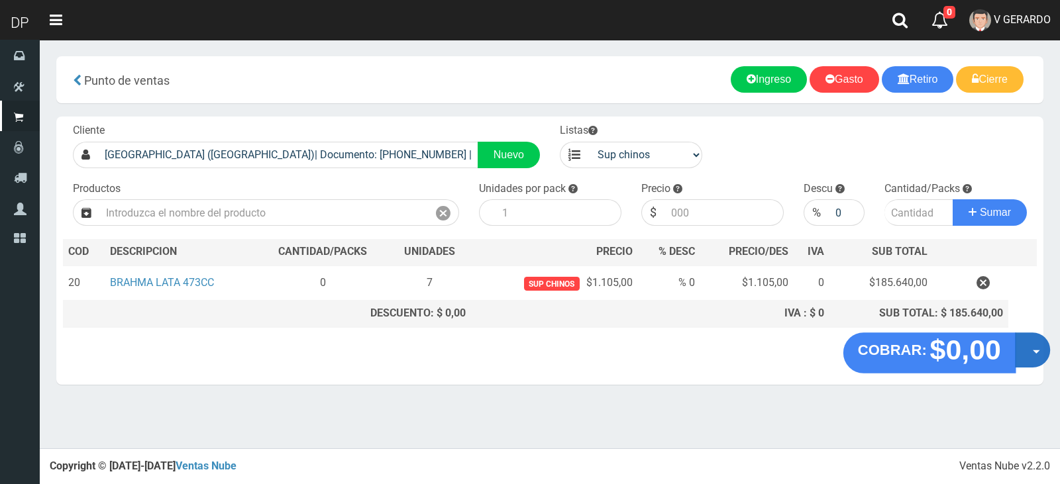
click at [1021, 359] on button "Opciones" at bounding box center [1031, 349] width 35 height 35
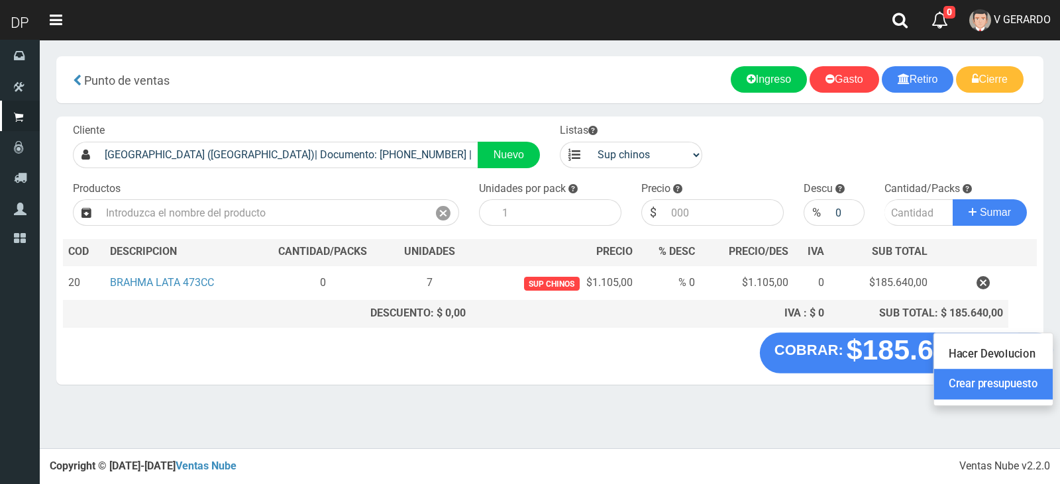
click at [1021, 387] on link "Crear presupuesto" at bounding box center [993, 385] width 119 height 30
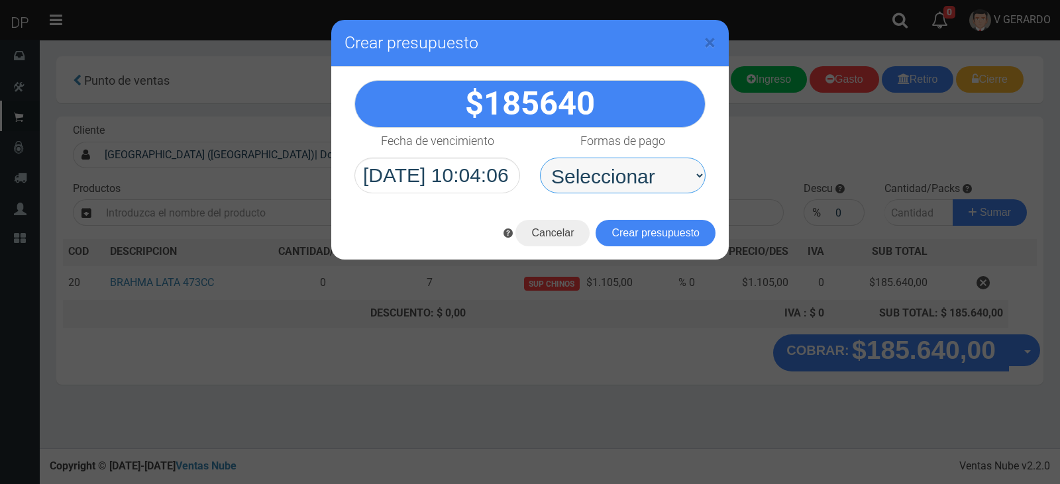
click at [649, 161] on select "Seleccionar Efectivo Tarjeta de Crédito Depósito Débito" at bounding box center [623, 176] width 166 height 36
select select "Efectivo"
click at [540, 158] on select "Seleccionar Efectivo Tarjeta de Crédito Depósito Débito" at bounding box center [623, 176] width 166 height 36
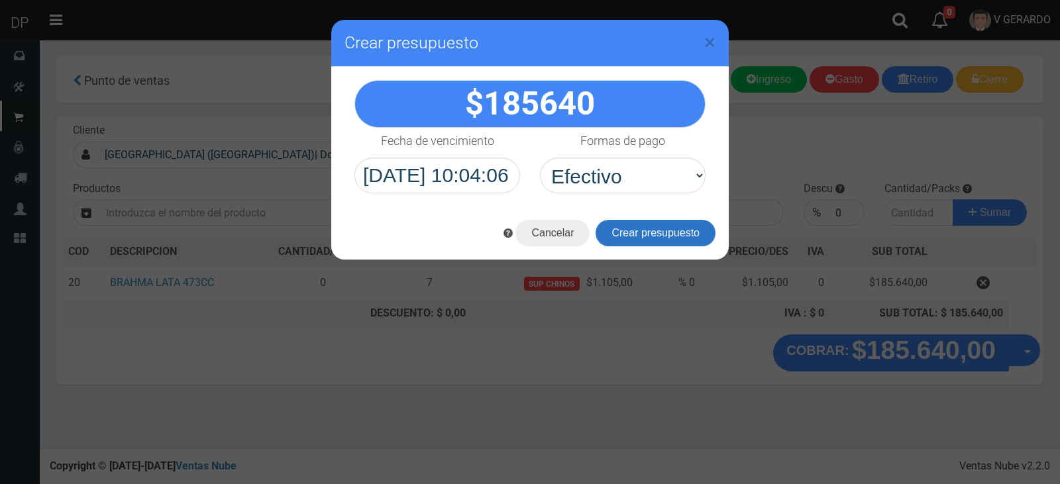
click at [643, 238] on button "Crear presupuesto" at bounding box center [655, 233] width 120 height 26
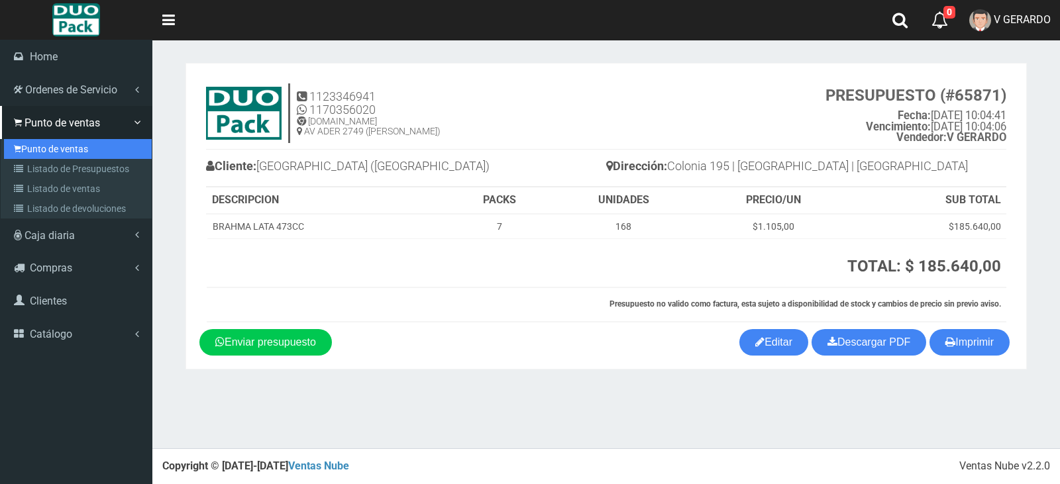
click at [68, 156] on link "Punto de ventas" at bounding box center [78, 149] width 148 height 20
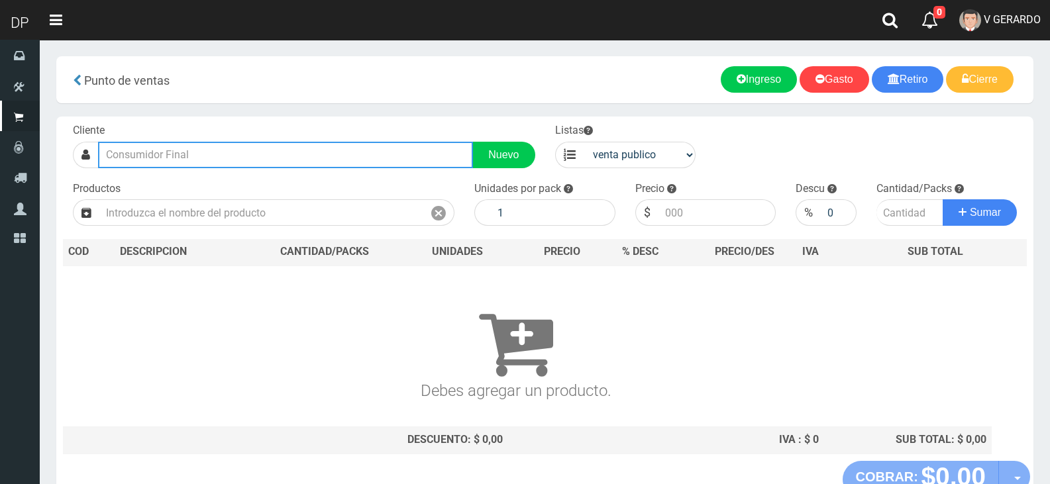
click at [236, 154] on input "text" at bounding box center [285, 155] width 375 height 26
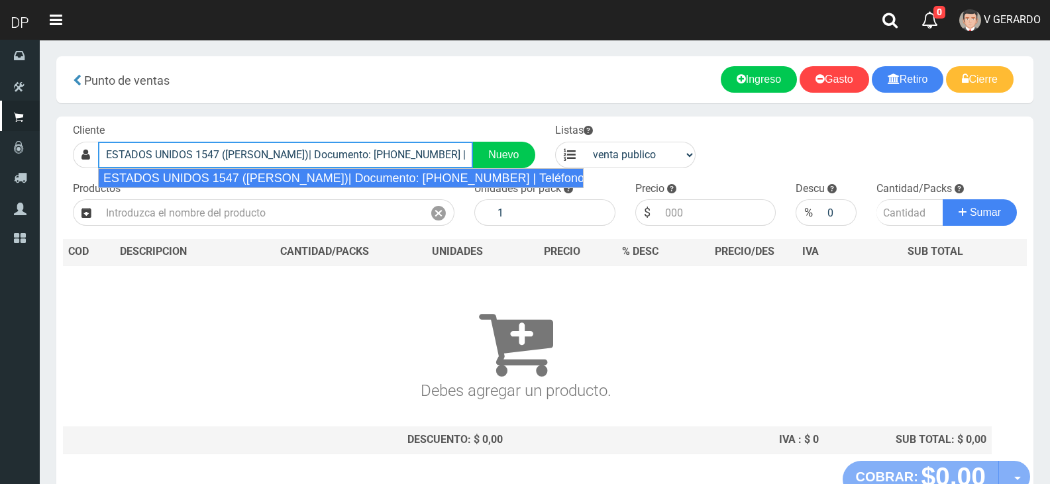
type input "ESTADOS UNIDOS 1547 ([PERSON_NAME])| Documento: [PHONE_NUMBER] | Teléfono:"
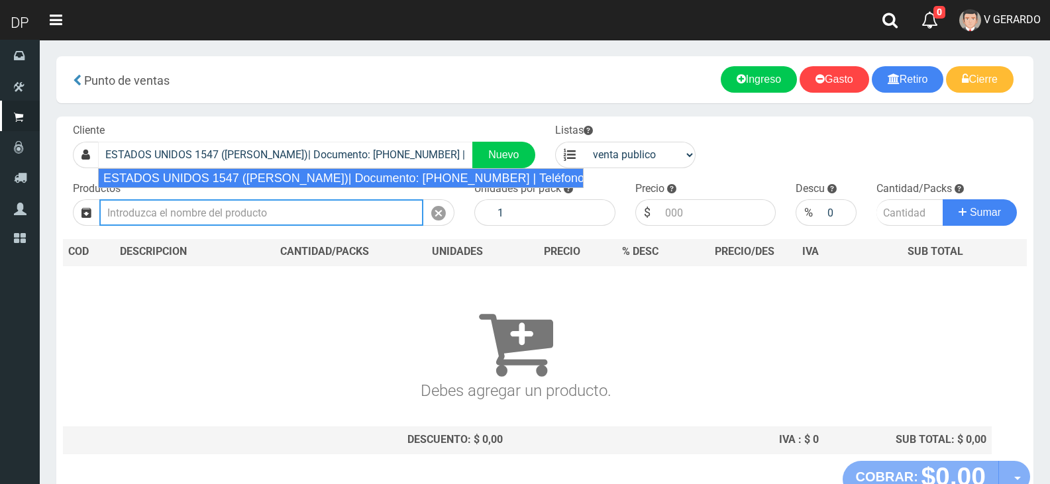
select select "2"
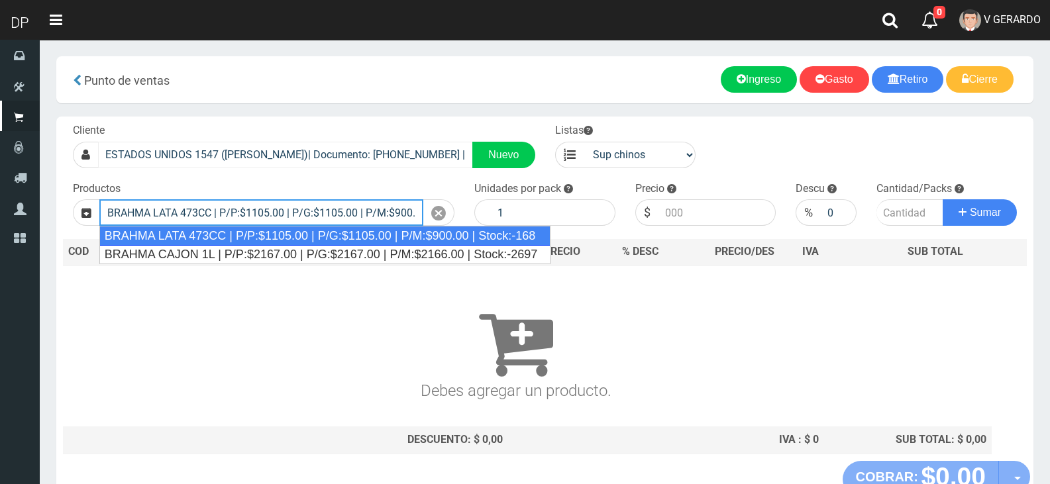
type input "BRAHMA LATA 473CC | P/P:$1105.00 | P/G:$1105.00 | P/M:$900.00 | Stock:-168"
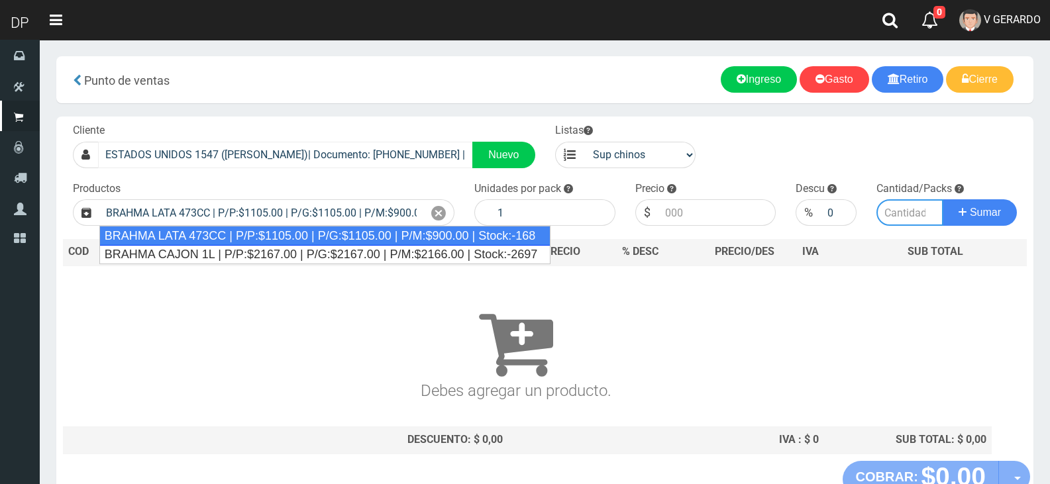
type input "24"
type input "1105.00"
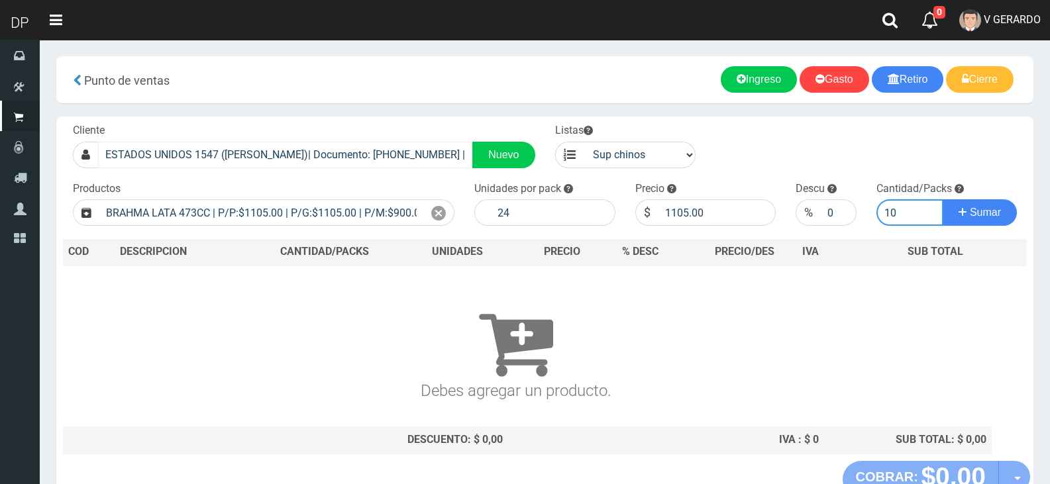
type input "10"
click at [942, 199] on button "Sumar" at bounding box center [979, 212] width 74 height 26
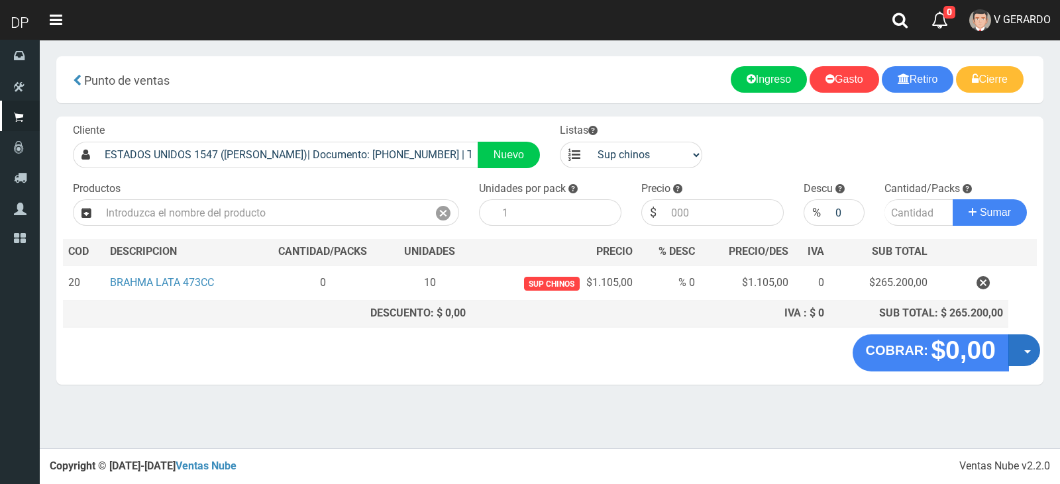
click at [1029, 366] on button "Opciones" at bounding box center [1024, 350] width 32 height 32
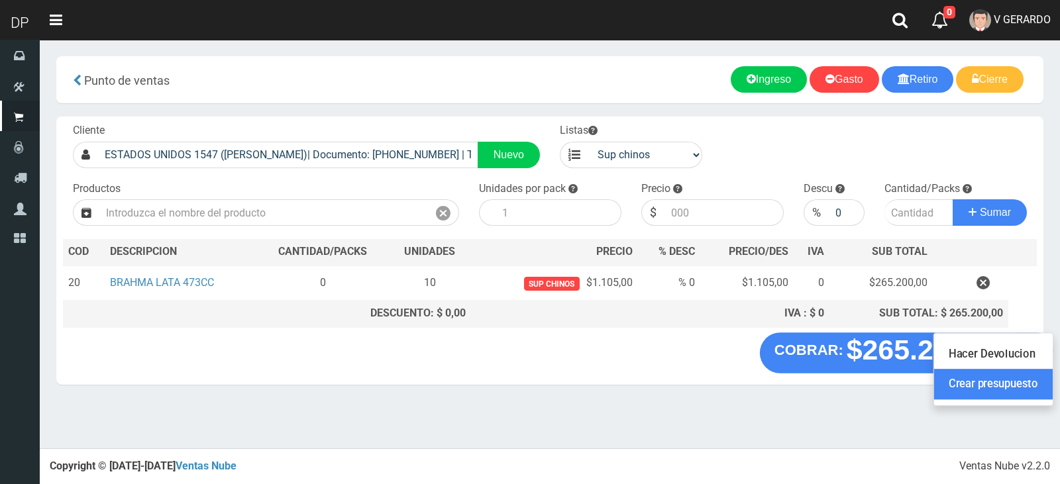
click at [1024, 389] on link "Crear presupuesto" at bounding box center [993, 385] width 119 height 30
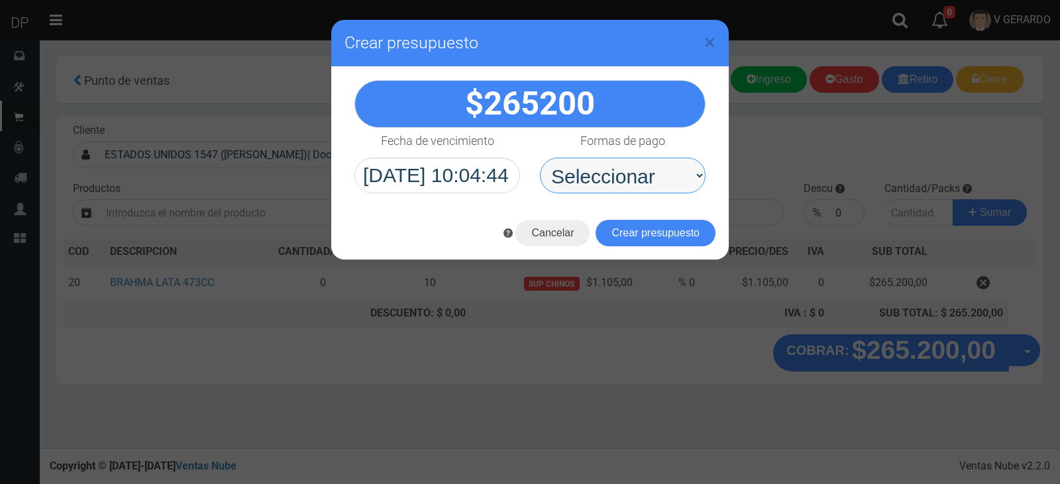
drag, startPoint x: 576, startPoint y: 191, endPoint x: 586, endPoint y: 182, distance: 14.1
click at [576, 191] on select "Seleccionar Efectivo Tarjeta de Crédito Depósito Débito" at bounding box center [623, 176] width 166 height 36
click at [540, 158] on select "Seleccionar Efectivo Tarjeta de Crédito Depósito Débito" at bounding box center [623, 176] width 166 height 36
click at [616, 174] on select "Seleccionar Efectivo Tarjeta de Crédito Depósito Débito" at bounding box center [623, 176] width 166 height 36
select select "Efectivo"
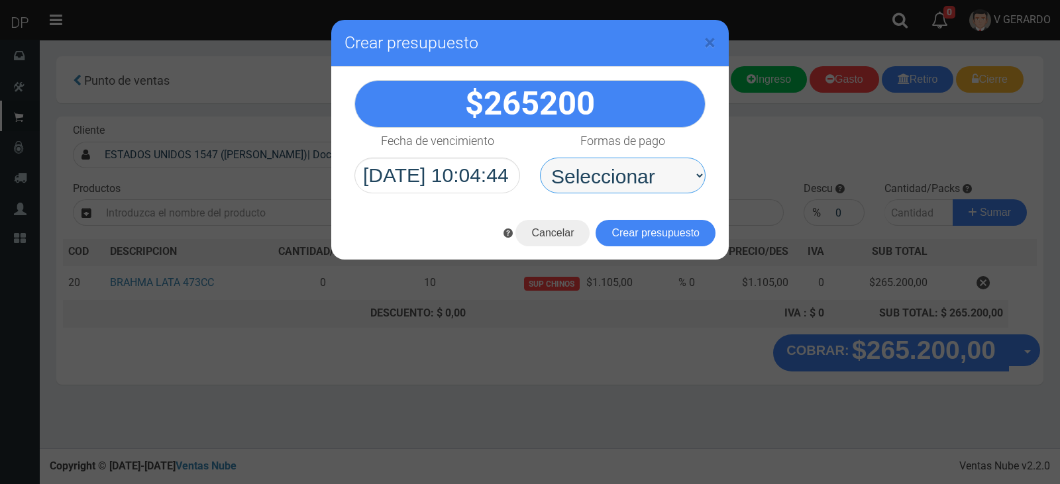
click at [540, 158] on select "Seleccionar Efectivo Tarjeta de Crédito Depósito Débito" at bounding box center [623, 176] width 166 height 36
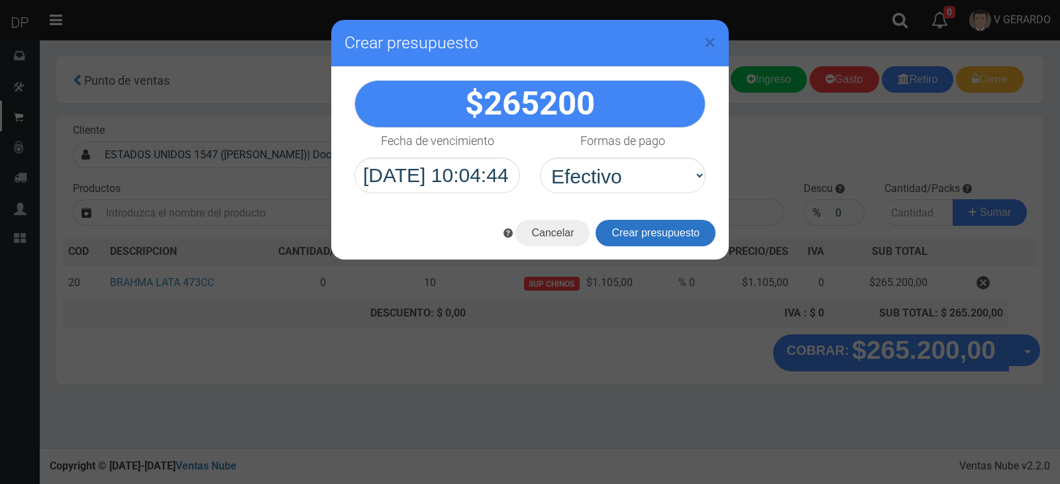
click at [618, 234] on button "Crear presupuesto" at bounding box center [655, 233] width 120 height 26
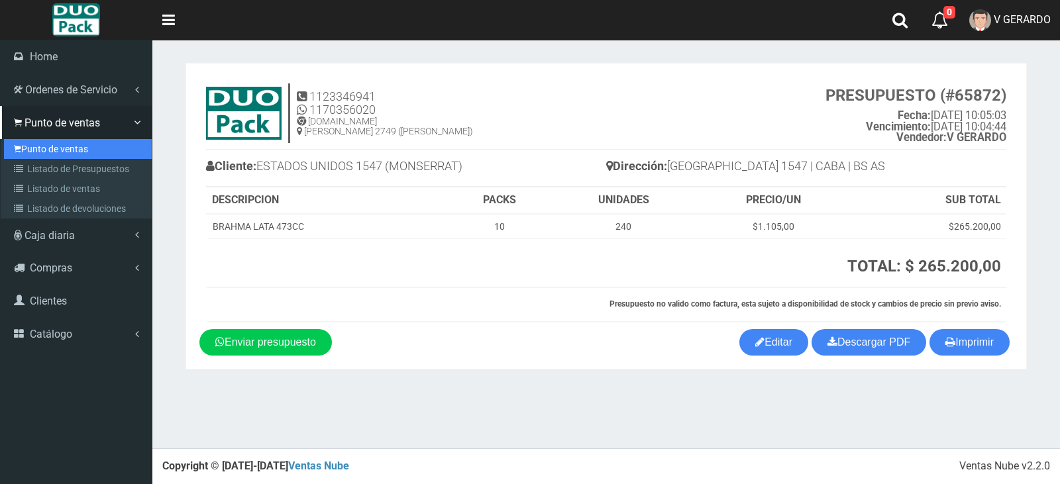
click at [20, 155] on link "Punto de ventas" at bounding box center [78, 149] width 148 height 20
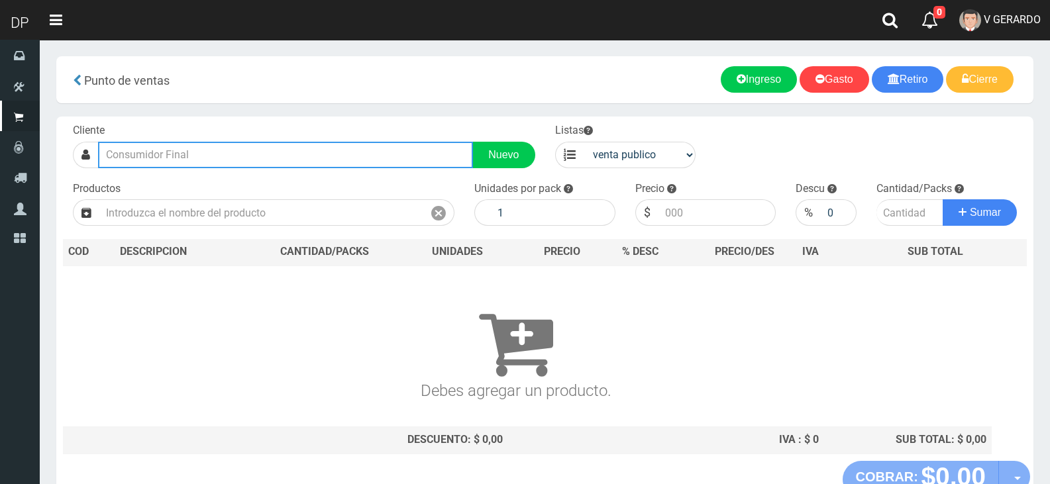
click at [238, 150] on input "text" at bounding box center [285, 155] width 375 height 26
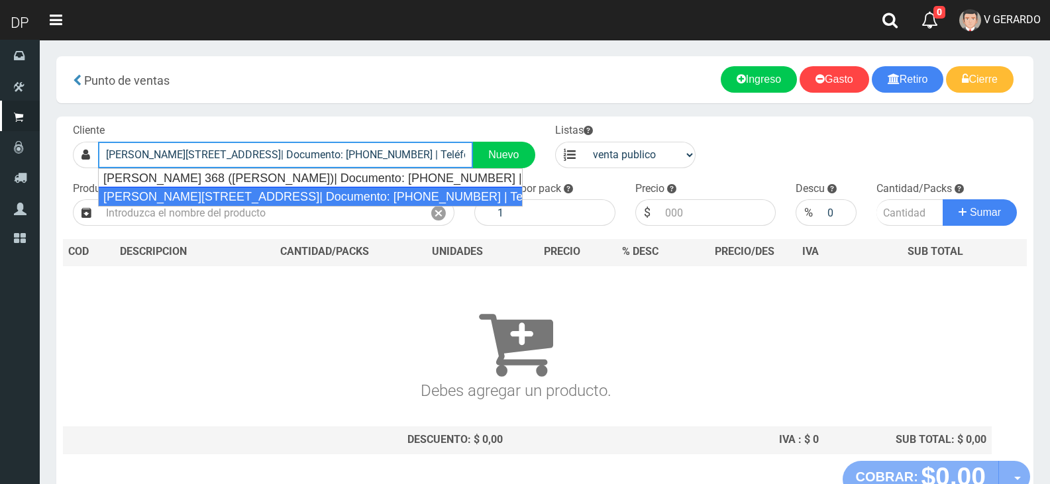
type input "[PERSON_NAME][STREET_ADDRESS]| Documento: [PHONE_NUMBER] | Teléfono:"
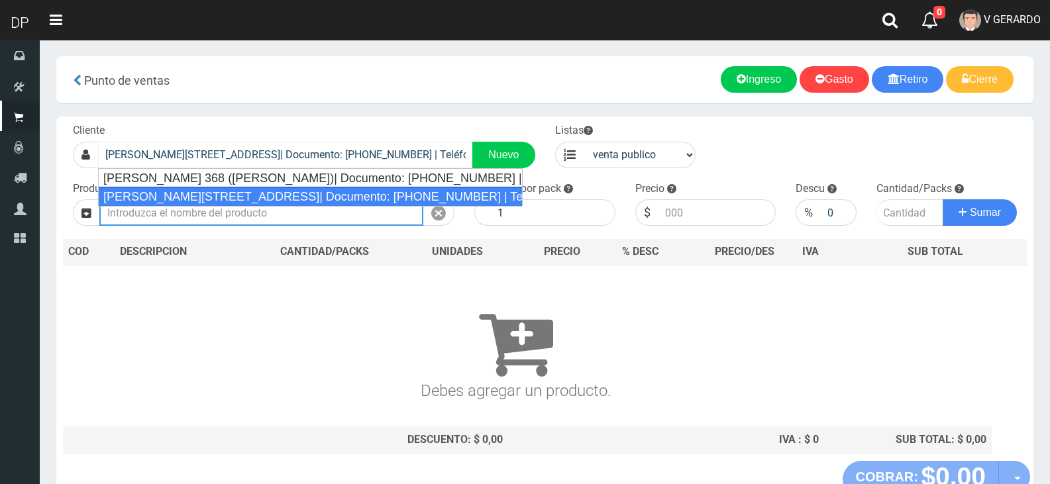
select select "2"
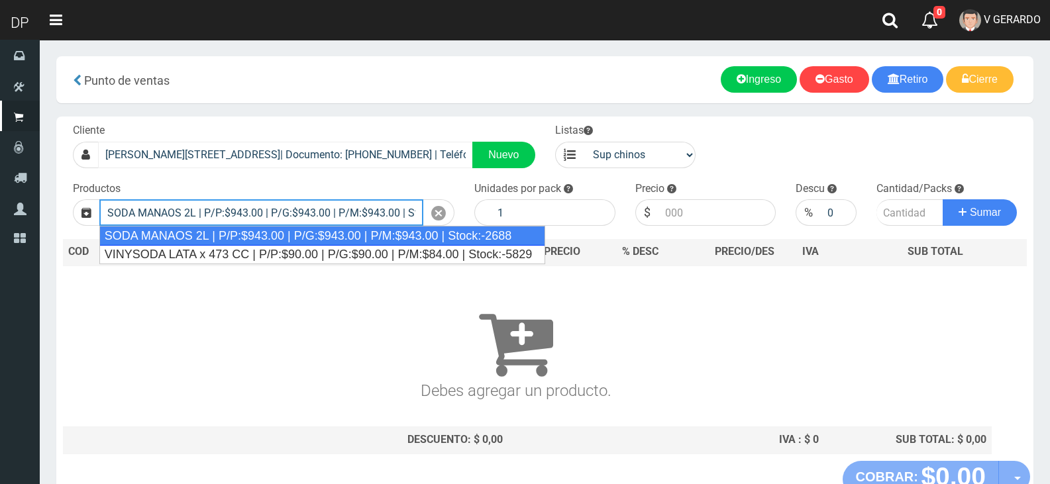
type input "SODA MANAOS 2L | P/P:$943.00 | P/G:$943.00 | P/M:$943.00 | Stock:-2688"
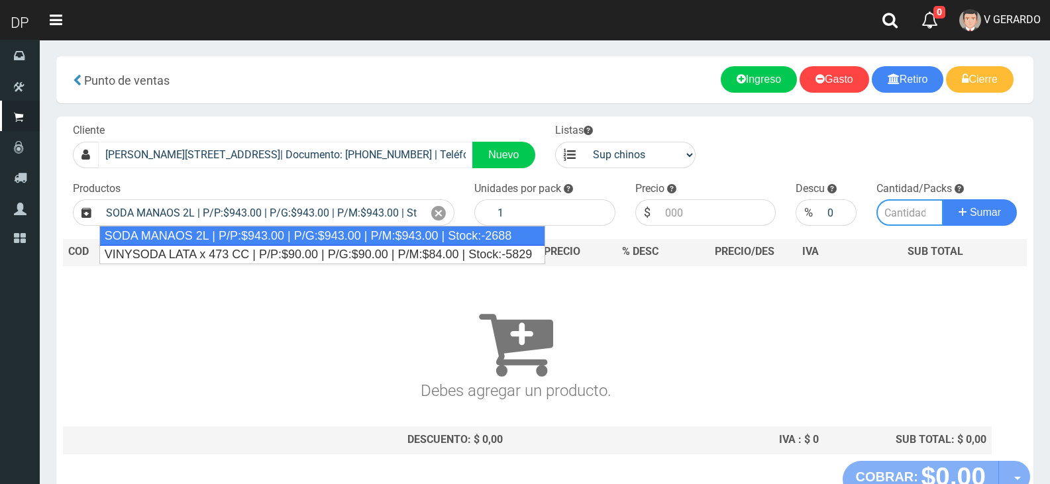
type input "6"
type input "943.00"
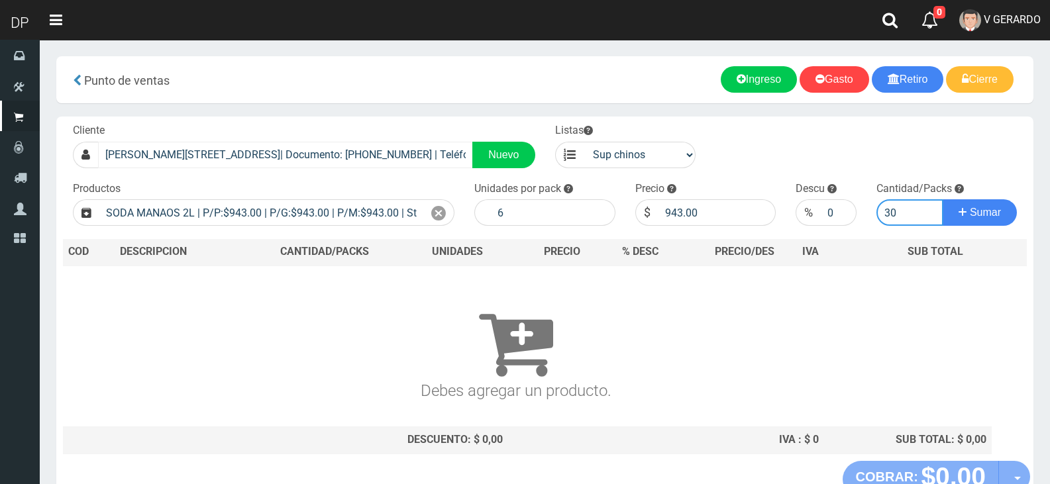
type input "30"
click at [942, 199] on button "Sumar" at bounding box center [979, 212] width 74 height 26
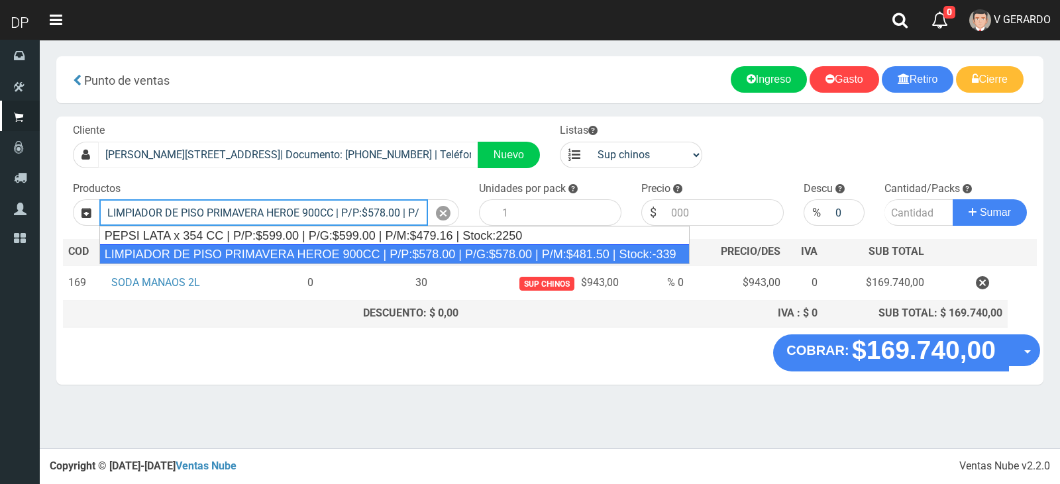
type input "LIMPIADOR DE PISO PRIMAVERA HEROE 900CC | P/P:$578.00 | P/G:$578.00 | P/M:$481.…"
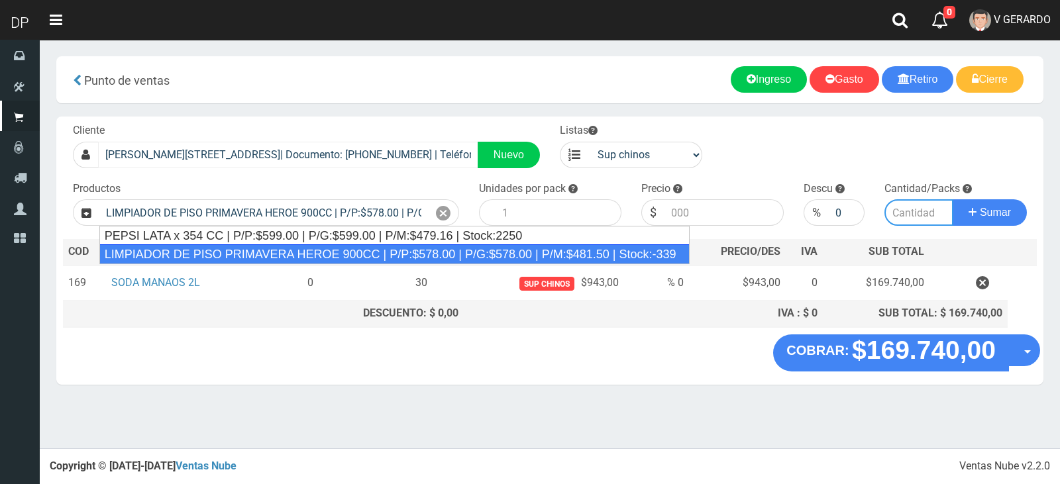
type input "12"
type input "578.00"
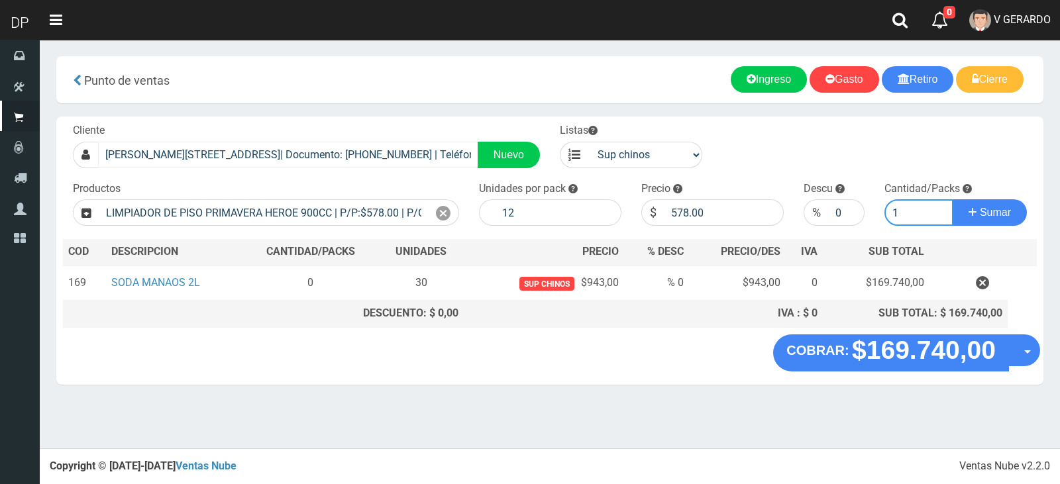
type input "1"
click at [952, 199] on button "Sumar" at bounding box center [989, 212] width 74 height 26
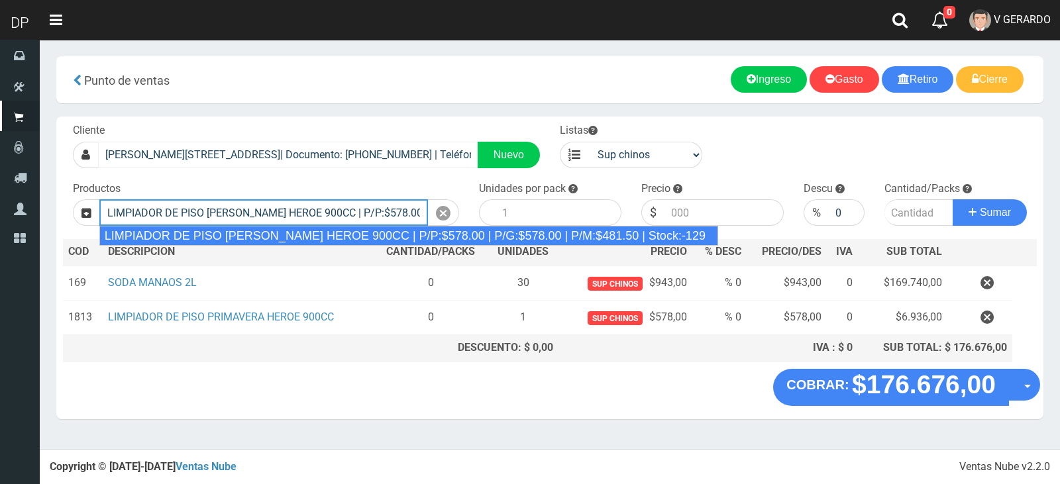
type input "LIMPIADOR DE PISO PINO SILVESTRE HEROE 900CC | P/P:$578.00 | P/G:$578.00 | P/M:…"
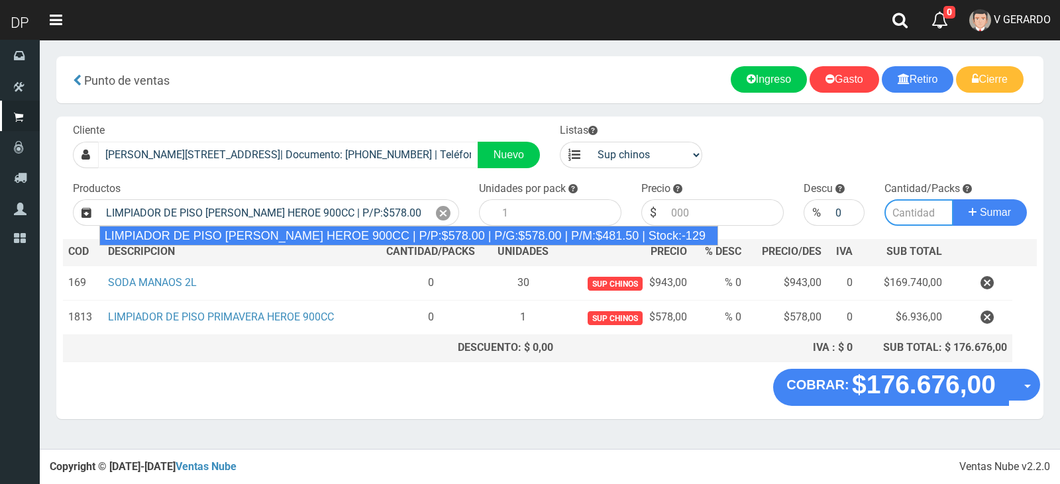
type input "12"
type input "578.00"
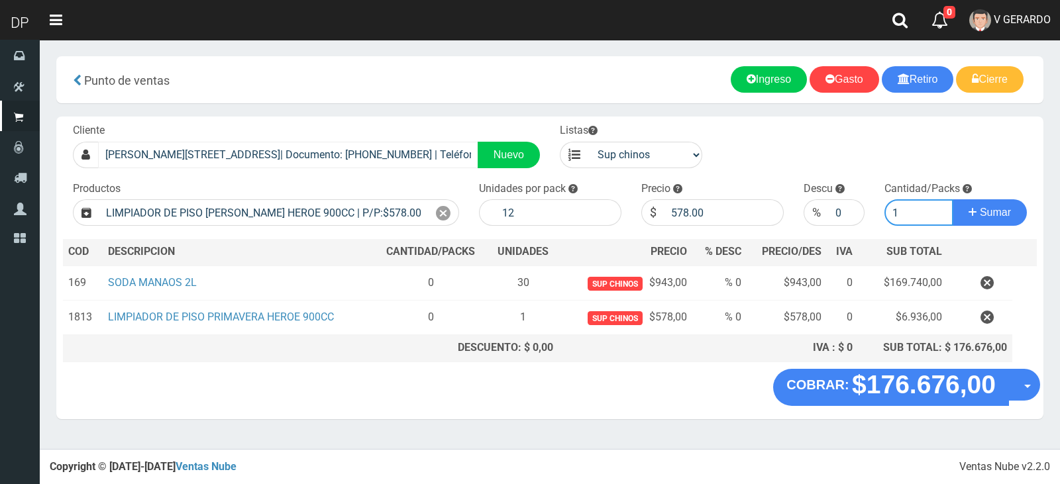
type input "1"
click at [952, 199] on button "Sumar" at bounding box center [989, 212] width 74 height 26
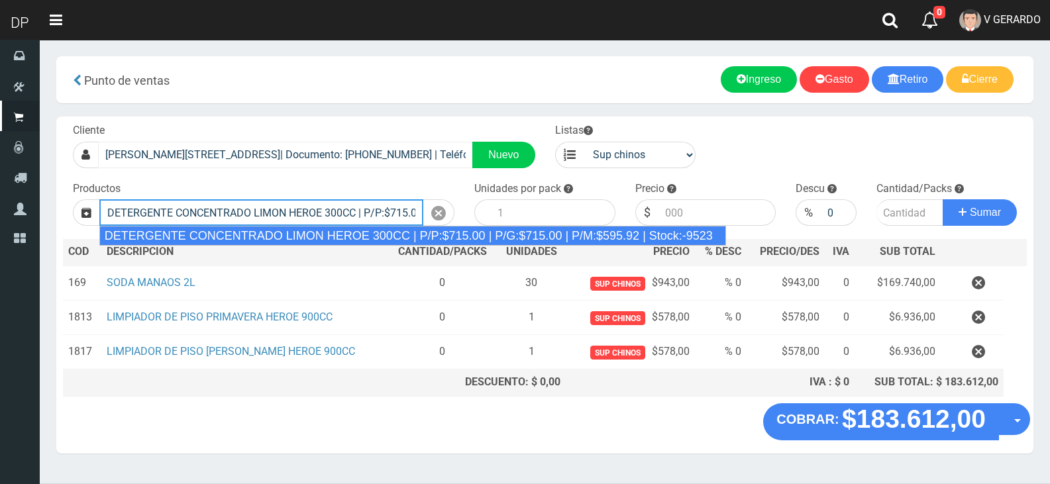
type input "DETERGENTE CONCENTRADO LIMON HEROE 300CC | P/P:$715.00 | P/G:$715.00 | P/M:$595…"
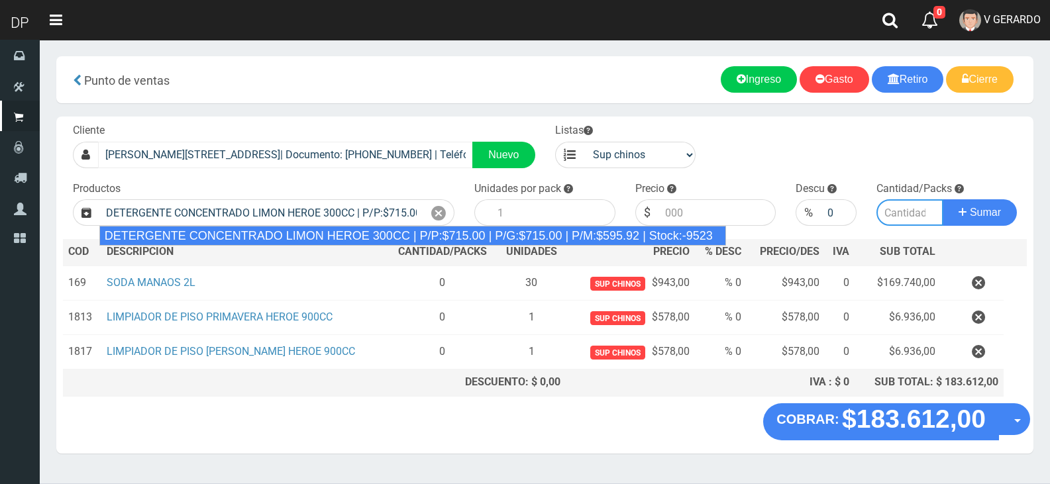
type input "24"
type input "715.00"
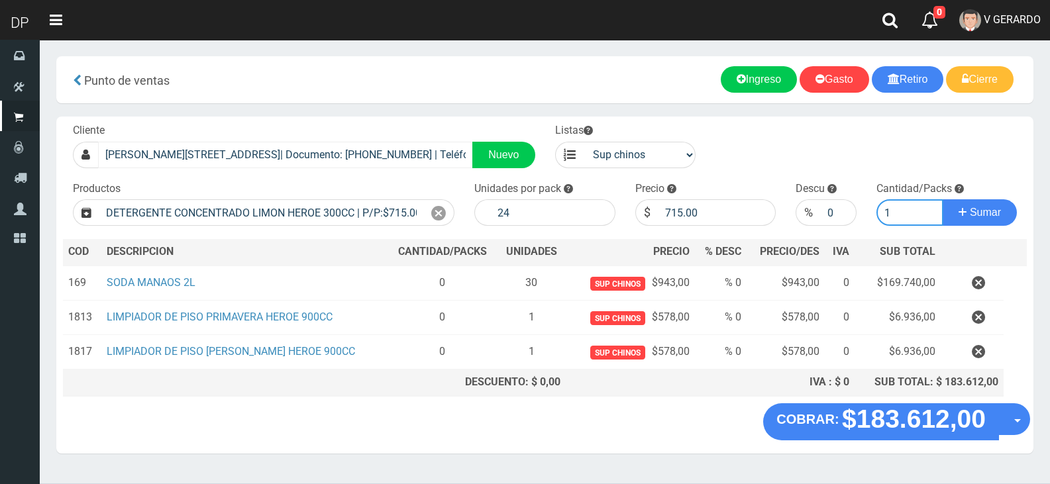
type input "1"
click at [942, 199] on button "Sumar" at bounding box center [979, 212] width 74 height 26
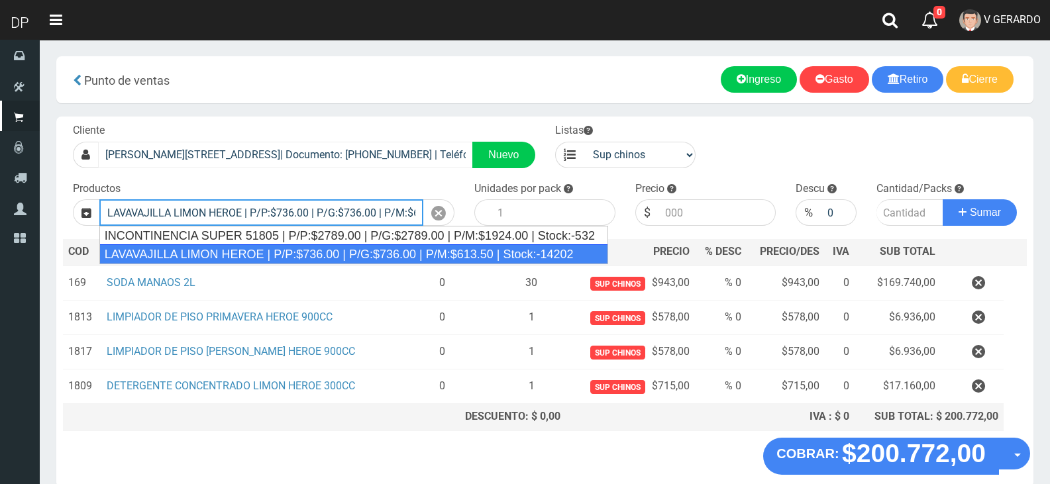
type input "LAVAVAJILLA LIMON HEROE | P/P:$736.00 | P/G:$736.00 | P/M:$613.50 | Stock:-14202"
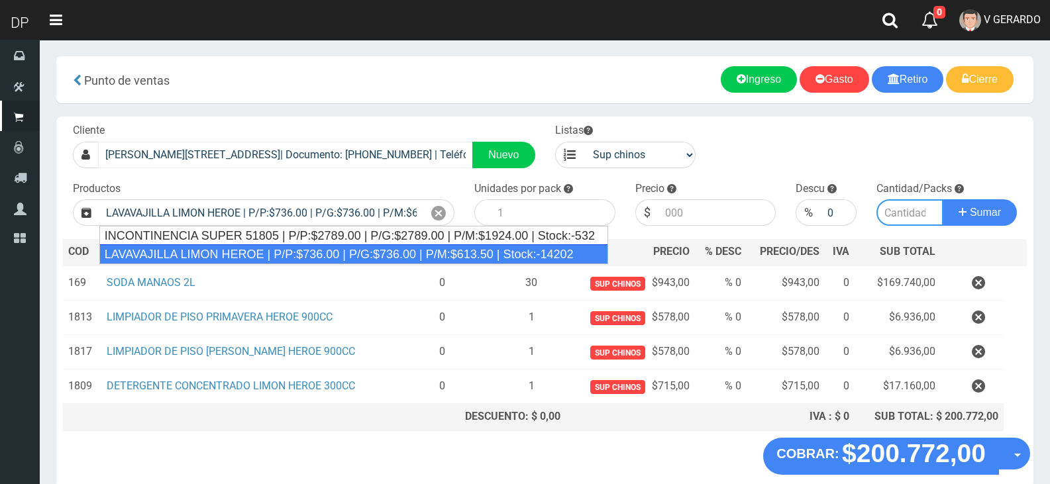
type input "15"
type input "736.00"
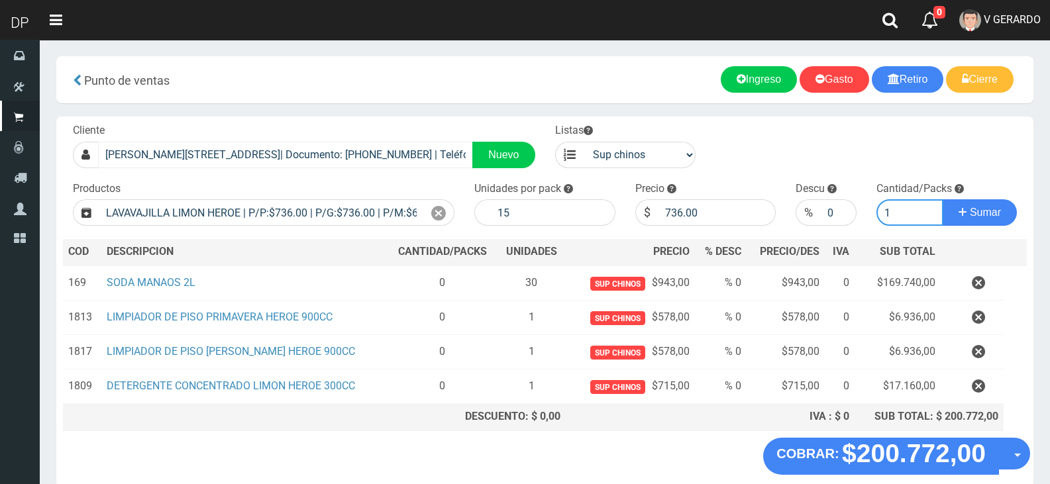
type input "1"
click at [942, 199] on button "Sumar" at bounding box center [979, 212] width 74 height 26
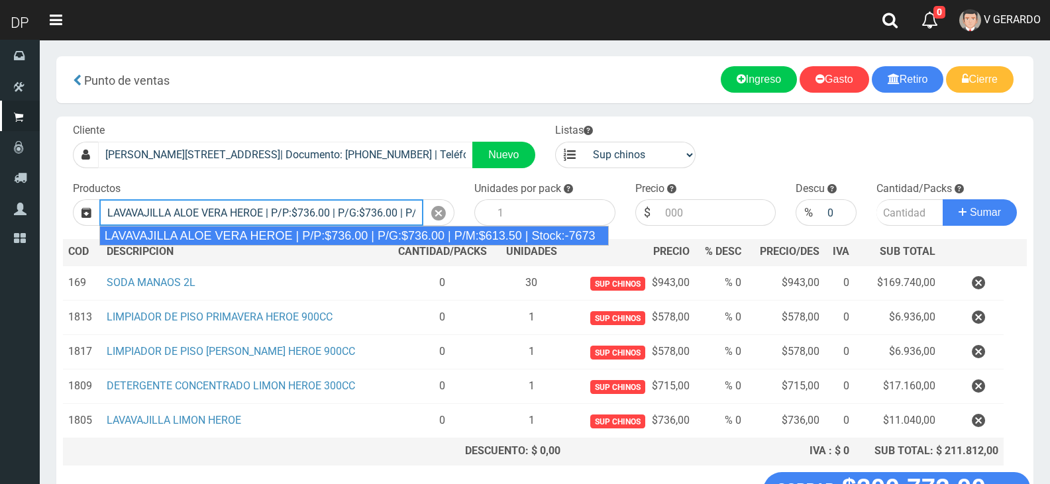
type input "LAVAVAJILLA ALOE VERA HEROE | P/P:$736.00 | P/G:$736.00 | P/M:$613.50 | Stock:-…"
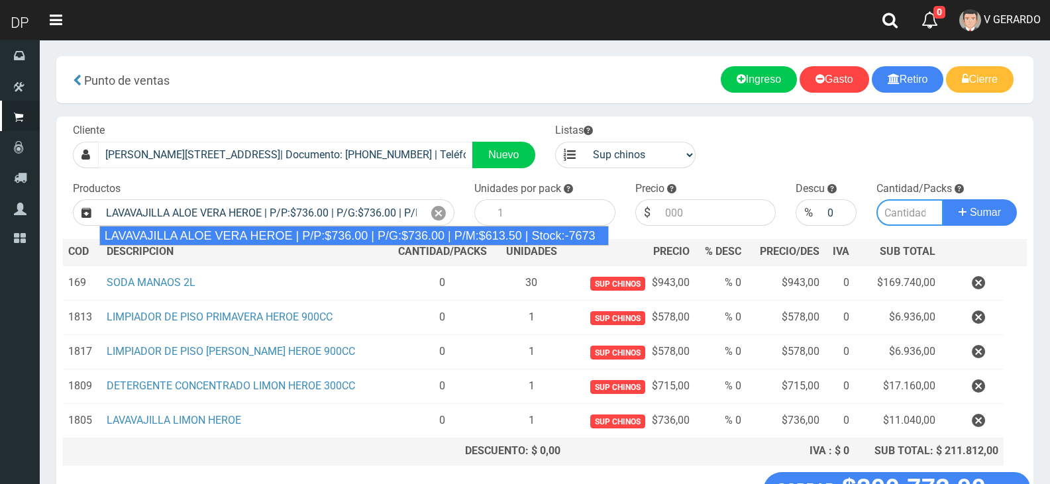
type input "15"
type input "736.00"
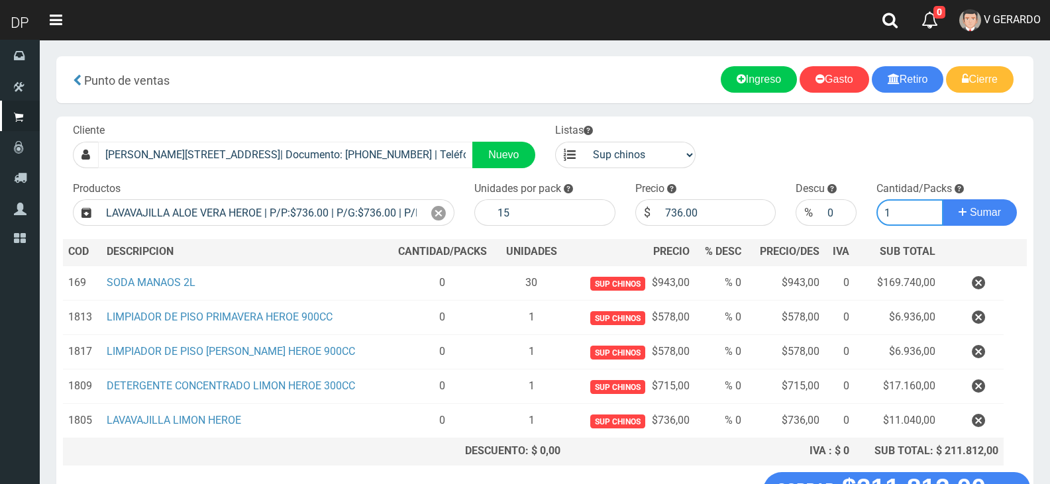
type input "1"
click at [942, 199] on button "Sumar" at bounding box center [979, 212] width 74 height 26
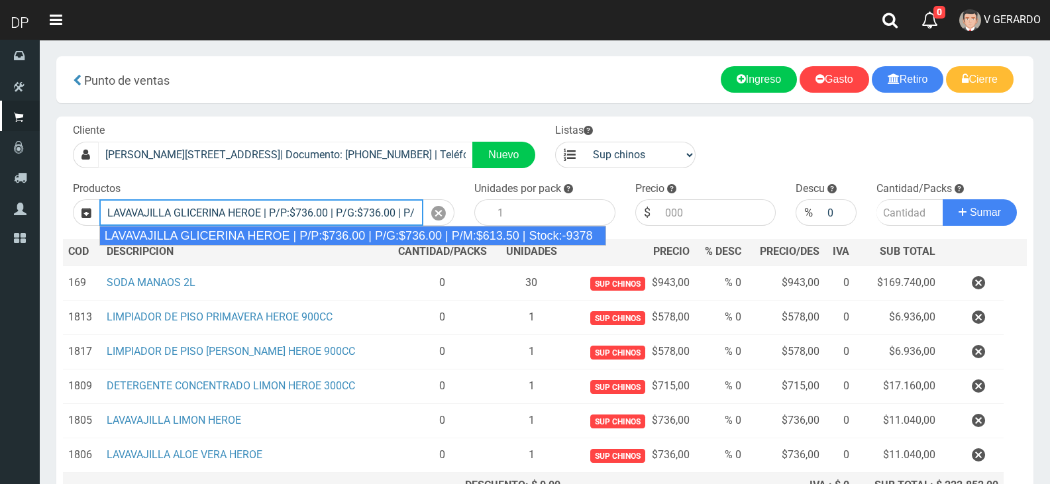
type input "LAVAVAJILLA GLICERINA HEROE | P/P:$736.00 | P/G:$736.00 | P/M:$613.50 | Stock:-…"
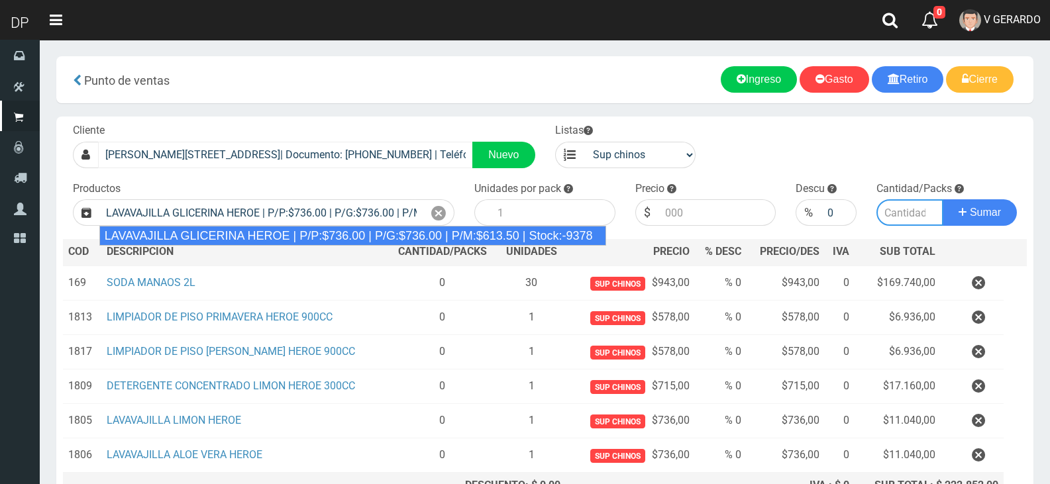
type input "15"
type input "736.00"
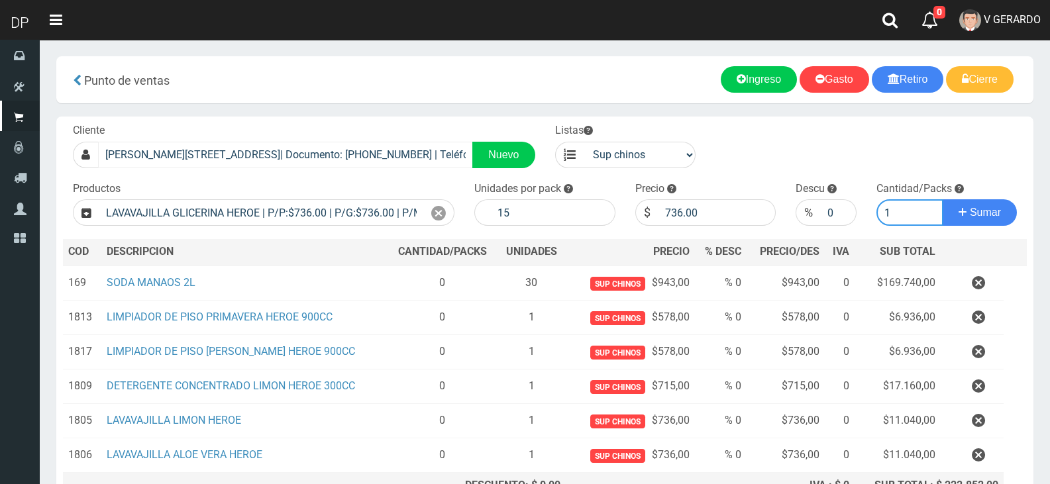
type input "1"
click at [942, 199] on button "Sumar" at bounding box center [979, 212] width 74 height 26
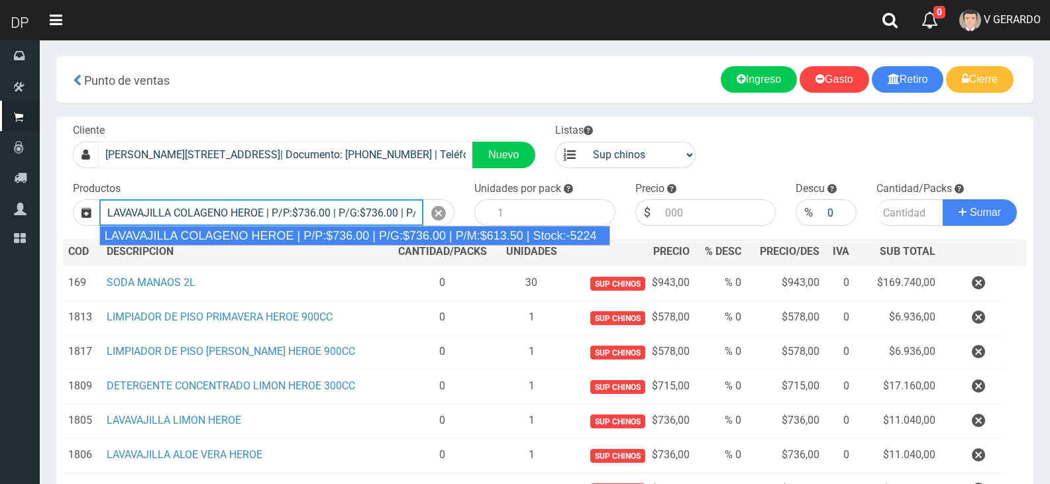
type input "LAVAVAJILLA COLAGENO HEROE | P/P:$736.00 | P/G:$736.00 | P/M:$613.50 | Stock:-5…"
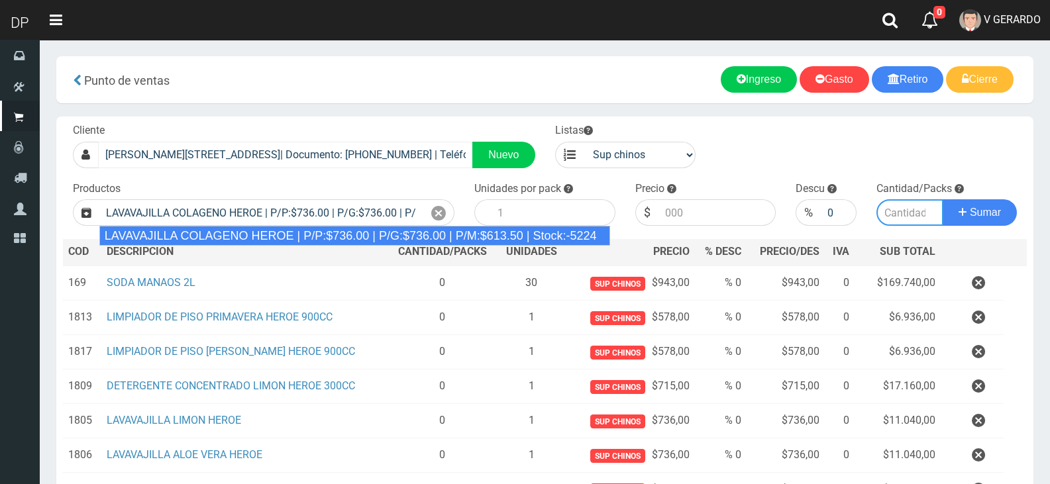
type input "15"
type input "736.00"
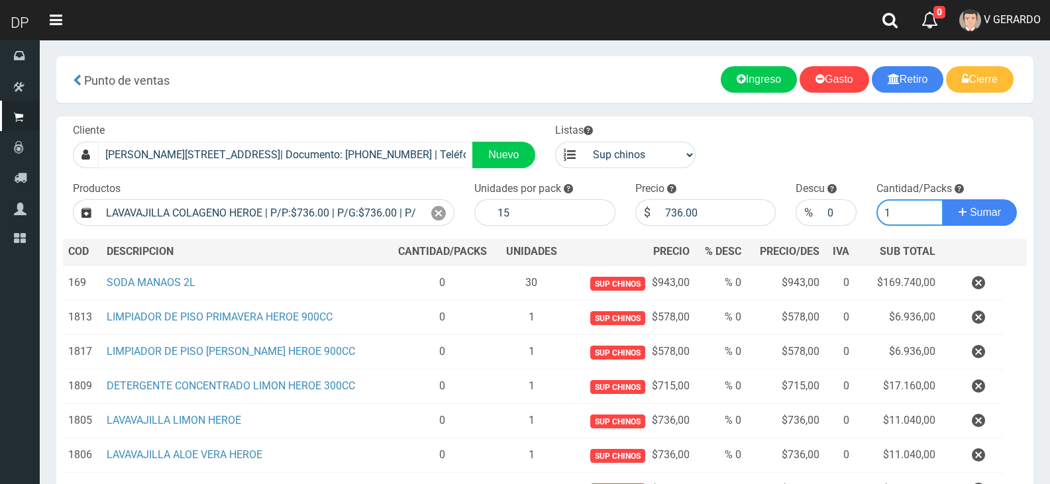
type input "1"
click at [942, 199] on button "Sumar" at bounding box center [979, 212] width 74 height 26
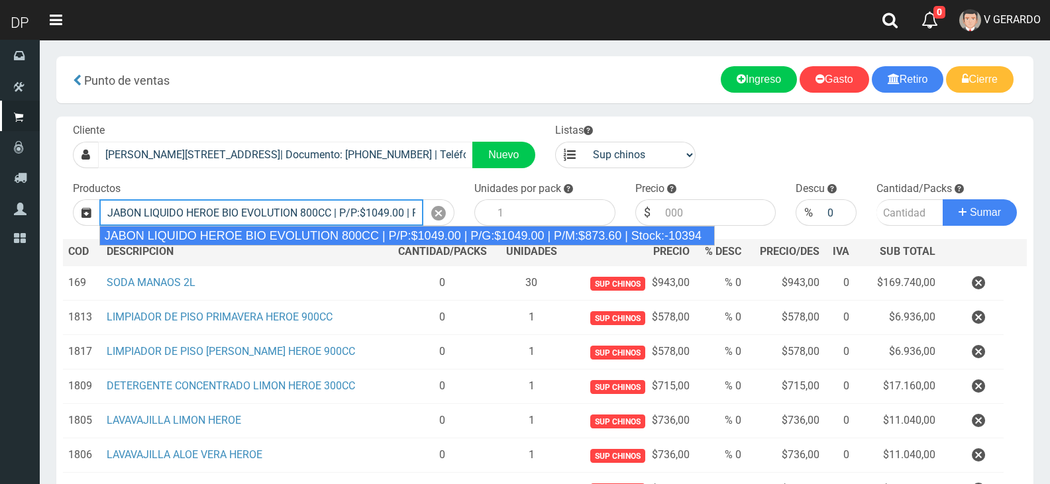
type input "JABON LIQUIDO HEROE BIO EVOLUTION 800CC | P/P:$1049.00 | P/G:$1049.00 | P/M:$87…"
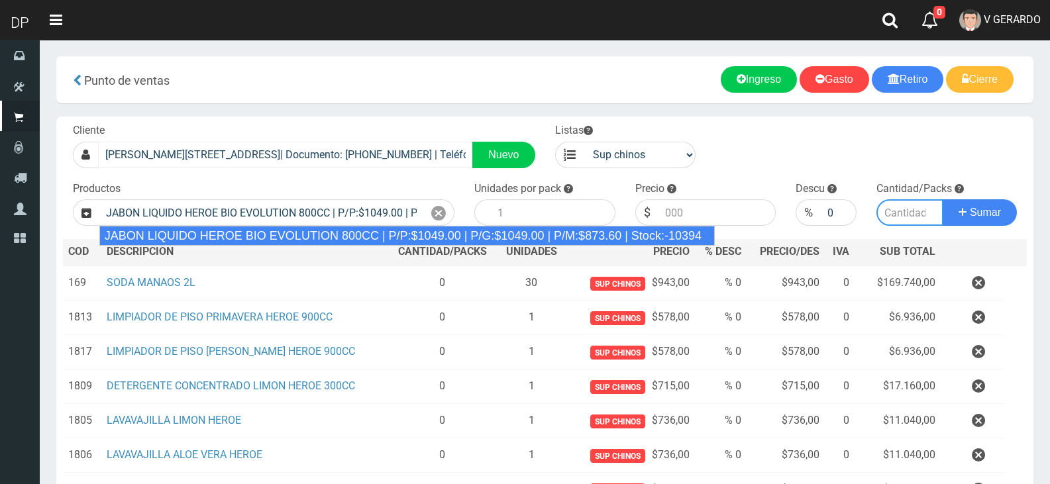
type input "15"
type input "1049.00"
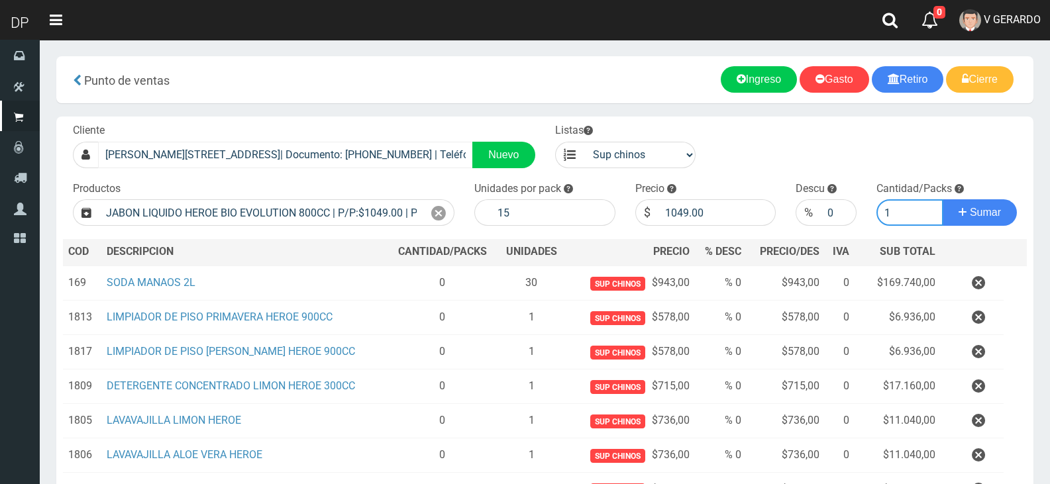
type input "1"
click at [942, 199] on button "Sumar" at bounding box center [979, 212] width 74 height 26
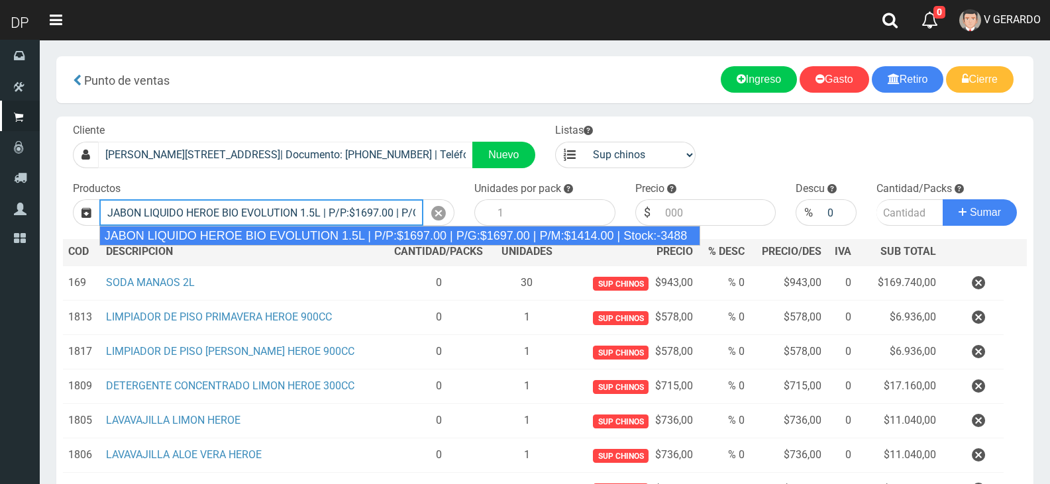
type input "JABON LIQUIDO HEROE BIO EVOLUTION 1.5L | P/P:$1697.00 | P/G:$1697.00 | P/M:$141…"
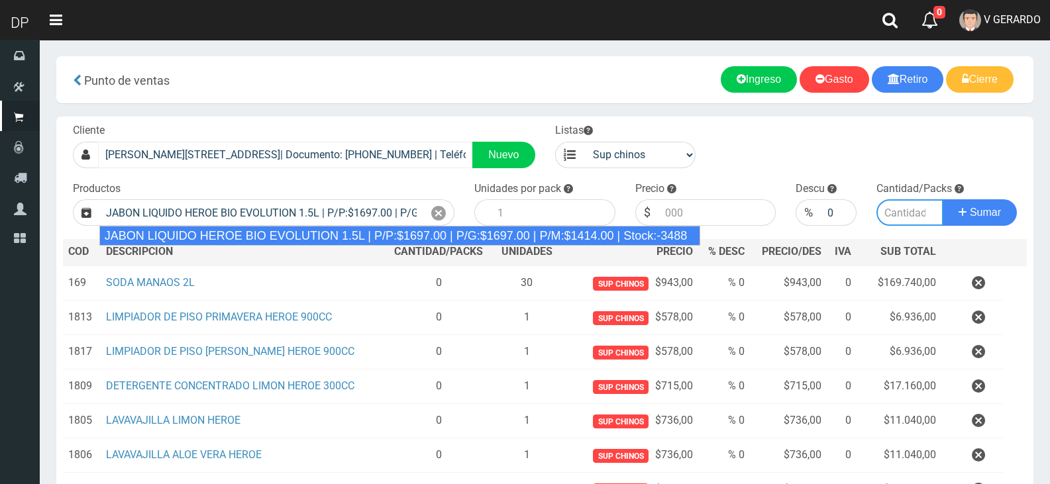
type input "6"
type input "1697.00"
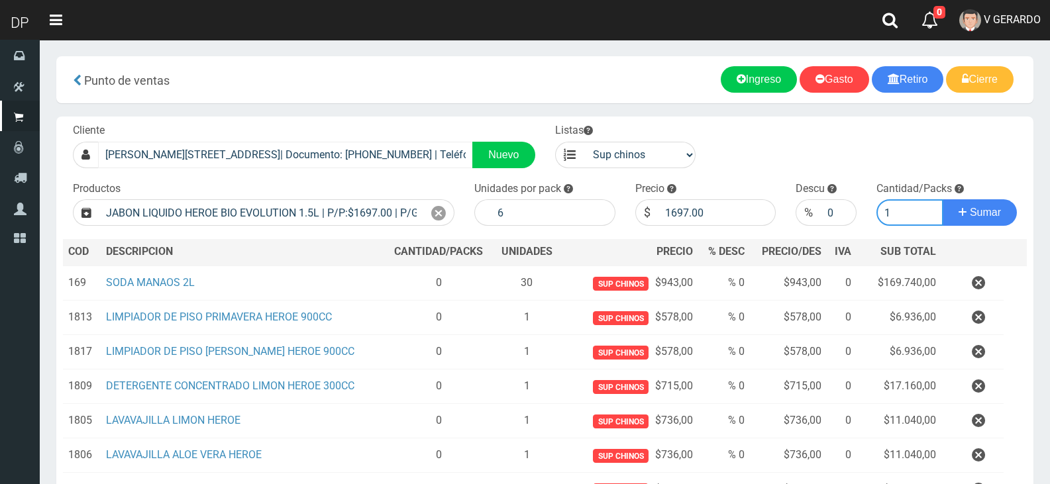
type input "1"
click at [942, 199] on button "Sumar" at bounding box center [979, 212] width 74 height 26
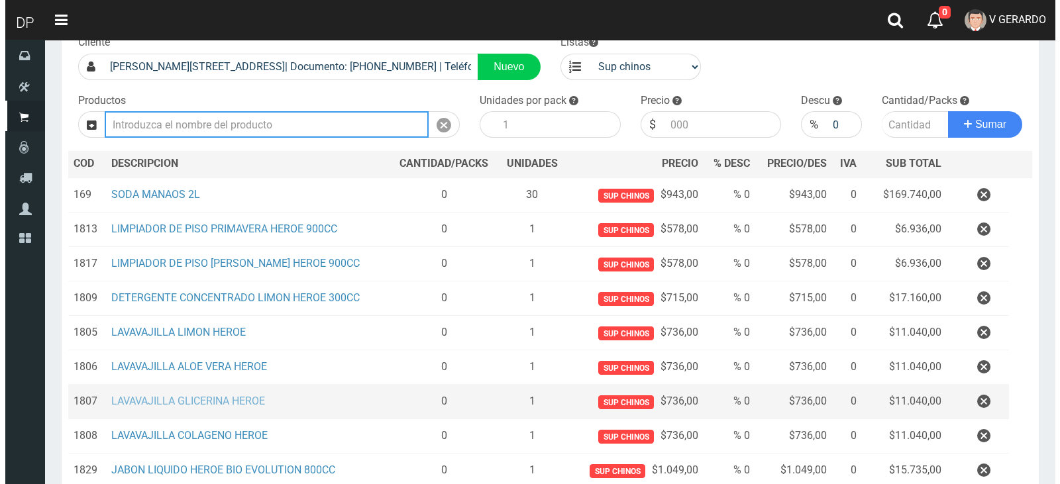
scroll to position [271, 0]
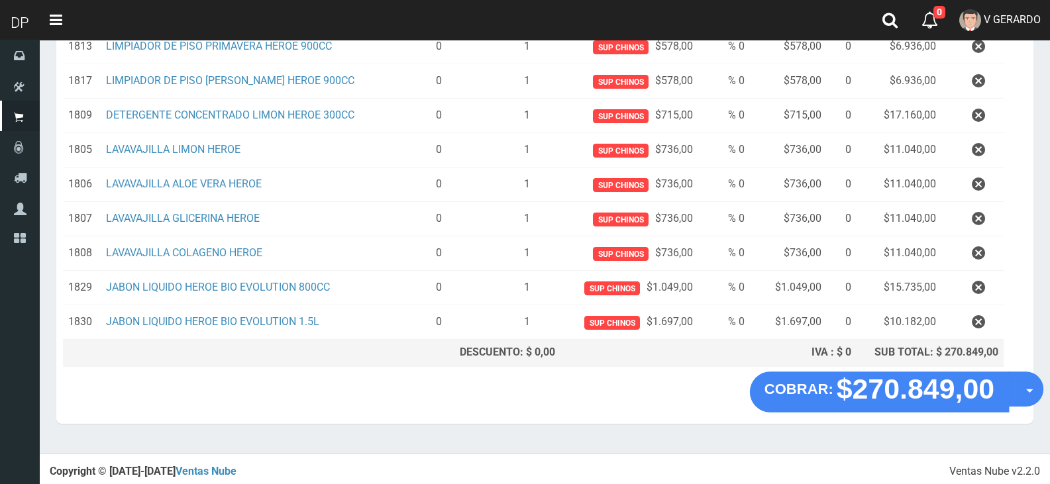
click at [1022, 389] on button "Opciones" at bounding box center [1025, 389] width 35 height 35
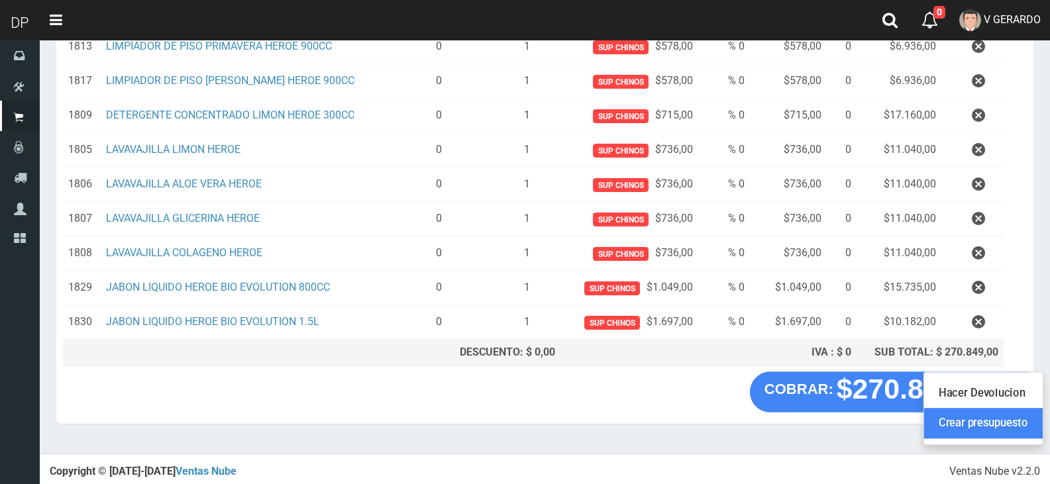
click at [1011, 409] on link "Crear presupuesto" at bounding box center [983, 424] width 119 height 30
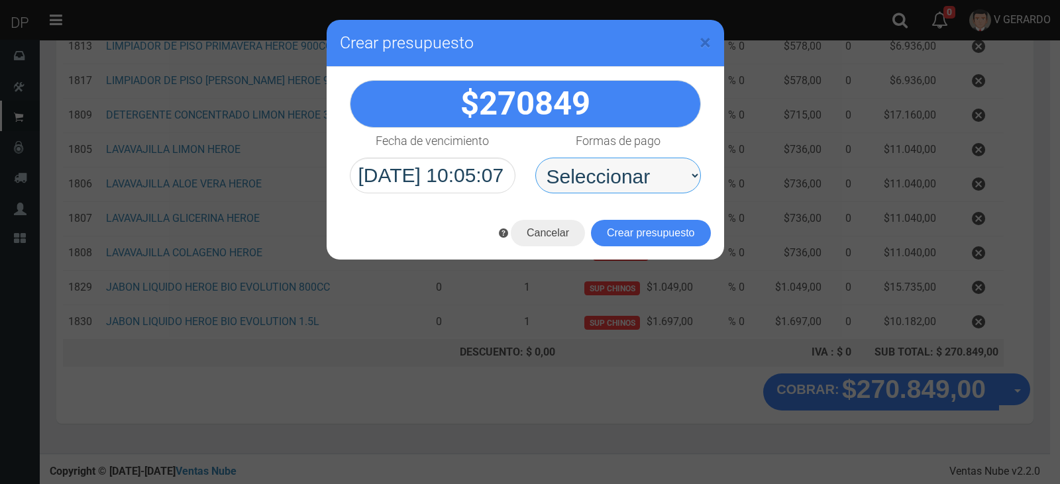
click at [648, 192] on select "Seleccionar Efectivo Tarjeta de Crédito Depósito Débito" at bounding box center [618, 176] width 166 height 36
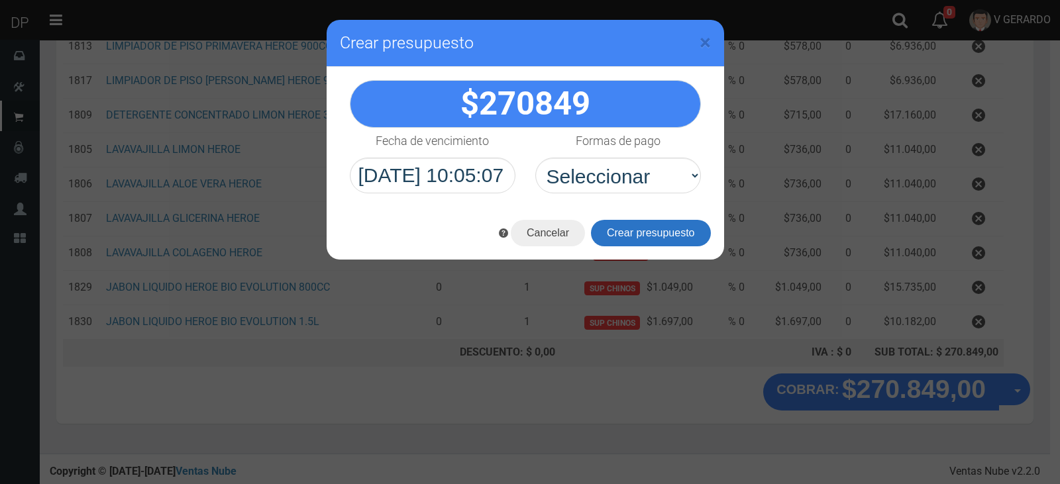
click at [648, 232] on button "Crear presupuesto" at bounding box center [651, 233] width 120 height 26
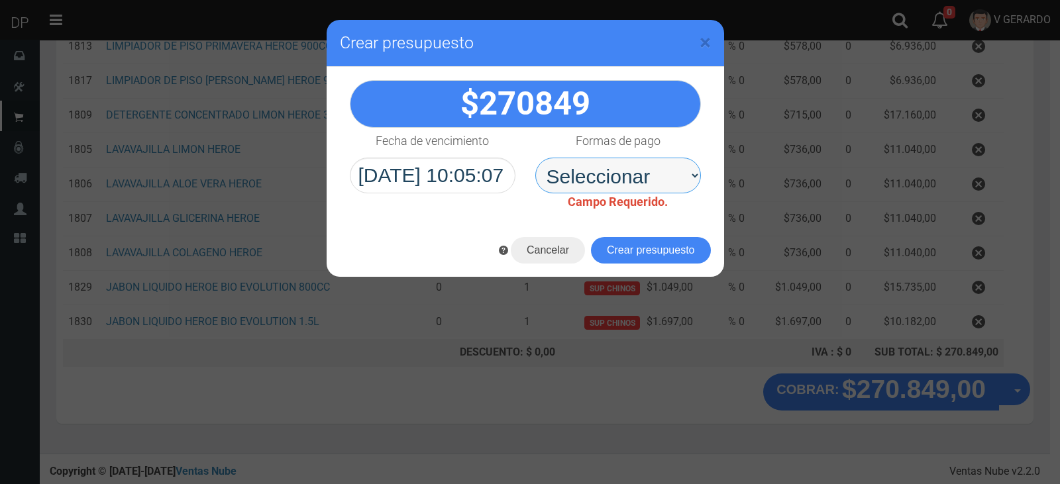
drag, startPoint x: 642, startPoint y: 181, endPoint x: 634, endPoint y: 219, distance: 38.6
click at [642, 181] on select "Seleccionar Efectivo Tarjeta de Crédito Depósito Débito" at bounding box center [618, 176] width 166 height 36
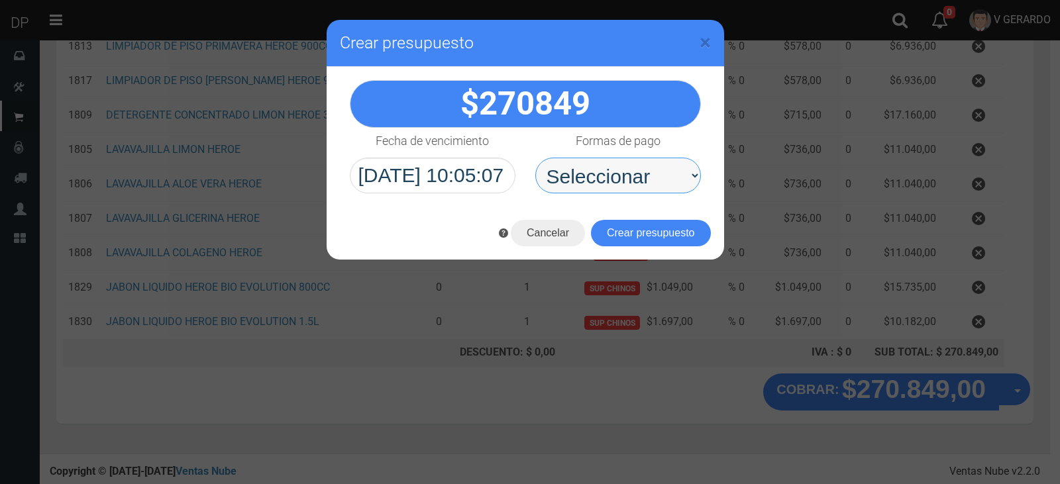
drag, startPoint x: 644, startPoint y: 183, endPoint x: 640, endPoint y: 192, distance: 10.1
click at [644, 183] on select "Seleccionar Efectivo Tarjeta de Crédito Depósito Débito" at bounding box center [618, 176] width 166 height 36
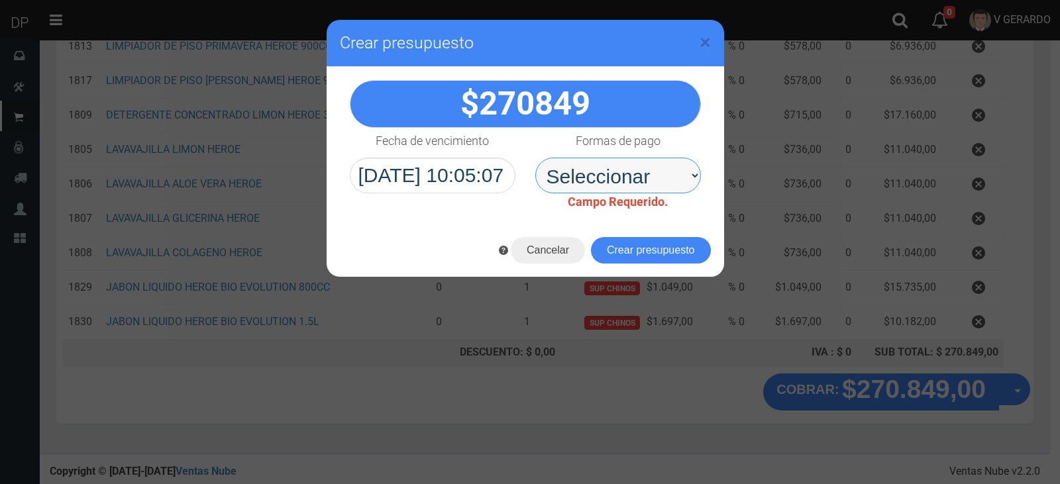
select select "Efectivo"
click at [535, 158] on select "Seleccionar Efectivo Tarjeta de Crédito Depósito Débito" at bounding box center [618, 176] width 166 height 36
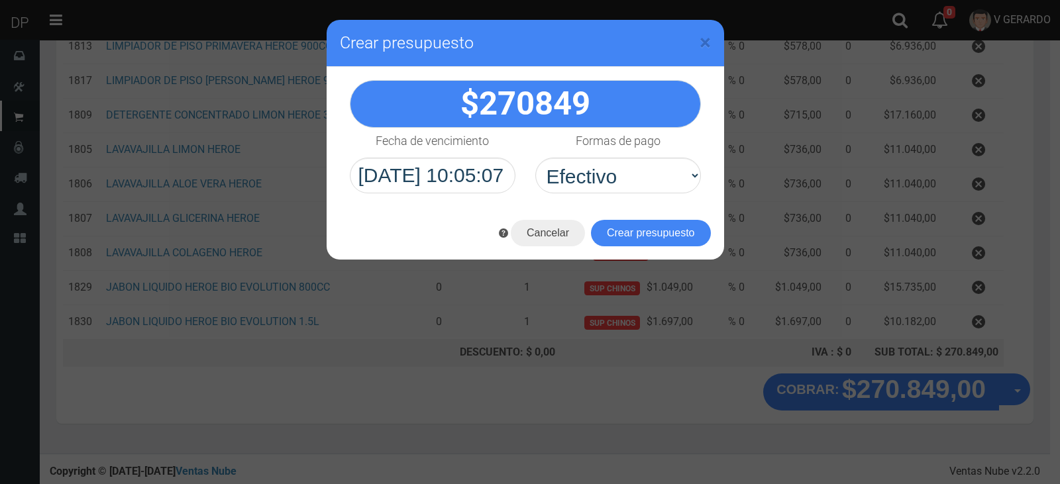
click at [641, 226] on button "Crear presupuesto" at bounding box center [651, 233] width 120 height 26
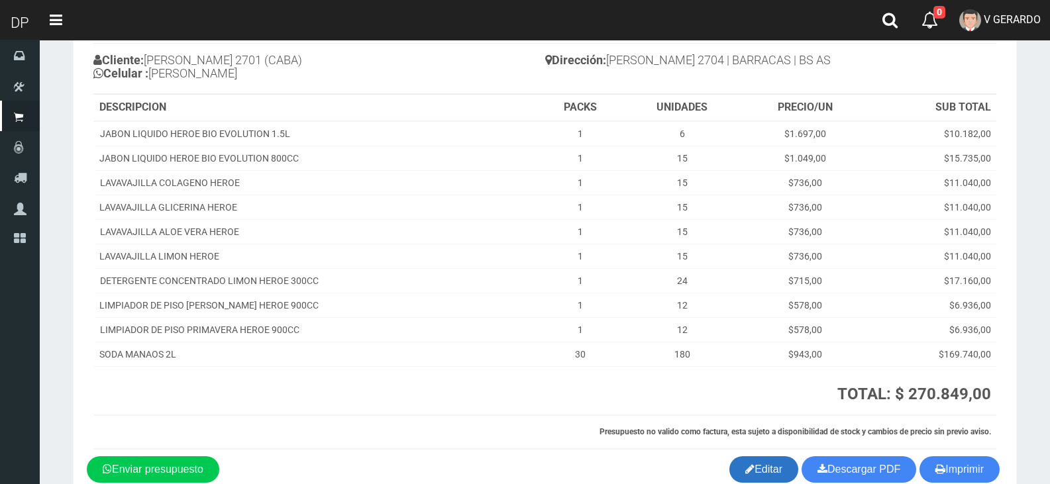
scroll to position [177, 0]
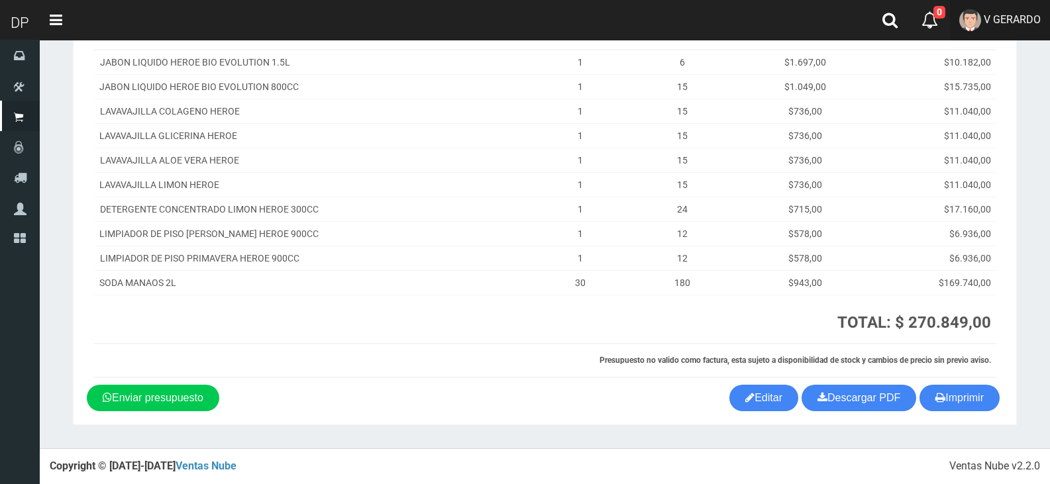
click at [987, 22] on span "V GERARDO" at bounding box center [1011, 19] width 57 height 13
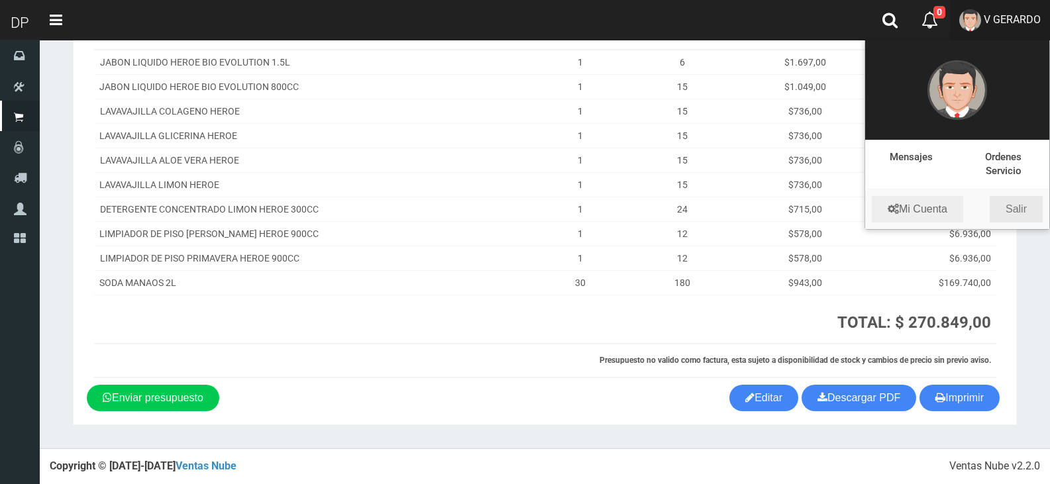
click at [1031, 200] on link "Salir" at bounding box center [1015, 209] width 53 height 26
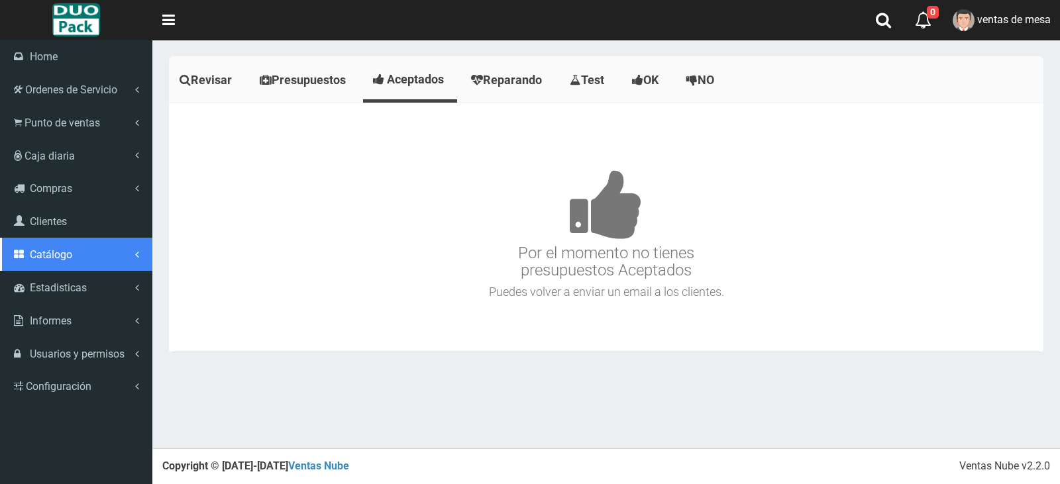
click at [90, 264] on link "Catálogo" at bounding box center [76, 254] width 152 height 33
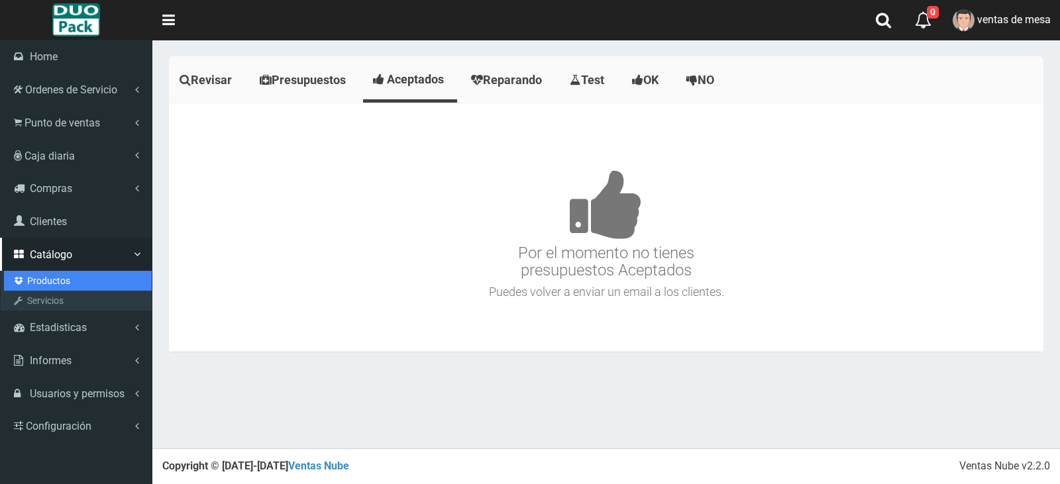
click at [84, 278] on link "Productos" at bounding box center [78, 281] width 148 height 20
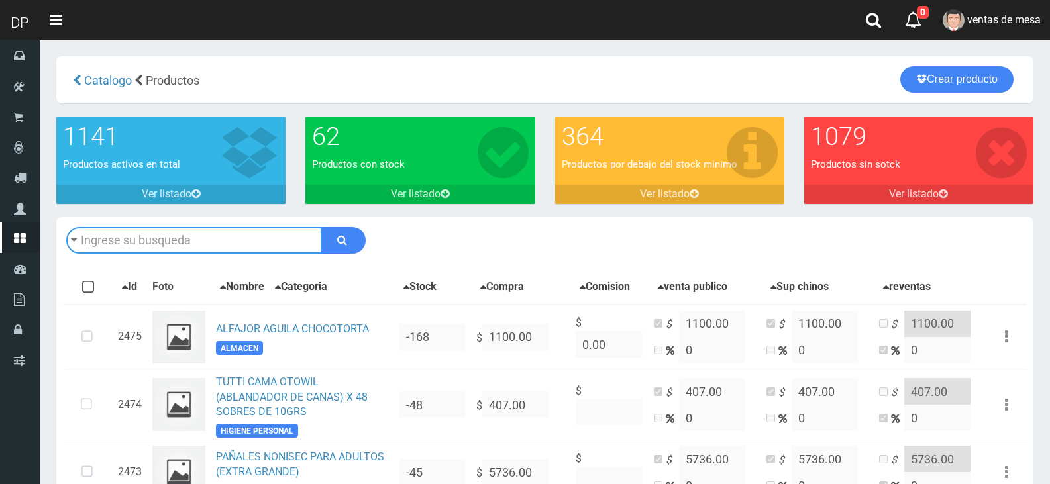
click at [116, 238] on input "text" at bounding box center [194, 240] width 256 height 26
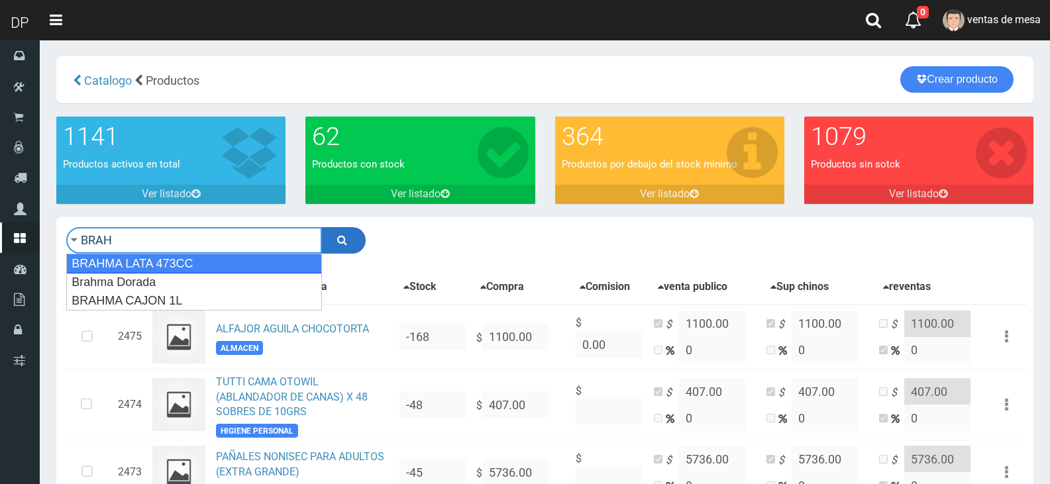
type input "BRAH"
click at [350, 236] on button "submit" at bounding box center [343, 240] width 44 height 26
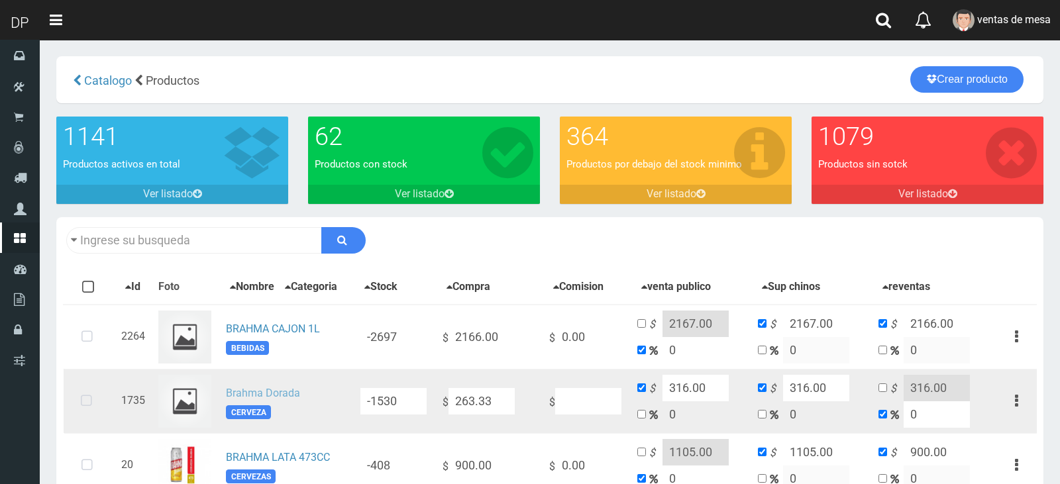
type input "BRAH"
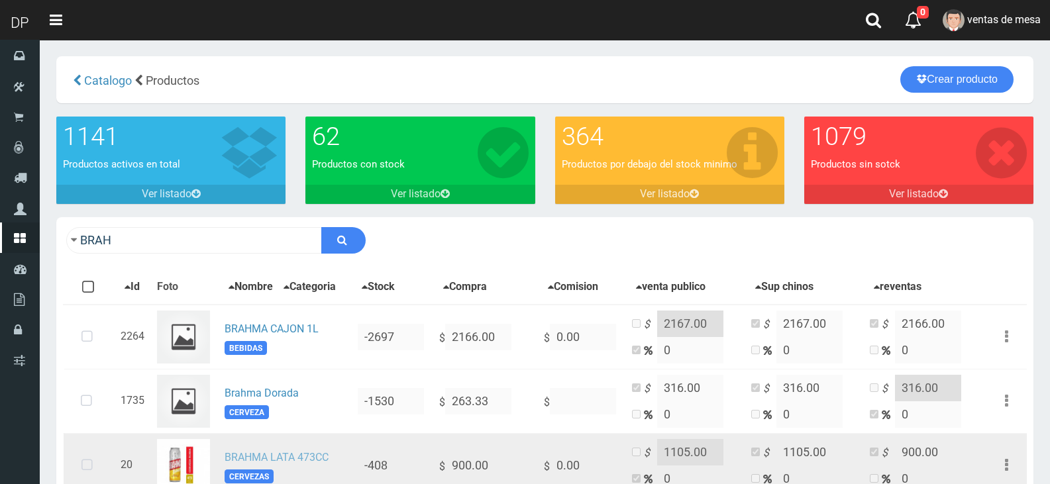
click at [315, 458] on link "BRAHMA LATA 473CC" at bounding box center [277, 457] width 104 height 13
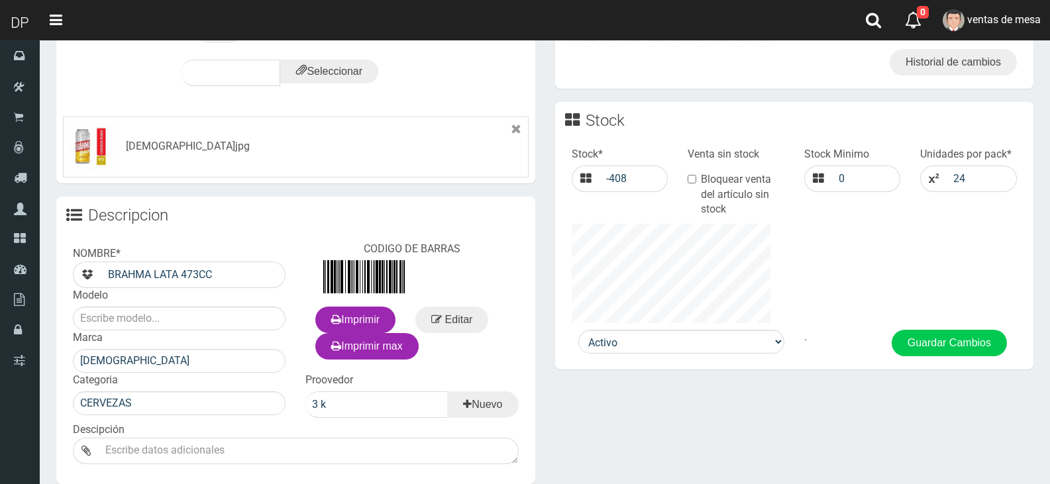
scroll to position [401, 0]
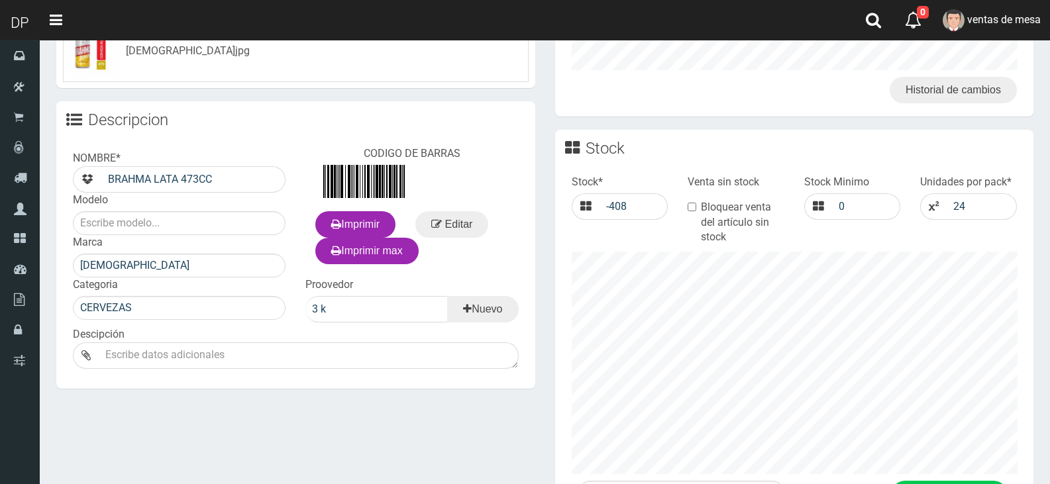
click at [774, 219] on label "Bloquear venta del artículo sin stock" at bounding box center [735, 223] width 97 height 46
click at [696, 211] on input "Bloquear venta del artículo sin stock" at bounding box center [691, 207] width 9 height 9
checkbox input "true"
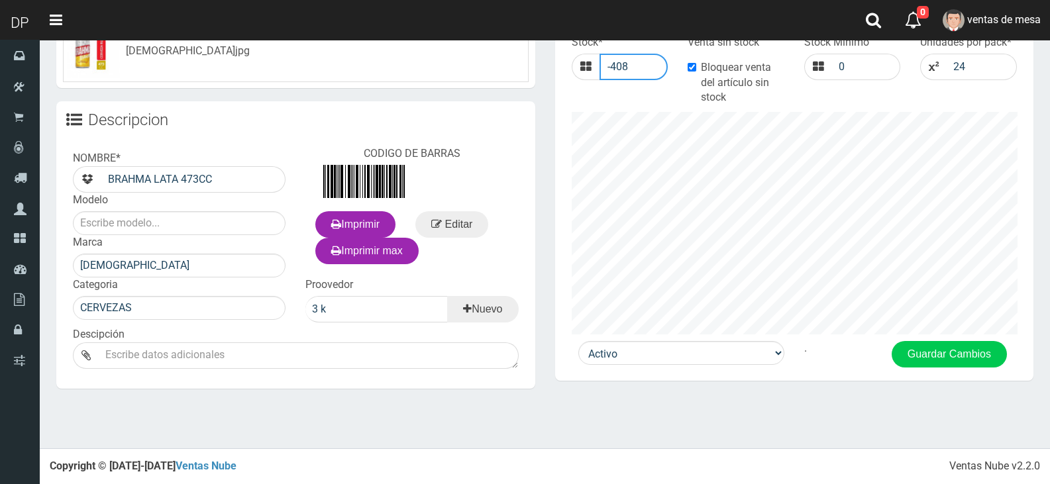
click at [623, 71] on input "-408" at bounding box center [633, 67] width 69 height 26
type input "0"
click at [942, 349] on button "Guardar Cambios" at bounding box center [948, 354] width 115 height 26
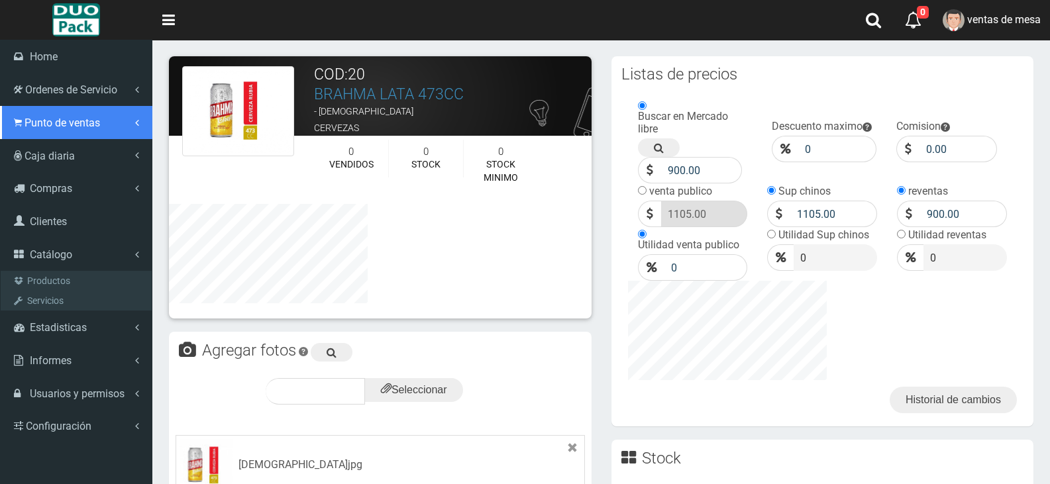
click at [77, 126] on span "Punto de ventas" at bounding box center [63, 123] width 76 height 13
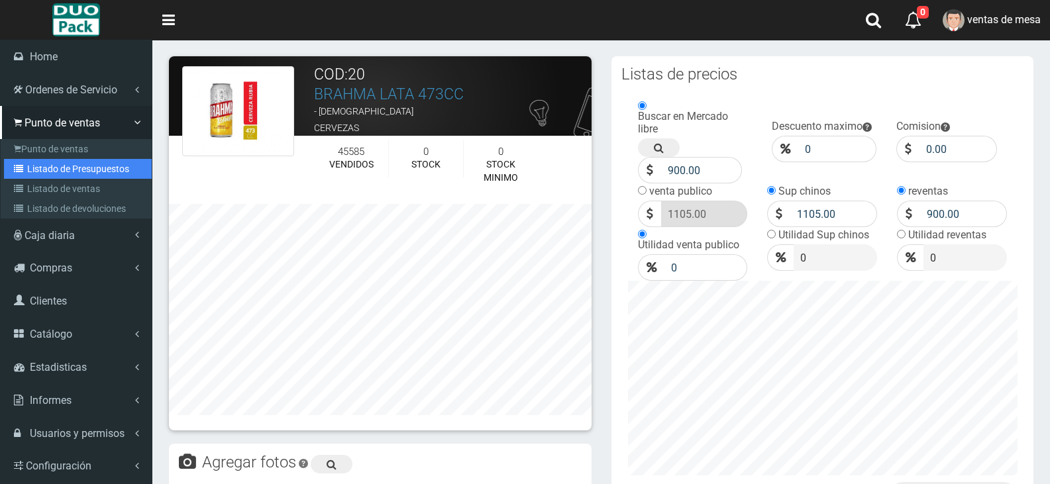
click at [81, 173] on link "Listado de Presupuestos" at bounding box center [78, 169] width 148 height 20
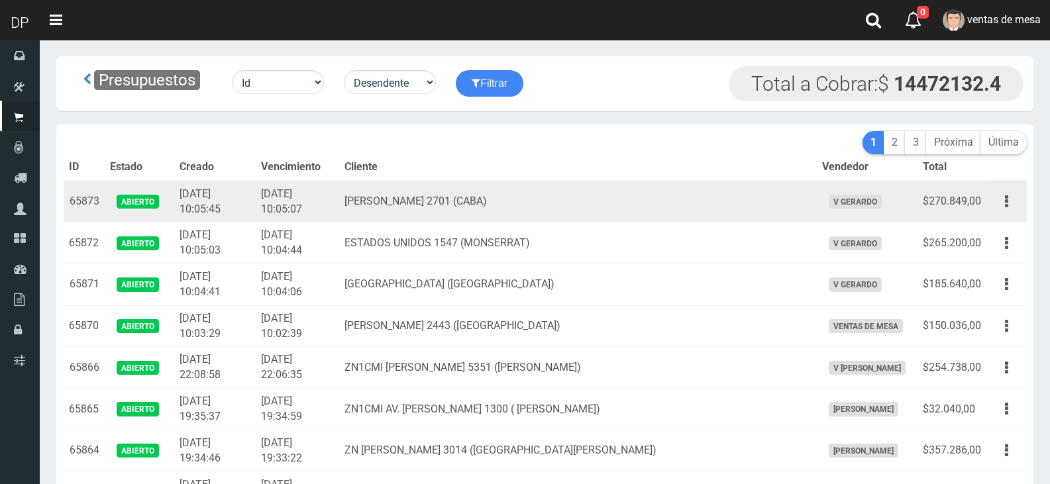
click at [393, 199] on td "[PERSON_NAME] 2701 (CABA)" at bounding box center [577, 202] width 477 height 42
click at [393, 199] on td "ALVARADO 2701 (CABA)" at bounding box center [577, 202] width 477 height 42
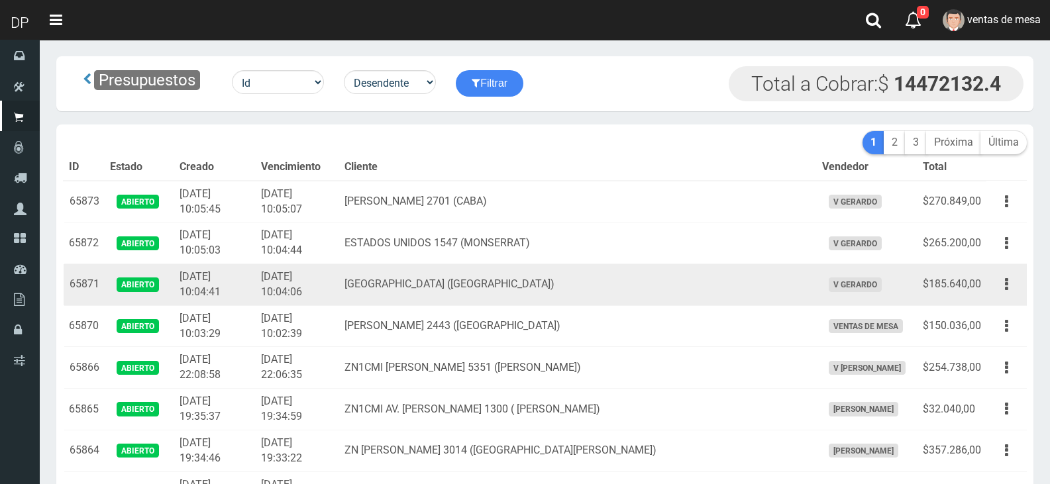
click at [420, 283] on td "[GEOGRAPHIC_DATA] ([GEOGRAPHIC_DATA])" at bounding box center [577, 285] width 477 height 42
click at [423, 283] on td "[GEOGRAPHIC_DATA] ([GEOGRAPHIC_DATA])" at bounding box center [577, 285] width 477 height 42
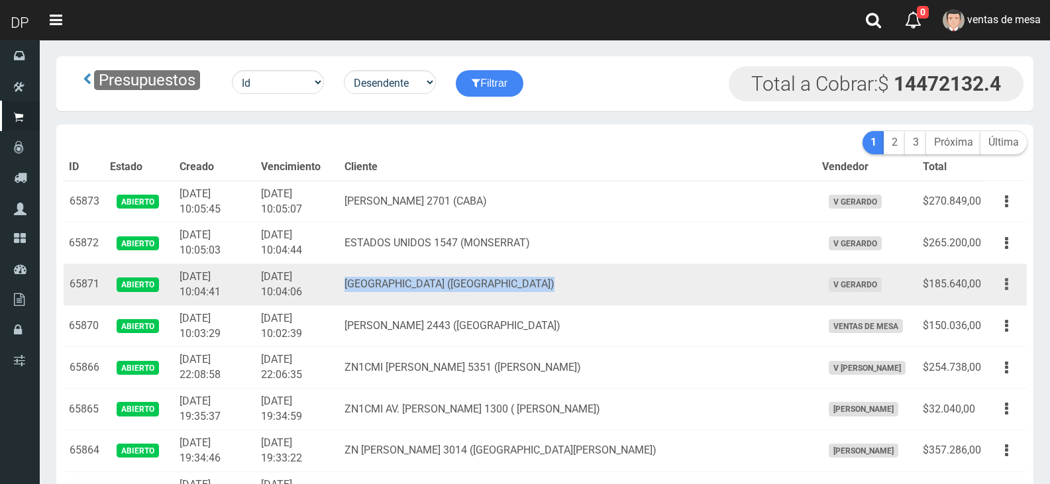
click at [995, 280] on button "button" at bounding box center [1006, 284] width 30 height 23
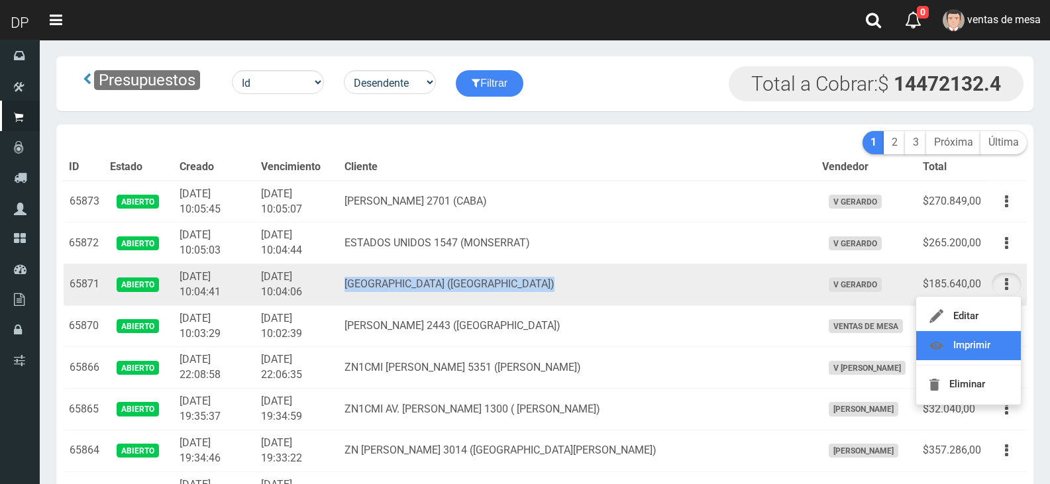
drag, startPoint x: 999, startPoint y: 338, endPoint x: 1002, endPoint y: 331, distance: 7.4
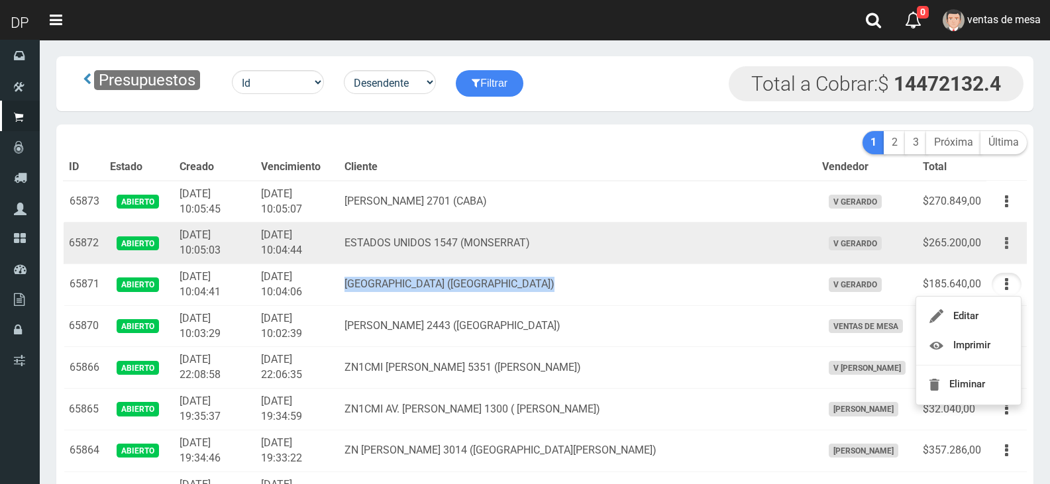
click at [1009, 244] on button "button" at bounding box center [1006, 243] width 30 height 23
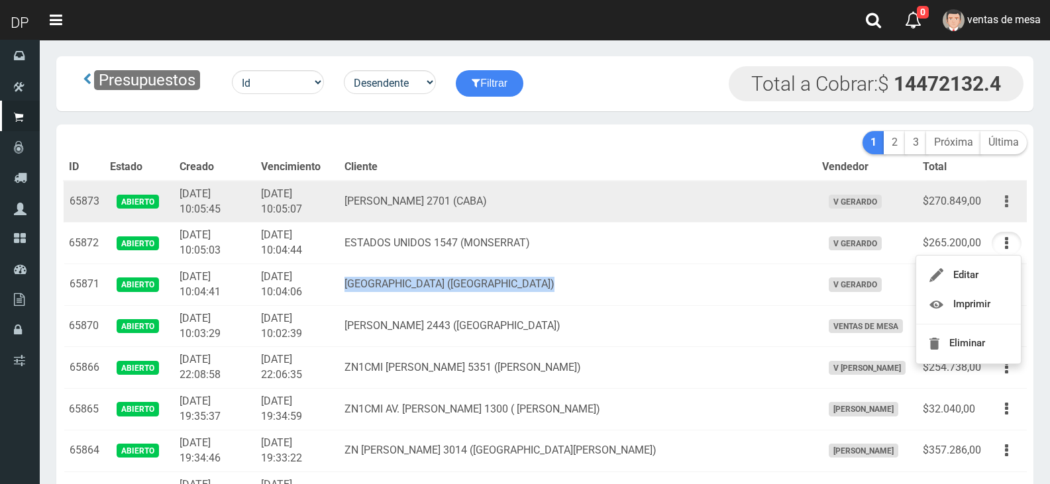
click at [1014, 208] on button "button" at bounding box center [1006, 201] width 30 height 23
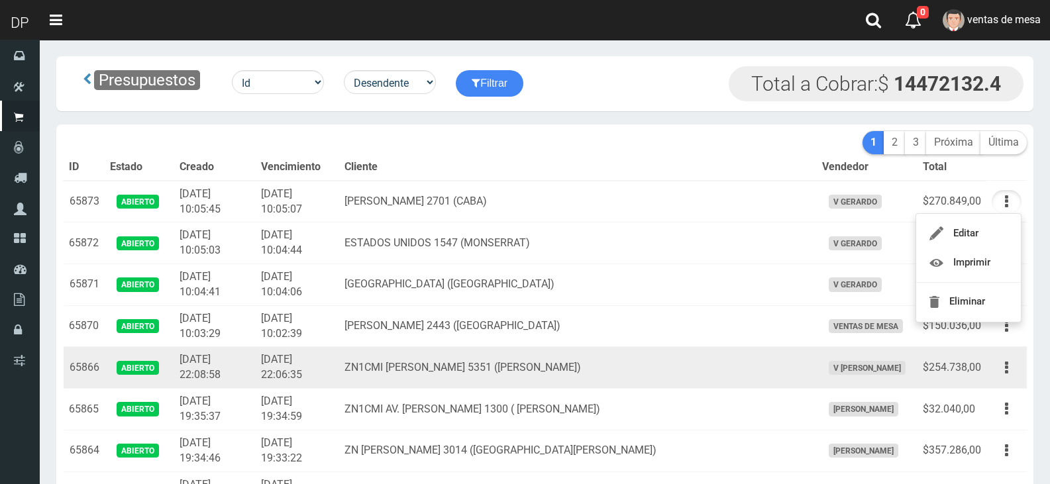
click at [774, 357] on td "ZN1CMI [PERSON_NAME] 5351 ([PERSON_NAME])" at bounding box center [577, 368] width 477 height 42
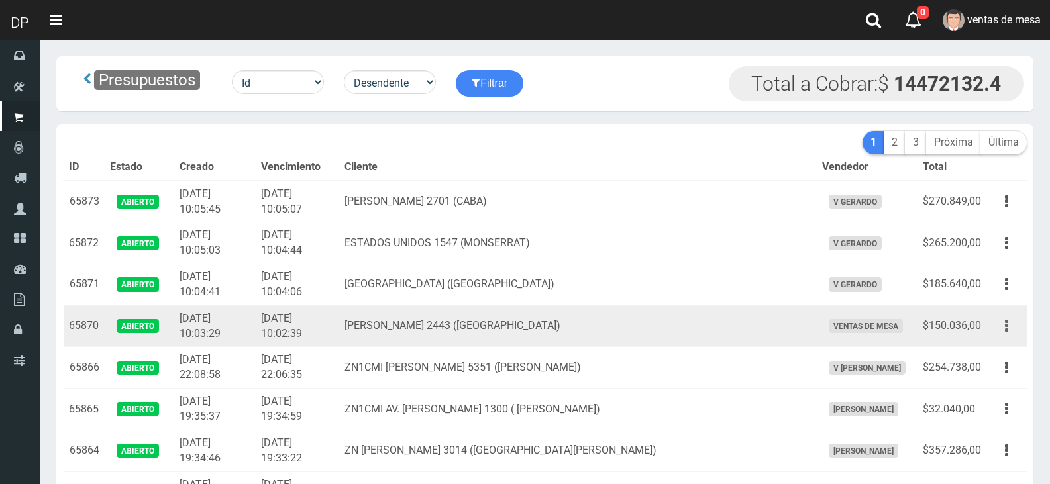
click at [1005, 328] on icon "button" at bounding box center [1006, 326] width 3 height 23
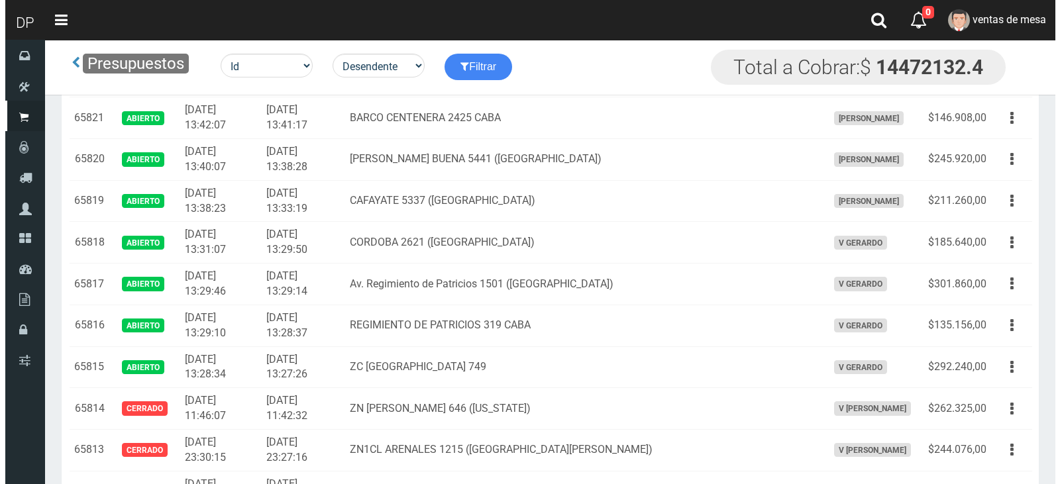
scroll to position [638, 0]
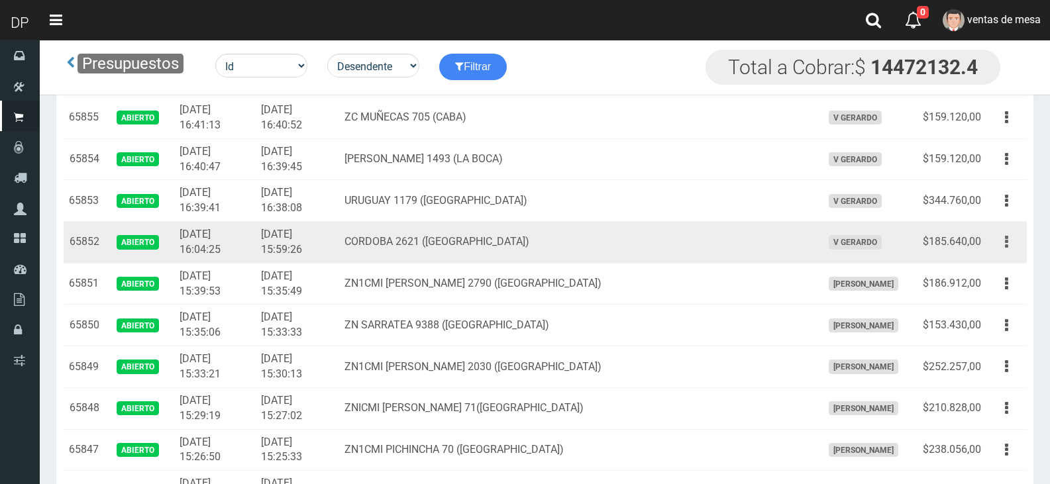
click at [995, 242] on button "button" at bounding box center [1006, 241] width 30 height 23
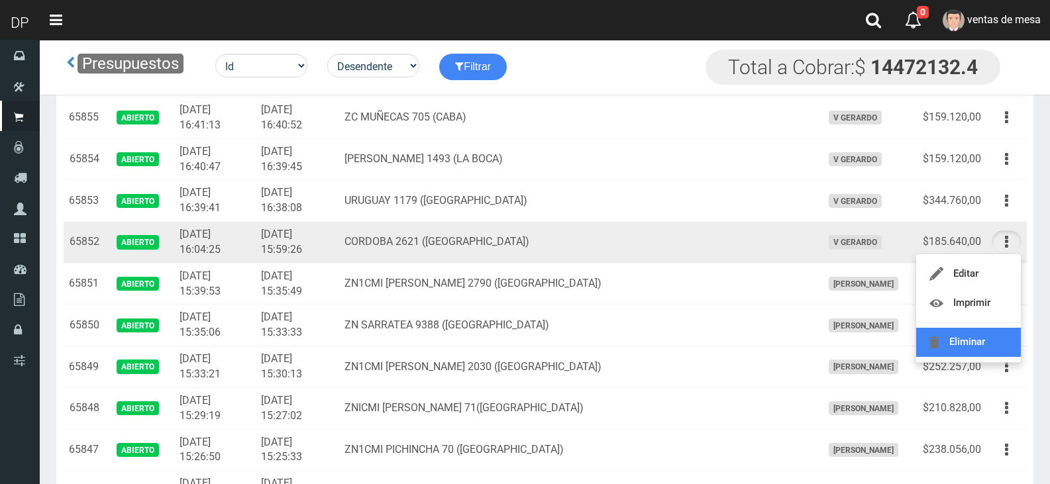
click at [982, 346] on link "Eliminar" at bounding box center [968, 342] width 105 height 29
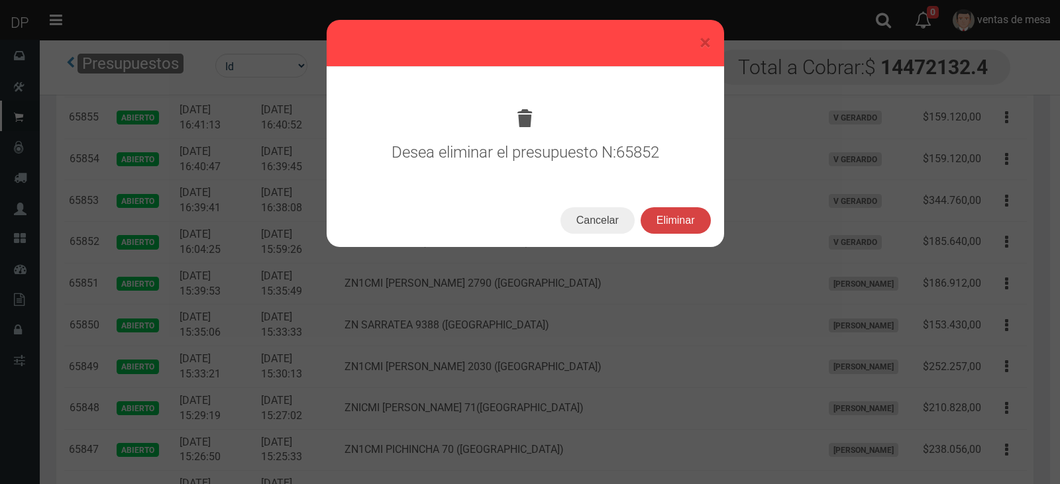
click at [679, 225] on button "Eliminar" at bounding box center [675, 220] width 70 height 26
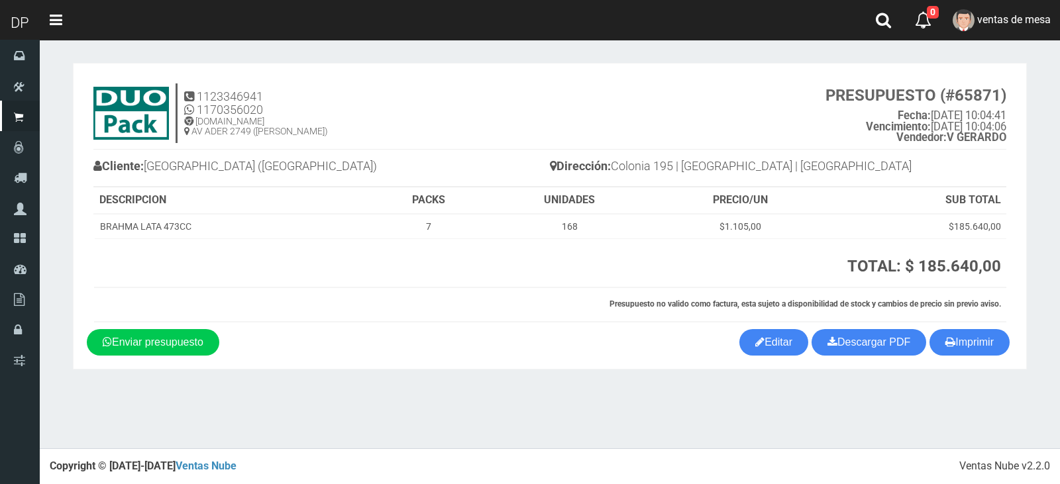
click at [987, 374] on section "× Titulo del Msj texto Mas Texto Cancelar Aceptar" at bounding box center [550, 216] width 1020 height 353
click at [969, 339] on button "Imprimir" at bounding box center [969, 342] width 80 height 26
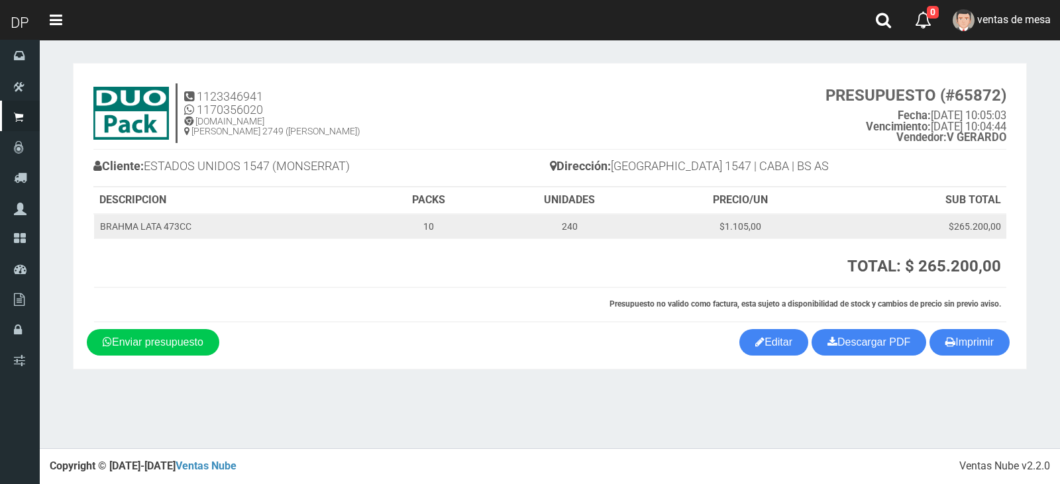
click at [806, 236] on td "$1.105,00" at bounding box center [740, 226] width 176 height 25
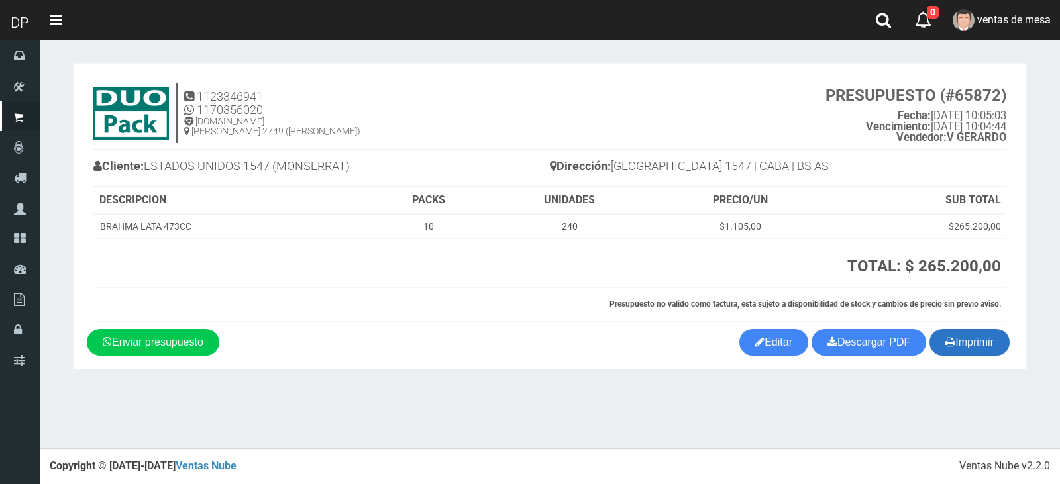
click at [982, 352] on button "Imprimir" at bounding box center [969, 342] width 80 height 26
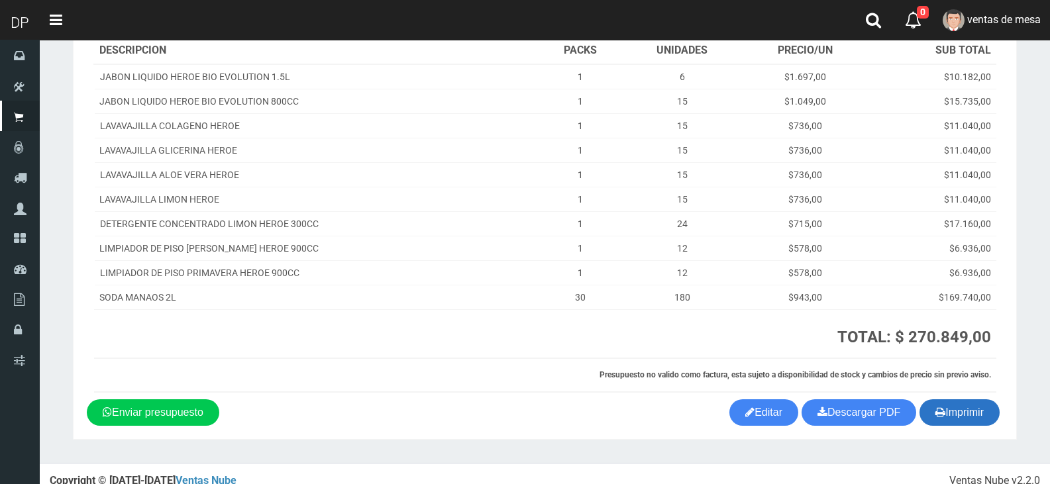
scroll to position [177, 0]
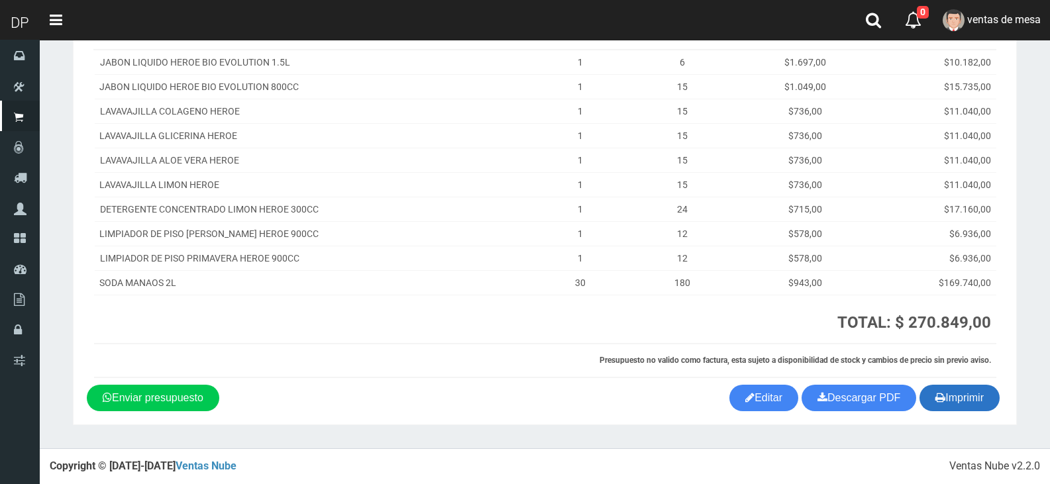
click at [955, 399] on button "Imprimir" at bounding box center [959, 398] width 80 height 26
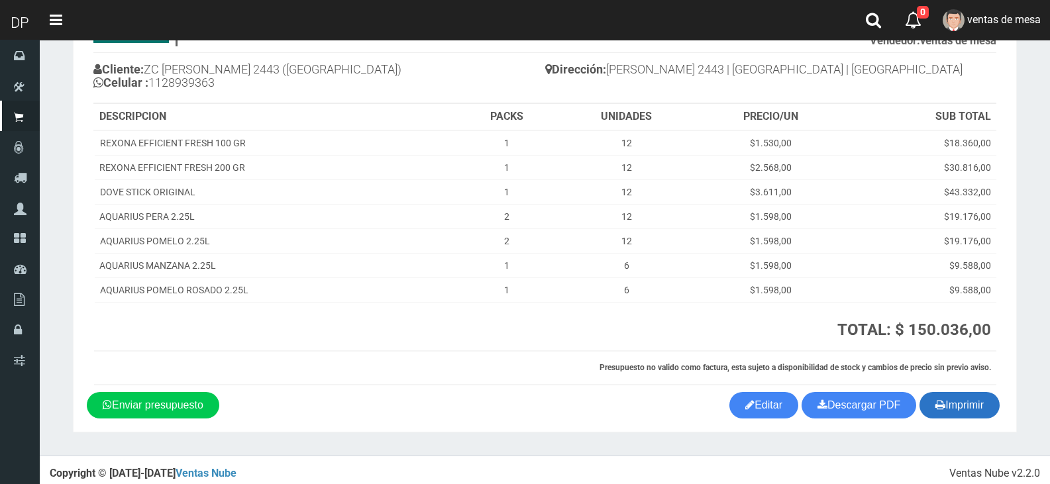
scroll to position [104, 0]
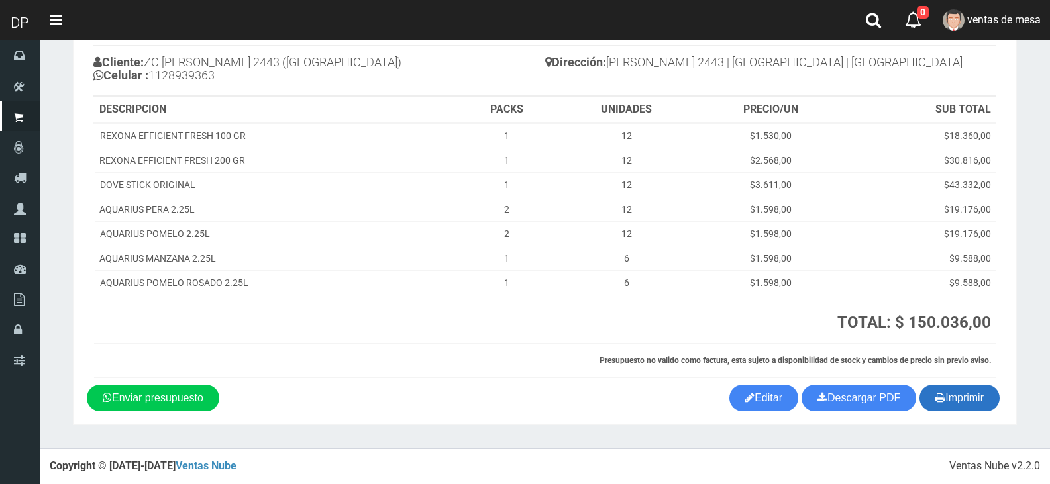
click at [962, 393] on button "Imprimir" at bounding box center [959, 398] width 80 height 26
